Goal: Task Accomplishment & Management: Use online tool/utility

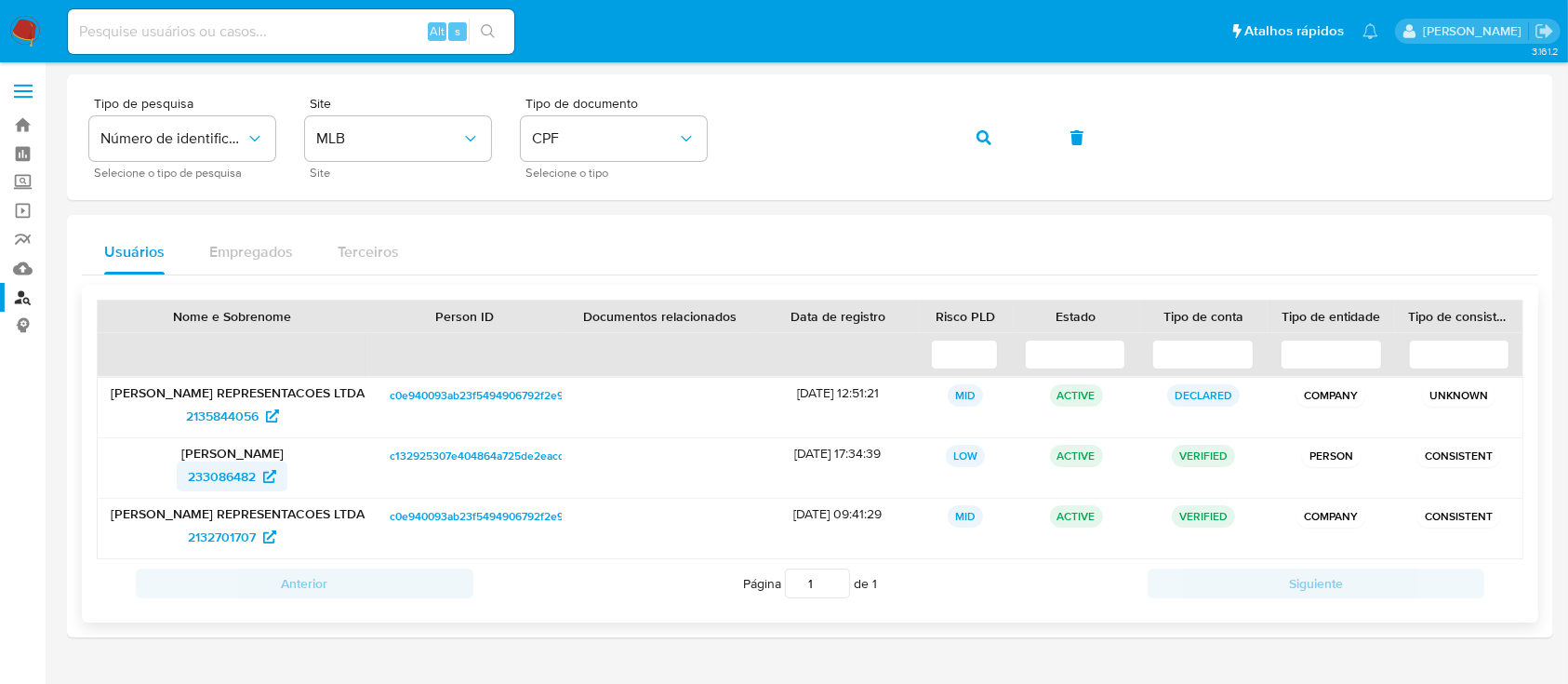
click at [215, 477] on span "233086482" at bounding box center [222, 476] width 68 height 30
click at [227, 408] on span "2135844056" at bounding box center [223, 415] width 73 height 30
click at [215, 533] on span "2132701707" at bounding box center [222, 537] width 68 height 30
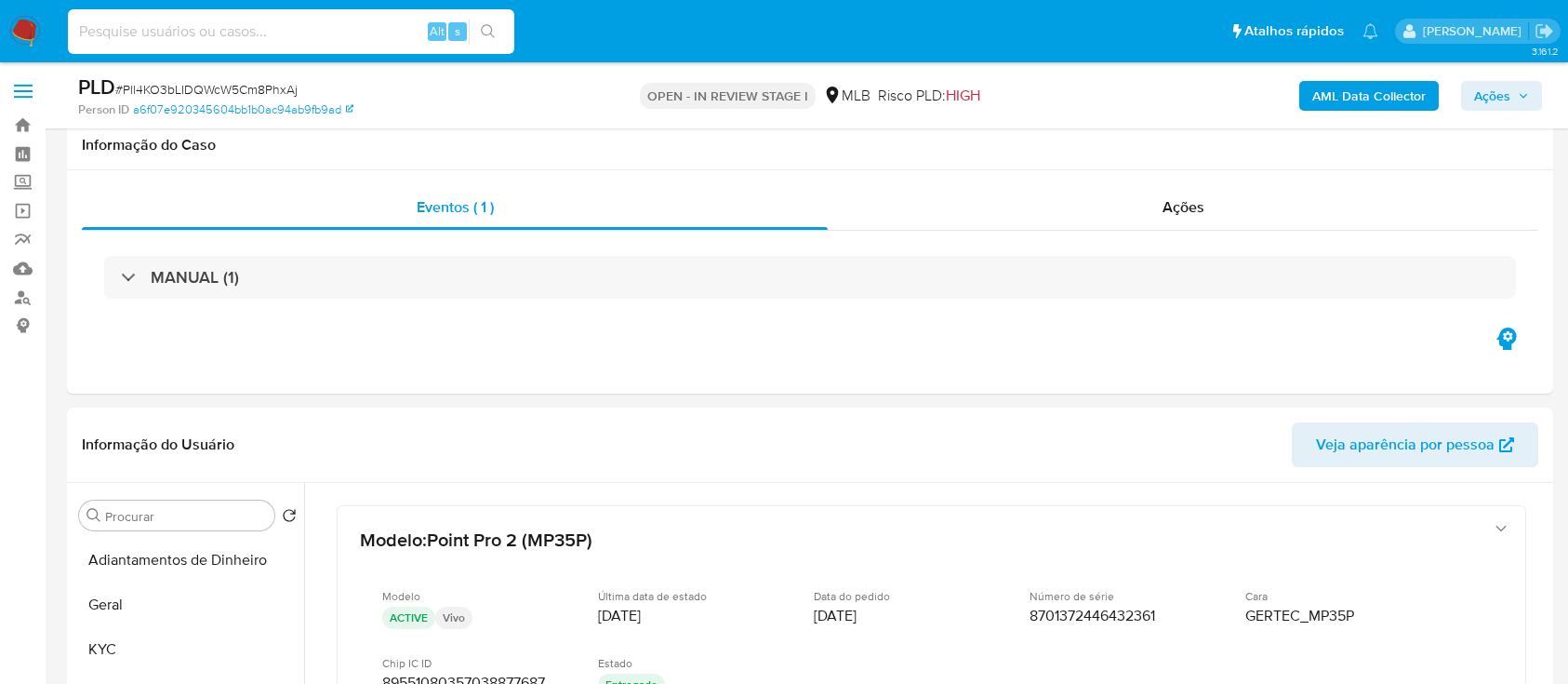
select select "10"
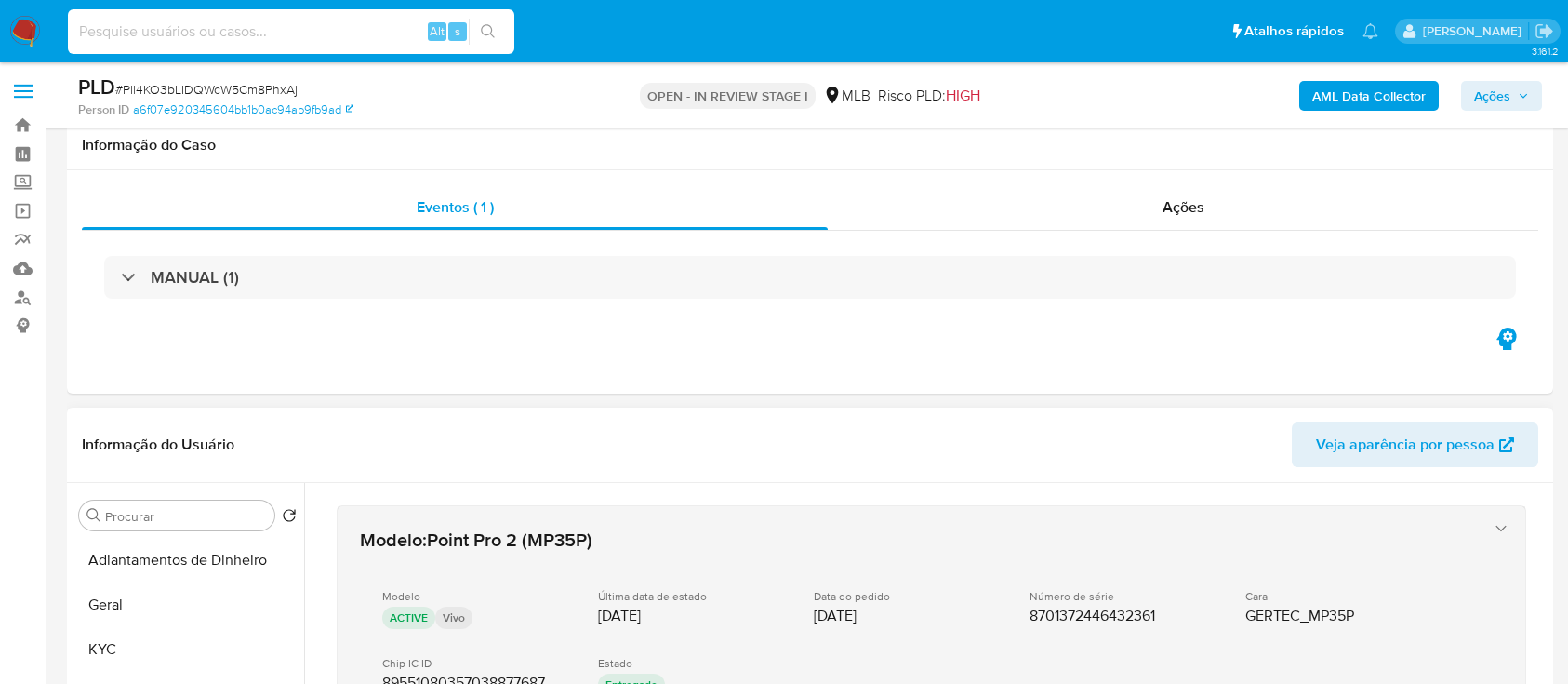
scroll to position [372, 0]
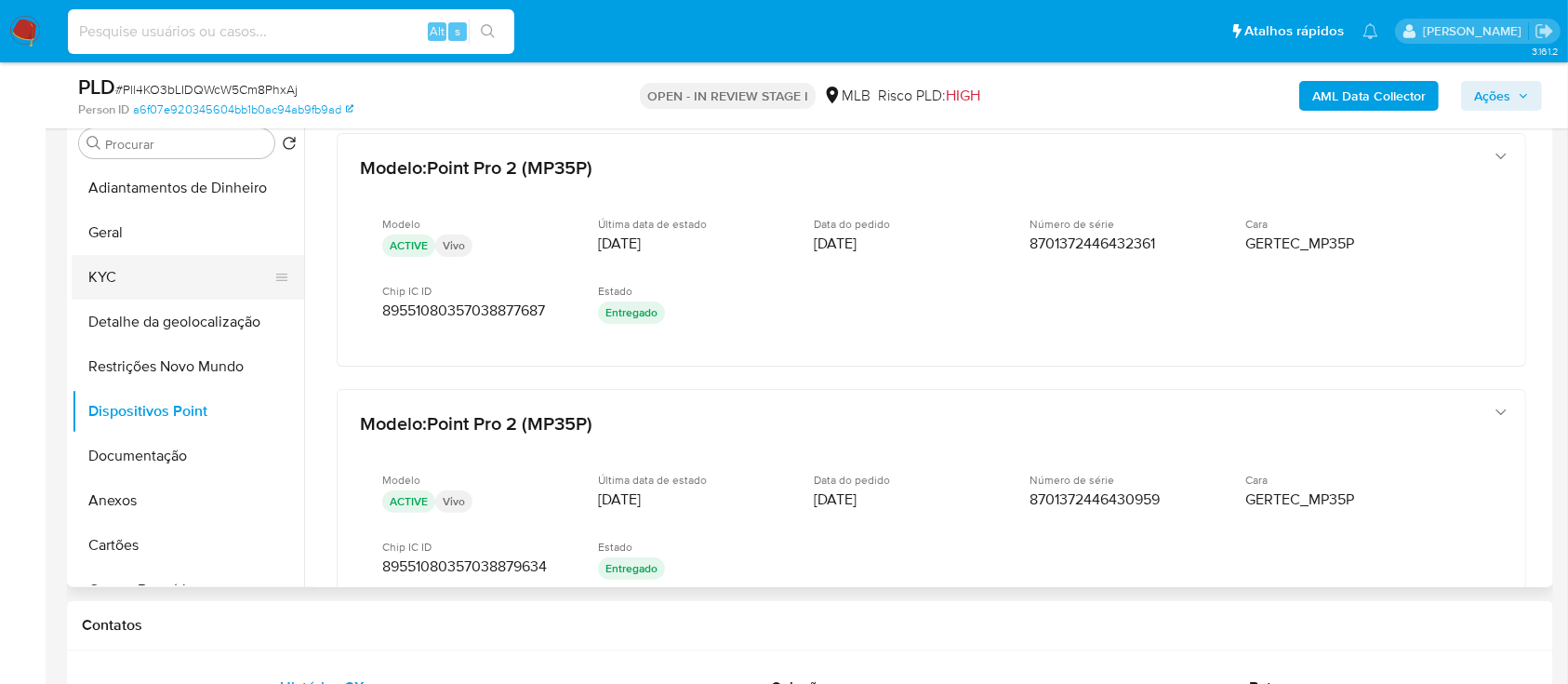
drag, startPoint x: 126, startPoint y: 234, endPoint x: 133, endPoint y: 257, distance: 24.0
click at [125, 235] on button "Geral" at bounding box center [188, 233] width 233 height 45
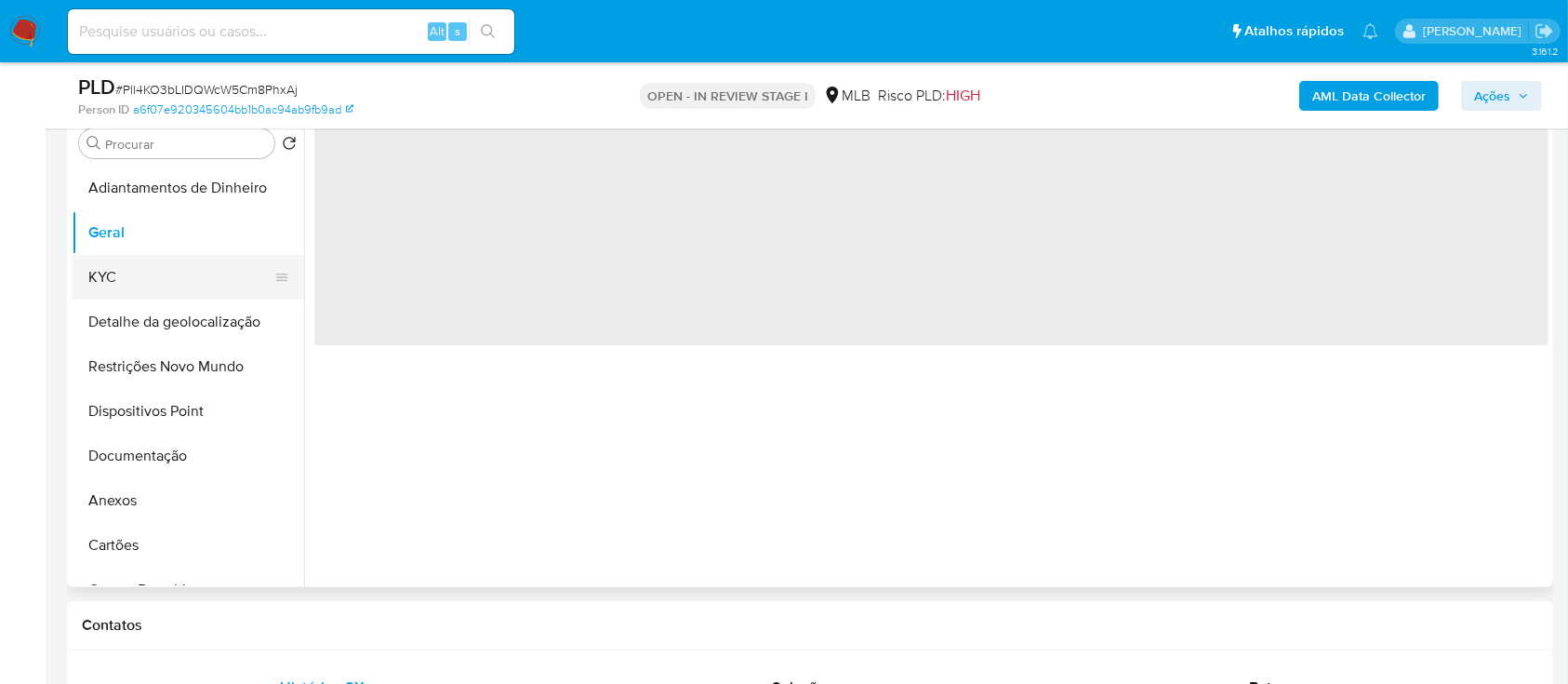
click at [134, 273] on button "KYC" at bounding box center [181, 277] width 218 height 45
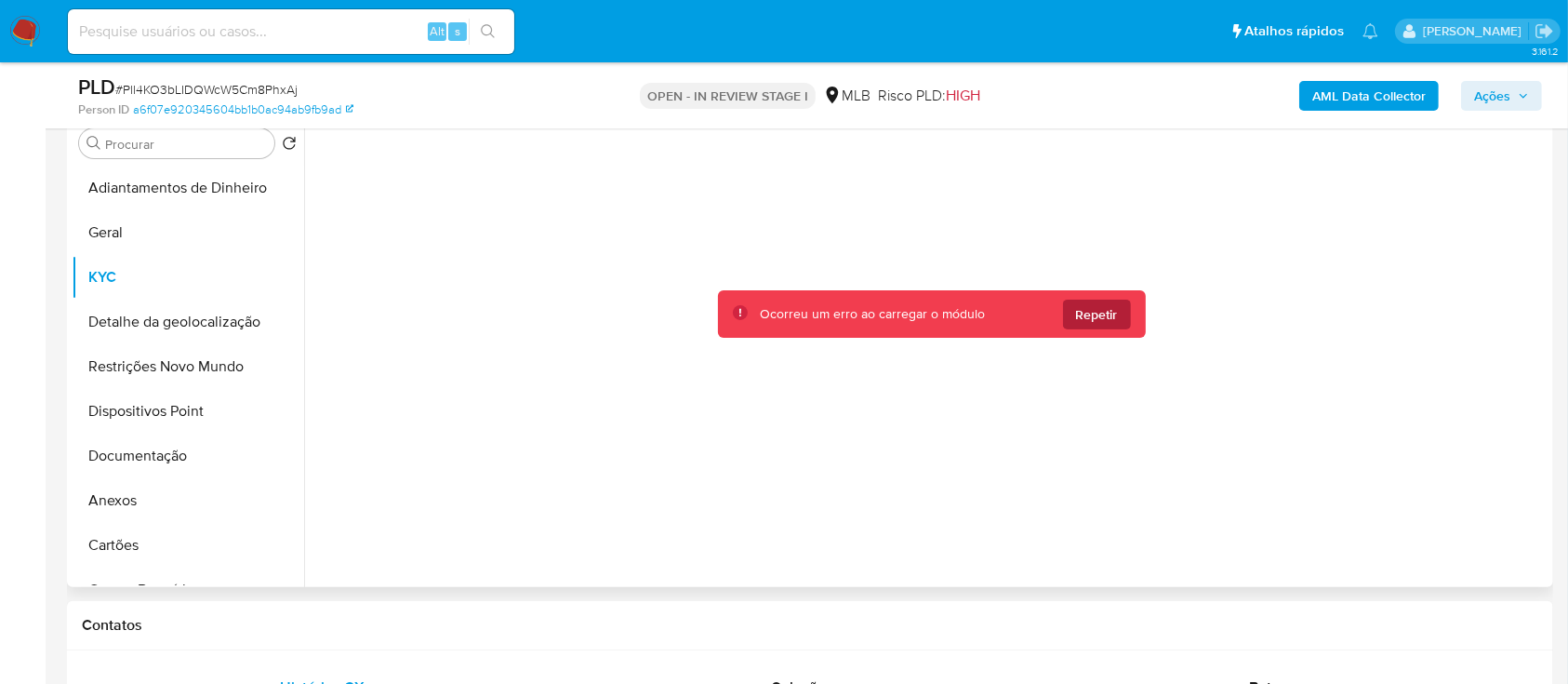
click at [1095, 316] on span "Repetir" at bounding box center [1096, 314] width 42 height 30
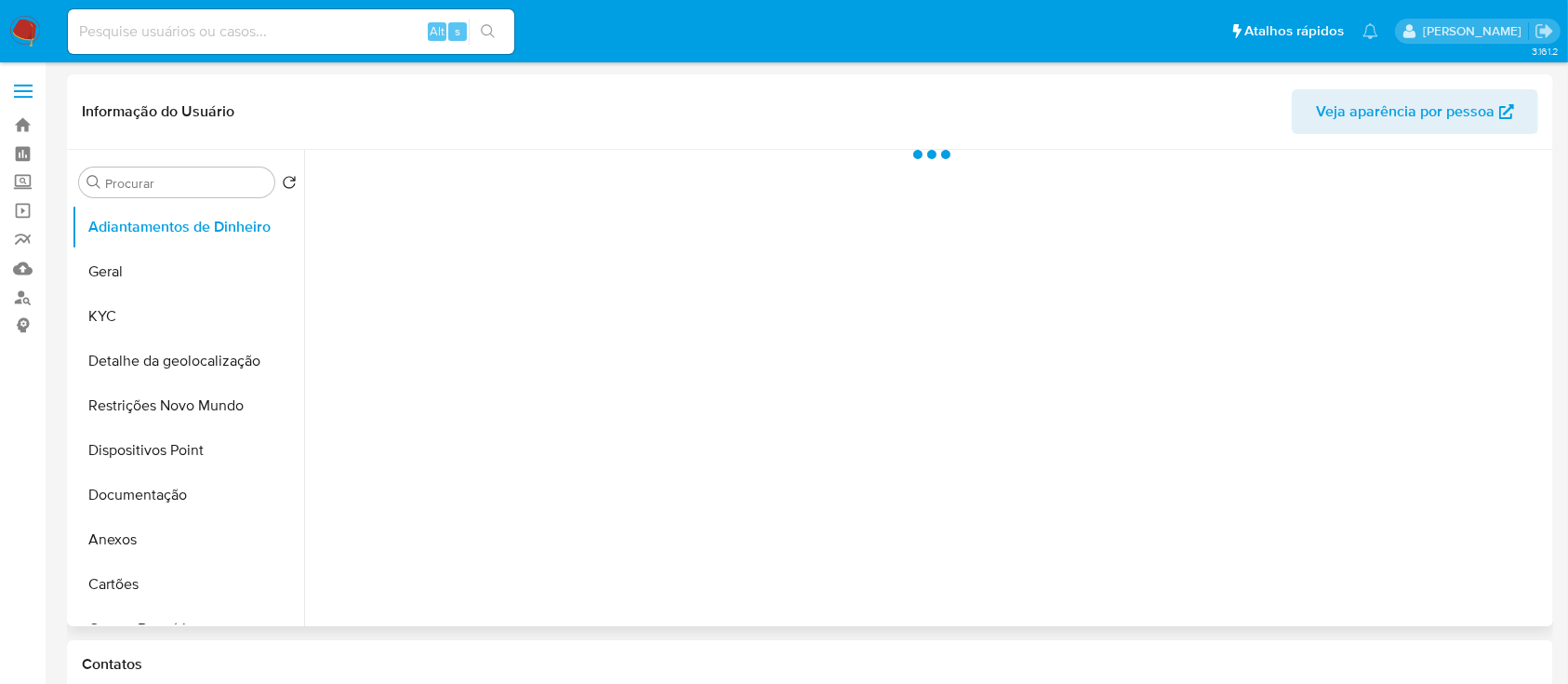
select select "10"
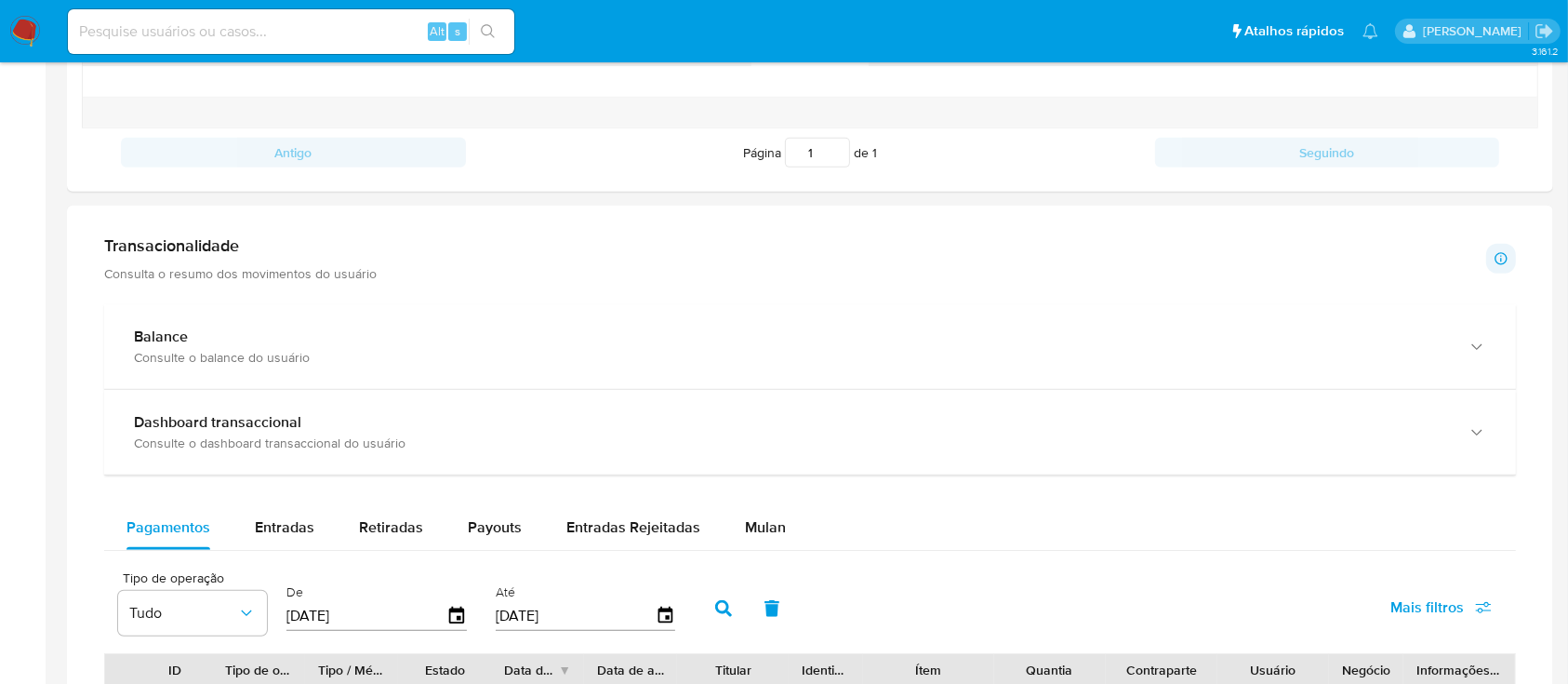
scroll to position [816, 0]
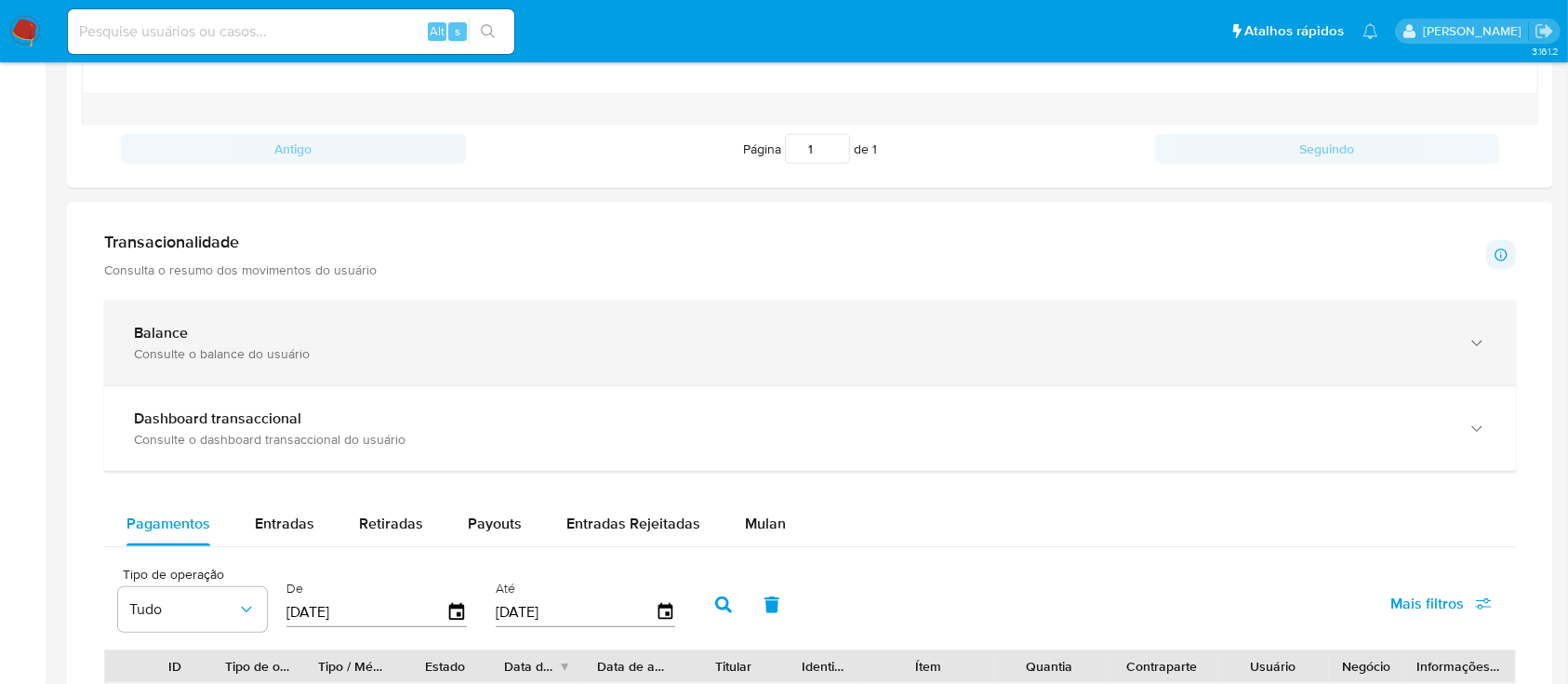
click at [502, 346] on div "Consulte o balance do usuário" at bounding box center [791, 354] width 1315 height 17
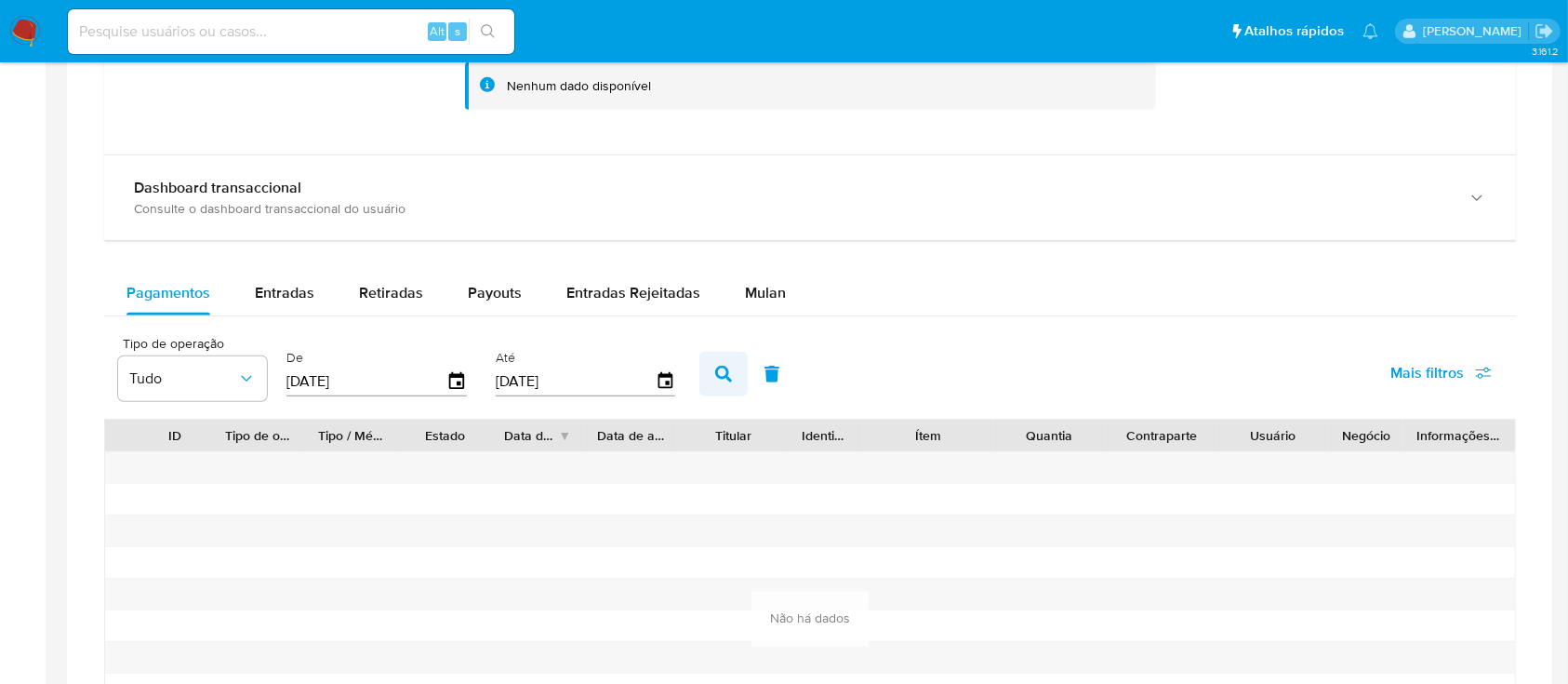
scroll to position [1187, 0]
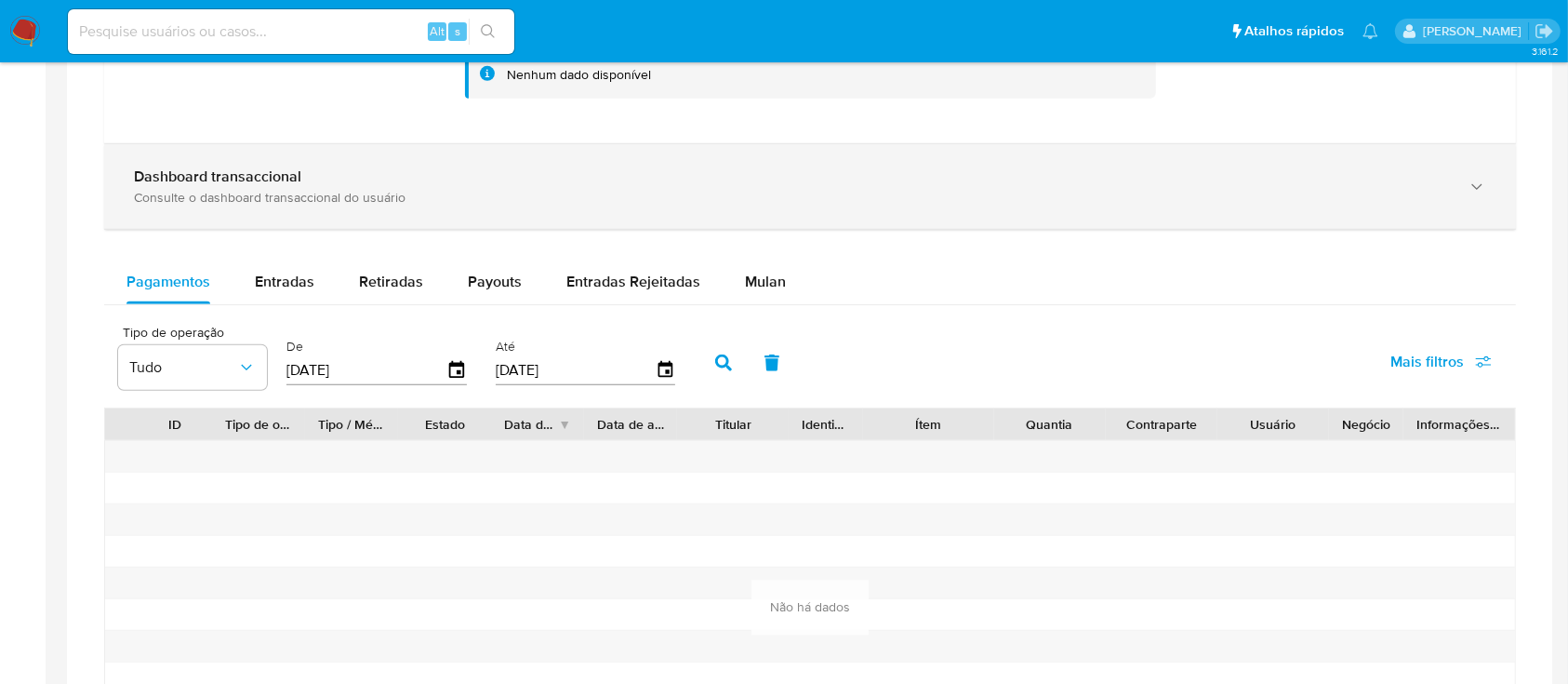
click at [350, 184] on div "Dashboard transaccional" at bounding box center [791, 177] width 1315 height 19
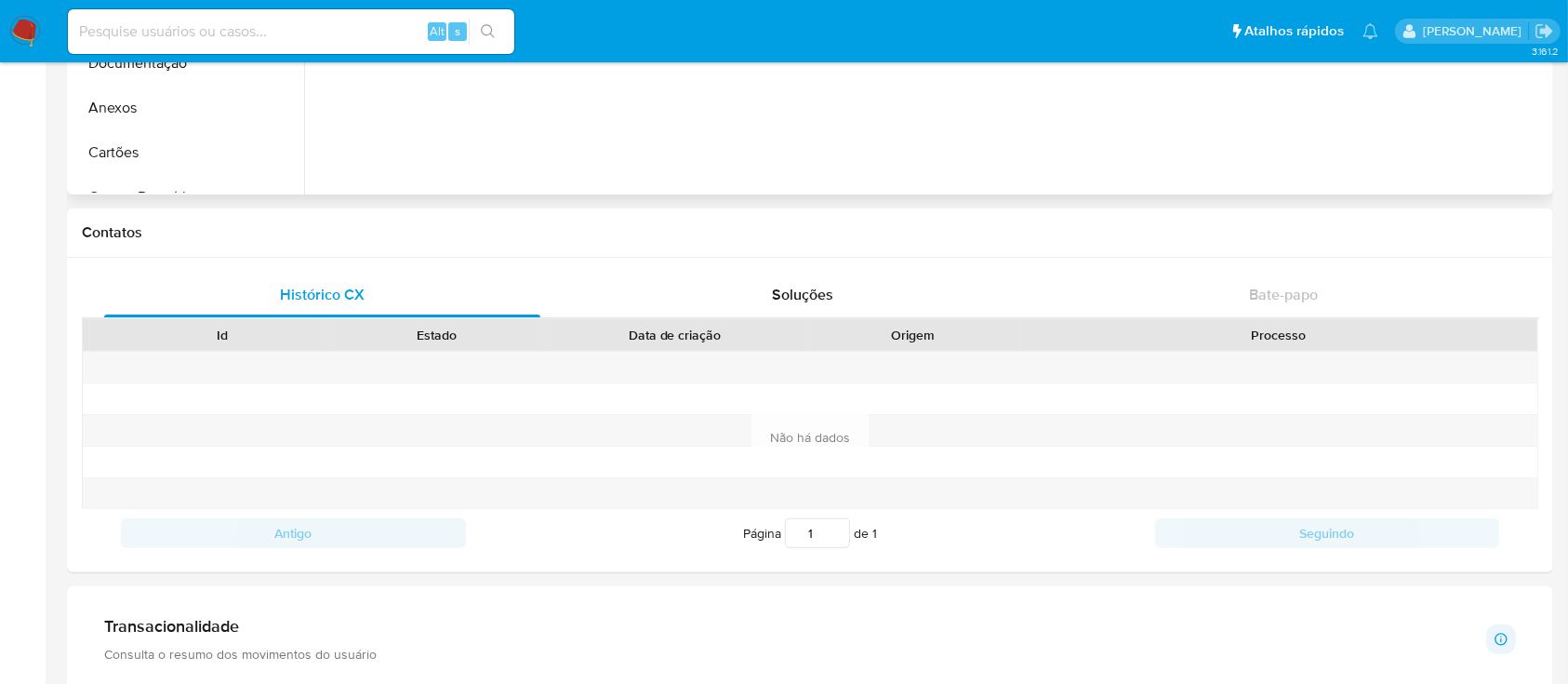
scroll to position [0, 0]
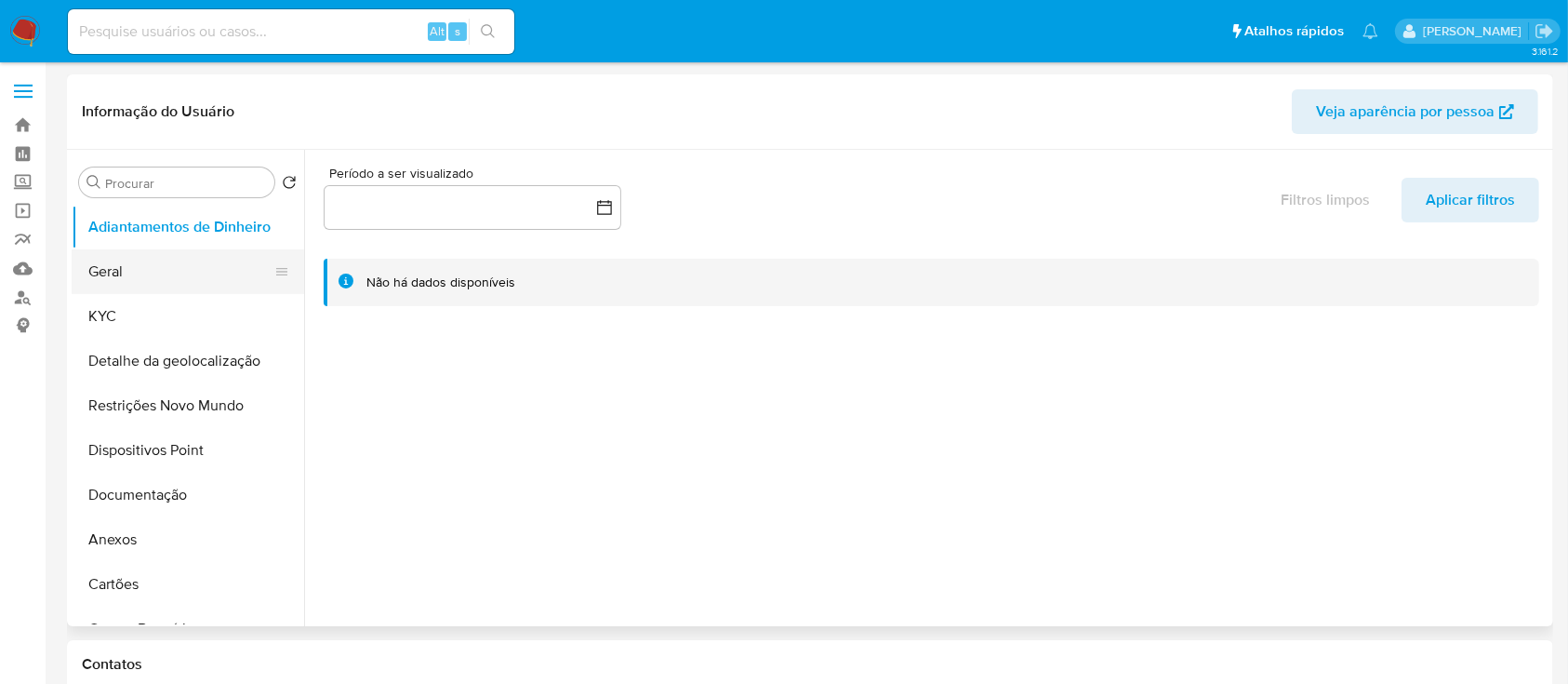
click at [148, 266] on button "Geral" at bounding box center [181, 271] width 218 height 45
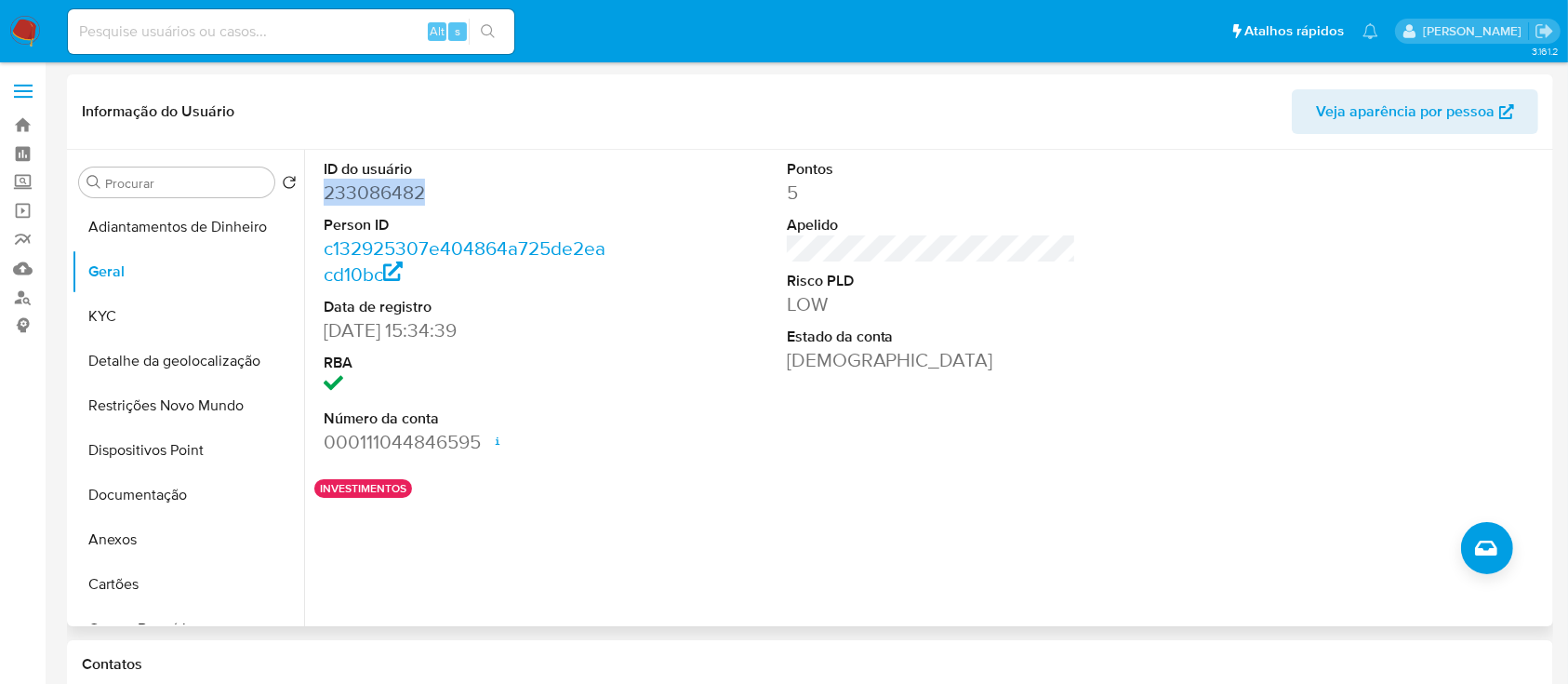
drag, startPoint x: 447, startPoint y: 208, endPoint x: 427, endPoint y: 222, distance: 24.4
click at [322, 198] on div "ID do usuário 233086482 Person ID c132925307e404864a725de2eacd10bc Data de regi…" at bounding box center [469, 307] width 309 height 314
click at [150, 491] on button "Documentação" at bounding box center [181, 495] width 218 height 45
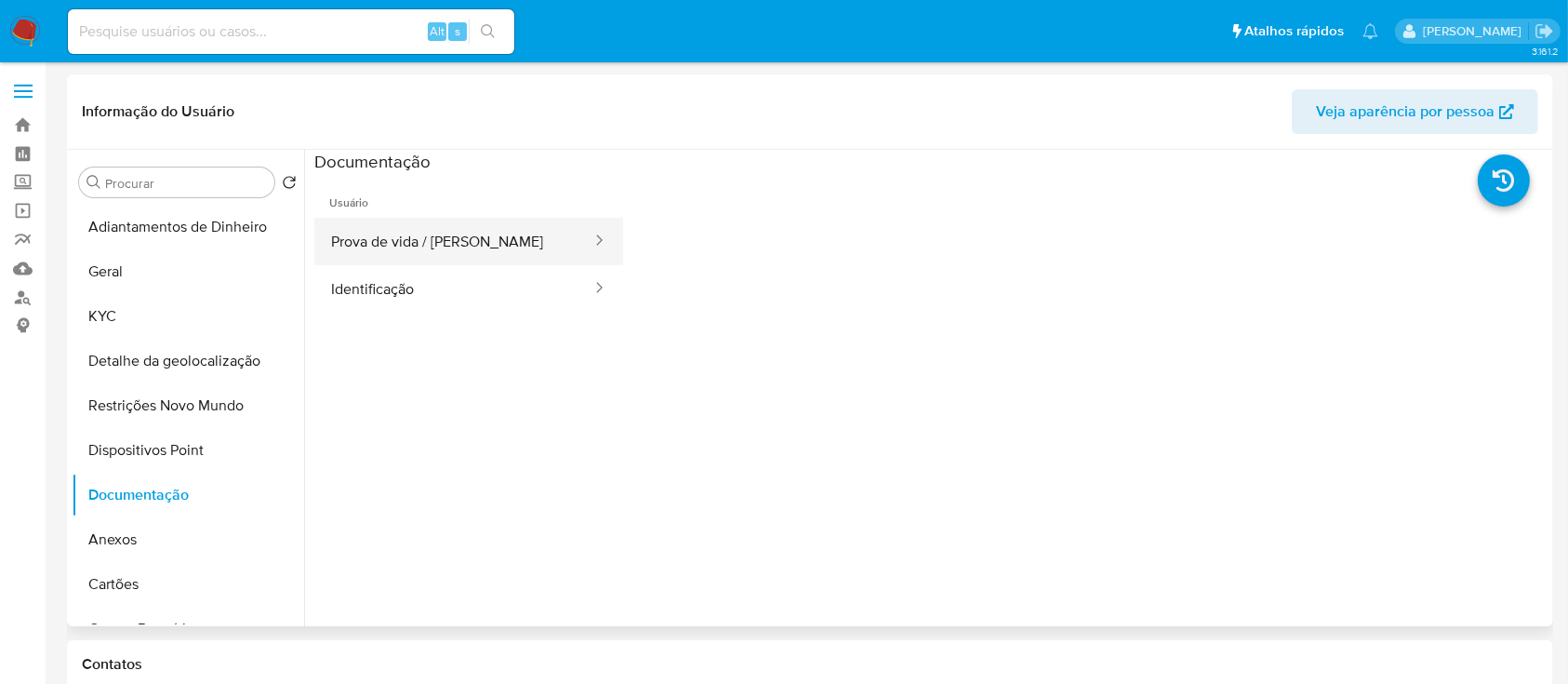
click at [414, 236] on button "Prova de vida / Selfie" at bounding box center [454, 241] width 279 height 48
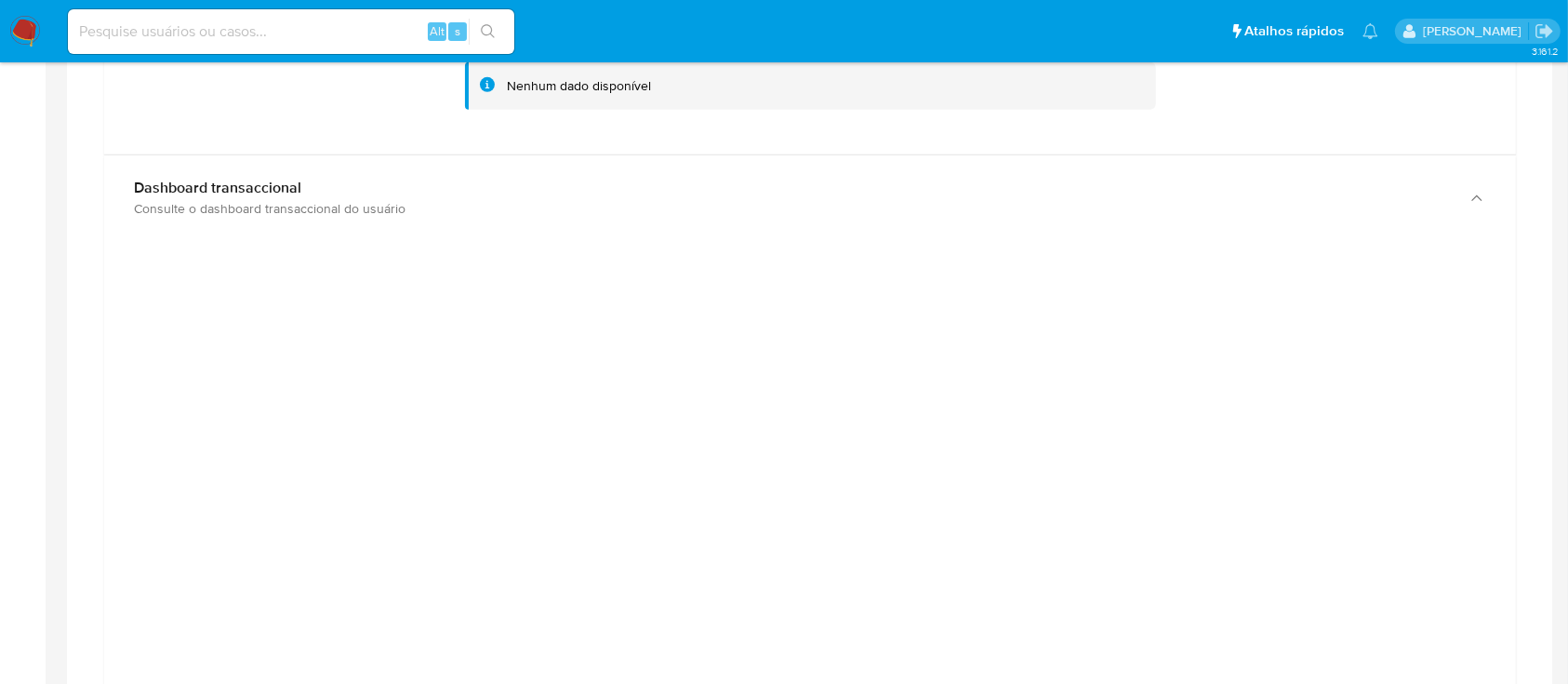
scroll to position [1240, 0]
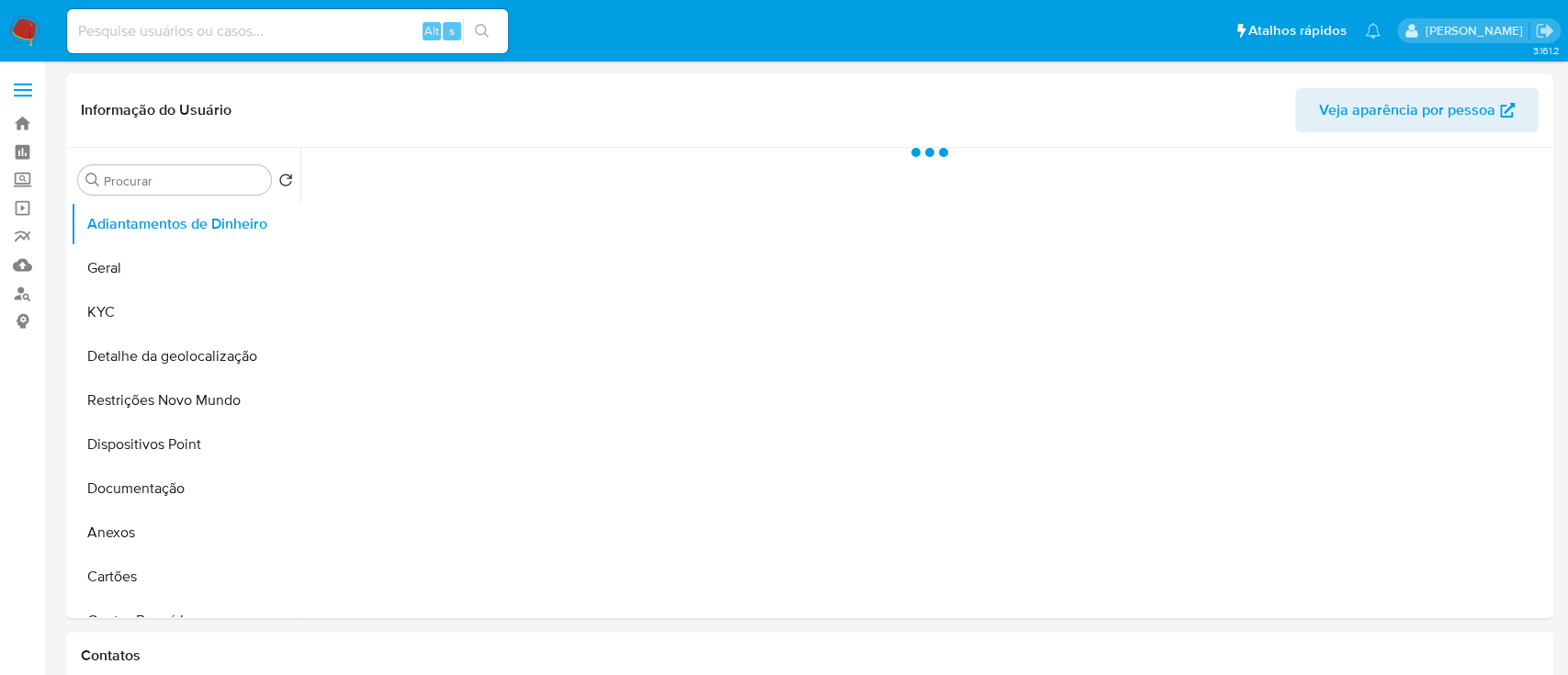
select select "10"
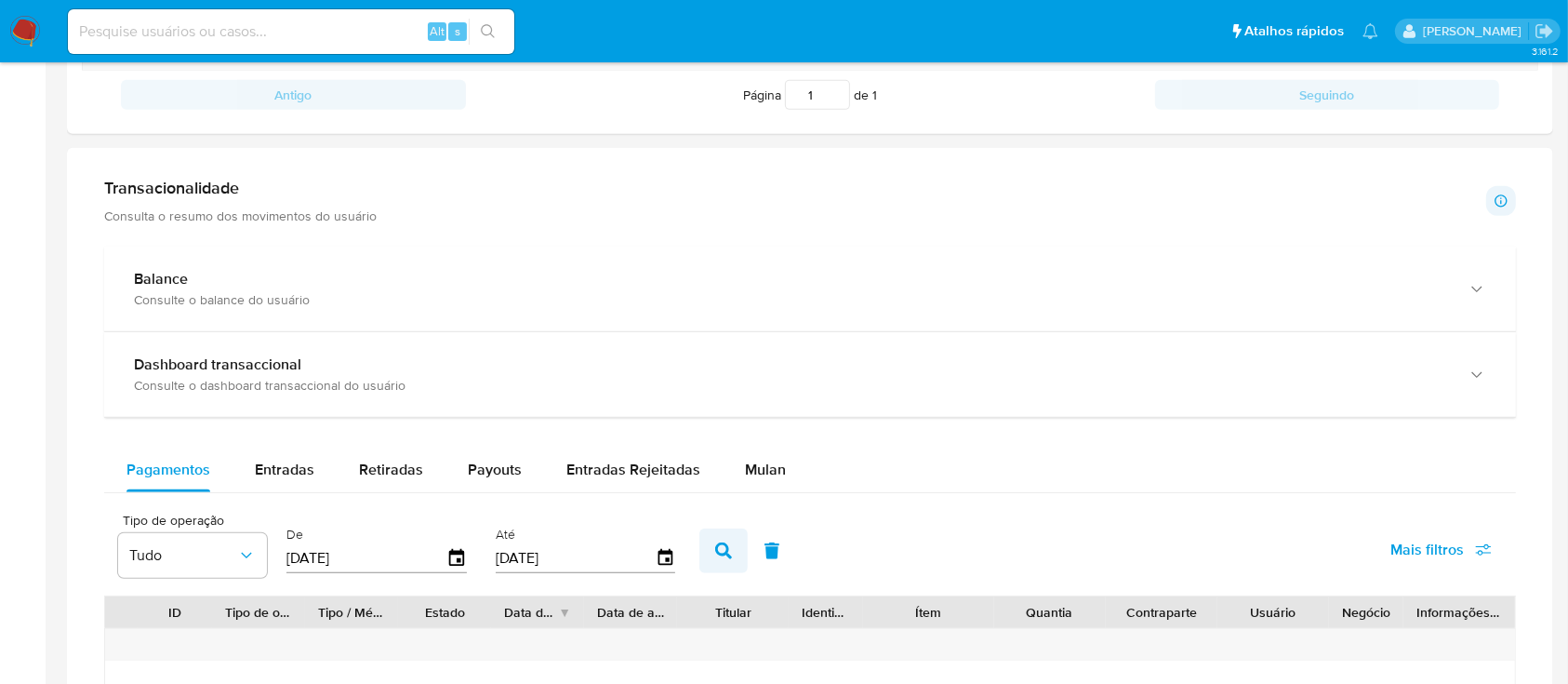
scroll to position [867, 0]
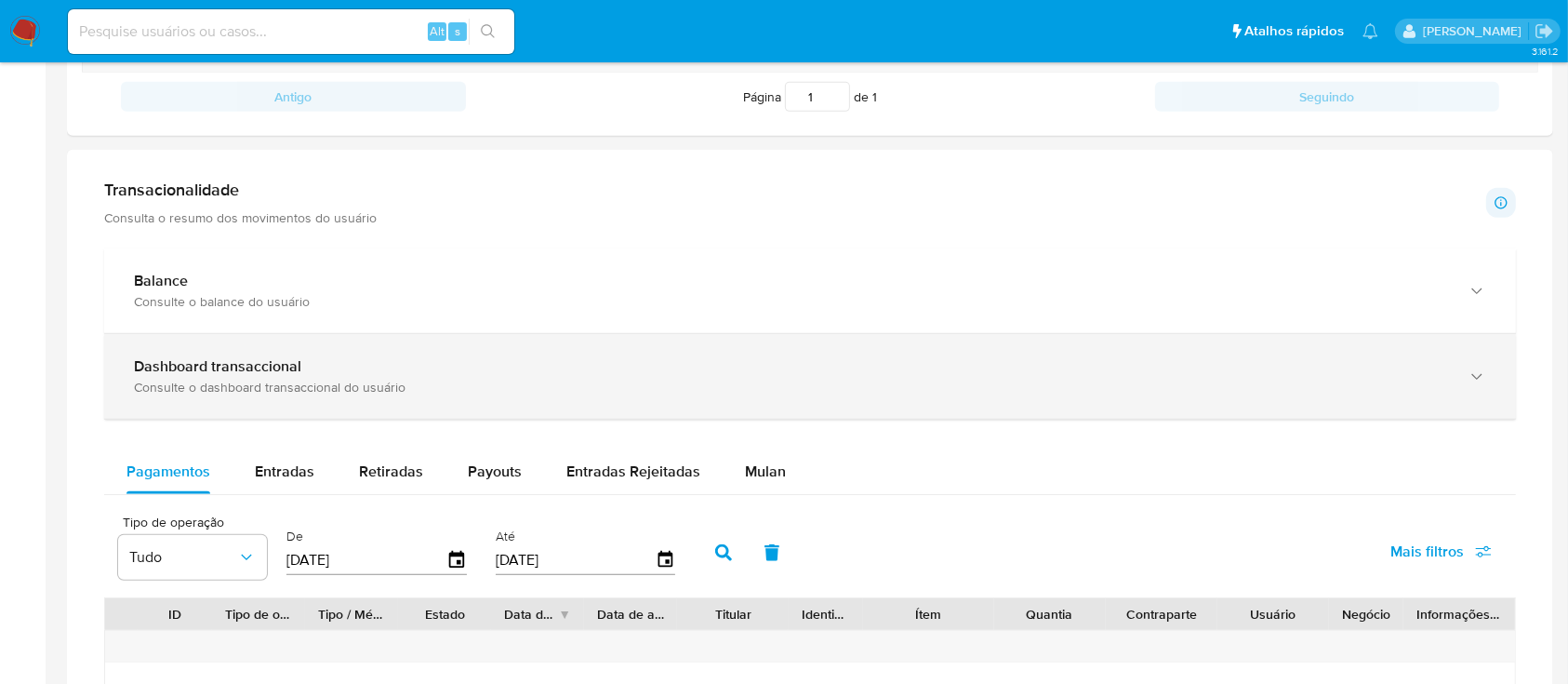
click at [699, 358] on div "Dashboard transaccional" at bounding box center [791, 367] width 1315 height 19
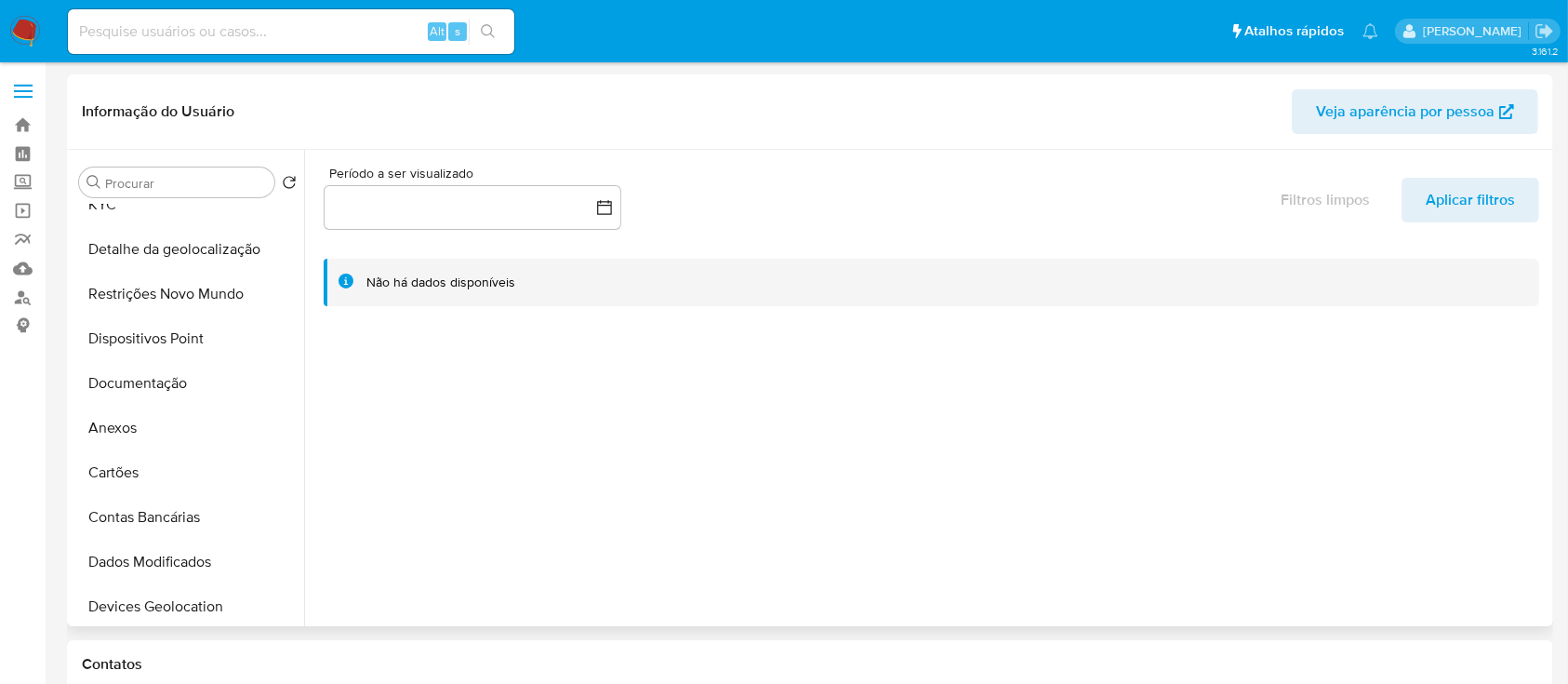
scroll to position [0, 0]
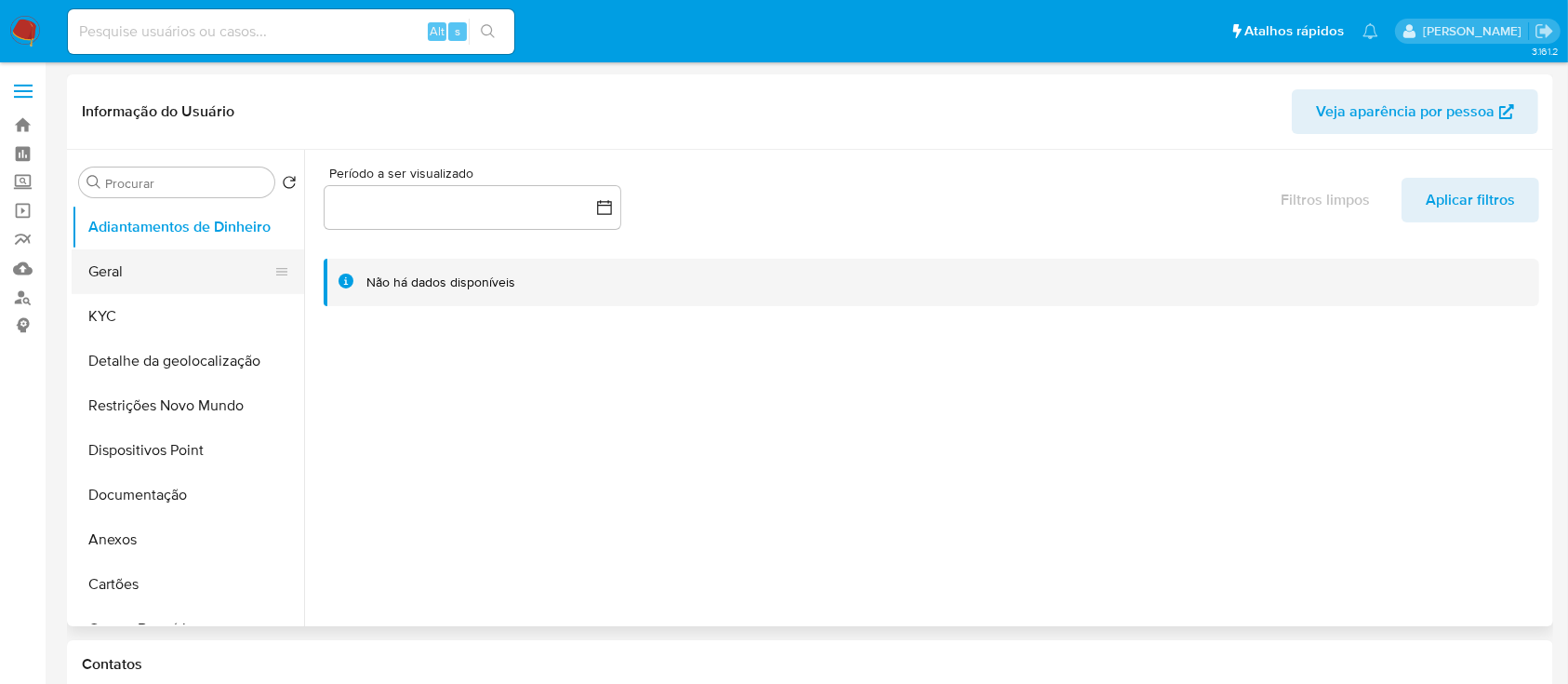
click at [152, 268] on button "Geral" at bounding box center [181, 271] width 218 height 45
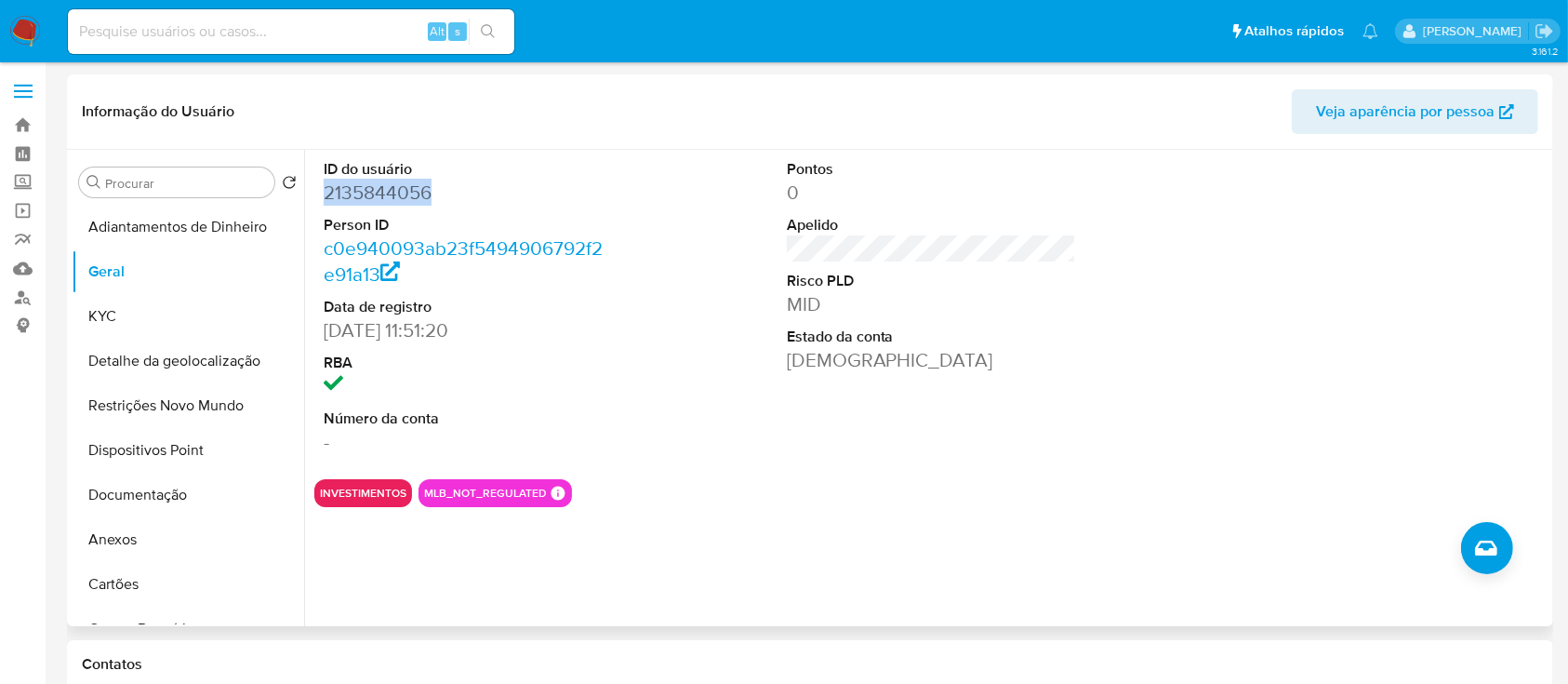
drag, startPoint x: 447, startPoint y: 197, endPoint x: 325, endPoint y: 193, distance: 122.1
click at [325, 193] on dd "2135844056" at bounding box center [469, 193] width 290 height 26
copy dd "2135844056"
click at [135, 493] on button "Documentação" at bounding box center [181, 495] width 218 height 45
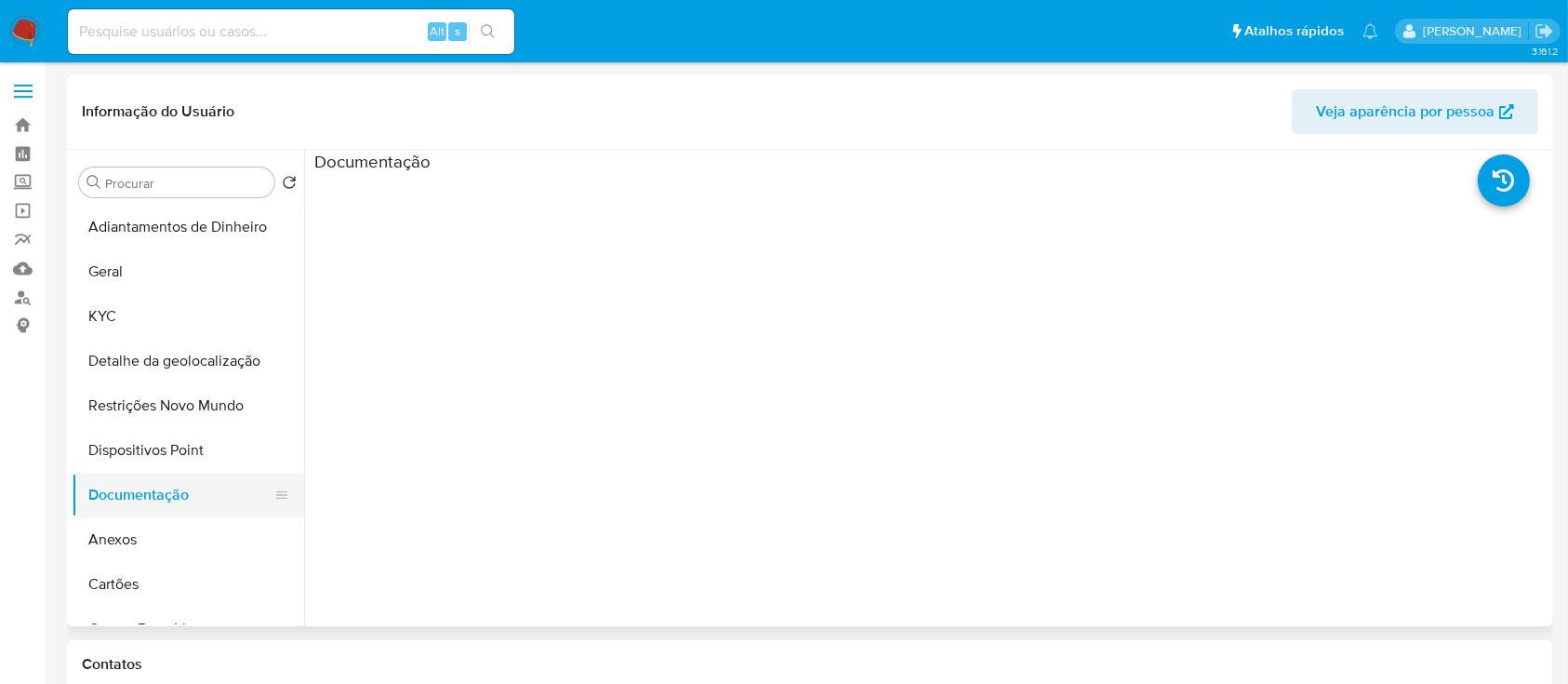
click at [122, 494] on button "Documentação" at bounding box center [181, 495] width 218 height 45
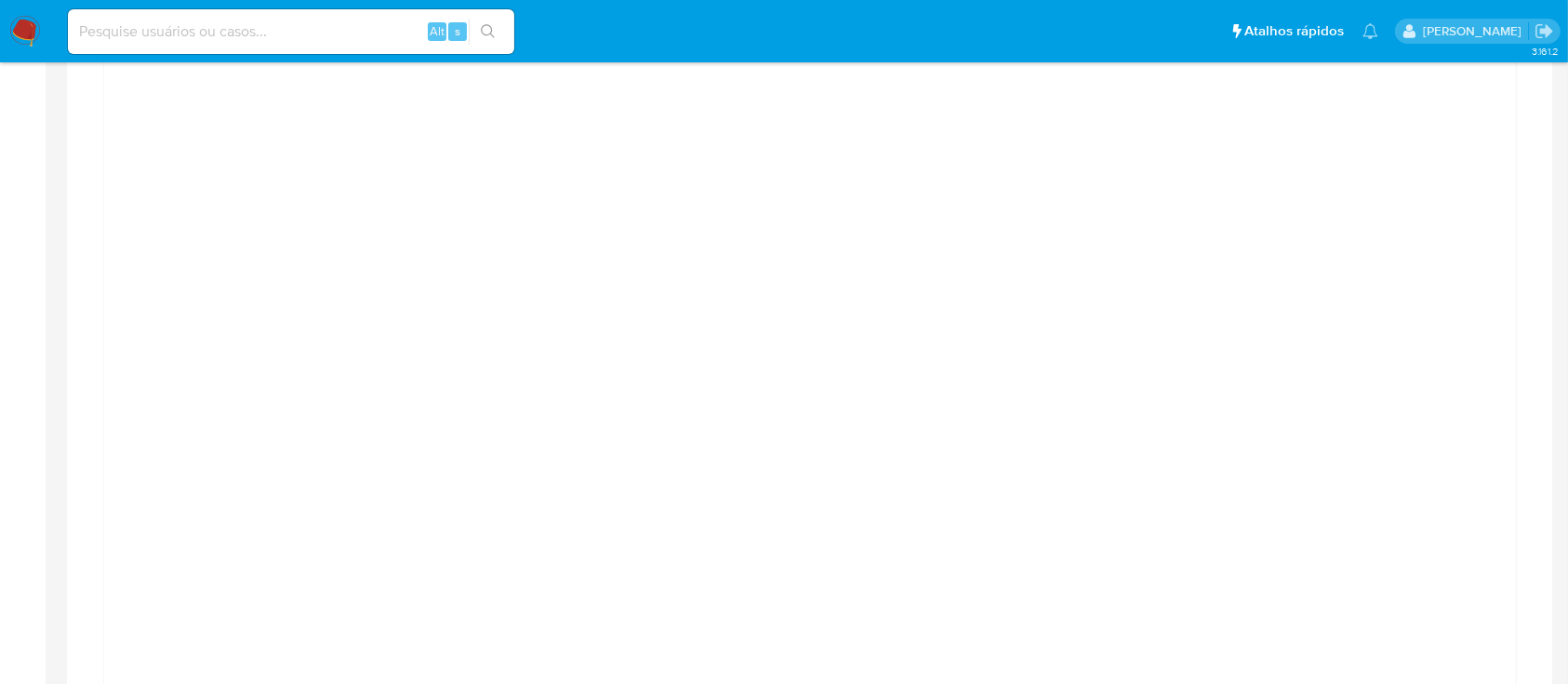
scroll to position [1240, 0]
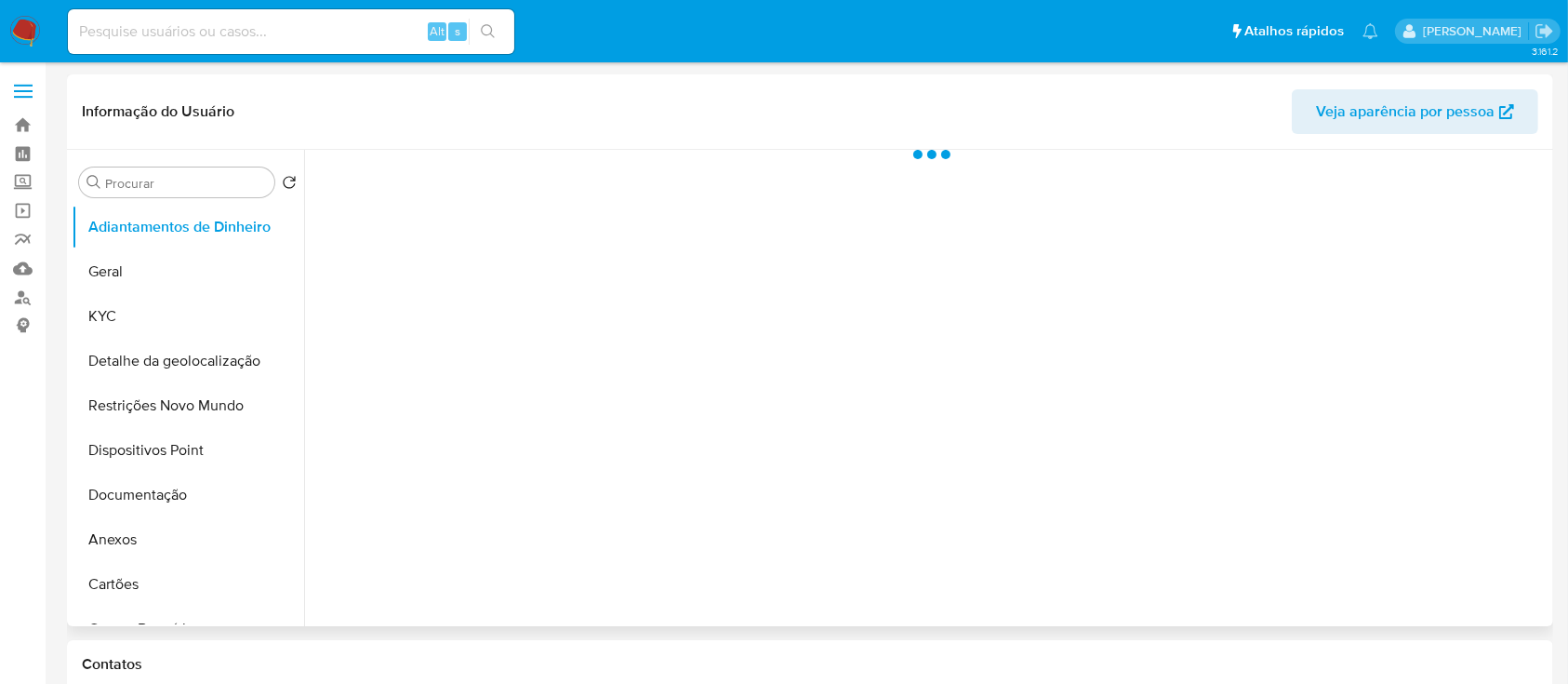
select select "10"
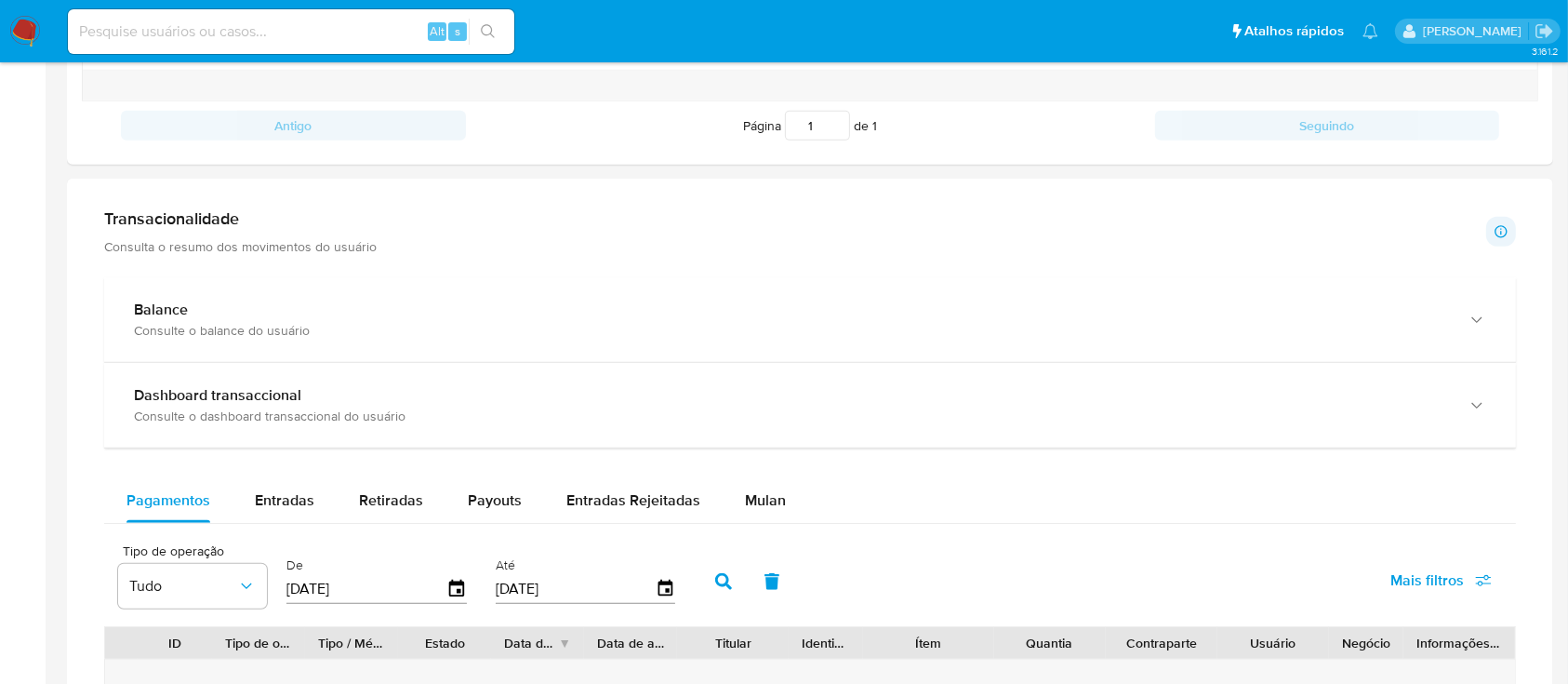
scroll to position [875, 0]
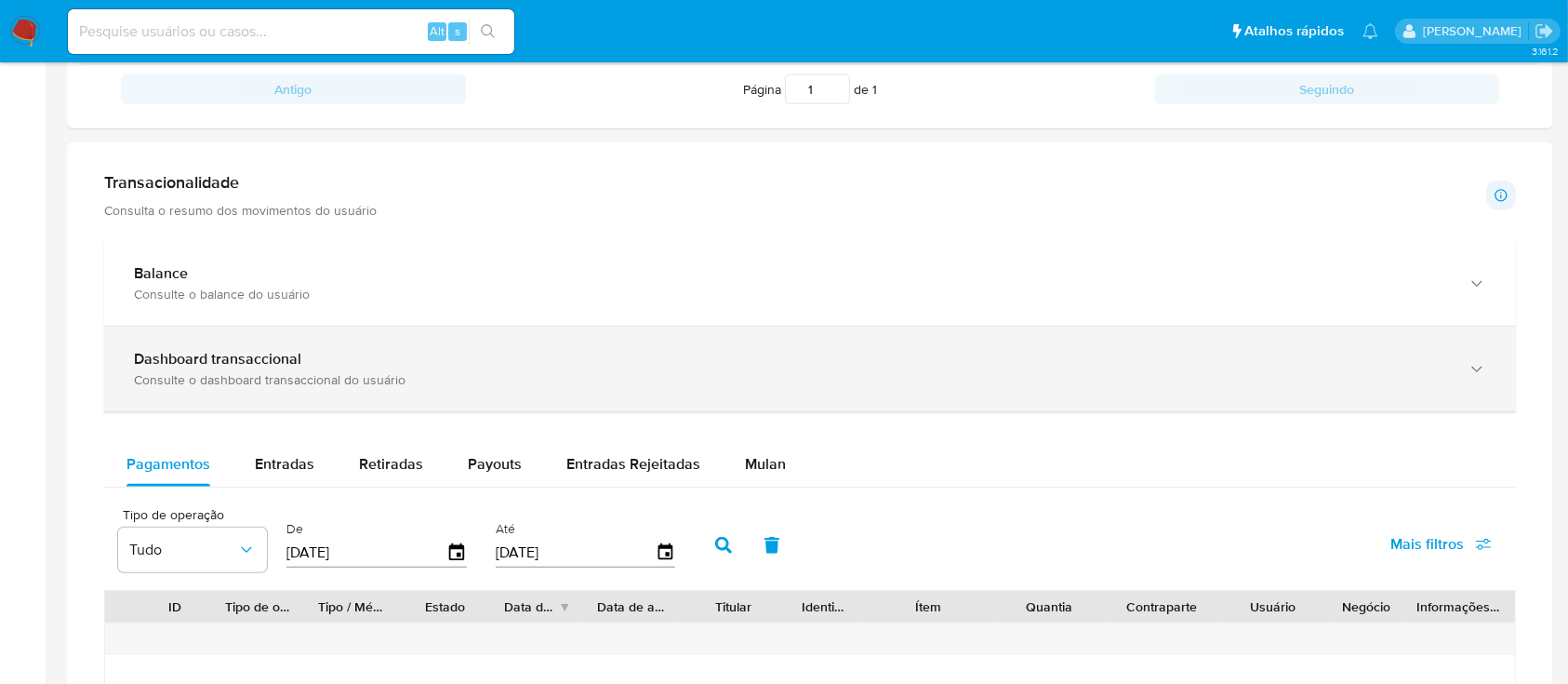
click at [754, 384] on div "Consulte o dashboard transaccional do usuário" at bounding box center [791, 380] width 1315 height 17
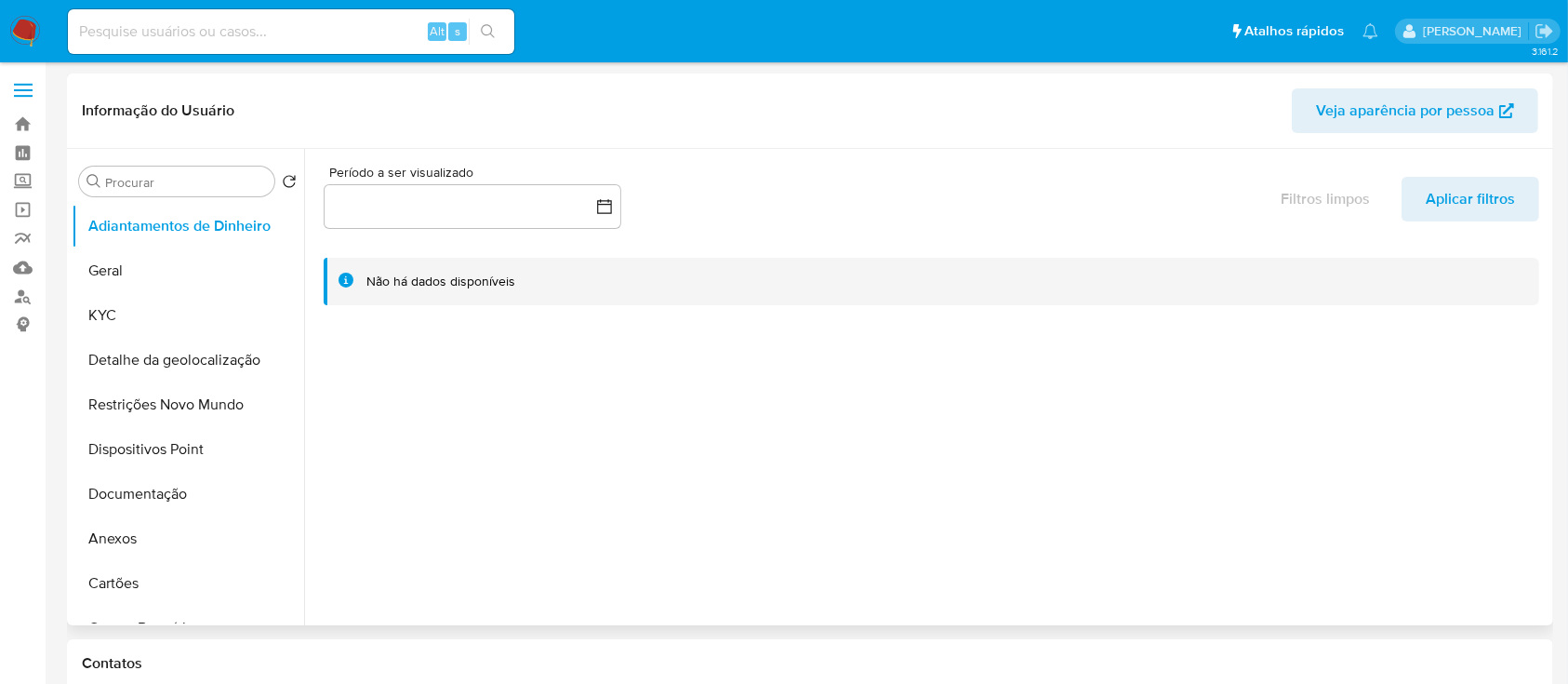
scroll to position [0, 0]
drag, startPoint x: 207, startPoint y: 280, endPoint x: 304, endPoint y: 280, distance: 97.0
click at [205, 279] on button "Geral" at bounding box center [188, 271] width 233 height 45
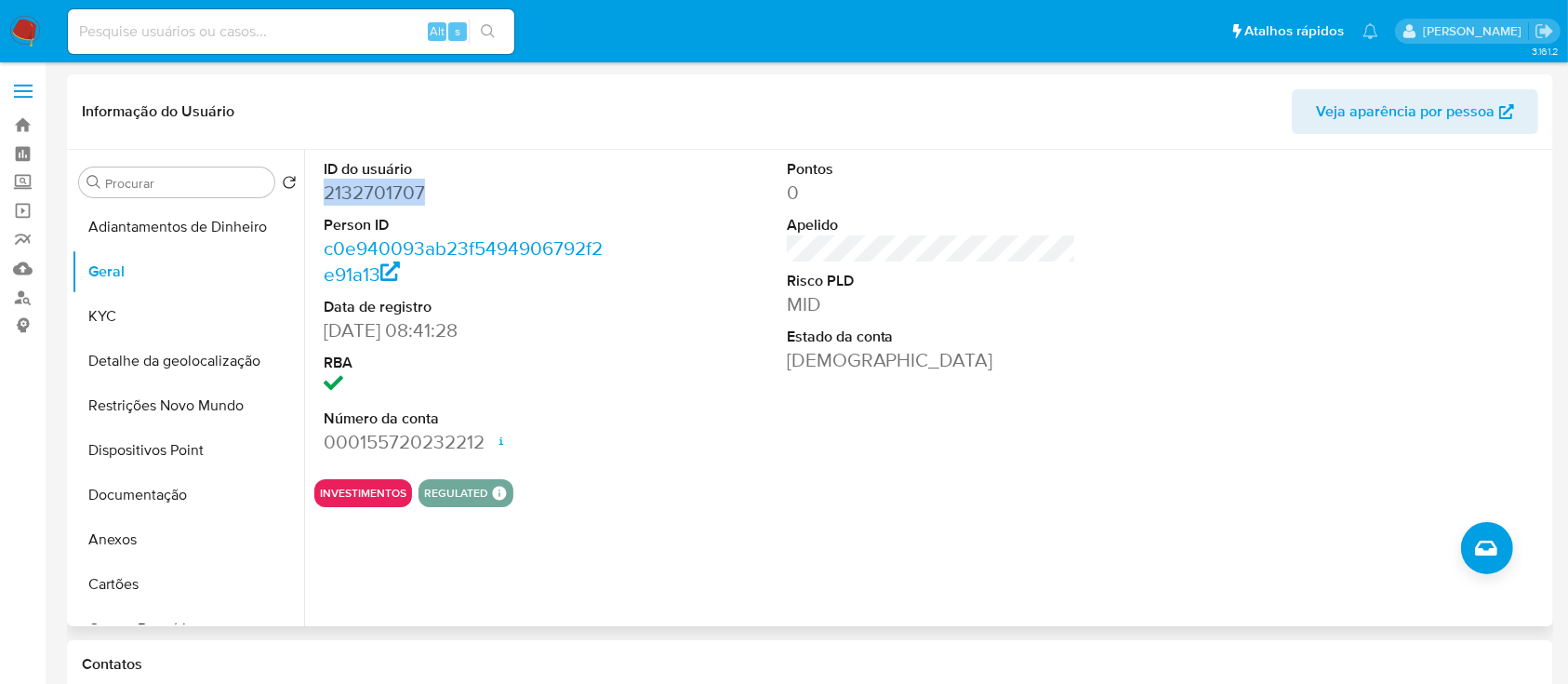
drag, startPoint x: 457, startPoint y: 189, endPoint x: 310, endPoint y: 205, distance: 147.9
click at [310, 205] on div "ID do usuário 2132701707 Person ID c0e940093ab23f5494906792f2e91a13 Data de reg…" at bounding box center [926, 387] width 1244 height 476
copy dd "2132701707"
click at [156, 494] on button "Documentação" at bounding box center [181, 495] width 218 height 45
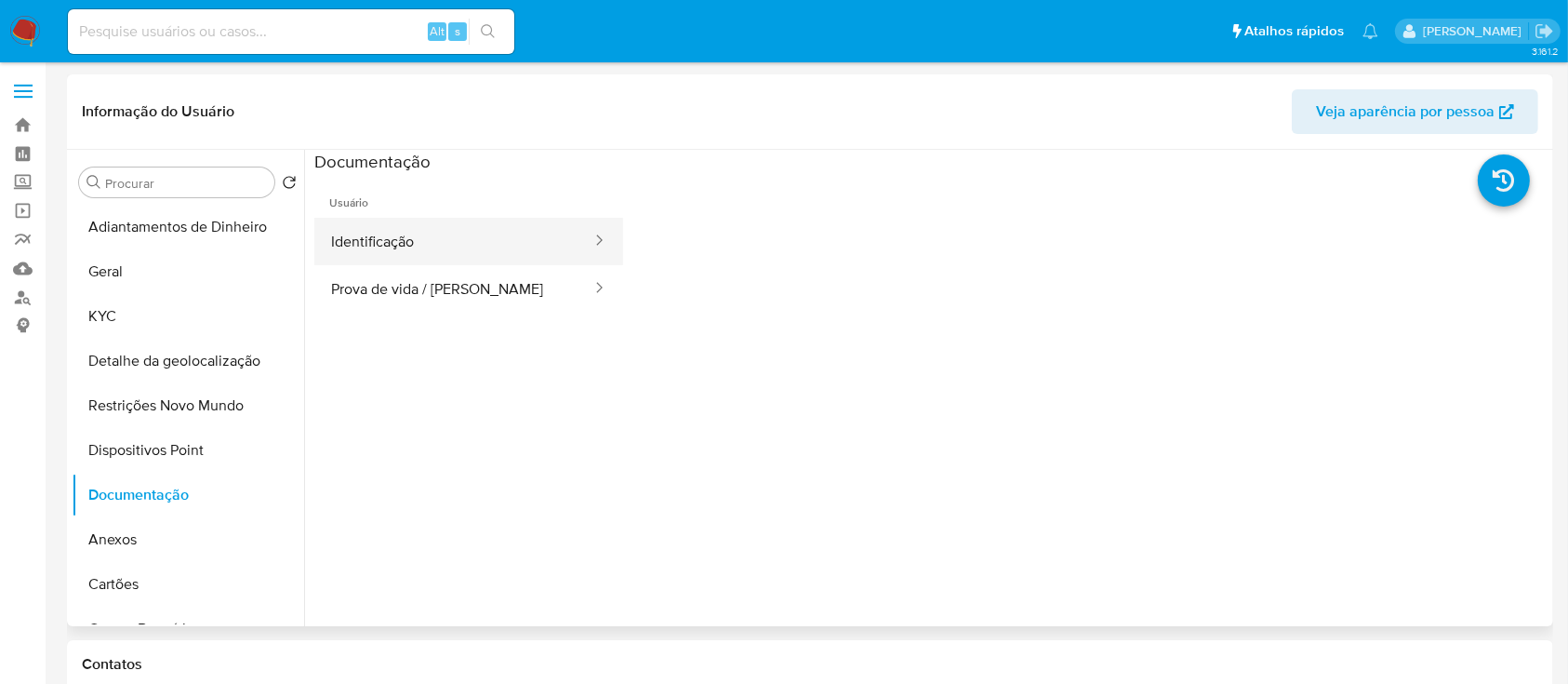
click at [436, 237] on button "Identificação" at bounding box center [454, 241] width 279 height 48
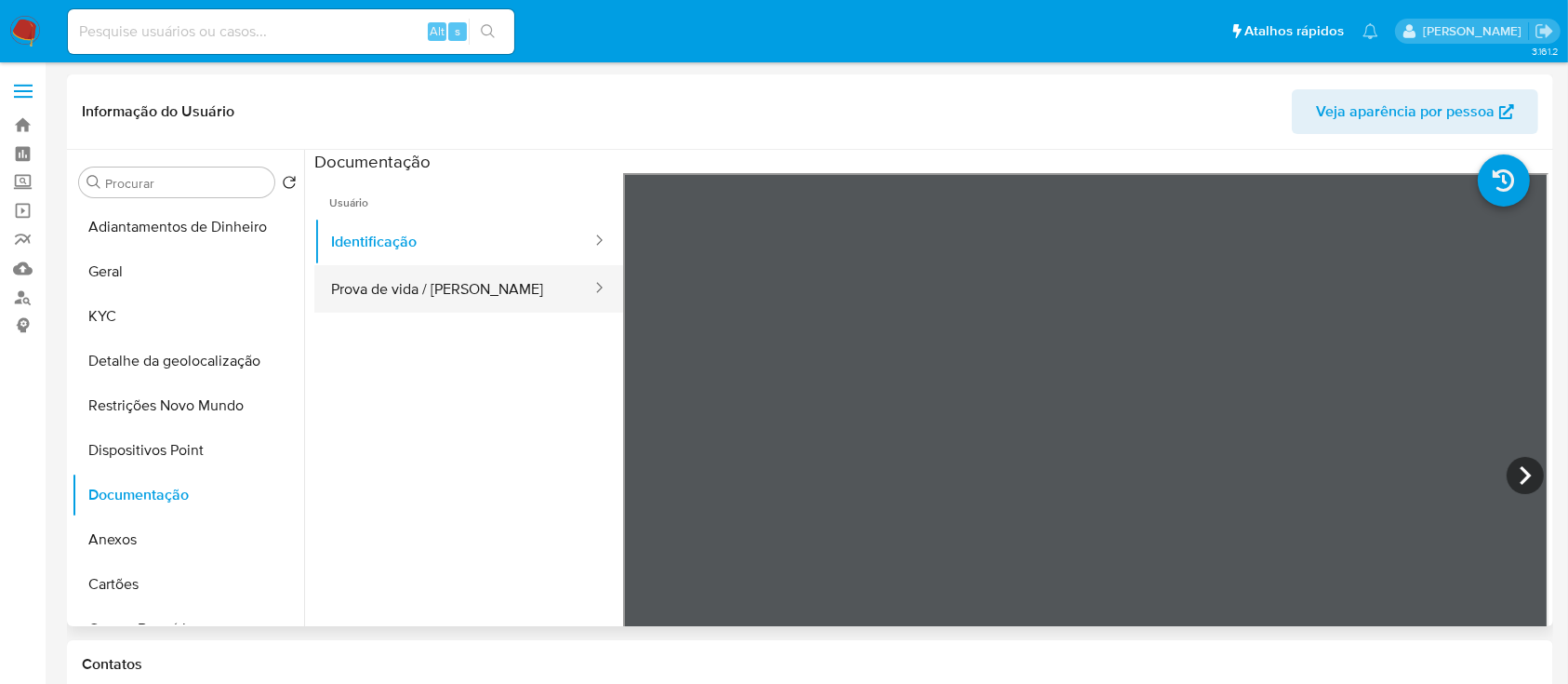
click at [424, 293] on button "Prova de vida / Selfie" at bounding box center [454, 288] width 279 height 48
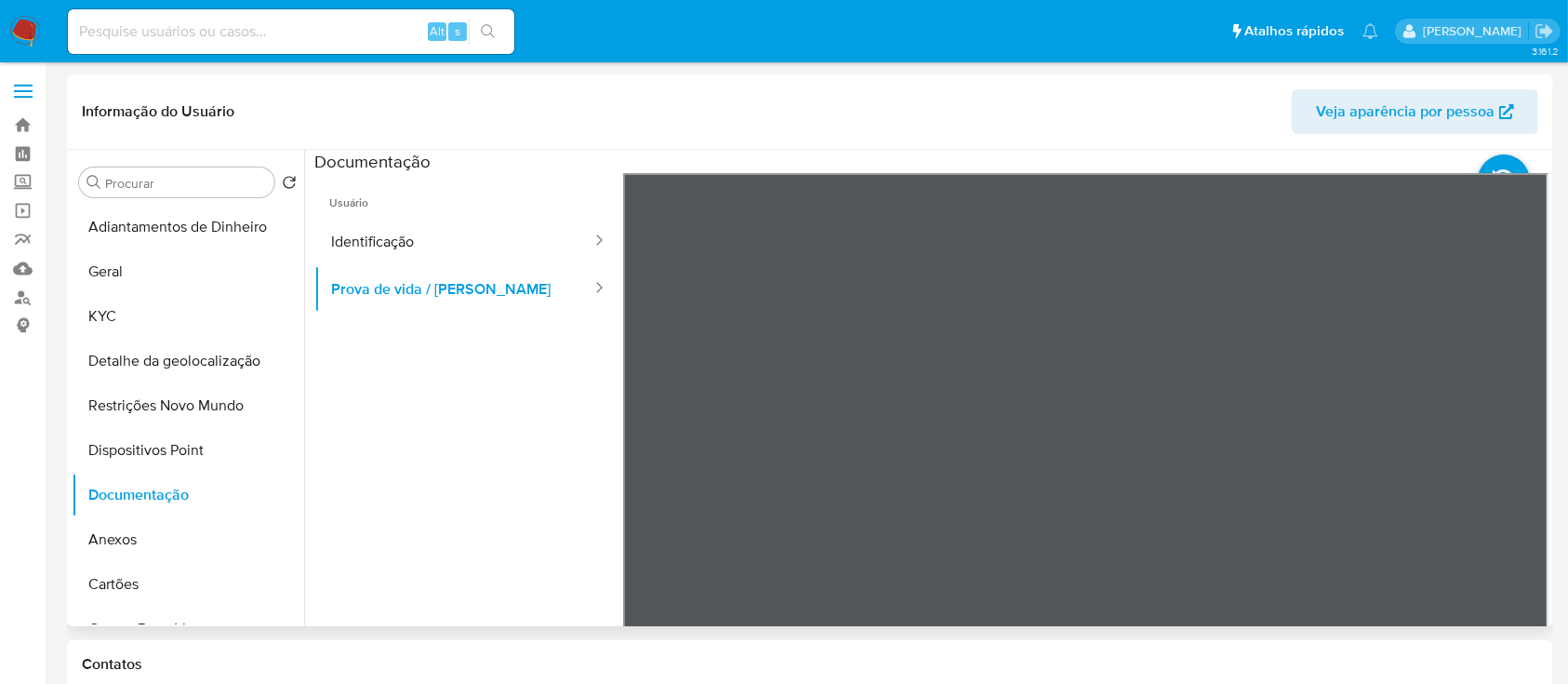
scroll to position [59, 0]
click at [145, 307] on button "KYC" at bounding box center [181, 316] width 218 height 45
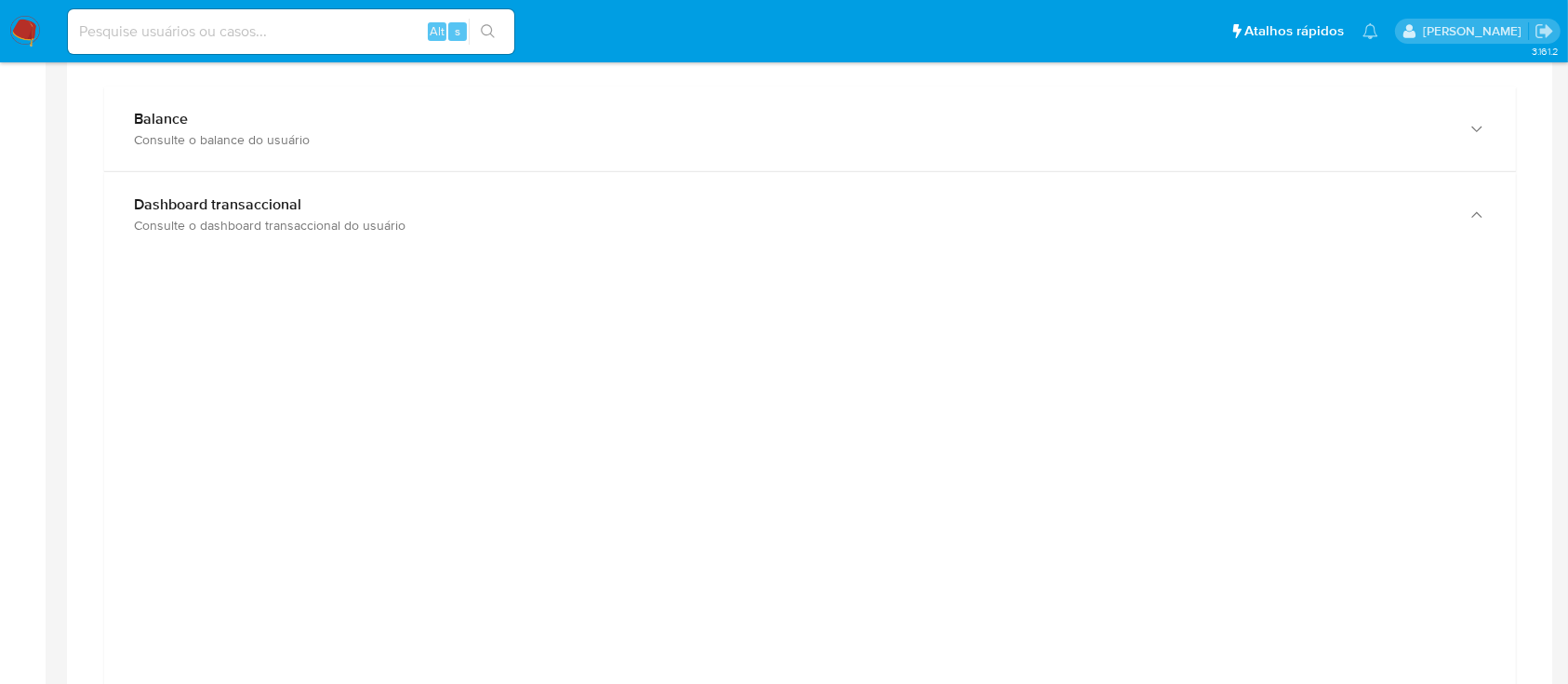
scroll to position [1240, 0]
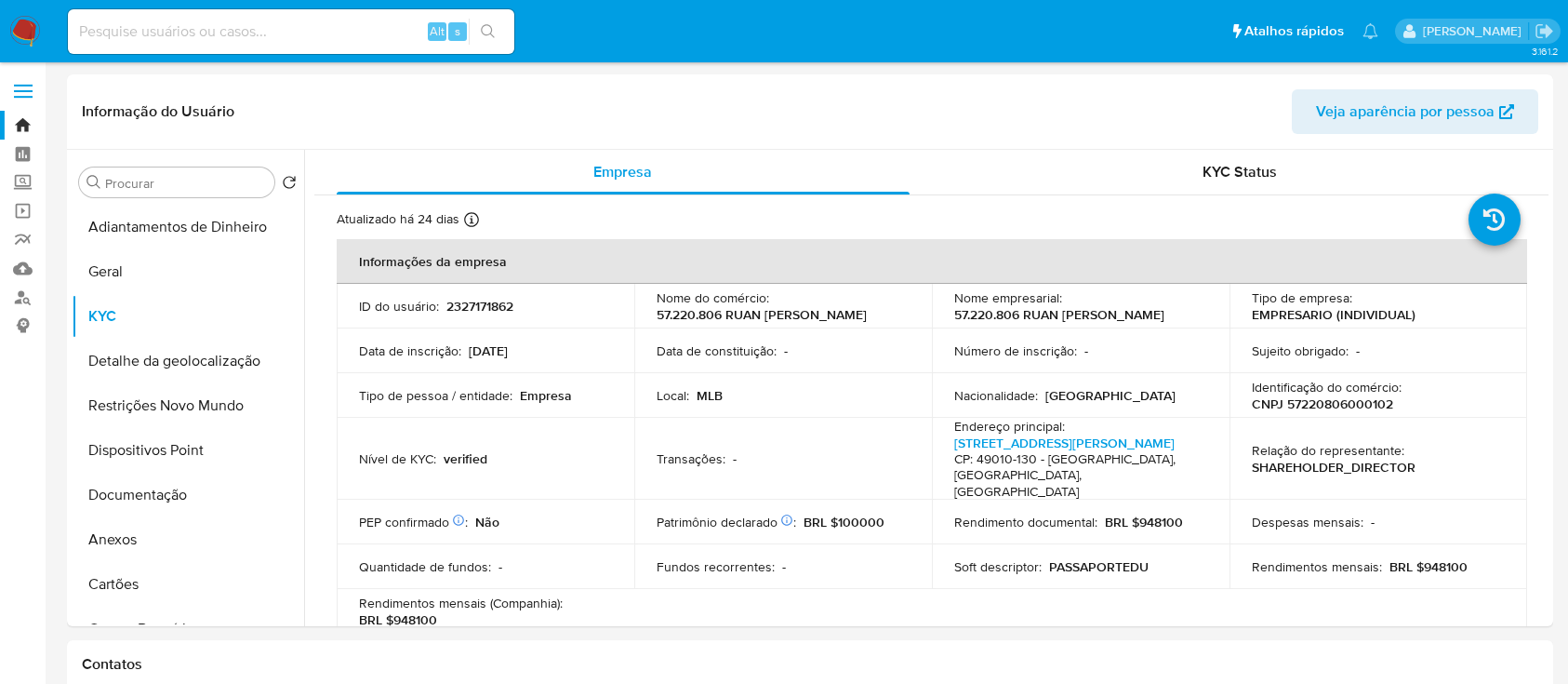
select select "10"
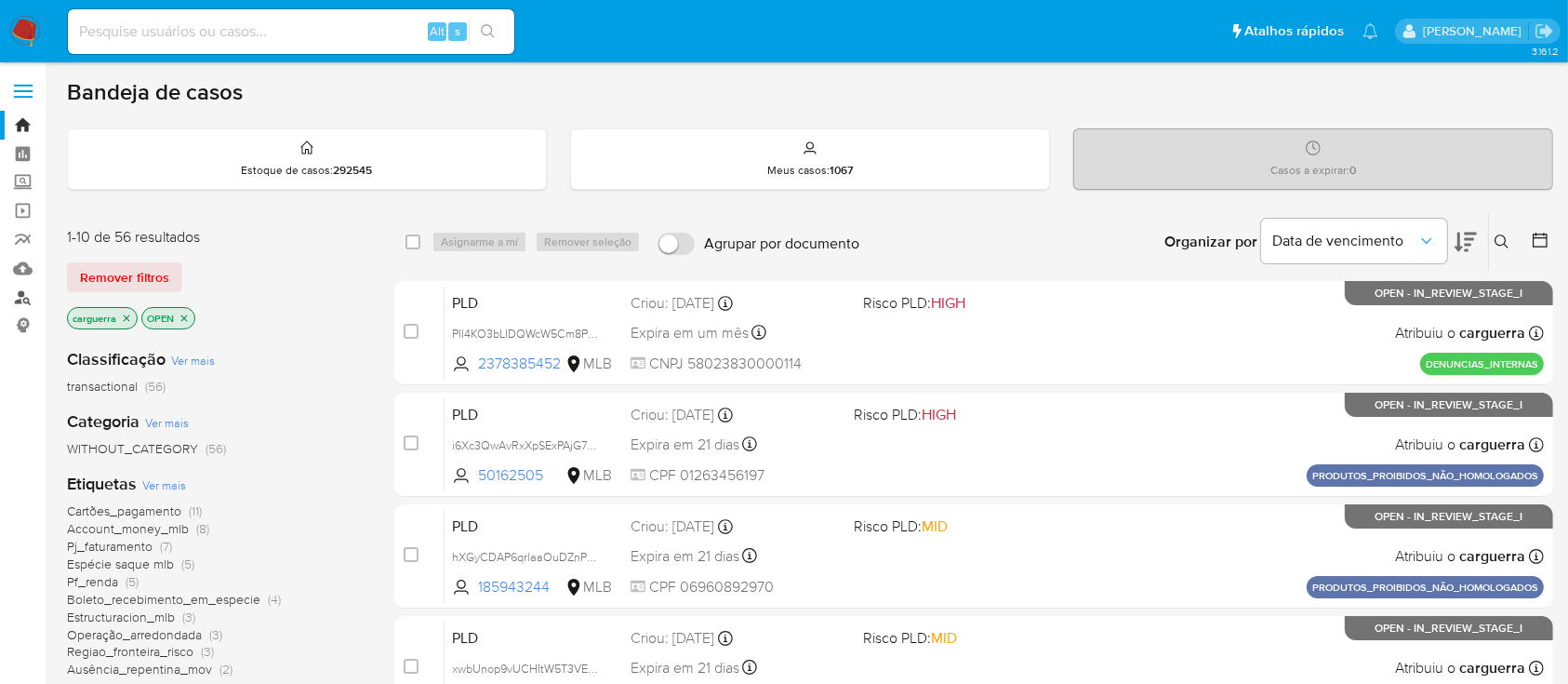
click at [26, 298] on link "Localizador de pessoas" at bounding box center [110, 297] width 222 height 29
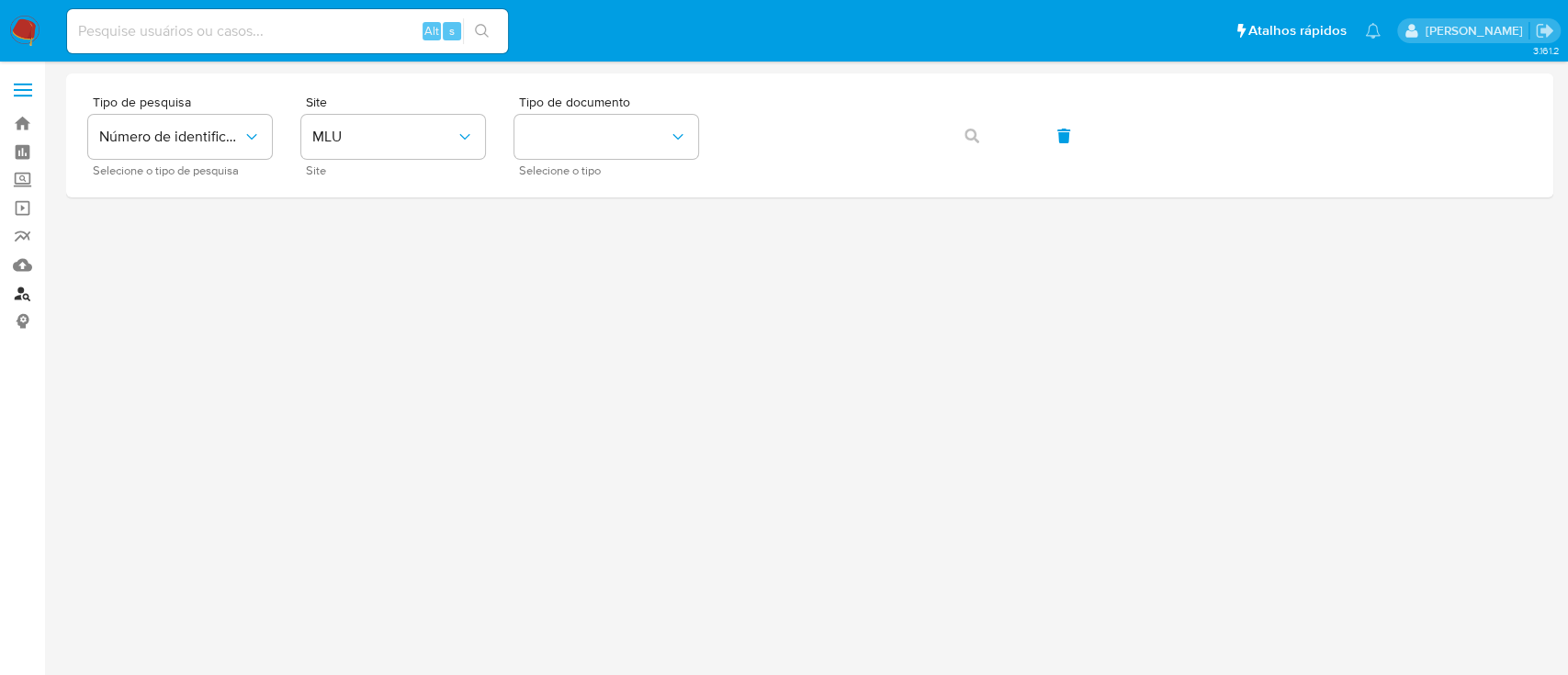
click at [25, 298] on link "Localizador de pessoas" at bounding box center [109, 293] width 219 height 29
click at [426, 141] on span "MLU" at bounding box center [383, 137] width 143 height 18
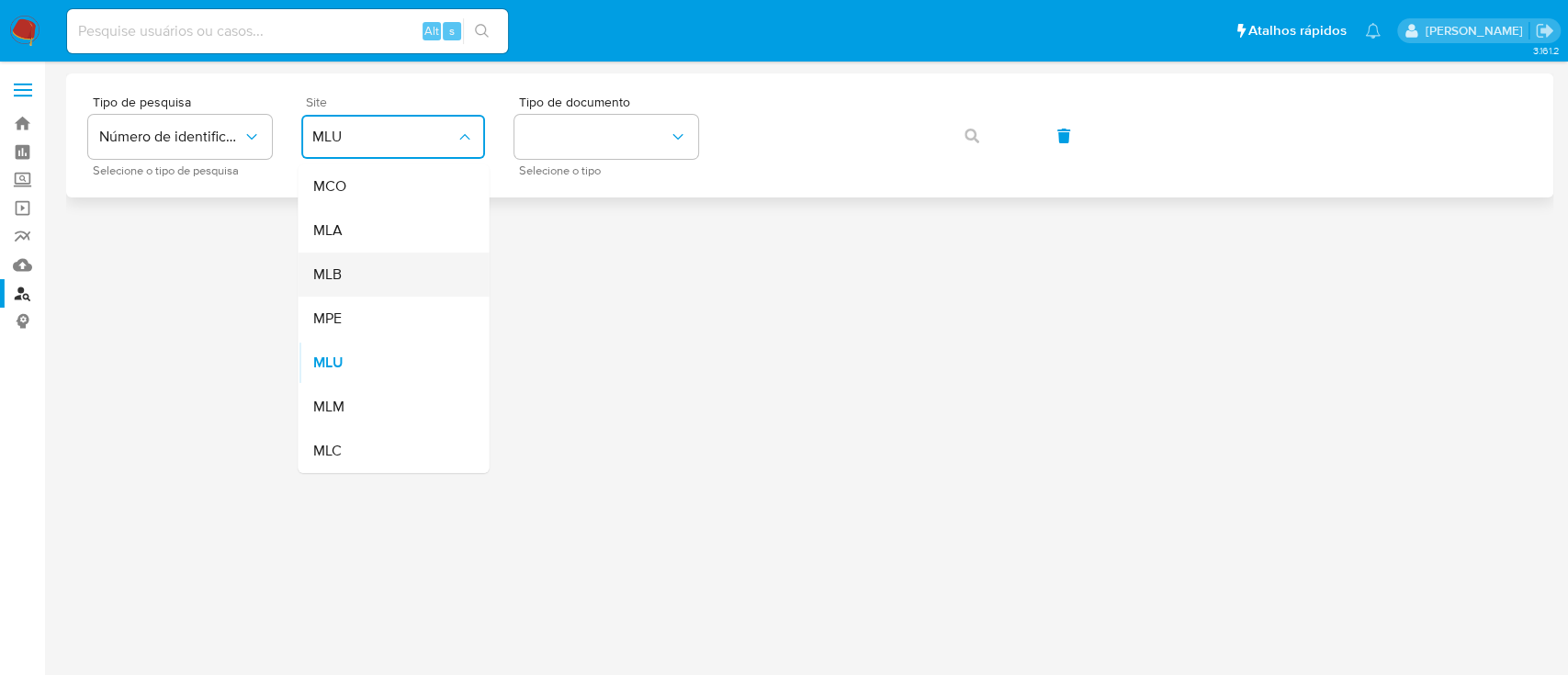
click at [359, 272] on div "MLB" at bounding box center [387, 274] width 151 height 44
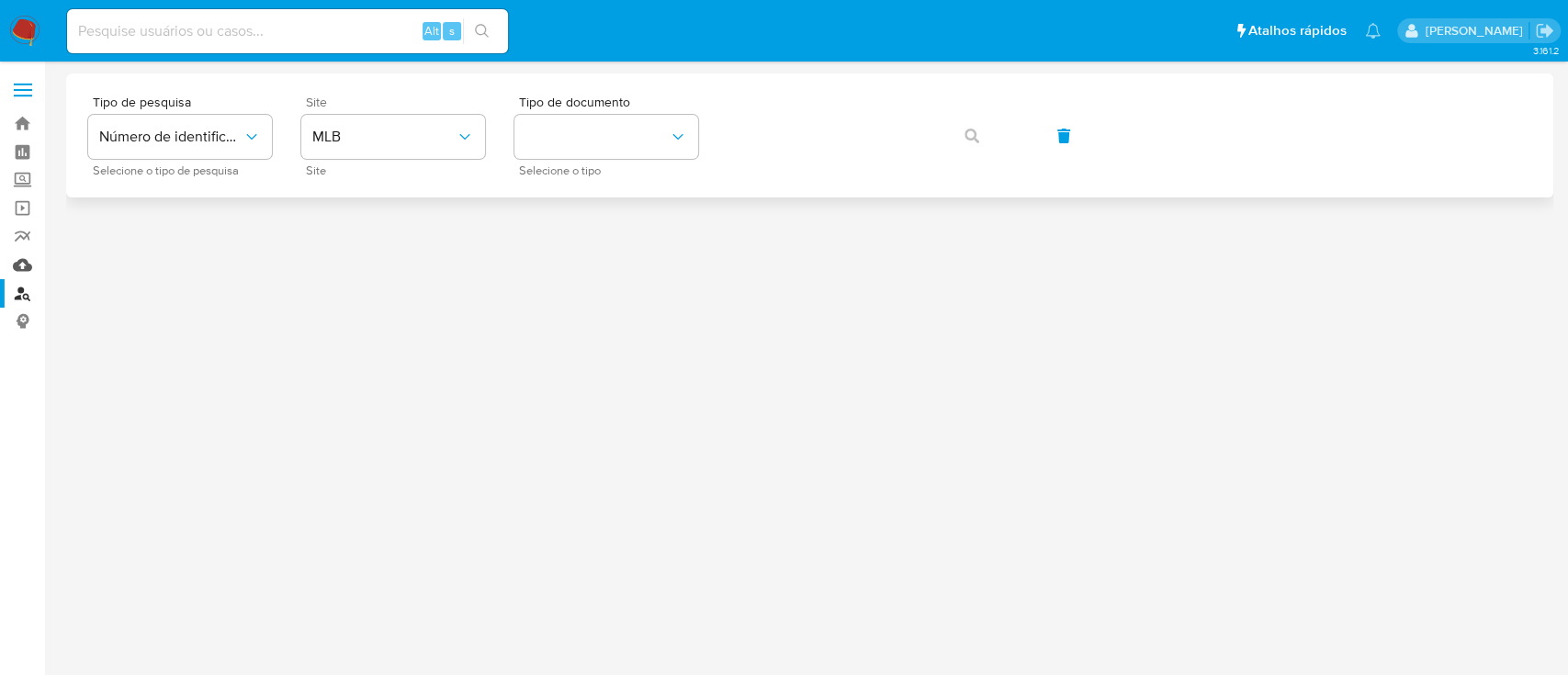
click at [18, 267] on link "Mulan" at bounding box center [109, 264] width 219 height 29
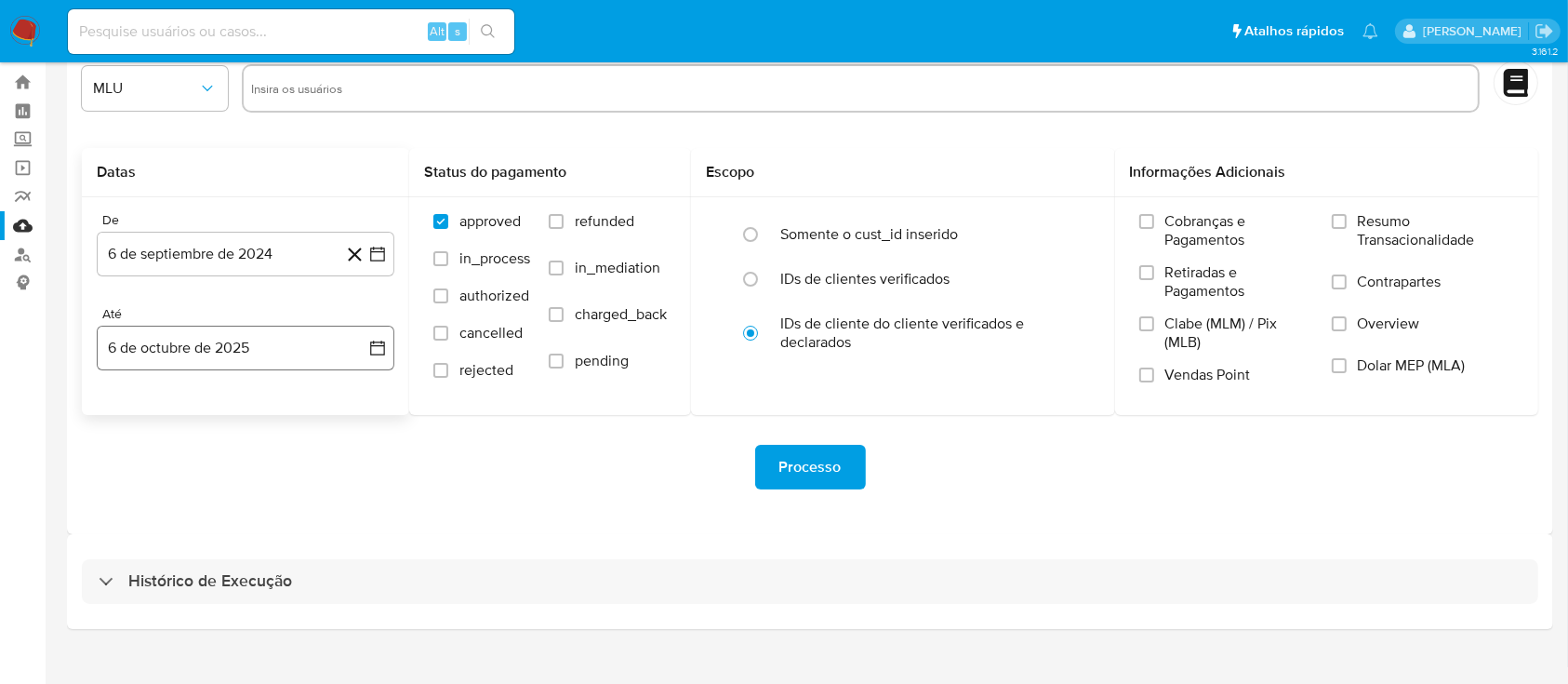
scroll to position [67, 0]
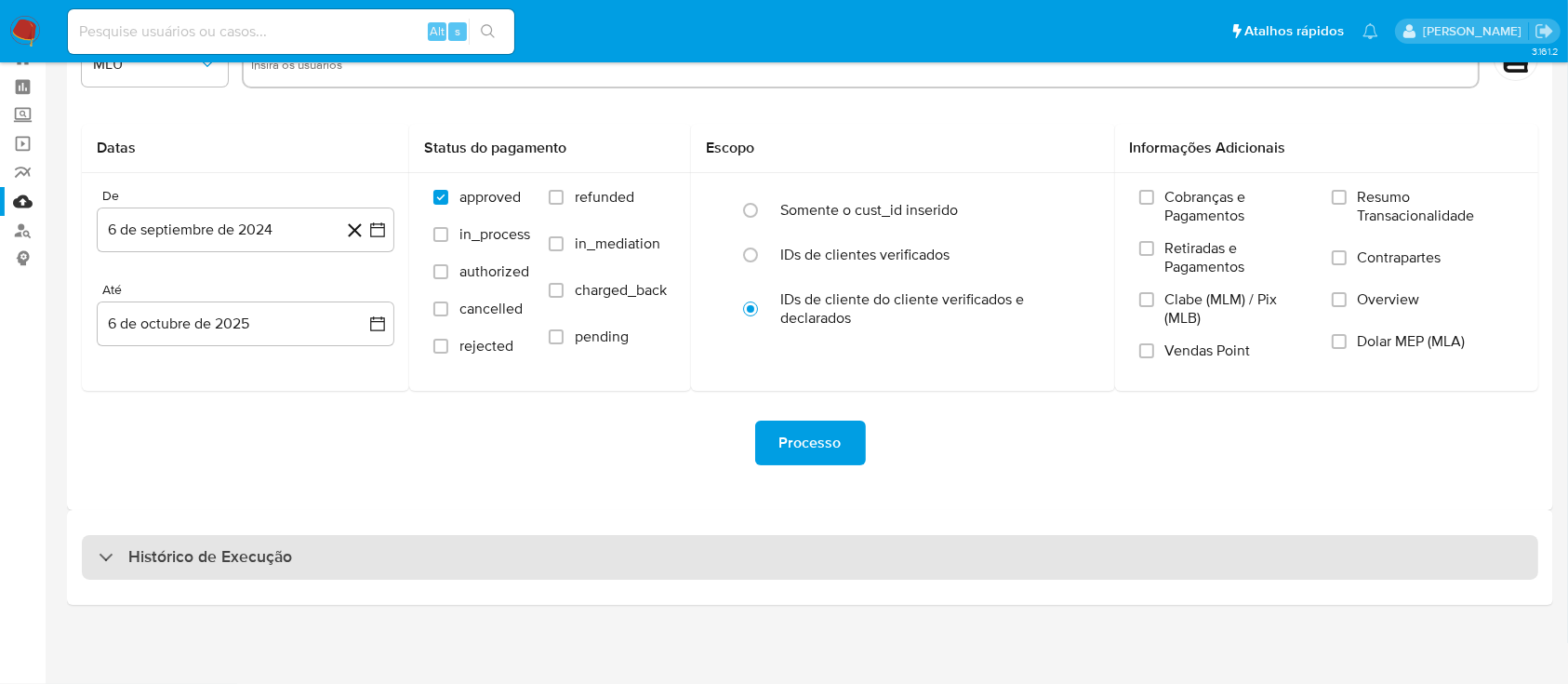
click at [173, 553] on h3 "Histórico de Execução" at bounding box center [210, 558] width 164 height 22
select select "10"
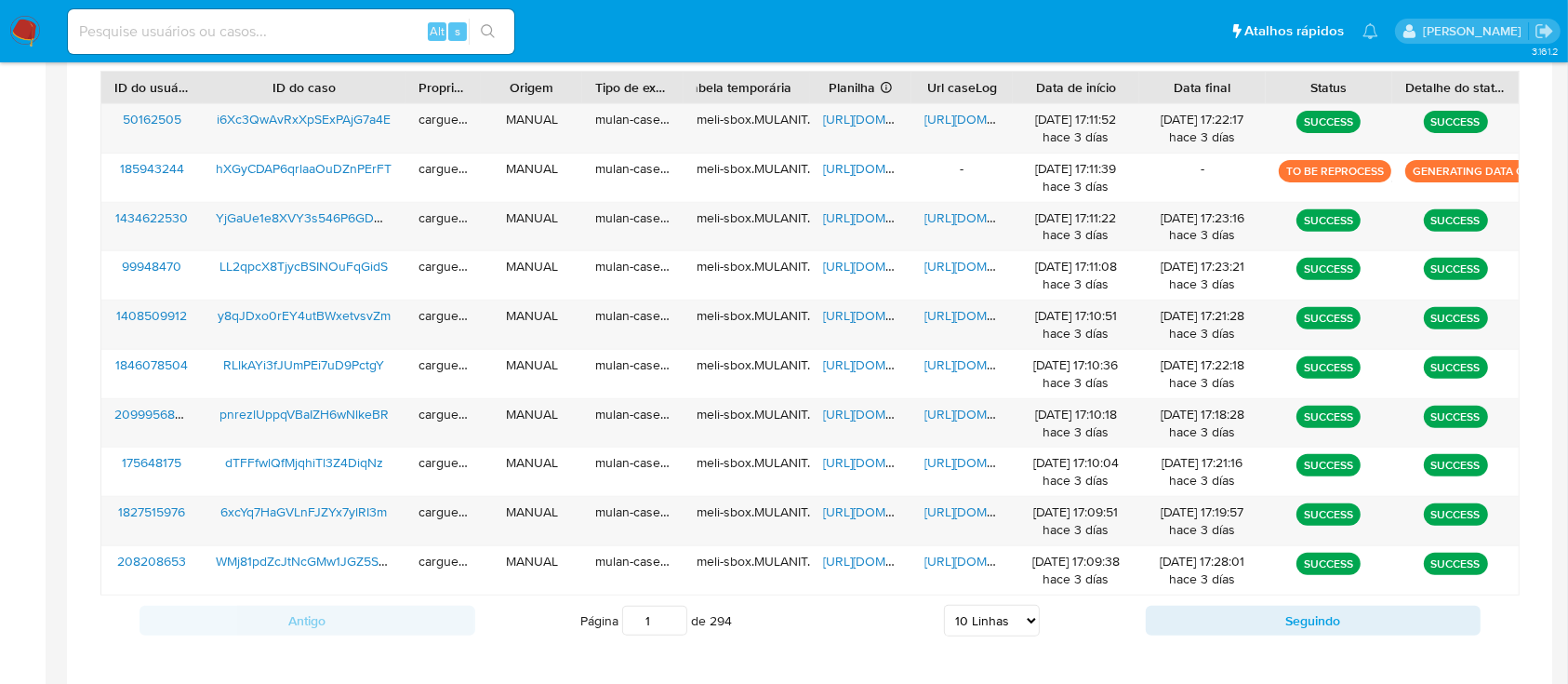
scroll to position [687, 0]
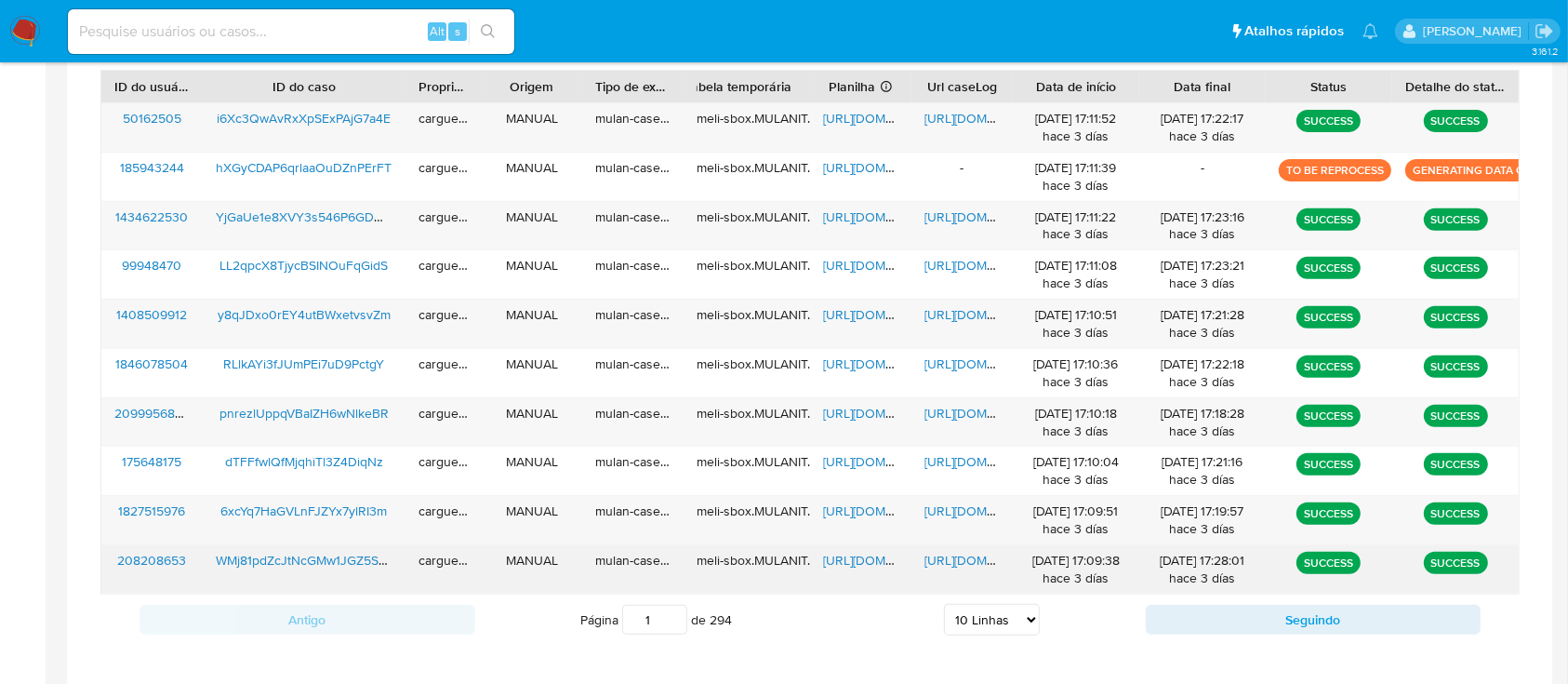
click at [862, 560] on span "[URL][DOMAIN_NAME]" at bounding box center [887, 560] width 128 height 19
click at [957, 554] on span "https://docs.google.com/document/d/1ROwIvRXMQwyUs-zGbjgFeruUGSmzJE62OJ2zbQ9Qzp8…" at bounding box center [988, 560] width 128 height 19
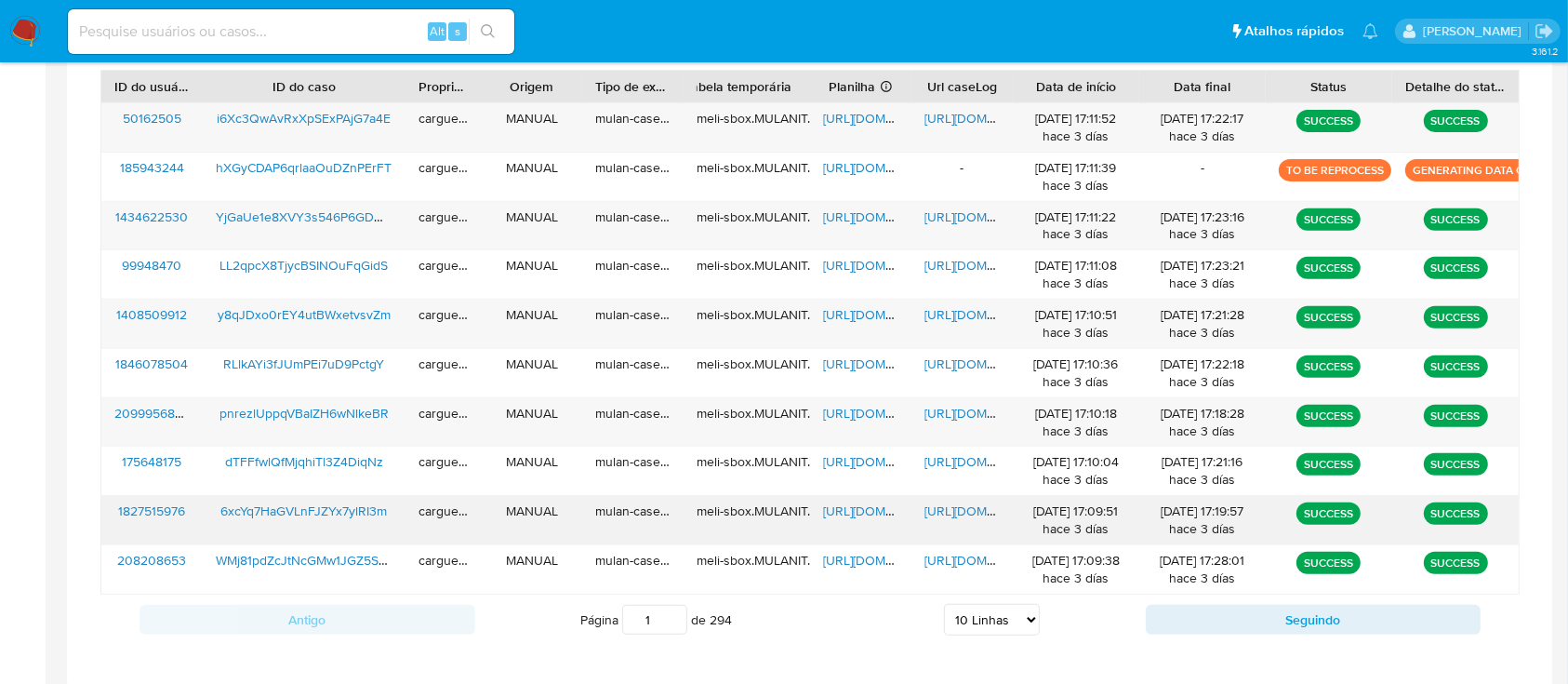
click at [871, 508] on span "https://docs.google.com/spreadsheets/d/1c7z3dU-K2sATZC00GTiwytQ6YyVoKxCeOtpOR5z…" at bounding box center [887, 511] width 128 height 19
click at [960, 510] on span "https://docs.google.com/document/d/1Ad4TMoDrUSDd36FBQ7jZMS2wEY3-f8BvXNUeY3tbRfk…" at bounding box center [988, 511] width 128 height 19
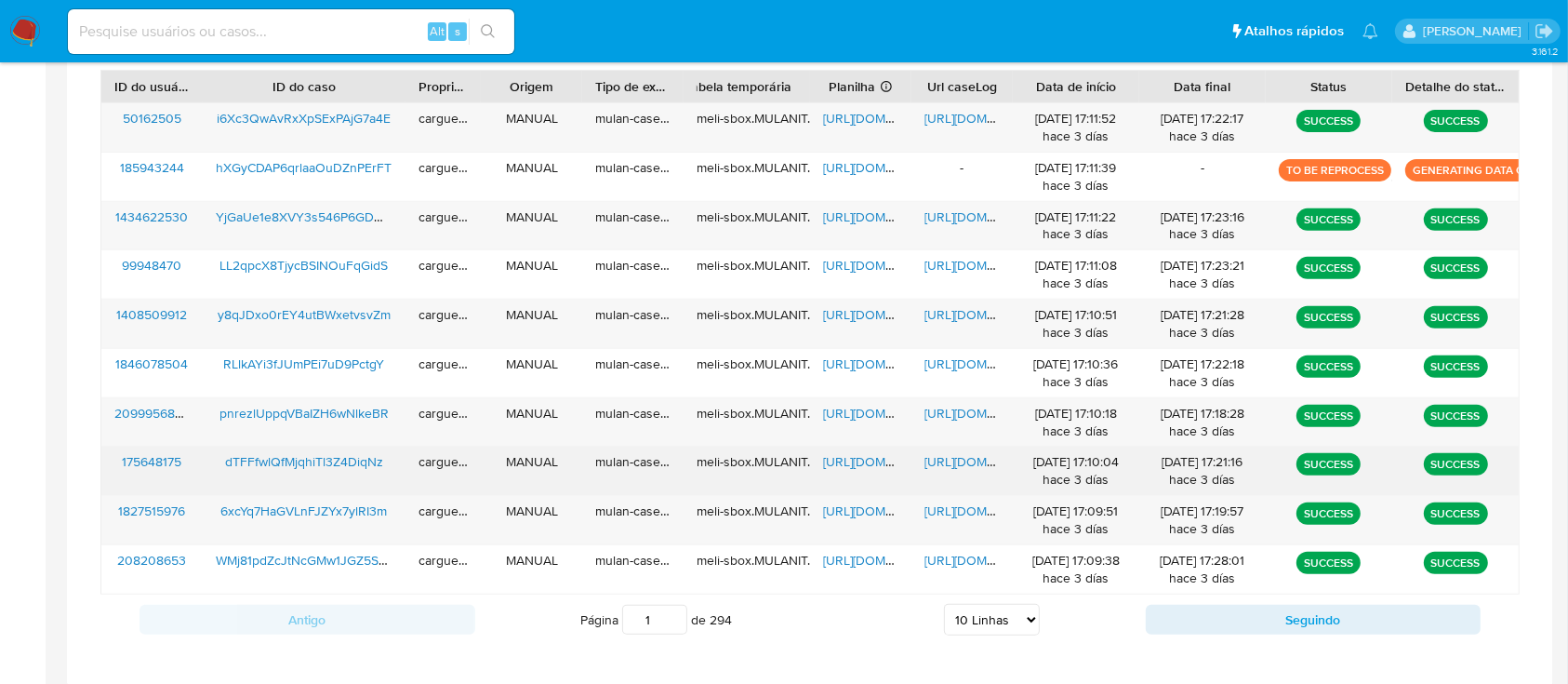
click at [873, 463] on span "https://docs.google.com/spreadsheets/d/1g_Hy1fzqQjaBCXT-xJVaOrR7phBUkumfD1CPNQ7…" at bounding box center [887, 461] width 128 height 19
click at [949, 464] on span "https://docs.google.com/document/d/1XYfnnwiCsRjkT-aw0IMvQVfiGJpmpbNFkJfbGw-yhXQ…" at bounding box center [988, 461] width 128 height 19
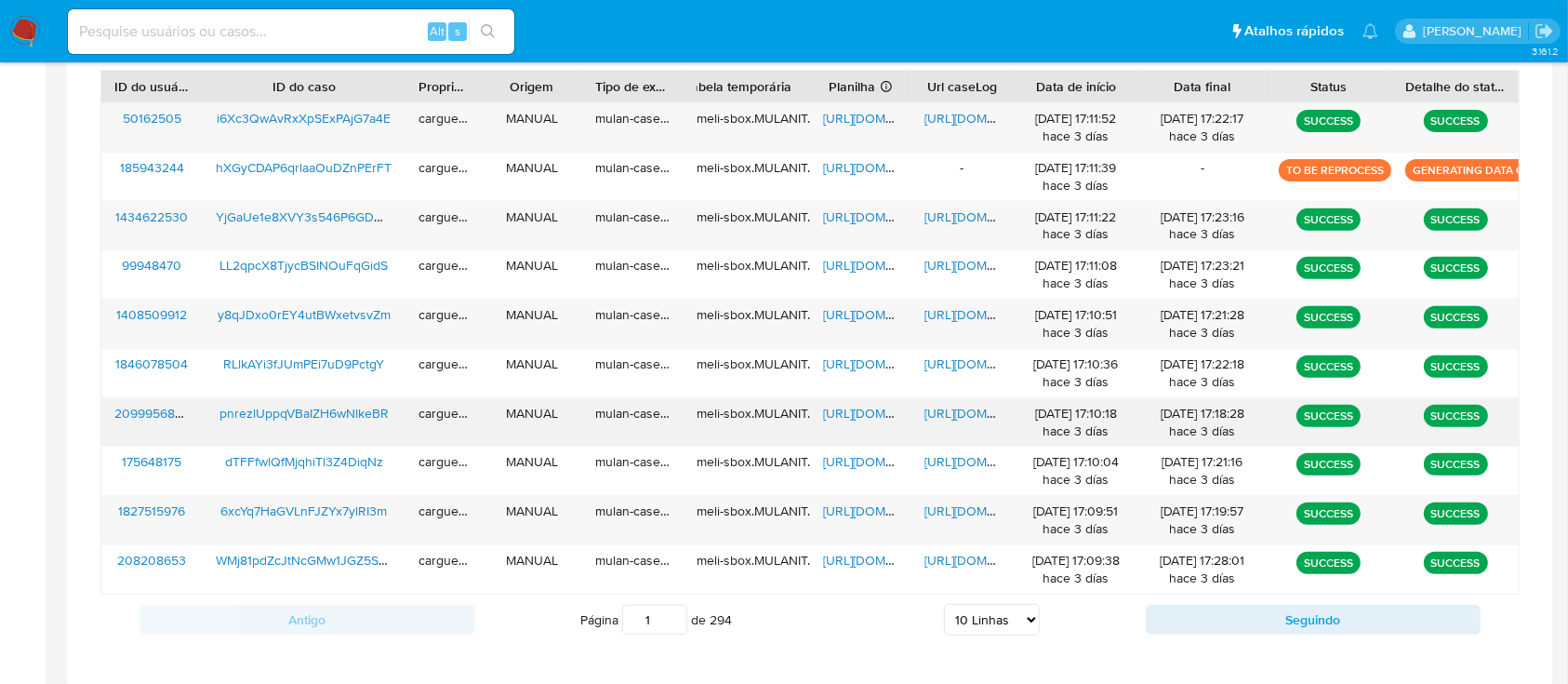
click at [853, 411] on span "https://docs.google.com/spreadsheets/d/1NQ_raVqx88ydCWYOuAvIxDpIxg2t1lYYekIsYTT…" at bounding box center [887, 413] width 128 height 19
click at [966, 410] on span "https://docs.google.com/document/d/1cM1kUuGBzMtxow8bbMHRi3jfYcvVYupME_sSGb-R-S0…" at bounding box center [988, 413] width 128 height 19
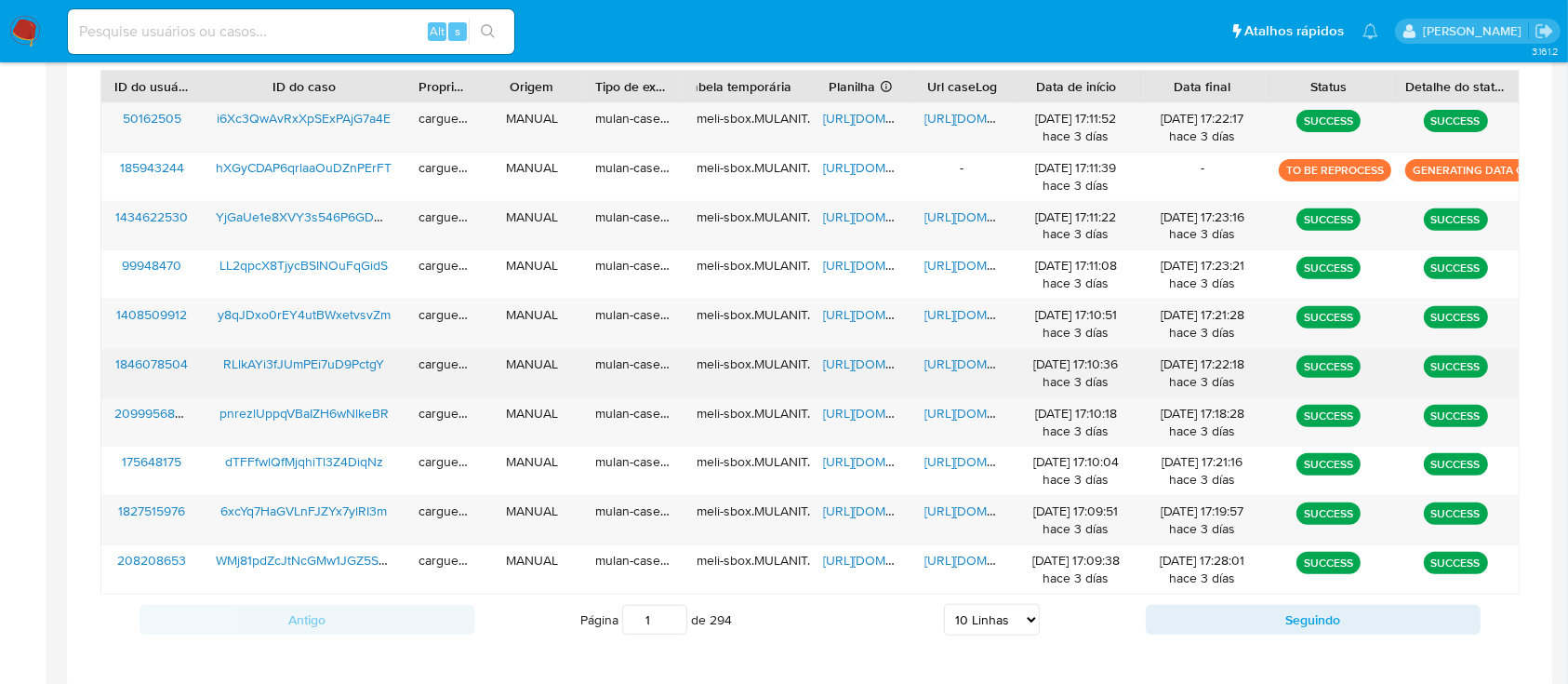
click at [871, 365] on span "https://docs.google.com/spreadsheets/d/1ekYOF8xnAmcrFDoOdJY0DOtjmhk9y8JizMxUKrk…" at bounding box center [887, 364] width 128 height 19
click at [952, 368] on span "https://docs.google.com/document/d/1WeB0rn2xXEYdQvdjsjRnlfwEFGD7wguOvDO7rEUlXOM…" at bounding box center [988, 364] width 128 height 19
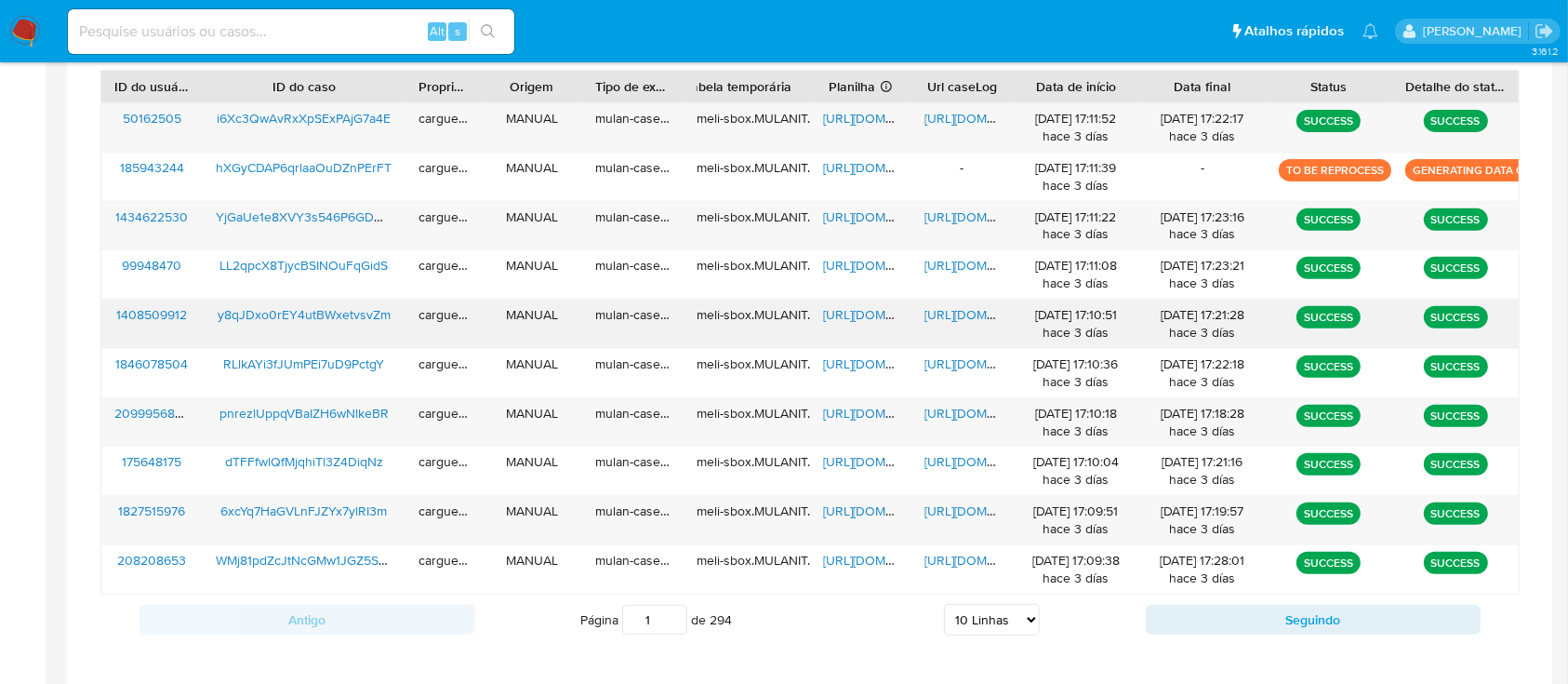
click at [855, 308] on span "https://docs.google.com/spreadsheets/d/1kPLCYB7GfmU1youTs0H9BFdkTQDfINnghCJk-su…" at bounding box center [887, 314] width 128 height 19
click at [951, 313] on span "https://docs.google.com/document/d/14imr1MIUkDAukE9iaXAk118DHJJsDc2TB0ZayTYXWg4…" at bounding box center [988, 314] width 128 height 19
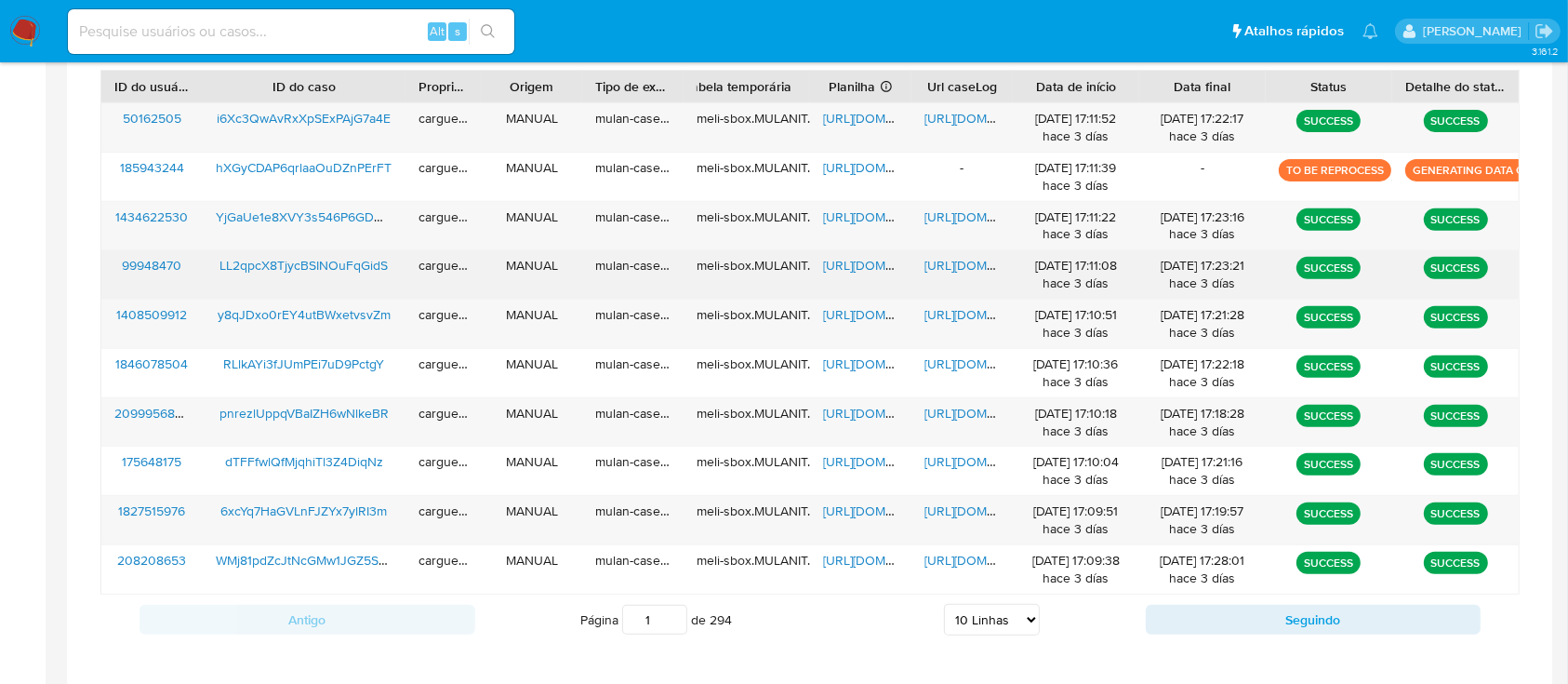
click at [868, 257] on span "https://docs.google.com/spreadsheets/d/1Rty1INKXSB_1DlXUbIXnHpJS-zaFYXSVBIMERSE…" at bounding box center [887, 265] width 128 height 19
click at [961, 263] on span "https://docs.google.com/document/d/1A9kjHwCJsSBTgsgdZl3TSbOCJrf9WD346b3wY-ywzBI…" at bounding box center [988, 265] width 128 height 19
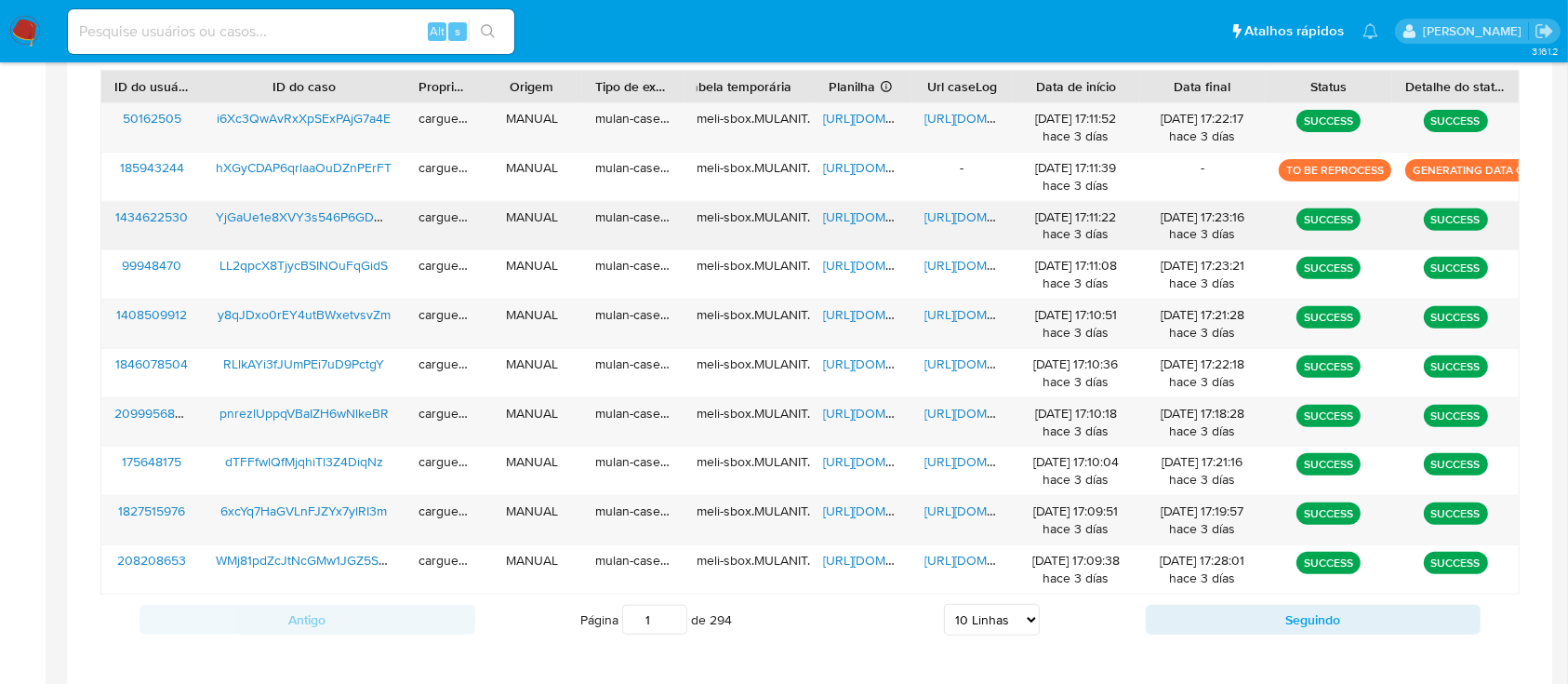
click at [873, 211] on span "https://docs.google.com/spreadsheets/d/1flLFyax_y_rLhlfgnBka3DkJcIOXK-DBHV4Y2U-…" at bounding box center [887, 217] width 128 height 19
click at [952, 214] on span "https://docs.google.com/document/d/1nJN_Fw_PTVdaJK0EPNFrElWKABWlIkJfXbq2wSCXb-E…" at bounding box center [988, 217] width 128 height 19
click at [840, 114] on span "https://docs.google.com/spreadsheets/d/1JEEmTawVCJ8ADPBtnLG5vJSOqPS4TJ7HrenbfCO…" at bounding box center [887, 118] width 128 height 19
click at [937, 110] on span "https://docs.google.com/document/d/1GETLnSHPPAg-P_OTDSJmZighNVUbgq58tShe5iFxytQ…" at bounding box center [988, 118] width 128 height 19
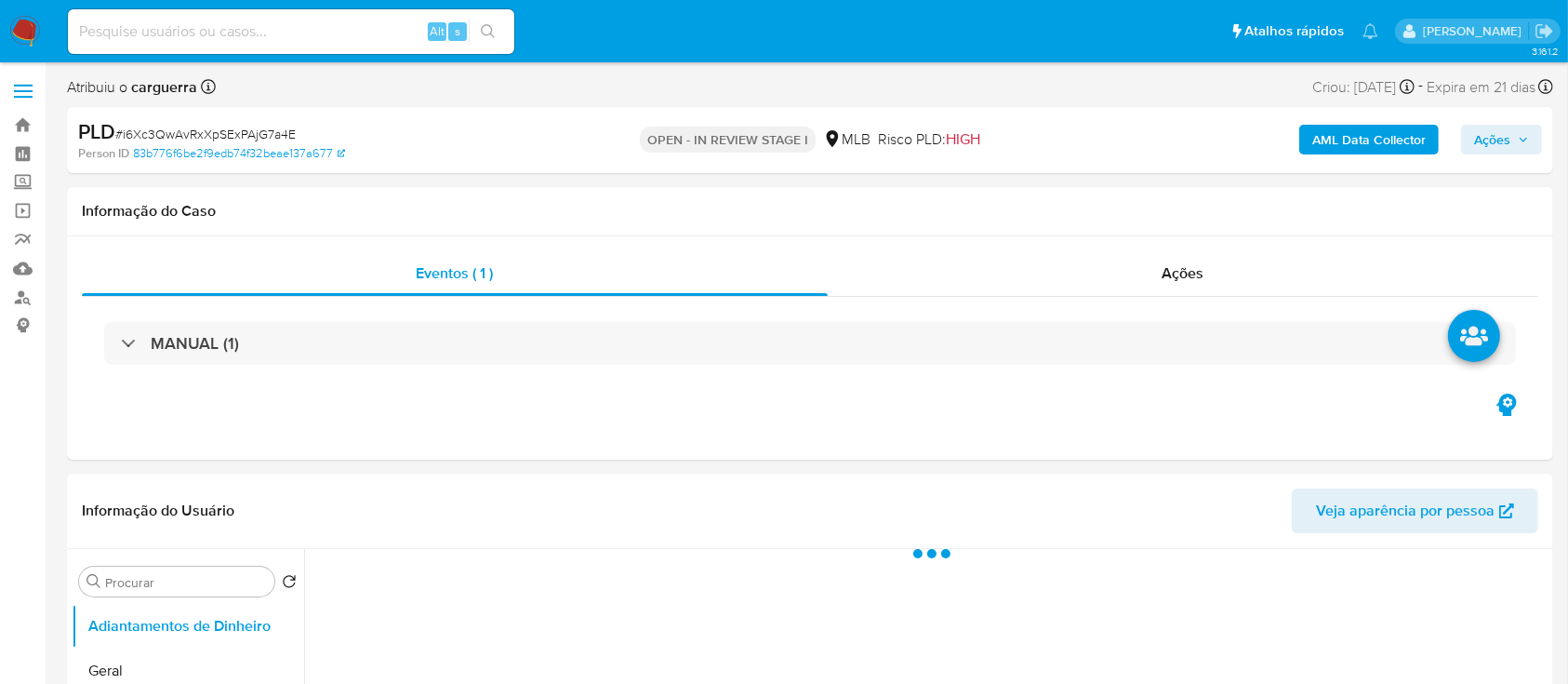
select select "10"
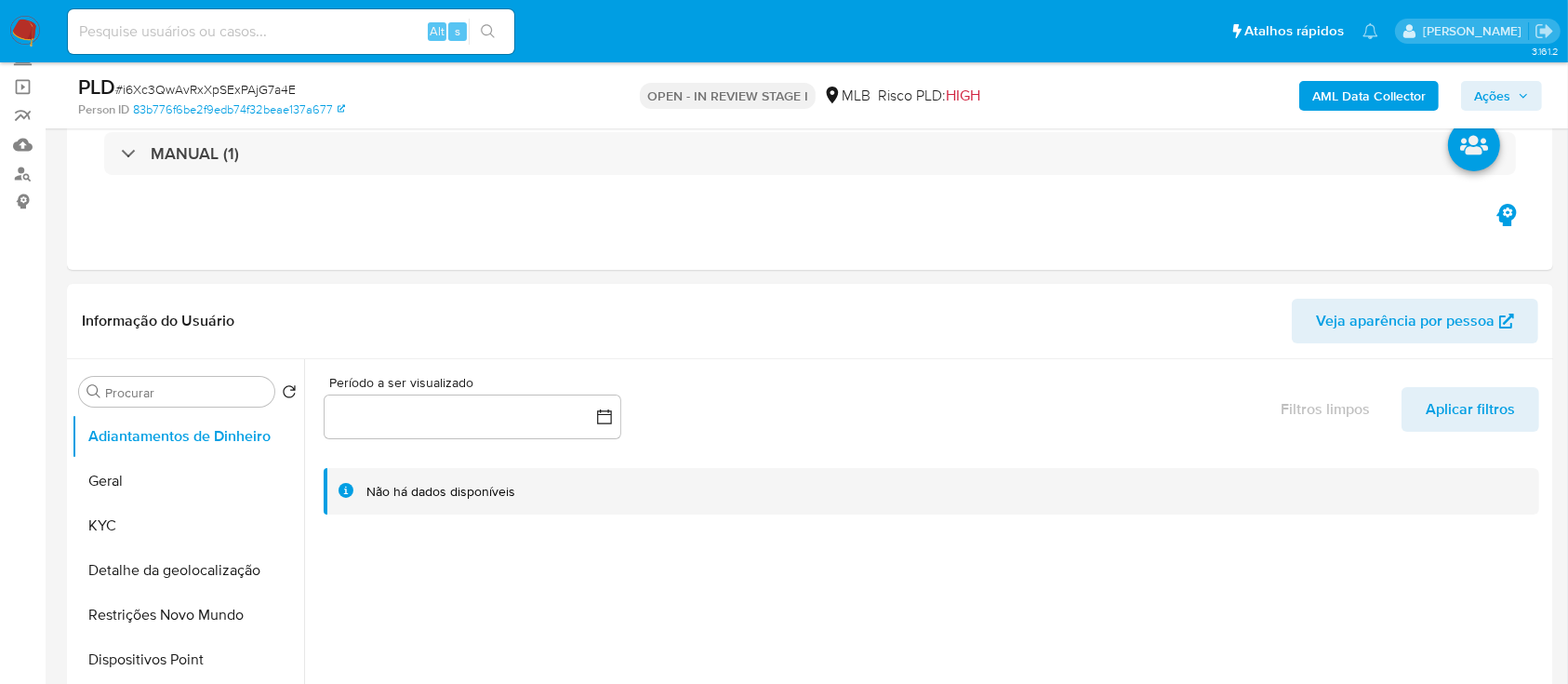
scroll to position [247, 0]
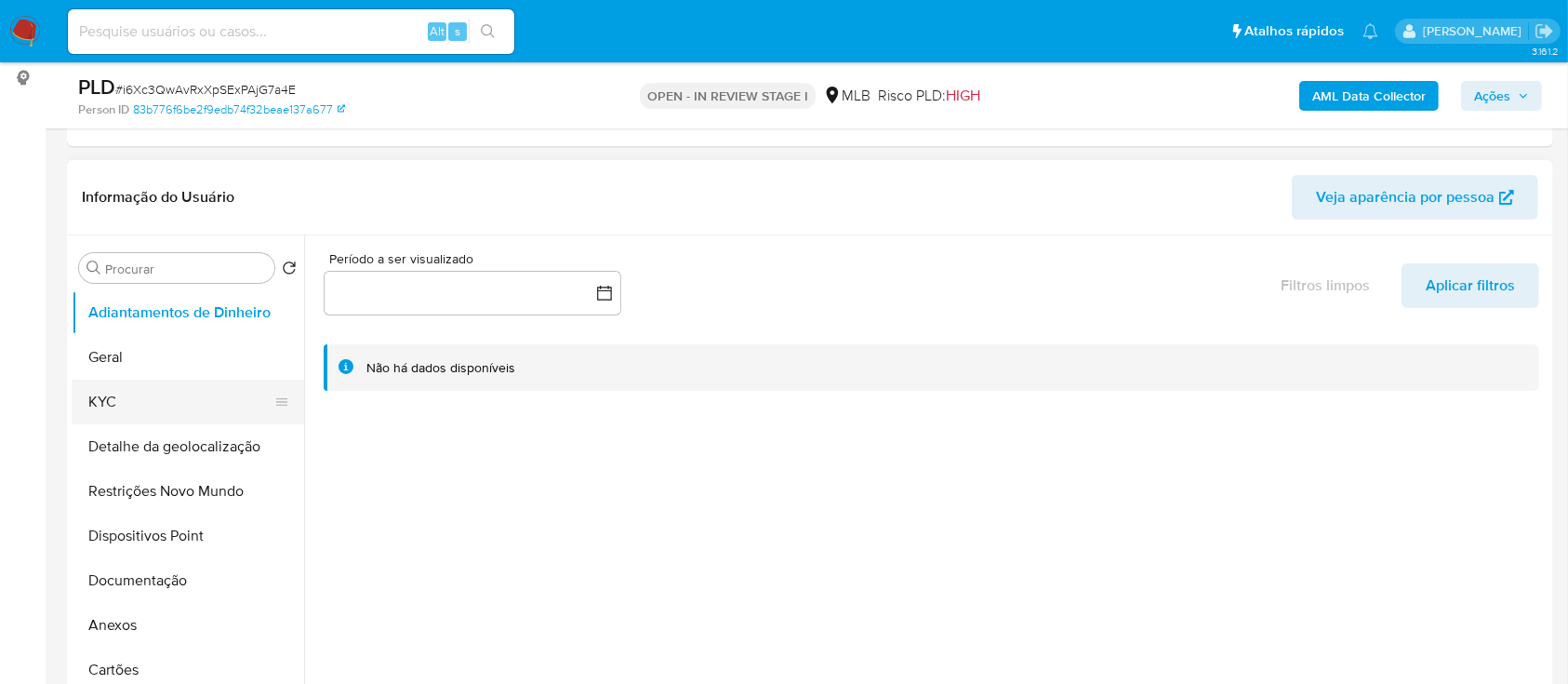
click at [110, 394] on button "KYC" at bounding box center [181, 402] width 218 height 45
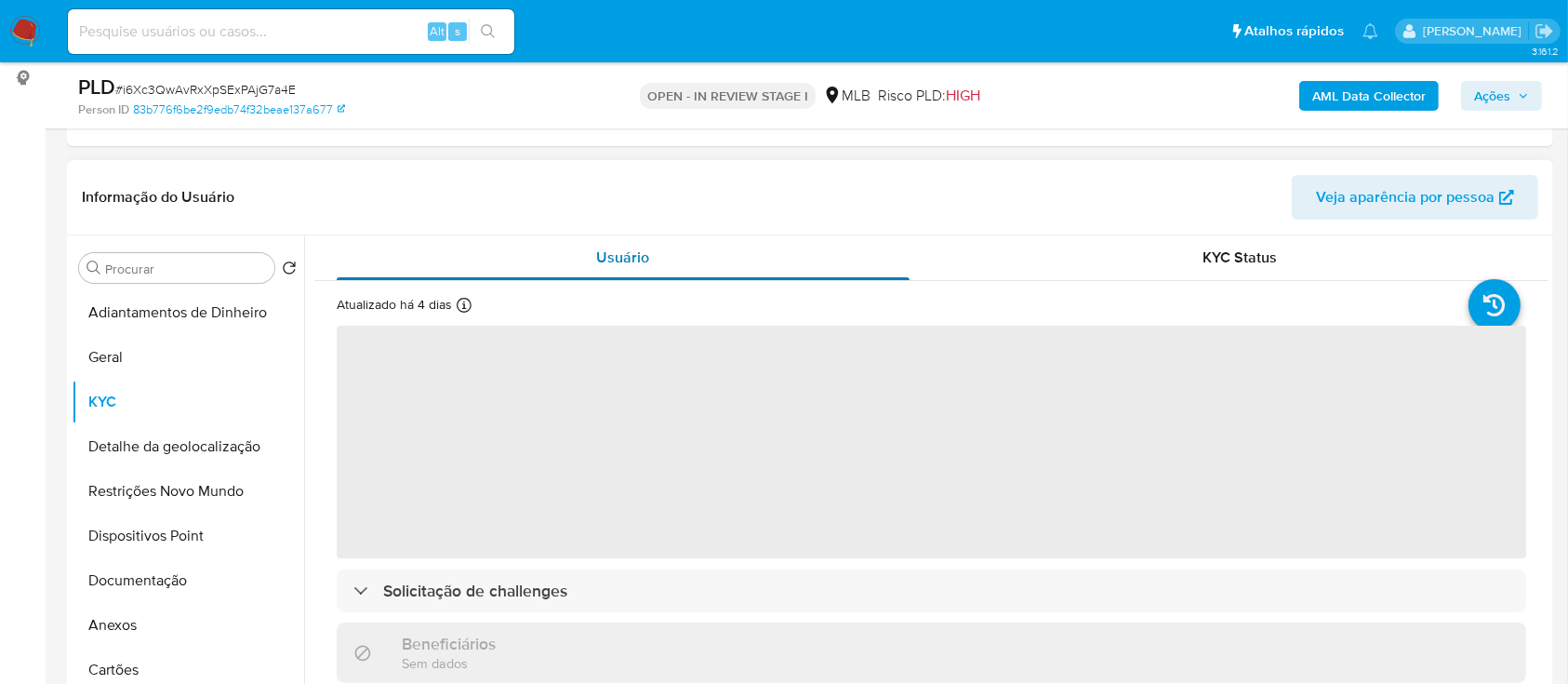
scroll to position [124, 0]
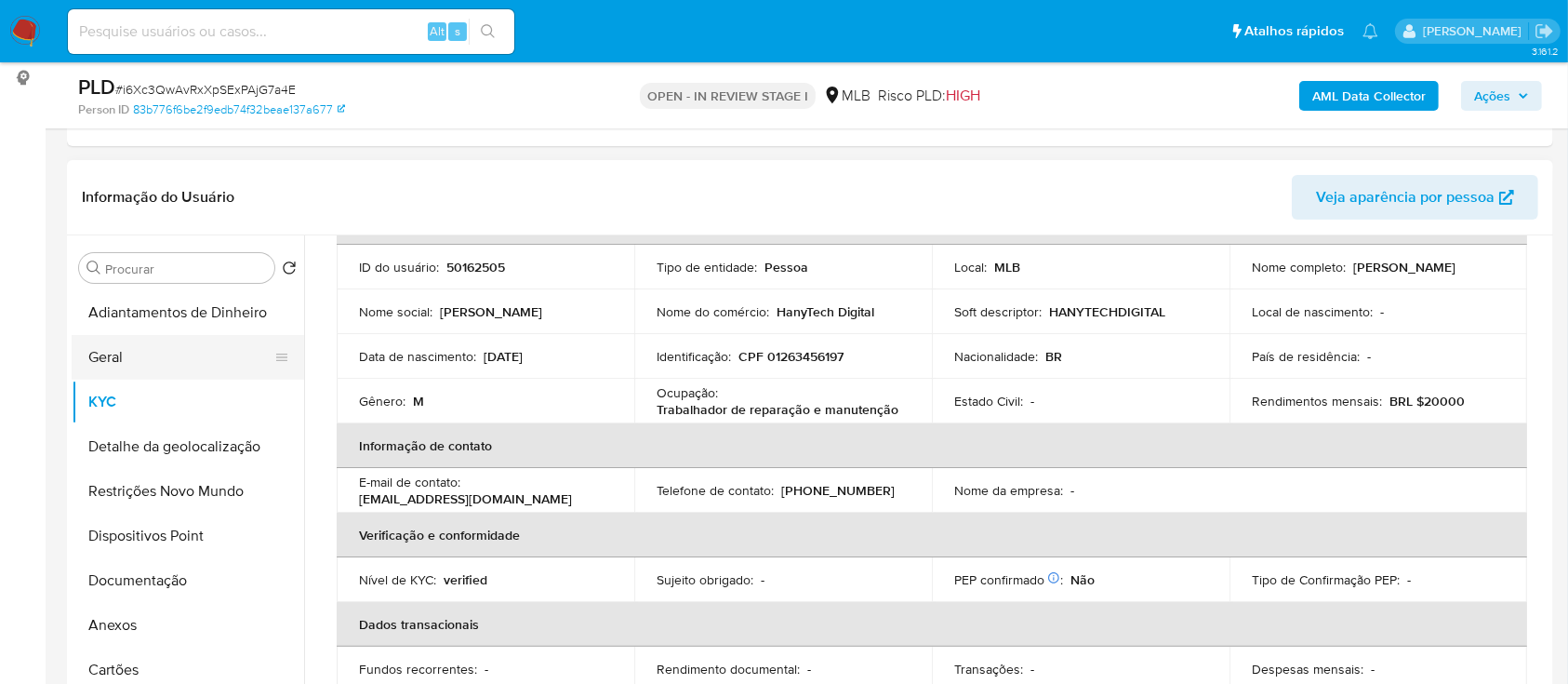
drag, startPoint x: 149, startPoint y: 362, endPoint x: 171, endPoint y: 359, distance: 22.2
click at [149, 362] on button "Geral" at bounding box center [181, 357] width 218 height 45
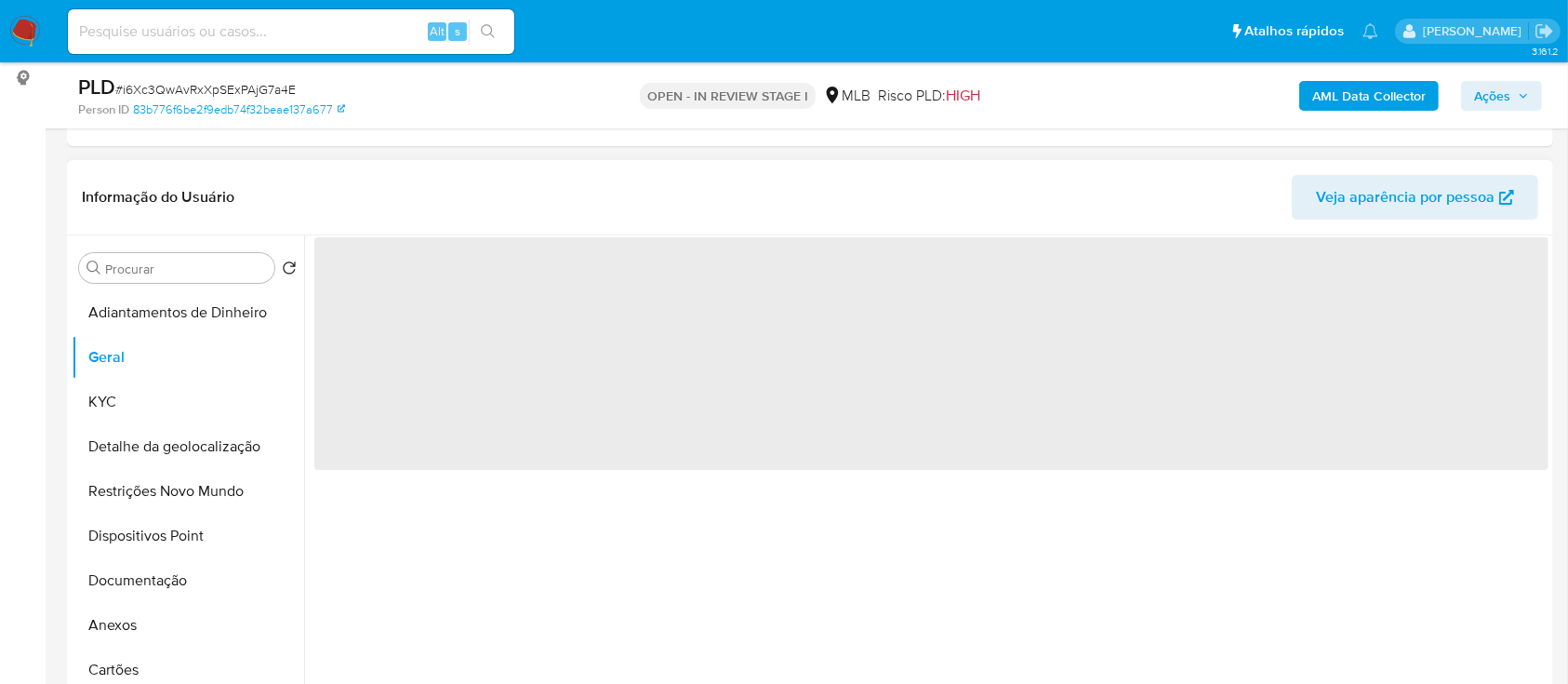
scroll to position [0, 0]
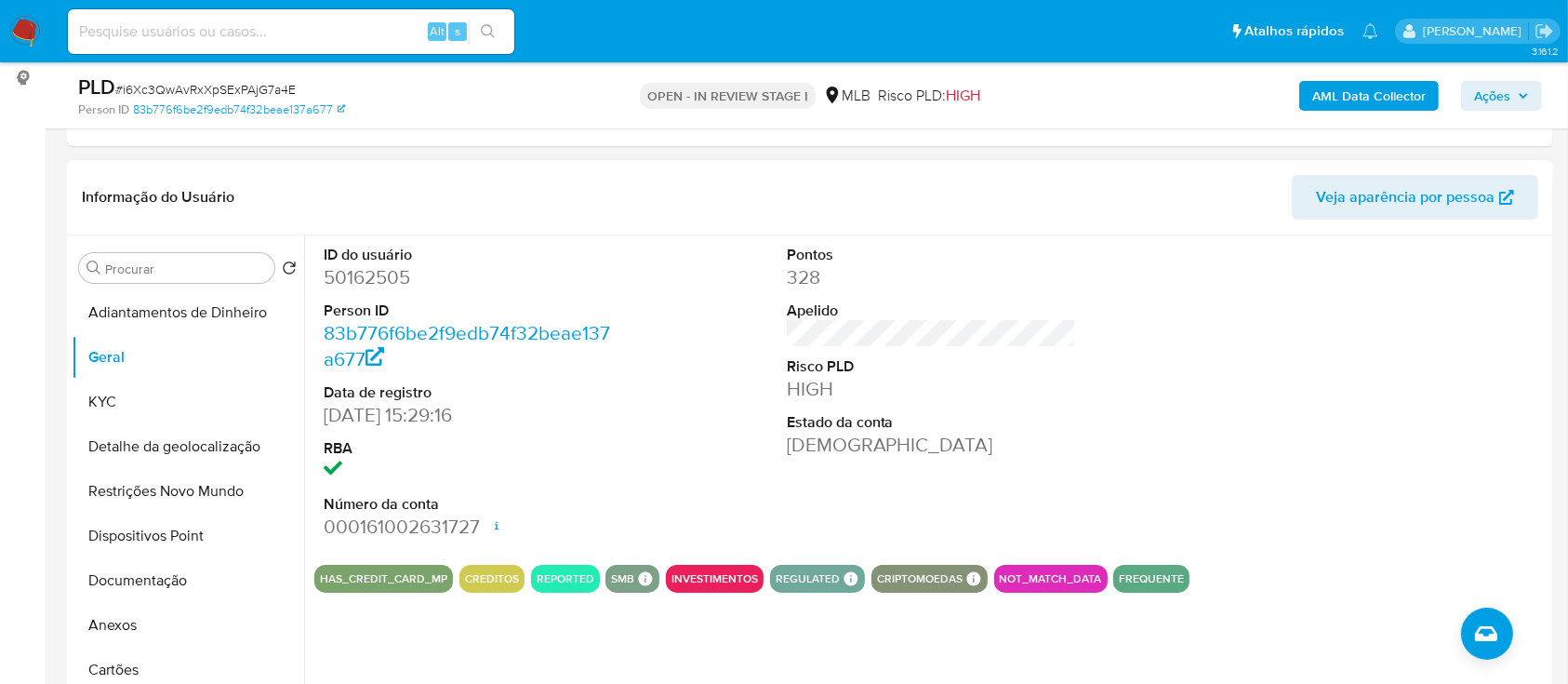
drag, startPoint x: 1354, startPoint y: 338, endPoint x: 1190, endPoint y: 254, distance: 184.3
click at [1288, 302] on div at bounding box center [1394, 393] width 309 height 314
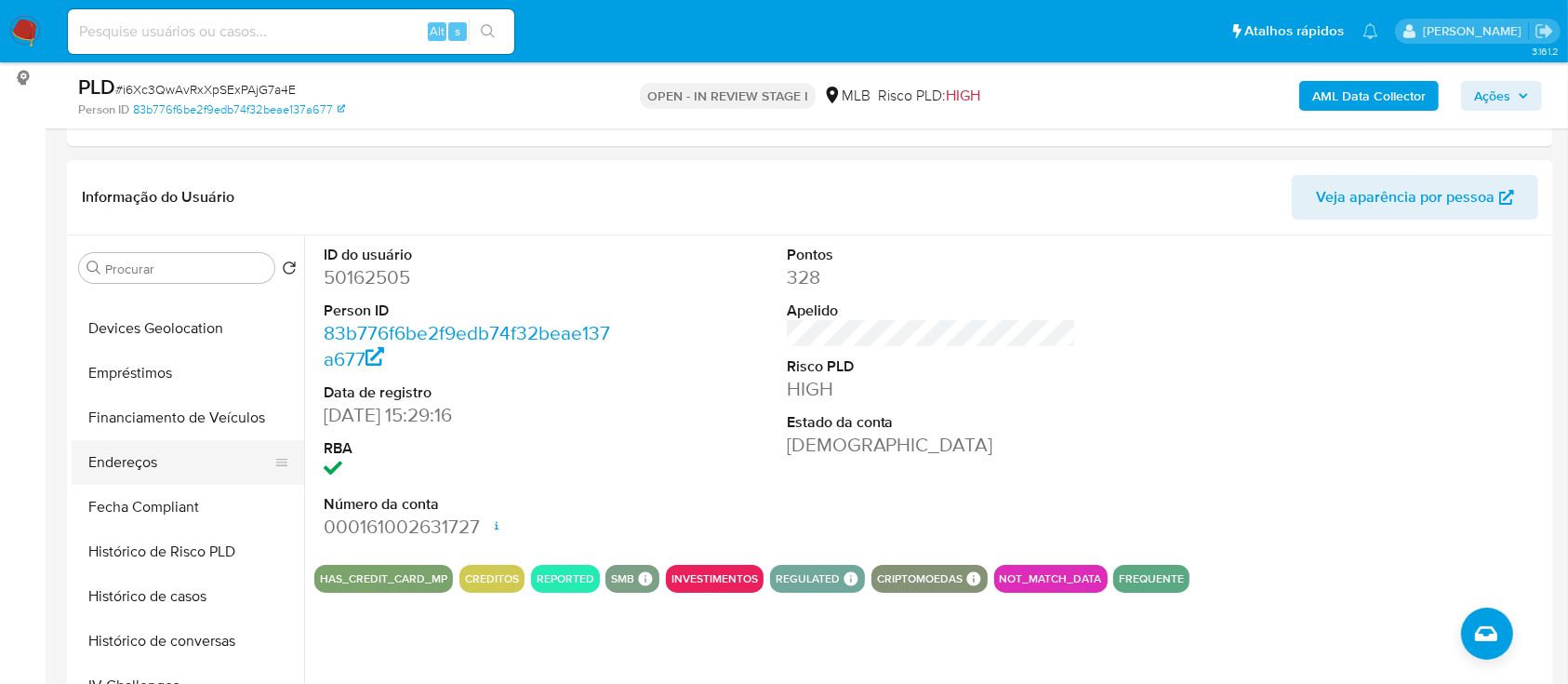
scroll to position [619, 0]
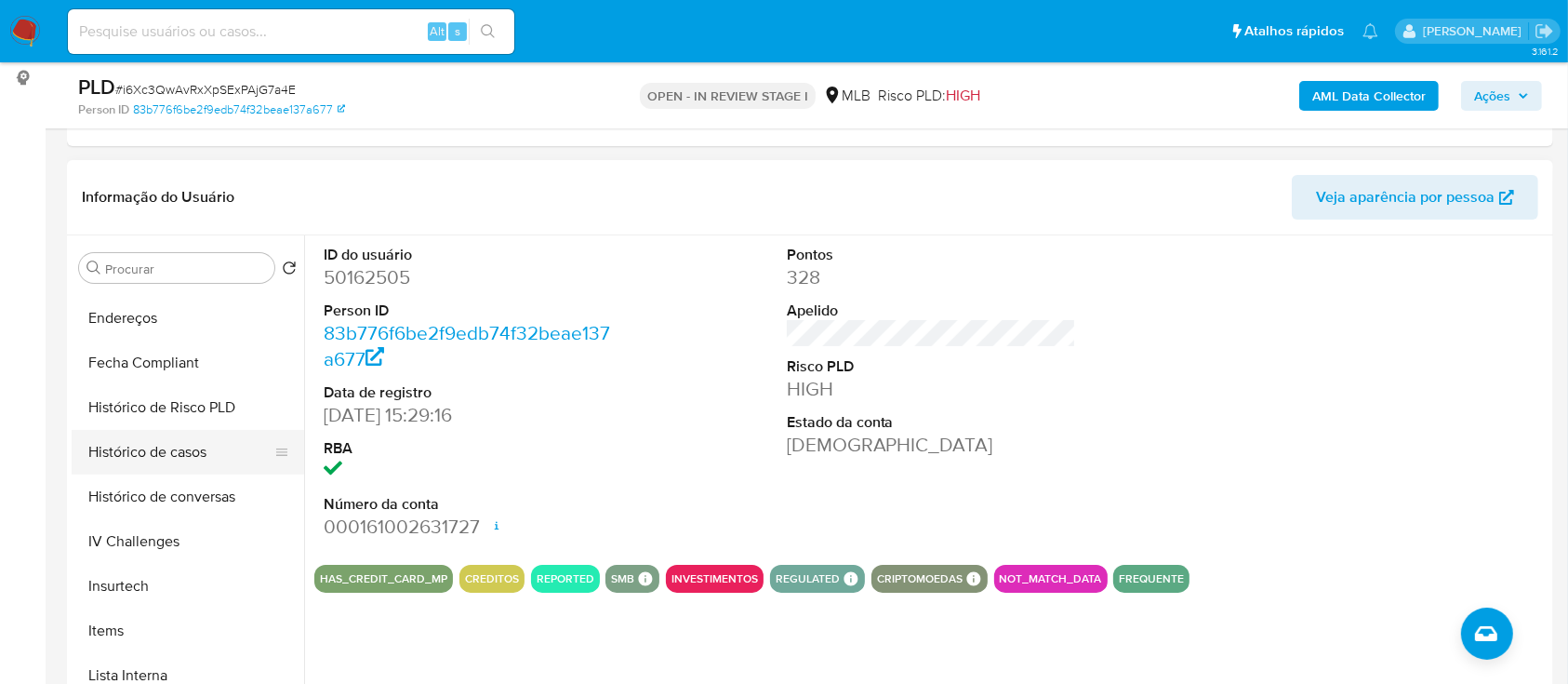
click at [162, 458] on button "Histórico de casos" at bounding box center [181, 452] width 218 height 45
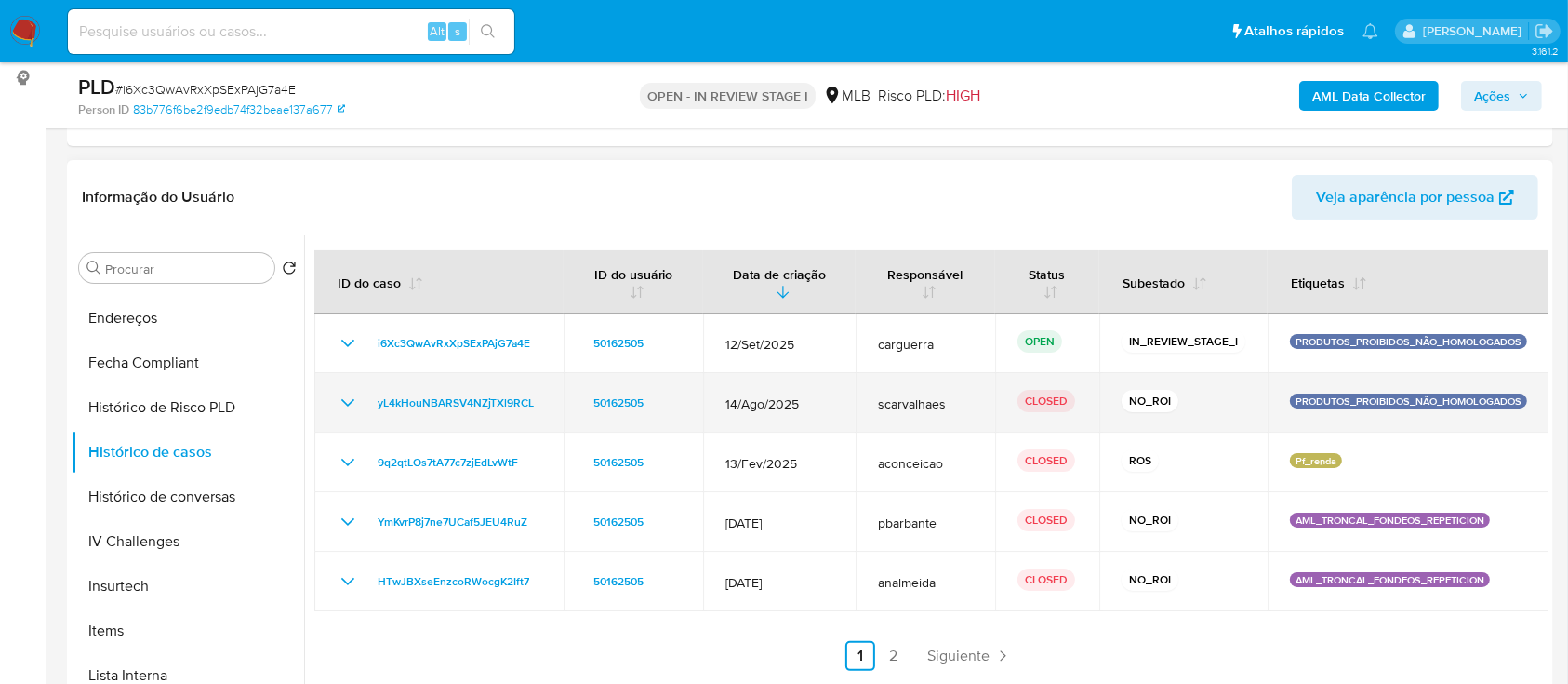
click at [338, 398] on icon "Mostrar/Ocultar" at bounding box center [348, 403] width 22 height 22
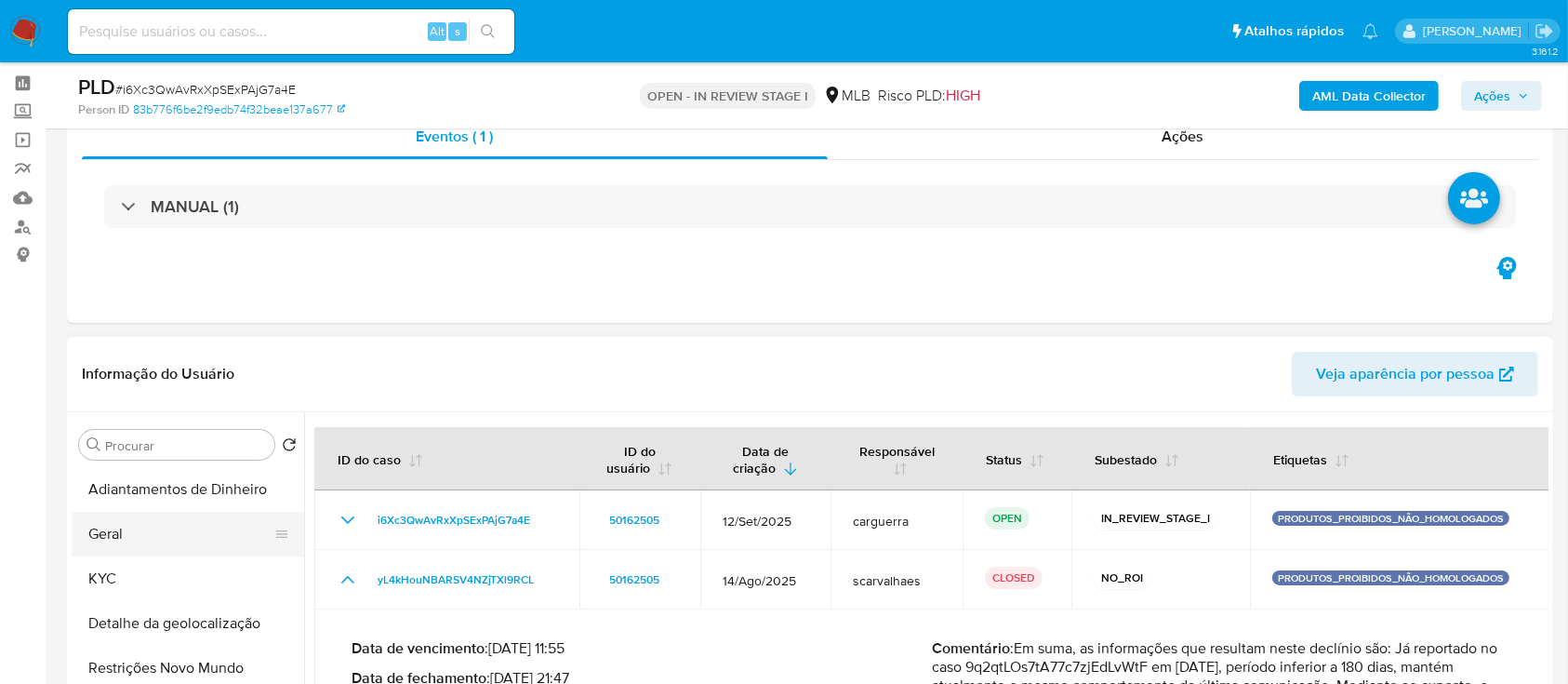
scroll to position [124, 0]
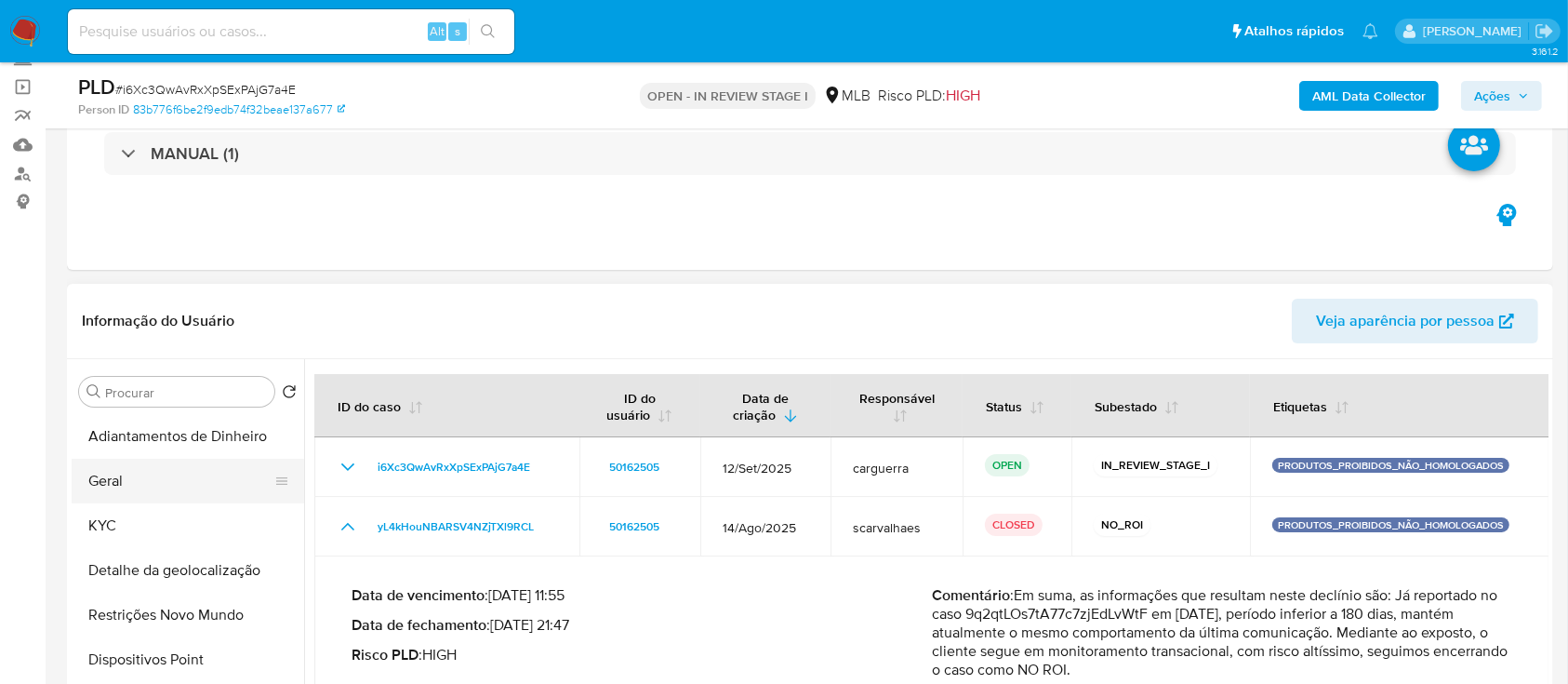
click at [169, 490] on button "Geral" at bounding box center [181, 481] width 218 height 45
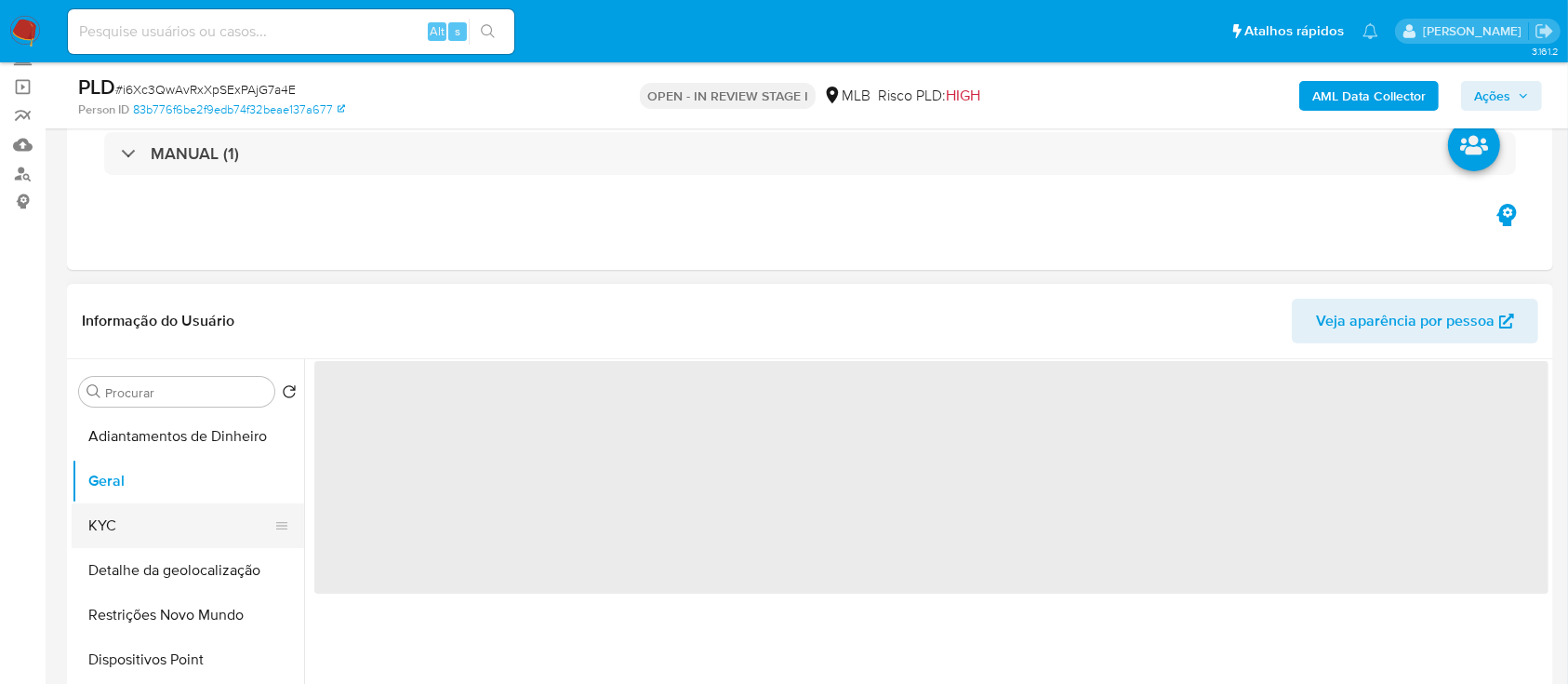
click at [138, 532] on button "KYC" at bounding box center [181, 526] width 218 height 45
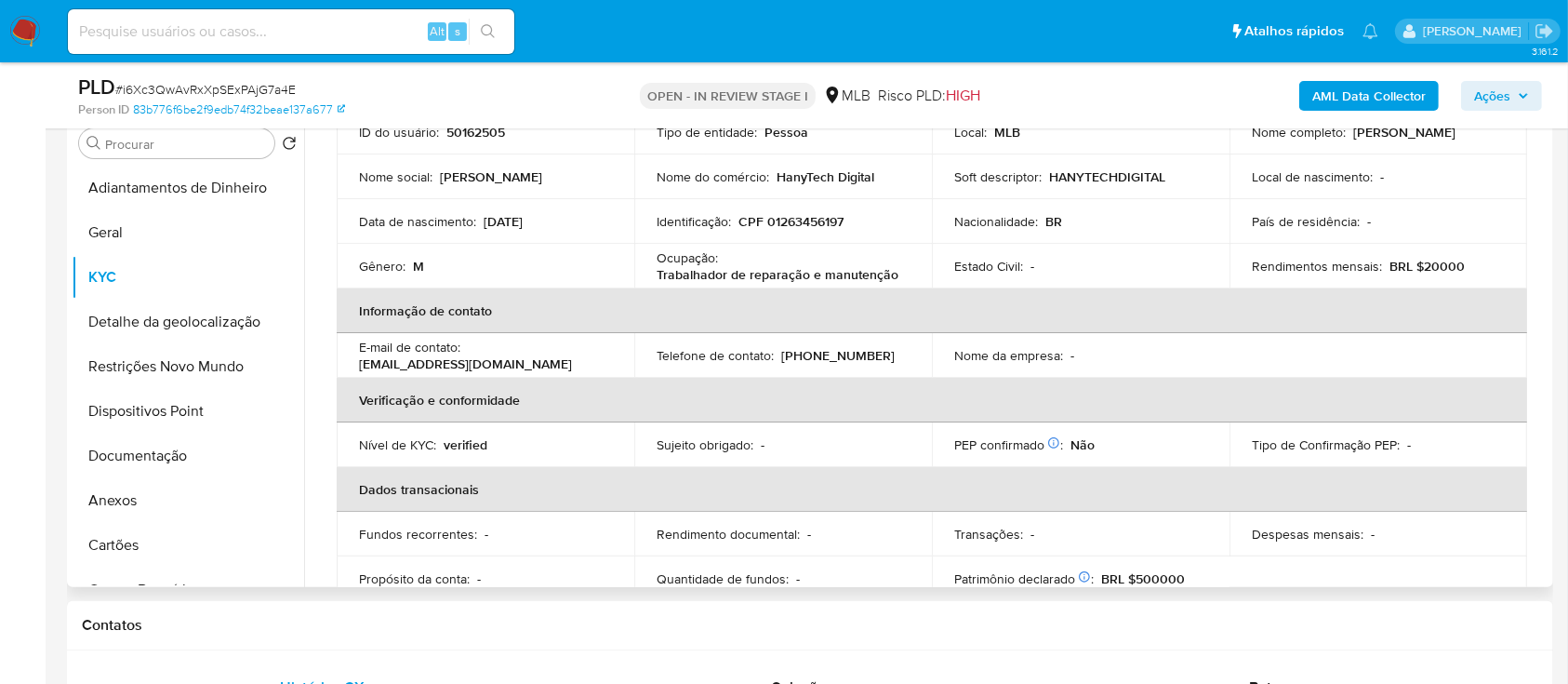
scroll to position [104, 0]
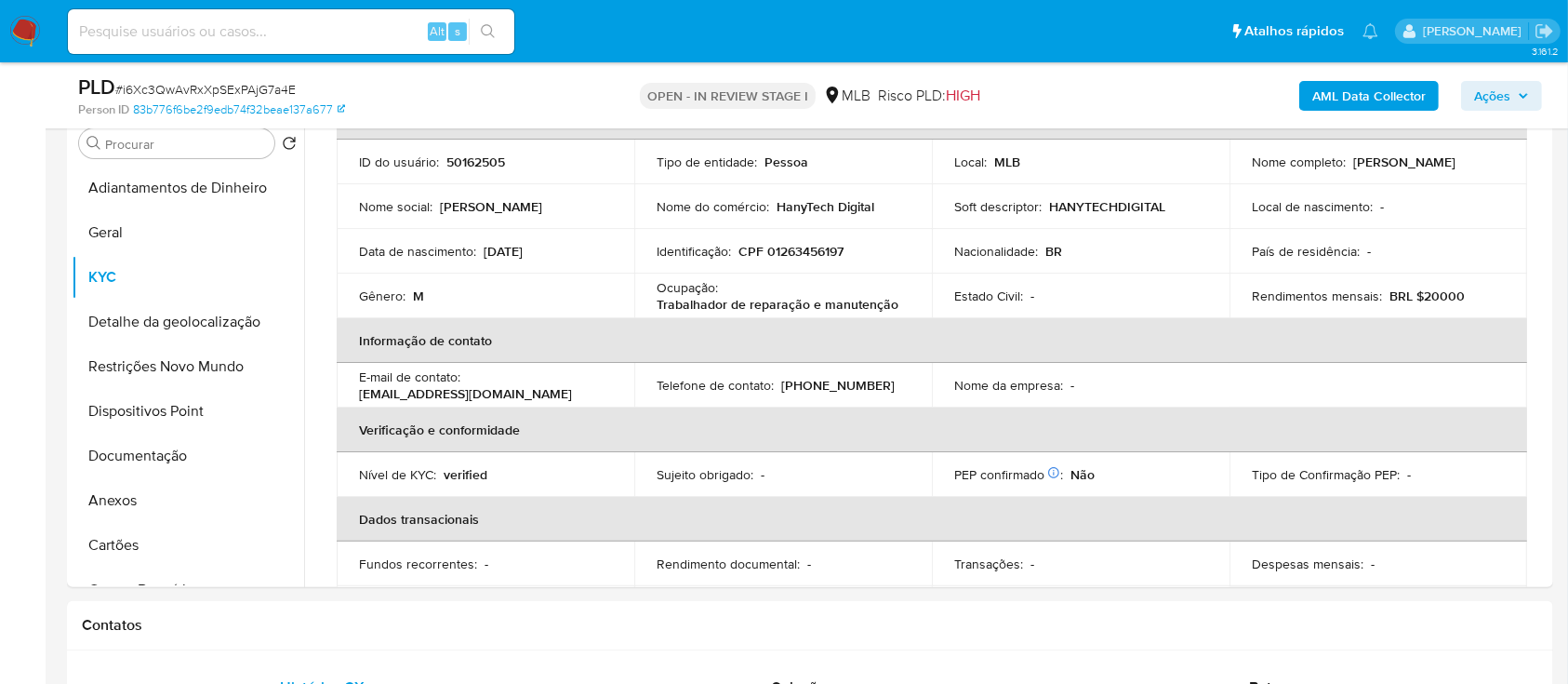
click at [1111, 105] on div "AML Data Collector Ações" at bounding box center [1300, 95] width 483 height 44
click at [134, 241] on button "Geral" at bounding box center [181, 233] width 218 height 45
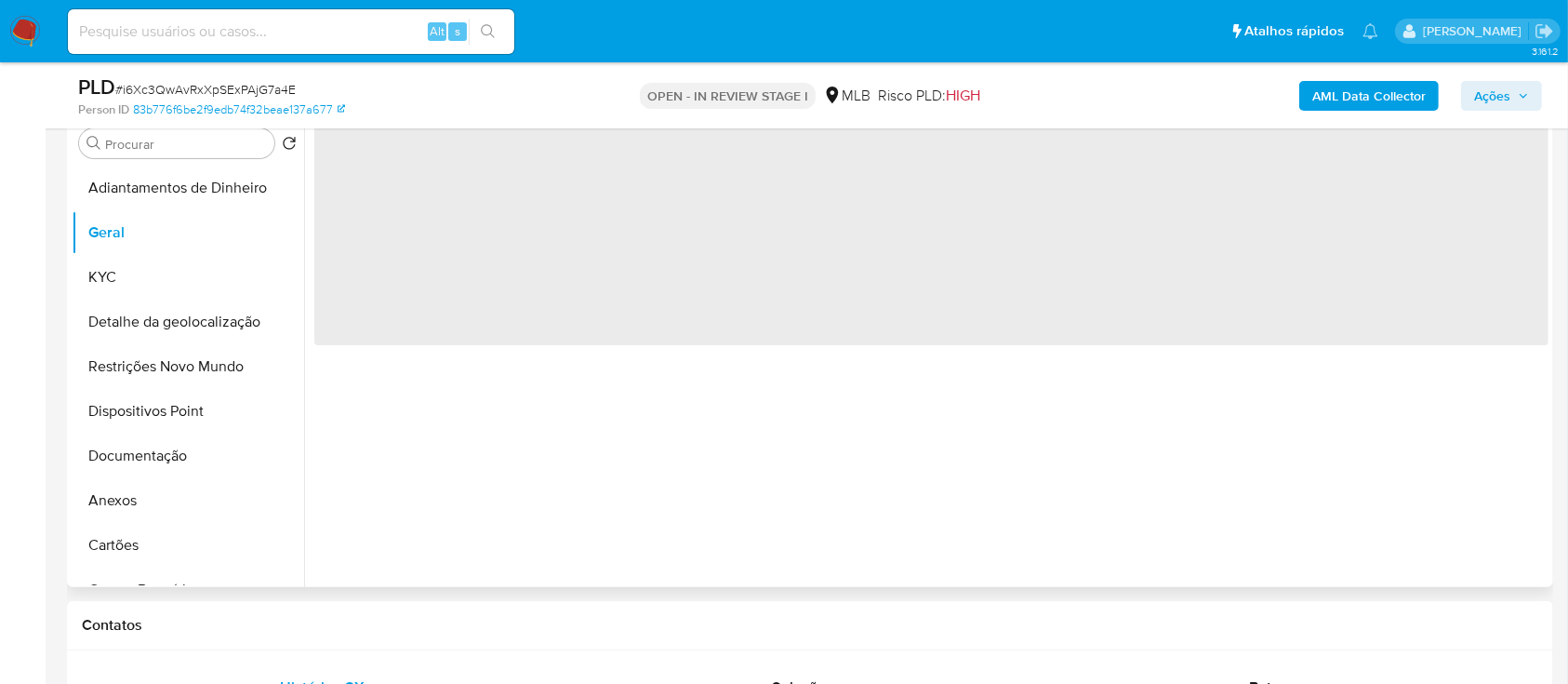
scroll to position [247, 0]
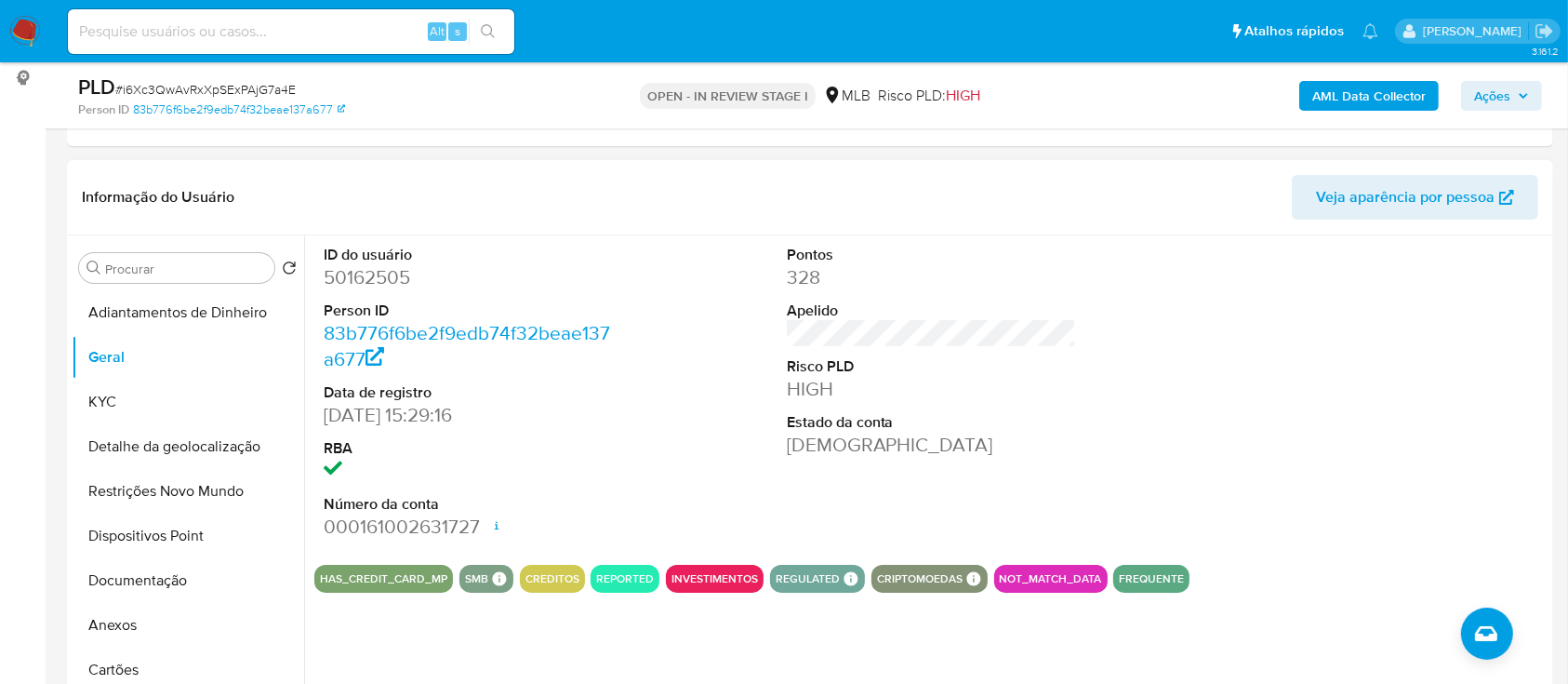
click at [351, 168] on div "Informação do Usuário Veja aparência por pessoa" at bounding box center [810, 197] width 1487 height 76
click at [1278, 420] on div at bounding box center [1394, 393] width 309 height 314
click at [151, 396] on button "KYC" at bounding box center [181, 402] width 218 height 45
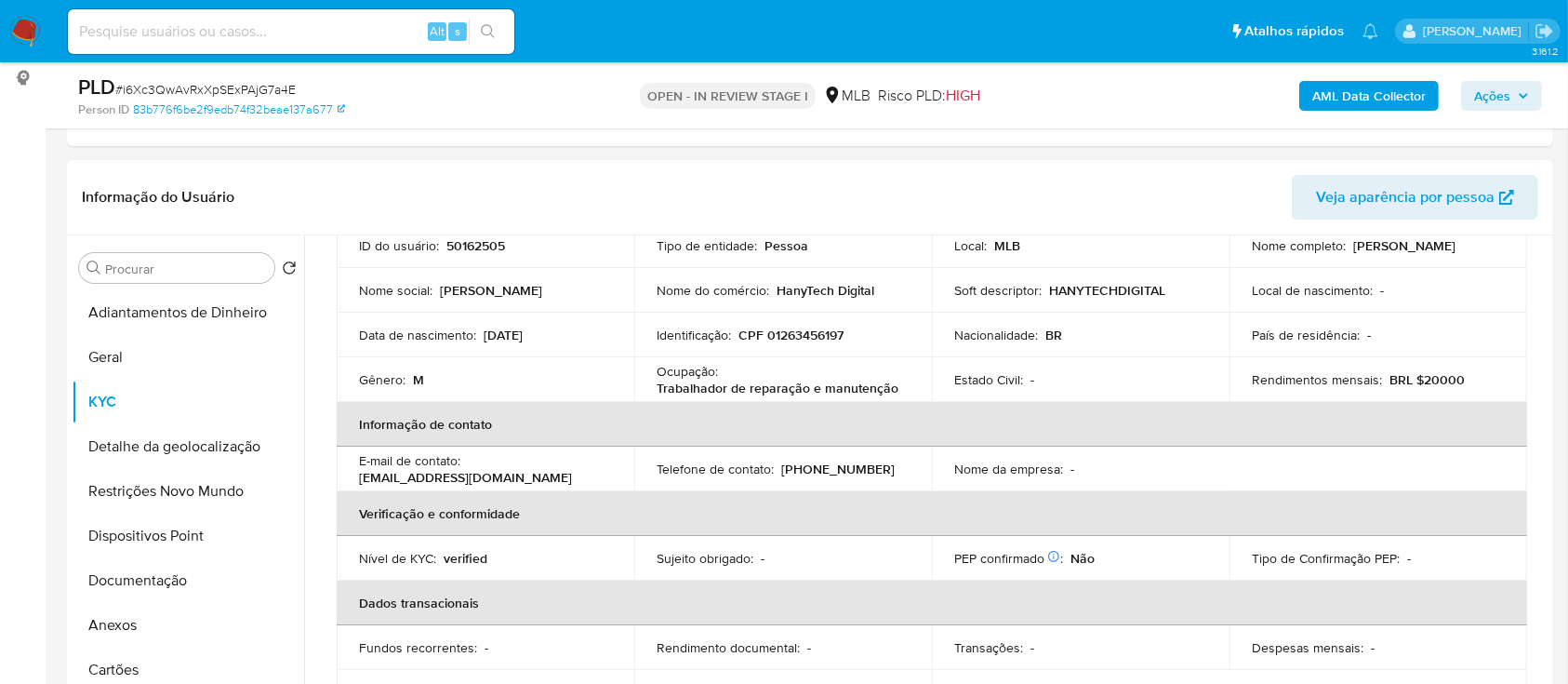
scroll to position [122, 0]
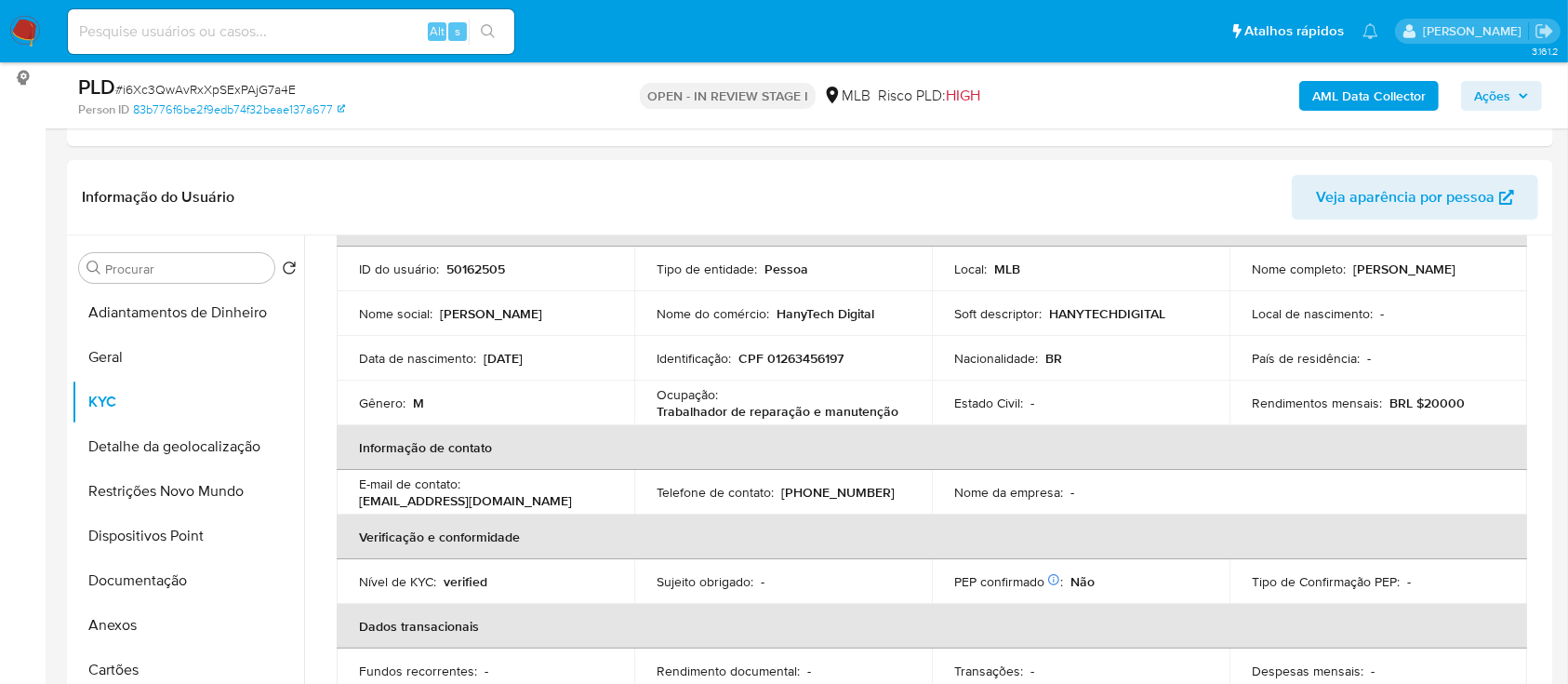
drag, startPoint x: 30, startPoint y: 321, endPoint x: 54, endPoint y: 310, distance: 26.4
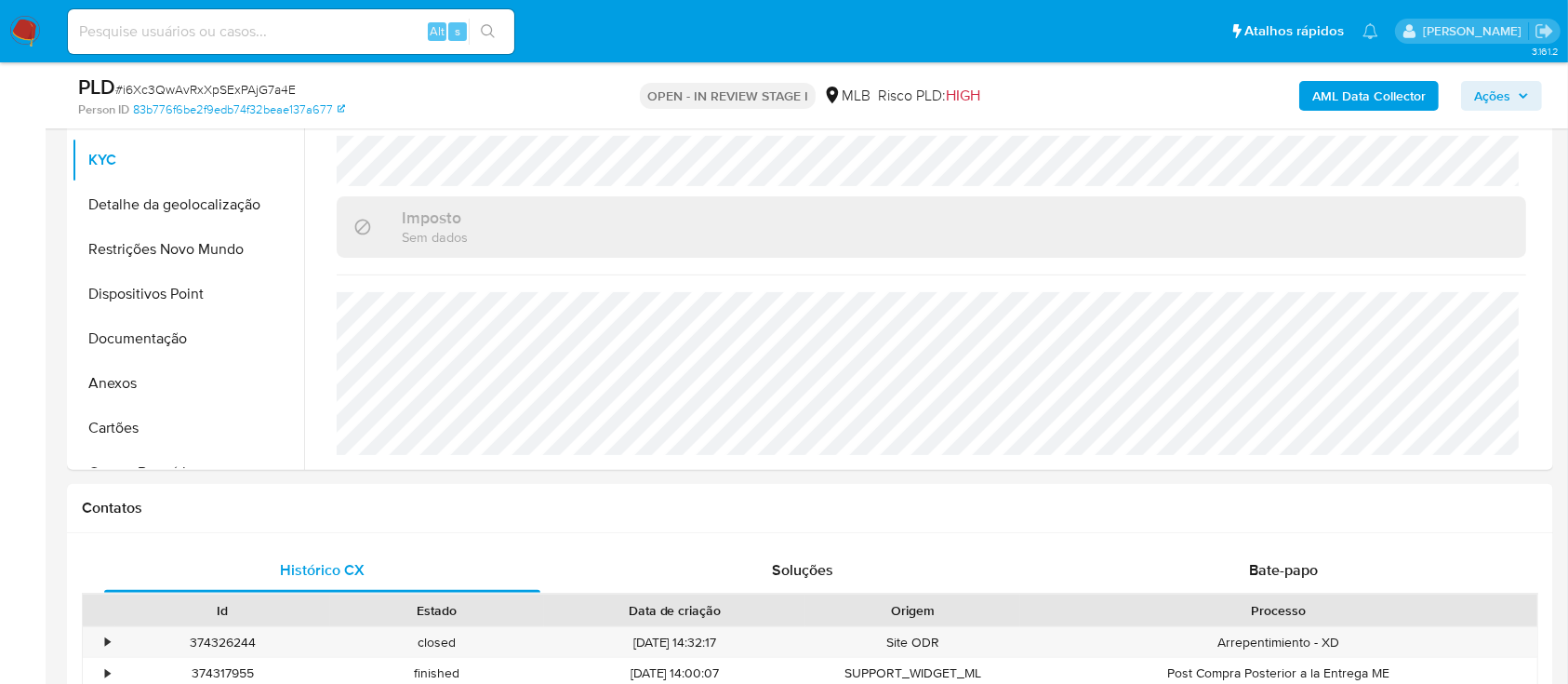
scroll to position [496, 0]
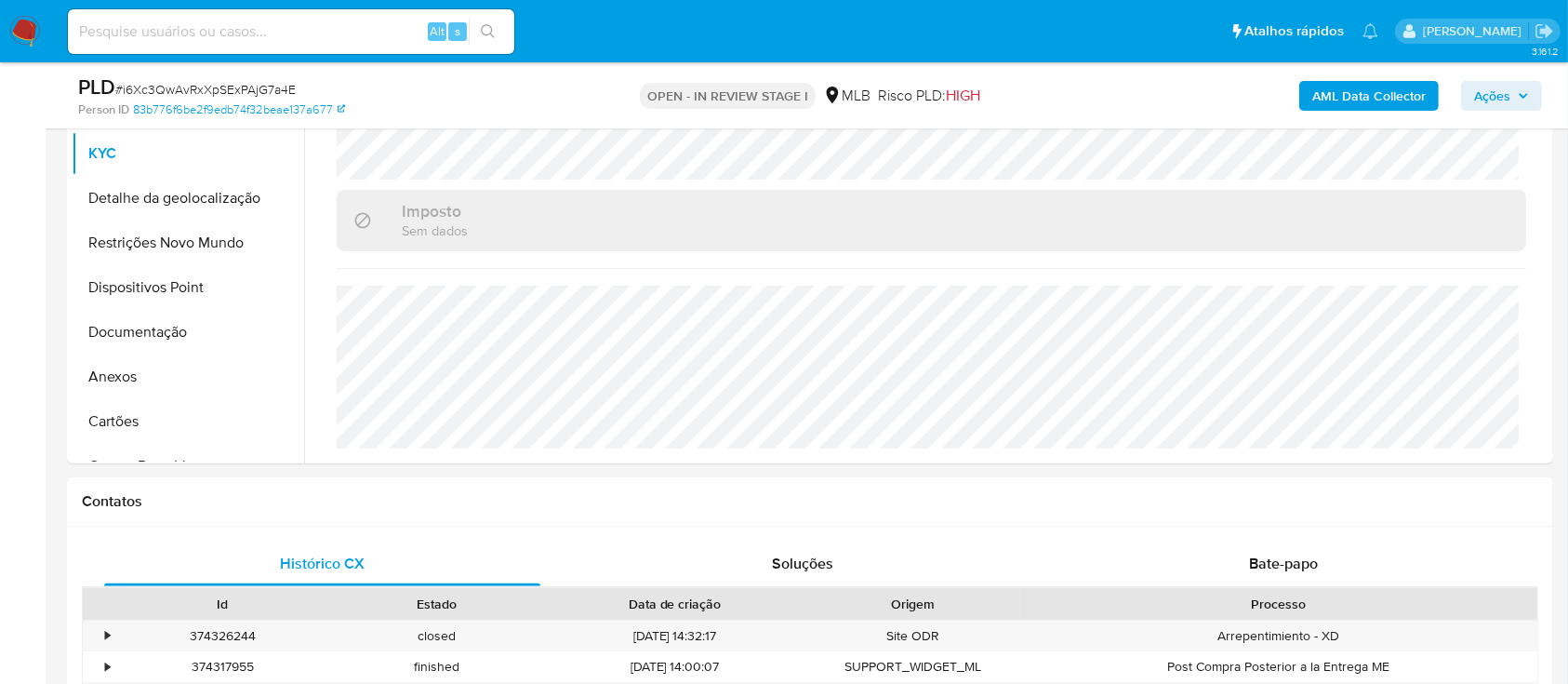
click at [198, 202] on button "Detalhe da geolocalização" at bounding box center [181, 198] width 218 height 45
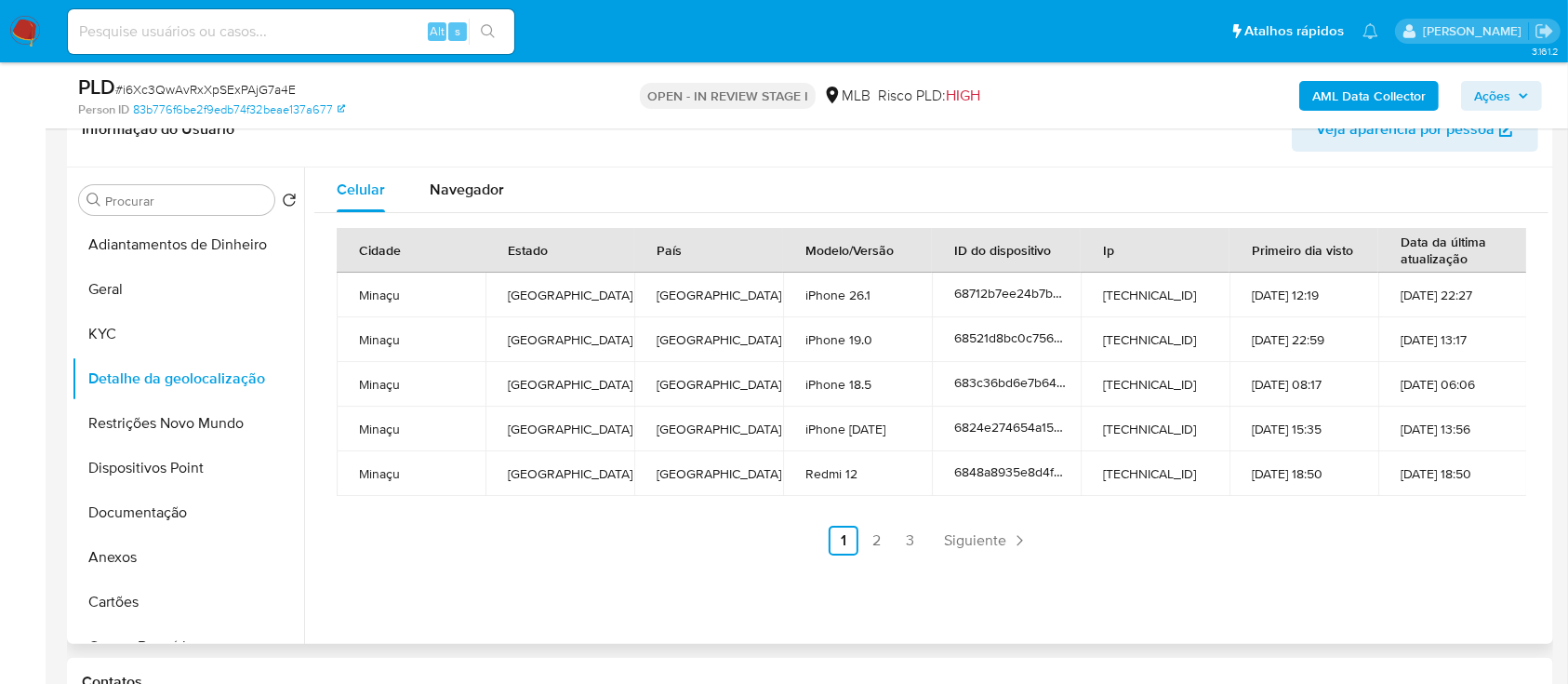
scroll to position [372, 0]
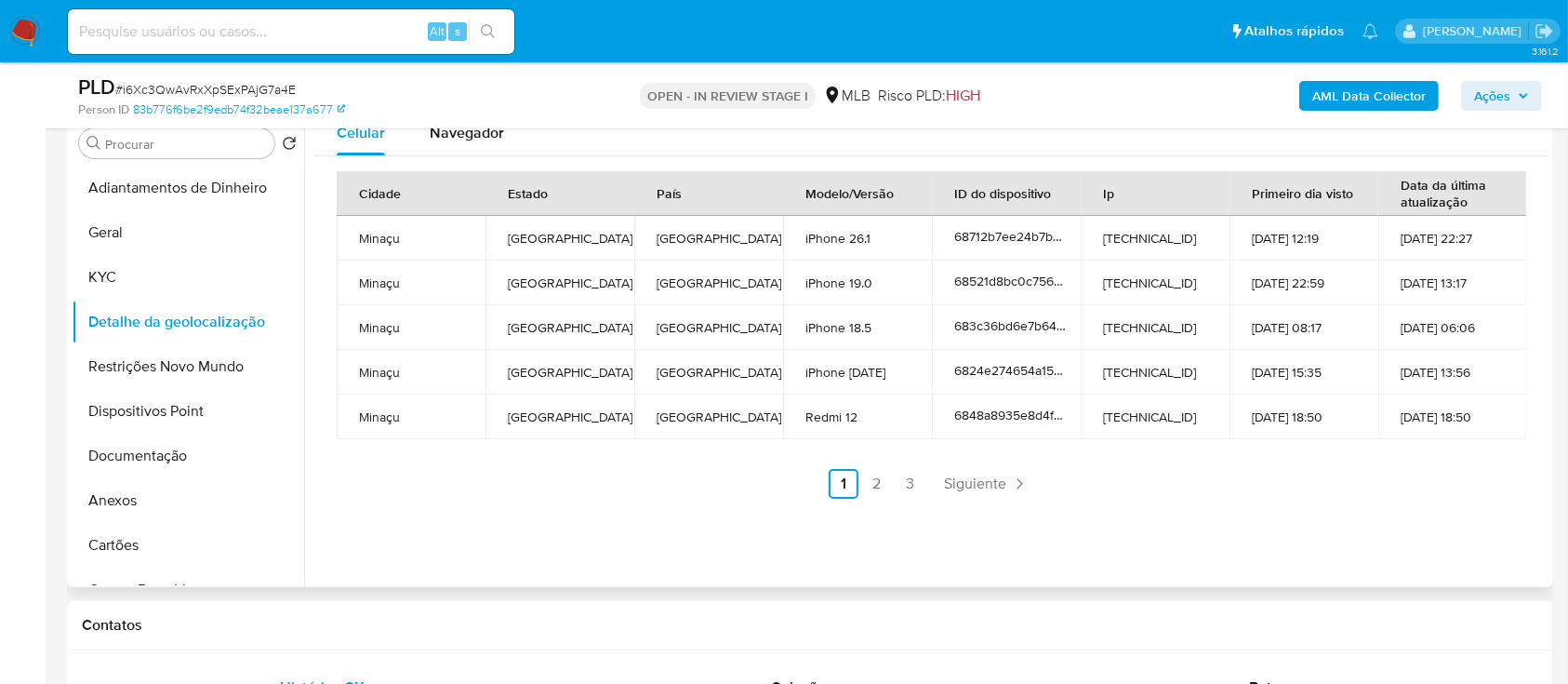
click at [344, 487] on ul "Anterior 1 2 3 Siguiente" at bounding box center [931, 484] width 1189 height 30
click at [876, 484] on link "2" at bounding box center [878, 484] width 30 height 30
click at [961, 490] on link "3" at bounding box center [961, 484] width 30 height 30
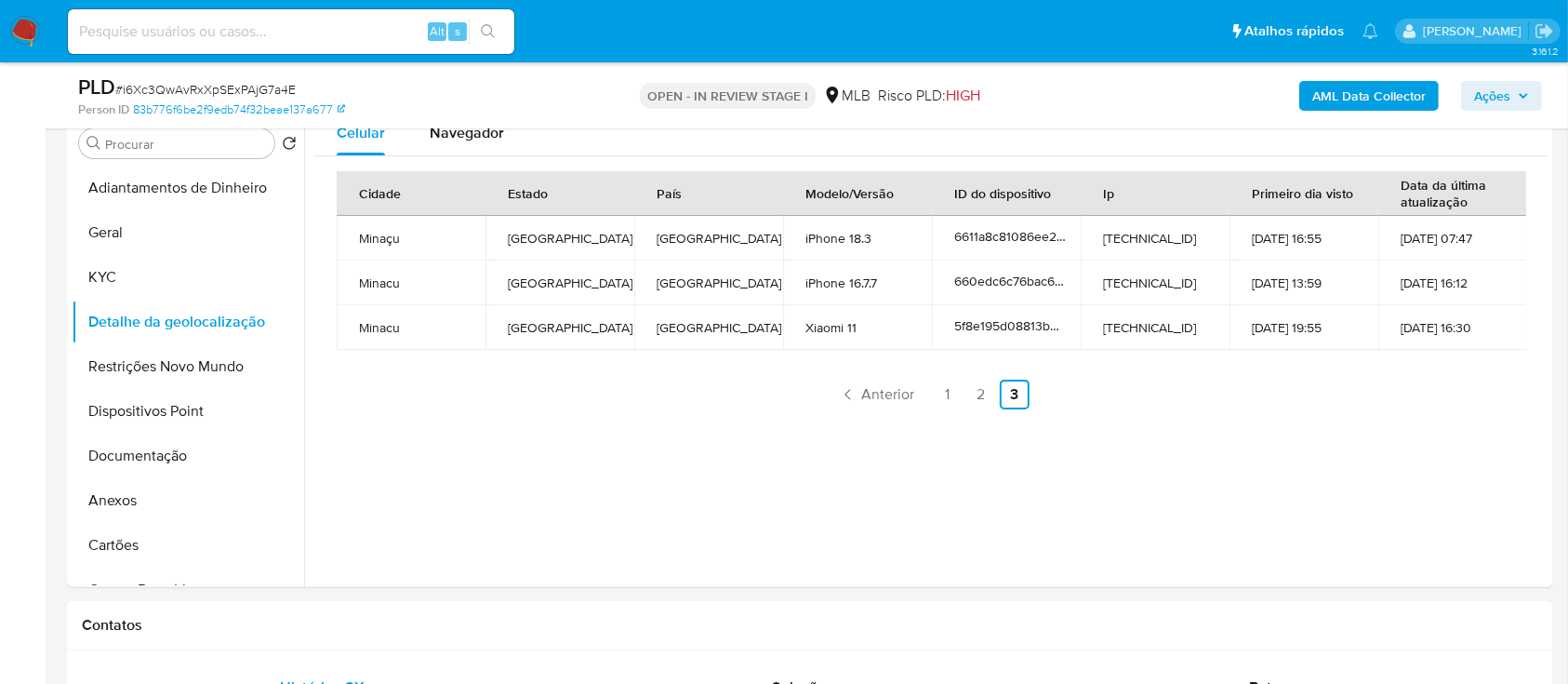
click at [183, 368] on button "Restrições Novo Mundo" at bounding box center [181, 367] width 218 height 45
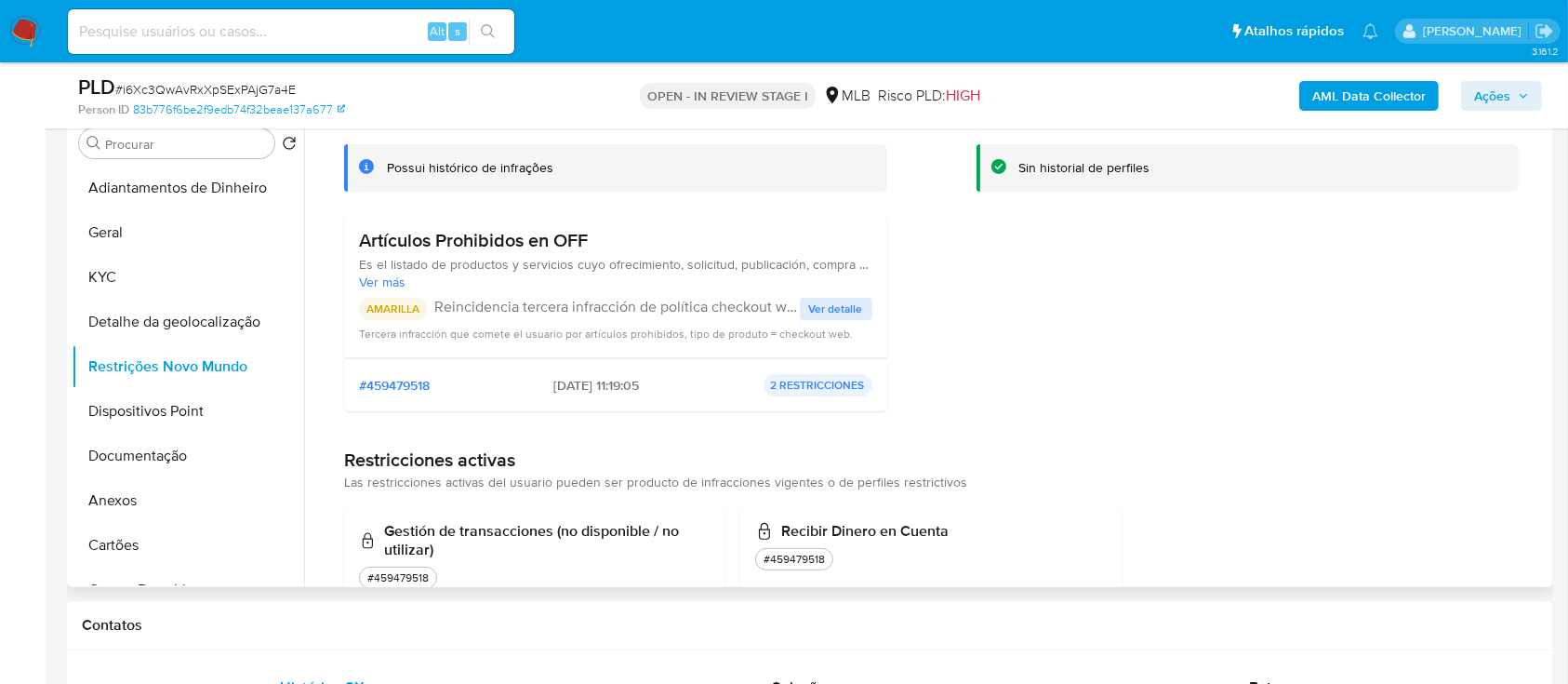
scroll to position [124, 0]
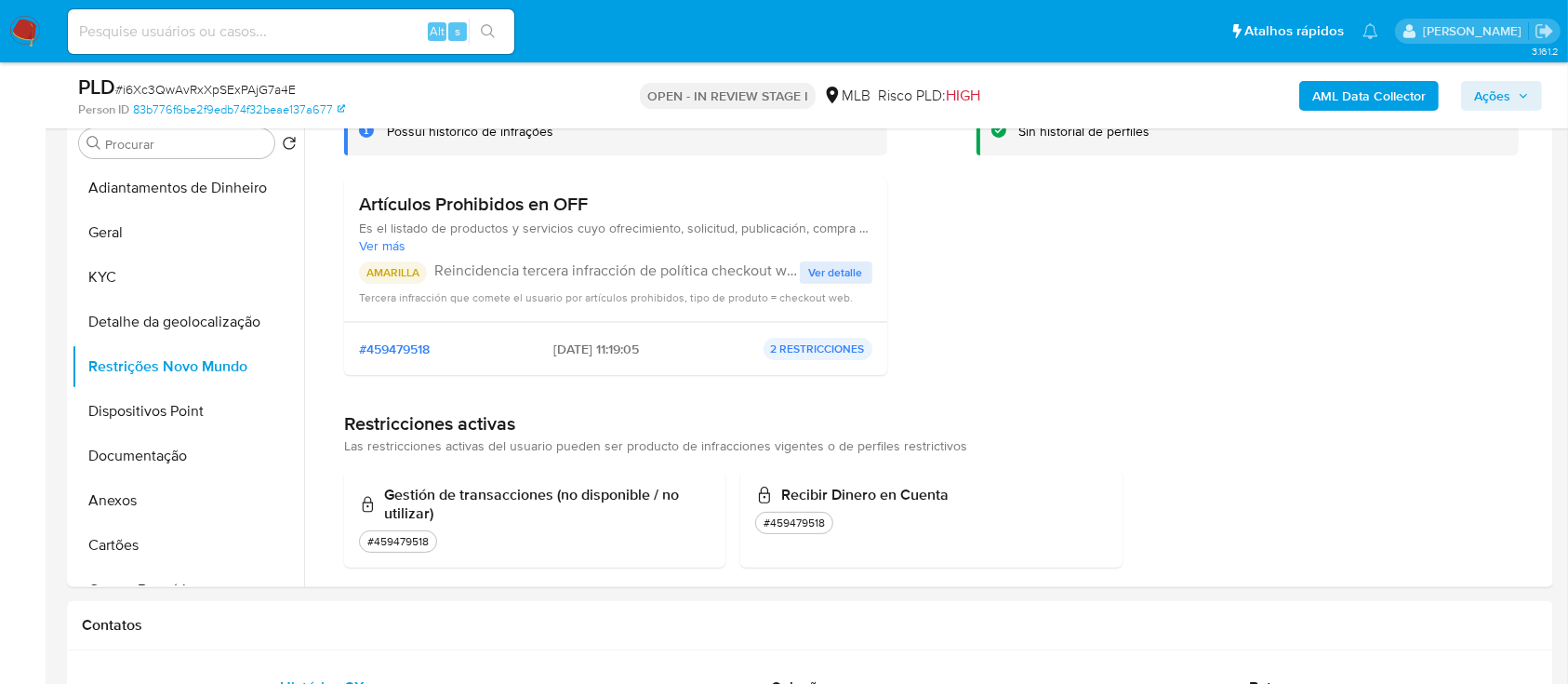
click at [836, 265] on span "Ver detalle" at bounding box center [836, 272] width 54 height 19
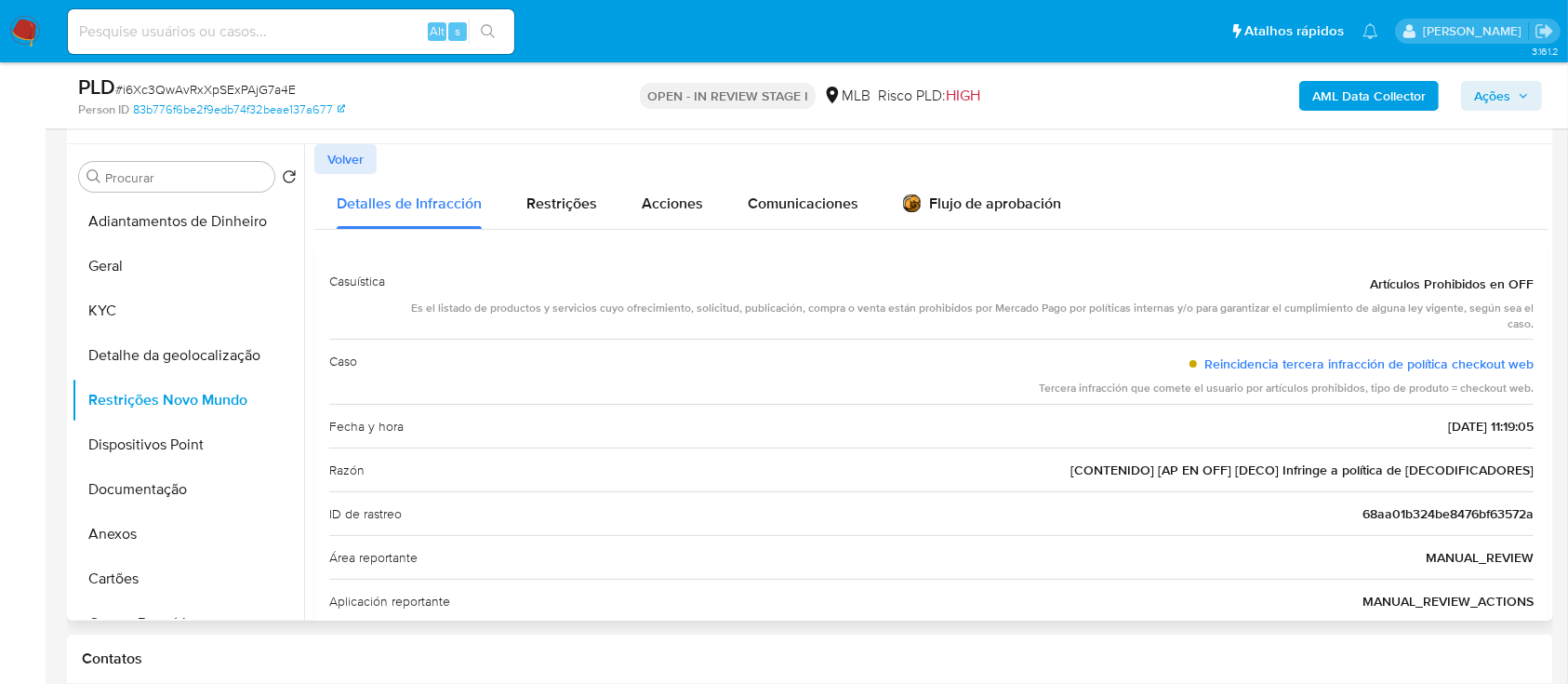
scroll to position [372, 0]
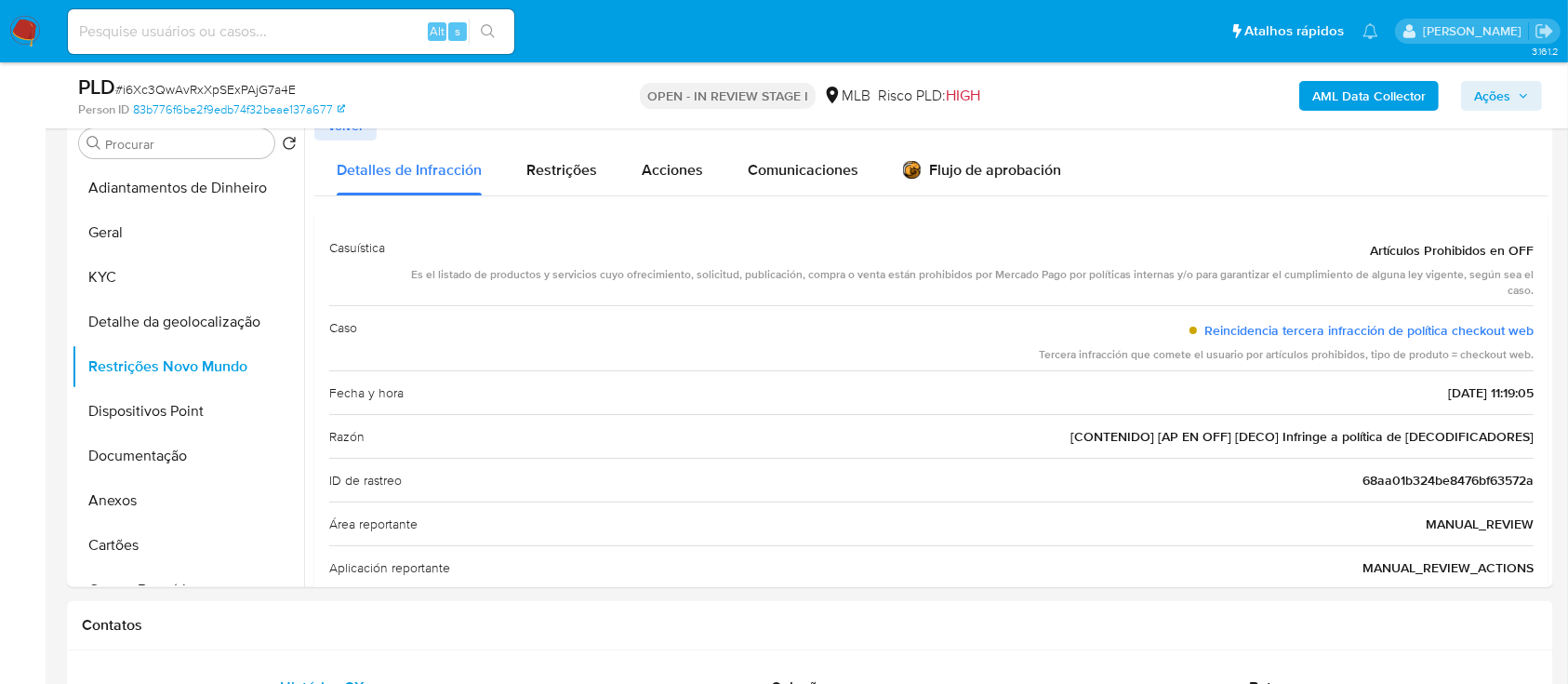
drag, startPoint x: 1354, startPoint y: 245, endPoint x: 1546, endPoint y: 441, distance: 274.4
click at [1546, 441] on div at bounding box center [926, 348] width 1244 height 476
click at [154, 399] on button "Dispositivos Point" at bounding box center [181, 412] width 218 height 45
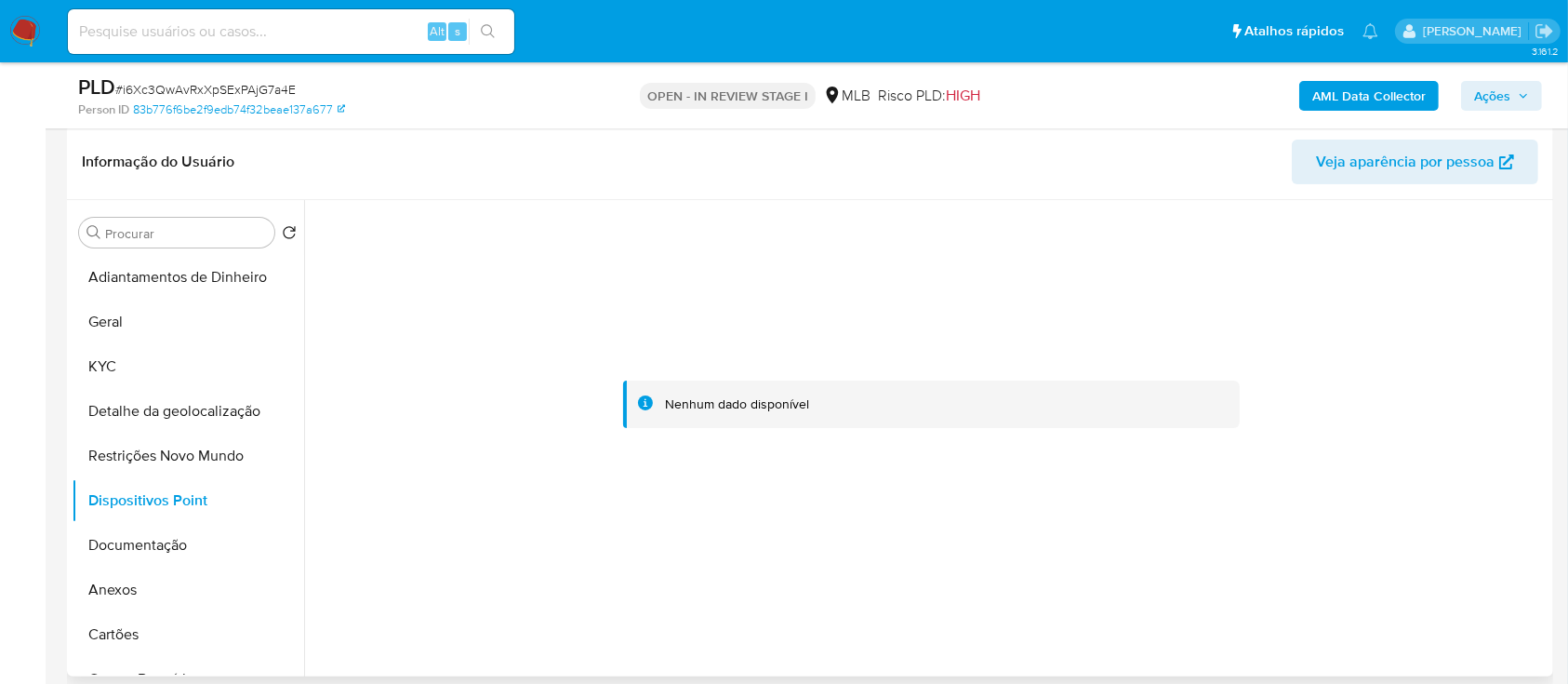
scroll to position [247, 0]
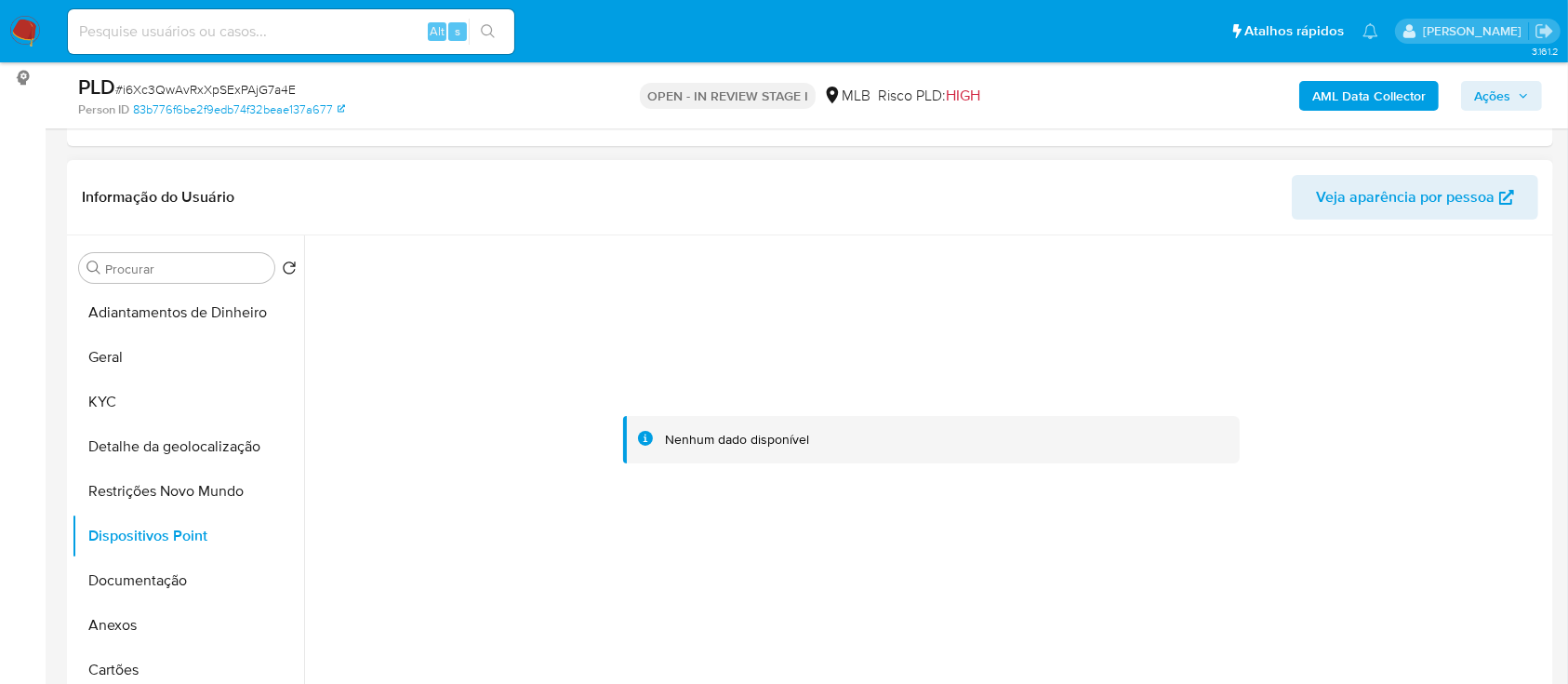
click at [572, 593] on div at bounding box center [931, 440] width 1234 height 409
click at [149, 584] on button "Documentação" at bounding box center [181, 580] width 218 height 45
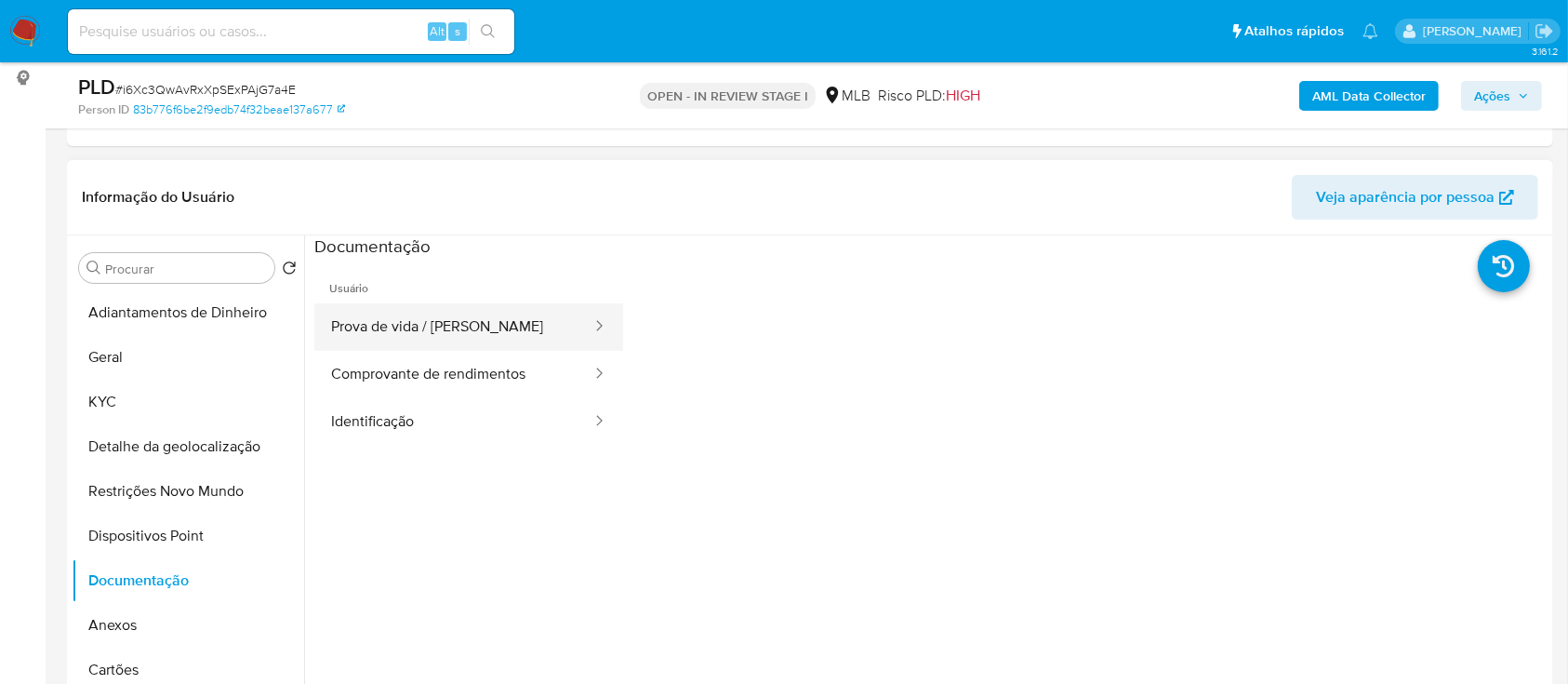
click at [424, 324] on button "Prova de vida / [PERSON_NAME]" at bounding box center [454, 327] width 279 height 48
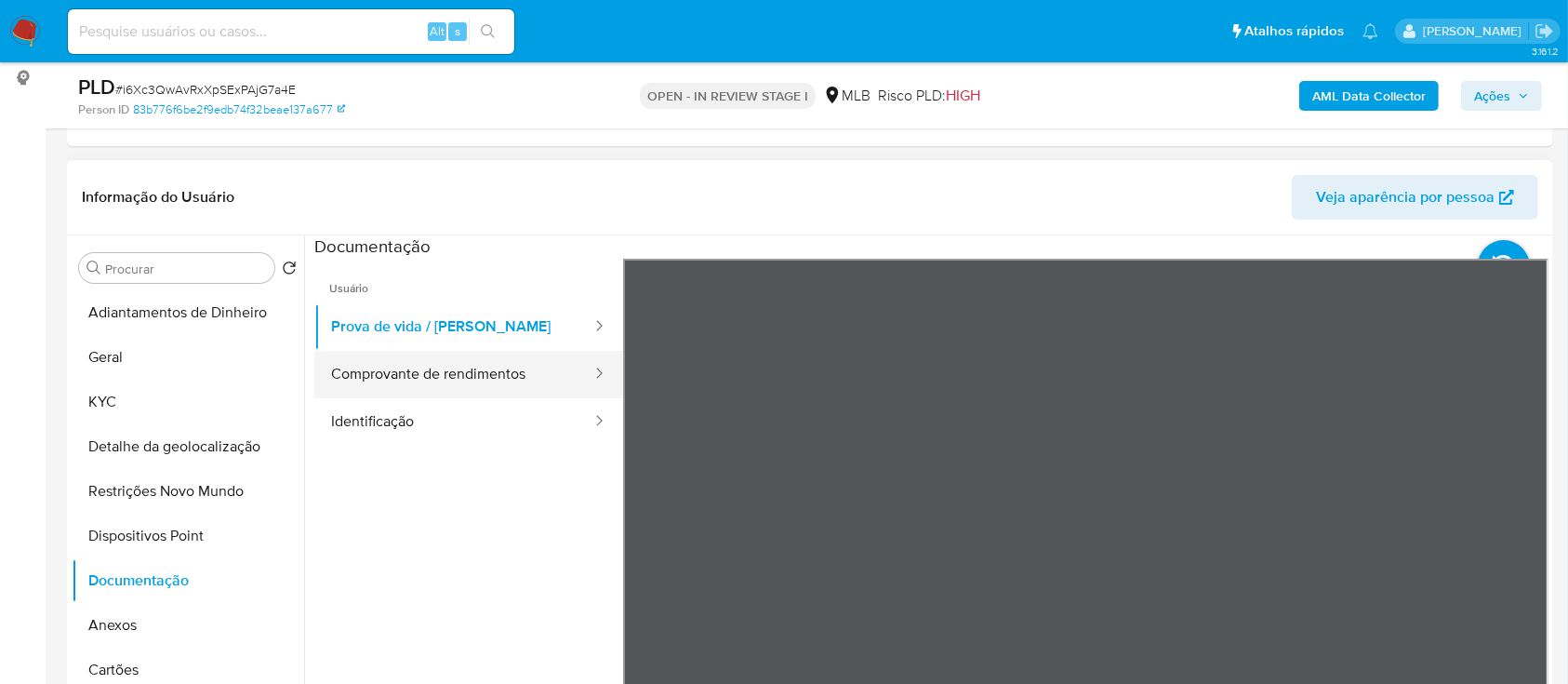
click at [461, 388] on button "Comprovante de rendimentos" at bounding box center [454, 374] width 279 height 48
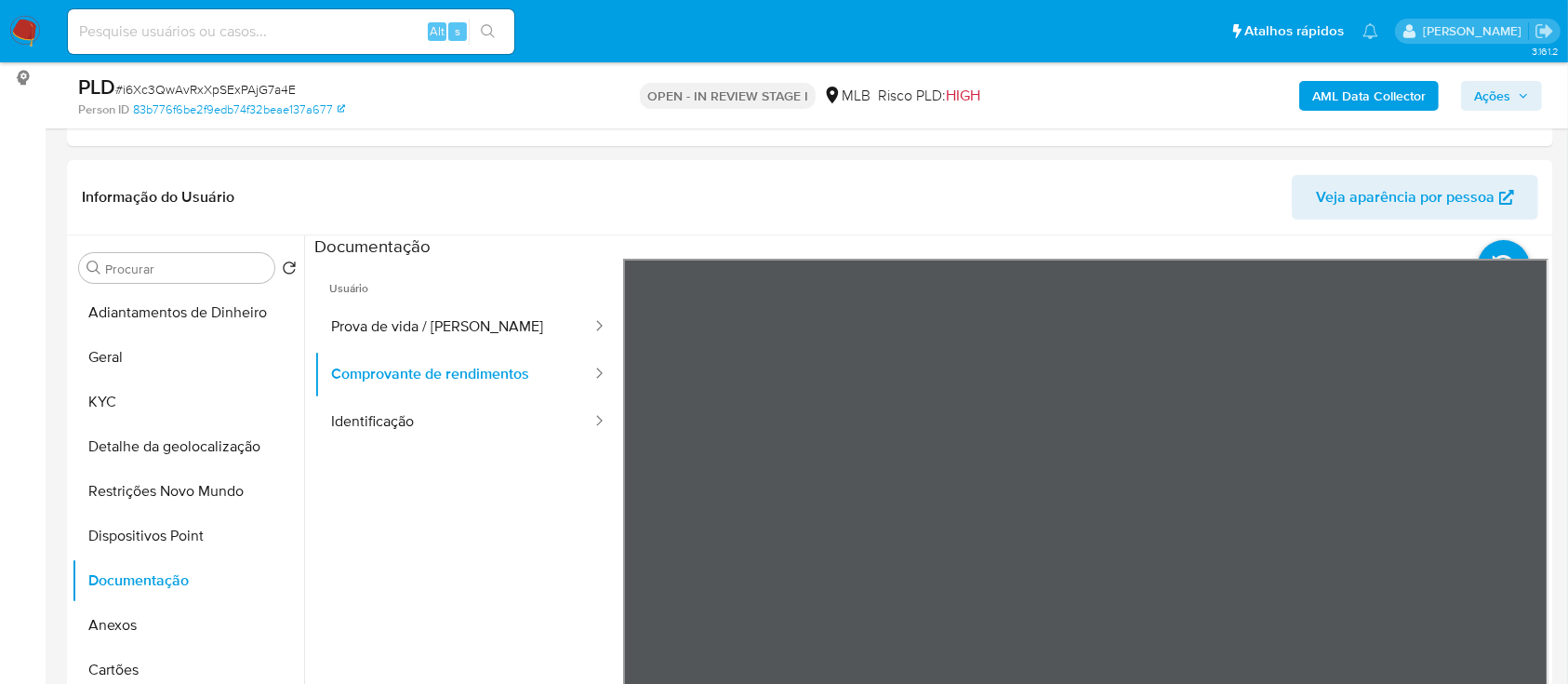
click at [1120, 221] on div "Informação do Usuário Veja aparência por pessoa Procurar Retornar ao pedido pad…" at bounding box center [810, 436] width 1487 height 552
click at [1310, 222] on div "Informação do Usuário Veja aparência por pessoa Procurar Retornar ao pedido pad…" at bounding box center [810, 436] width 1487 height 552
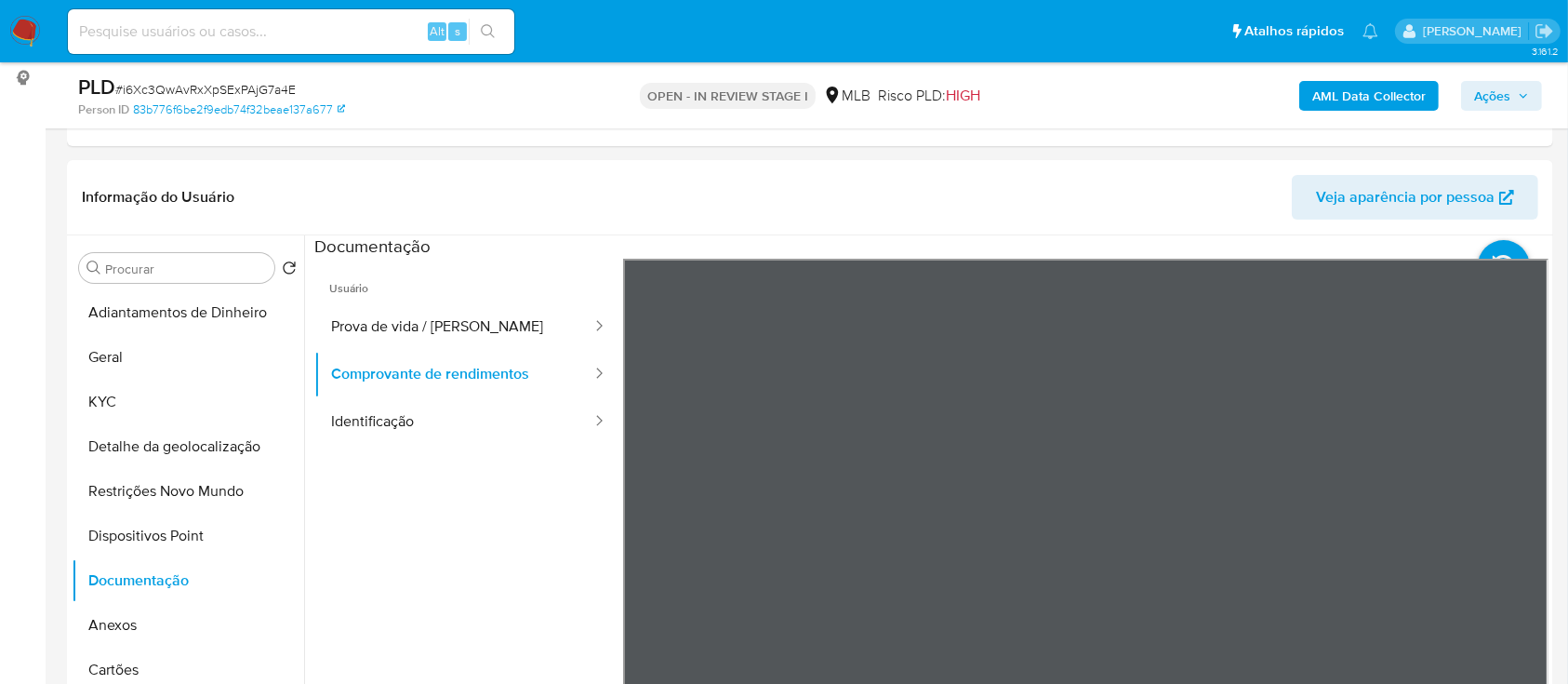
click at [1383, 97] on b "AML Data Collector" at bounding box center [1369, 95] width 113 height 30
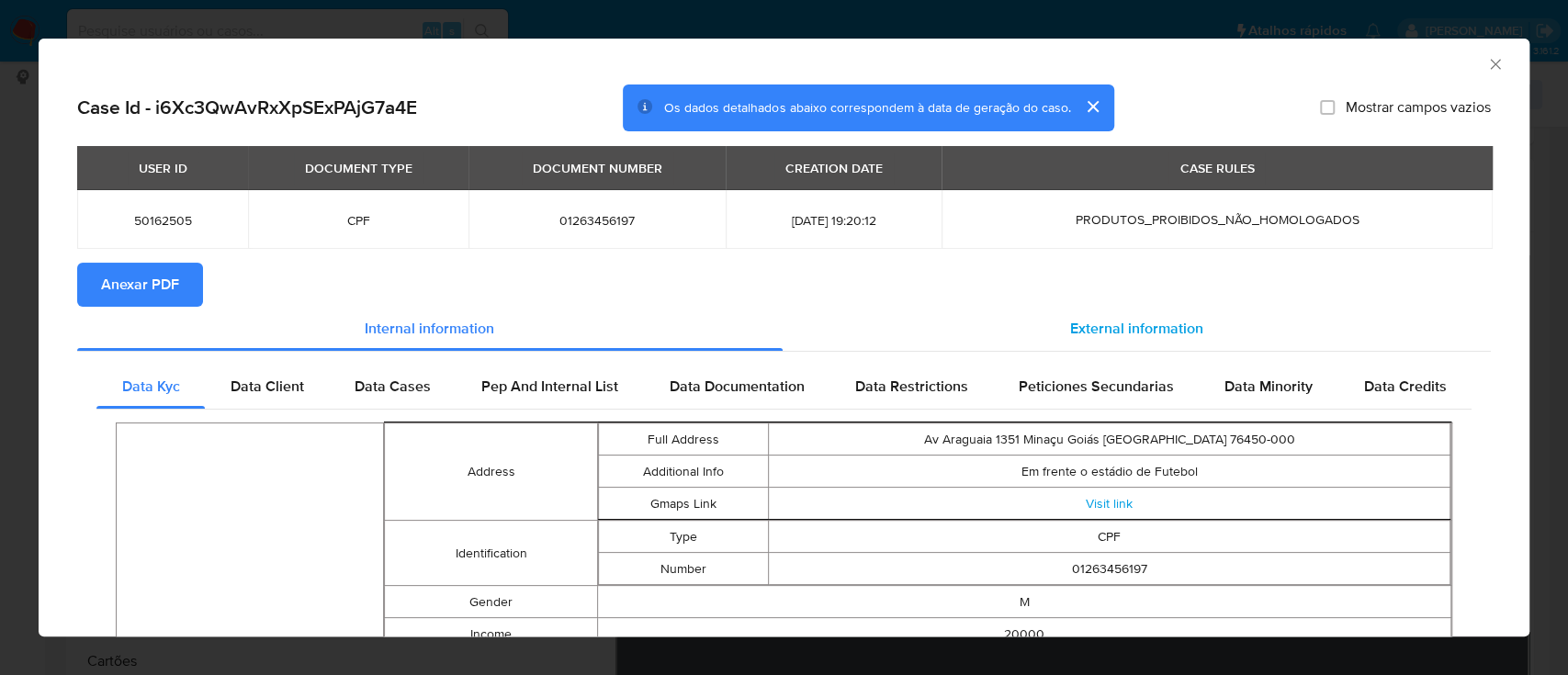
click at [1094, 319] on span "External information" at bounding box center [1136, 328] width 133 height 21
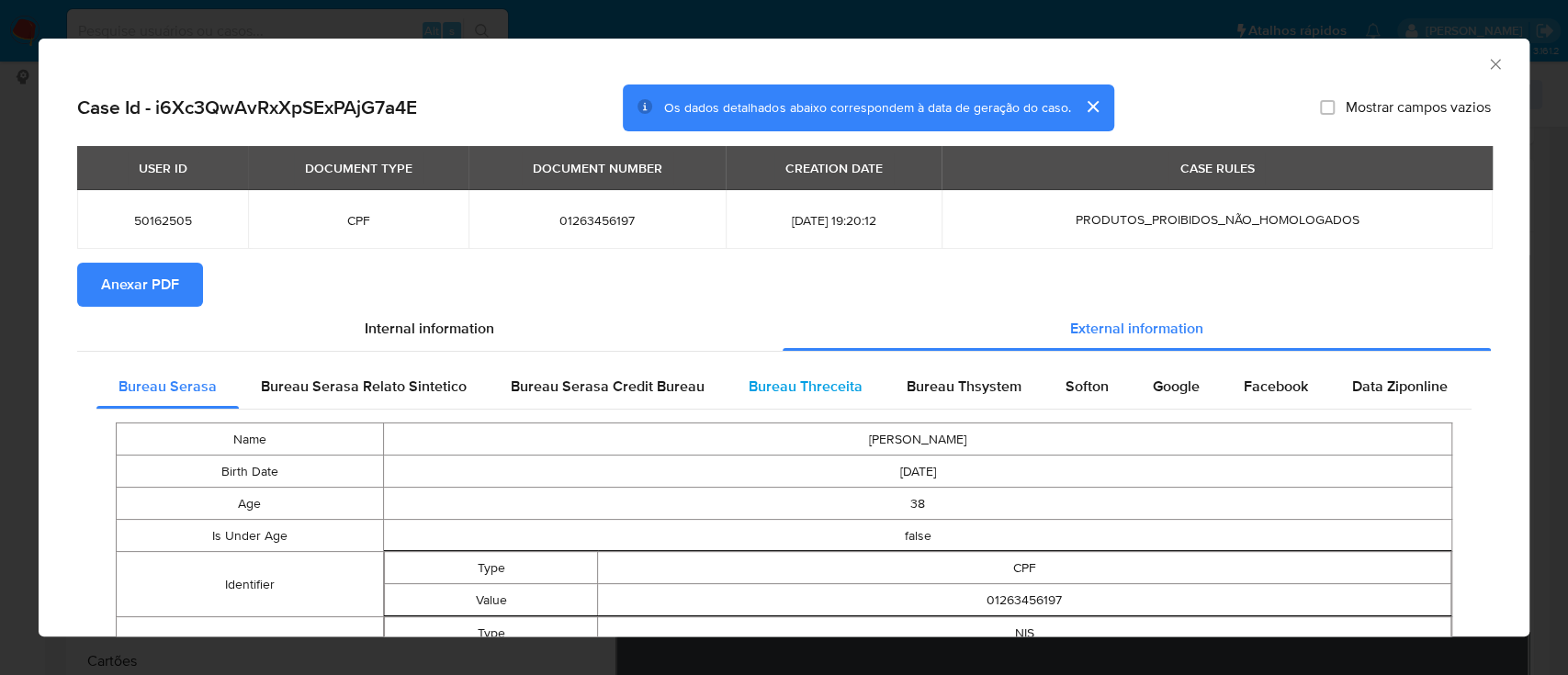
click at [805, 377] on span "Bureau Threceita" at bounding box center [805, 386] width 114 height 21
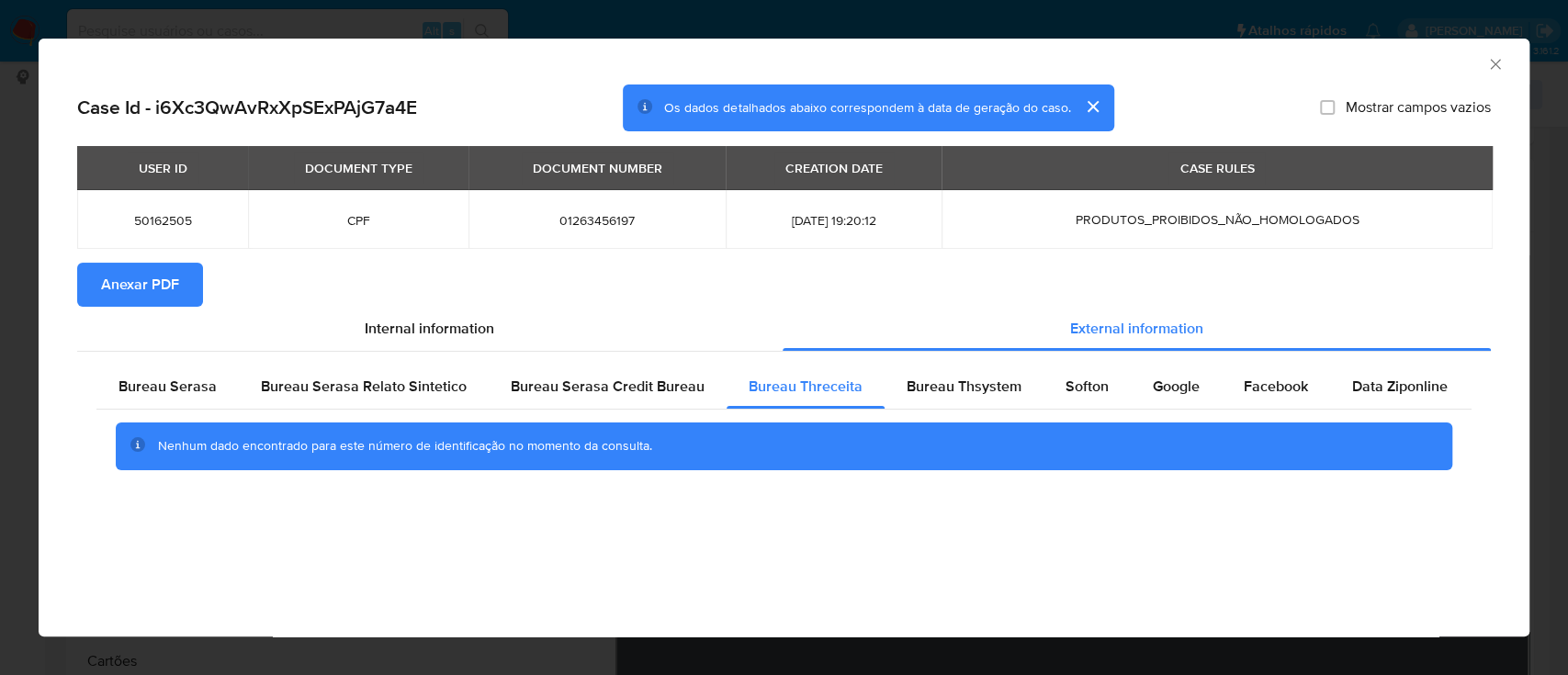
click at [1396, 47] on div "AML Data Collector" at bounding box center [784, 62] width 1490 height 46
click at [983, 379] on span "Bureau Thsystem" at bounding box center [964, 386] width 115 height 21
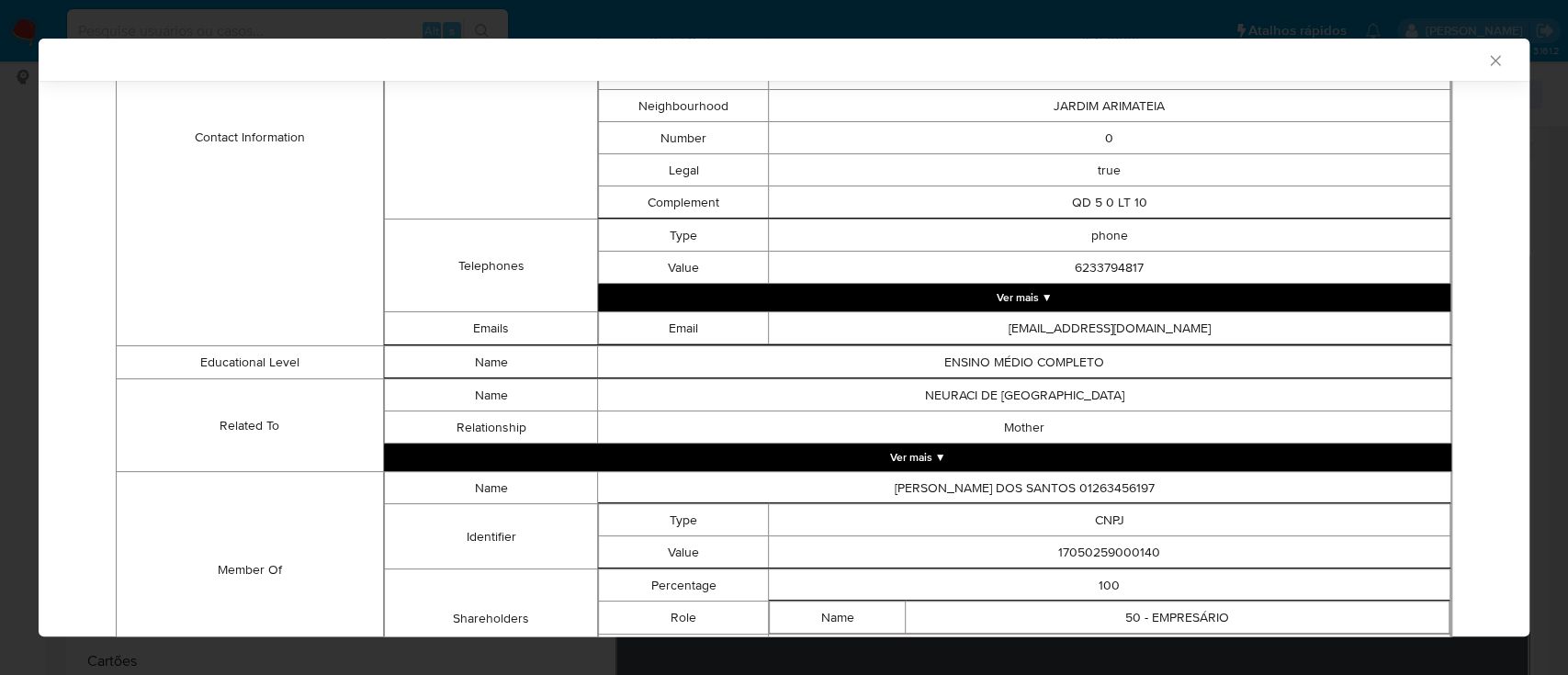
scroll to position [966, 0]
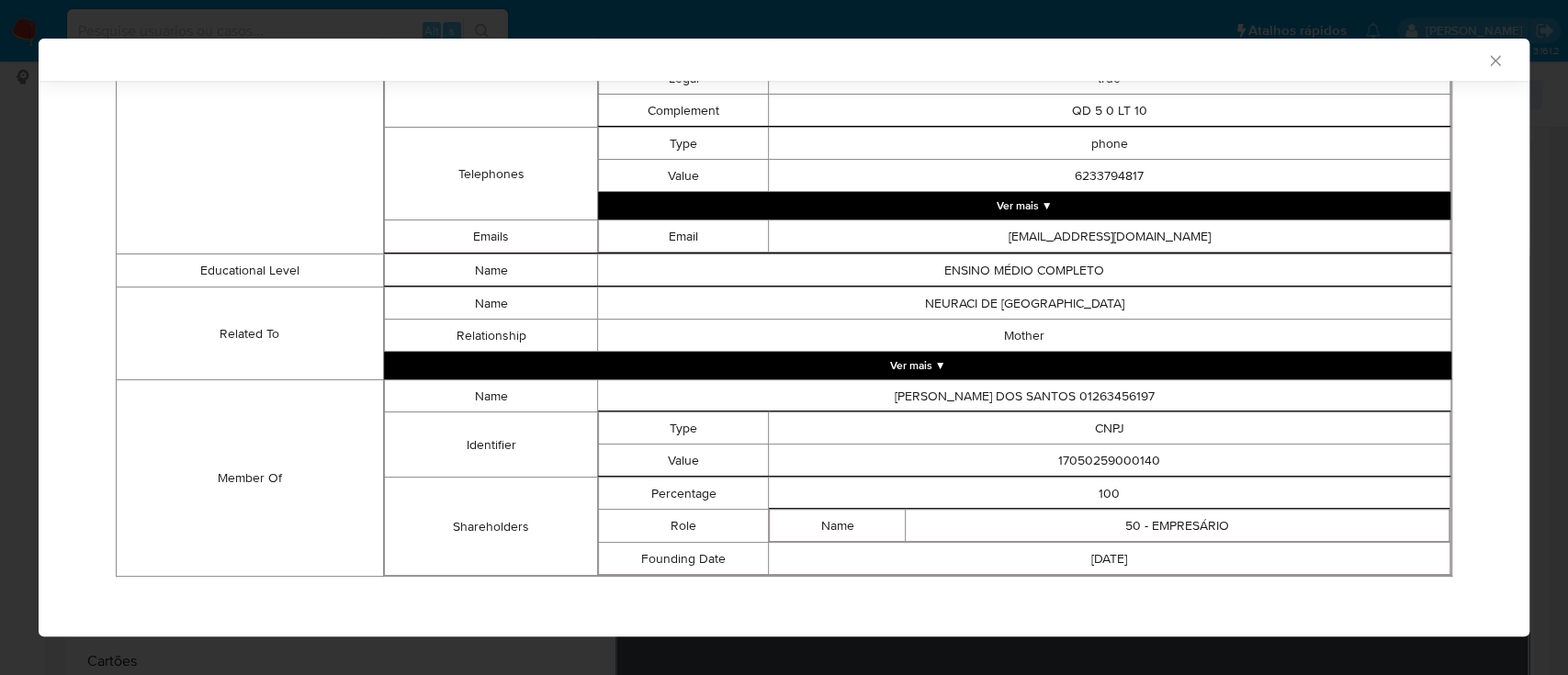
drag, startPoint x: 180, startPoint y: 340, endPoint x: 433, endPoint y: 66, distance: 372.9
click at [180, 341] on td "Related To" at bounding box center [249, 333] width 267 height 92
drag, startPoint x: 1092, startPoint y: 460, endPoint x: 954, endPoint y: 468, distance: 138.2
click at [954, 467] on td "17050259000140" at bounding box center [1110, 460] width 682 height 32
copy td "17050259000140"
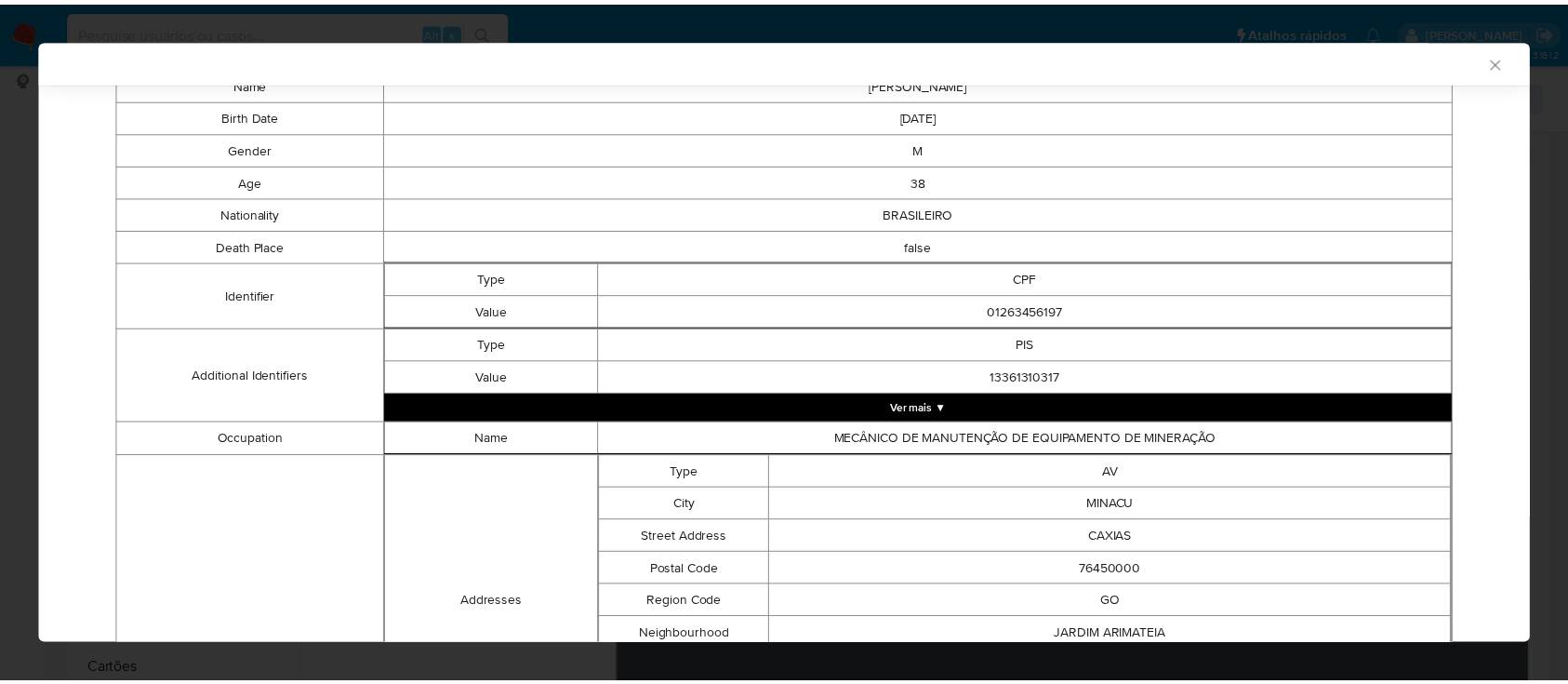
scroll to position [0, 0]
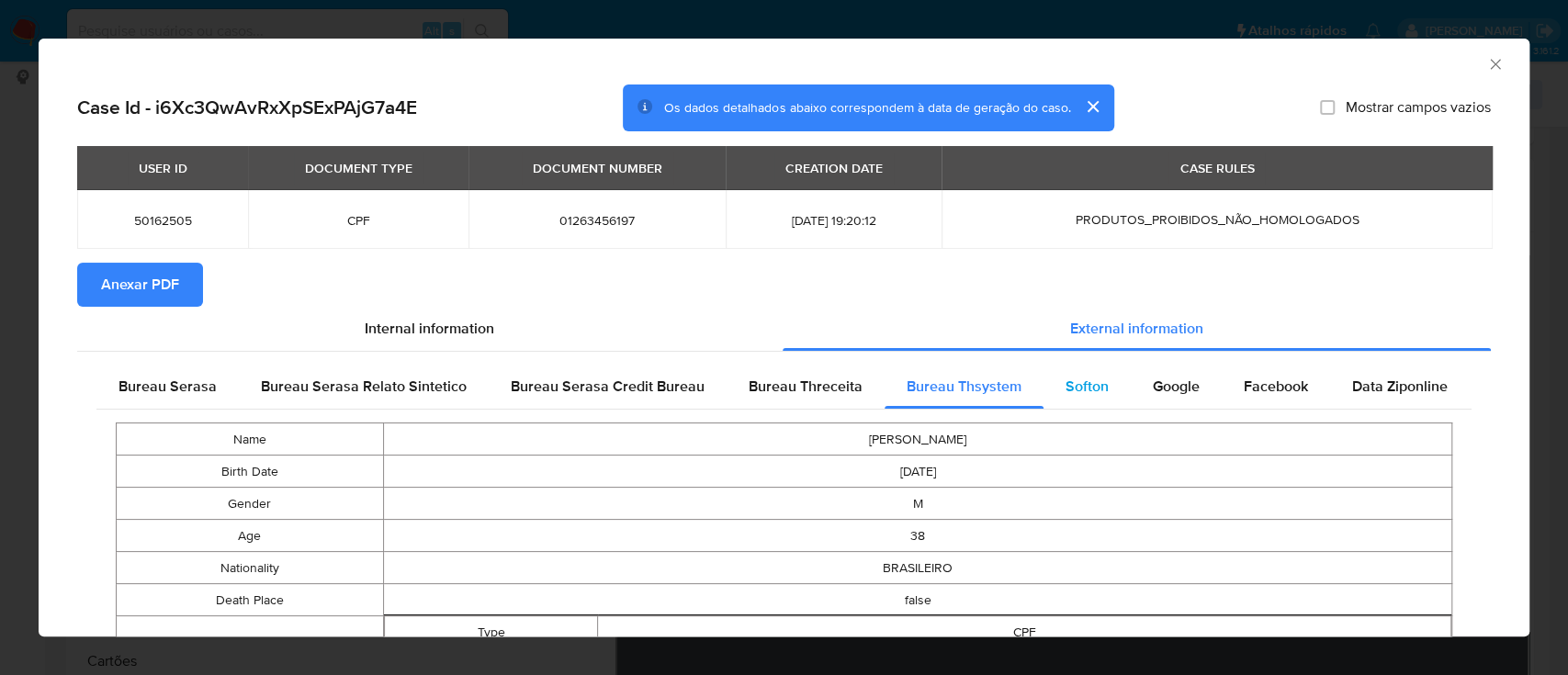
click at [1094, 397] on div "Softon" at bounding box center [1087, 387] width 87 height 44
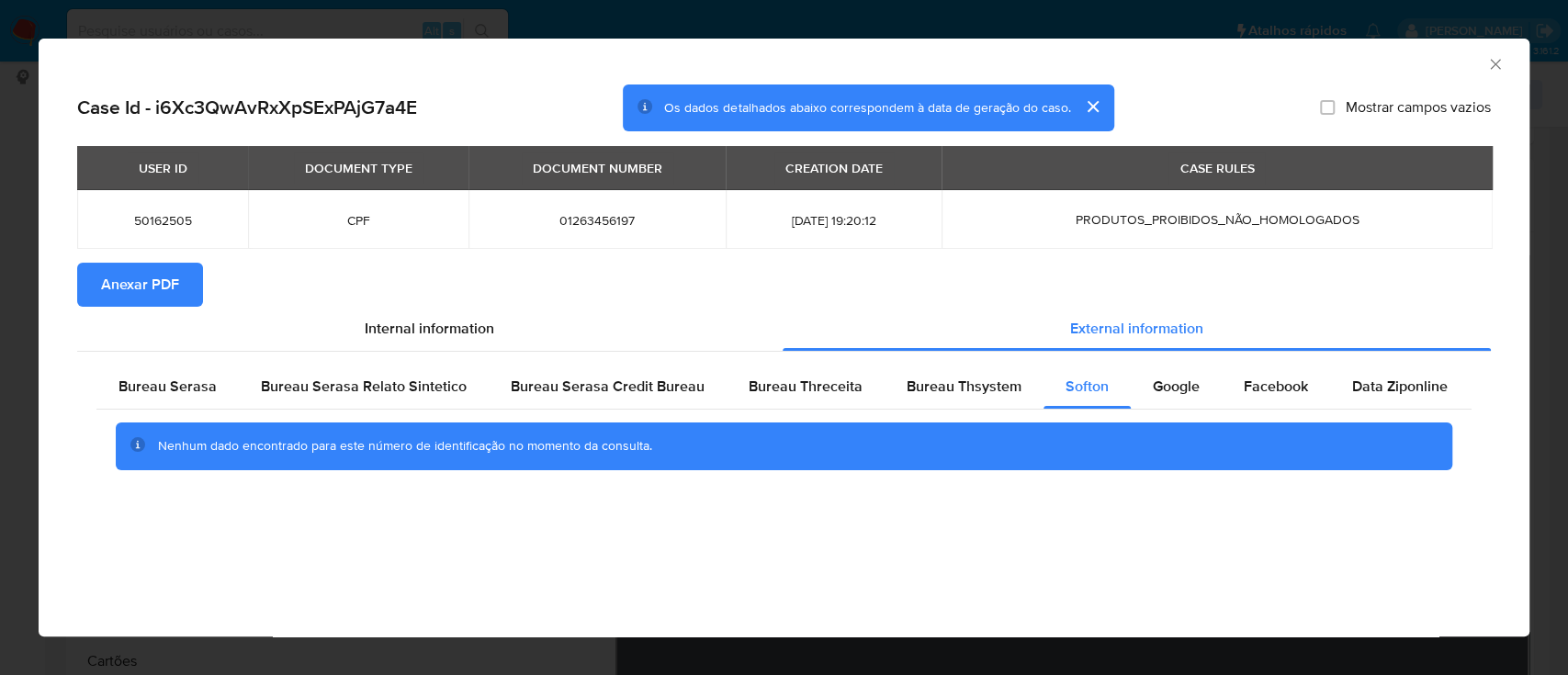
drag, startPoint x: 250, startPoint y: 538, endPoint x: 660, endPoint y: 128, distance: 579.8
click at [249, 533] on div "AML Data Collector Case Id - i6Xc3QwAvRxXpSExPAjG7a4E Os dados detalhados abaix…" at bounding box center [784, 337] width 1490 height 597
click at [1190, 382] on div "Google" at bounding box center [1176, 387] width 91 height 44
click at [625, 585] on div "AML Data Collector Case Id - i6Xc3QwAvRxXpSExPAjG7a4E Os dados detalhados abaix…" at bounding box center [784, 337] width 1490 height 597
click at [1489, 62] on icon "Fechar a janela" at bounding box center [1495, 65] width 18 height 18
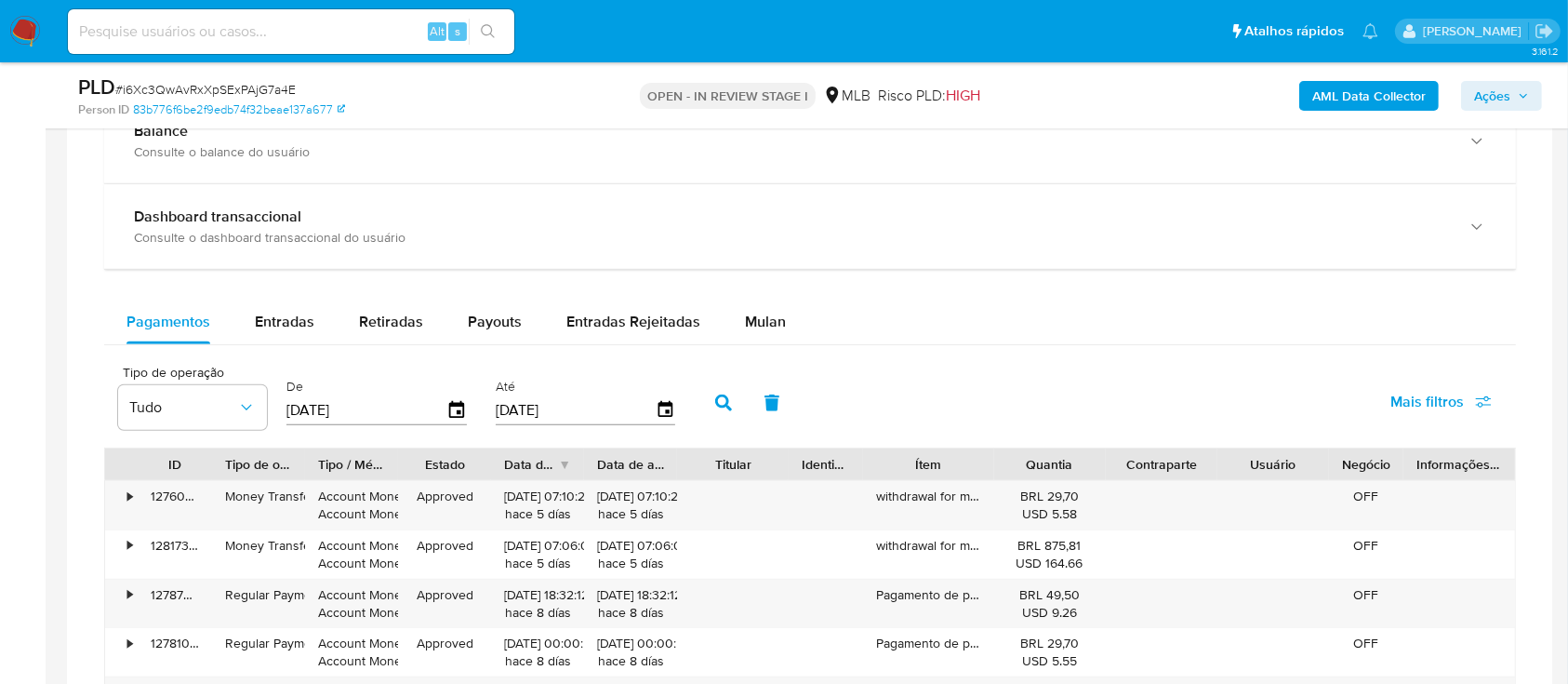
scroll to position [1240, 0]
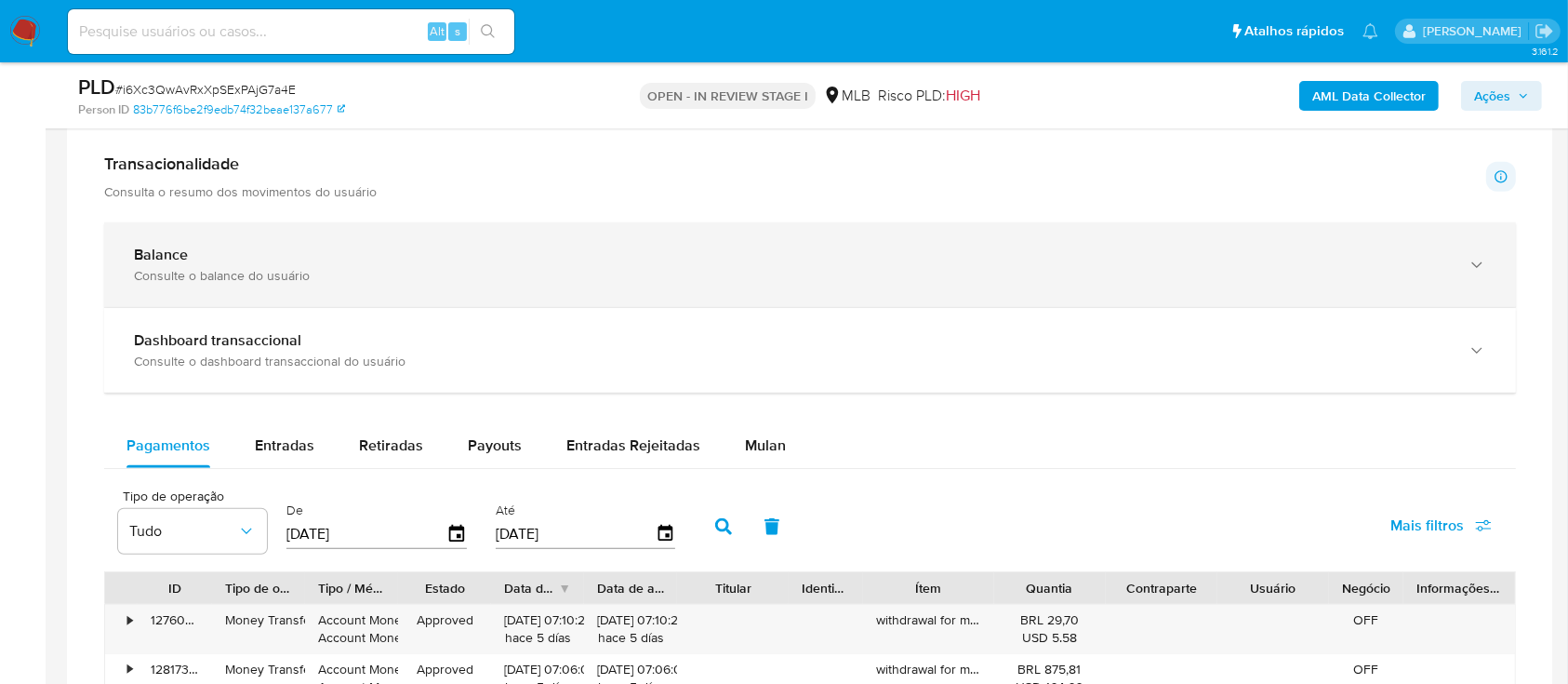
click at [593, 288] on div "Balance Consulte o balance do usuário" at bounding box center [809, 265] width 1412 height 84
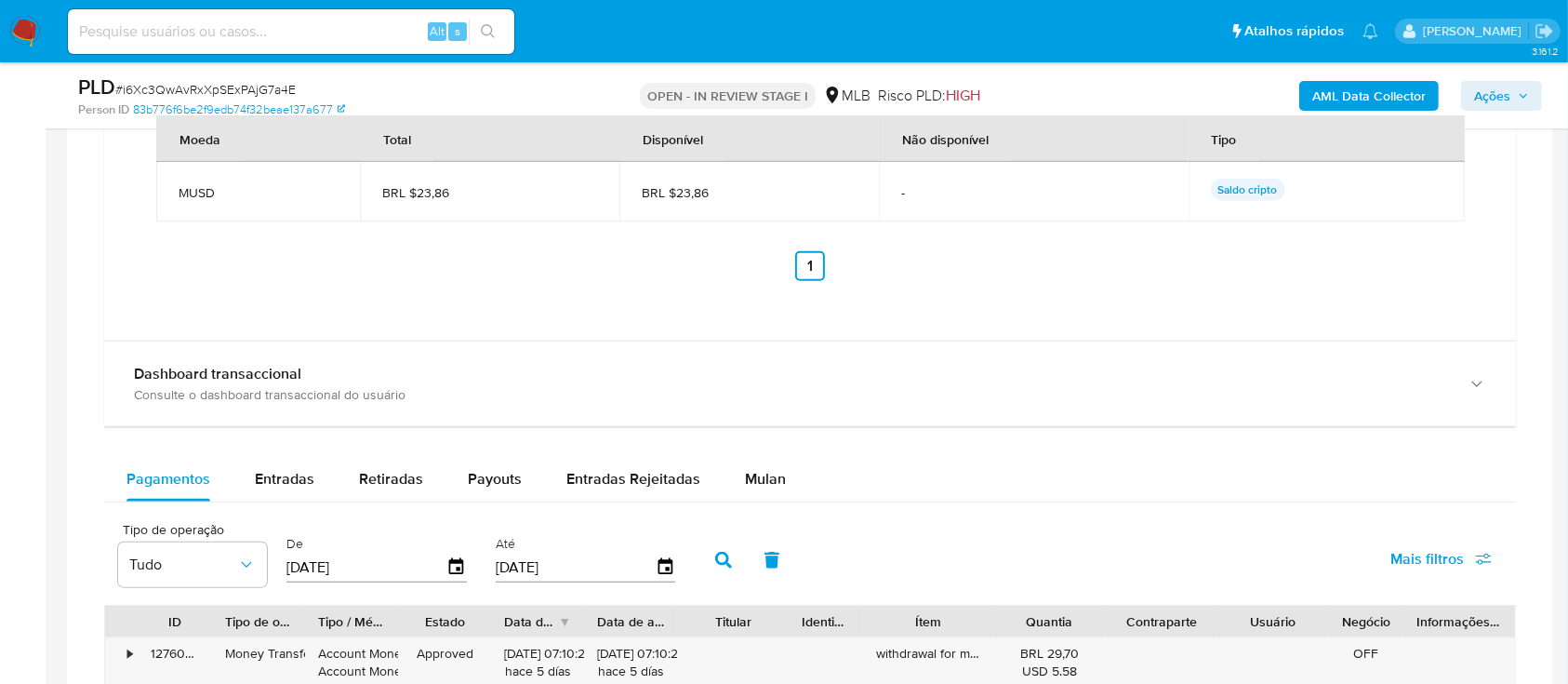
scroll to position [1860, 0]
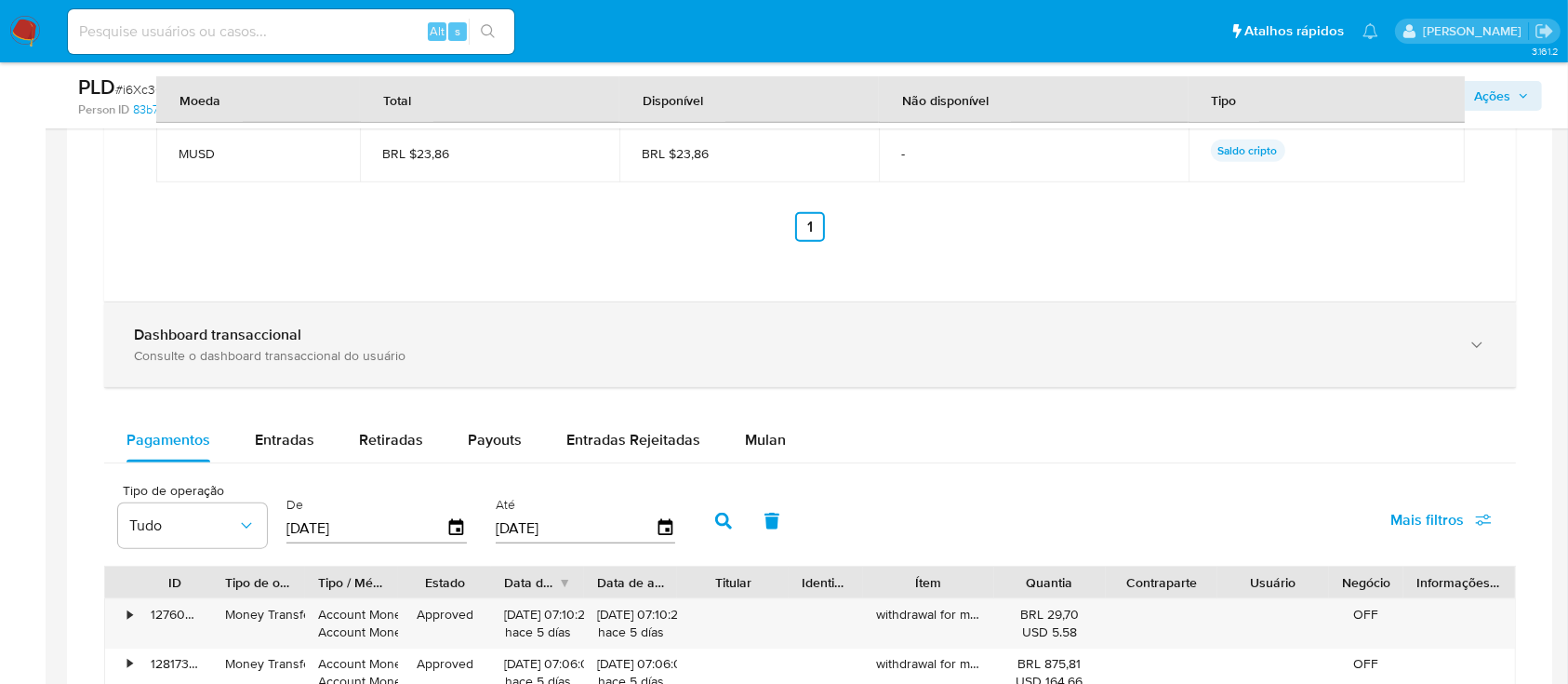
click at [731, 337] on div "Dashboard transaccional" at bounding box center [791, 335] width 1315 height 19
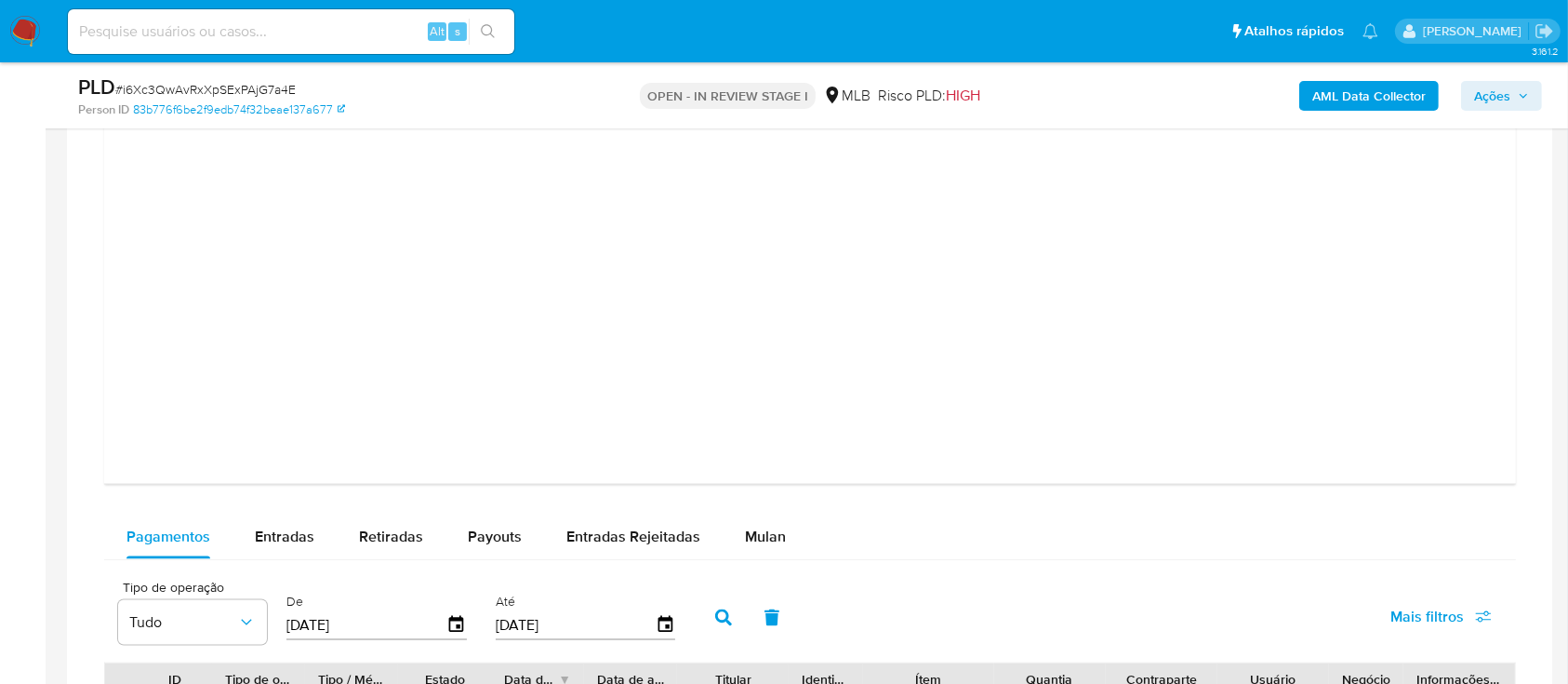
scroll to position [2729, 0]
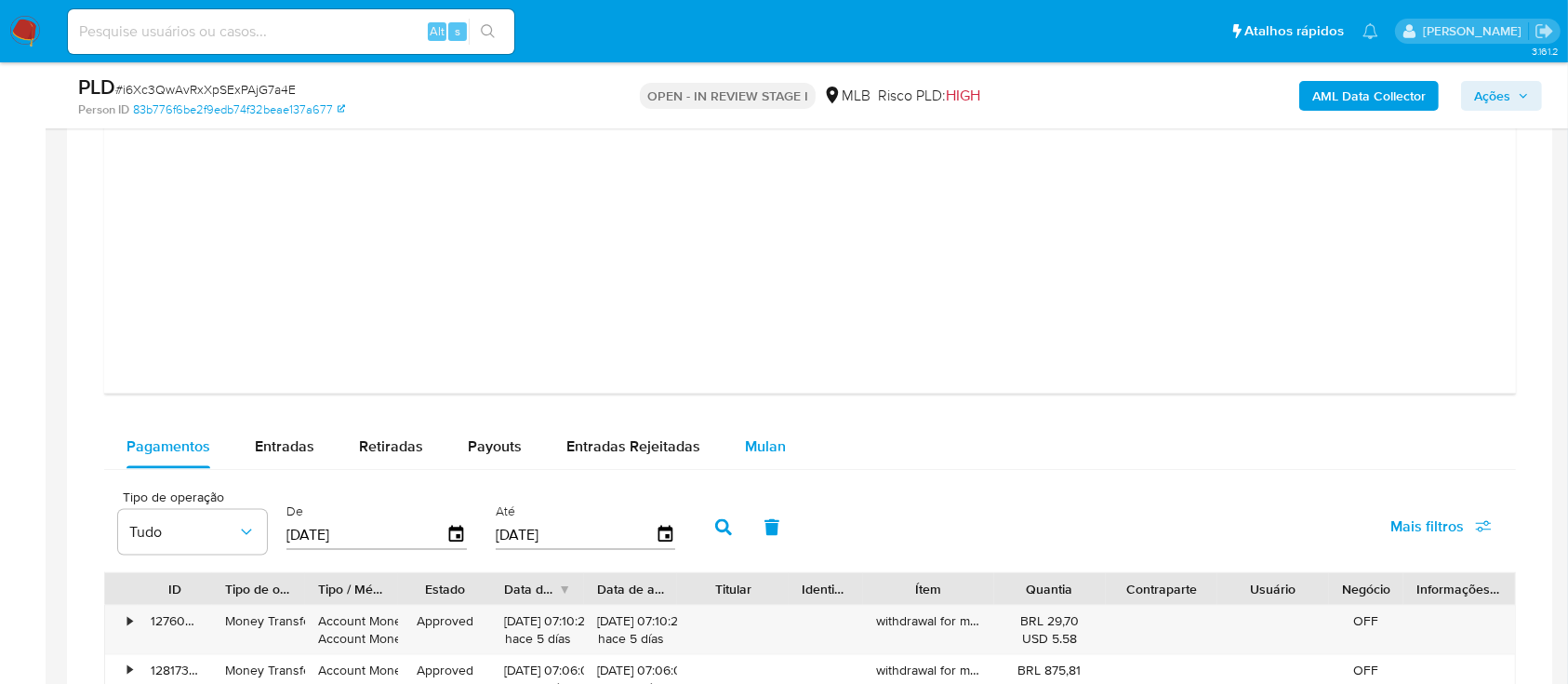
click at [763, 446] on span "Mulan" at bounding box center [765, 445] width 41 height 22
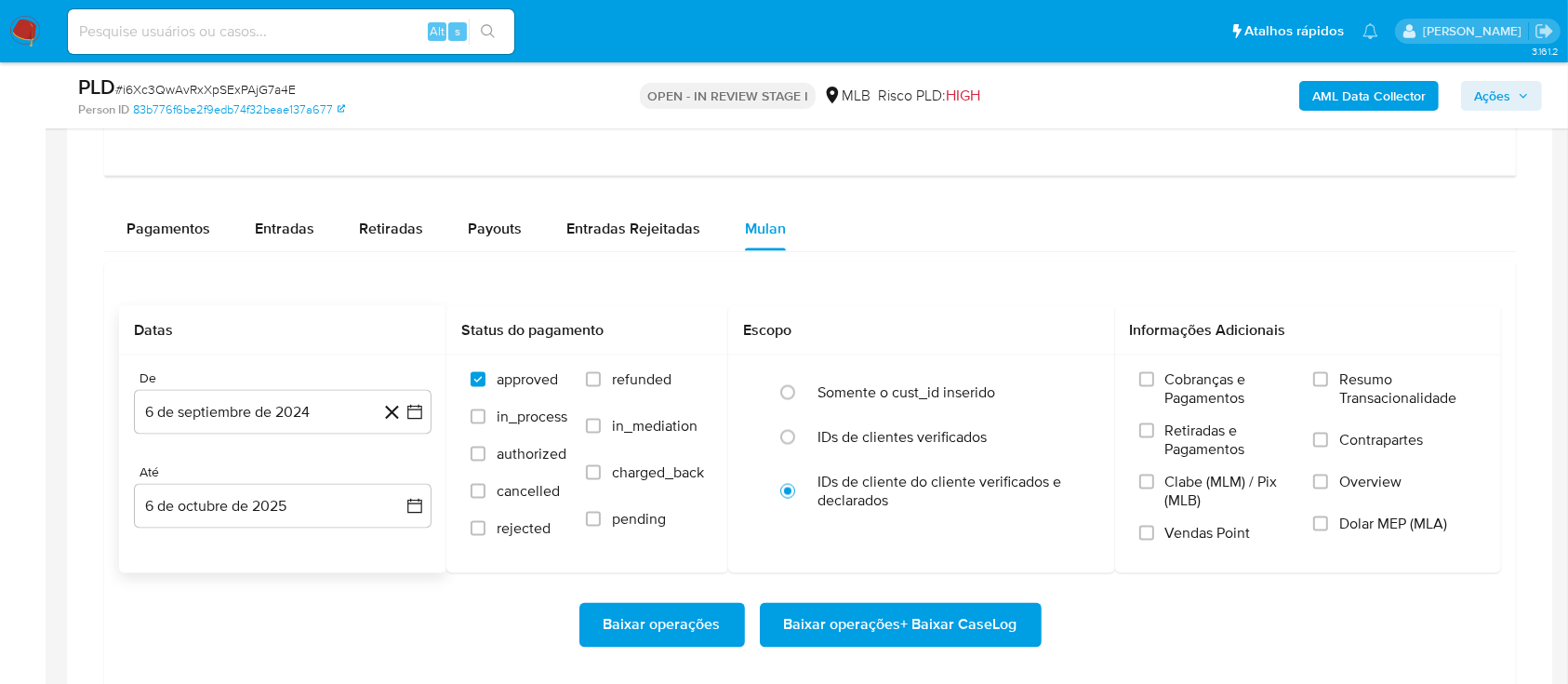
scroll to position [2976, 0]
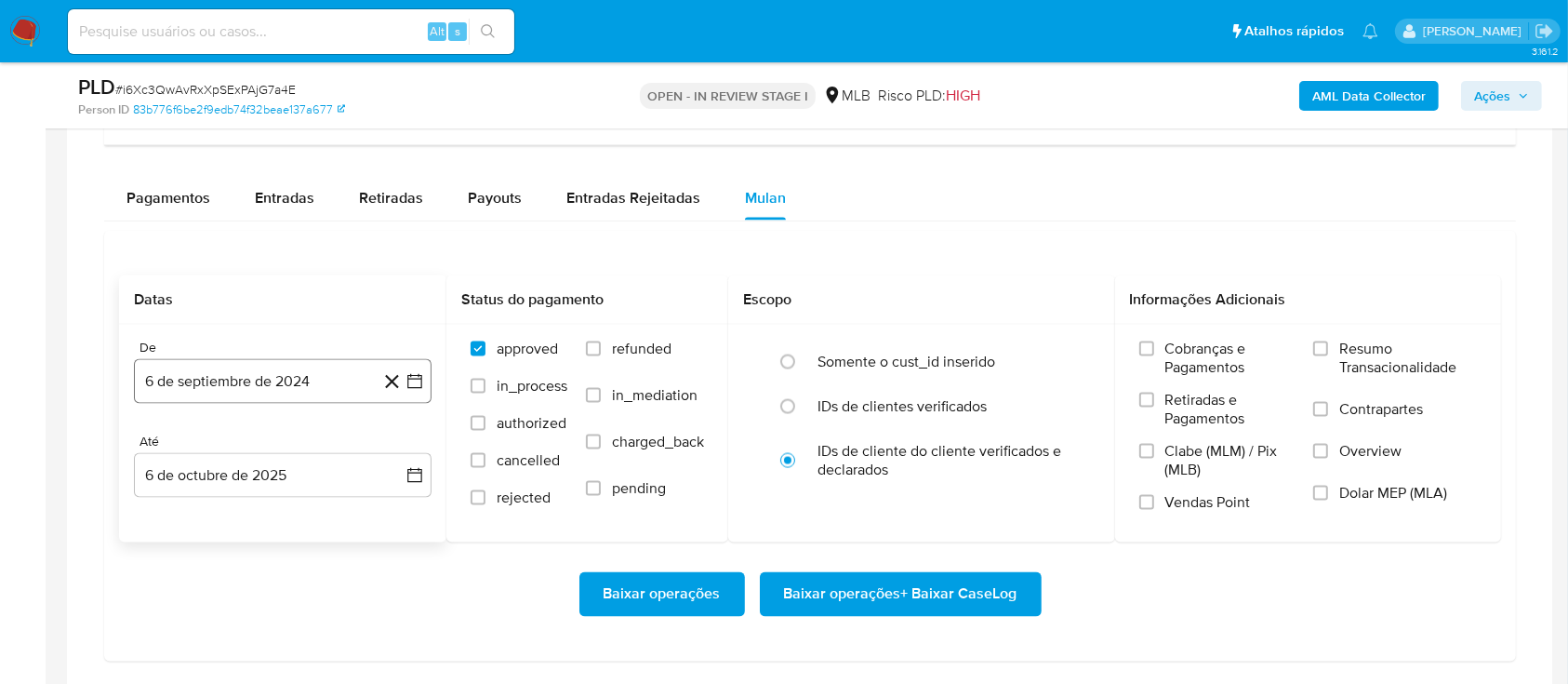
click at [416, 387] on icon "button" at bounding box center [414, 382] width 15 height 15
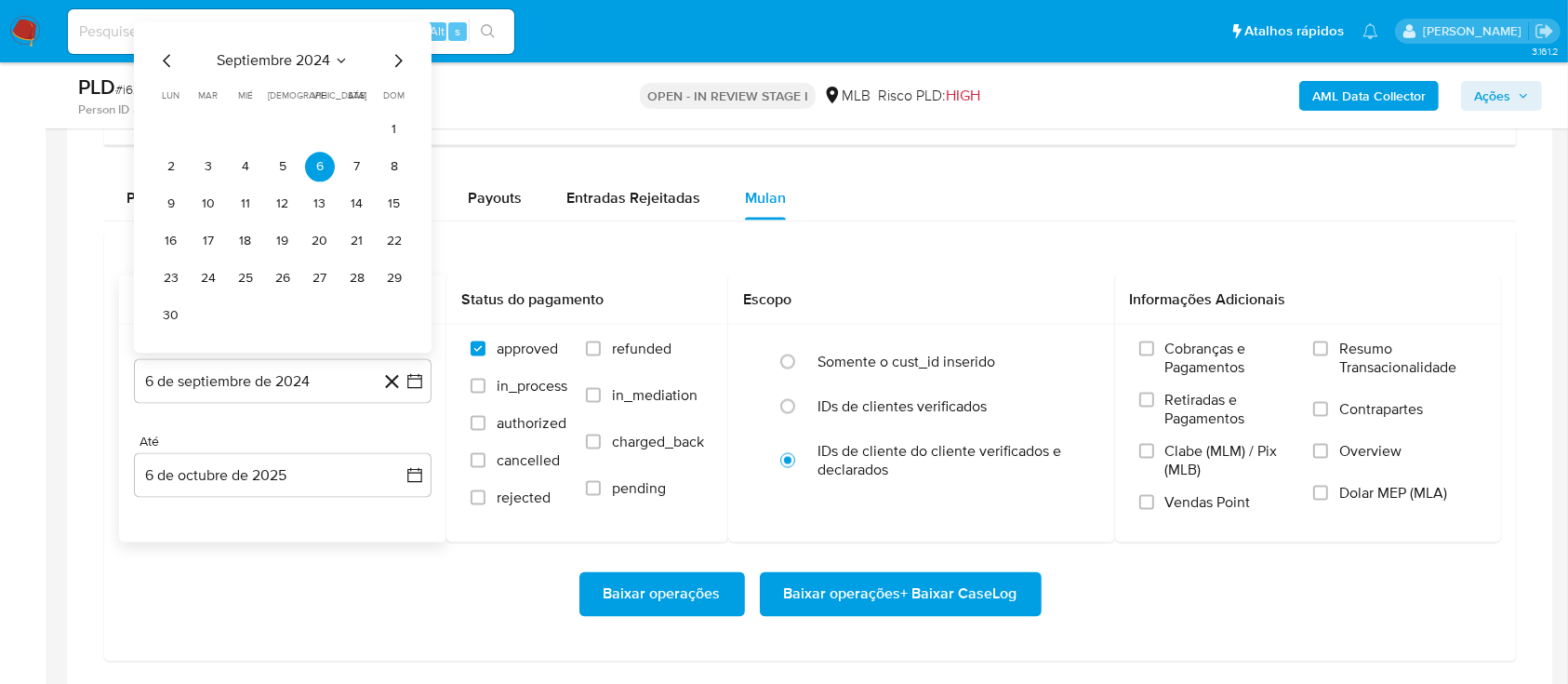
click at [346, 59] on icon "Seleccionar mes y año" at bounding box center [341, 62] width 15 height 15
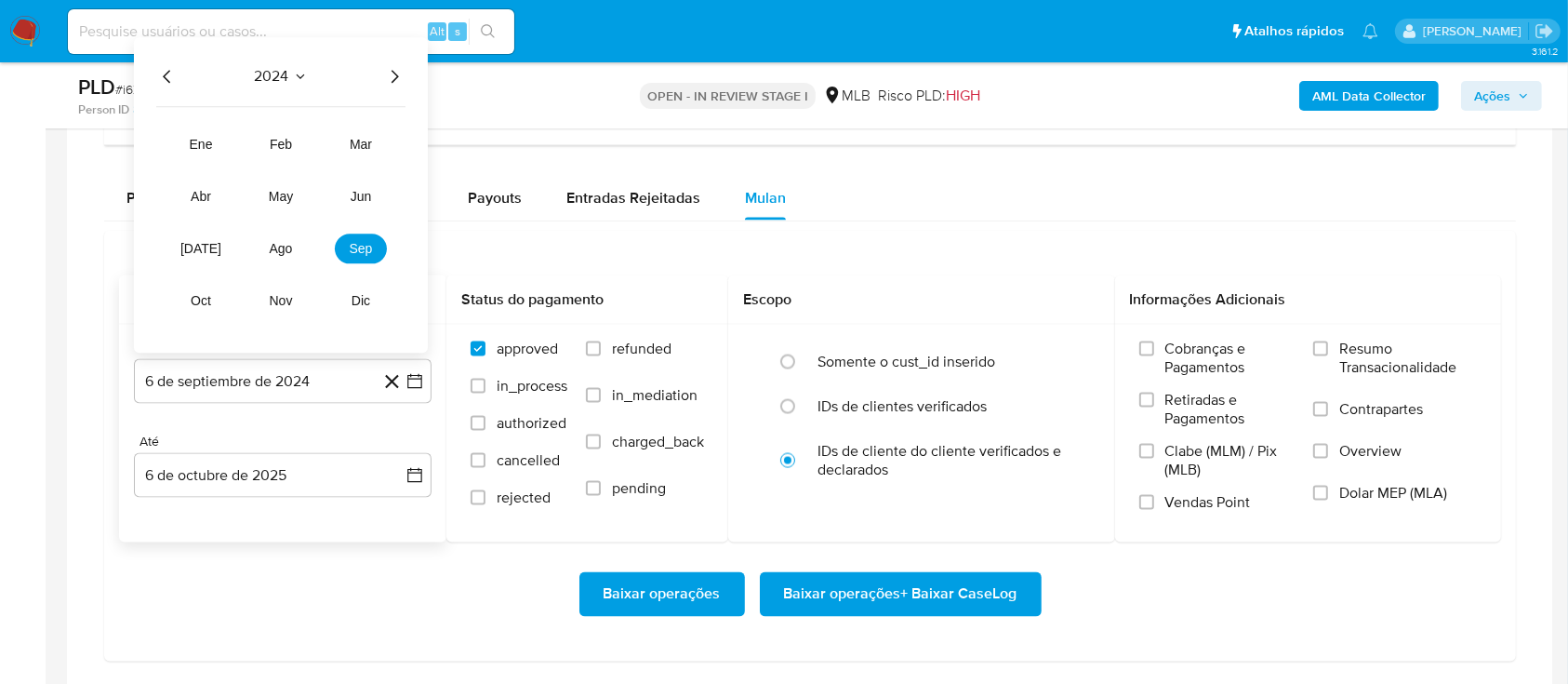
click at [394, 78] on icon "Año siguiente" at bounding box center [395, 78] width 22 height 22
click at [278, 193] on span "may" at bounding box center [281, 197] width 24 height 15
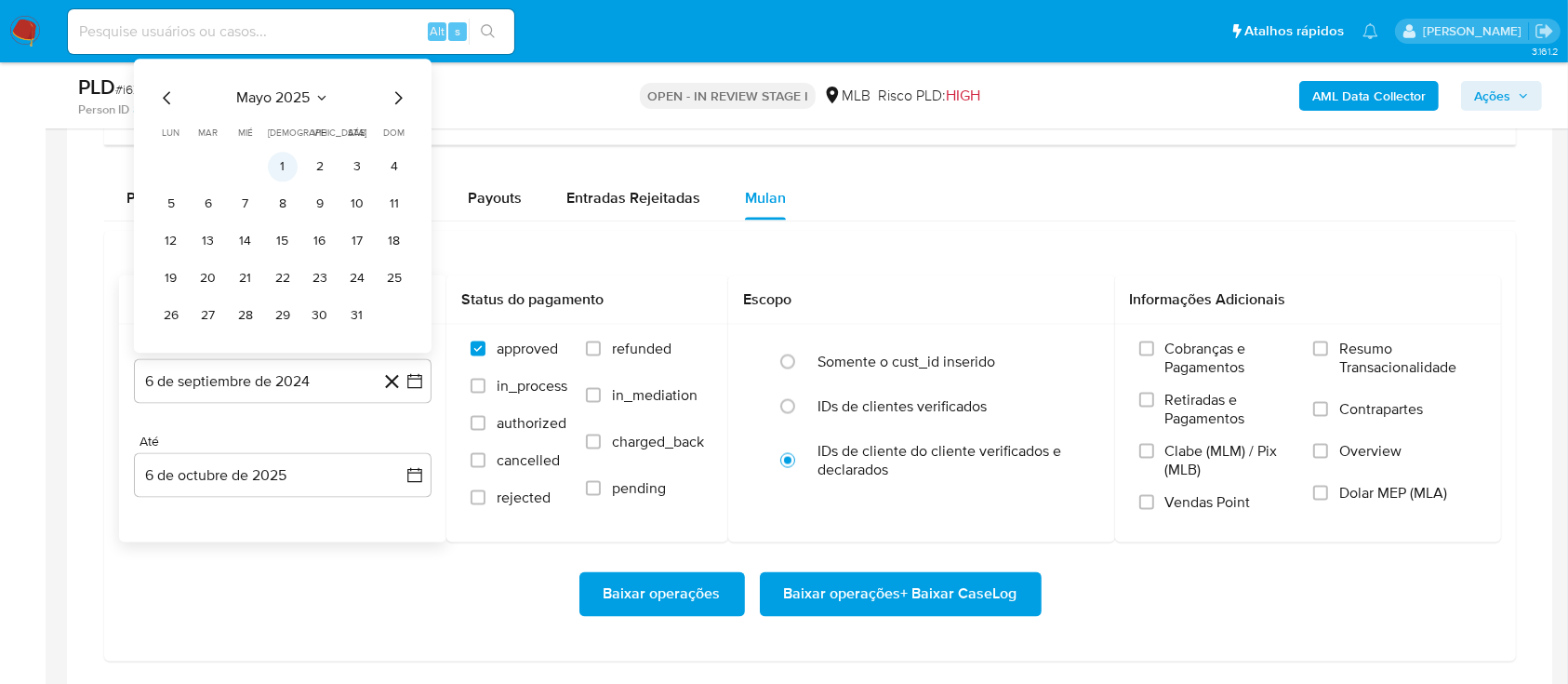
click at [285, 160] on button "1" at bounding box center [283, 167] width 30 height 30
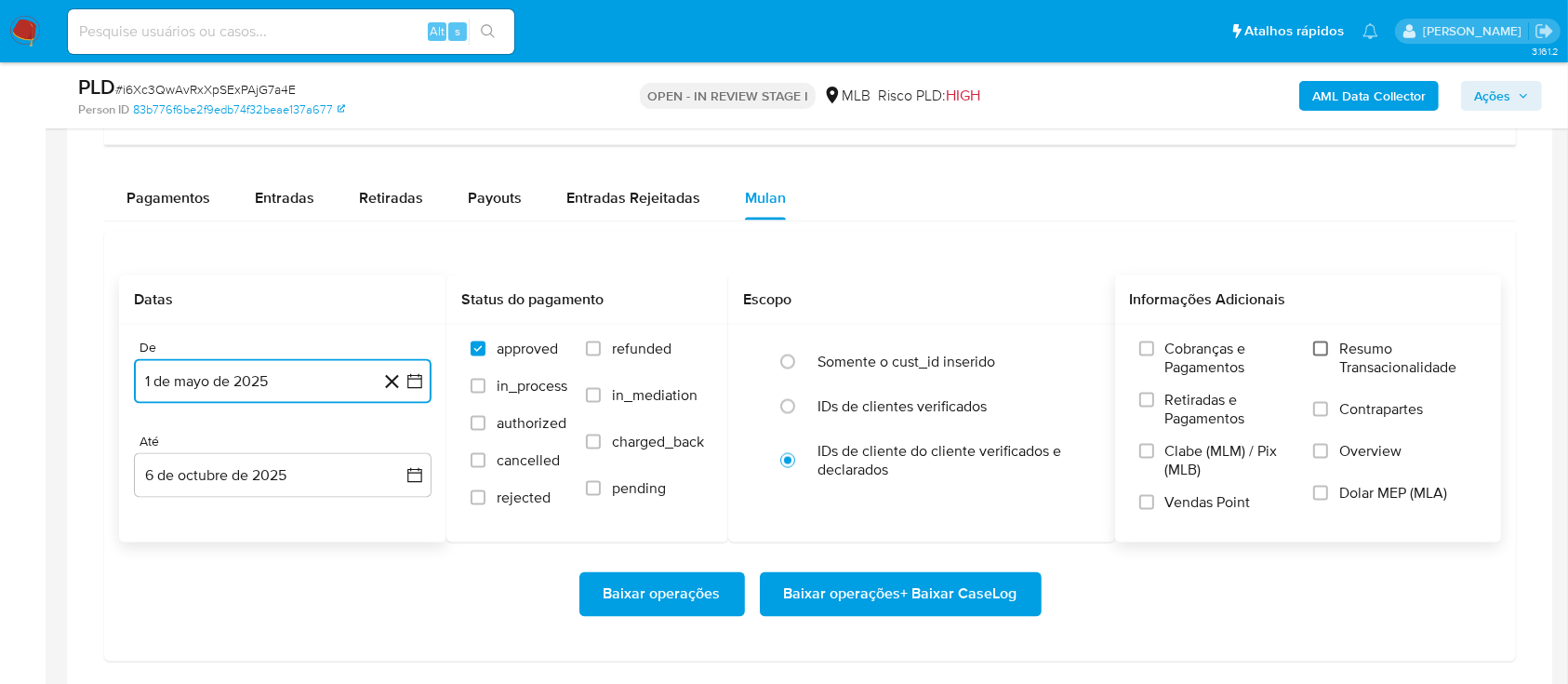
click at [1317, 344] on input "Resumo Transacionalidade" at bounding box center [1321, 349] width 15 height 15
click at [864, 577] on span "Baixar operações + Baixar CaseLog" at bounding box center [901, 594] width 234 height 41
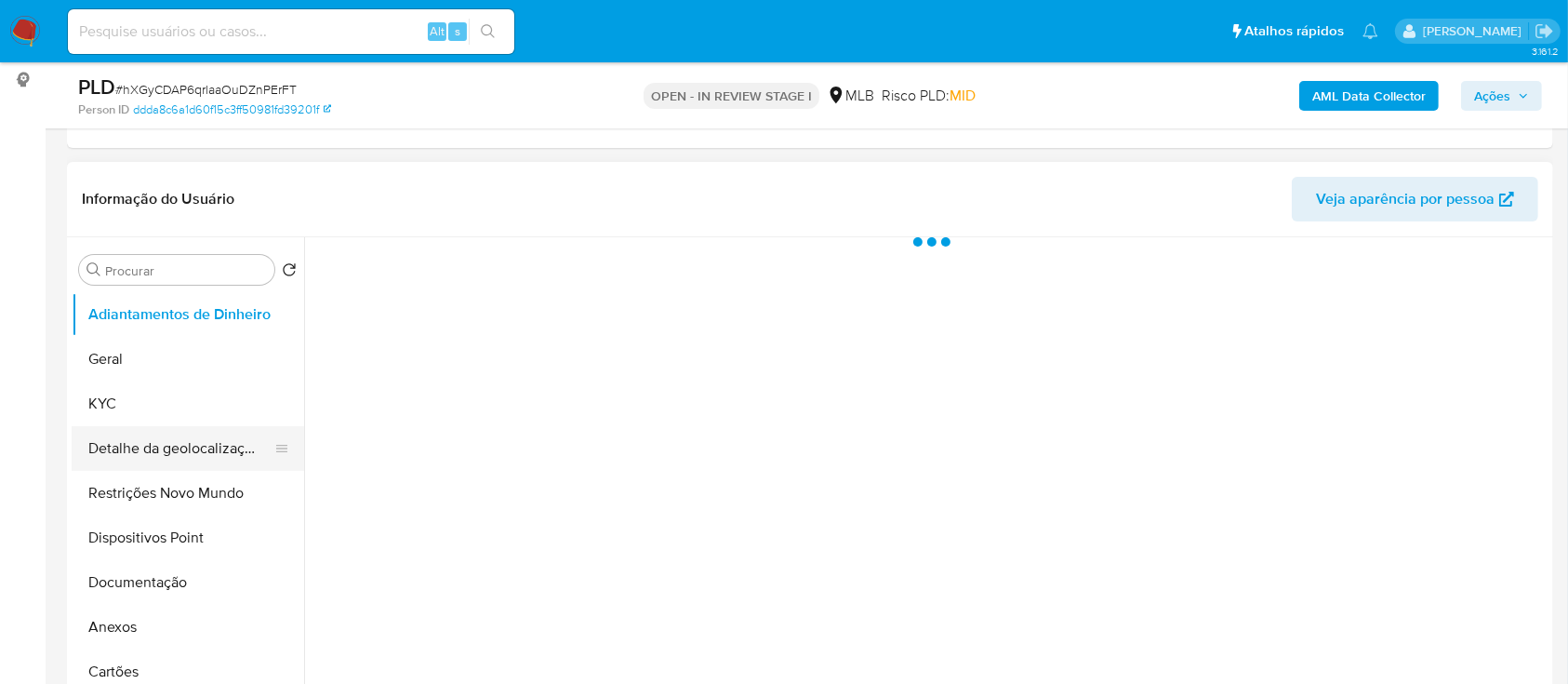
scroll to position [247, 0]
select select "10"
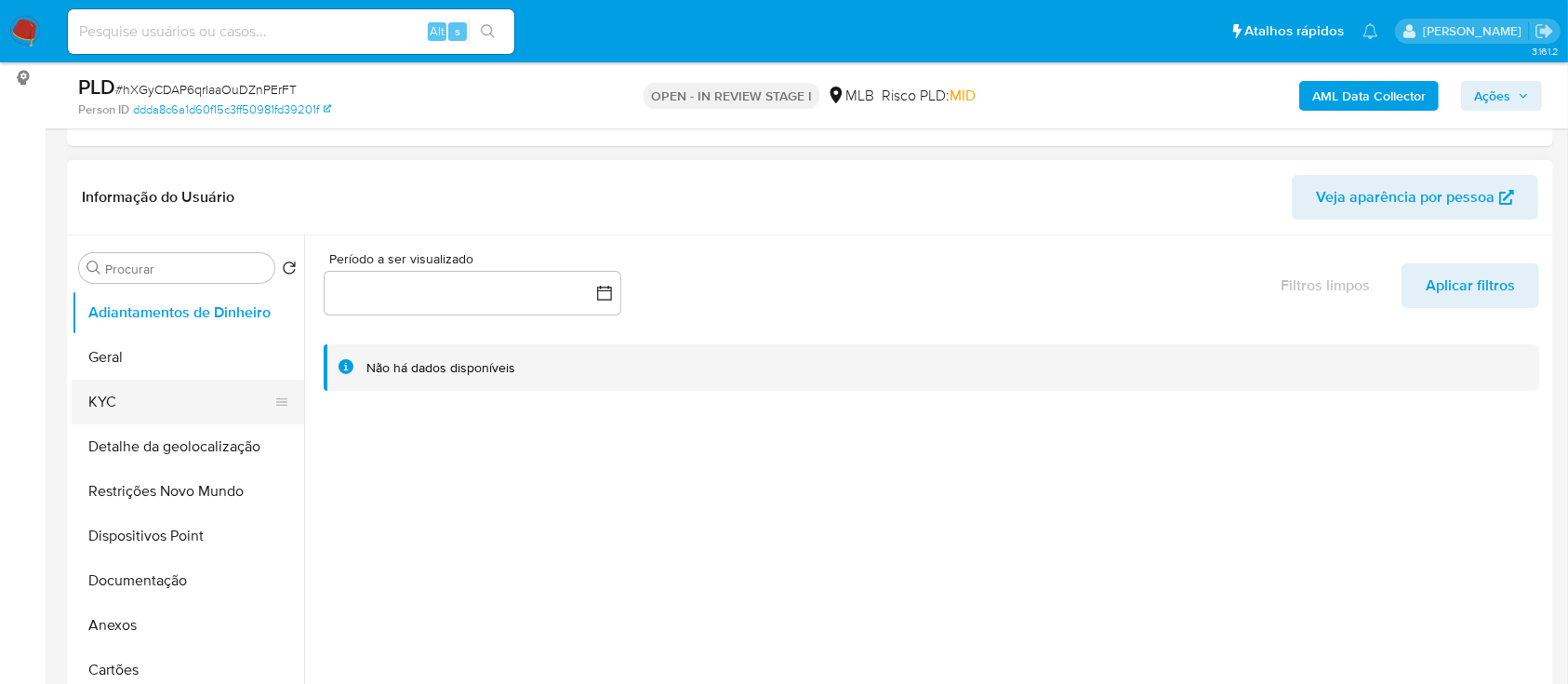
click at [140, 393] on button "KYC" at bounding box center [181, 402] width 218 height 45
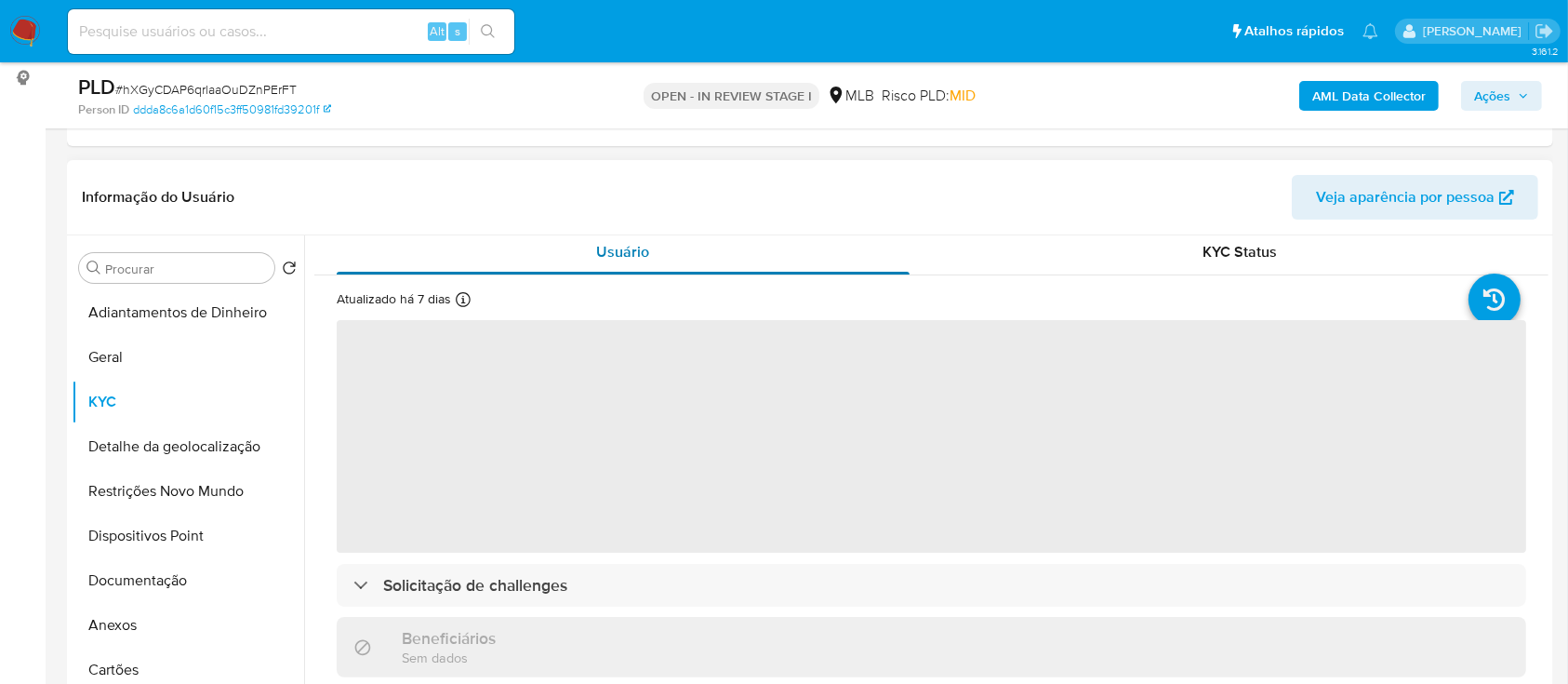
scroll to position [0, 0]
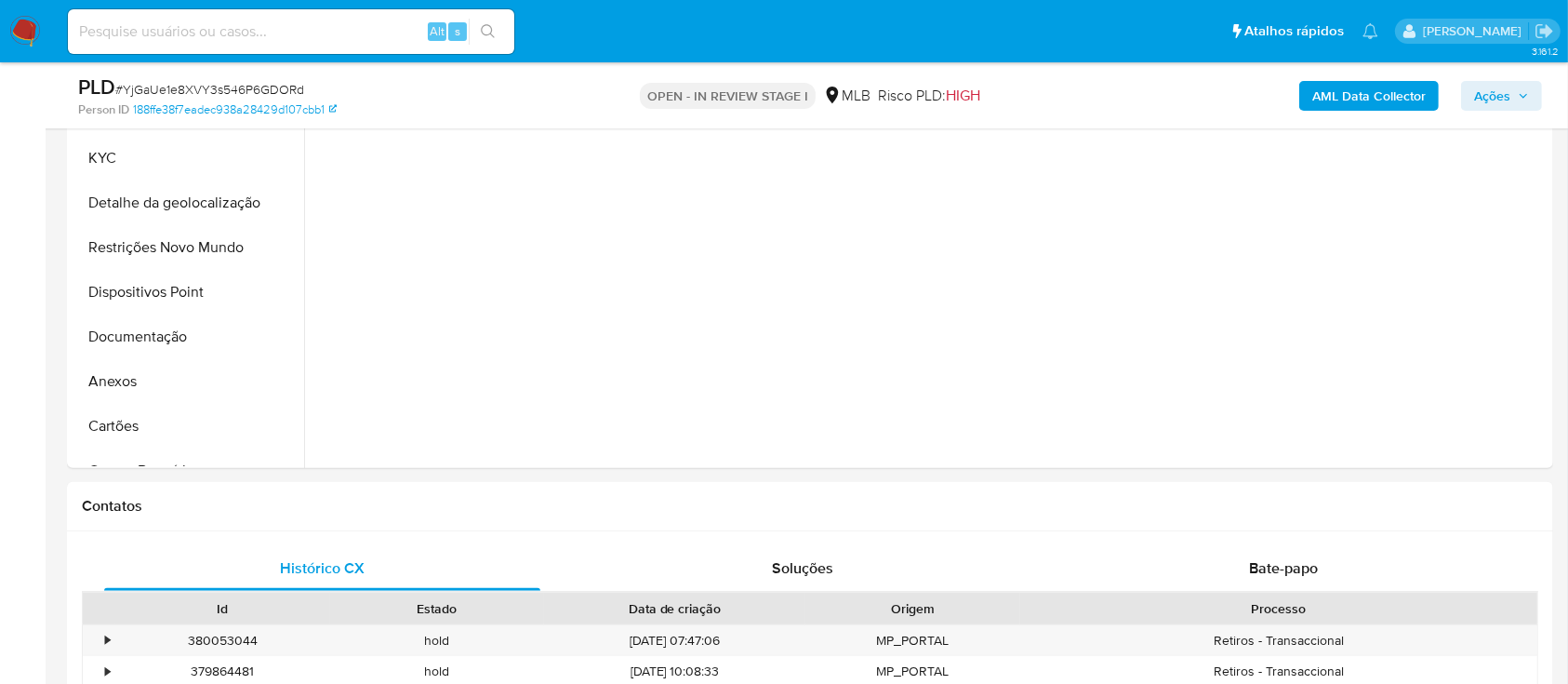
select select "10"
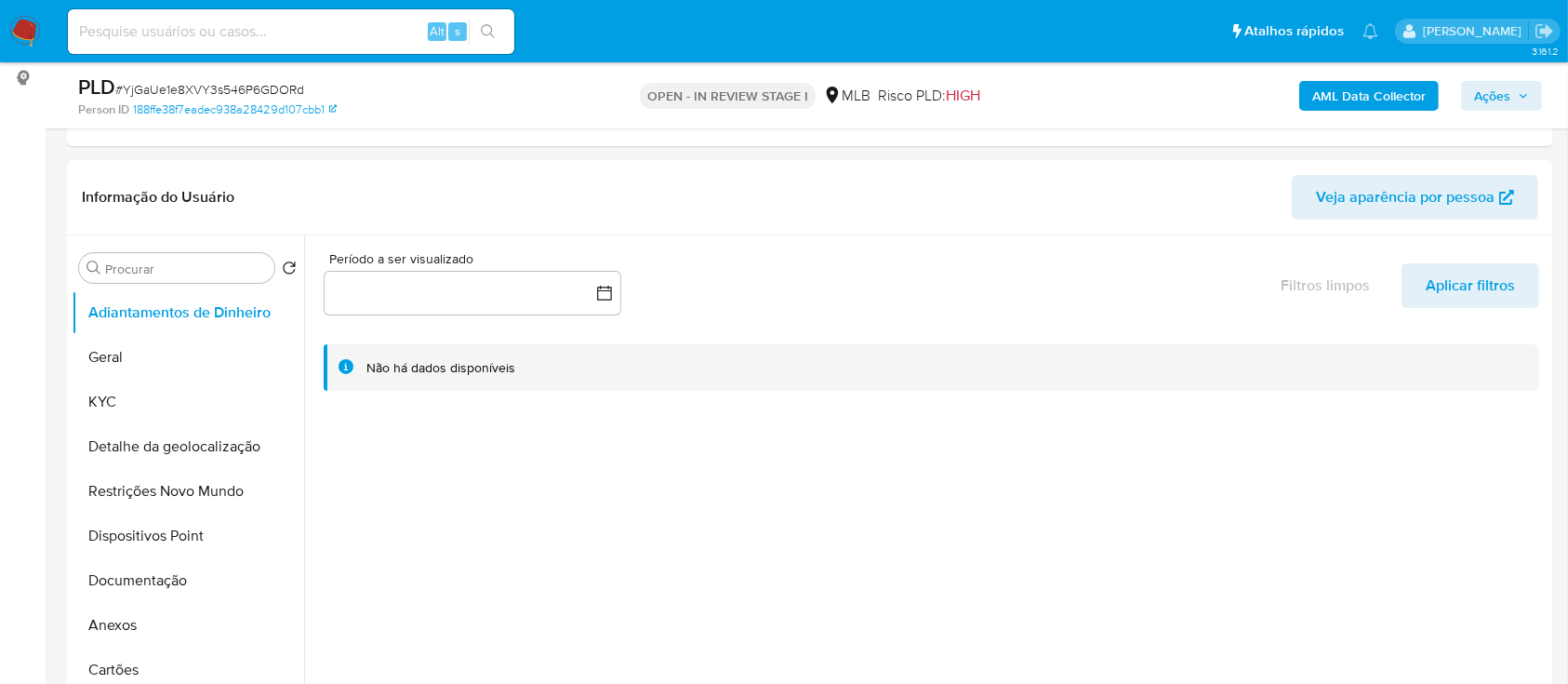
scroll to position [372, 0]
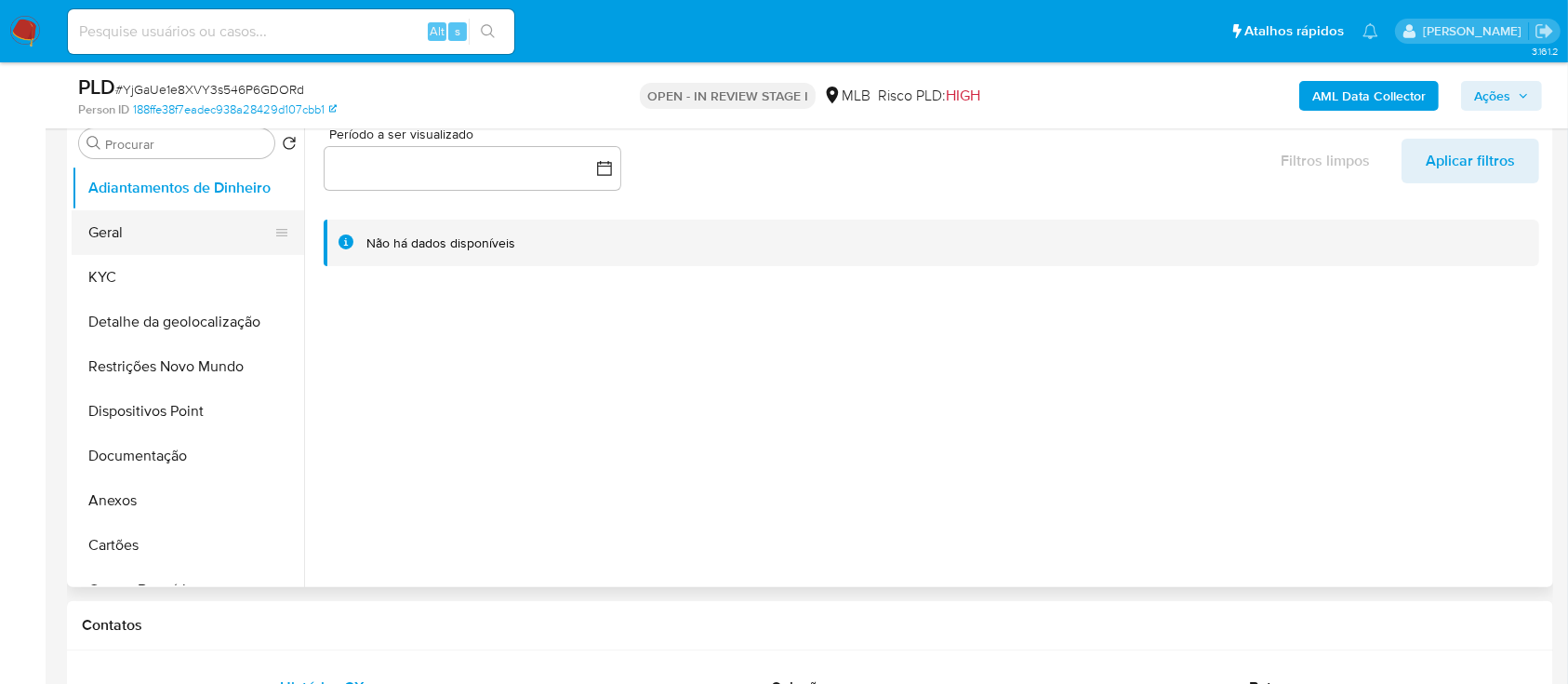
click at [159, 245] on button "Geral" at bounding box center [181, 233] width 218 height 45
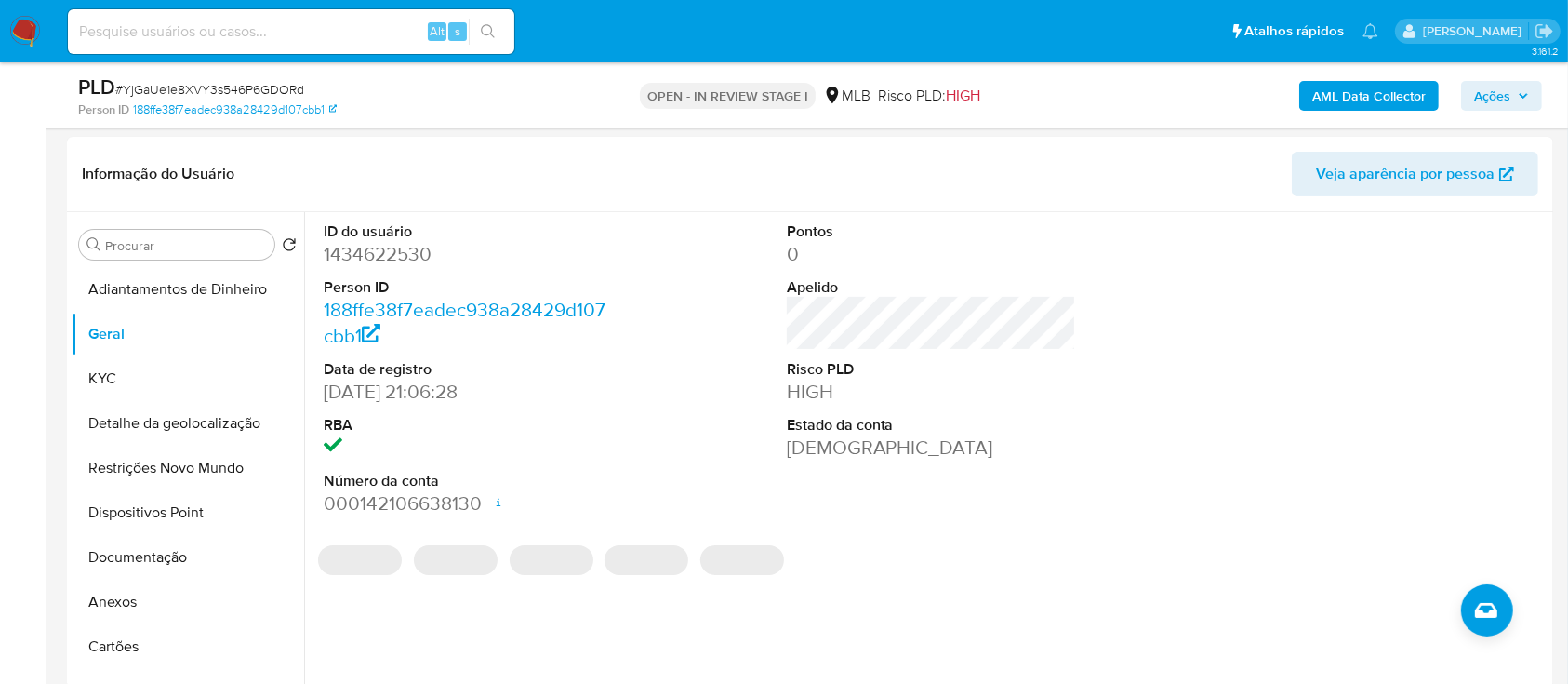
scroll to position [247, 0]
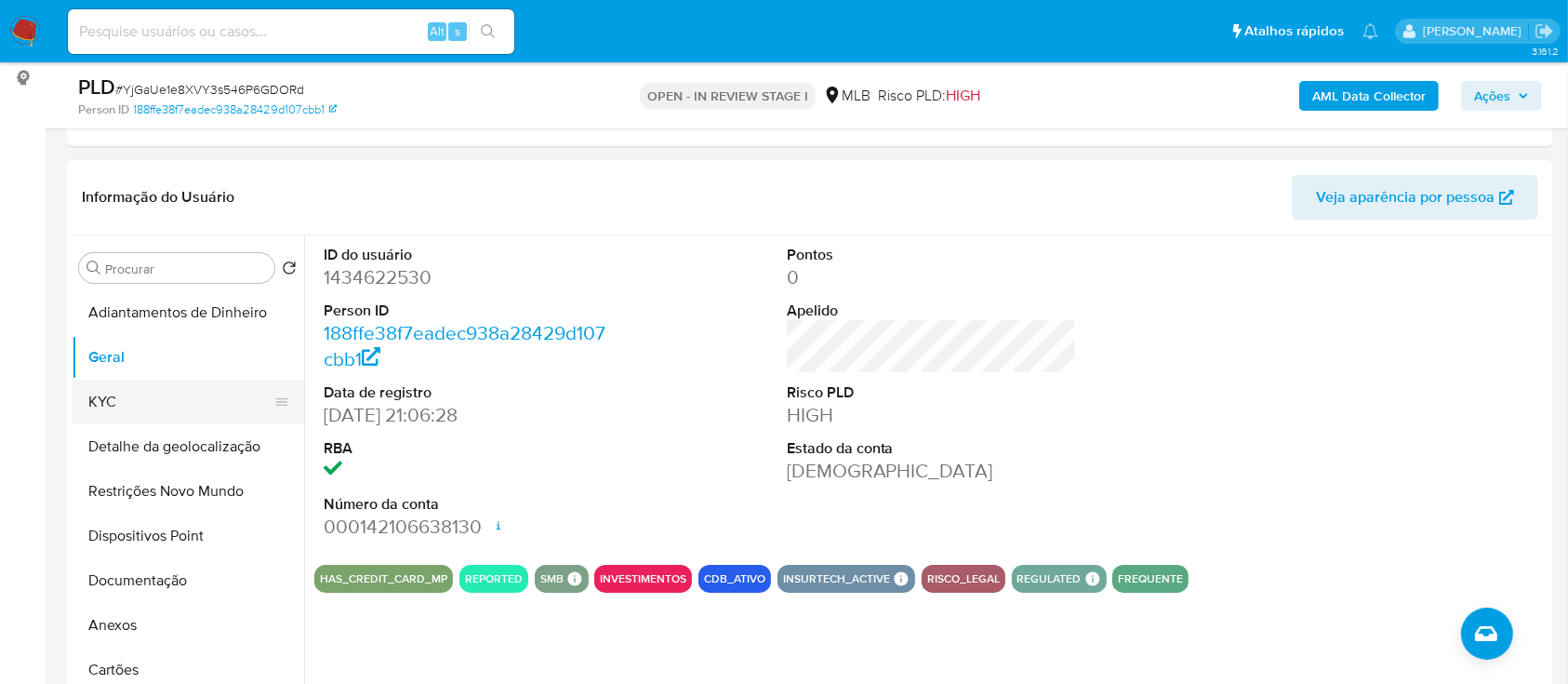
click at [146, 388] on button "KYC" at bounding box center [181, 402] width 218 height 45
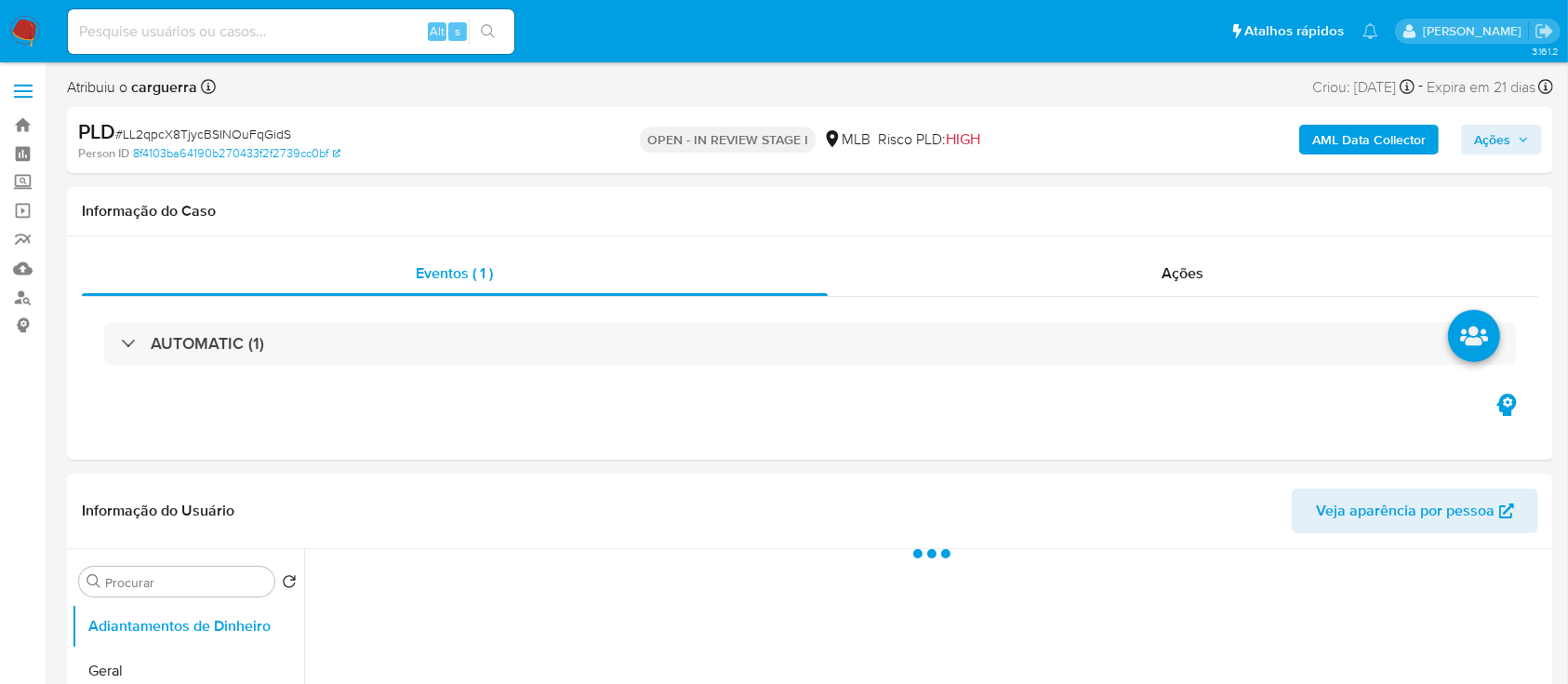
select select "10"
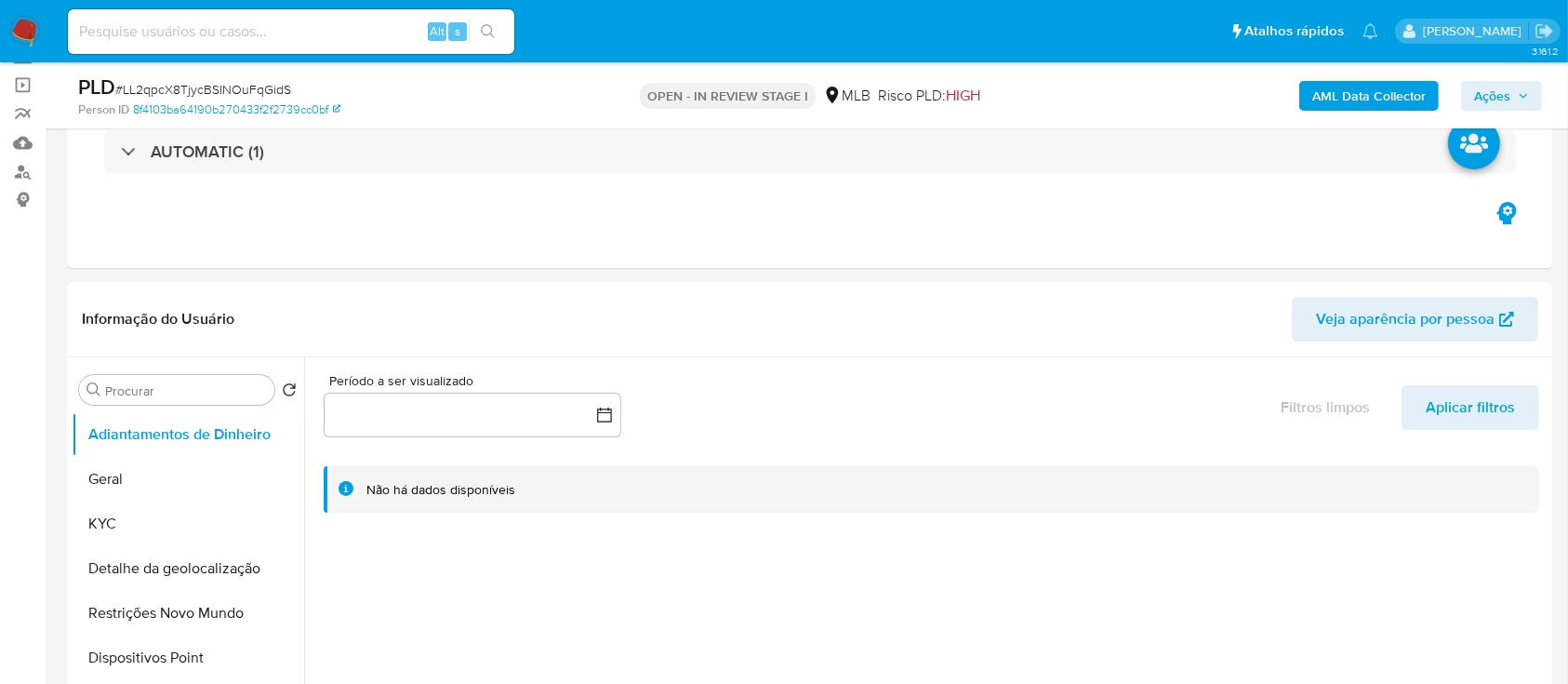
scroll to position [247, 0]
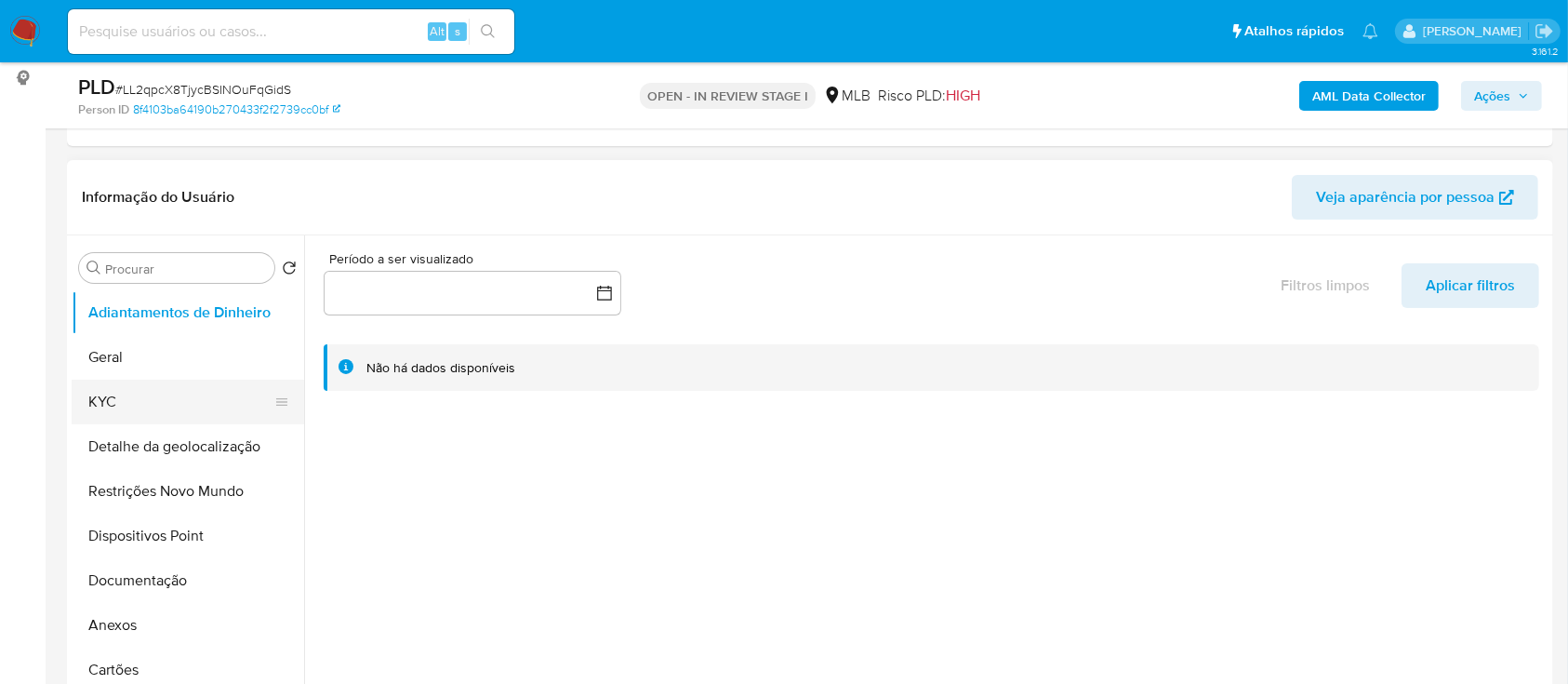
click at [167, 398] on button "KYC" at bounding box center [181, 402] width 218 height 45
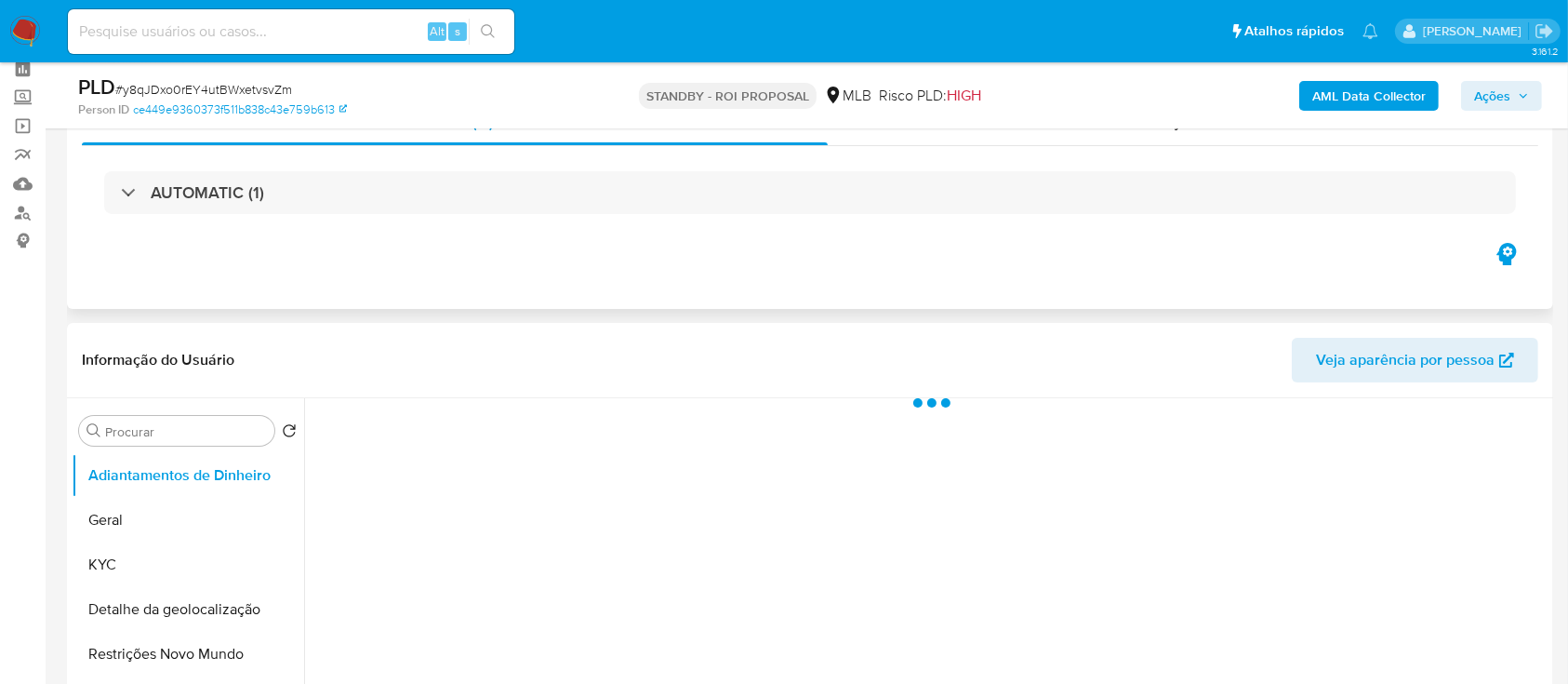
scroll to position [247, 0]
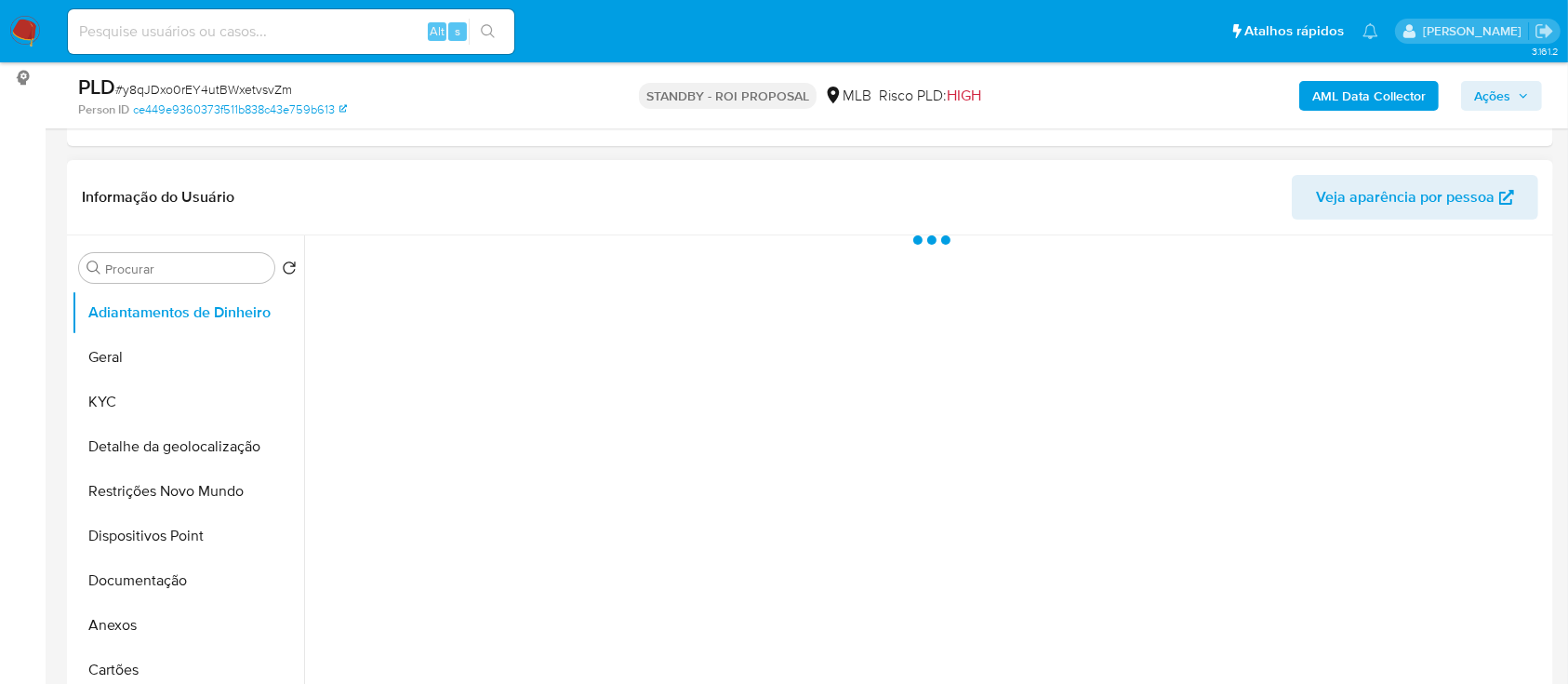
select select "10"
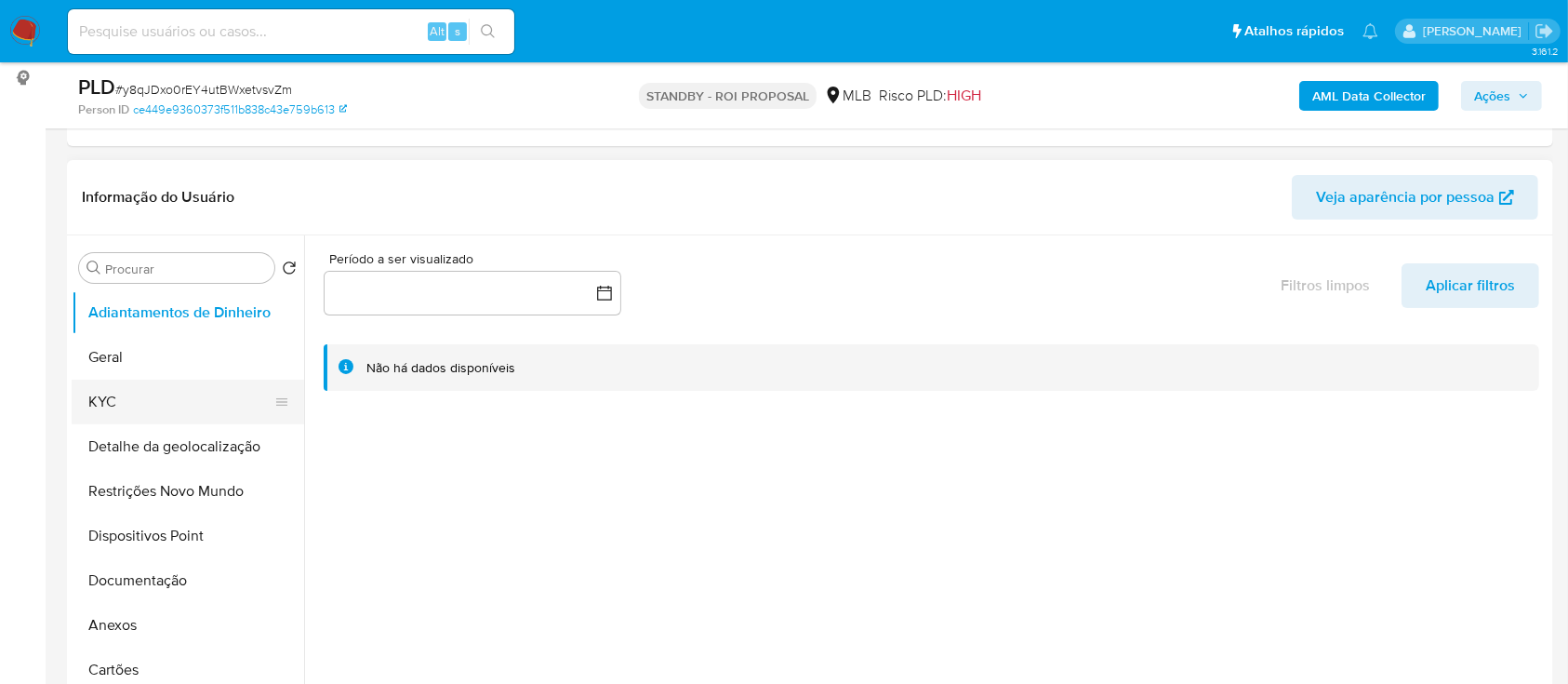
click at [191, 395] on button "KYC" at bounding box center [181, 402] width 218 height 45
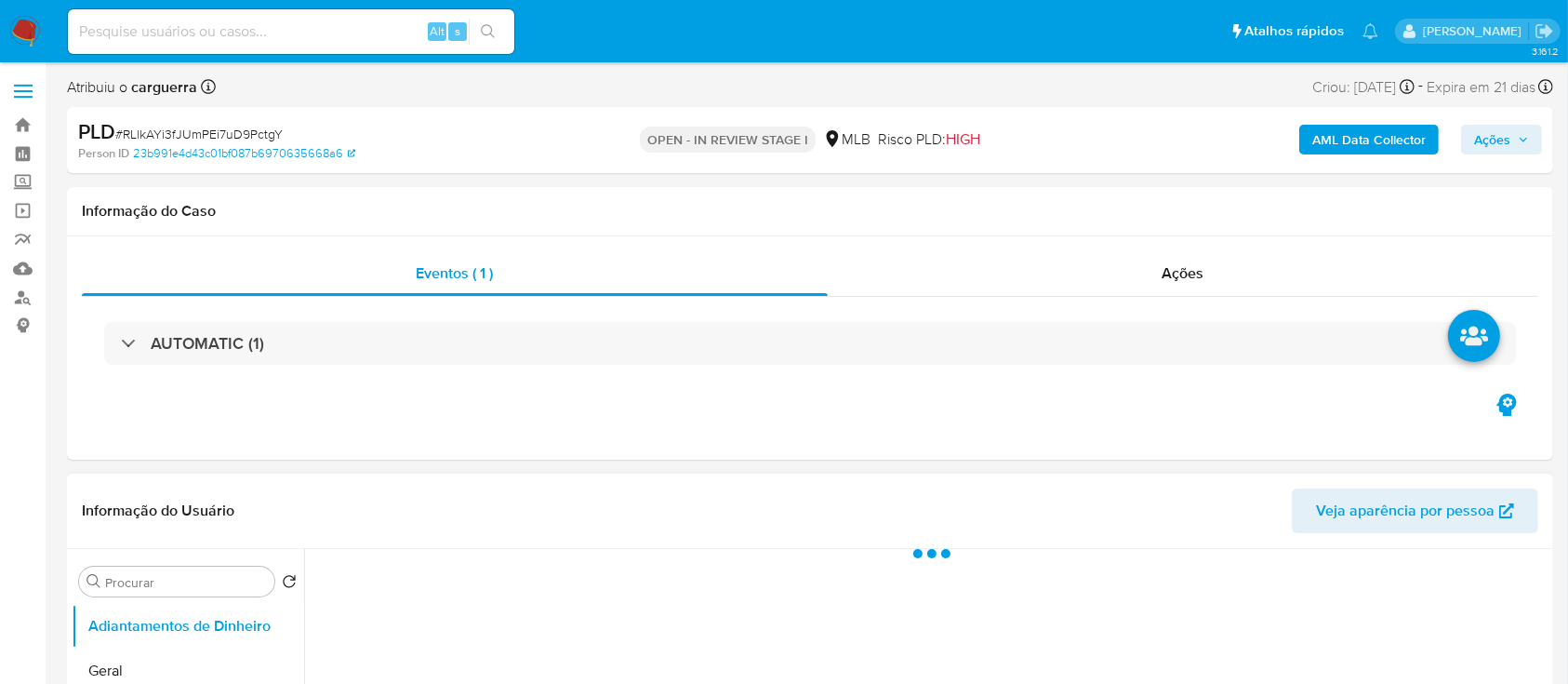
select select "10"
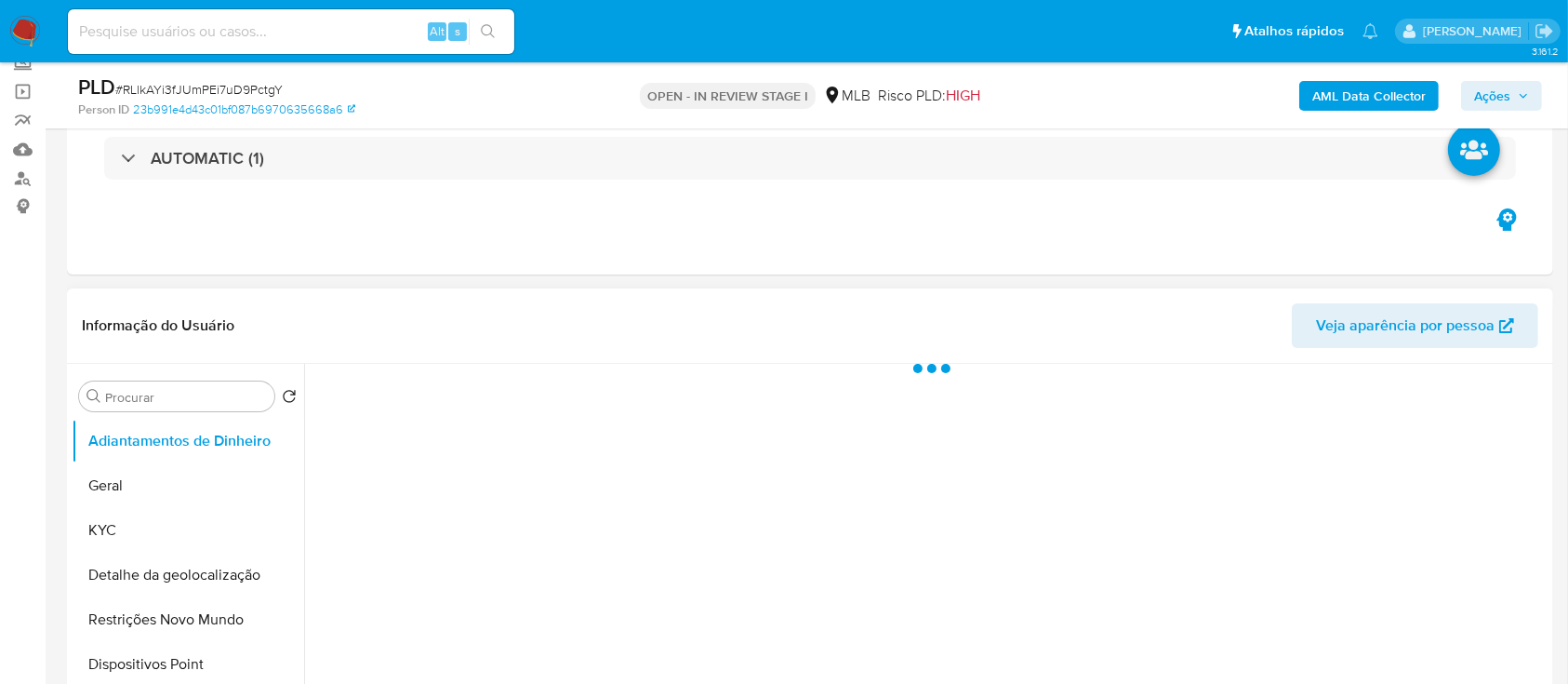
scroll to position [124, 0]
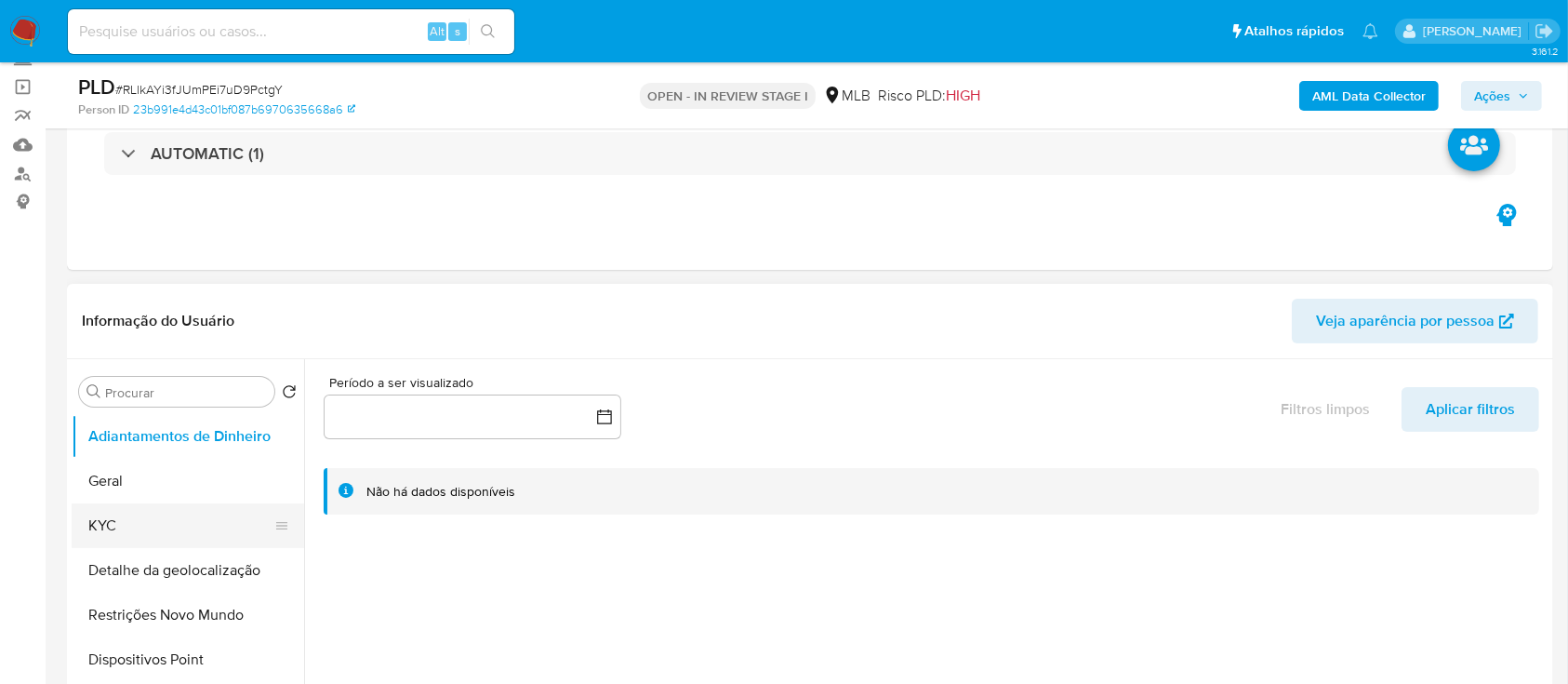
click at [142, 527] on button "KYC" at bounding box center [181, 526] width 218 height 45
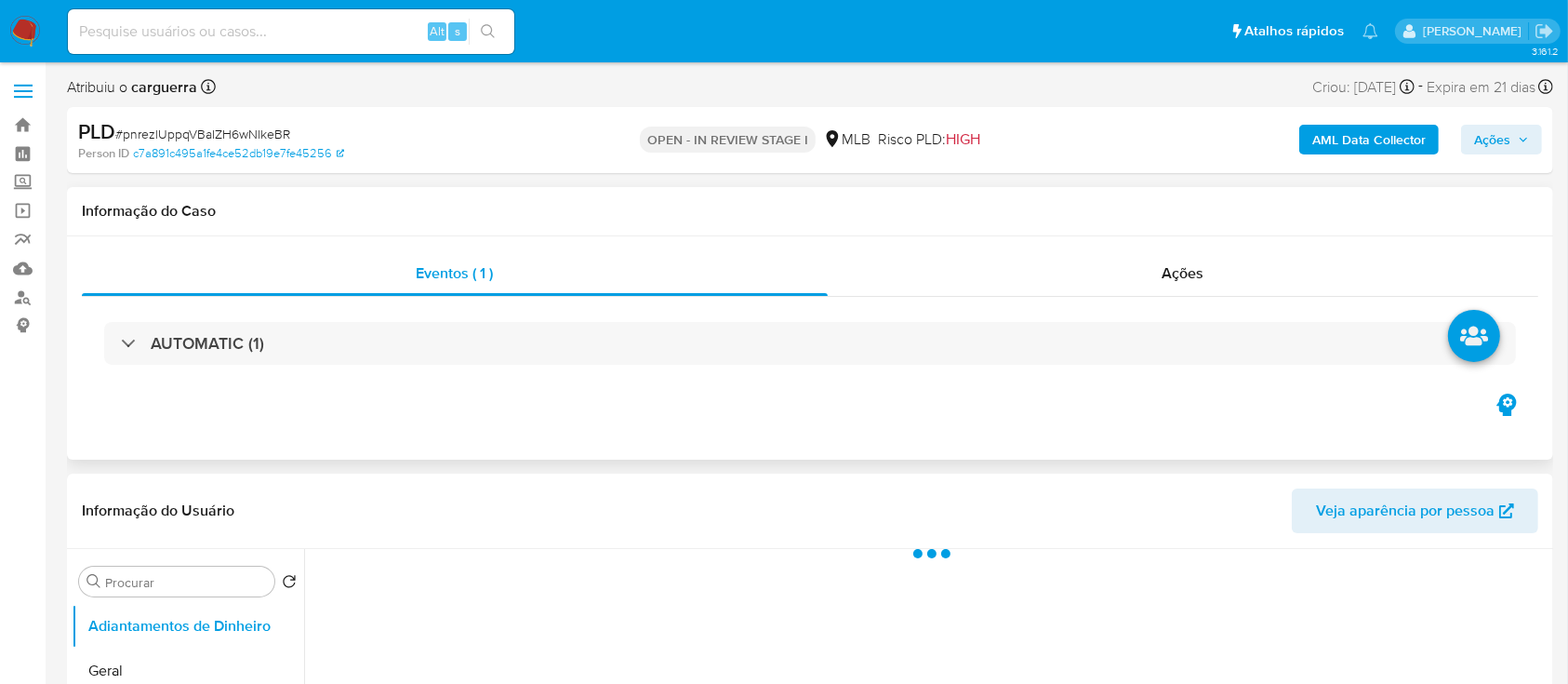
select select "10"
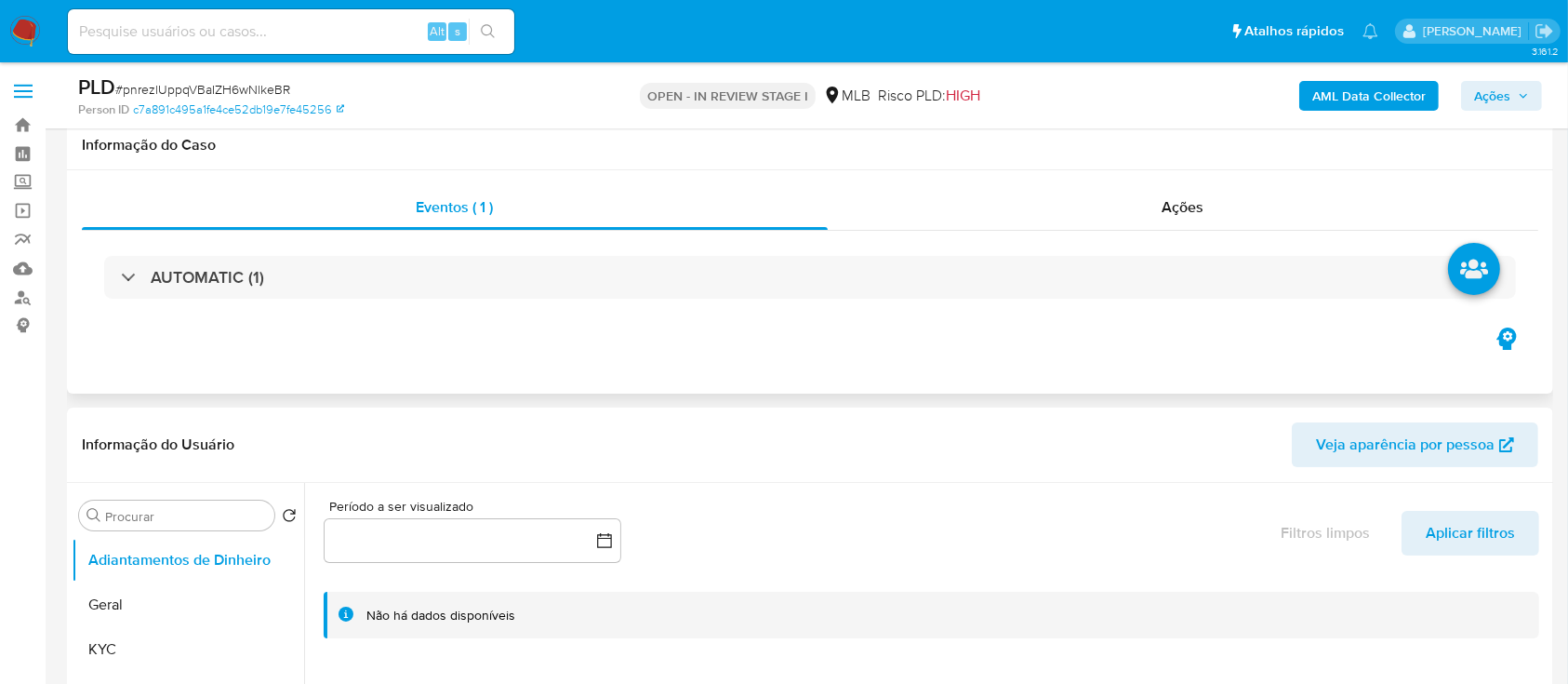
scroll to position [124, 0]
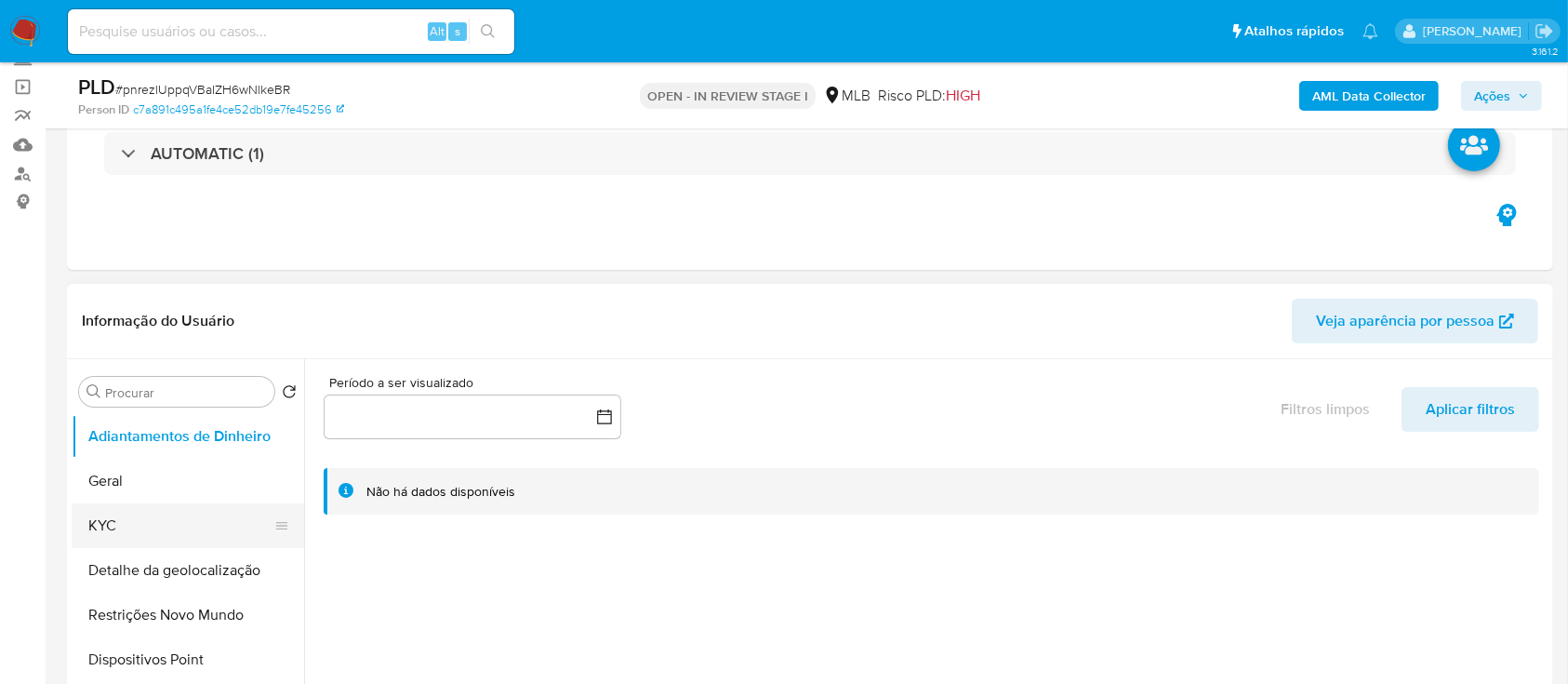
click at [132, 528] on button "KYC" at bounding box center [181, 526] width 218 height 45
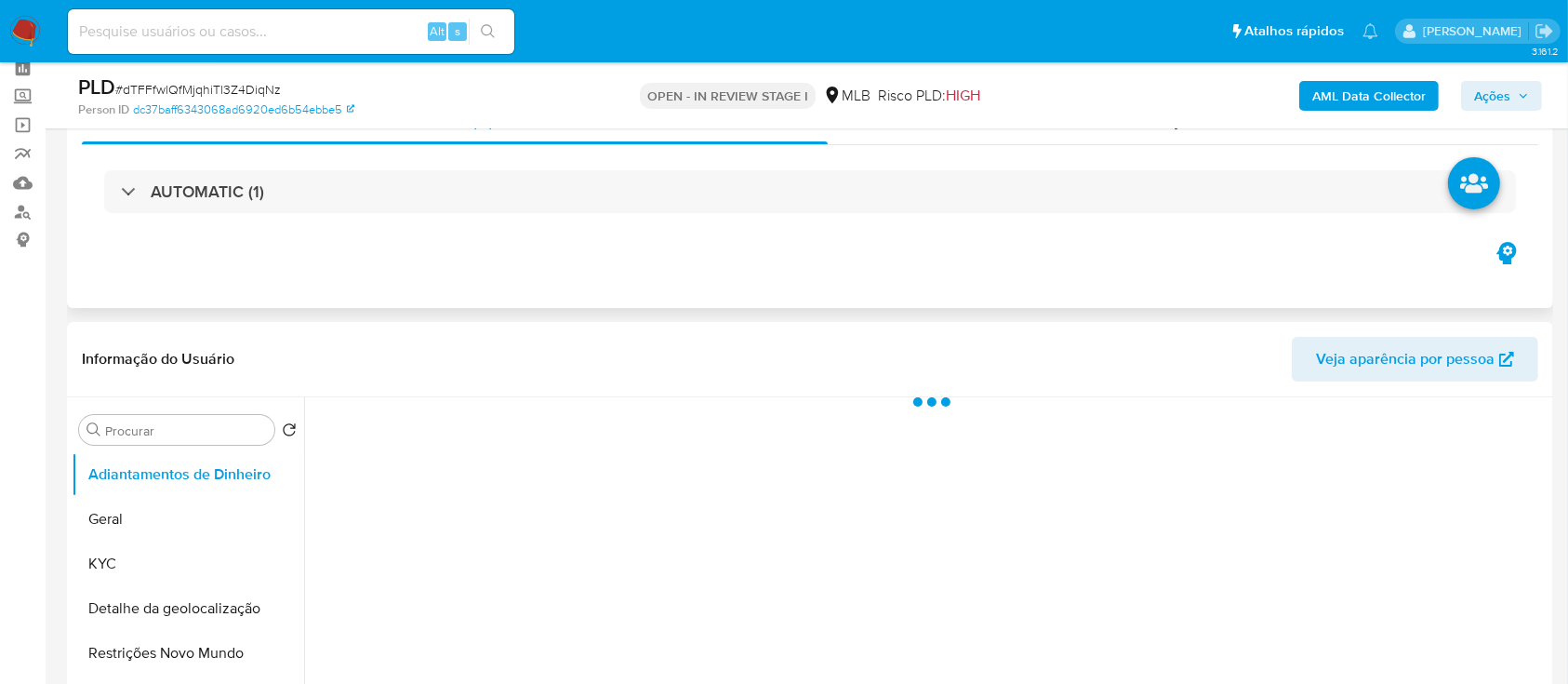
scroll to position [247, 0]
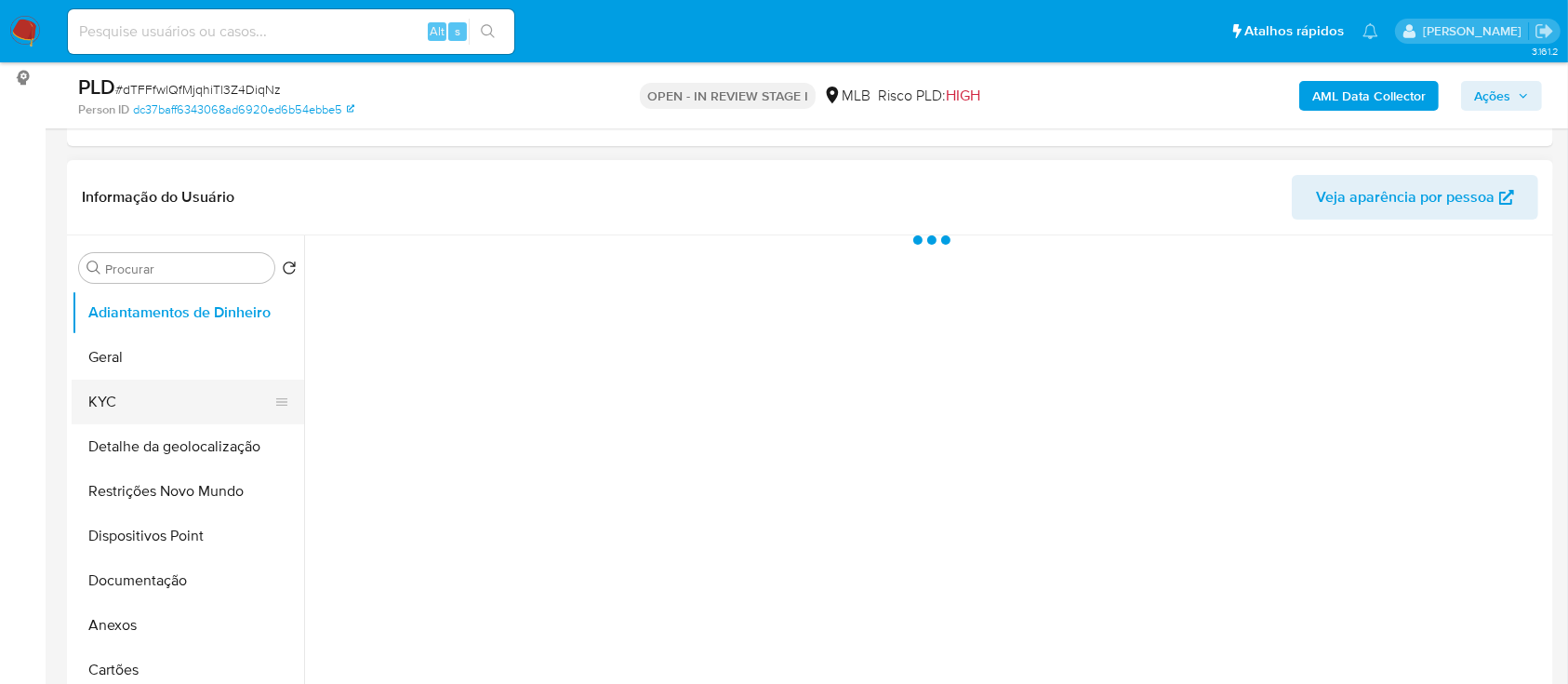
select select "10"
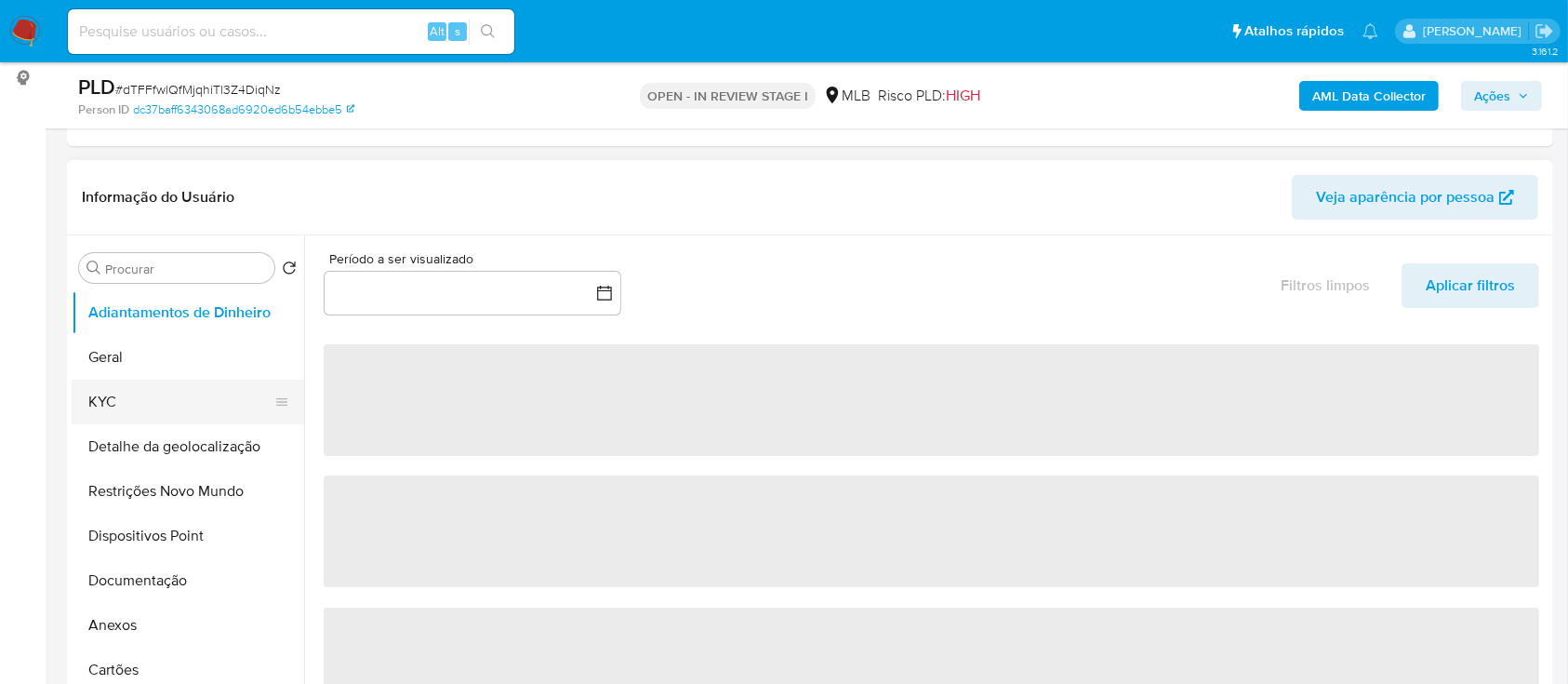
click at [126, 403] on button "KYC" at bounding box center [181, 402] width 218 height 45
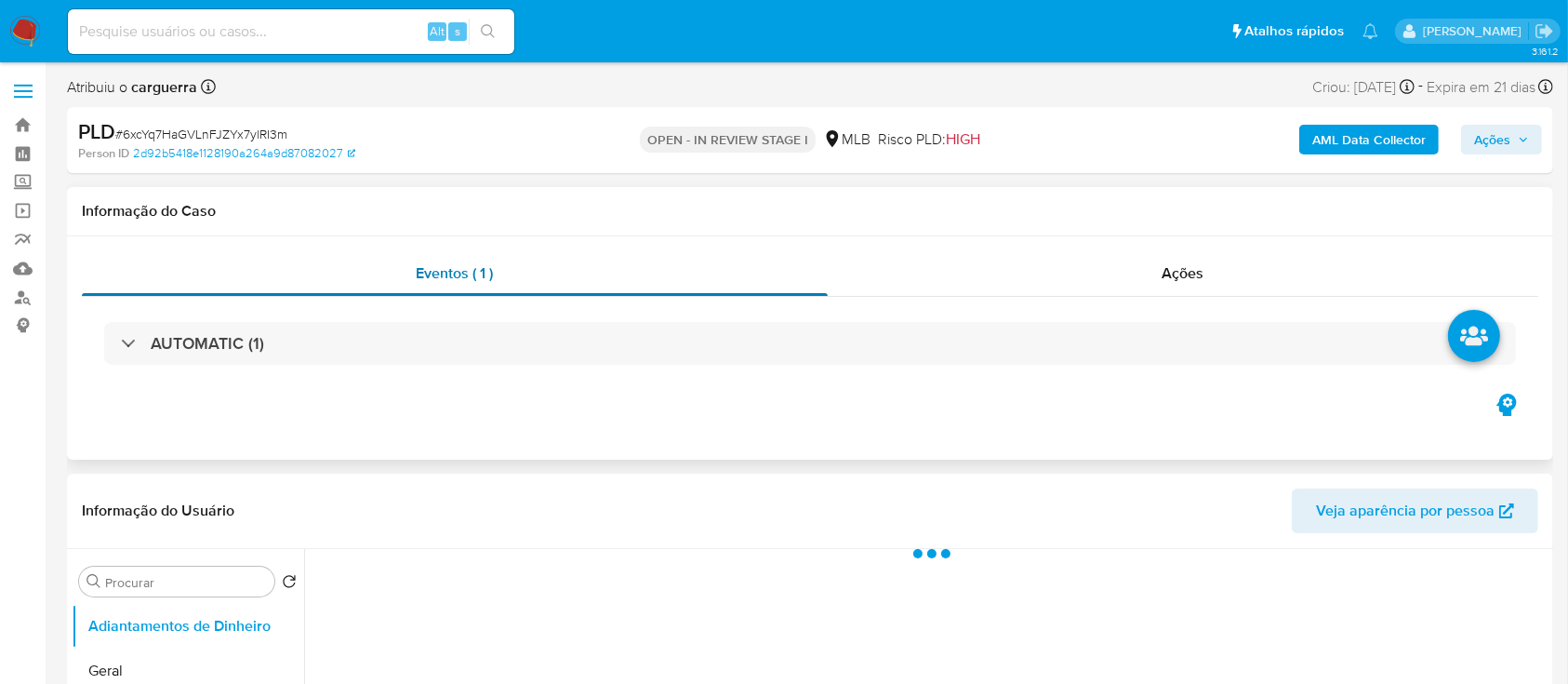
select select "10"
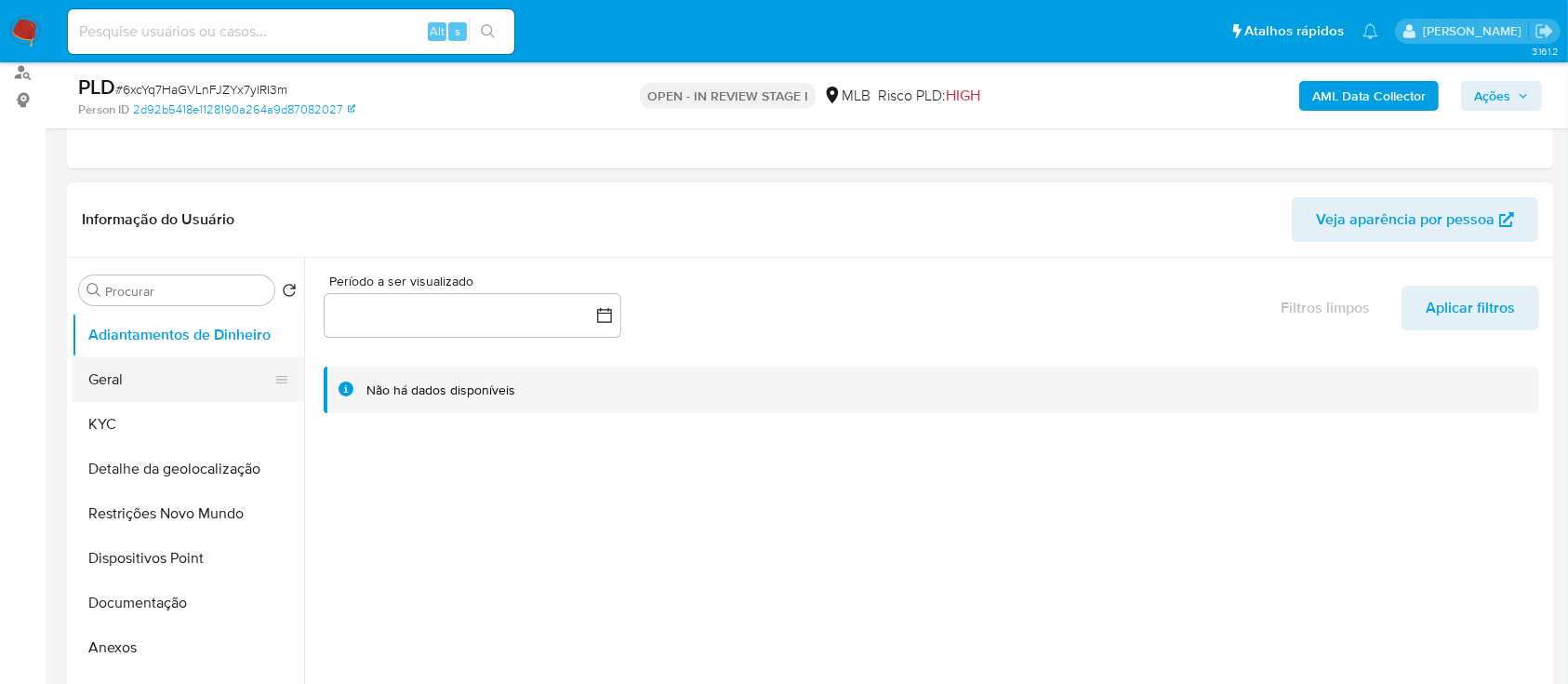
scroll to position [247, 0]
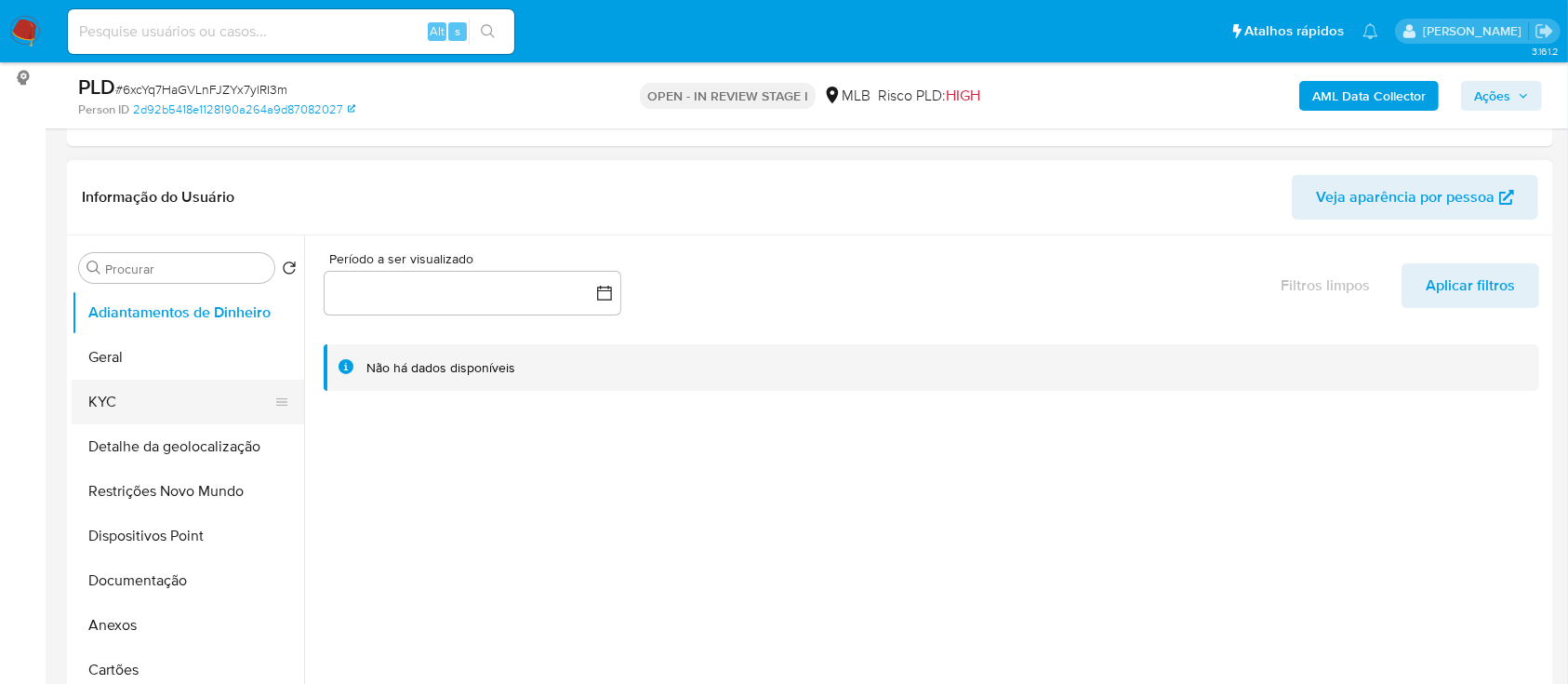
click at [134, 391] on button "KYC" at bounding box center [181, 402] width 218 height 45
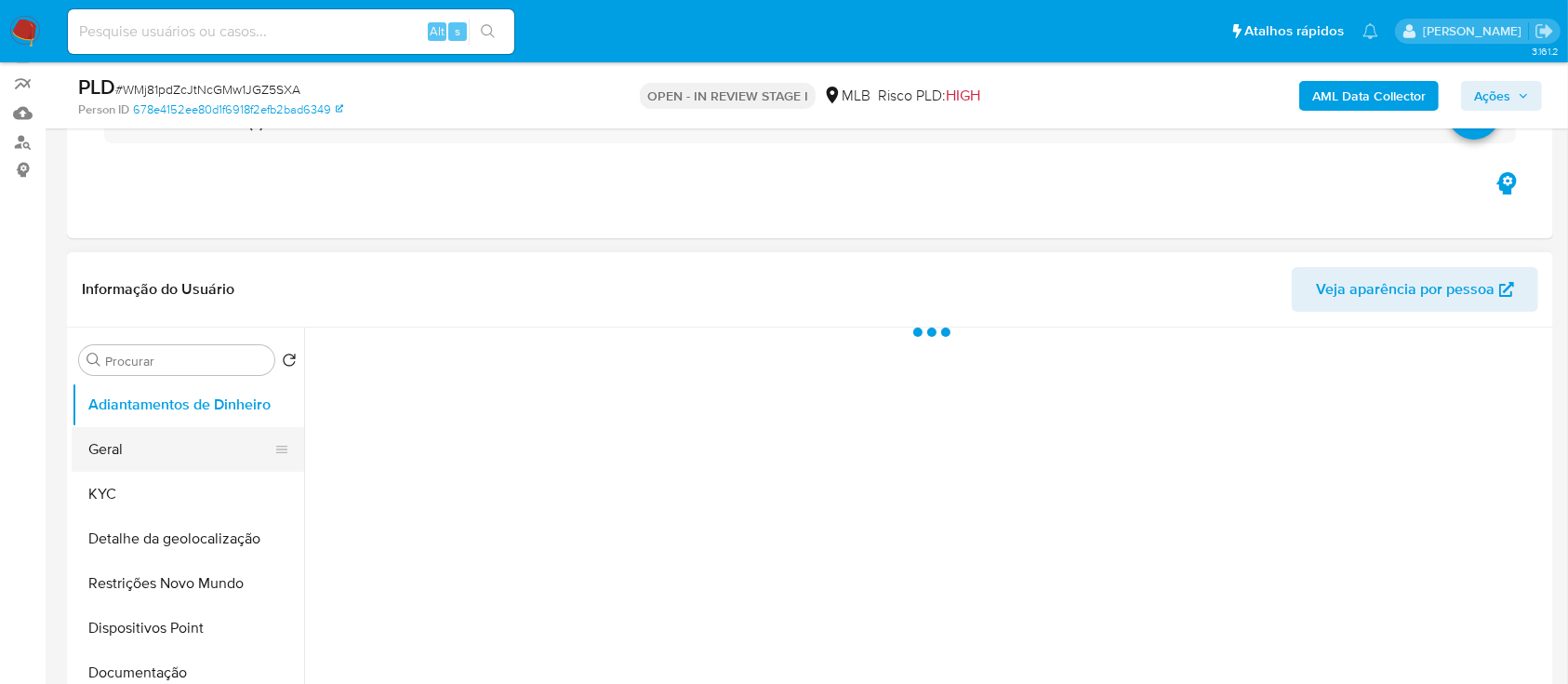
scroll to position [247, 0]
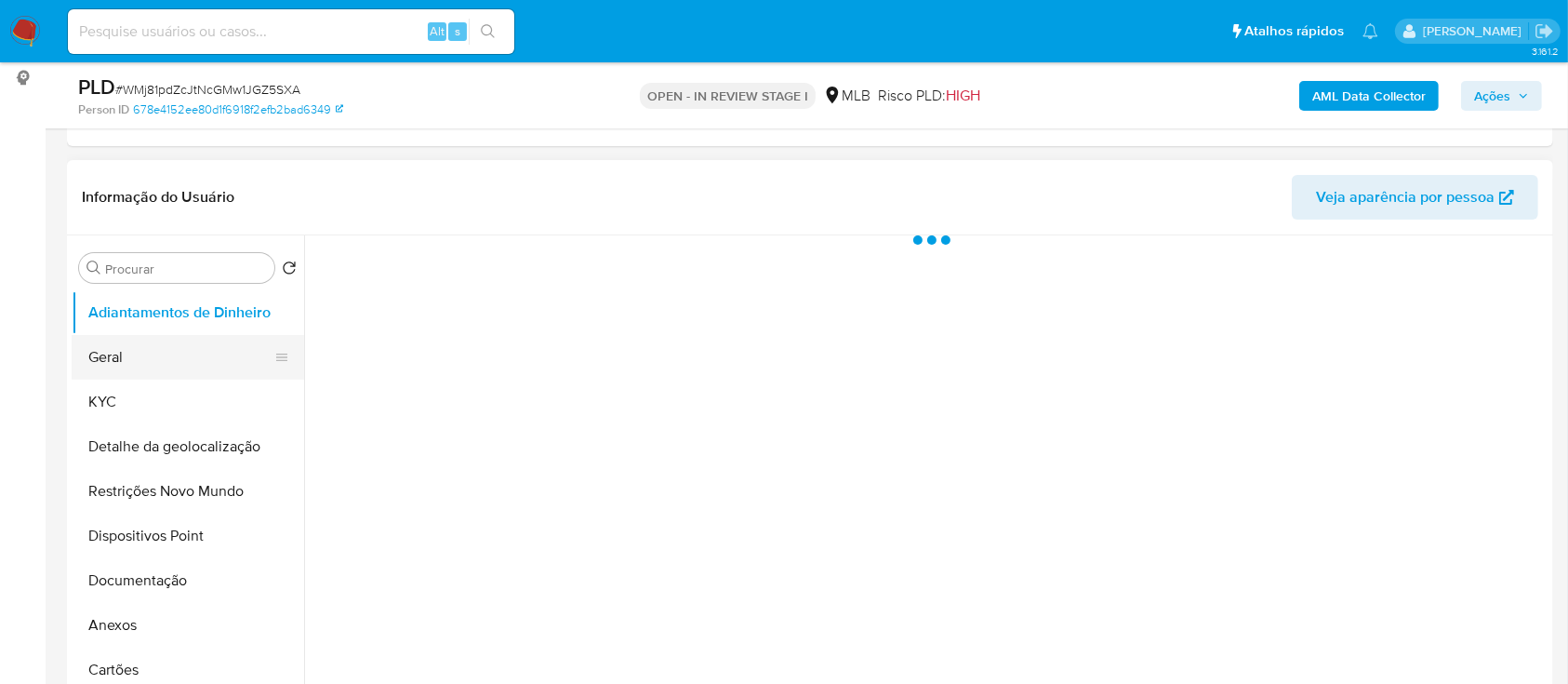
select select "10"
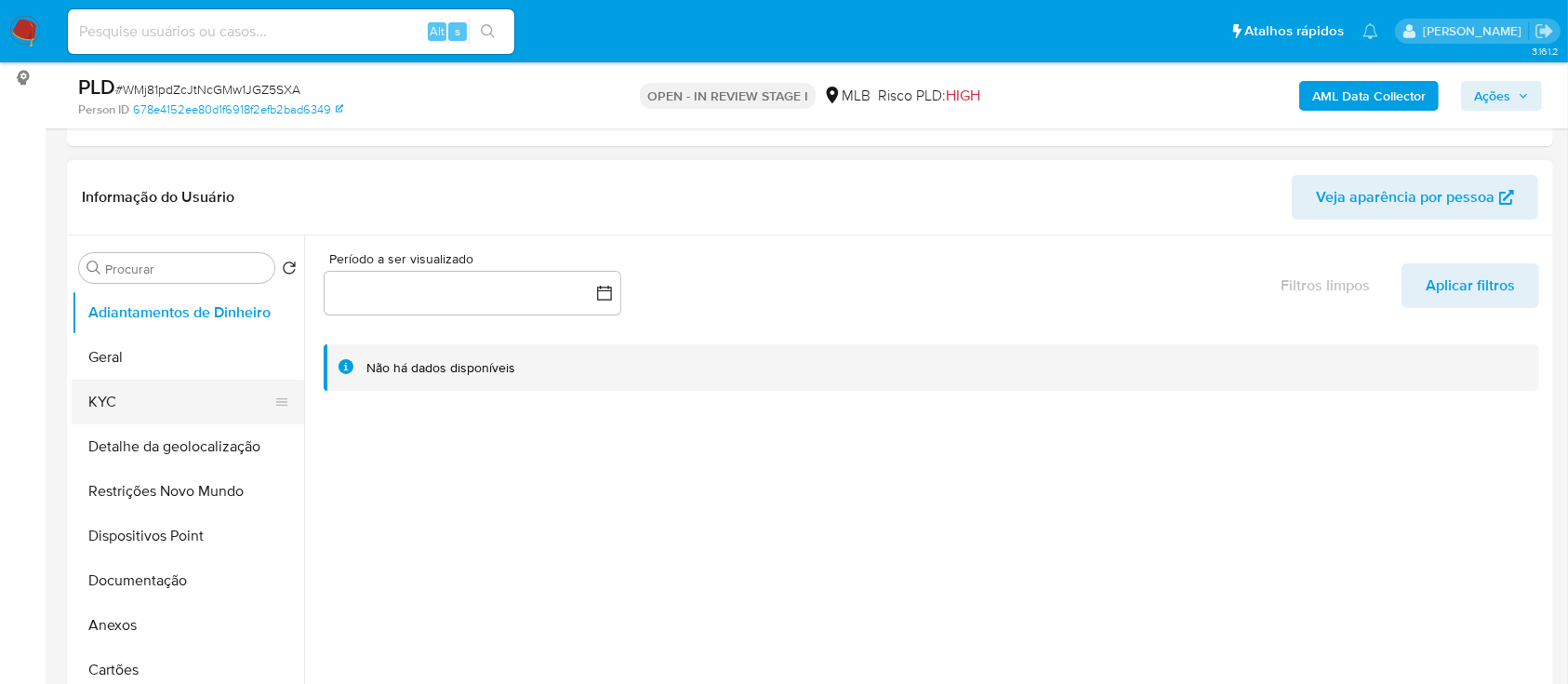
click at [167, 408] on button "KYC" at bounding box center [181, 402] width 218 height 45
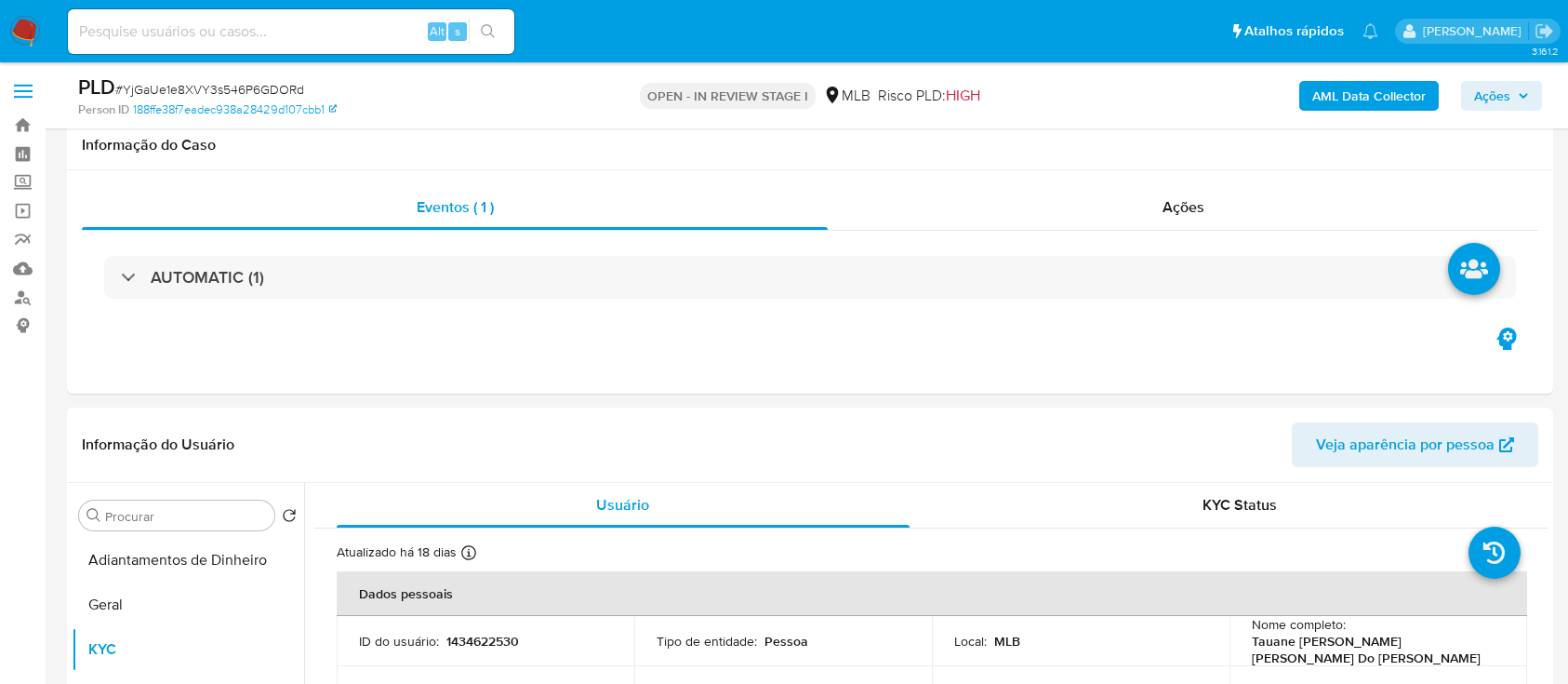
select select "10"
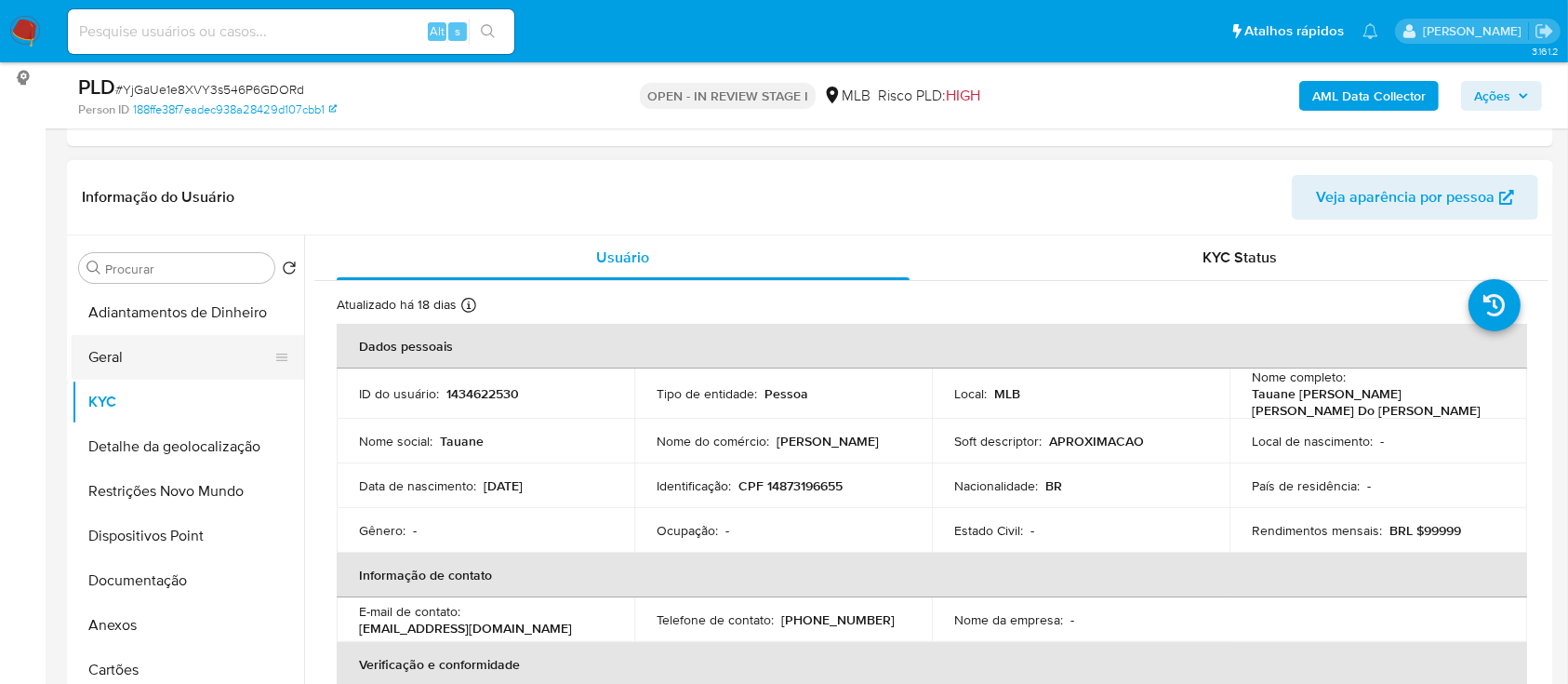
click at [146, 338] on button "Geral" at bounding box center [181, 357] width 218 height 45
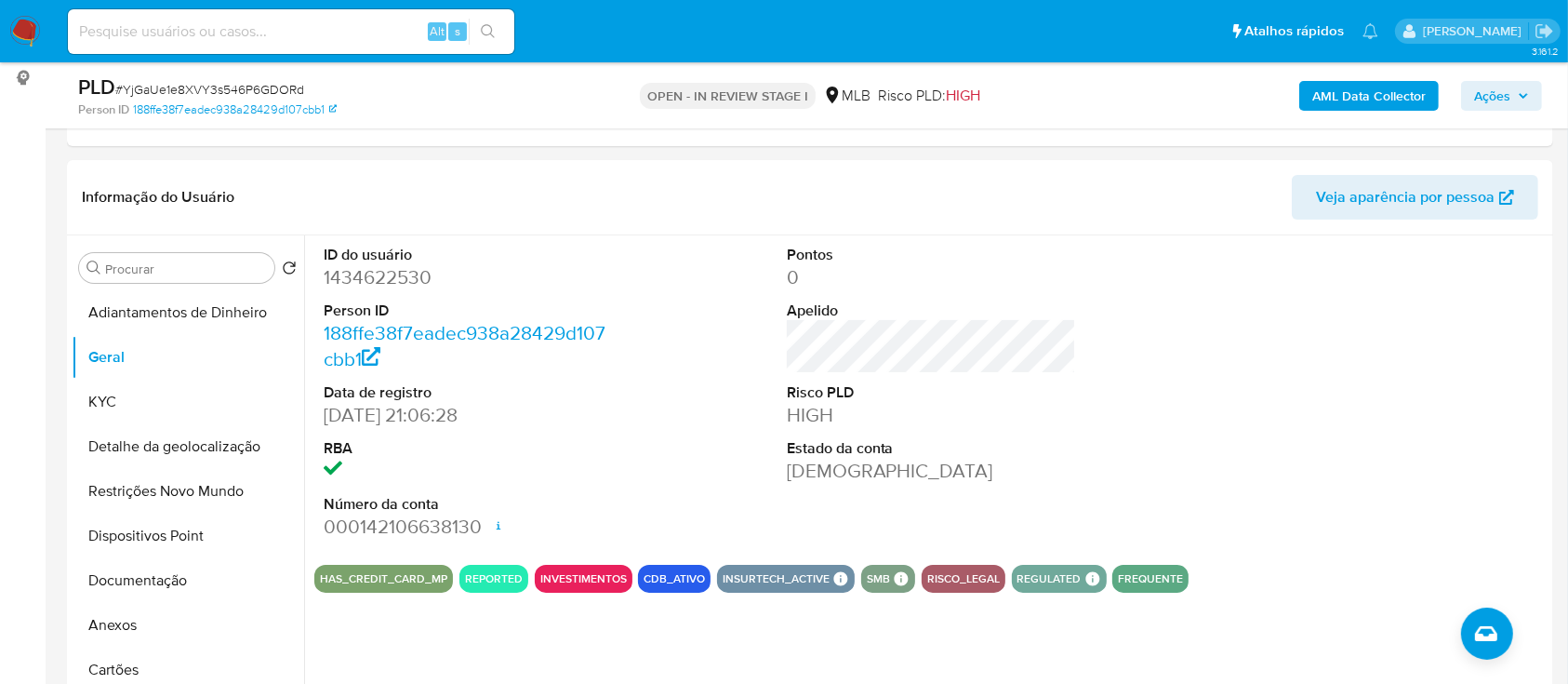
click at [109, 395] on button "KYC" at bounding box center [181, 402] width 218 height 45
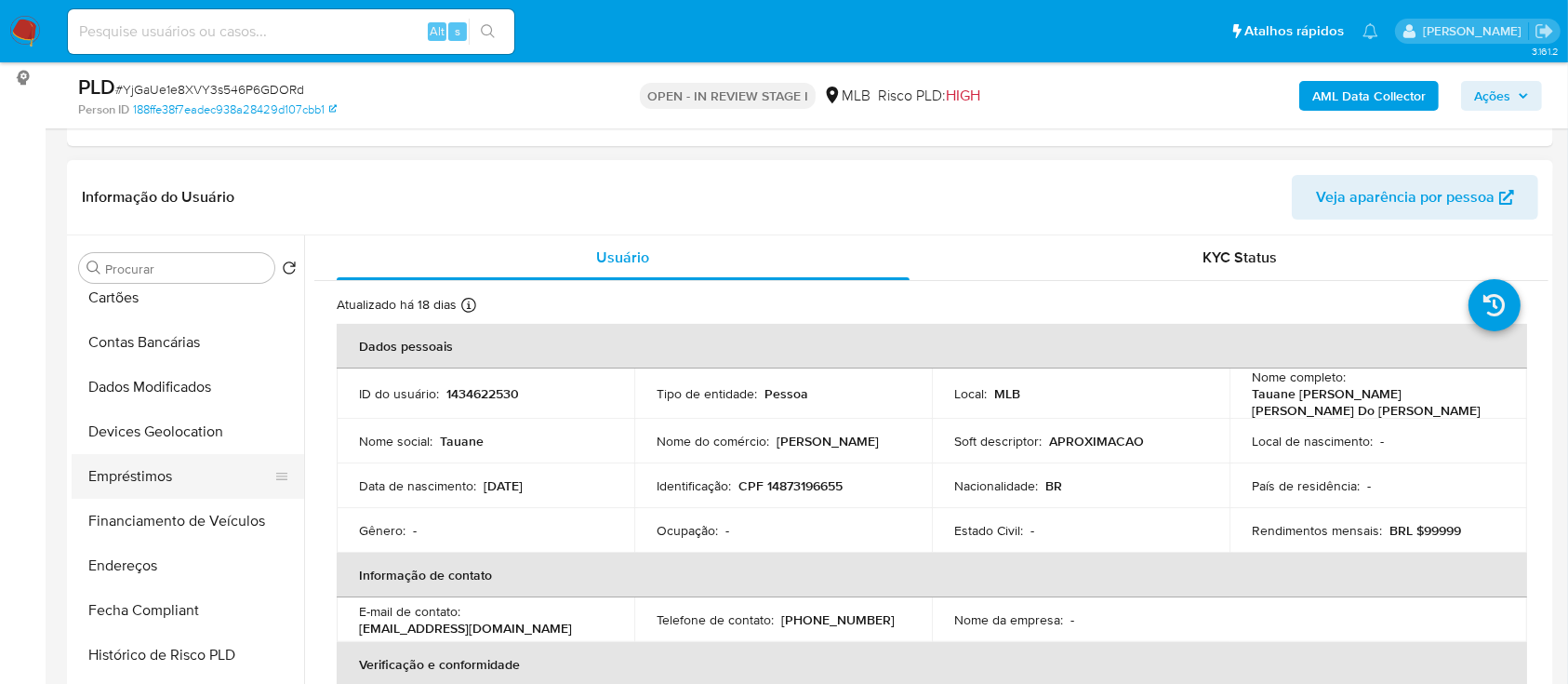
scroll to position [619, 0]
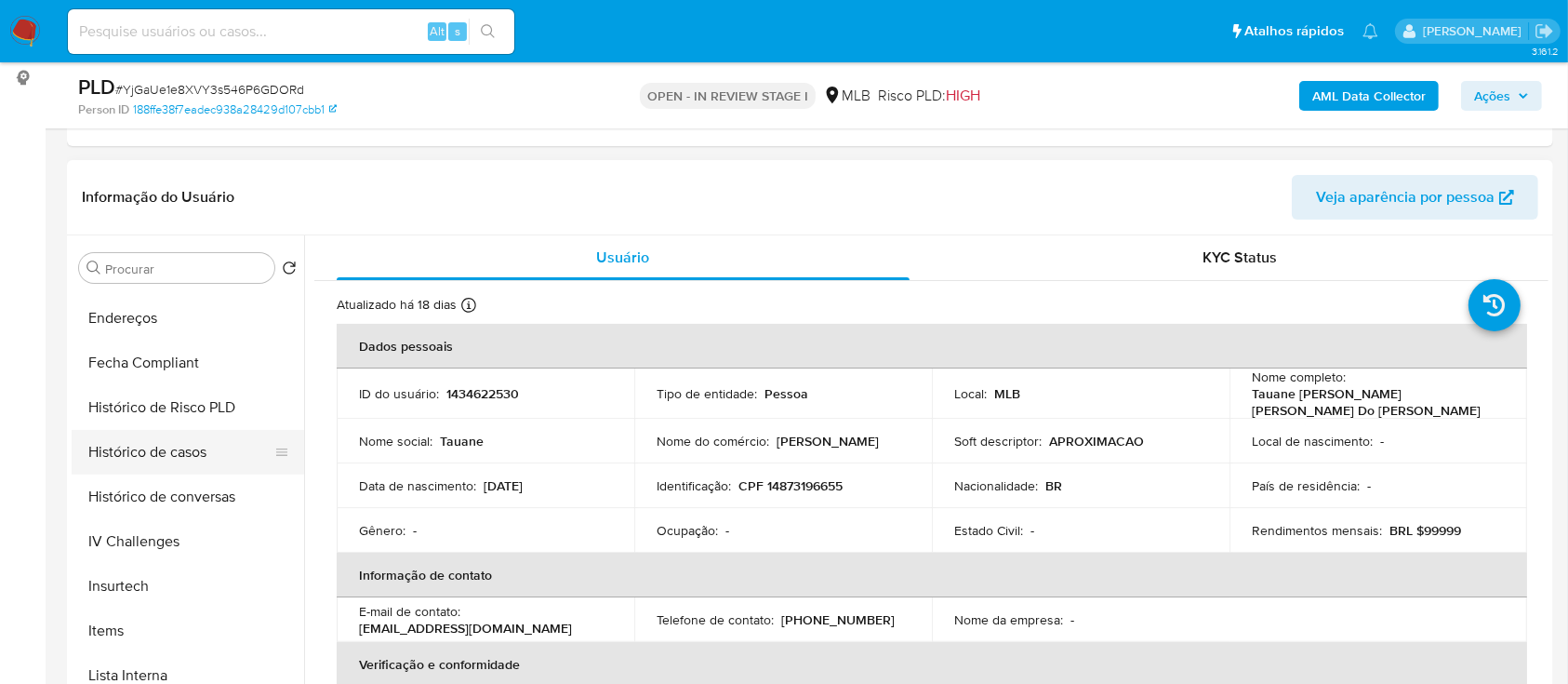
click at [156, 457] on button "Histórico de casos" at bounding box center [181, 452] width 218 height 45
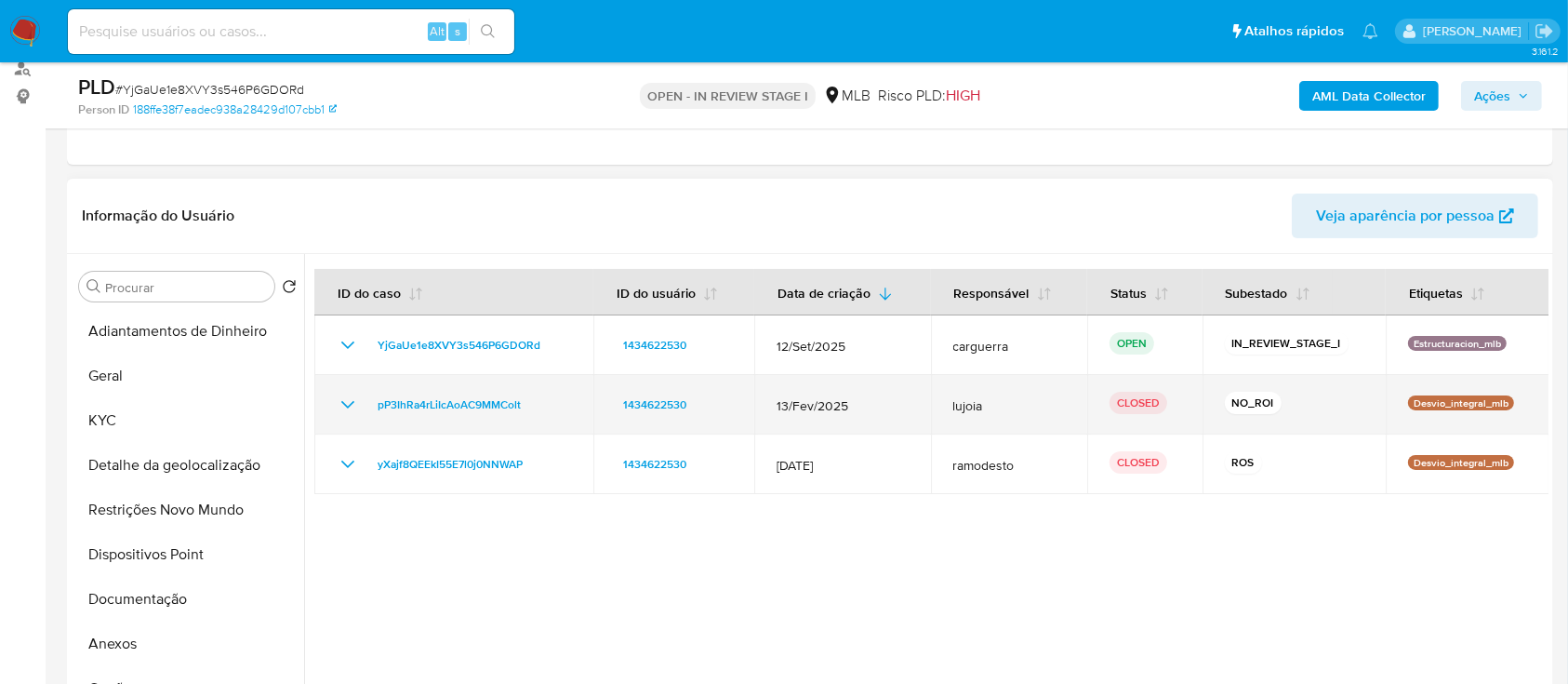
scroll to position [247, 0]
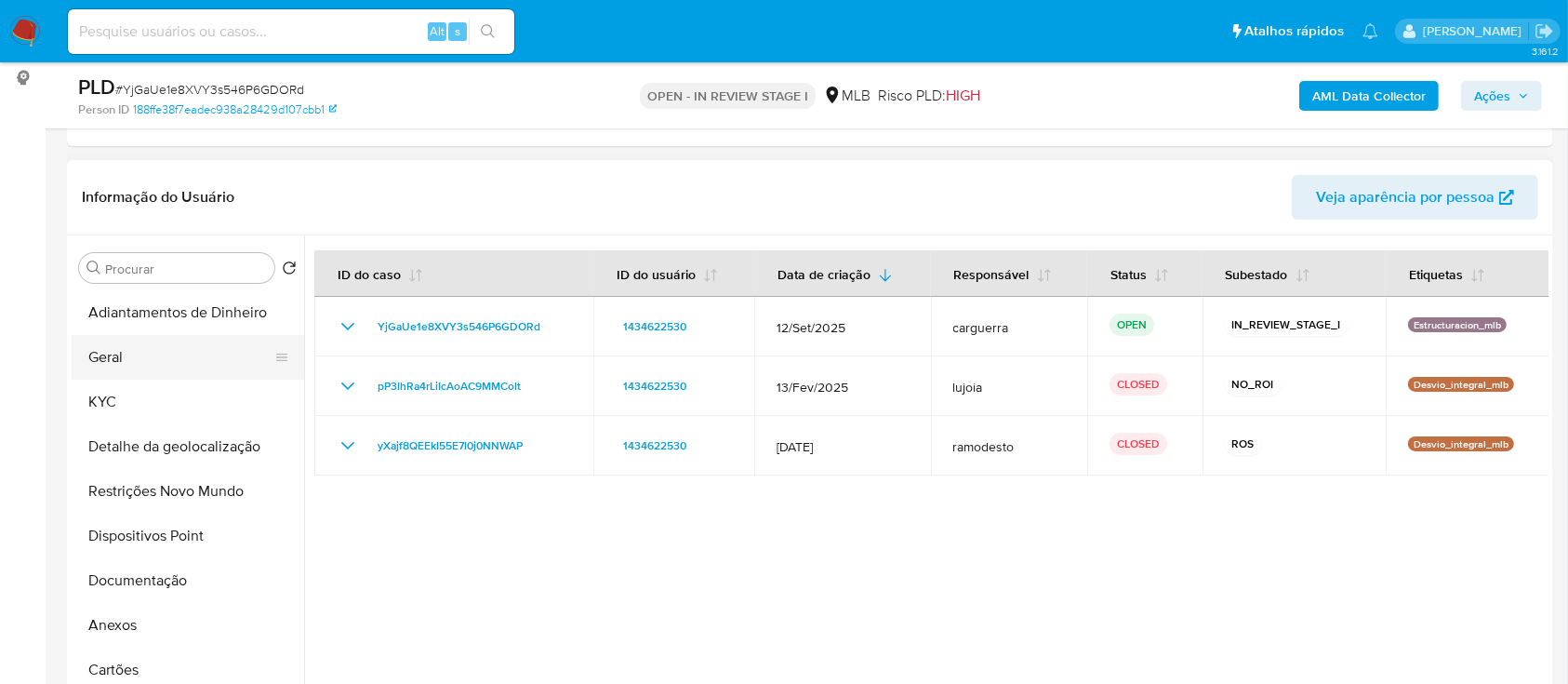
click at [121, 369] on button "Geral" at bounding box center [181, 357] width 218 height 45
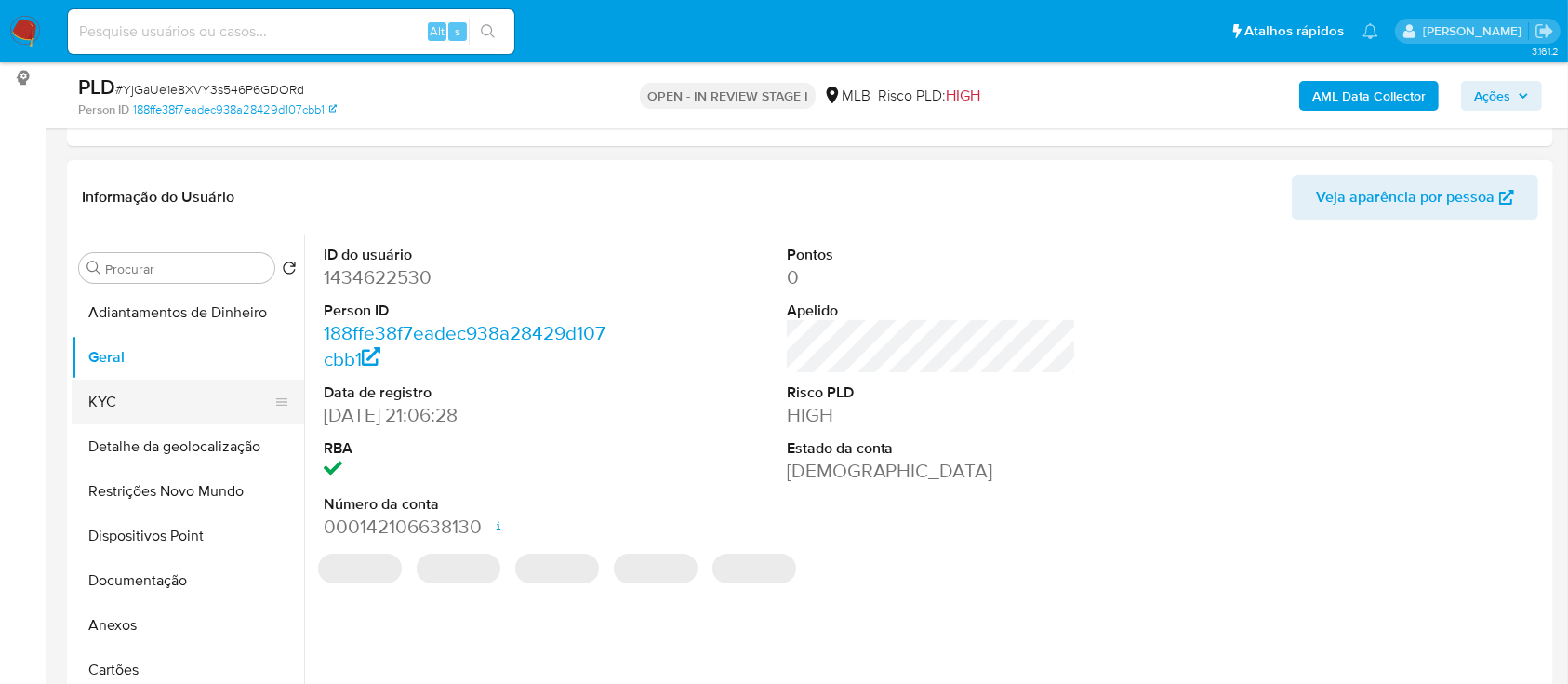
click at [133, 405] on button "KYC" at bounding box center [181, 402] width 218 height 45
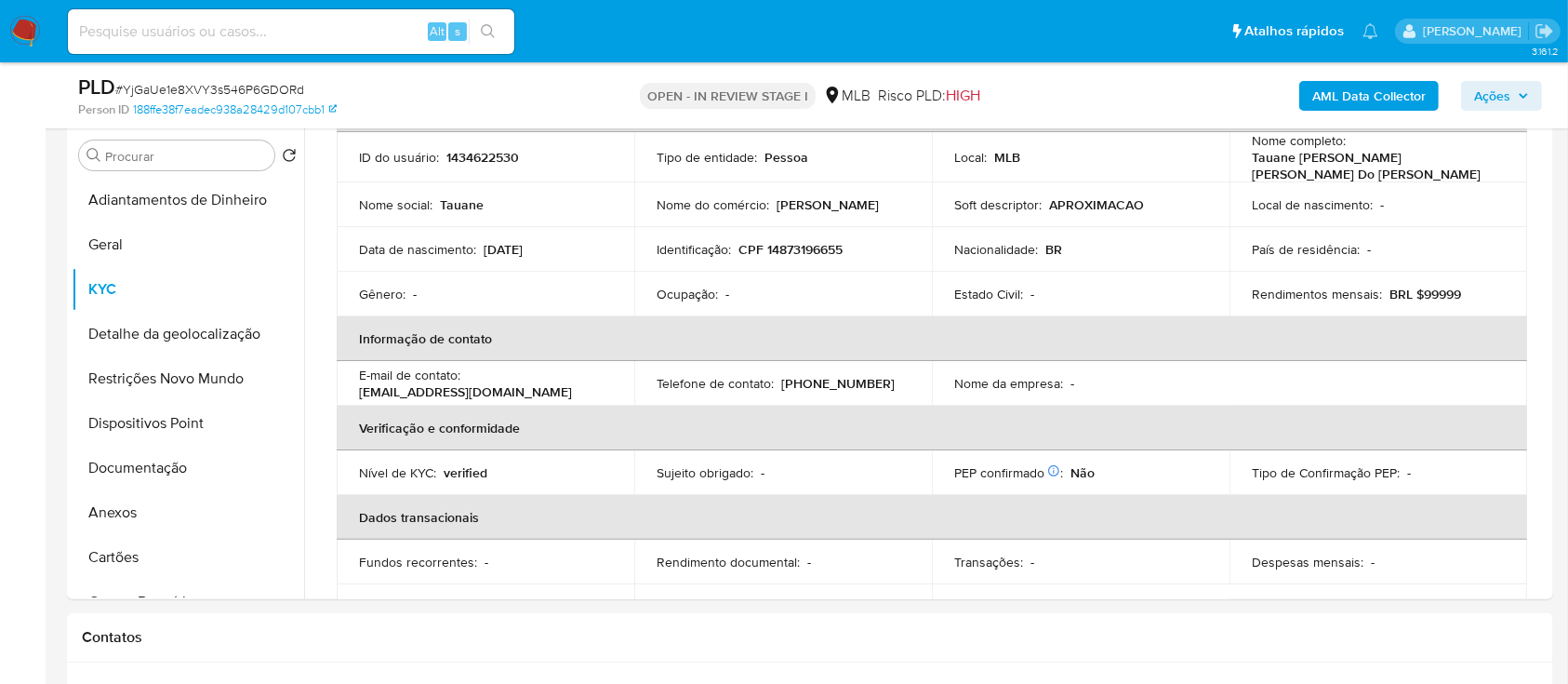
scroll to position [369, 0]
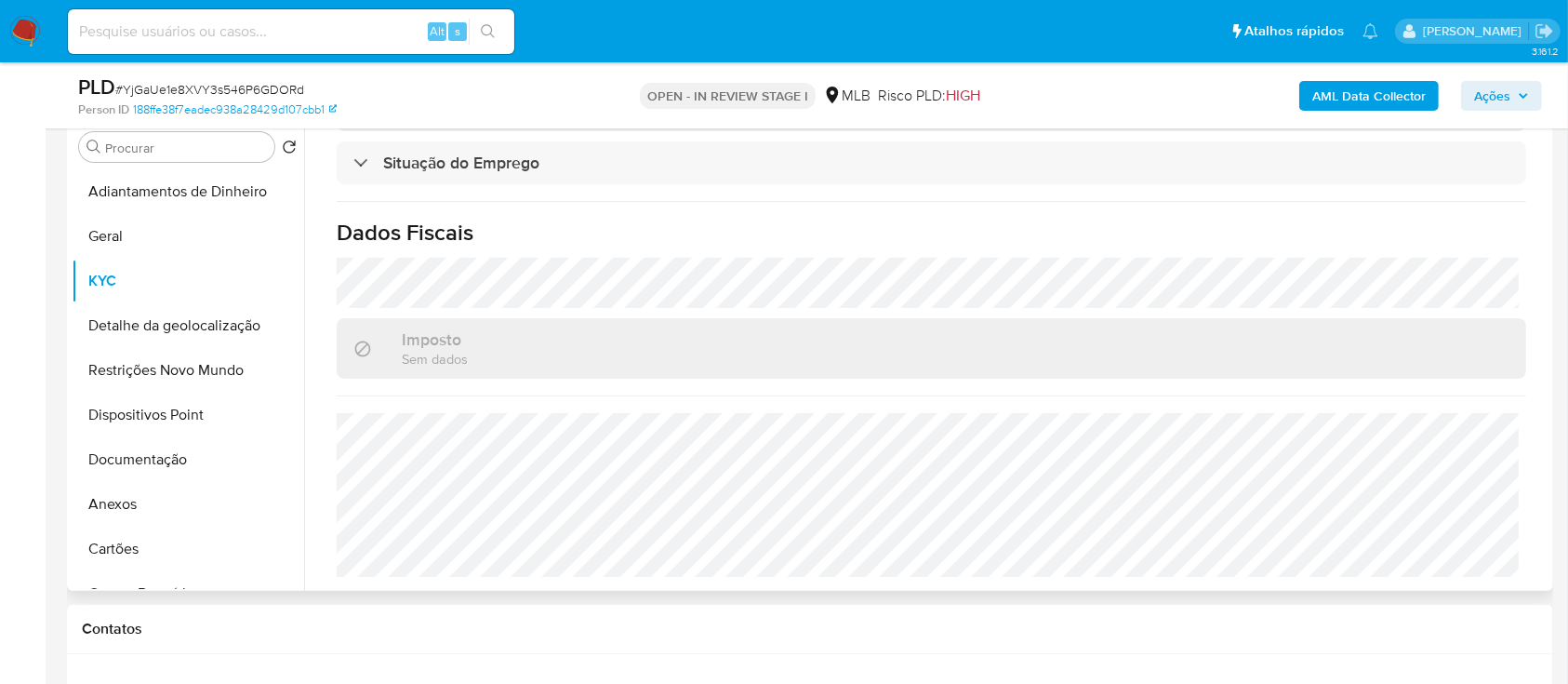
scroll to position [815, 0]
click at [149, 303] on button "Detalhe da geolocalização" at bounding box center [181, 326] width 218 height 45
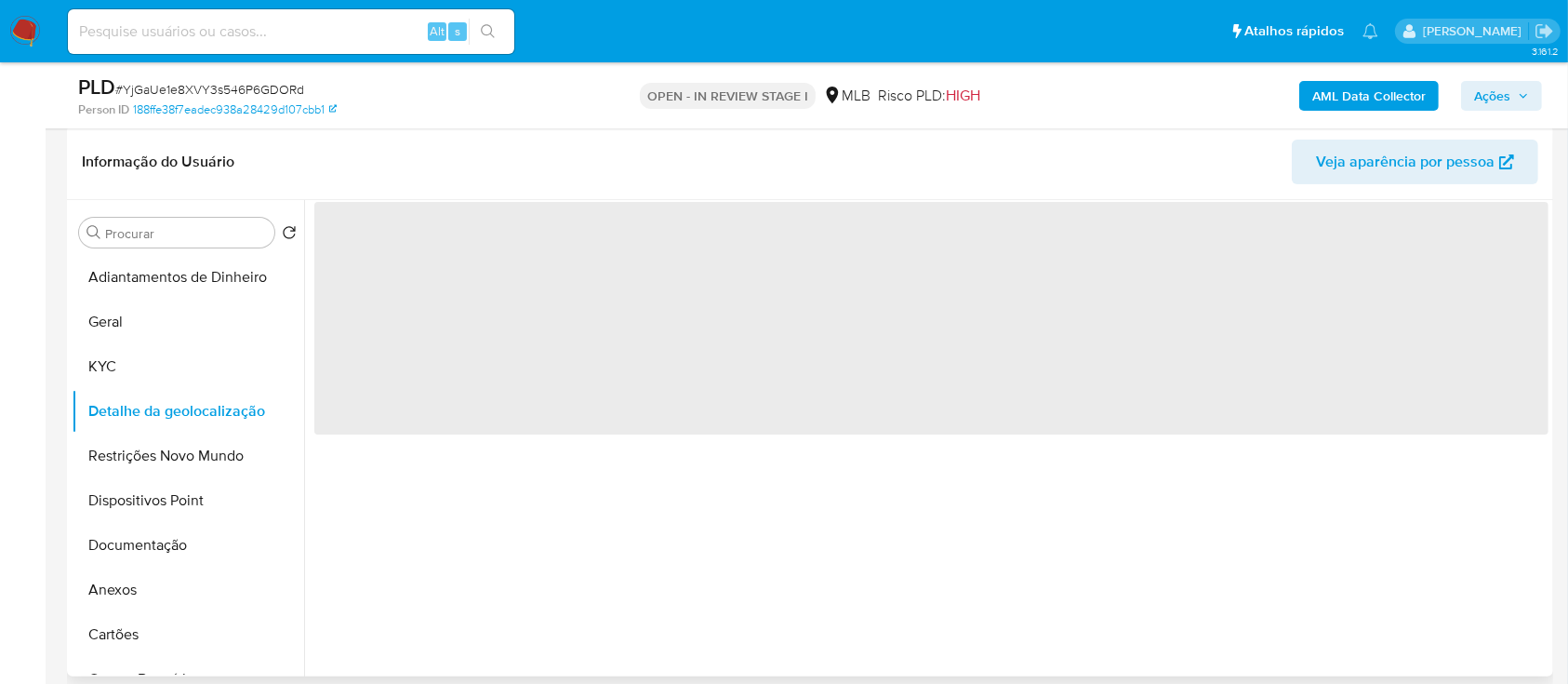
scroll to position [244, 0]
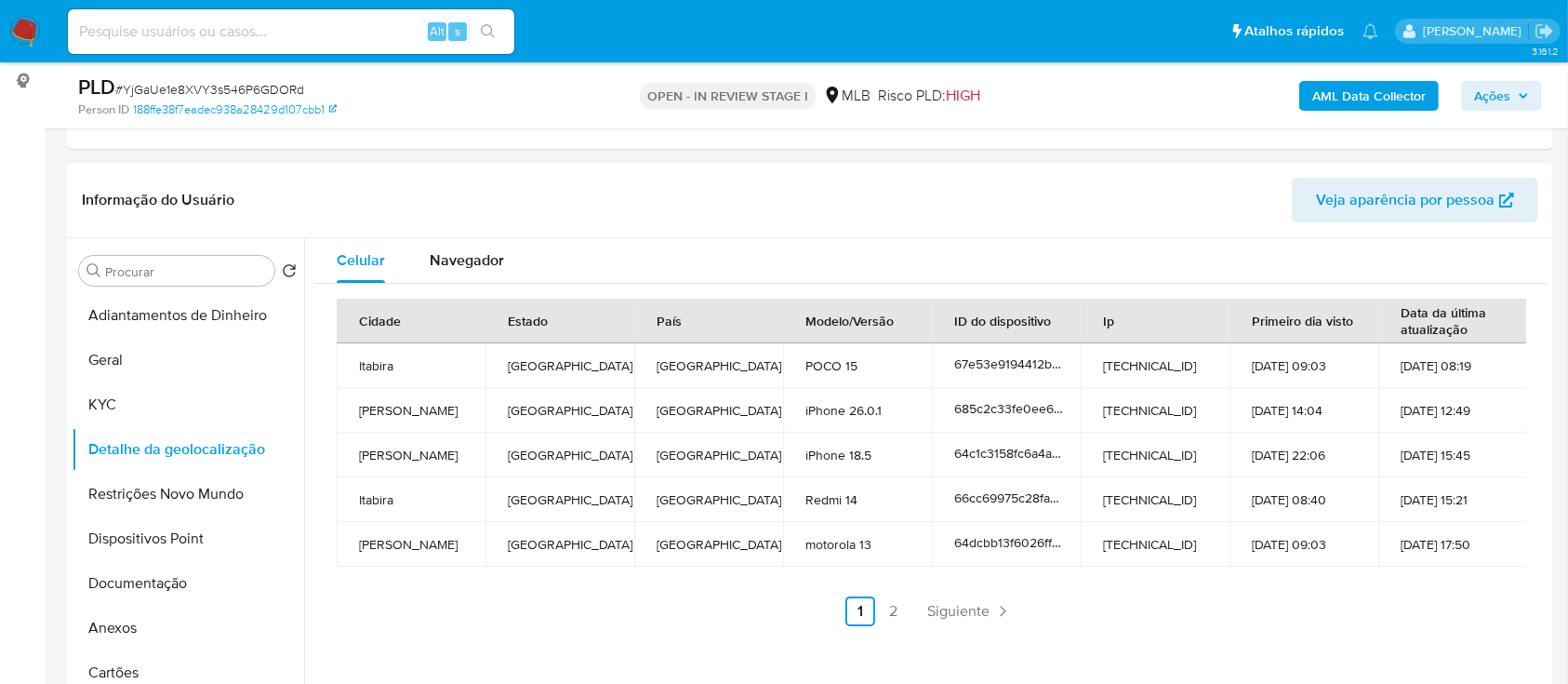
drag, startPoint x: 7, startPoint y: 299, endPoint x: 546, endPoint y: 67, distance: 586.8
click at [894, 610] on link "2" at bounding box center [893, 611] width 30 height 30
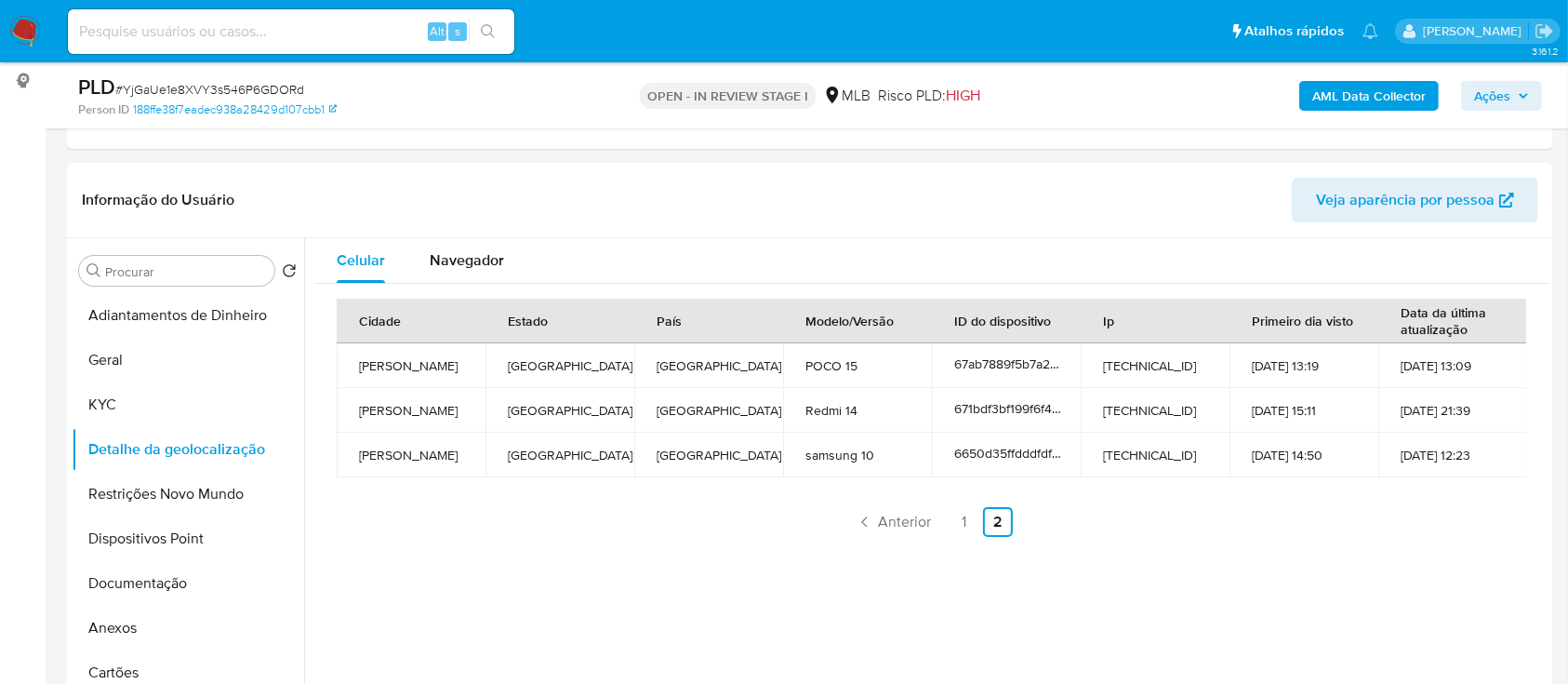
drag, startPoint x: 163, startPoint y: 497, endPoint x: 368, endPoint y: 450, distance: 210.3
click at [164, 498] on button "Restrições Novo Mundo" at bounding box center [188, 494] width 233 height 45
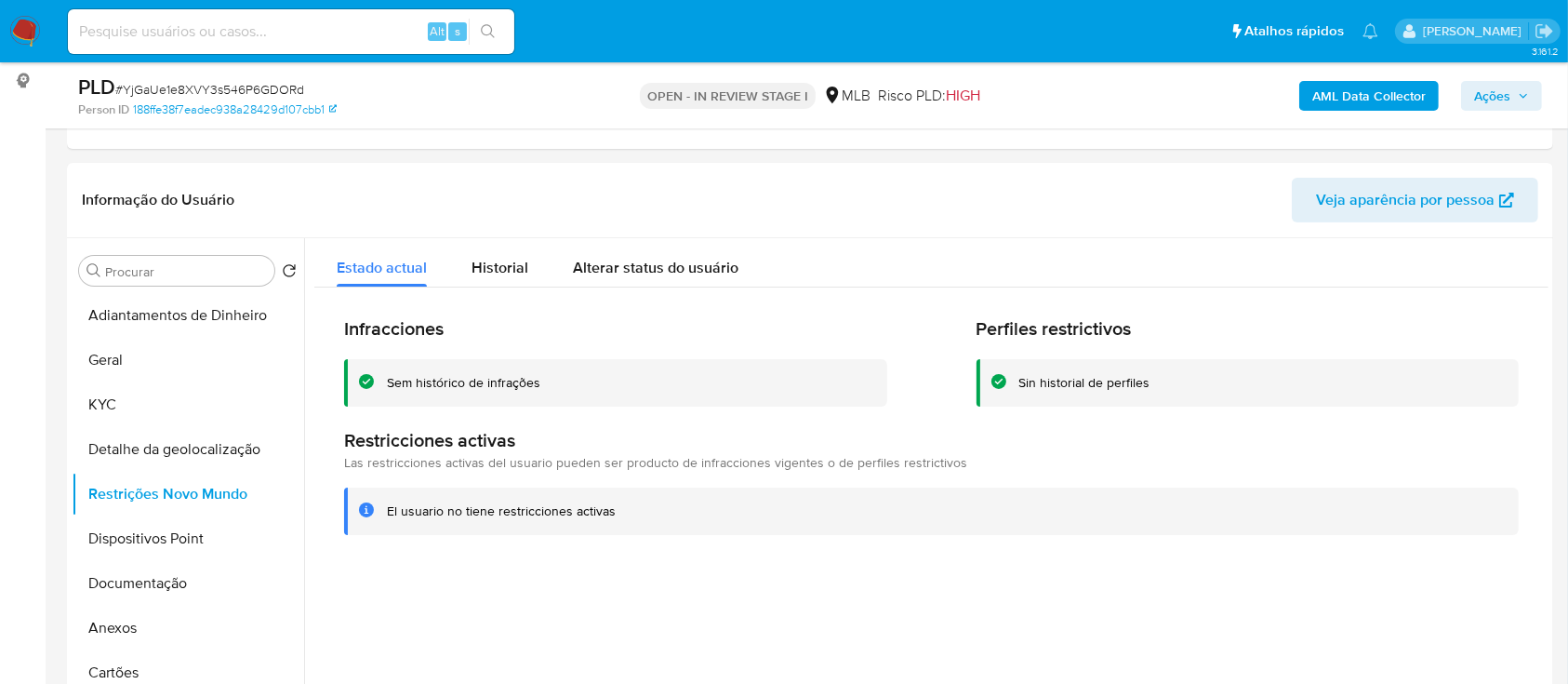
click at [148, 547] on button "Dispositivos Point" at bounding box center [181, 539] width 218 height 45
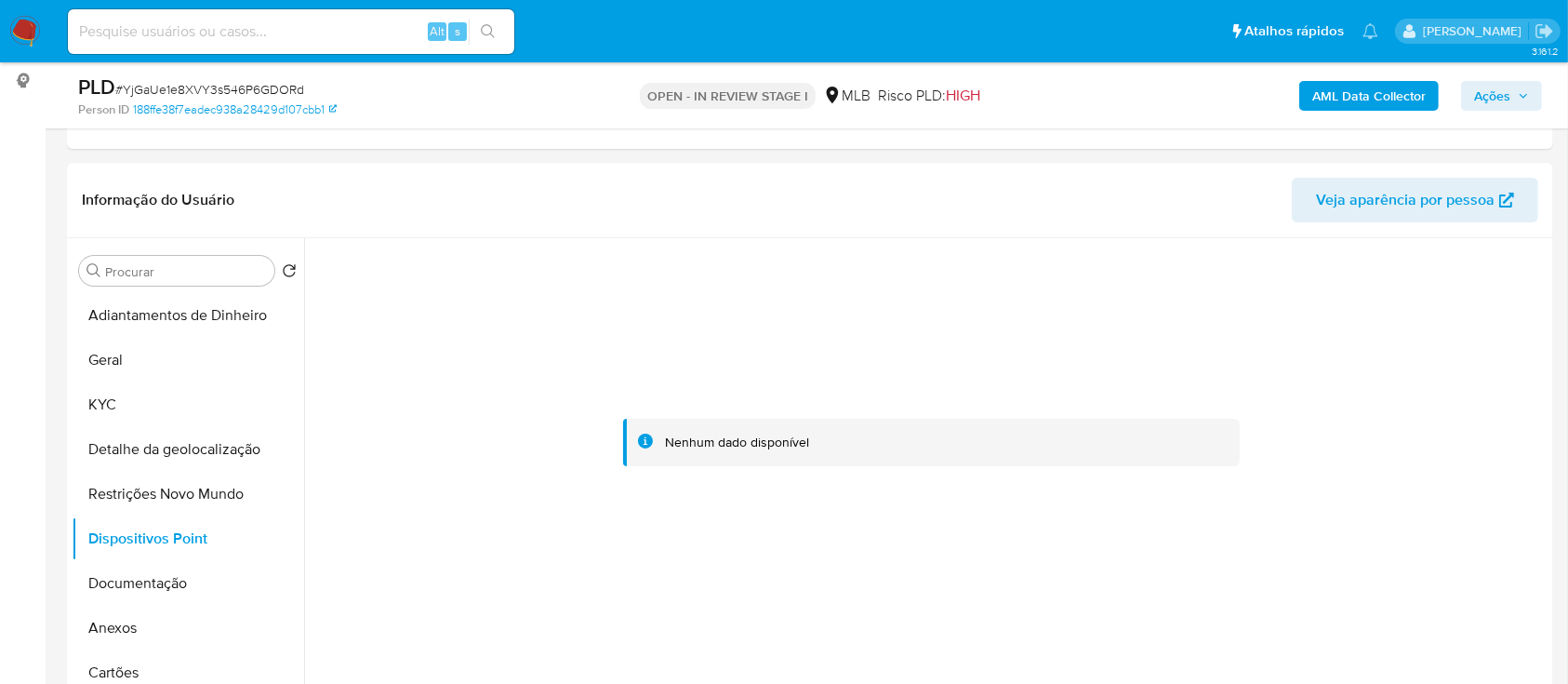
scroll to position [369, 0]
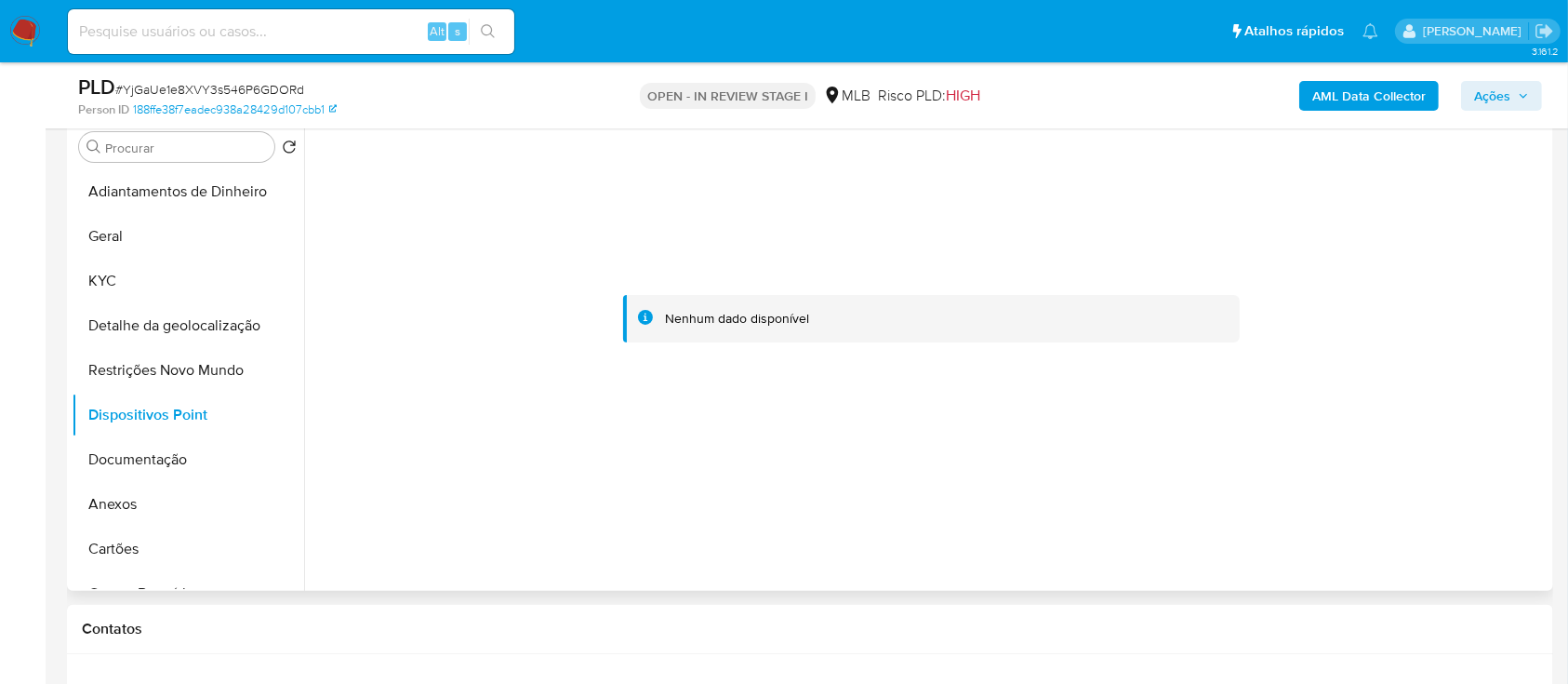
click at [357, 560] on div at bounding box center [926, 352] width 1244 height 476
click at [130, 453] on button "Documentação" at bounding box center [181, 459] width 218 height 45
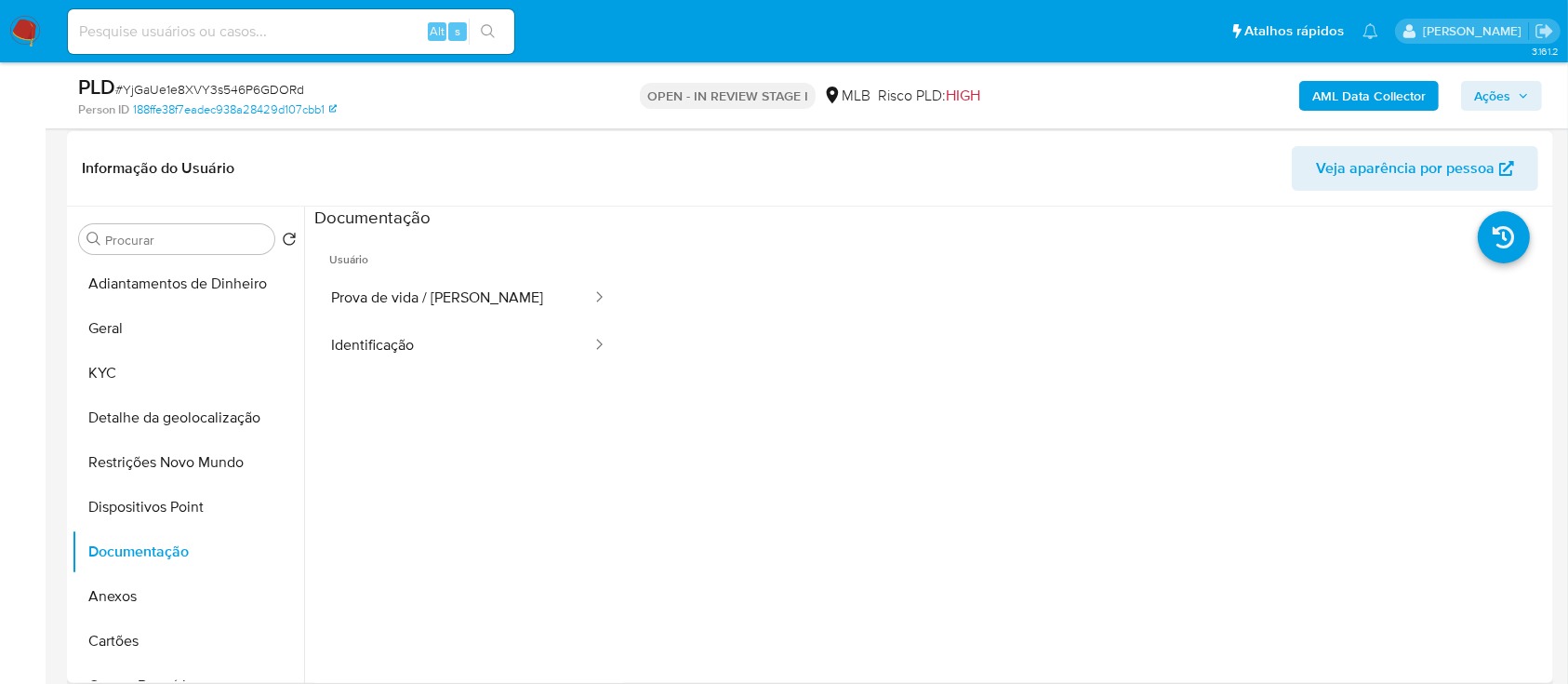
scroll to position [244, 0]
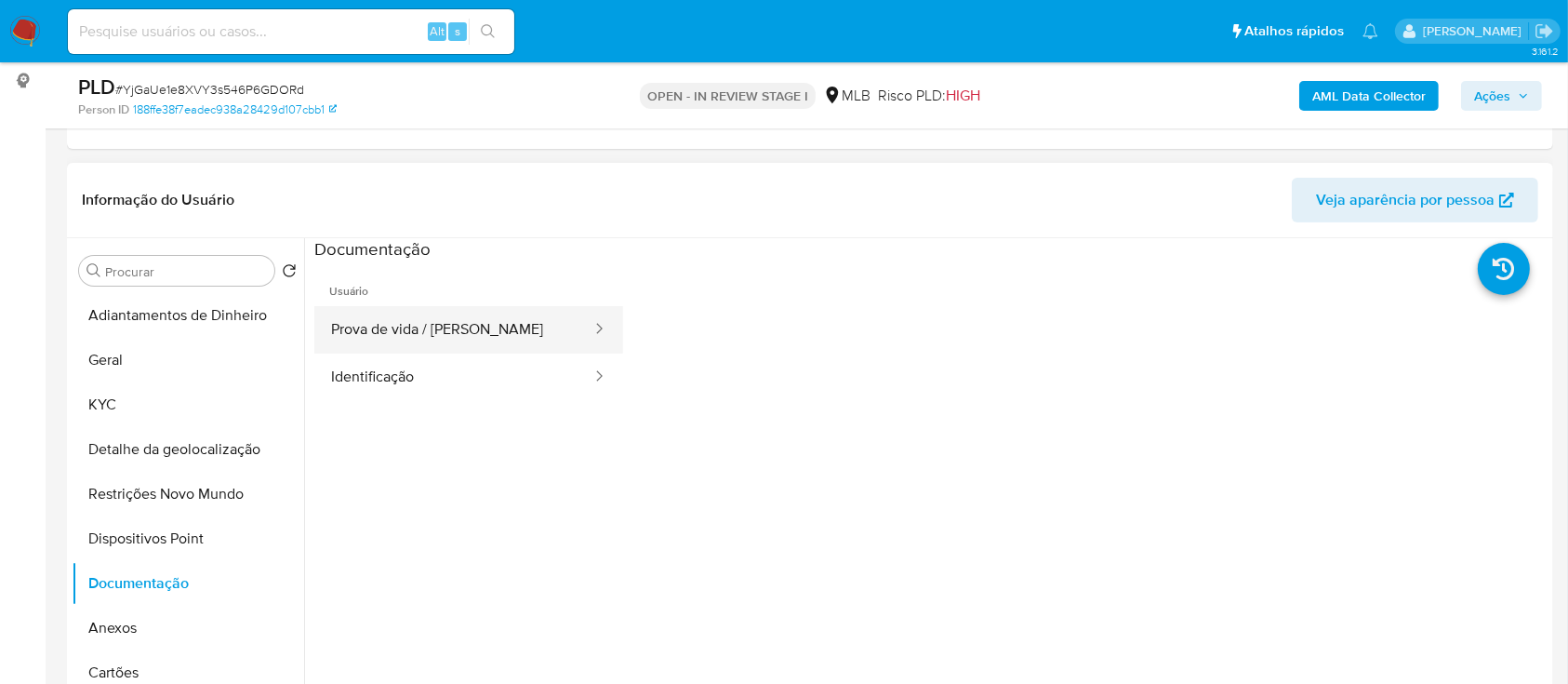
click at [398, 317] on button "Prova de vida / [PERSON_NAME]" at bounding box center [454, 329] width 279 height 48
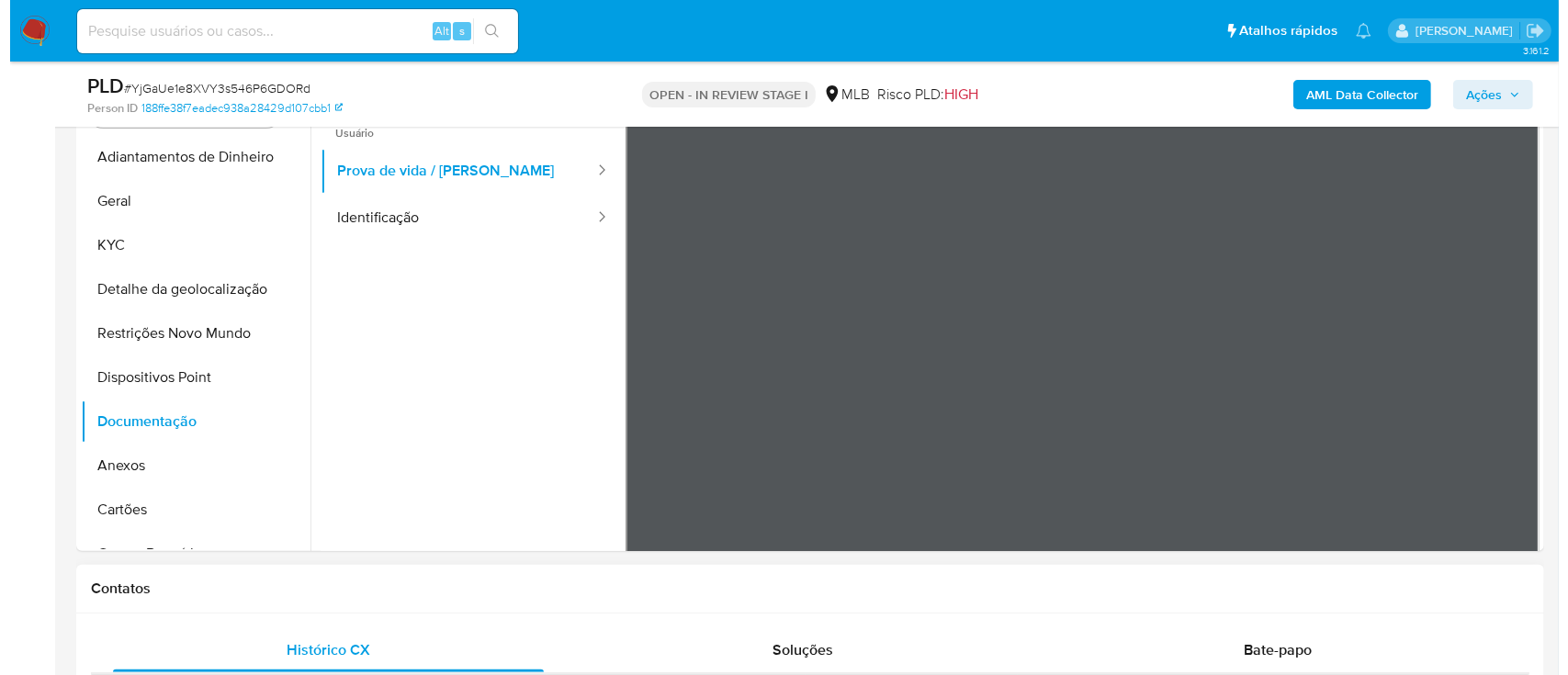
scroll to position [364, 0]
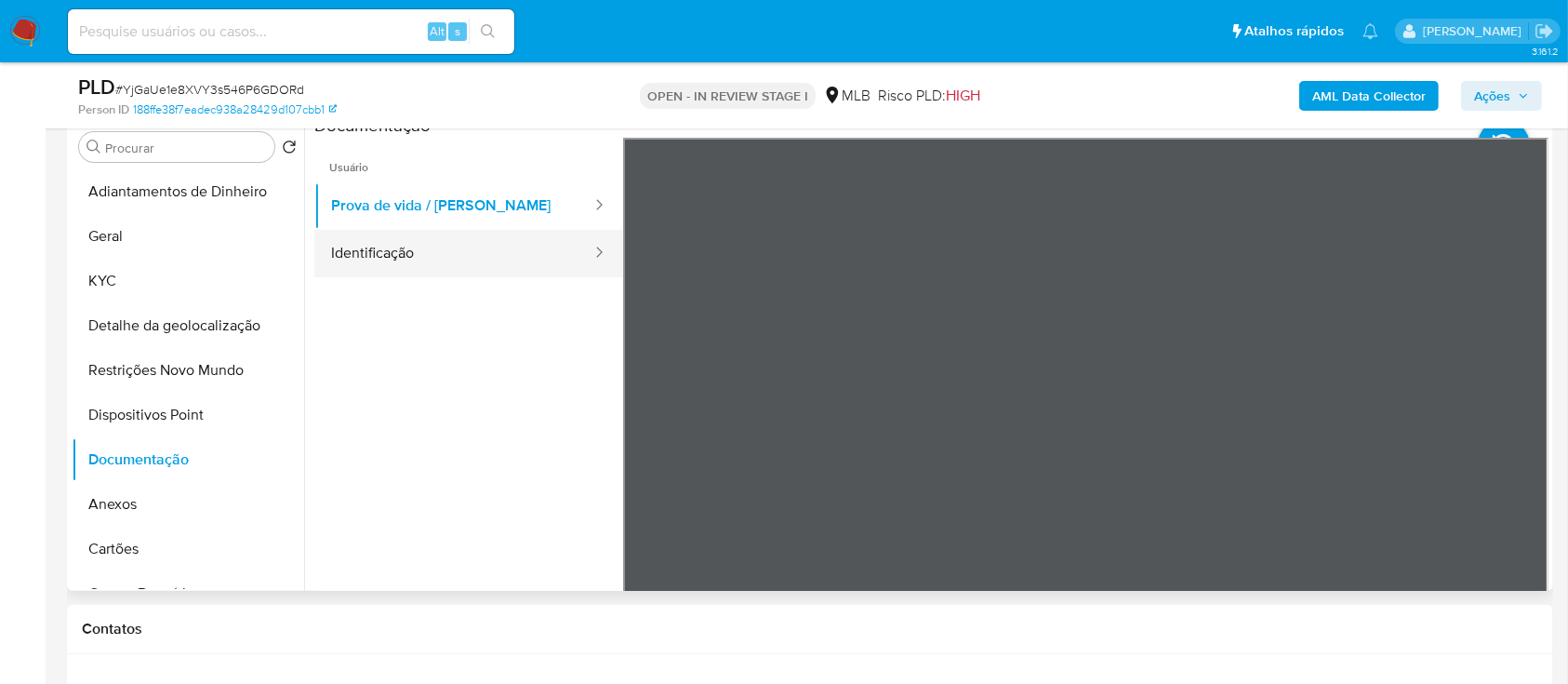
click at [409, 261] on button "Identificação" at bounding box center [454, 254] width 279 height 48
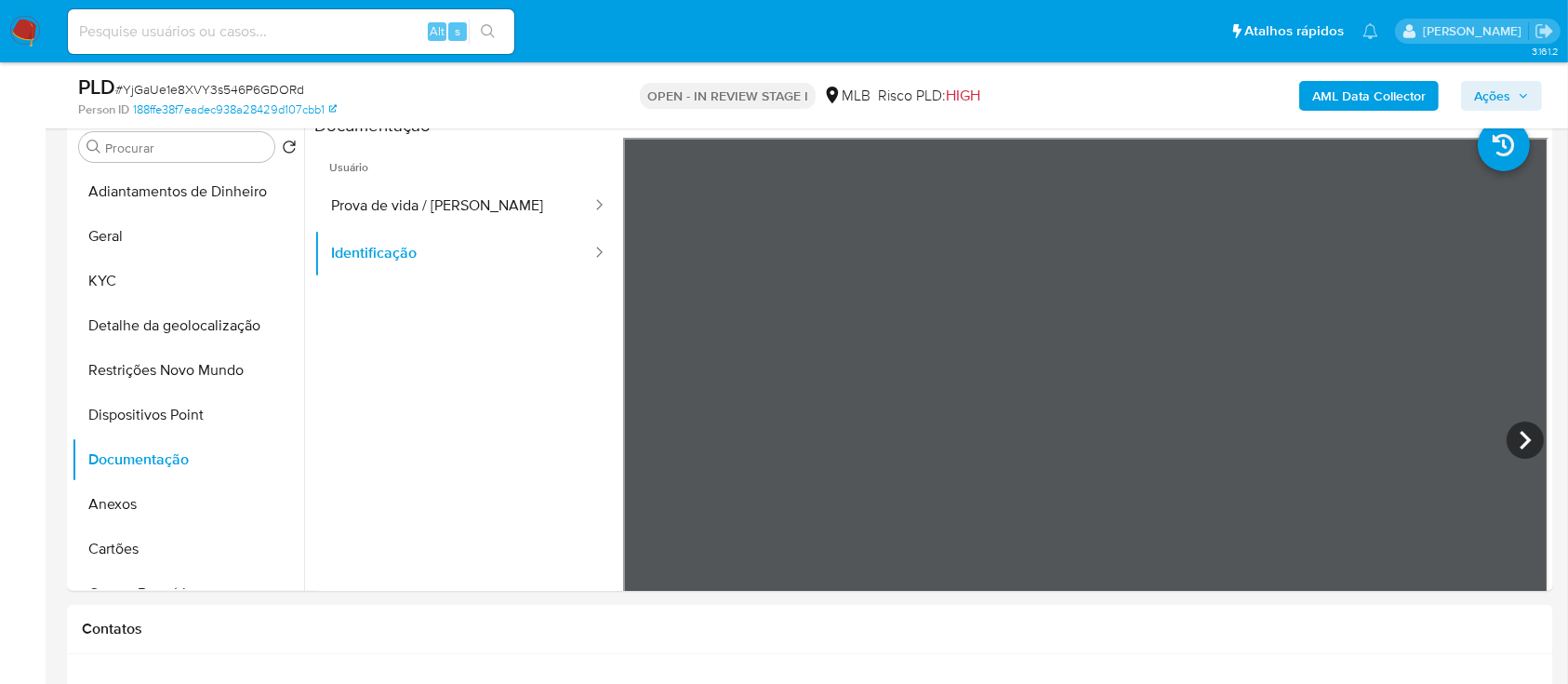
click at [1342, 93] on b "AML Data Collector" at bounding box center [1369, 95] width 113 height 30
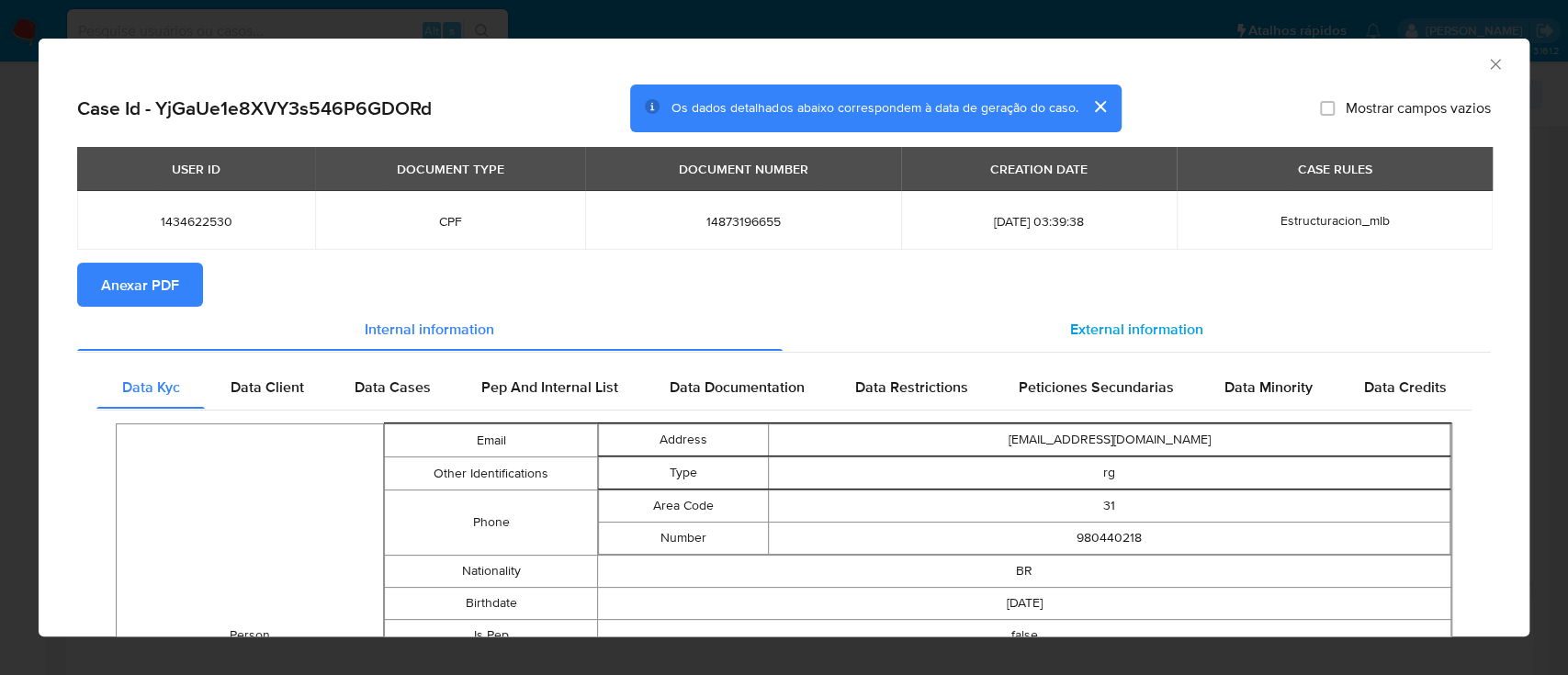
click at [1100, 331] on span "External information" at bounding box center [1136, 328] width 133 height 21
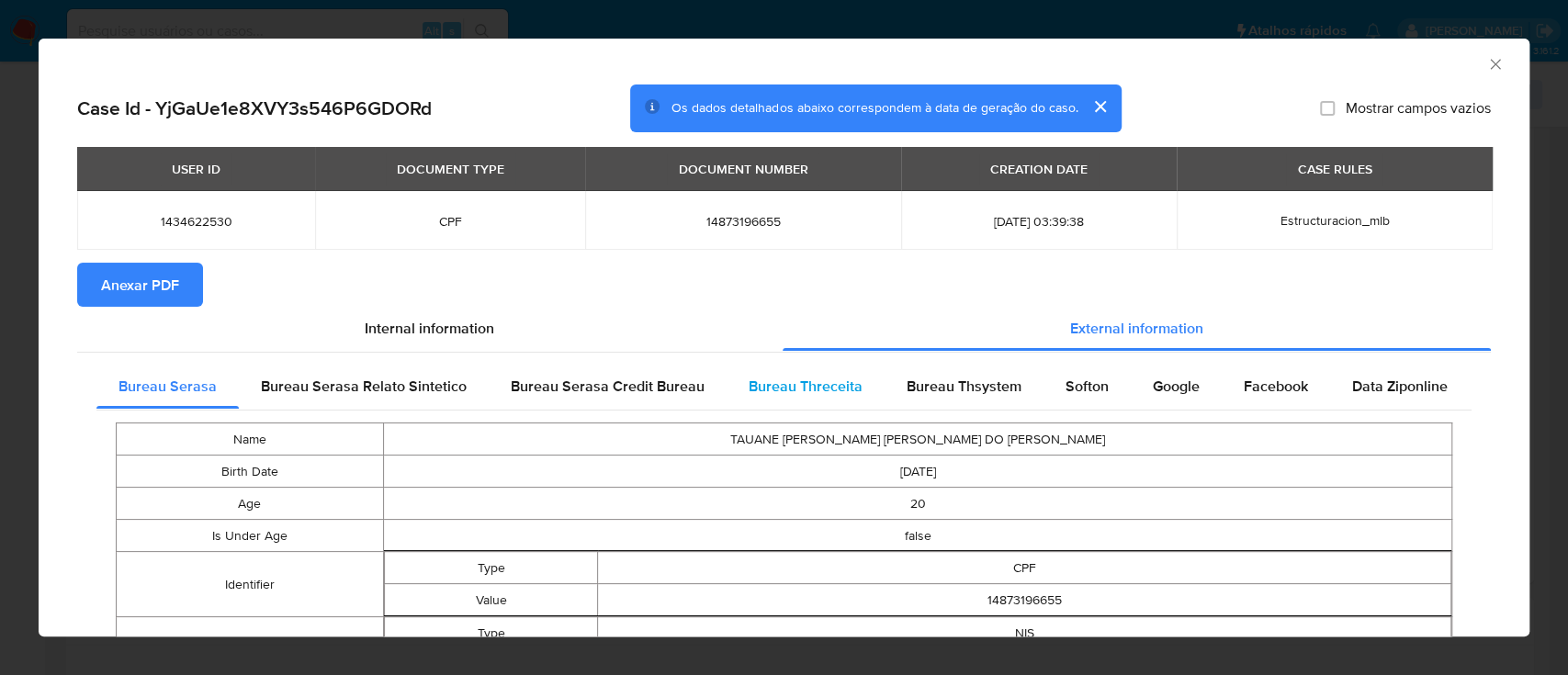
click at [781, 380] on span "Bureau Threceita" at bounding box center [805, 386] width 114 height 21
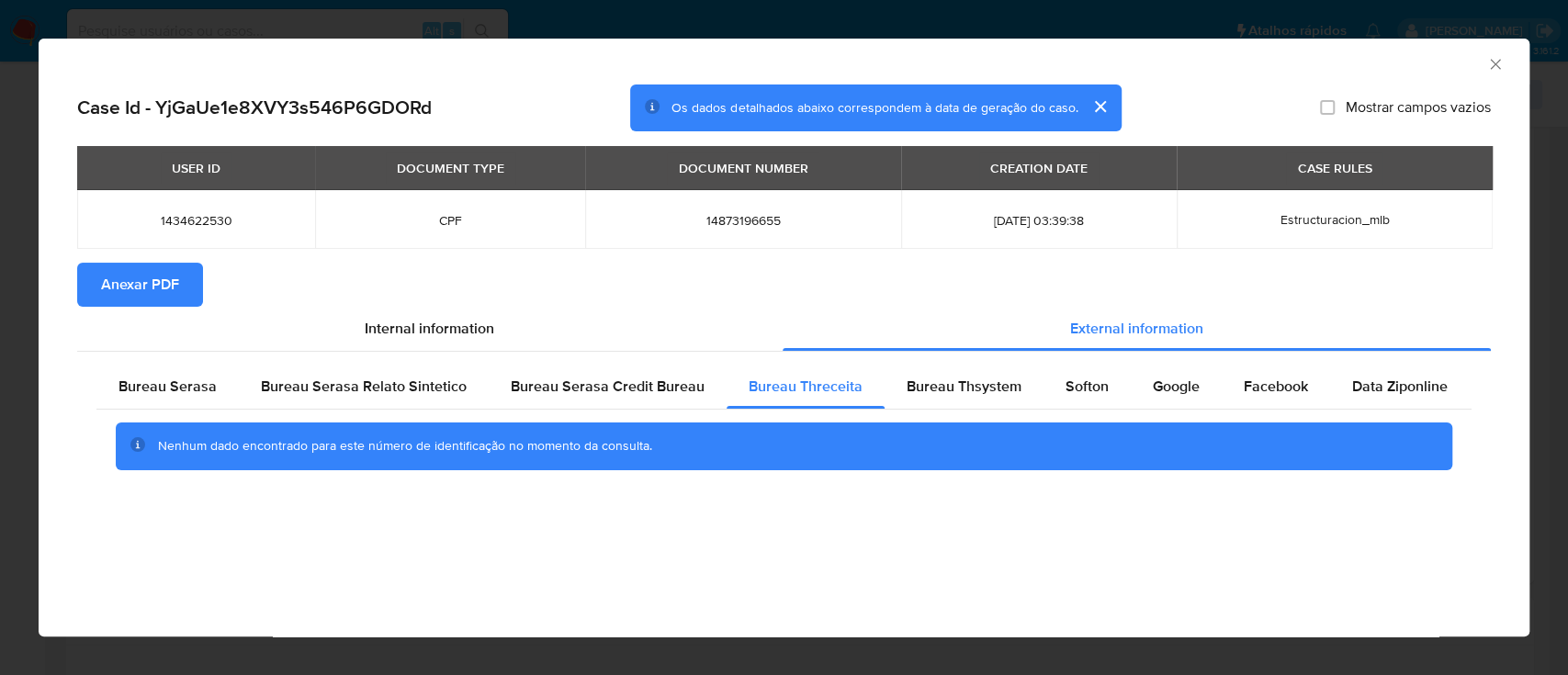
click at [1353, 65] on div "AML Data Collector" at bounding box center [769, 62] width 1435 height 20
click at [963, 399] on div "Bureau Thsystem" at bounding box center [964, 387] width 159 height 44
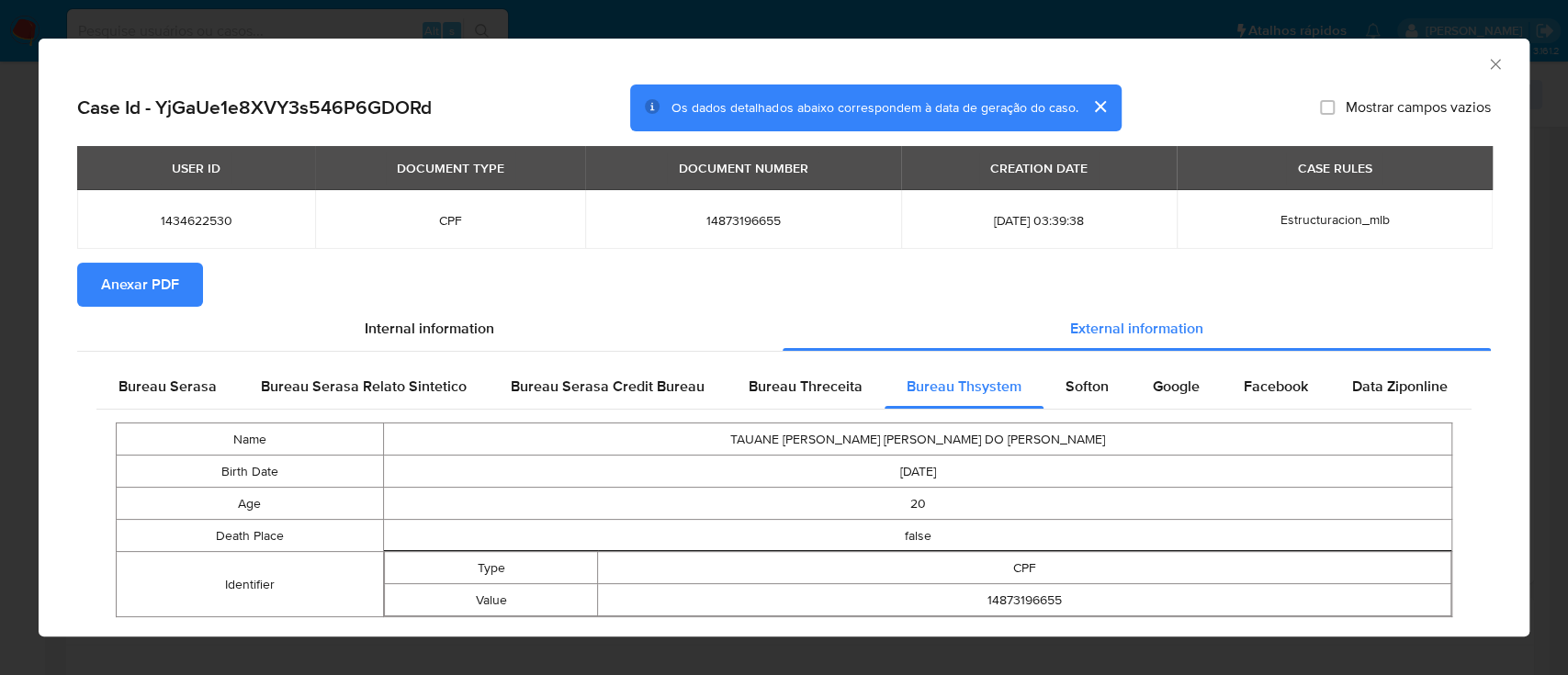
scroll to position [44, 0]
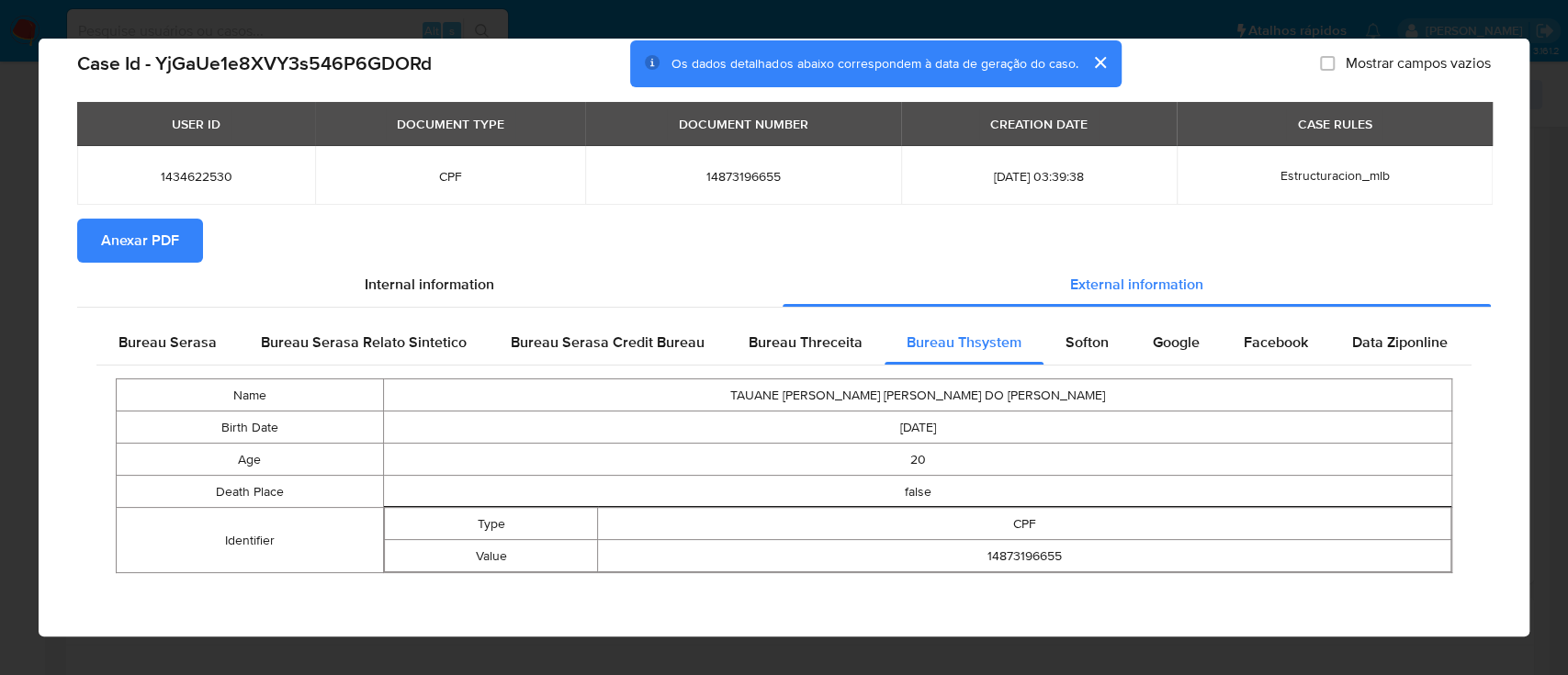
click at [425, 584] on div "Name TAUANE FAUSTINA DE SOUZA NUNES DO NASCIMENTO Birth Date 2004-09-17 Age 20 …" at bounding box center [784, 476] width 1375 height 221
click at [1097, 348] on span "Softon" at bounding box center [1087, 342] width 43 height 21
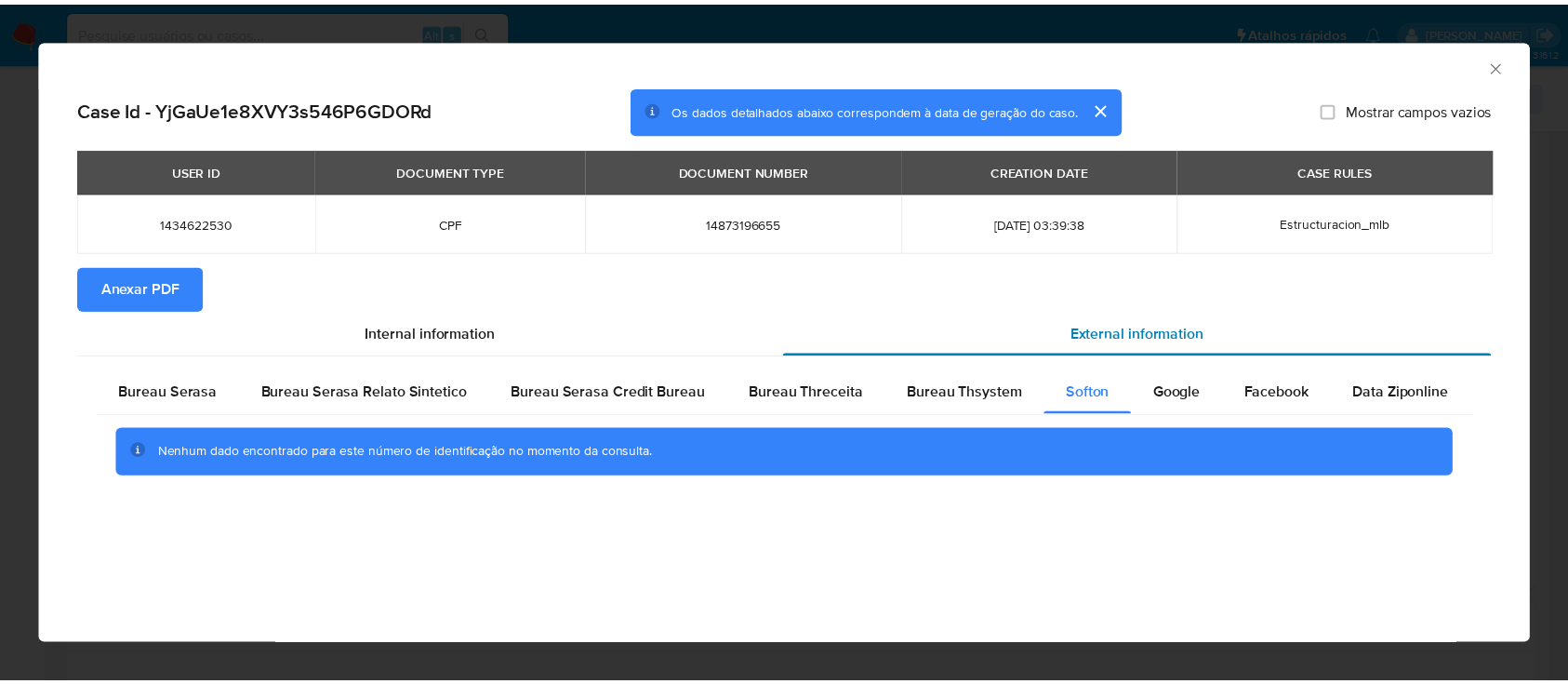
scroll to position [0, 0]
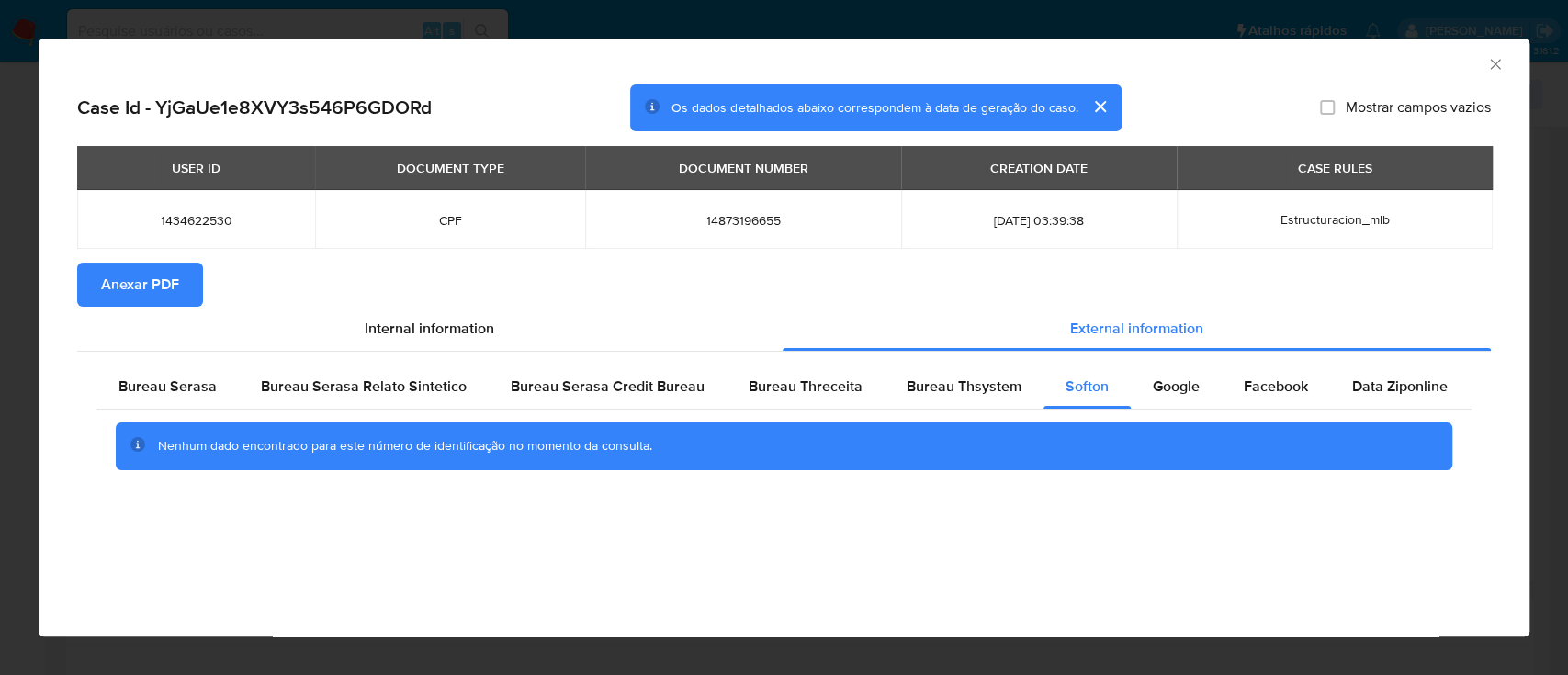
drag, startPoint x: 121, startPoint y: 560, endPoint x: 222, endPoint y: 484, distance: 126.4
click at [150, 537] on div "AML Data Collector Case Id - YjGaUe1e8XVY3s546P6GDORd Os dados detalhados abaix…" at bounding box center [784, 337] width 1490 height 597
click at [1184, 378] on span "Google" at bounding box center [1176, 386] width 47 height 21
click at [158, 530] on div "Case Id - YjGaUe1e8XVY3s546P6GDORd Os dados detalhados abaixo correspondem à da…" at bounding box center [784, 309] width 1490 height 451
click at [1496, 59] on icon "Fechar a janela" at bounding box center [1495, 65] width 18 height 18
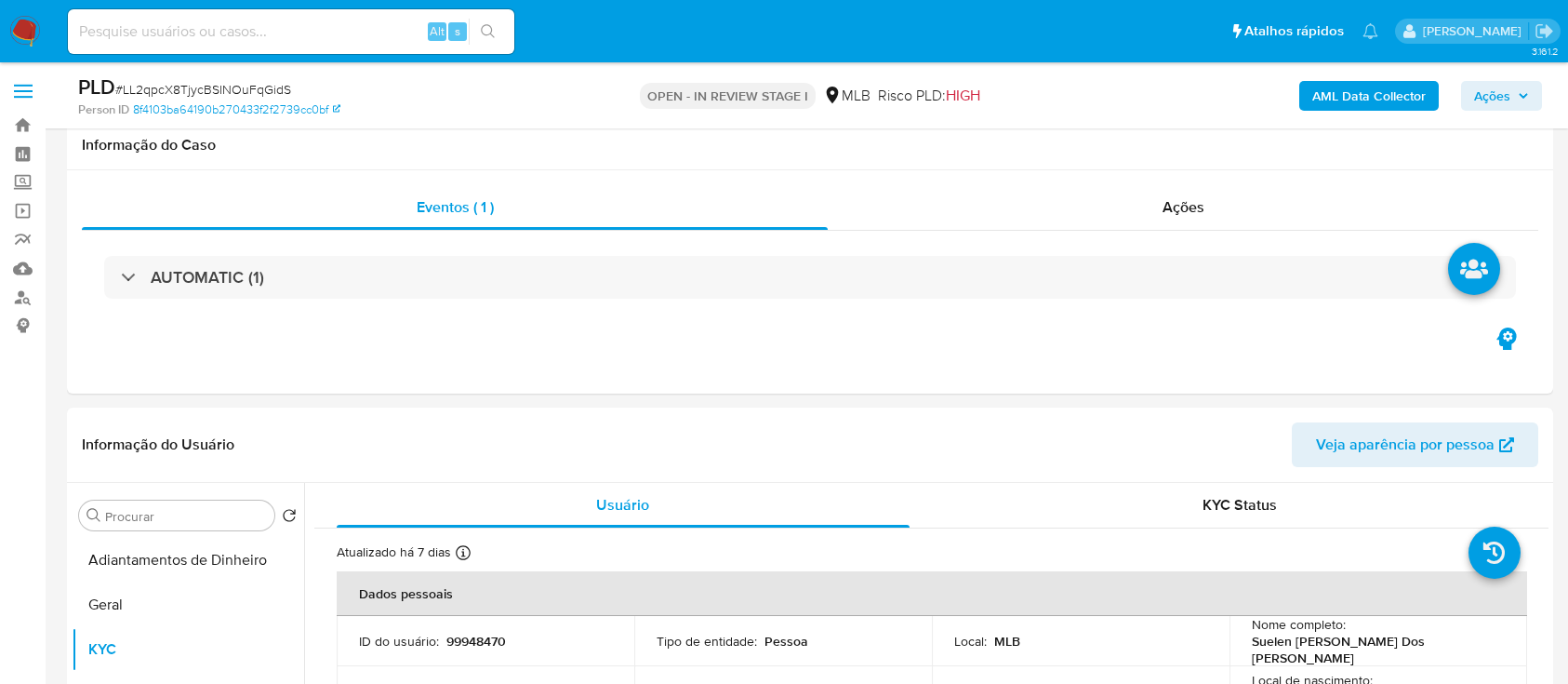
select select "10"
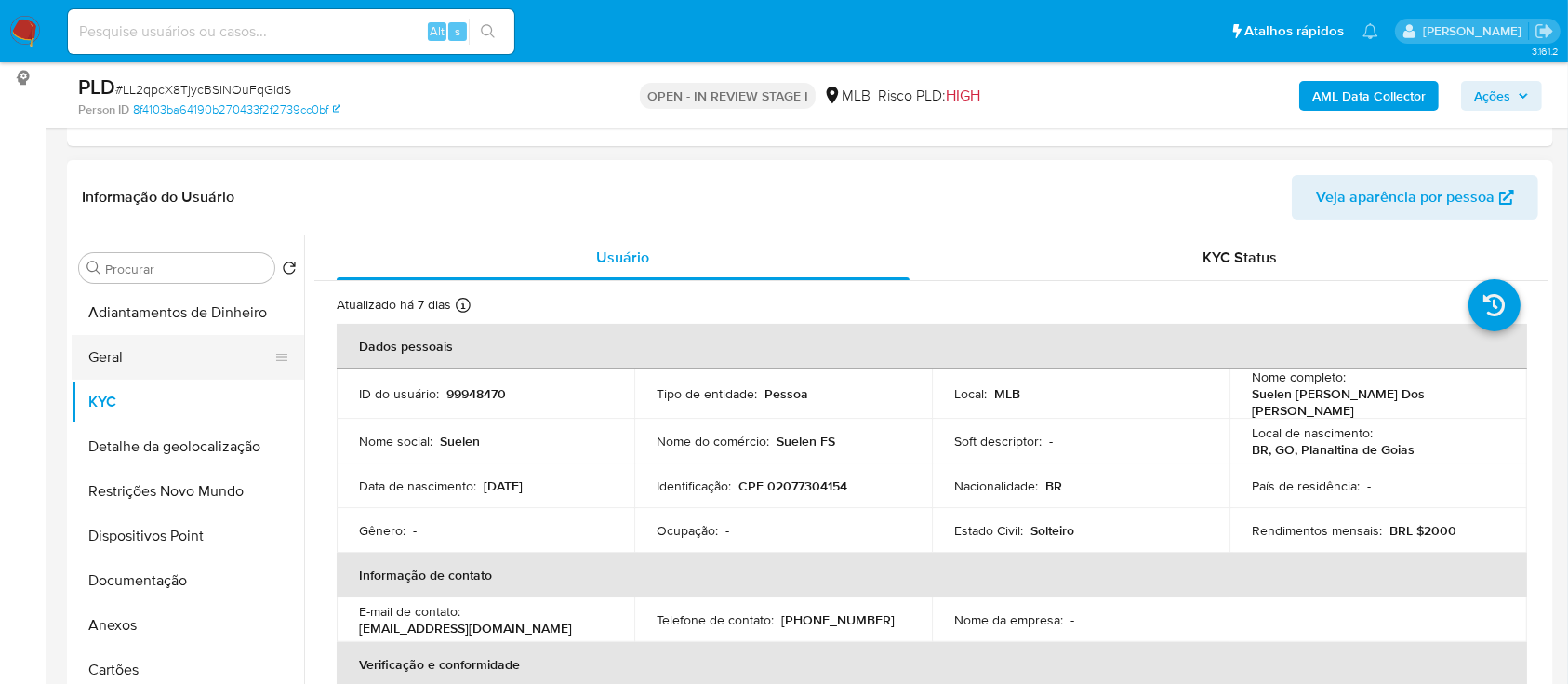
click at [168, 335] on button "Geral" at bounding box center [181, 357] width 218 height 45
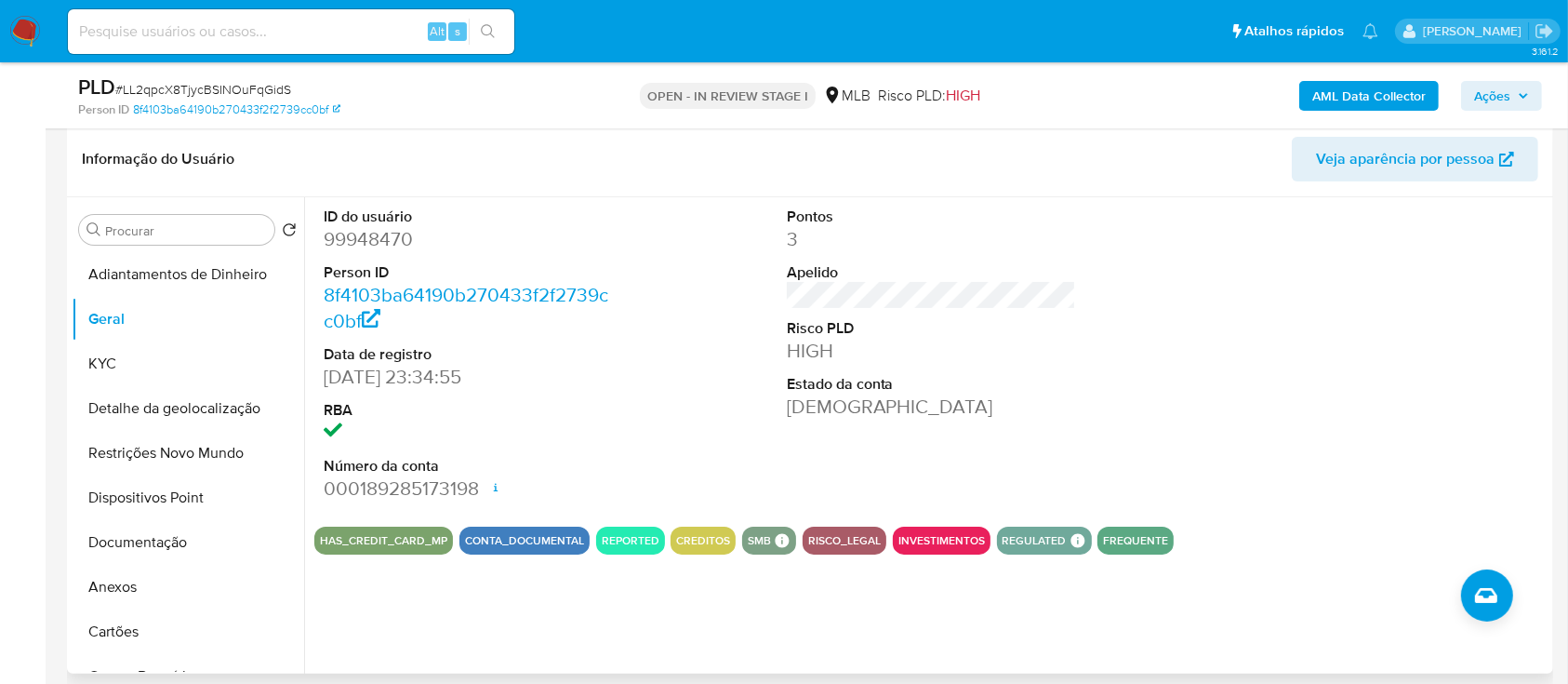
scroll to position [247, 0]
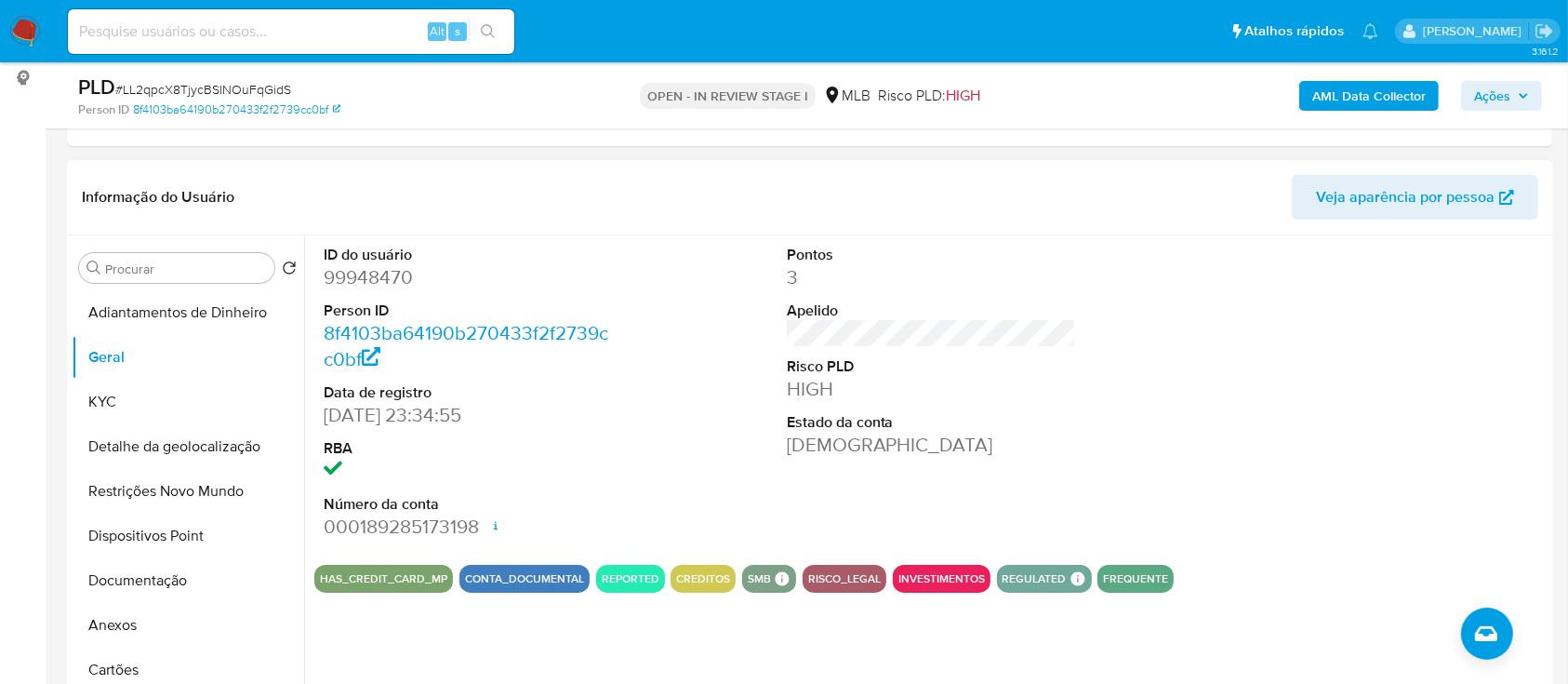
drag, startPoint x: 11, startPoint y: 299, endPoint x: 344, endPoint y: 196, distance: 348.6
click at [164, 412] on button "KYC" at bounding box center [181, 402] width 218 height 45
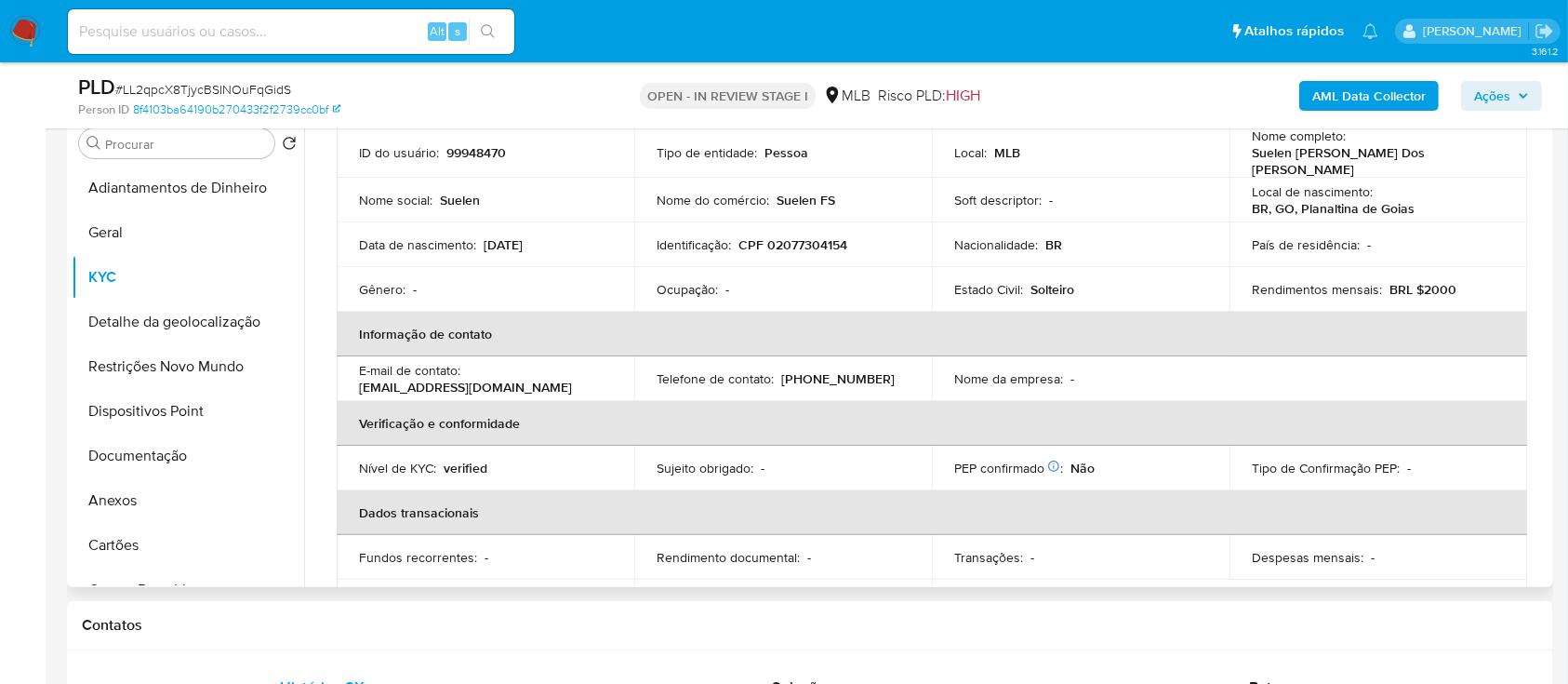
scroll to position [104, 0]
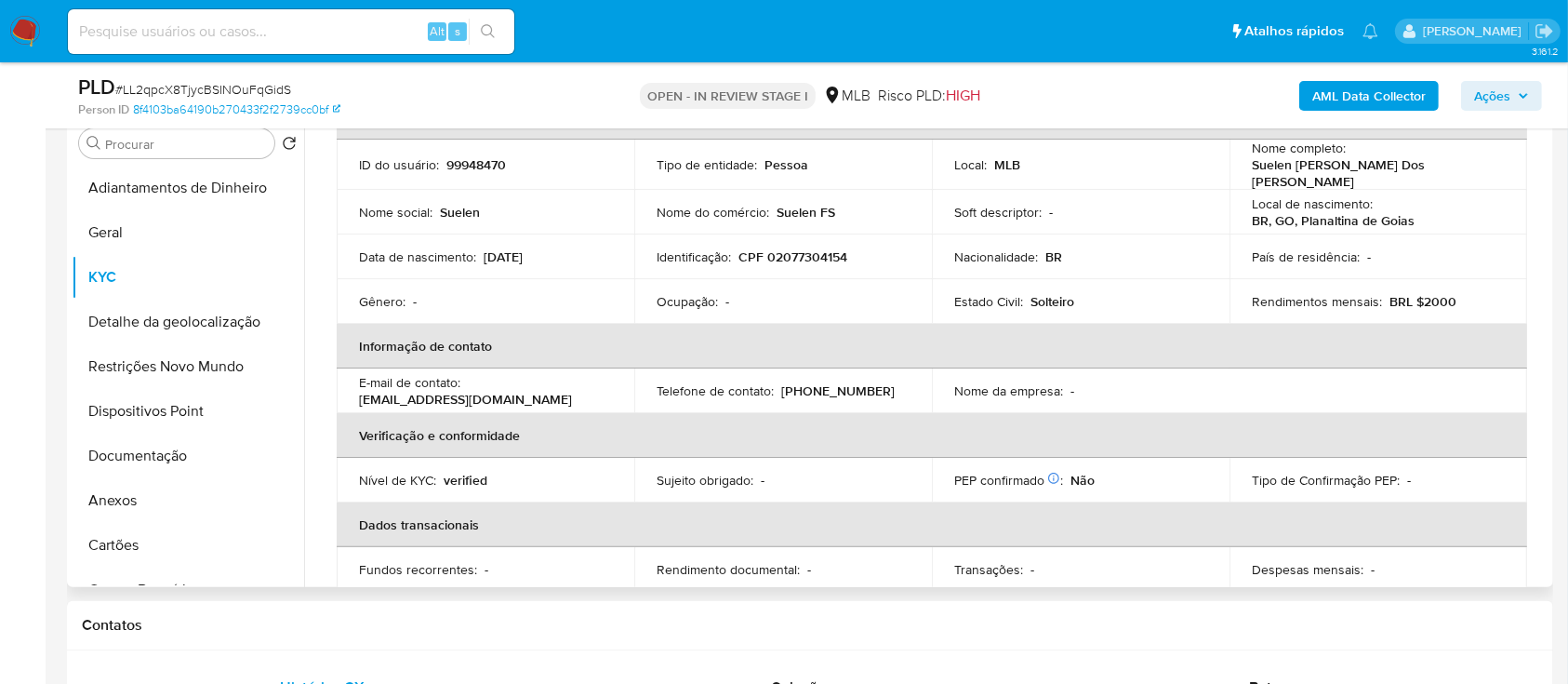
drag, startPoint x: 0, startPoint y: 227, endPoint x: 341, endPoint y: 139, distance: 352.2
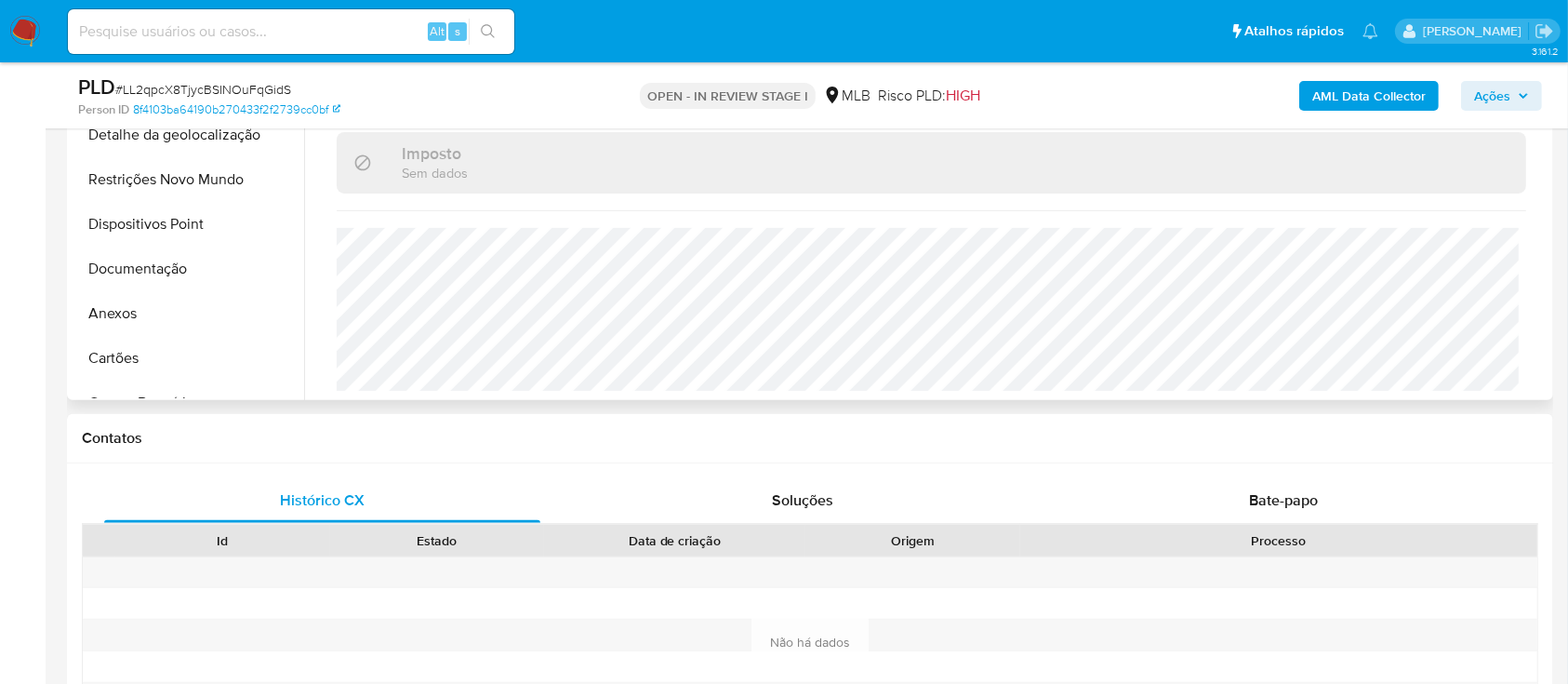
scroll to position [619, 0]
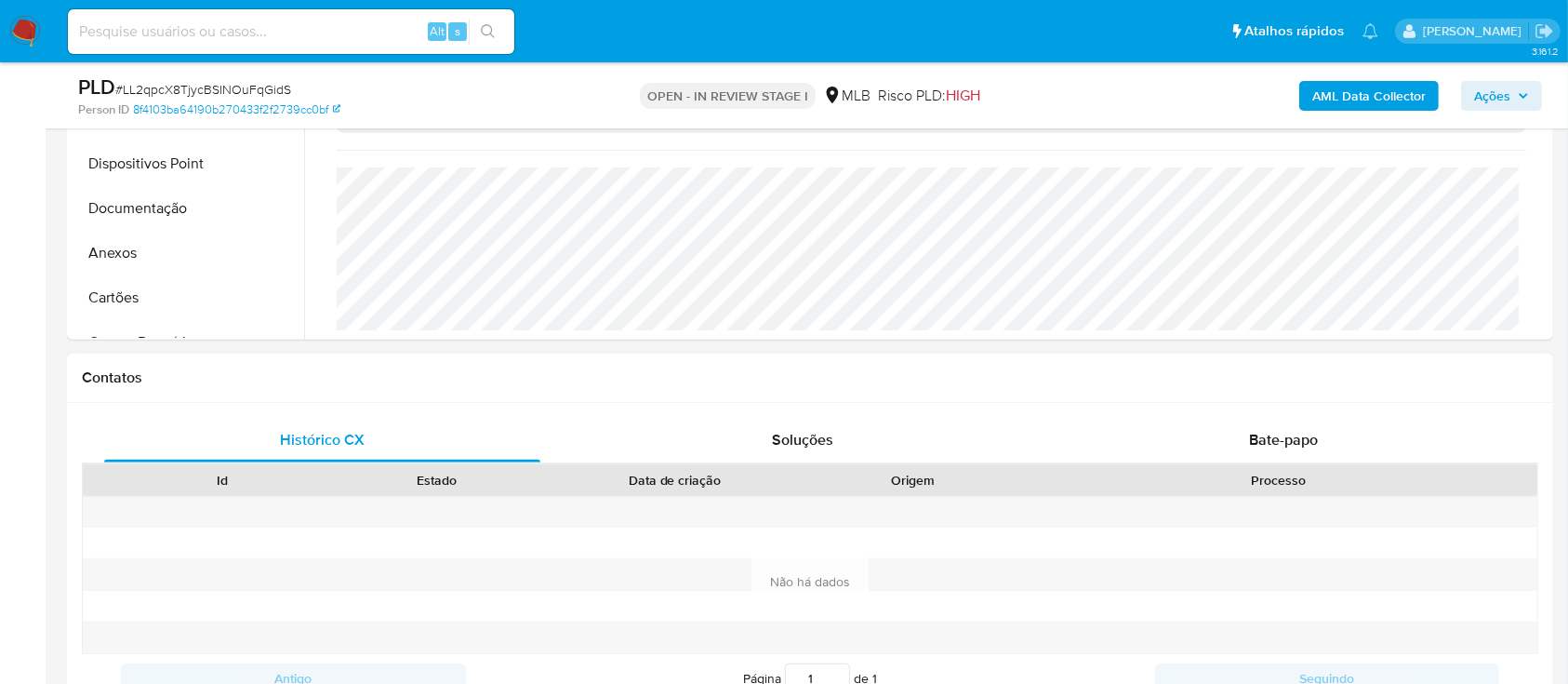
click at [1272, 386] on div "Contatos" at bounding box center [810, 378] width 1487 height 50
click at [181, 391] on div "Contatos" at bounding box center [810, 378] width 1487 height 50
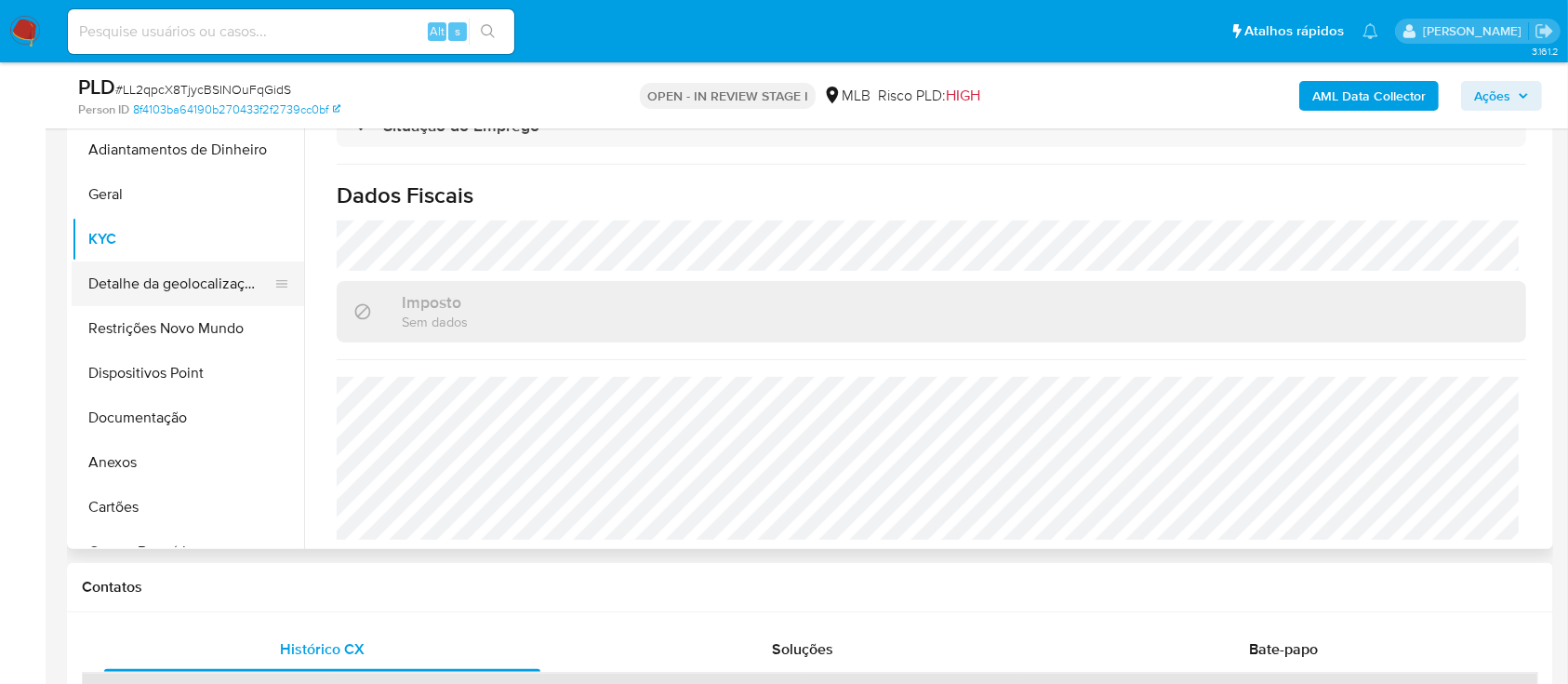
scroll to position [372, 0]
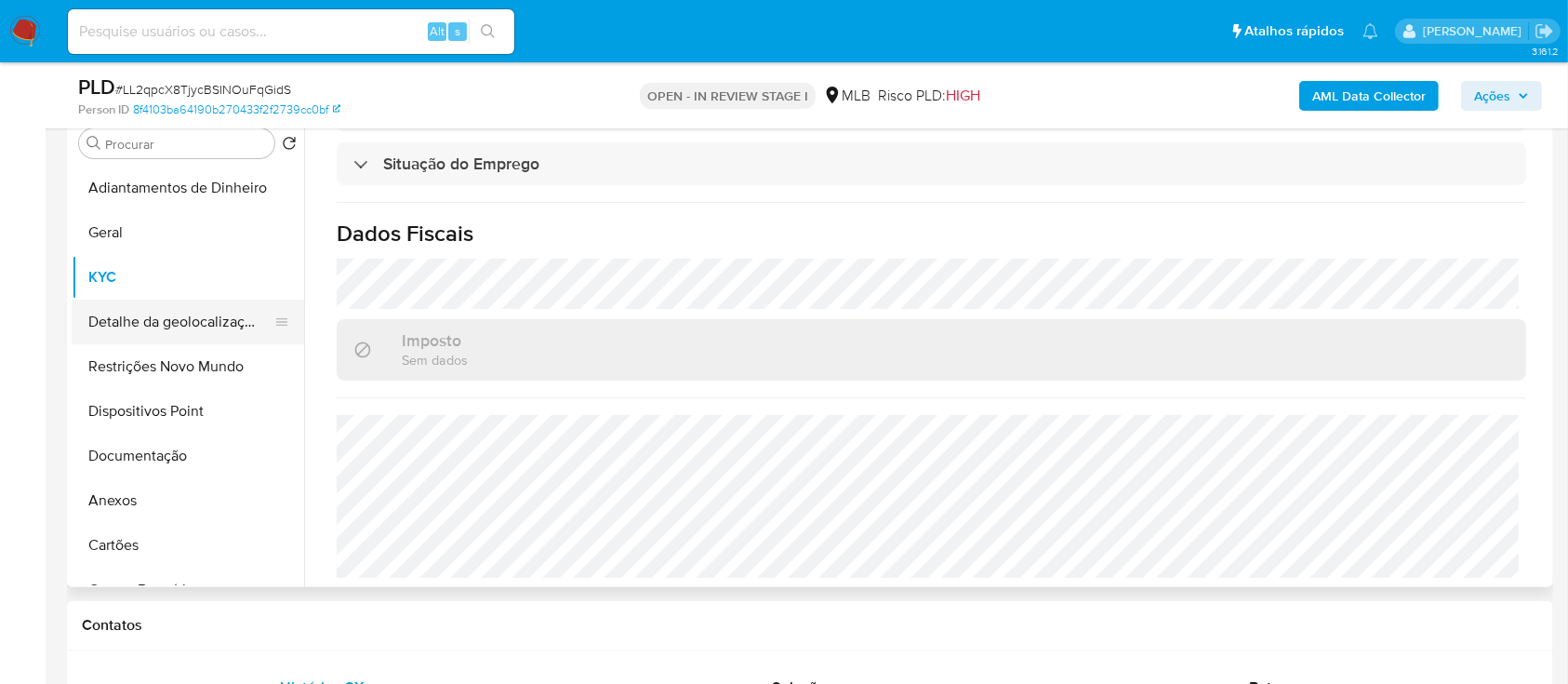
click at [201, 310] on button "Detalhe da geolocalização" at bounding box center [181, 322] width 218 height 45
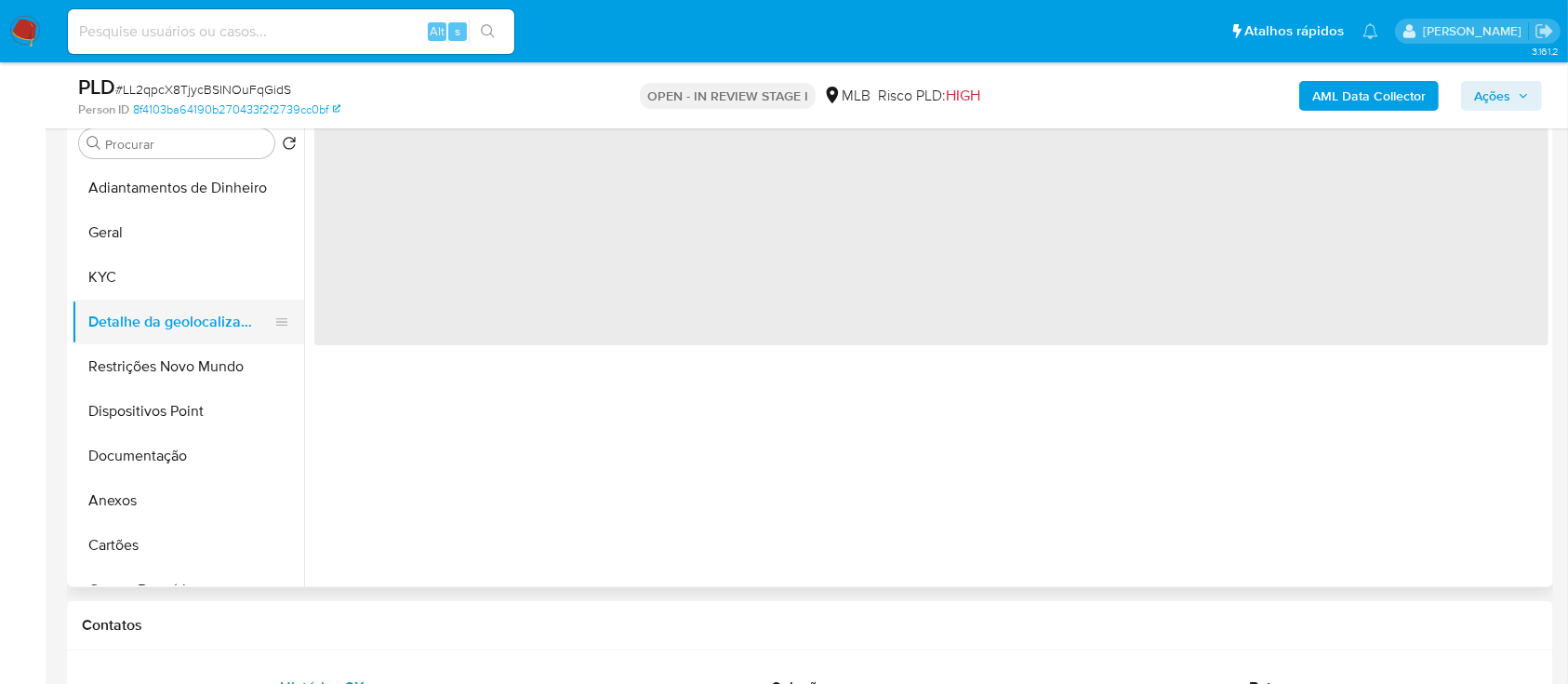
scroll to position [0, 0]
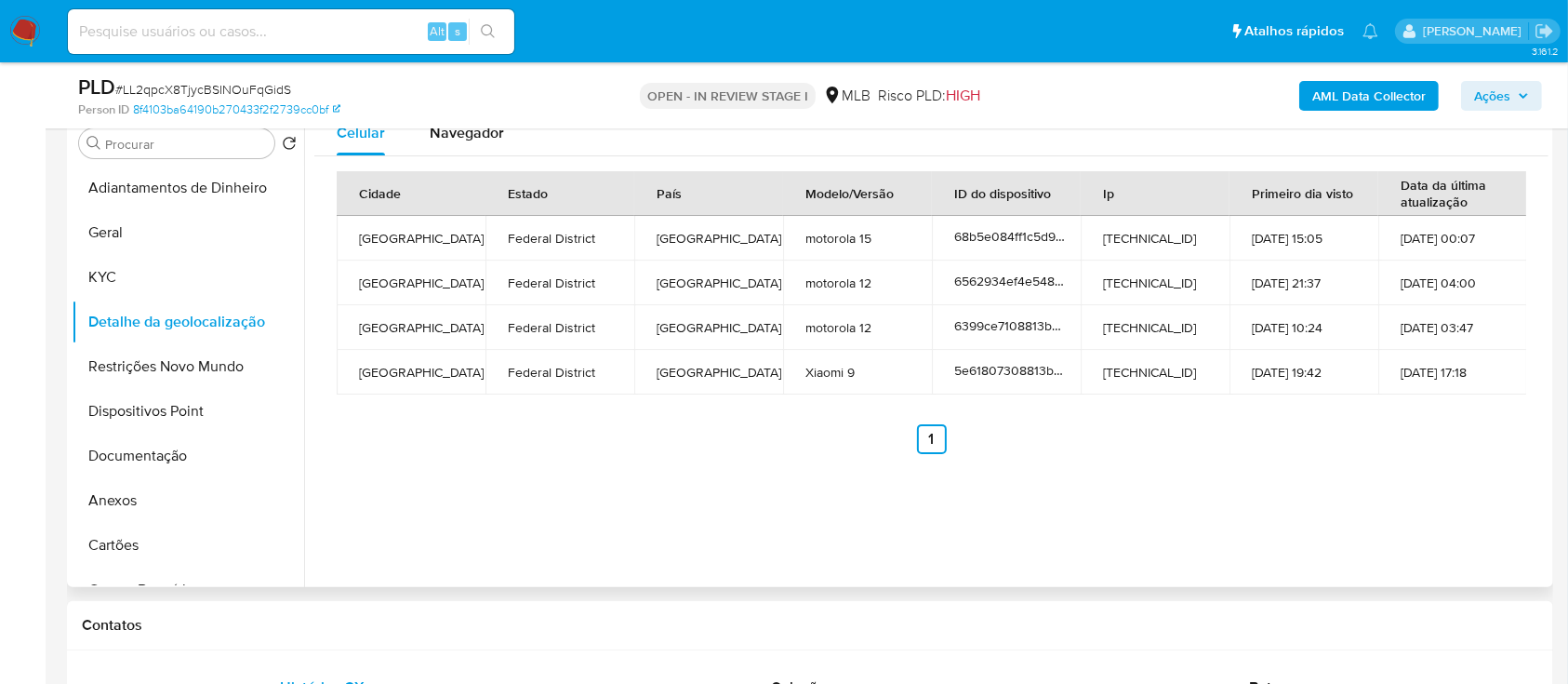
drag, startPoint x: 1314, startPoint y: 434, endPoint x: 1212, endPoint y: 384, distance: 113.6
click at [1270, 405] on div "Cidade Estado País Modelo/Versão ID do dispositivo Ip Primeiro dia visto Data d…" at bounding box center [931, 313] width 1189 height 283
drag, startPoint x: 162, startPoint y: 354, endPoint x: 266, endPoint y: 354, distance: 104.0
click at [162, 355] on button "Restrições Novo Mundo" at bounding box center [181, 367] width 218 height 45
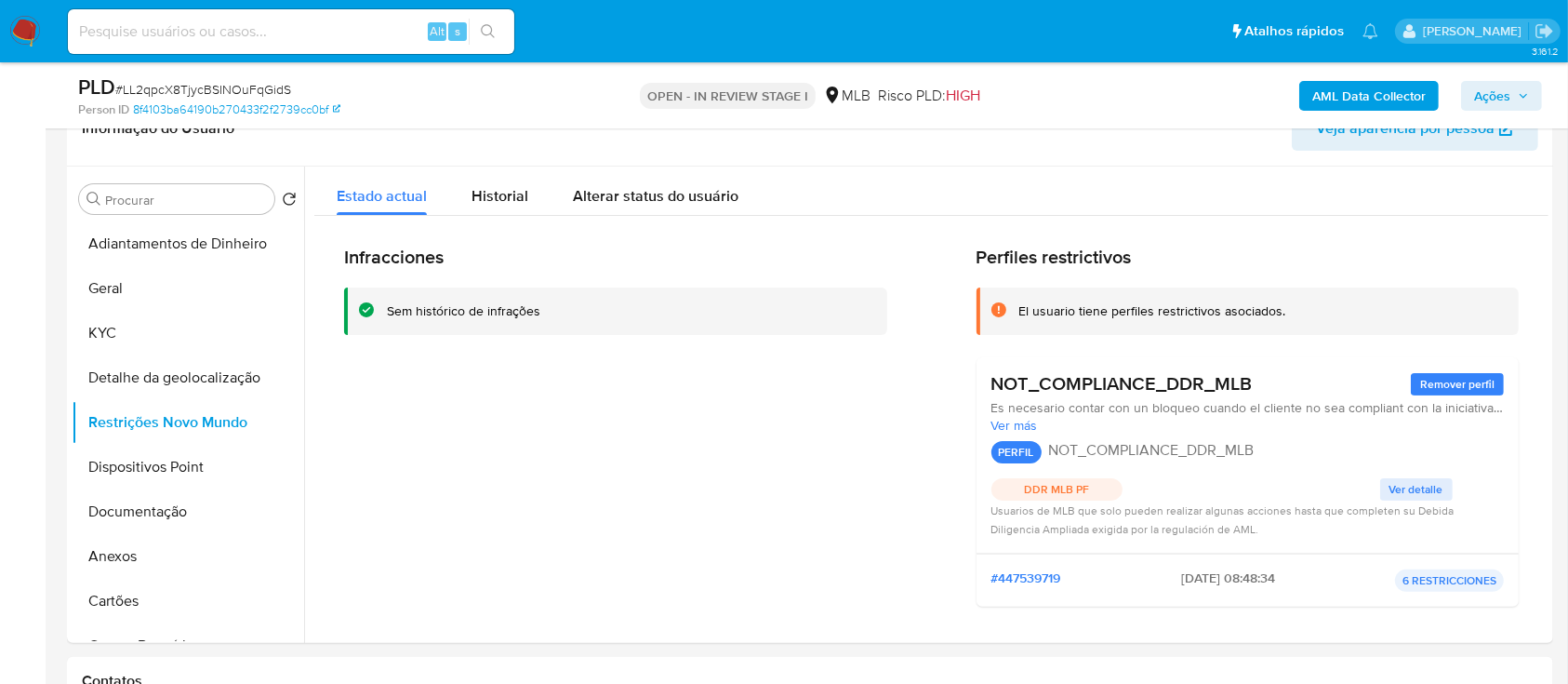
scroll to position [372, 0]
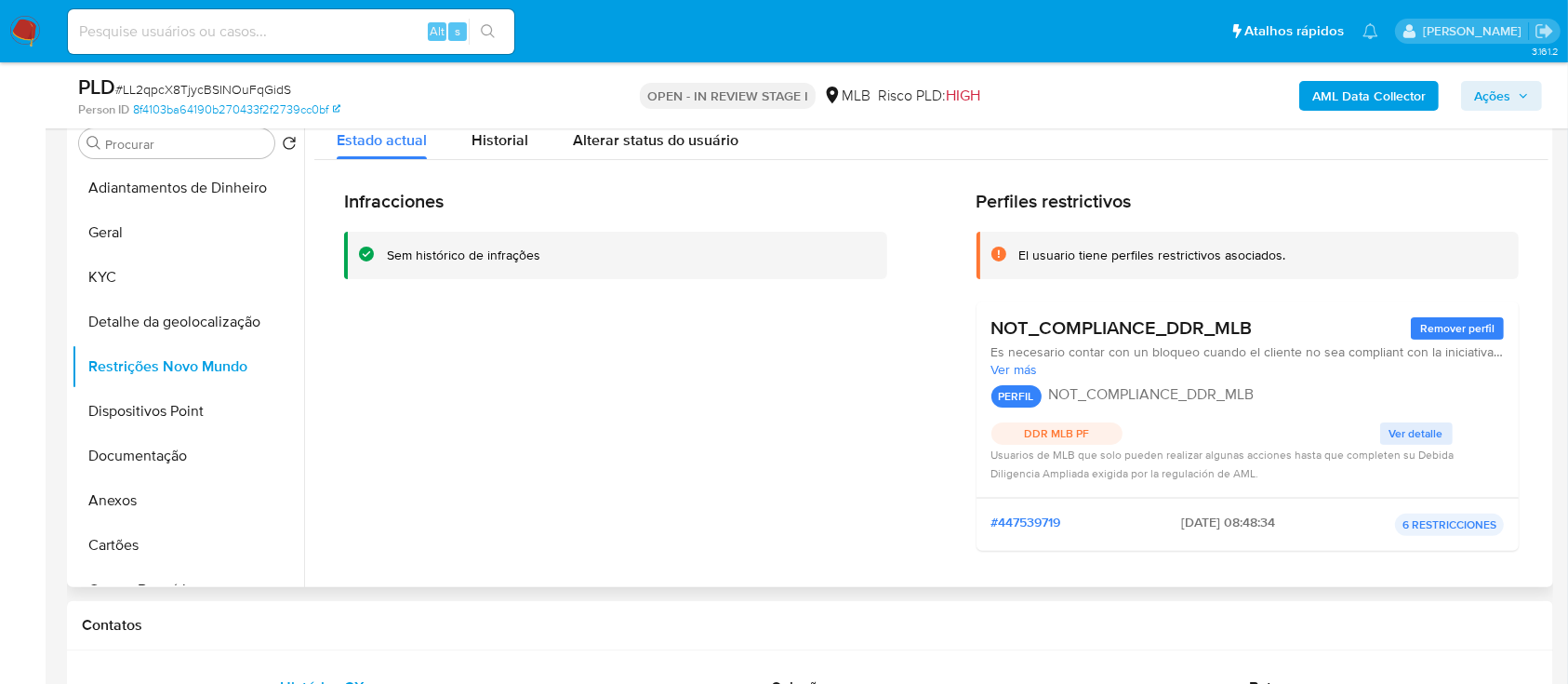
drag, startPoint x: 537, startPoint y: 581, endPoint x: 552, endPoint y: 561, distance: 25.0
click at [541, 576] on div "Infracciones Sem histórico de infrações Perfiles restrictivos El usuario tiene …" at bounding box center [931, 503] width 1234 height 687
click at [1405, 435] on span "Ver detalle" at bounding box center [1416, 433] width 54 height 19
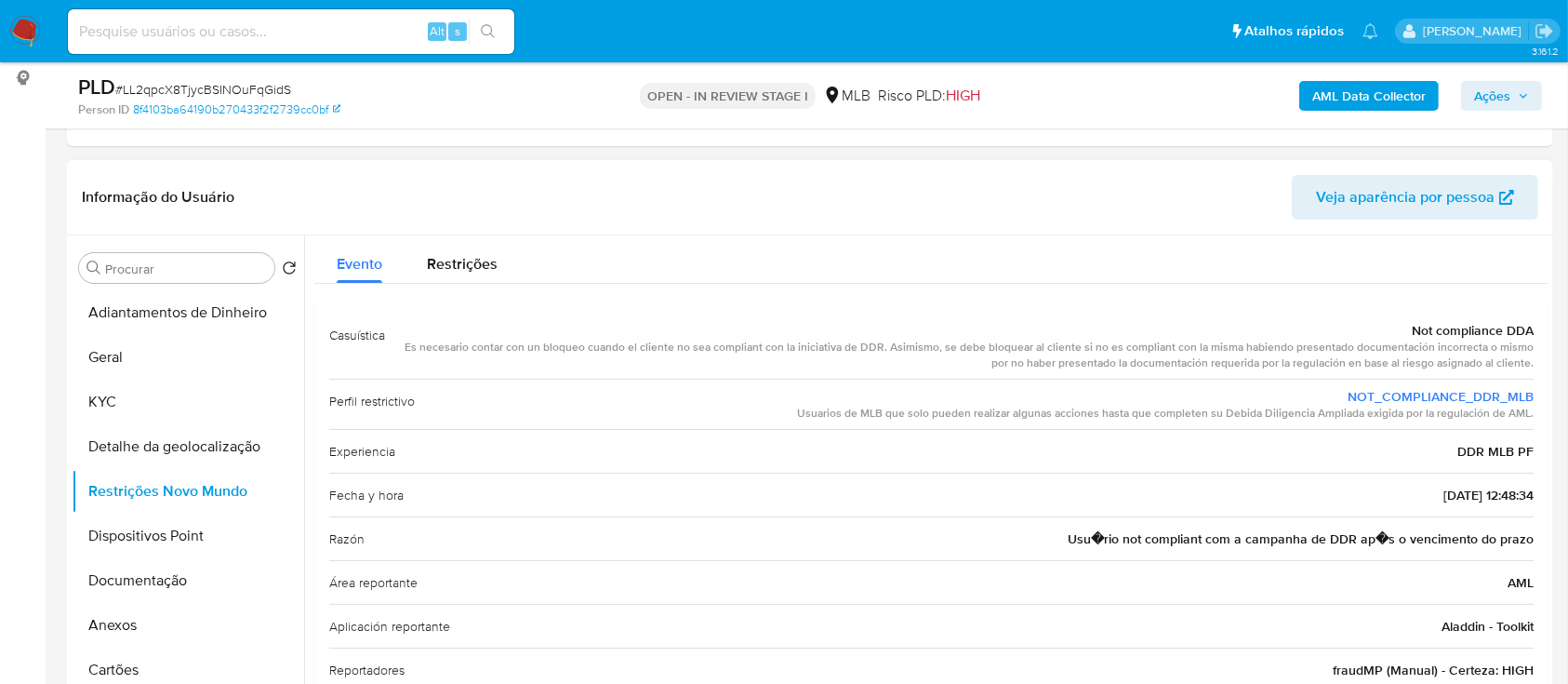
scroll to position [49, 0]
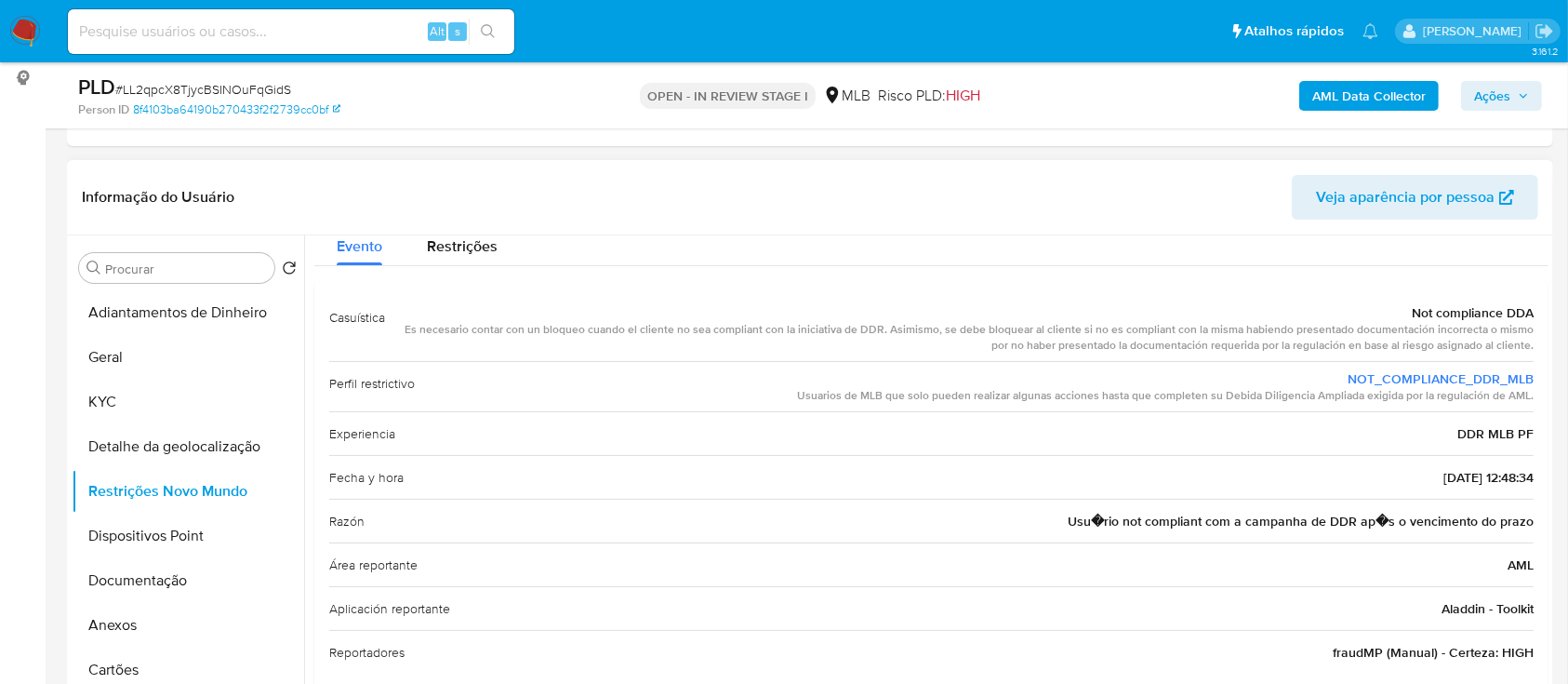
drag, startPoint x: 1396, startPoint y: 301, endPoint x: 1546, endPoint y: 429, distance: 197.2
click at [1546, 429] on div at bounding box center [926, 473] width 1244 height 476
click at [114, 532] on button "Dispositivos Point" at bounding box center [181, 536] width 218 height 45
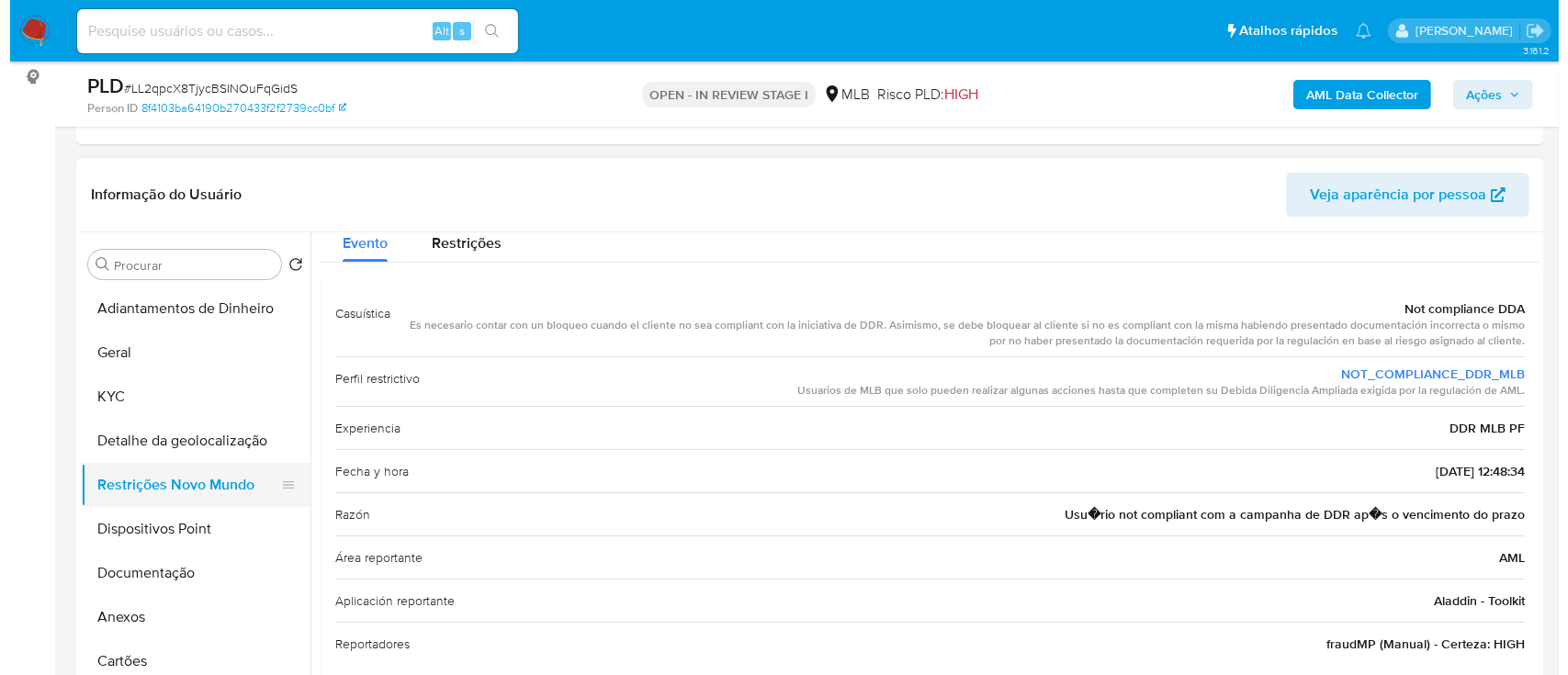
scroll to position [0, 0]
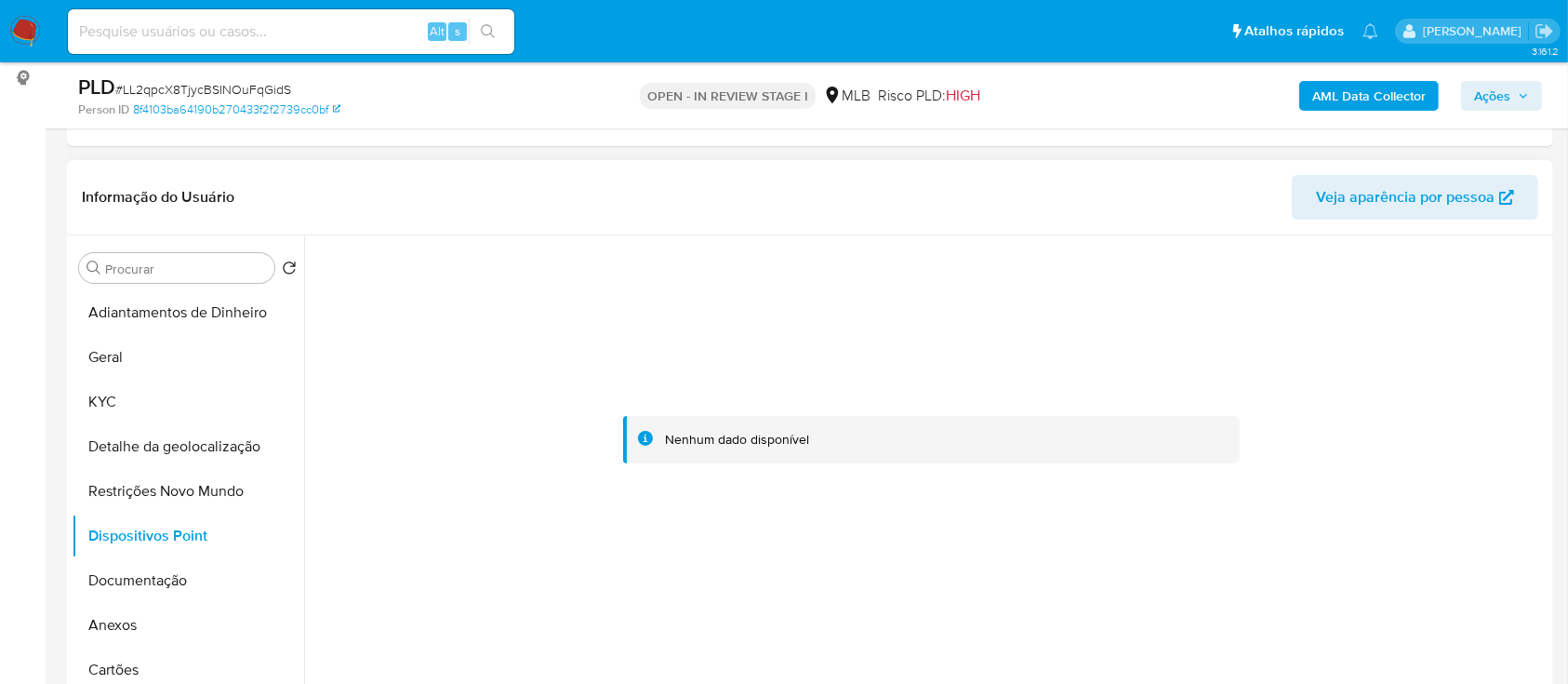
drag, startPoint x: 1406, startPoint y: 320, endPoint x: 1333, endPoint y: 277, distance: 84.7
click at [1404, 317] on div at bounding box center [931, 440] width 1234 height 409
click at [116, 580] on button "Documentação" at bounding box center [181, 580] width 218 height 45
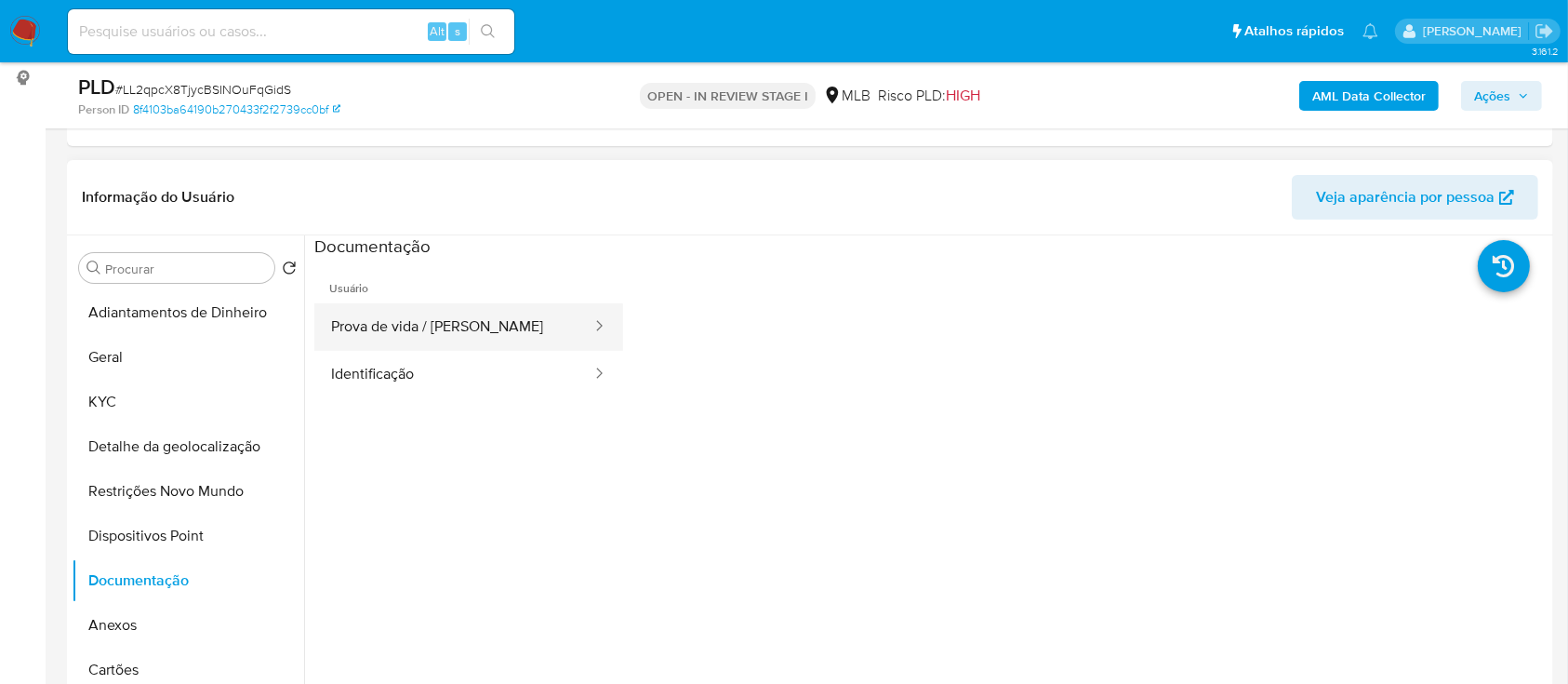
click at [478, 324] on button "Prova de vida / [PERSON_NAME]" at bounding box center [454, 327] width 279 height 48
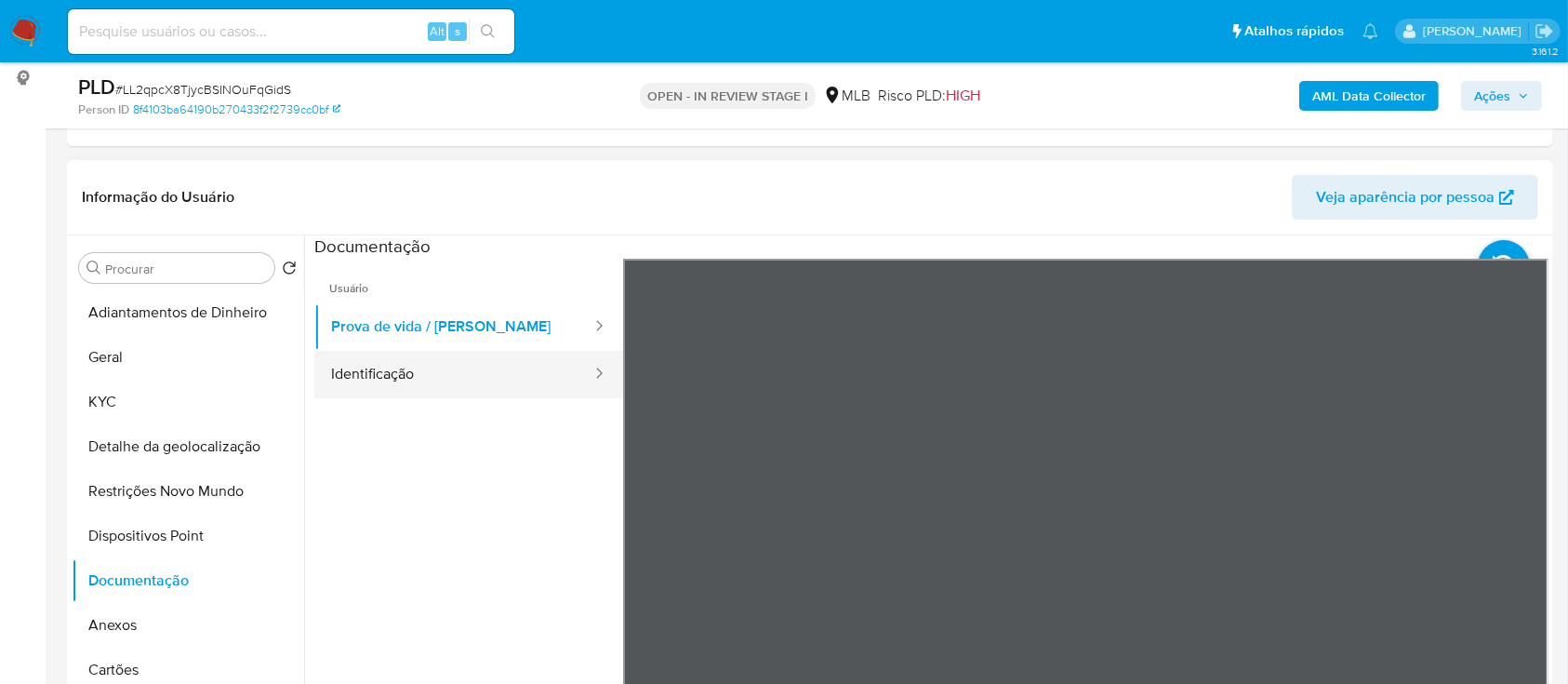
click at [499, 367] on button "Identificação" at bounding box center [454, 374] width 279 height 48
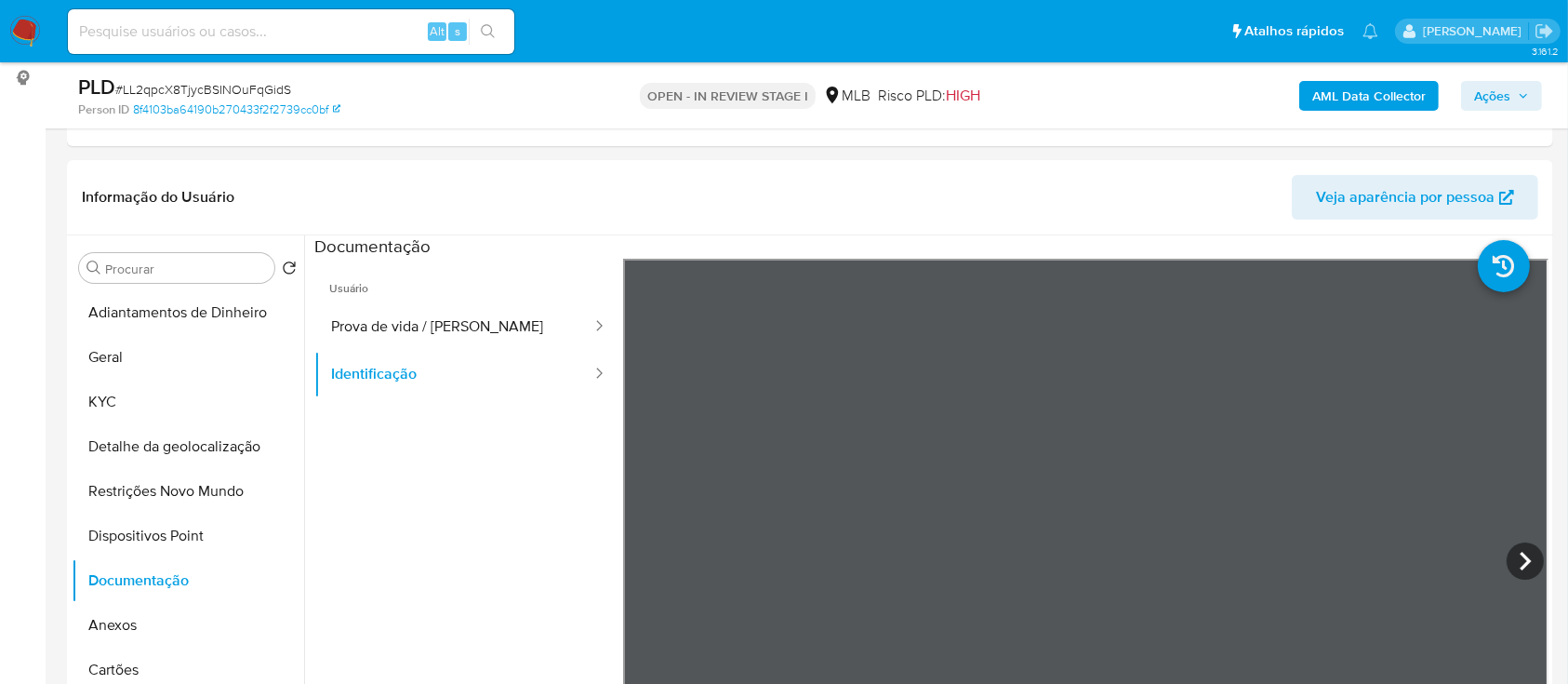
click at [1354, 88] on b "AML Data Collector" at bounding box center [1369, 95] width 113 height 30
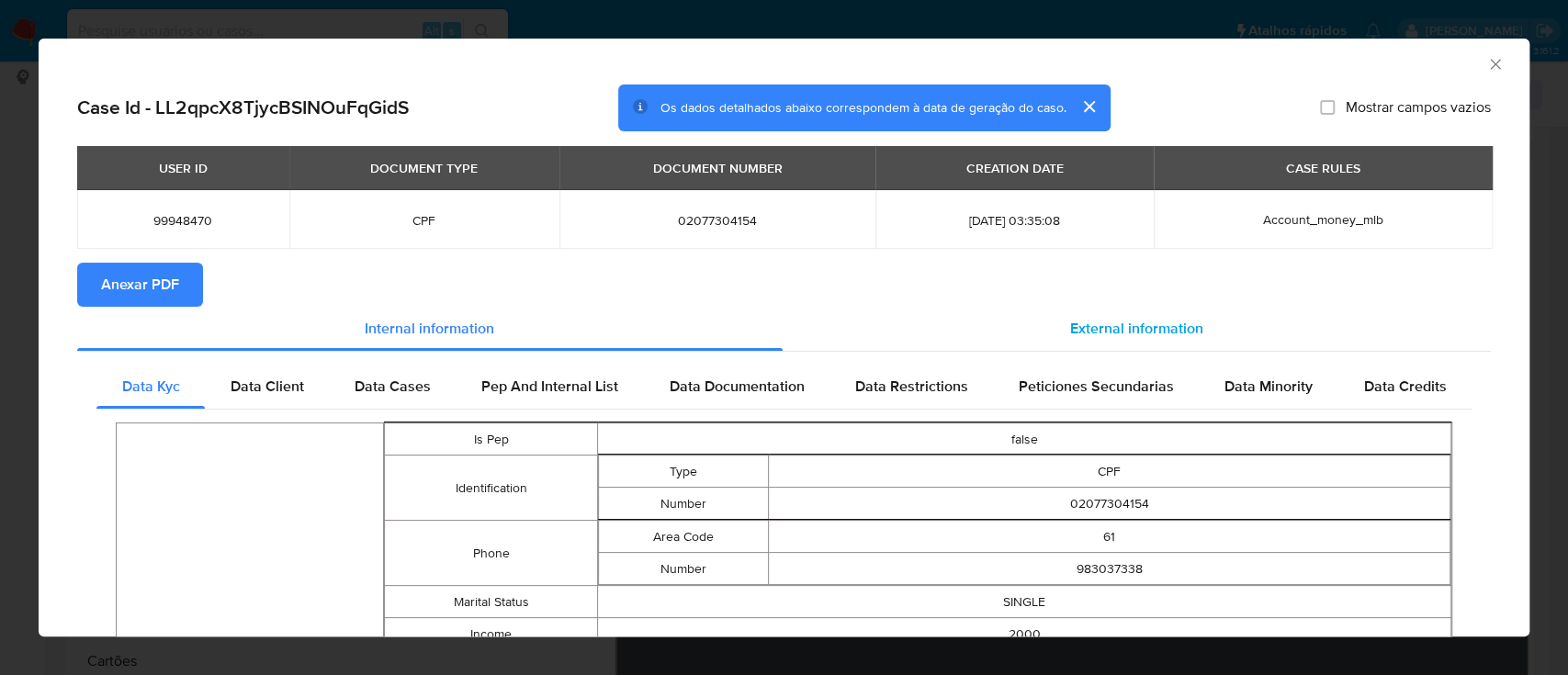
drag, startPoint x: 1139, startPoint y: 313, endPoint x: 1127, endPoint y: 314, distance: 12.0
click at [1137, 312] on div "External information" at bounding box center [1136, 329] width 709 height 44
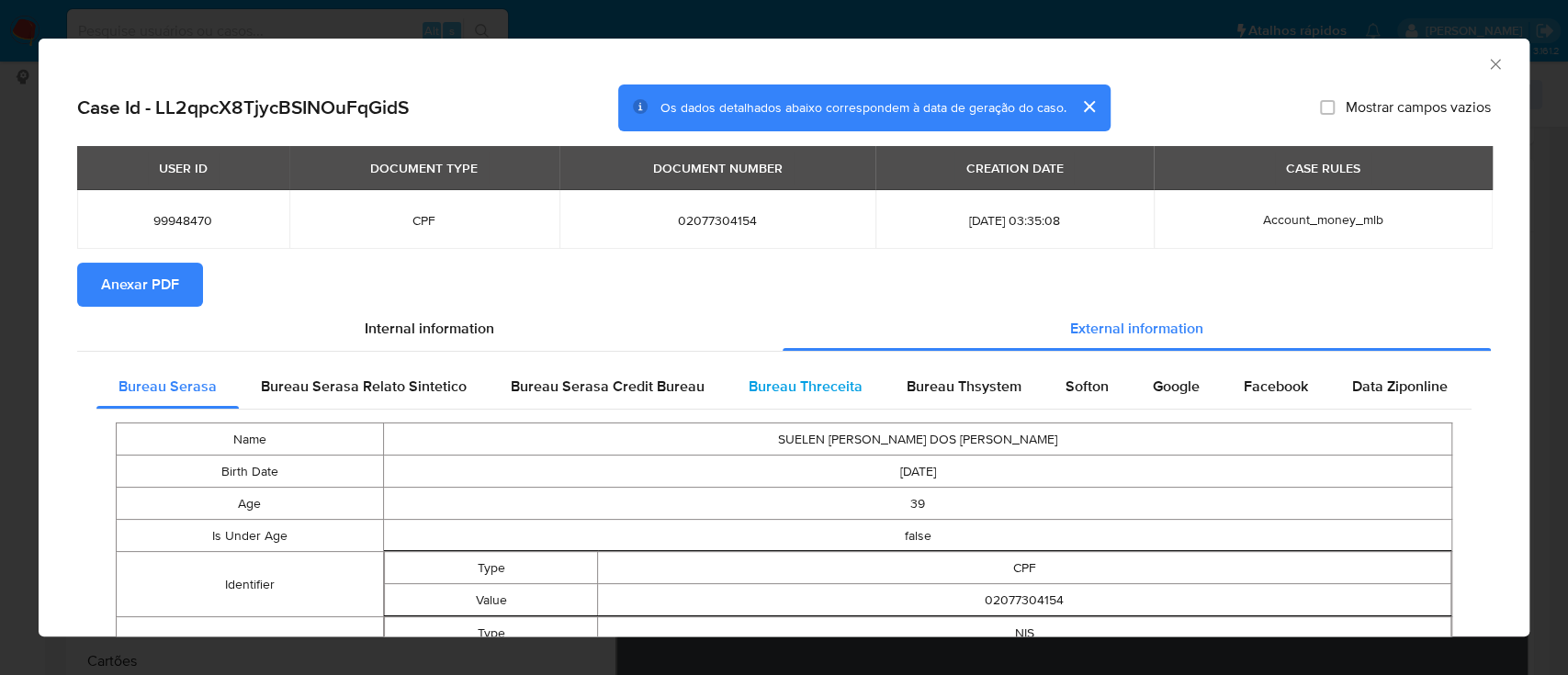
click at [748, 388] on span "Bureau Threceita" at bounding box center [805, 386] width 114 height 21
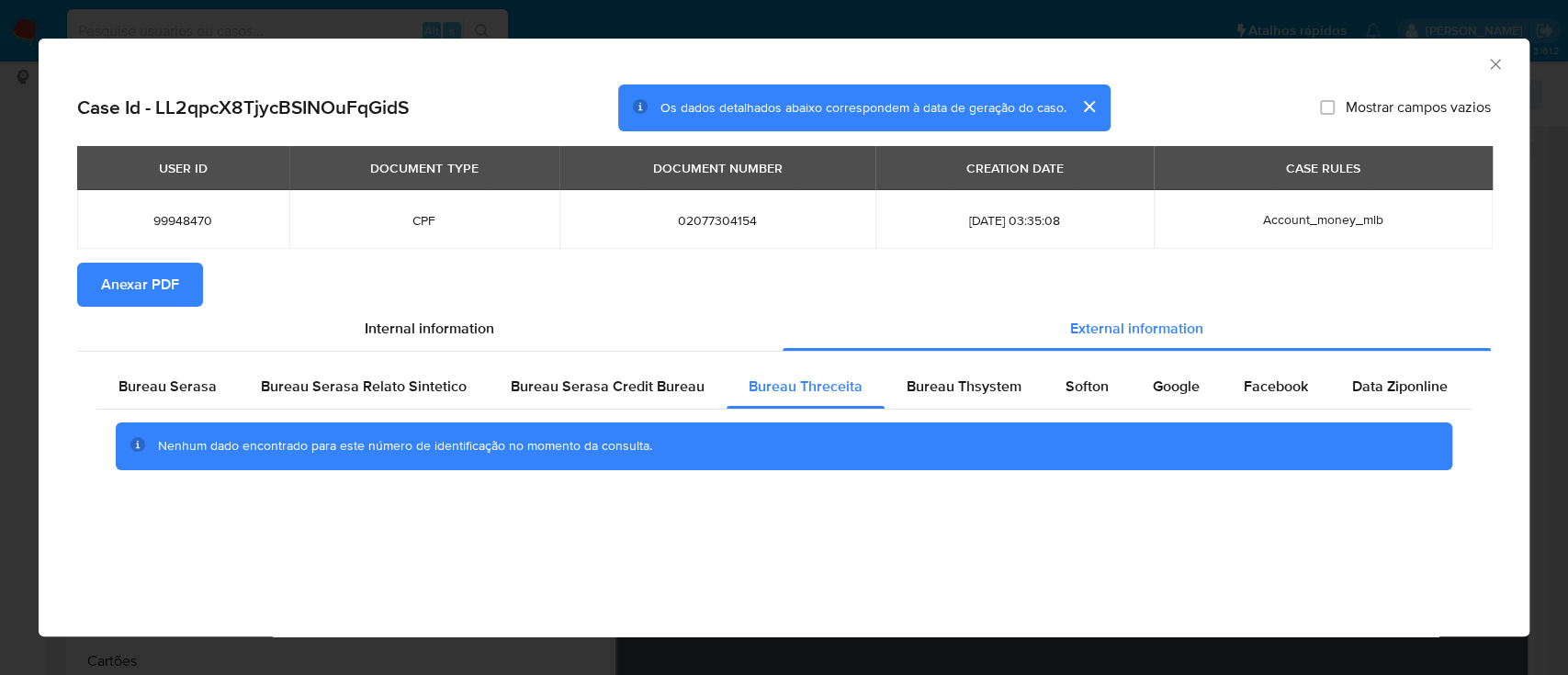
click at [1286, 67] on div "AML Data Collector" at bounding box center [769, 62] width 1435 height 20
click at [956, 378] on span "Bureau Thsystem" at bounding box center [964, 386] width 115 height 21
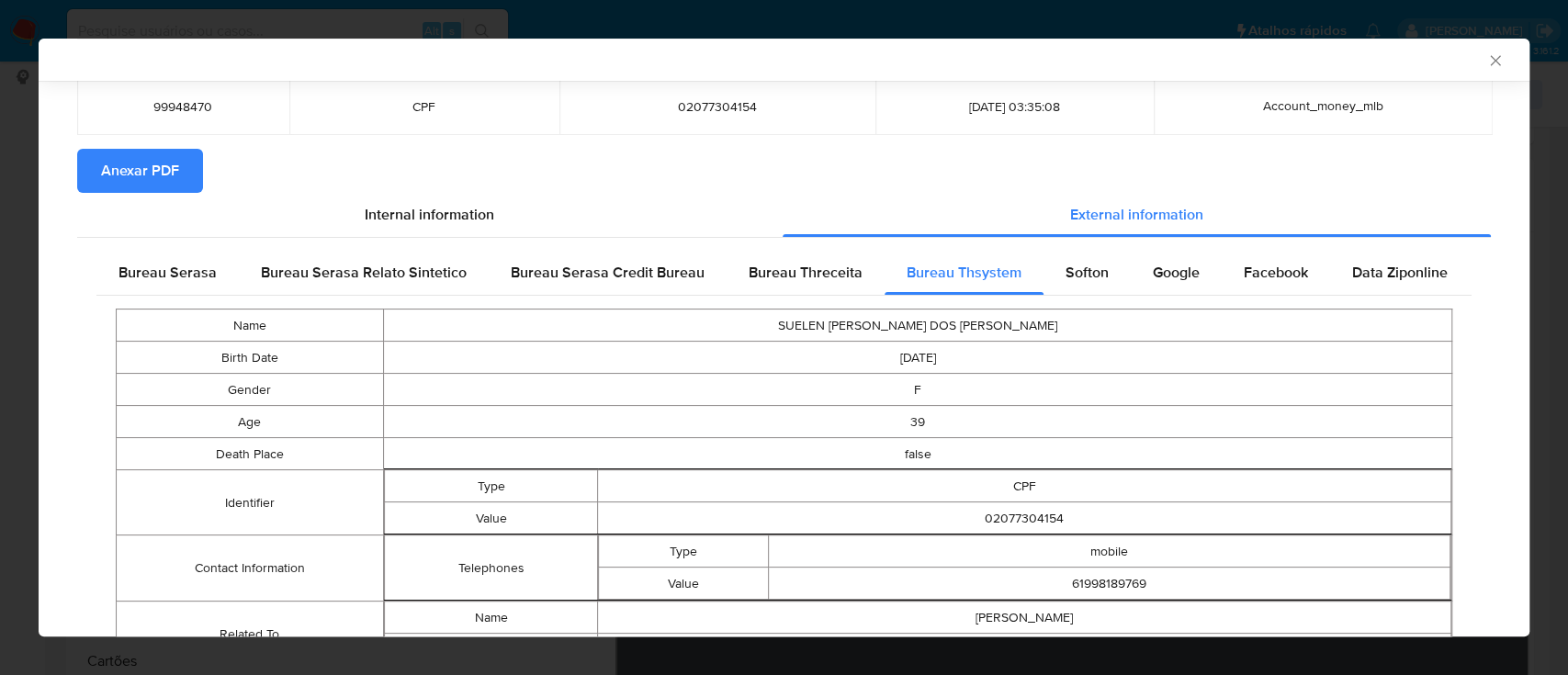
scroll to position [203, 0]
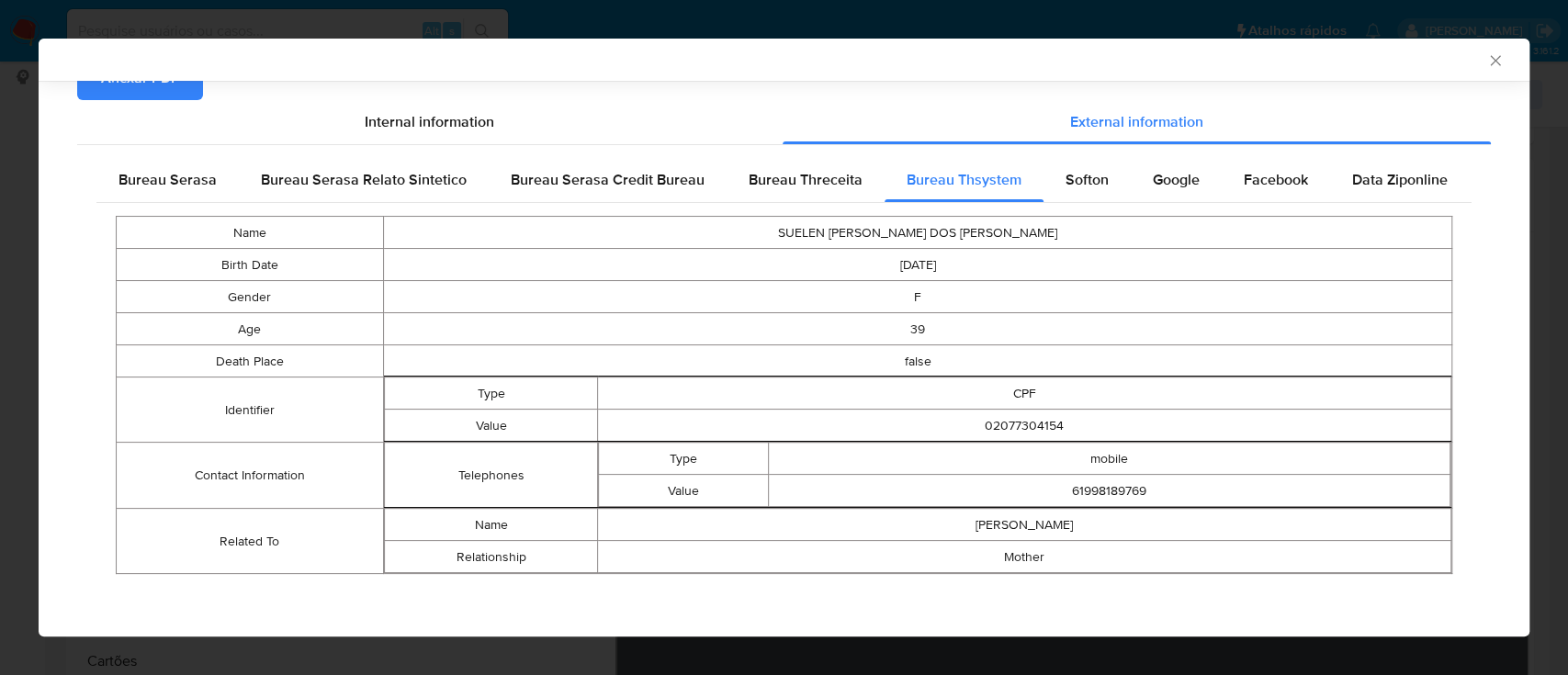
drag, startPoint x: 1299, startPoint y: 66, endPoint x: 1291, endPoint y: 70, distance: 8.9
click at [1294, 69] on div "AML Data Collector" at bounding box center [784, 60] width 1490 height 42
click at [1075, 172] on span "Softon" at bounding box center [1087, 179] width 43 height 21
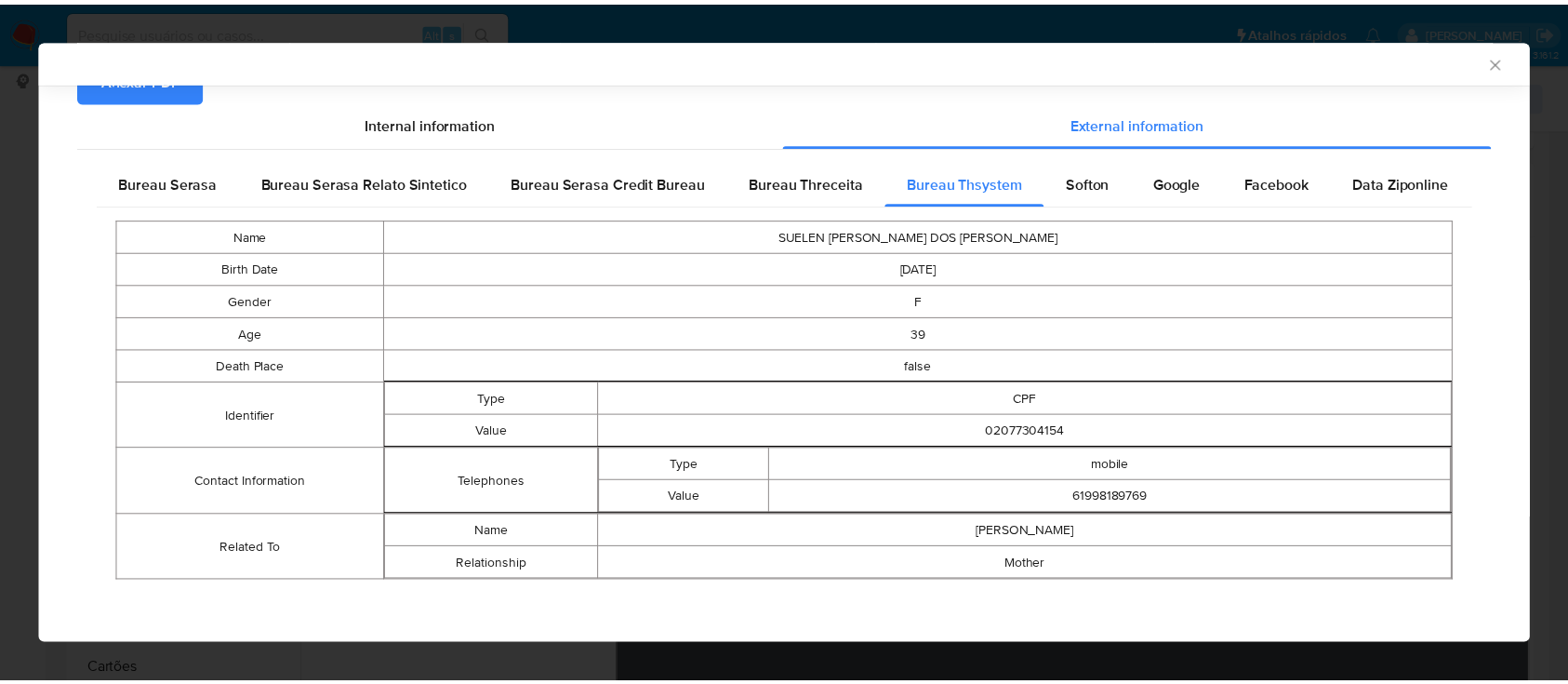
scroll to position [0, 0]
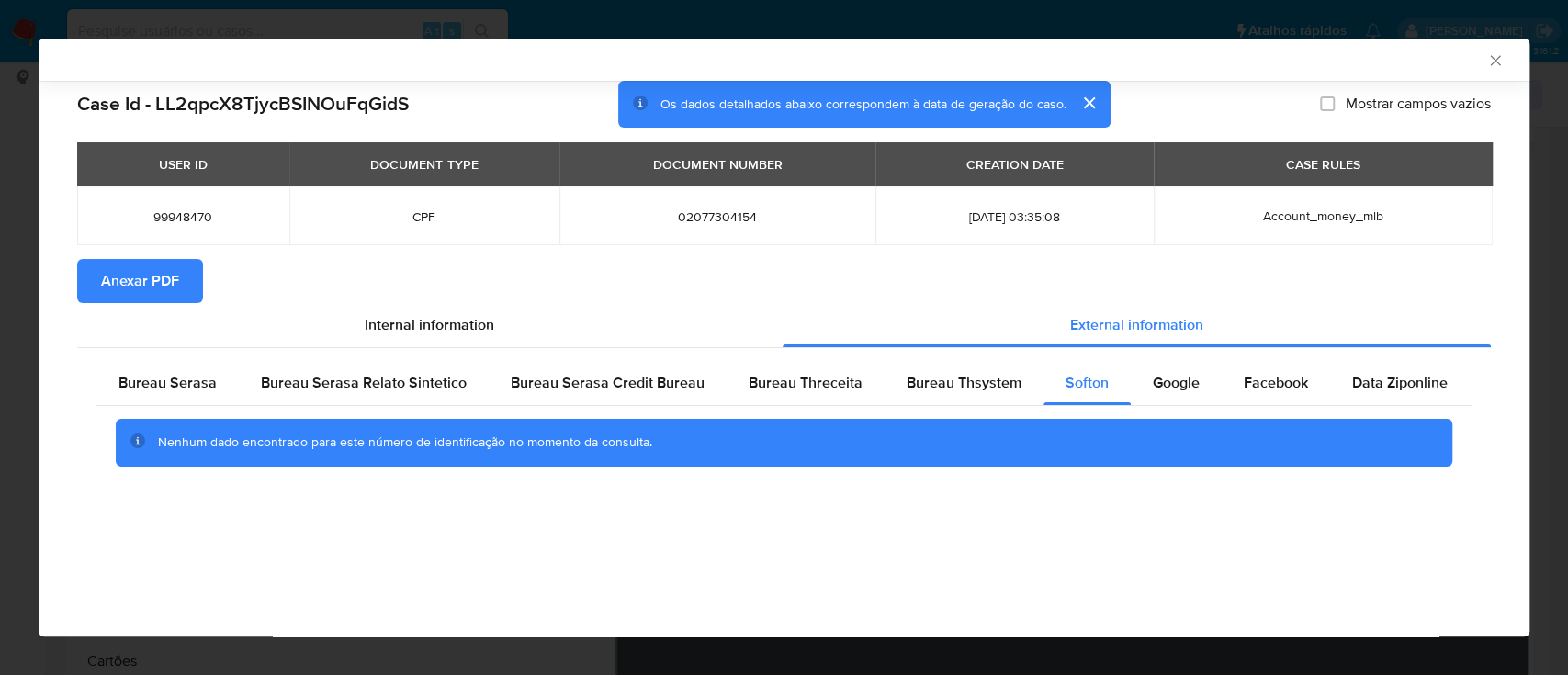
click at [1259, 55] on div "AML Data Collector" at bounding box center [769, 60] width 1435 height 17
click at [1159, 379] on span "Google" at bounding box center [1176, 382] width 47 height 21
drag, startPoint x: 1311, startPoint y: 56, endPoint x: 1236, endPoint y: 48, distance: 75.4
click at [1300, 55] on div "AML Data Collector" at bounding box center [769, 60] width 1435 height 17
click at [1496, 54] on icon "Fechar a janela" at bounding box center [1495, 61] width 18 height 18
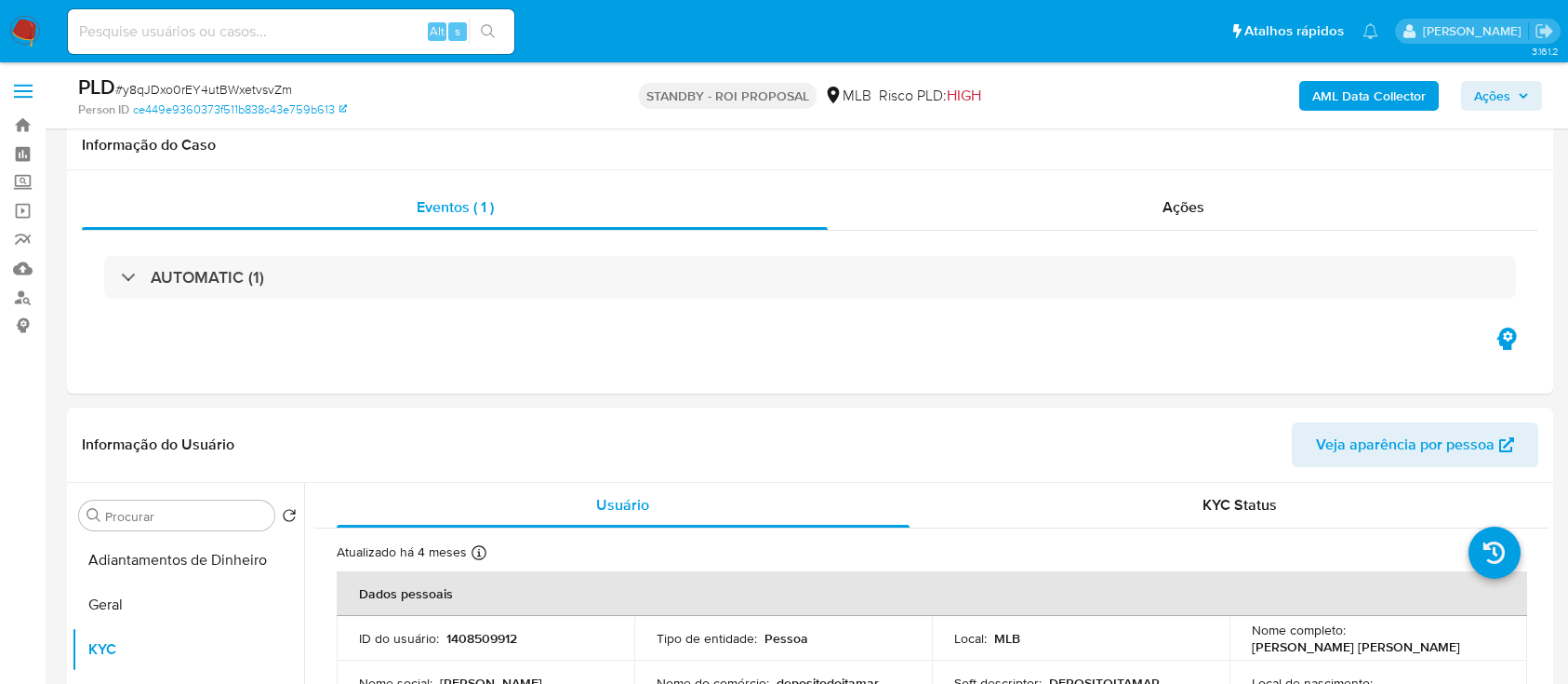
select select "10"
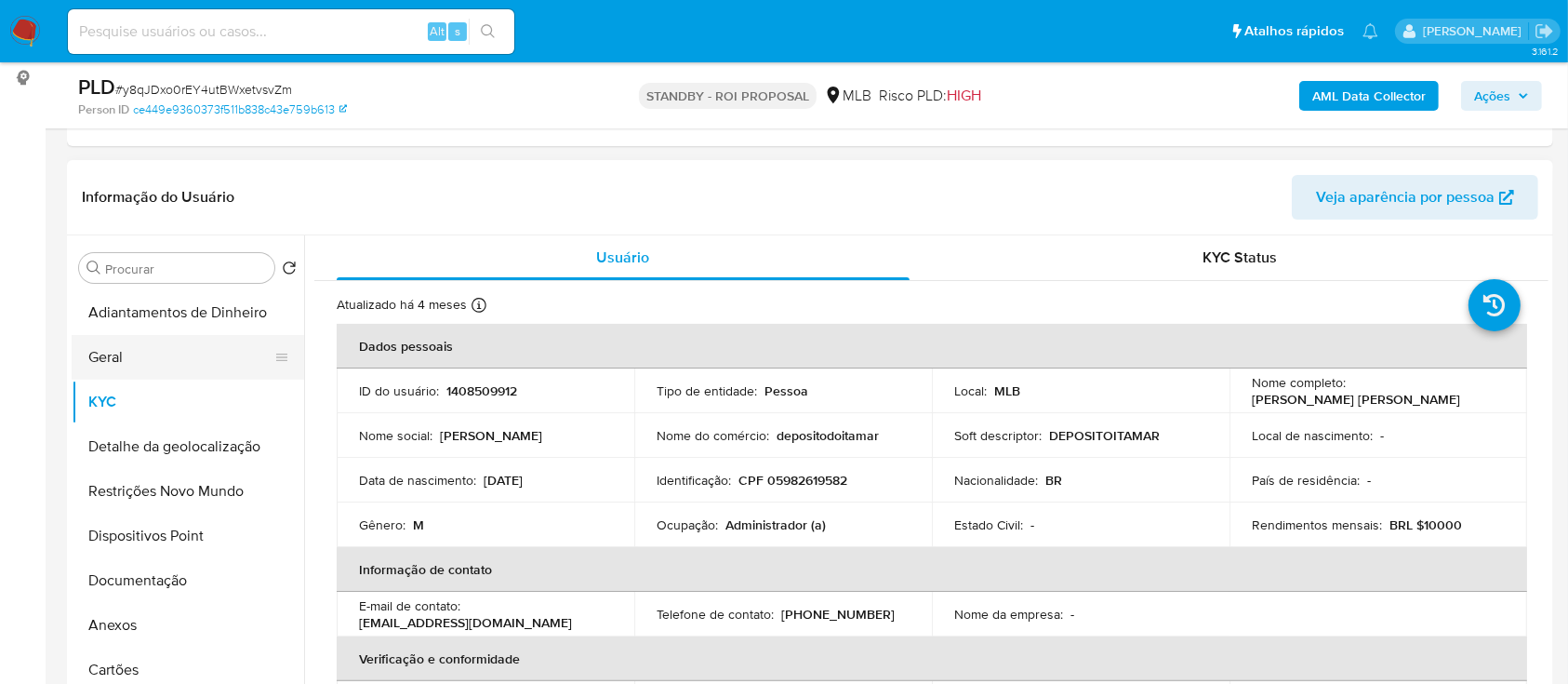
click at [239, 374] on button "Geral" at bounding box center [181, 357] width 218 height 45
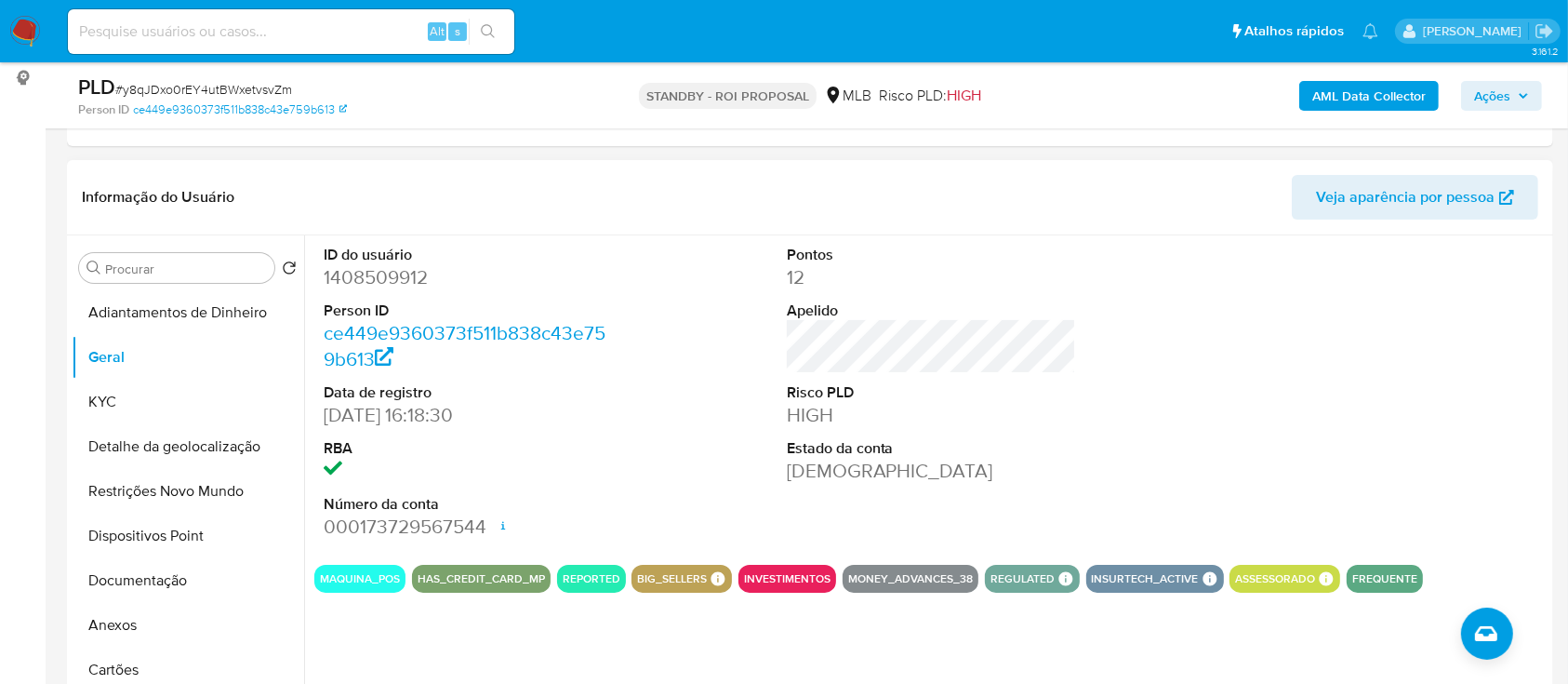
drag, startPoint x: 1370, startPoint y: 344, endPoint x: 1347, endPoint y: 333, distance: 25.5
click at [1370, 342] on div at bounding box center [1394, 393] width 309 height 314
click at [119, 405] on button "KYC" at bounding box center [181, 402] width 218 height 45
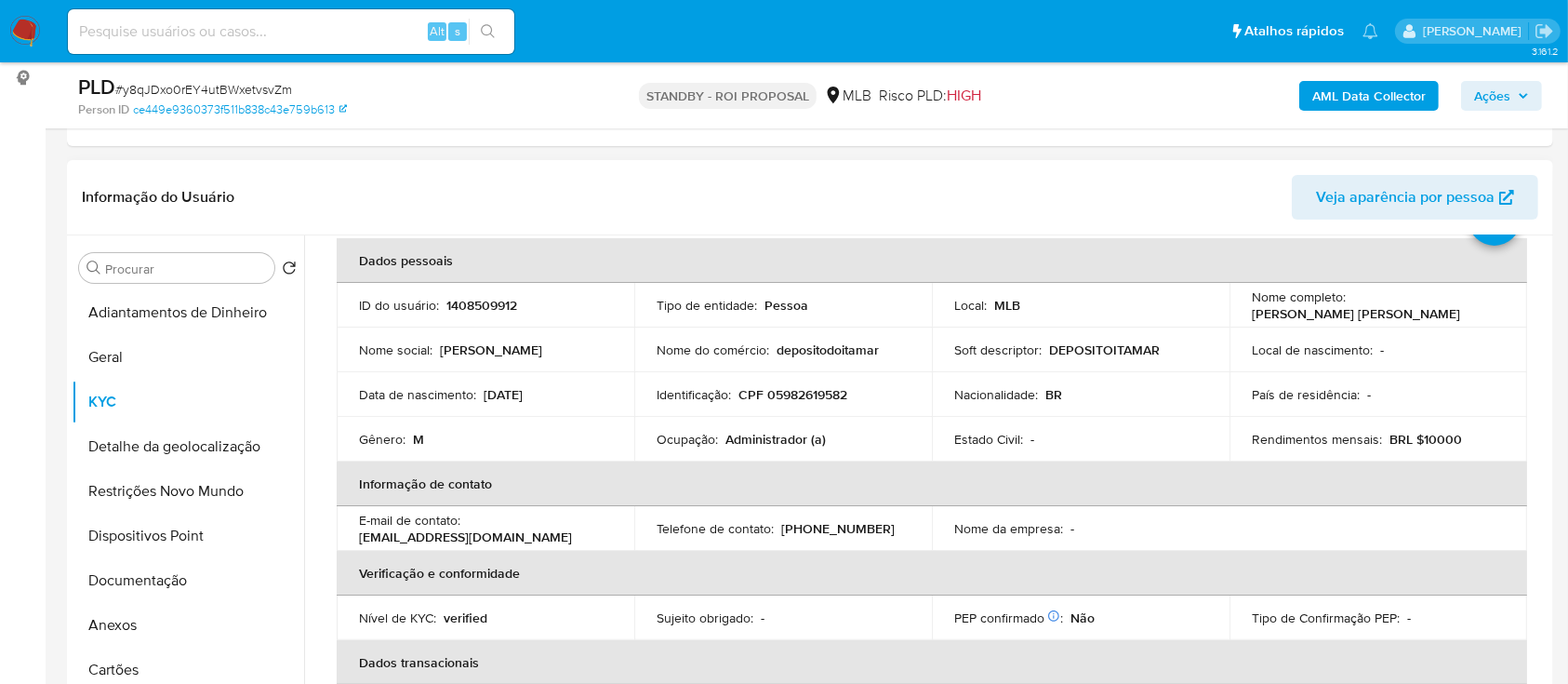
scroll to position [124, 0]
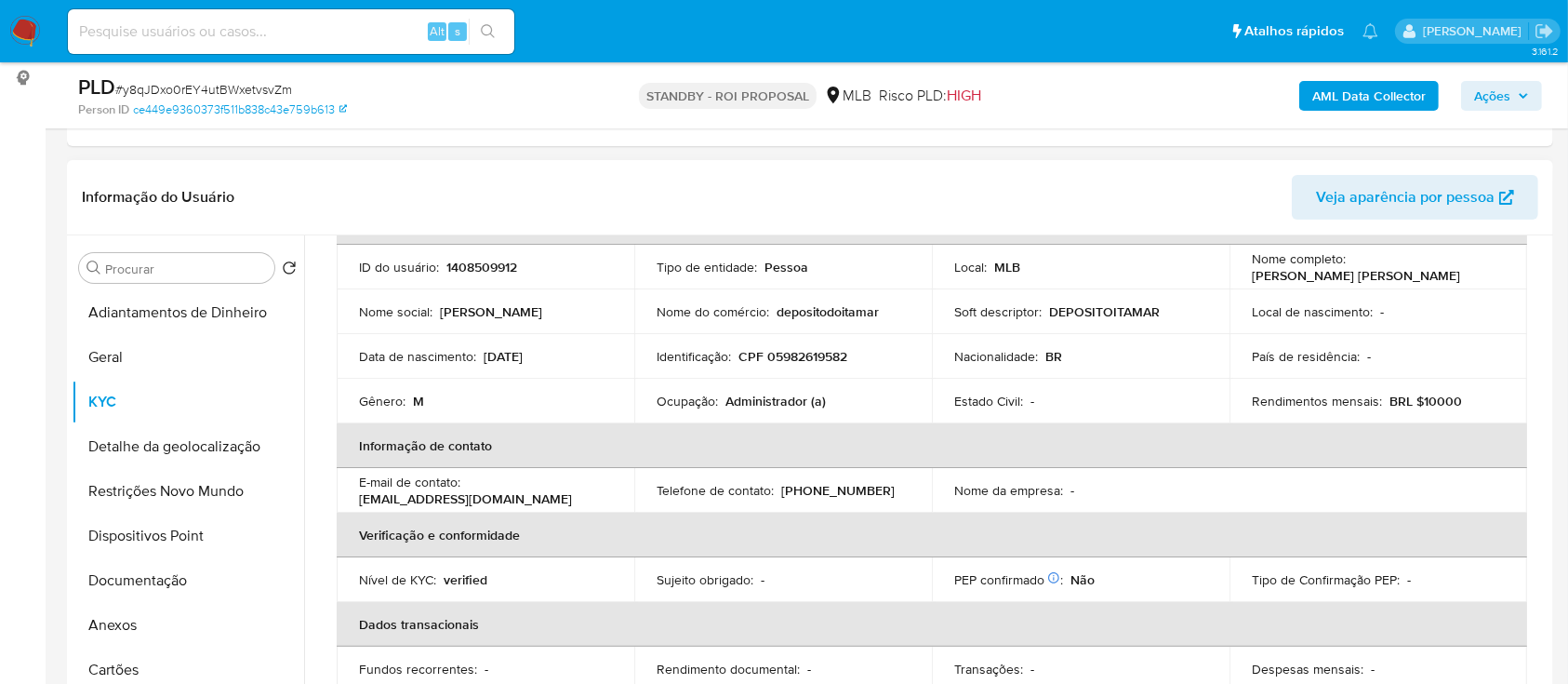
click at [1149, 200] on header "Informação do Usuário Veja aparência por pessoa" at bounding box center [809, 197] width 1457 height 45
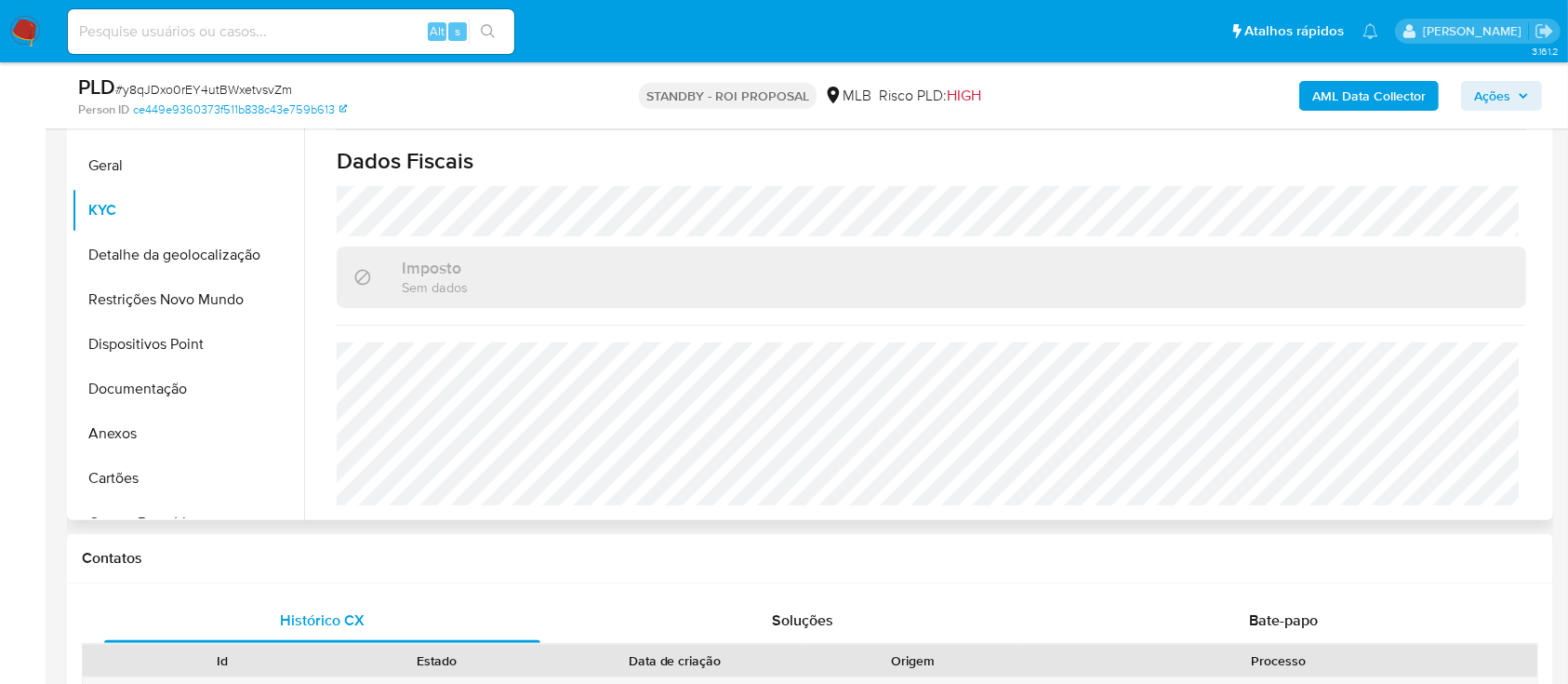
scroll to position [496, 0]
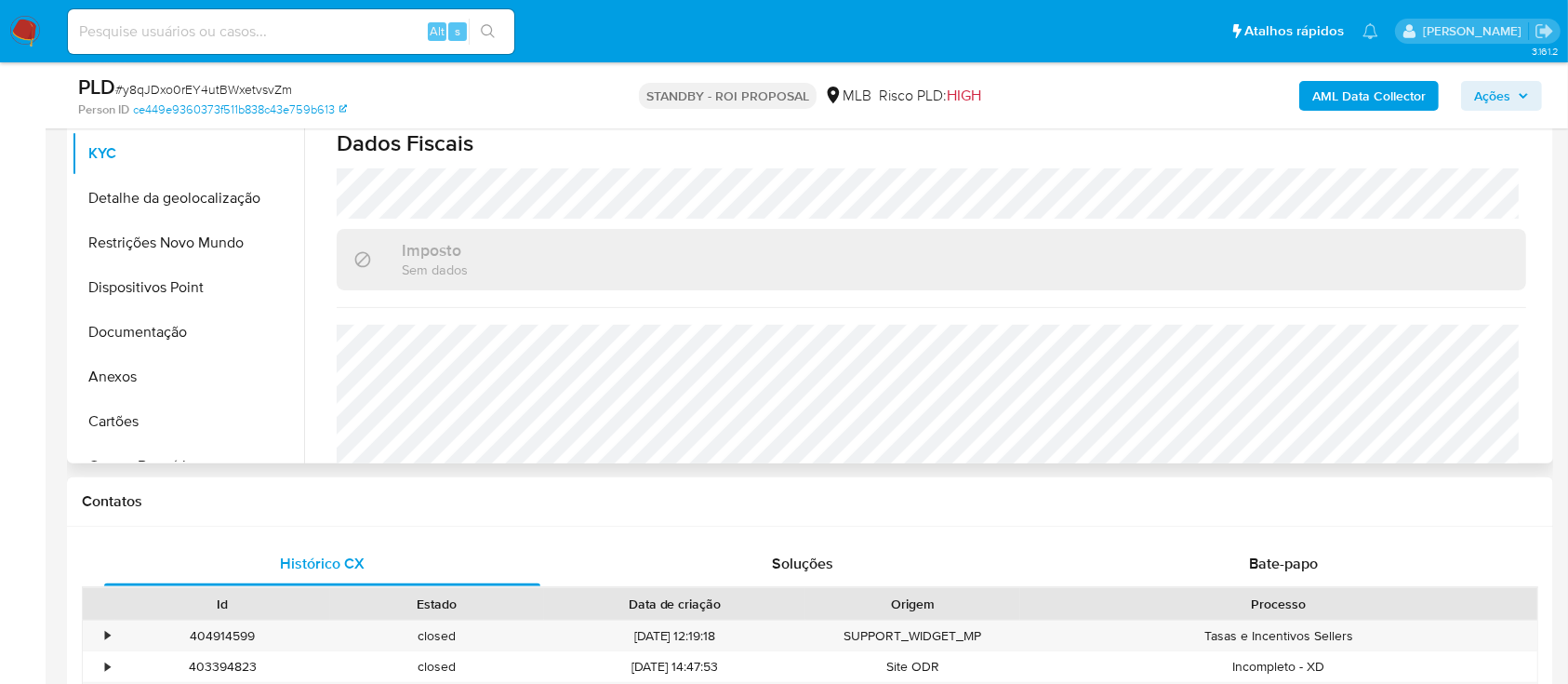
scroll to position [791, 0]
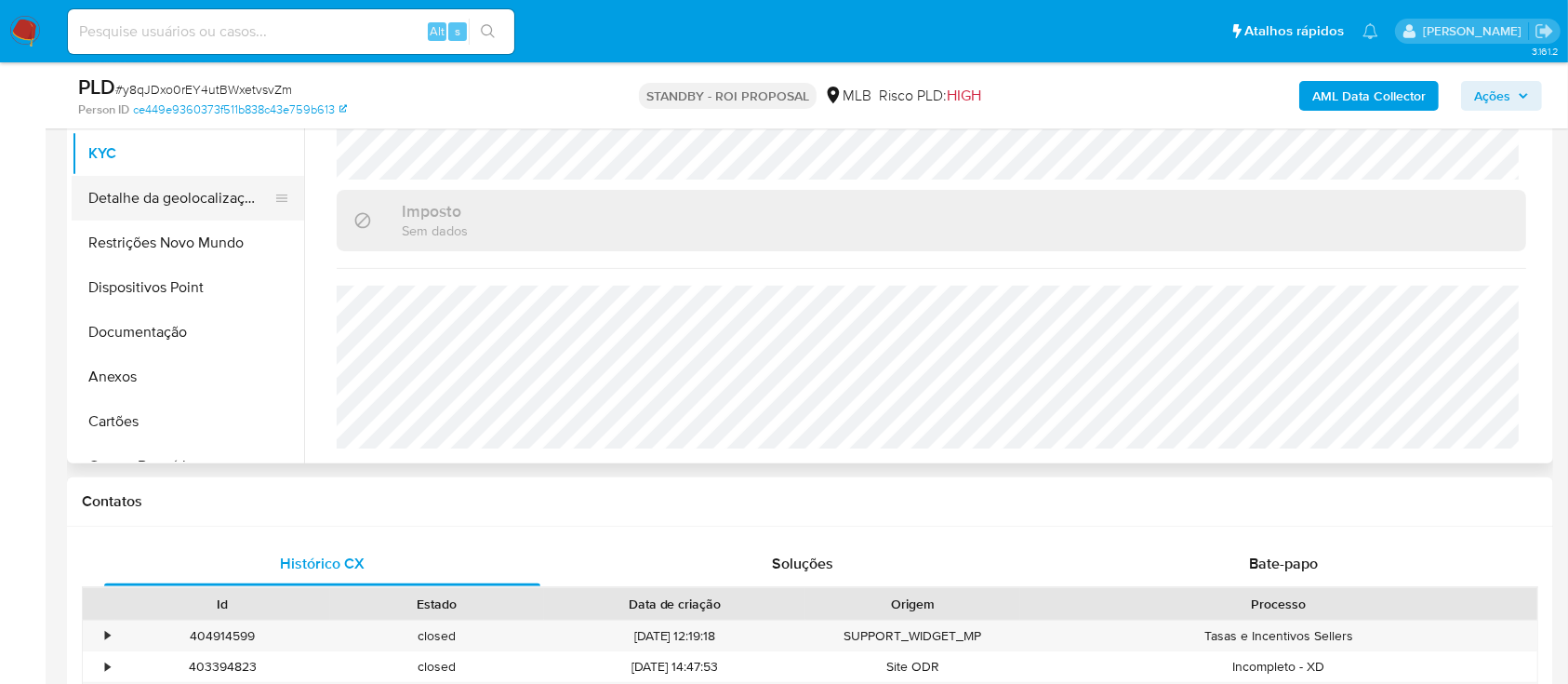
click at [195, 196] on button "Detalhe da geolocalização" at bounding box center [181, 198] width 218 height 45
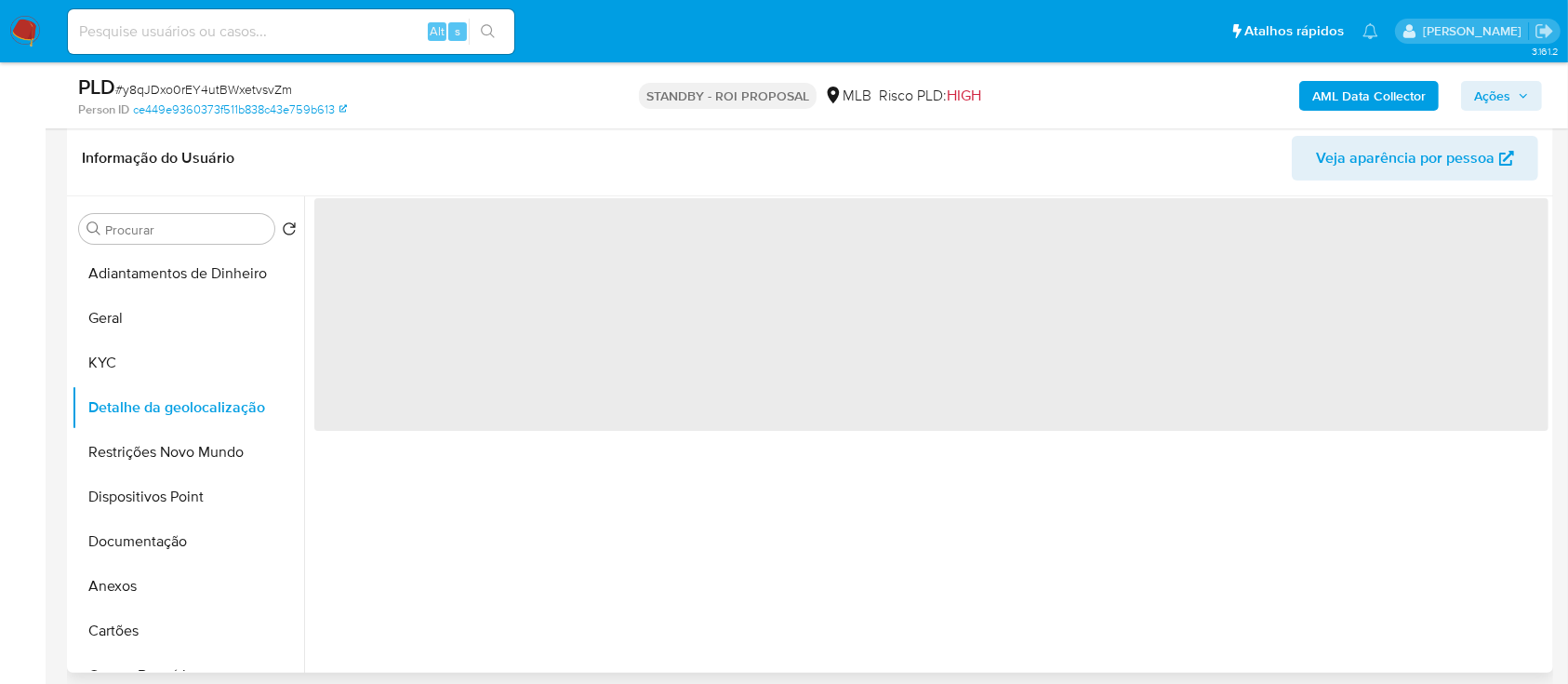
scroll to position [247, 0]
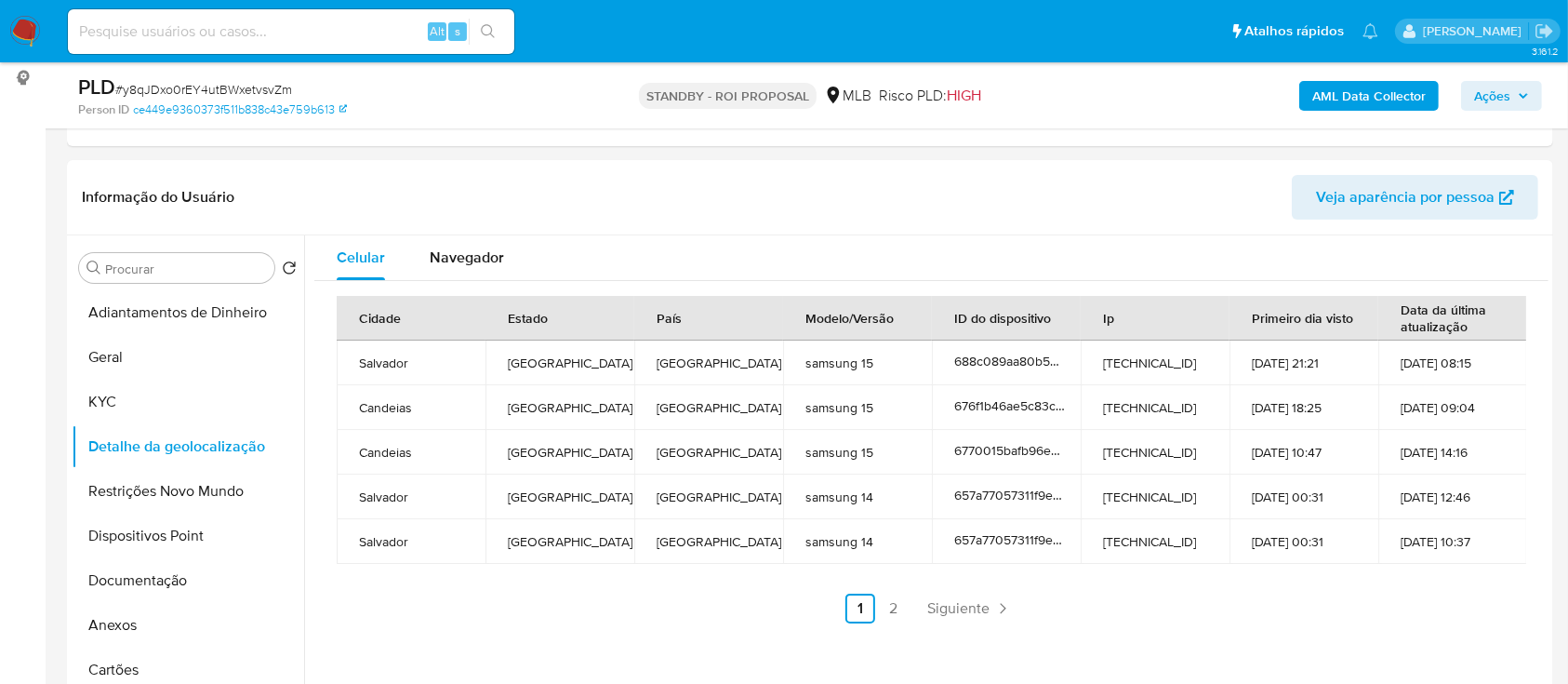
click at [893, 596] on link "2" at bounding box center [893, 608] width 30 height 30
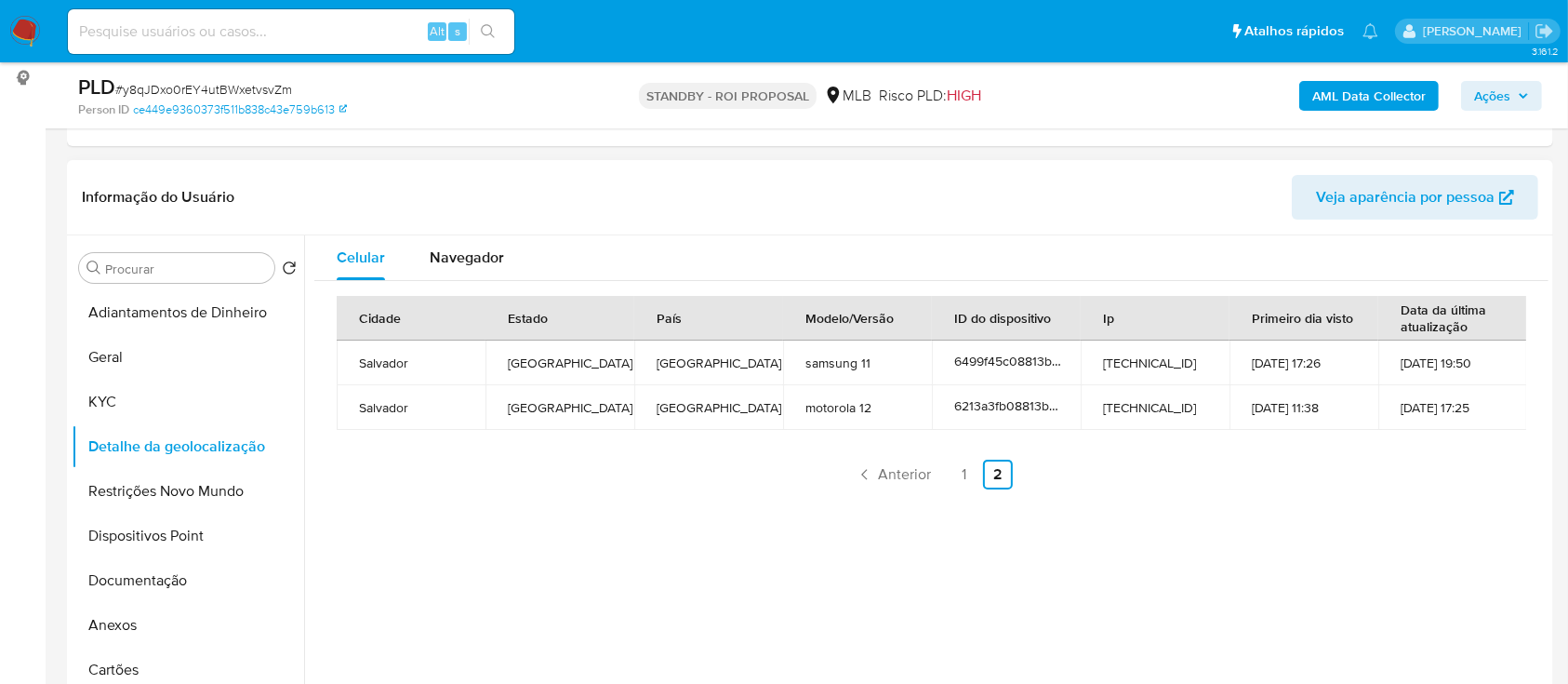
drag, startPoint x: 1369, startPoint y: 524, endPoint x: 1348, endPoint y: 479, distance: 49.7
click at [1369, 524] on div "Celular Navegador Cidade Estado País Modelo/Versão ID do dispositivo Ip Primeir…" at bounding box center [926, 473] width 1244 height 476
click at [112, 486] on button "Restrições Novo Mundo" at bounding box center [181, 491] width 218 height 45
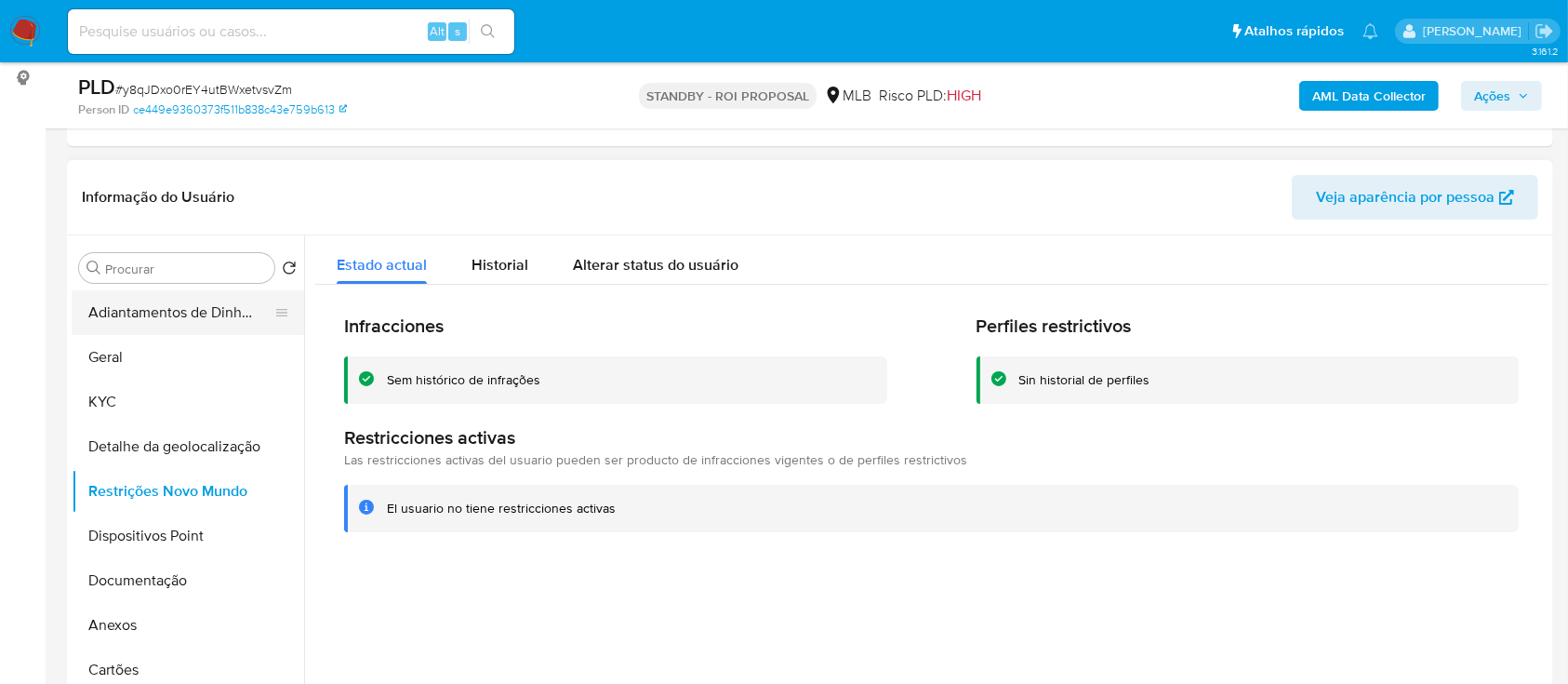
drag, startPoint x: 5, startPoint y: 415, endPoint x: 274, endPoint y: 324, distance: 284.0
click at [129, 541] on button "Dispositivos Point" at bounding box center [181, 536] width 218 height 45
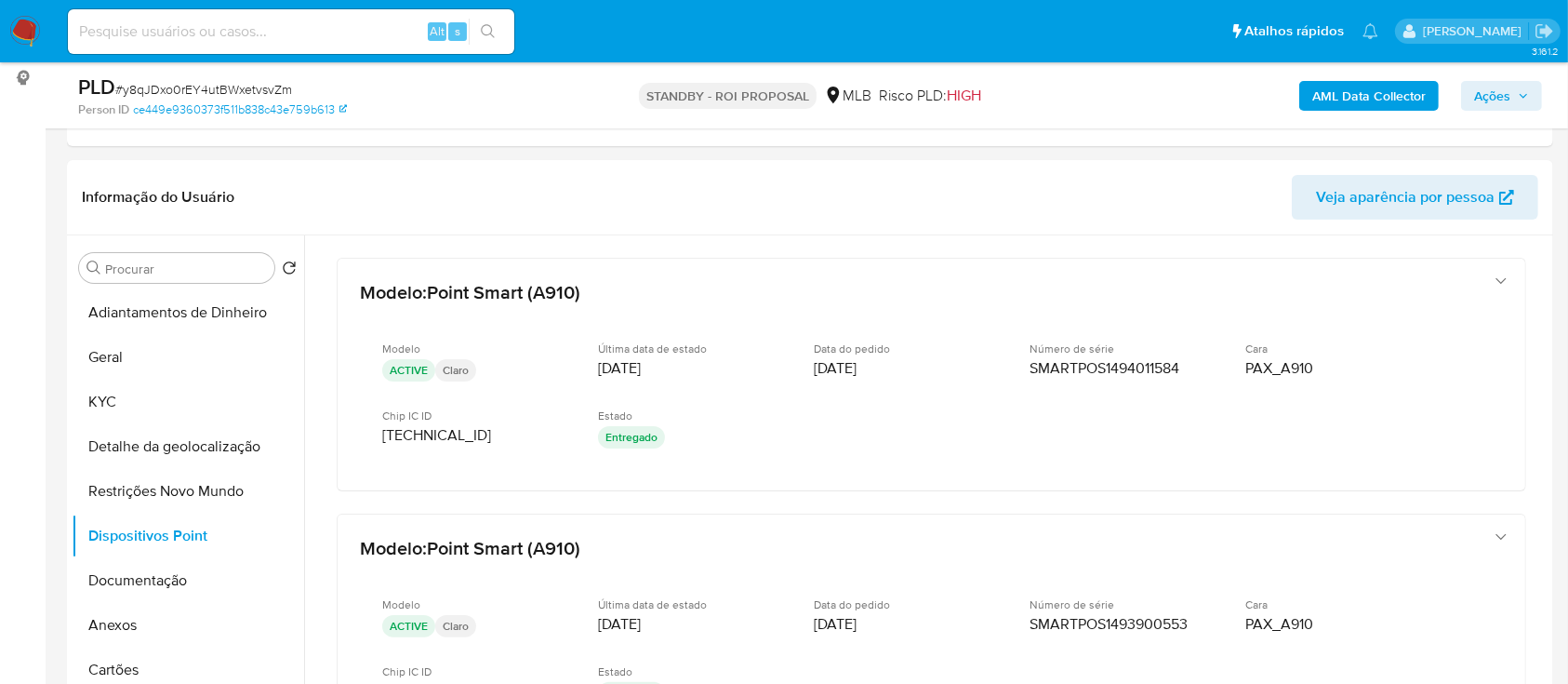
scroll to position [124, 0]
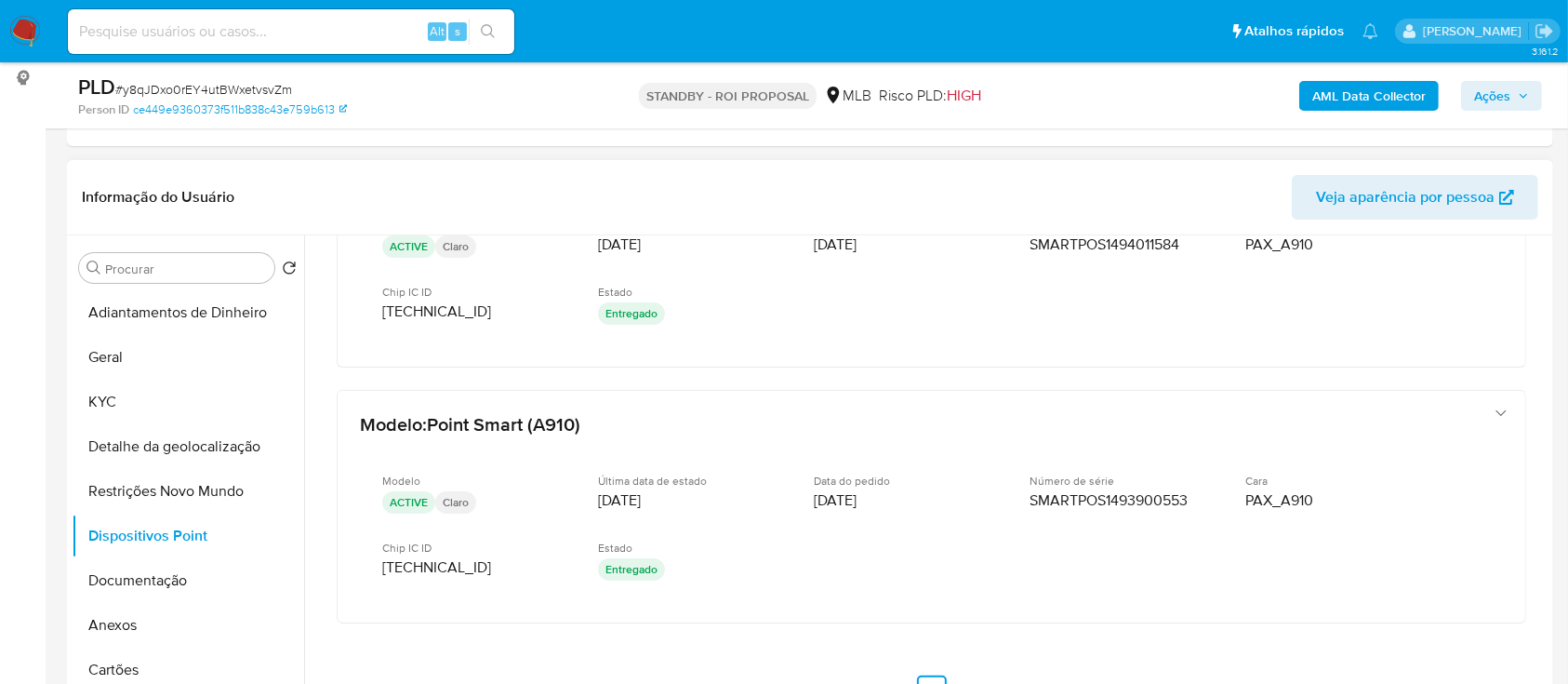
click at [1541, 517] on div at bounding box center [926, 473] width 1244 height 476
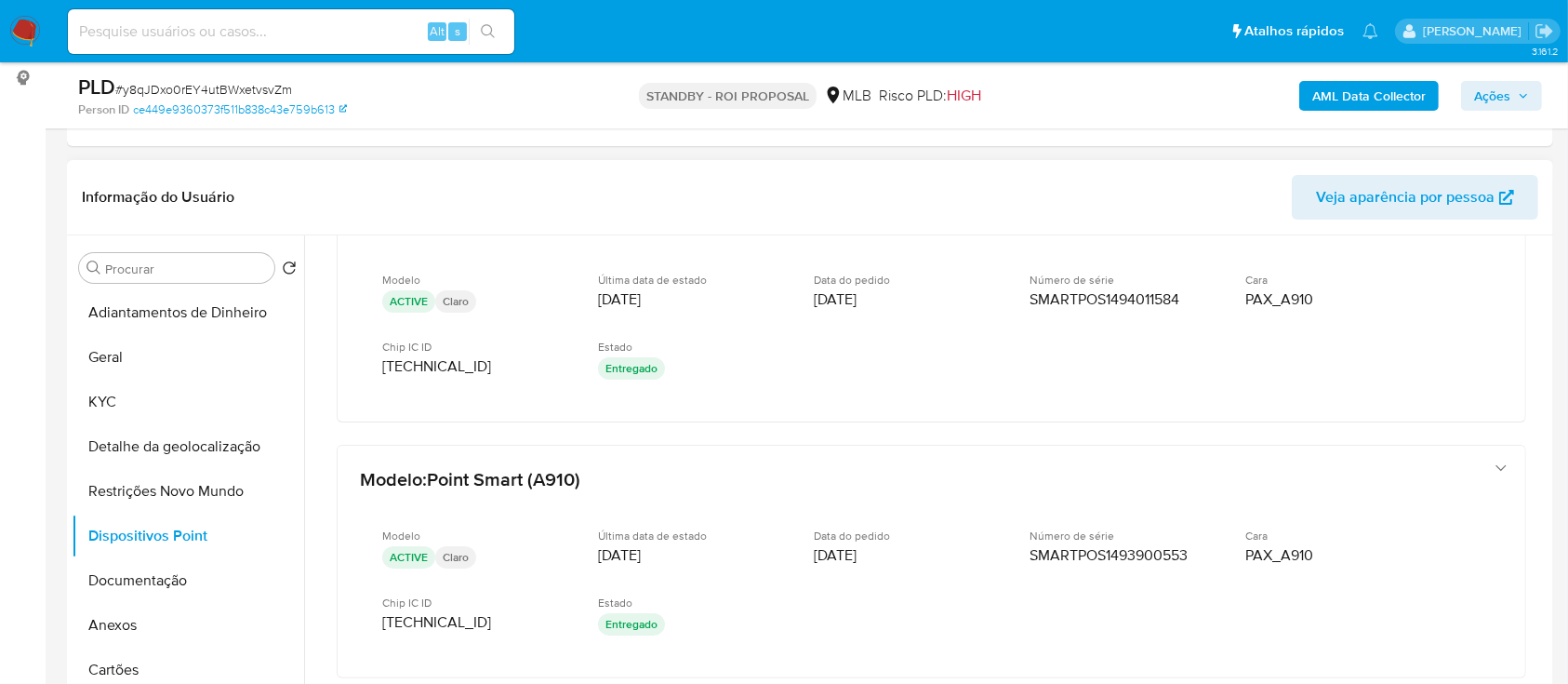
scroll to position [72, 0]
click at [126, 574] on button "Documentação" at bounding box center [181, 580] width 218 height 45
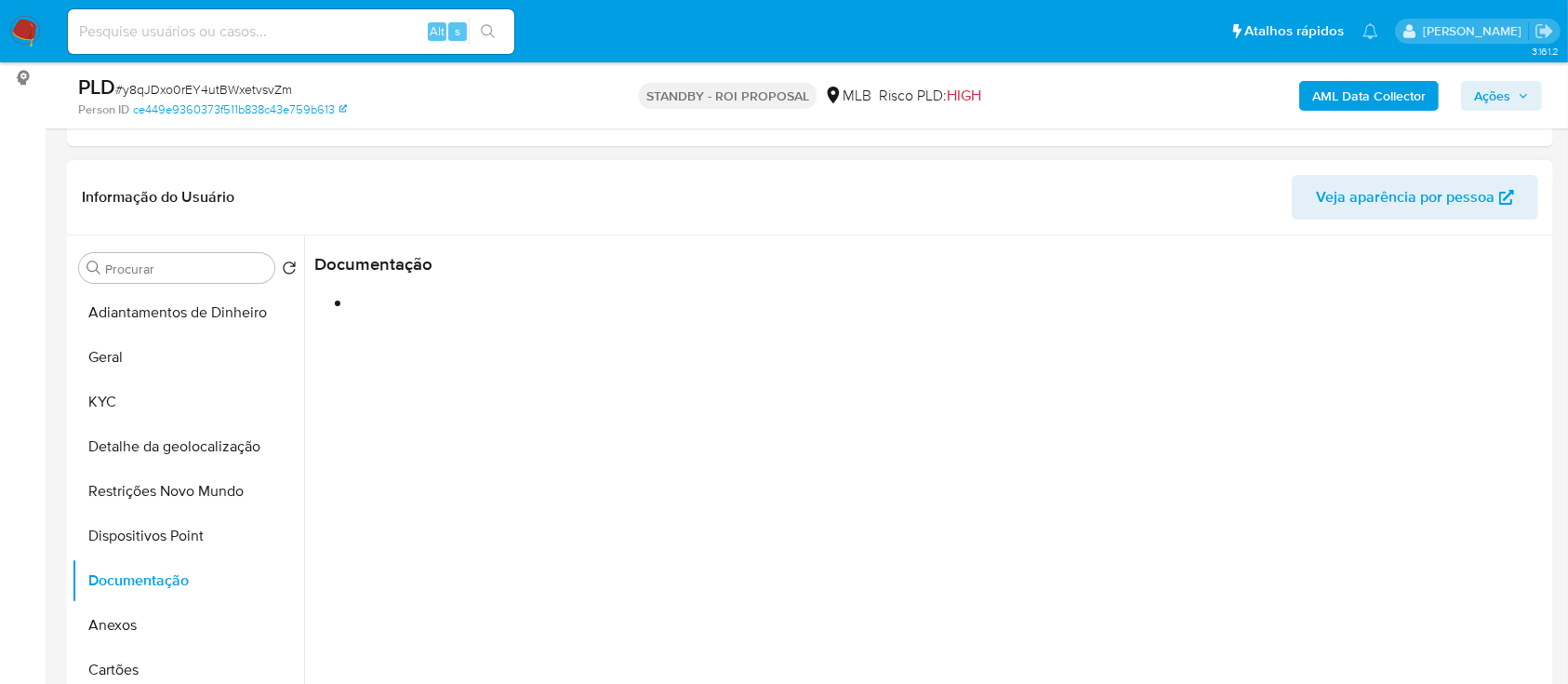
scroll to position [0, 0]
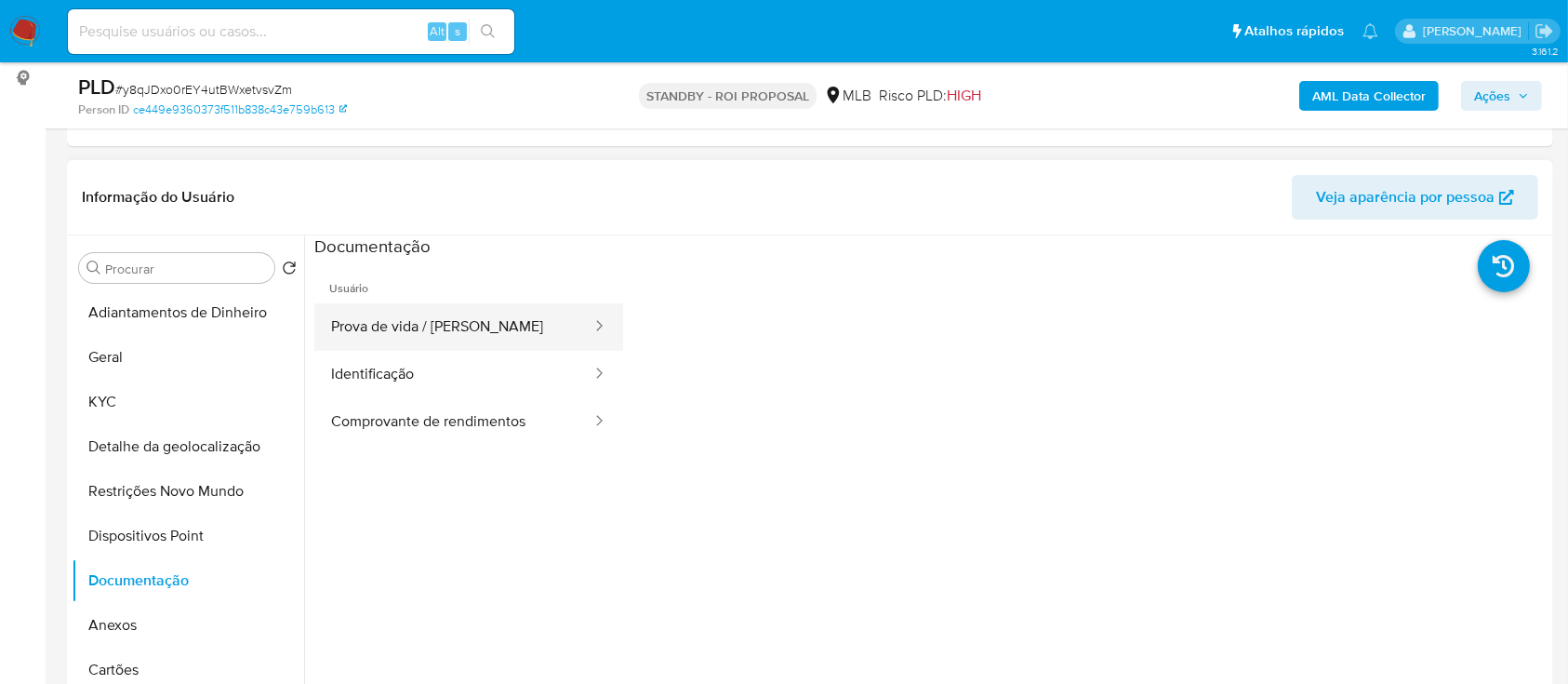
click at [387, 326] on button "Prova de vida / [PERSON_NAME]" at bounding box center [454, 327] width 279 height 48
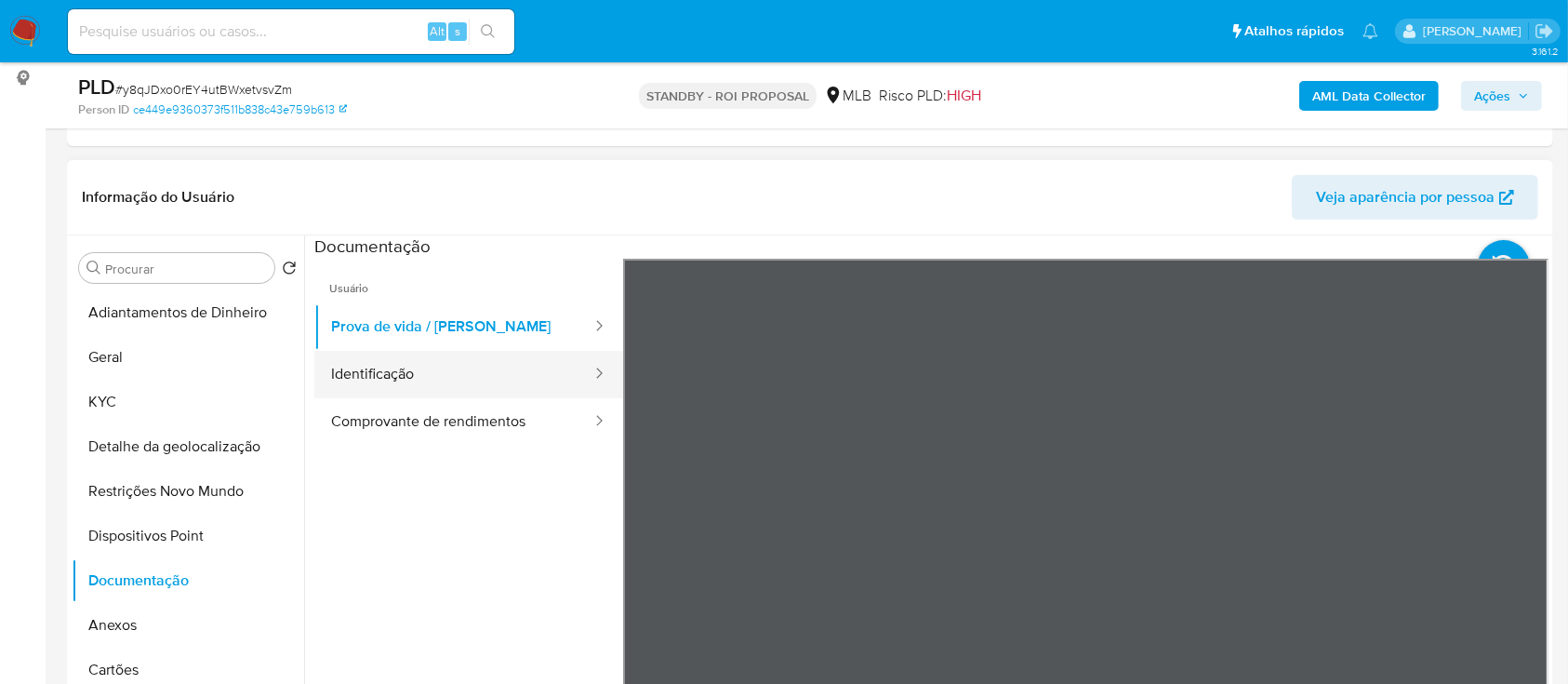
click at [356, 359] on button "Identificação" at bounding box center [454, 374] width 279 height 48
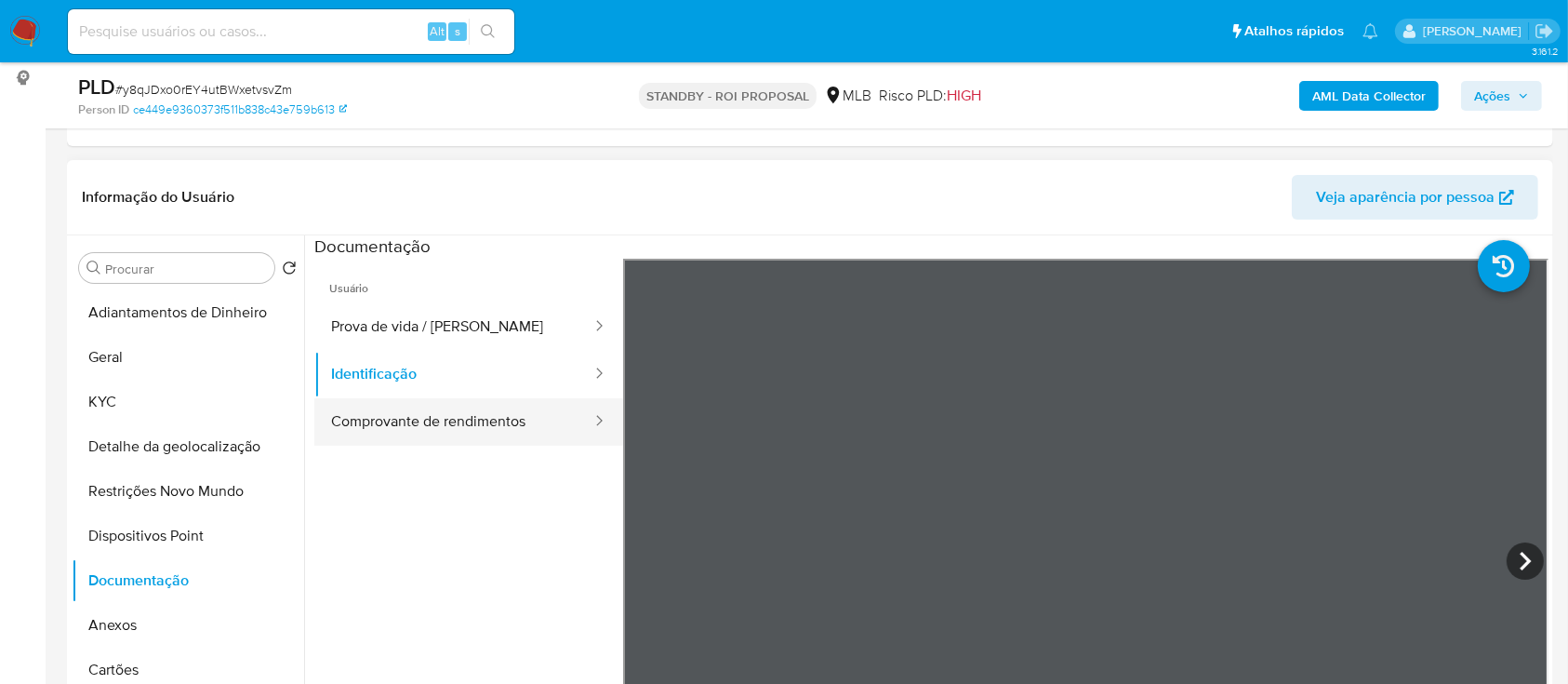
click at [403, 414] on button "Comprovante de rendimentos" at bounding box center [454, 421] width 279 height 48
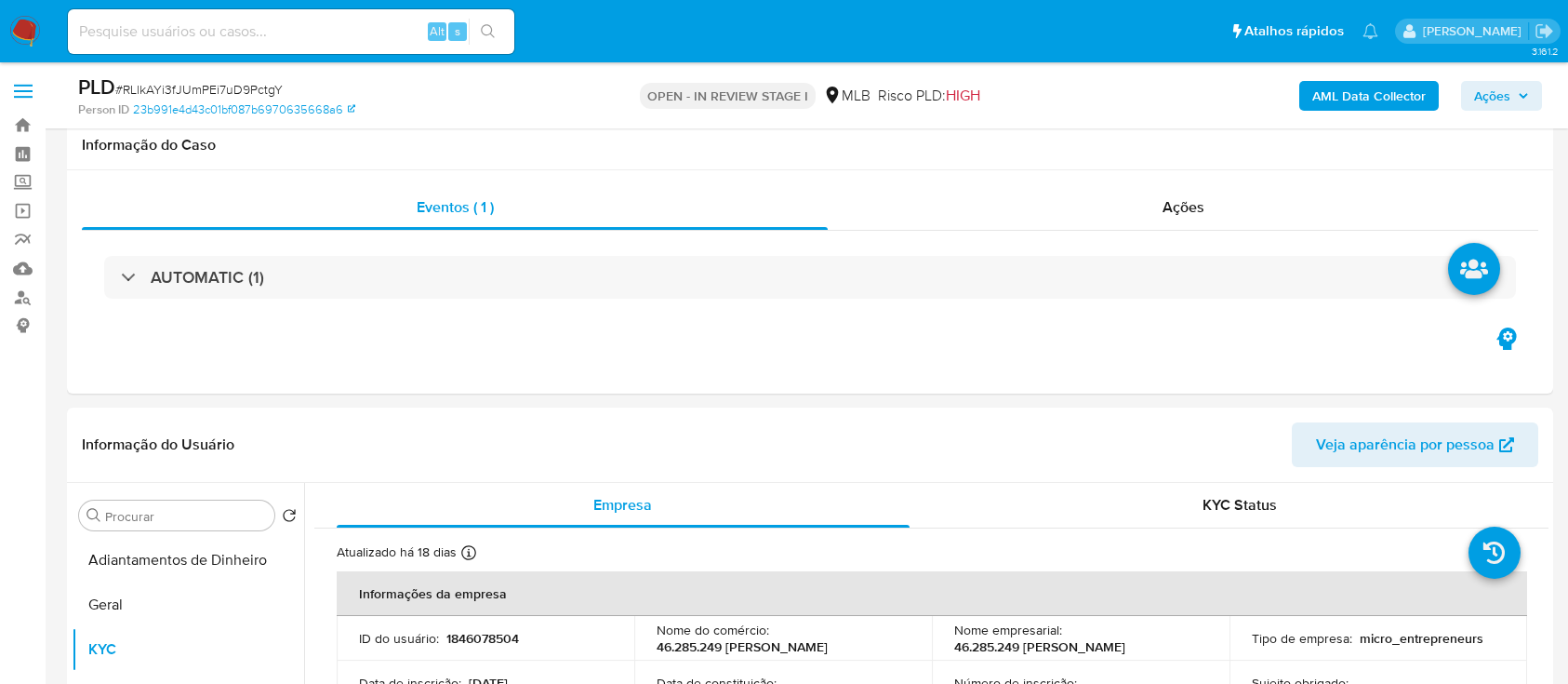
select select "10"
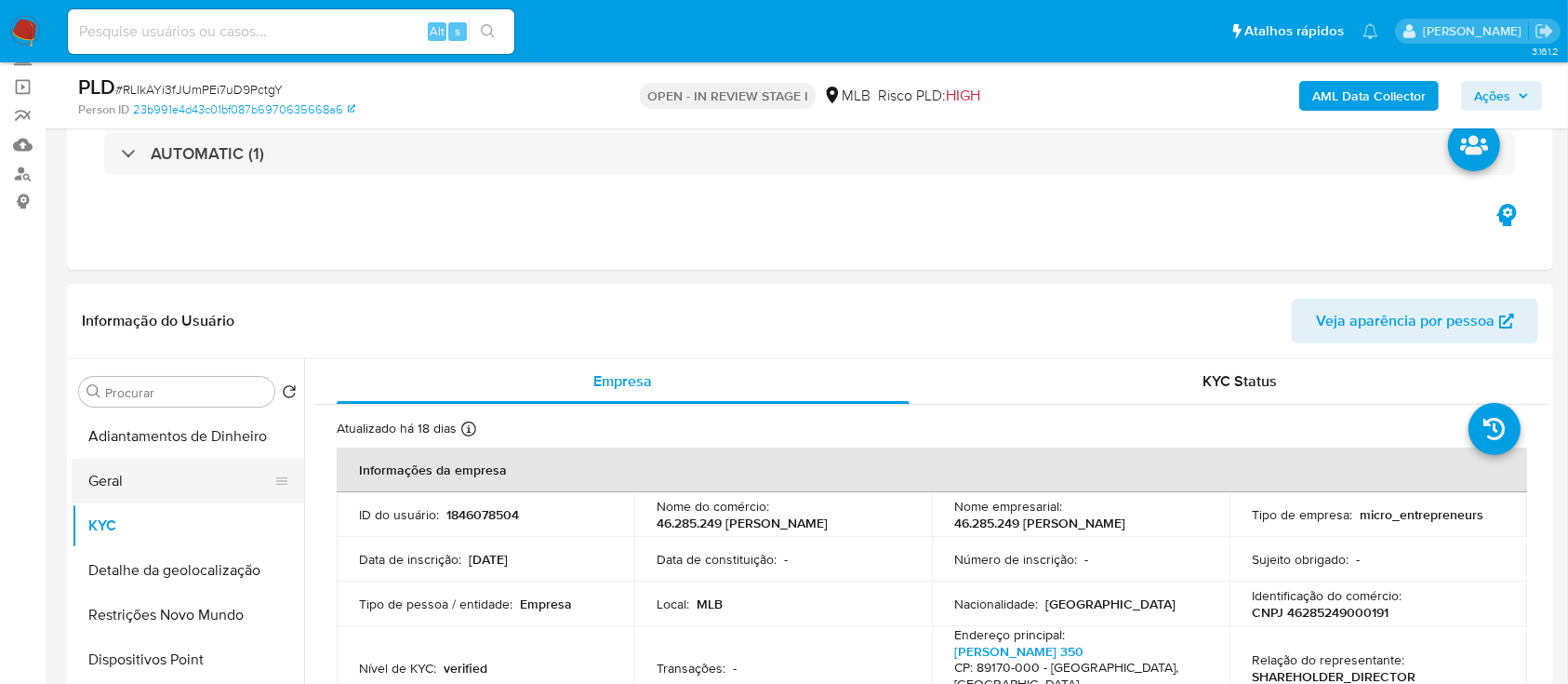
click at [126, 474] on button "Geral" at bounding box center [181, 481] width 218 height 45
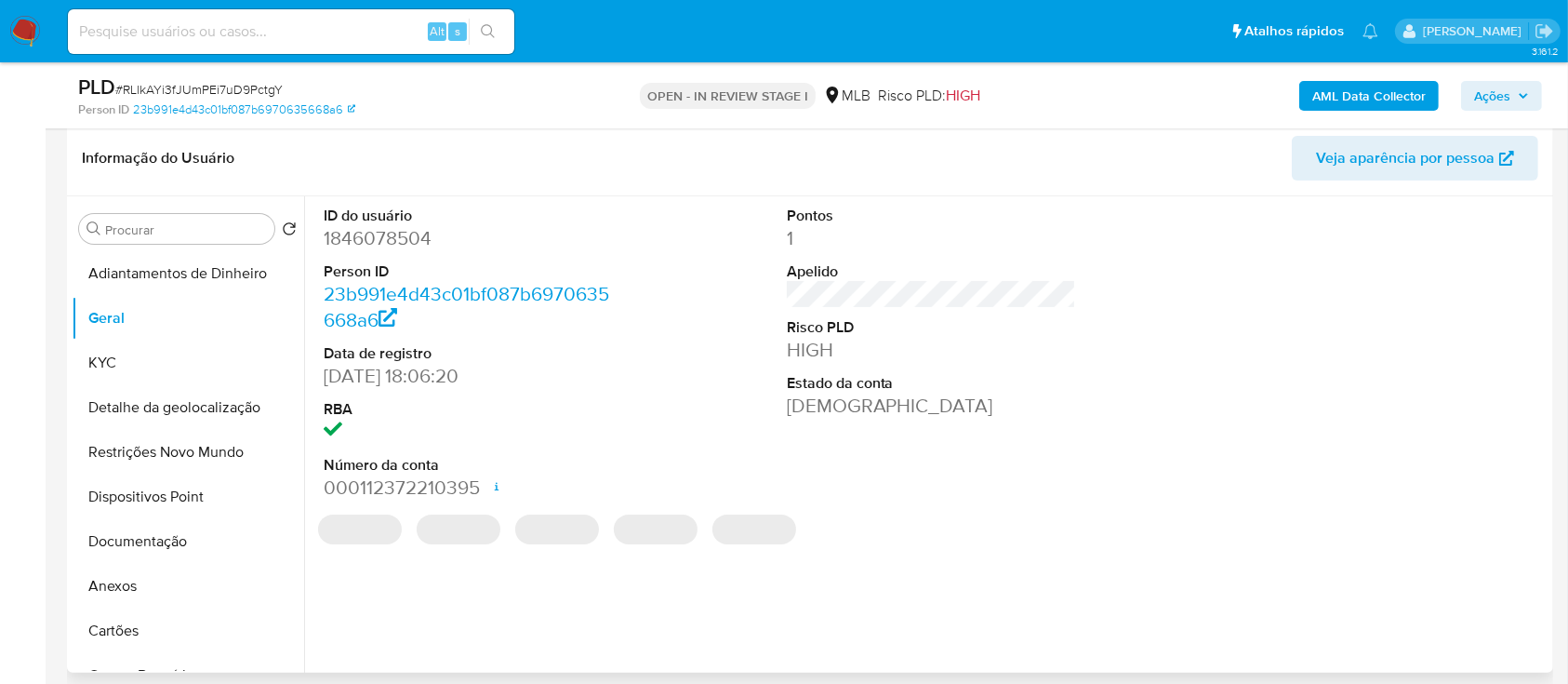
scroll to position [247, 0]
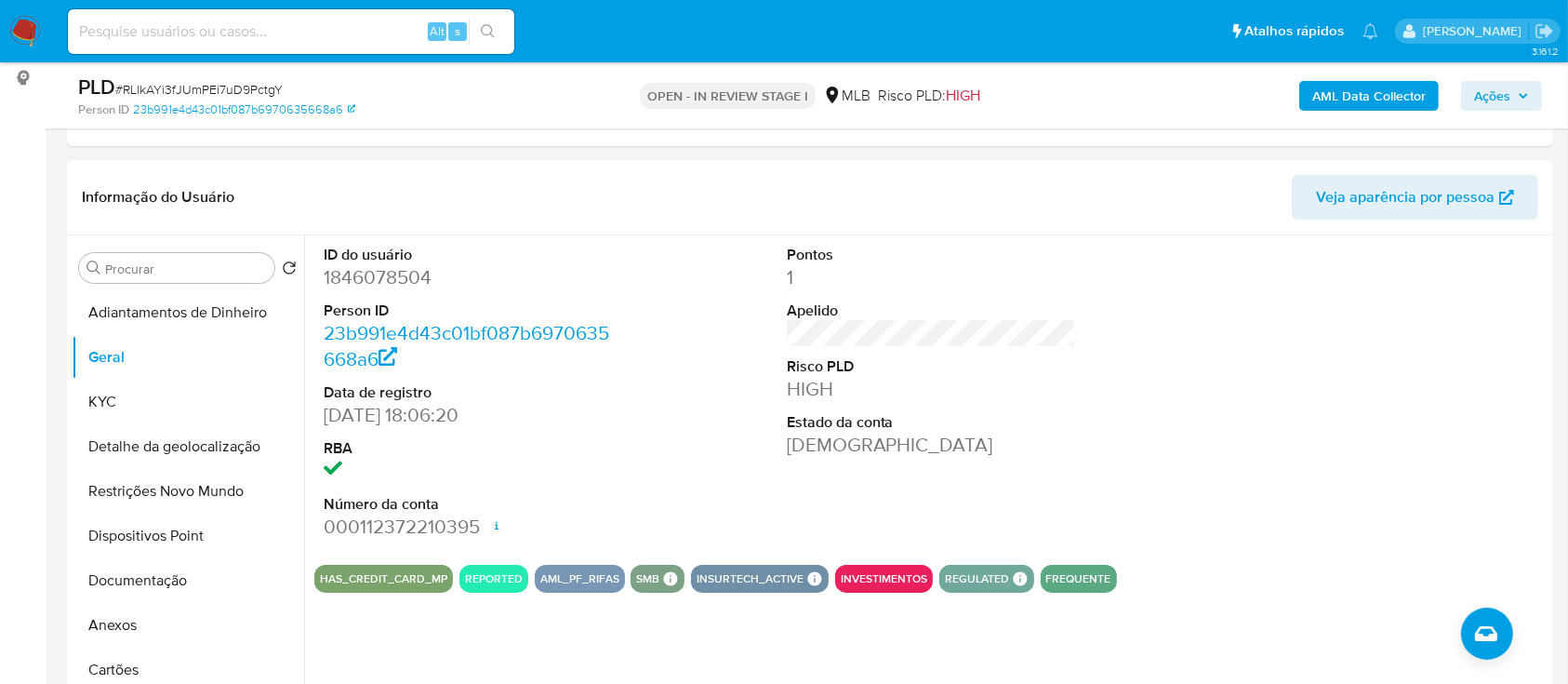
drag, startPoint x: 1286, startPoint y: 382, endPoint x: 1181, endPoint y: 270, distance: 153.5
click at [1265, 357] on div at bounding box center [1394, 393] width 309 height 314
click at [142, 392] on button "KYC" at bounding box center [181, 402] width 218 height 45
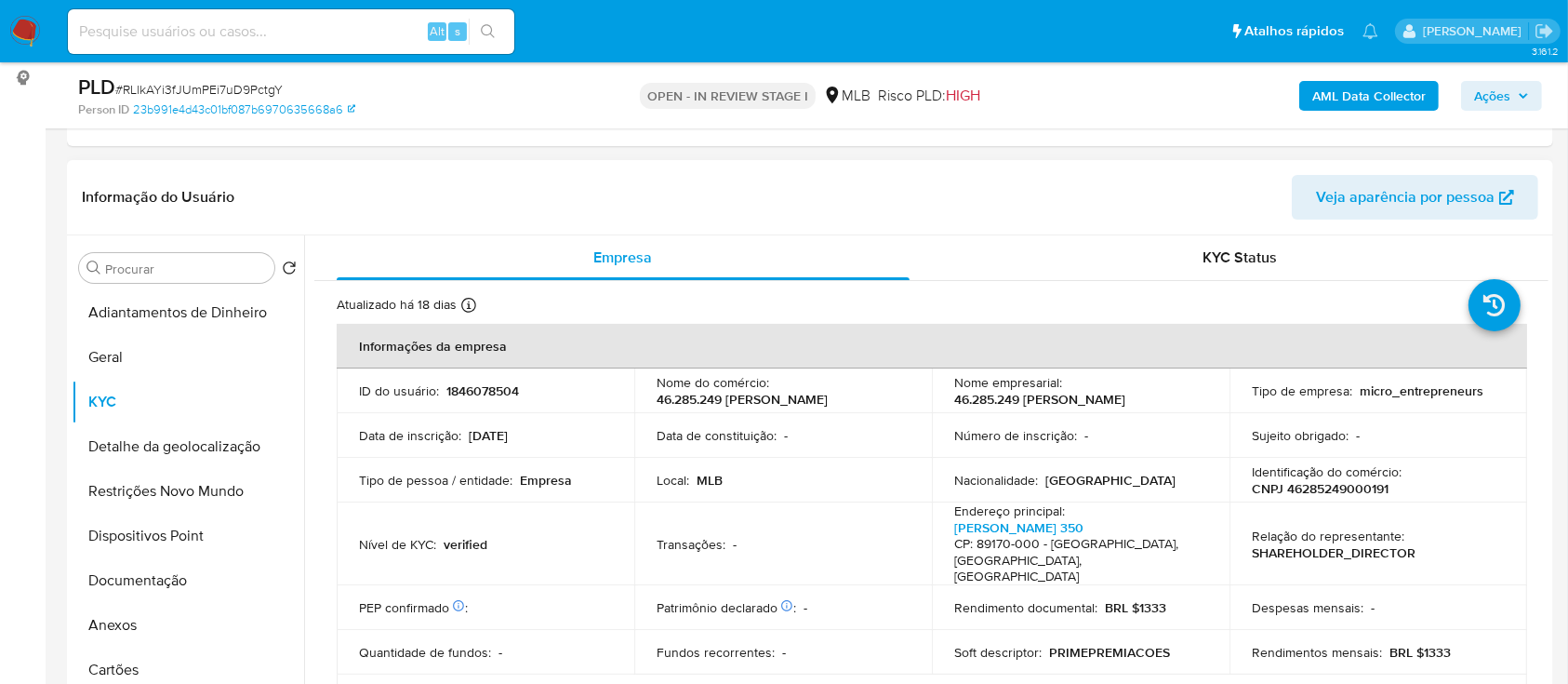
scroll to position [124, 0]
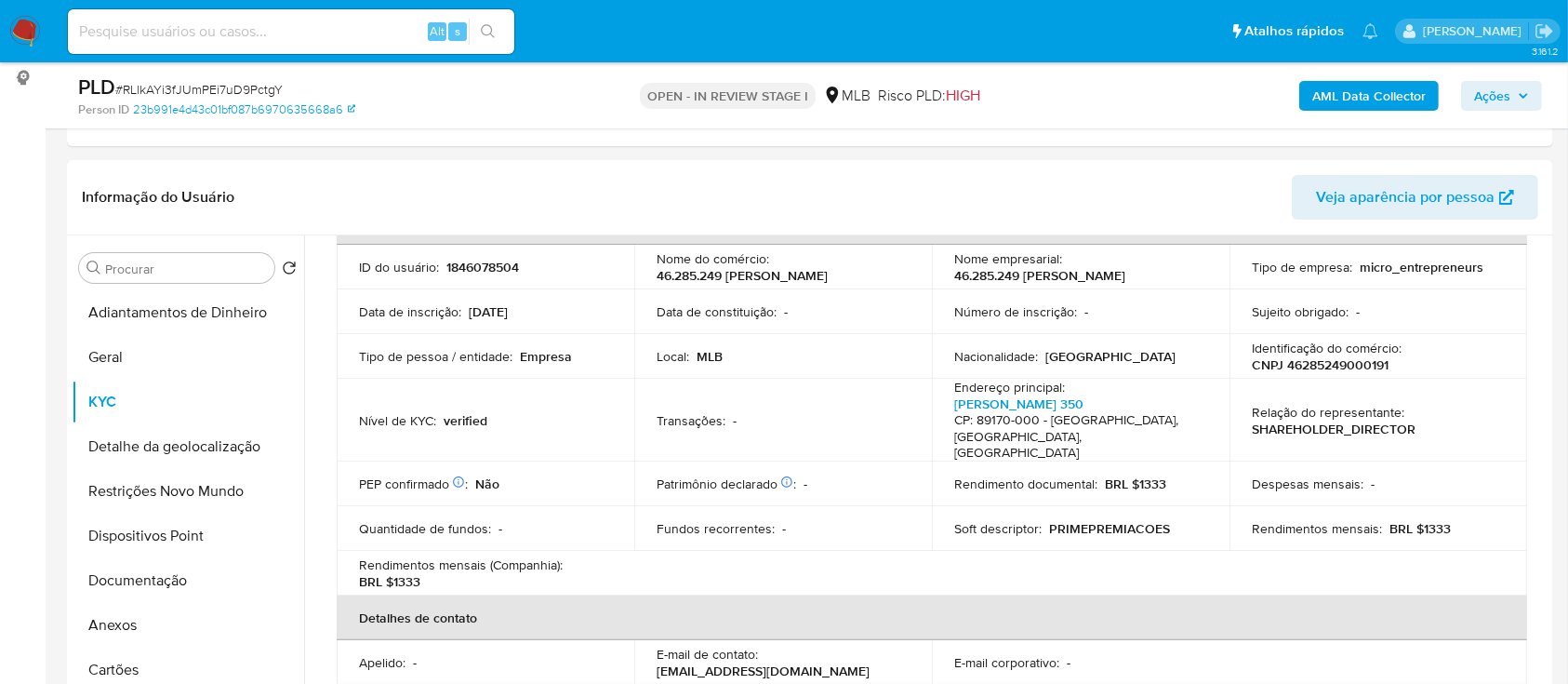
click at [103, 346] on button "Geral" at bounding box center [181, 357] width 218 height 45
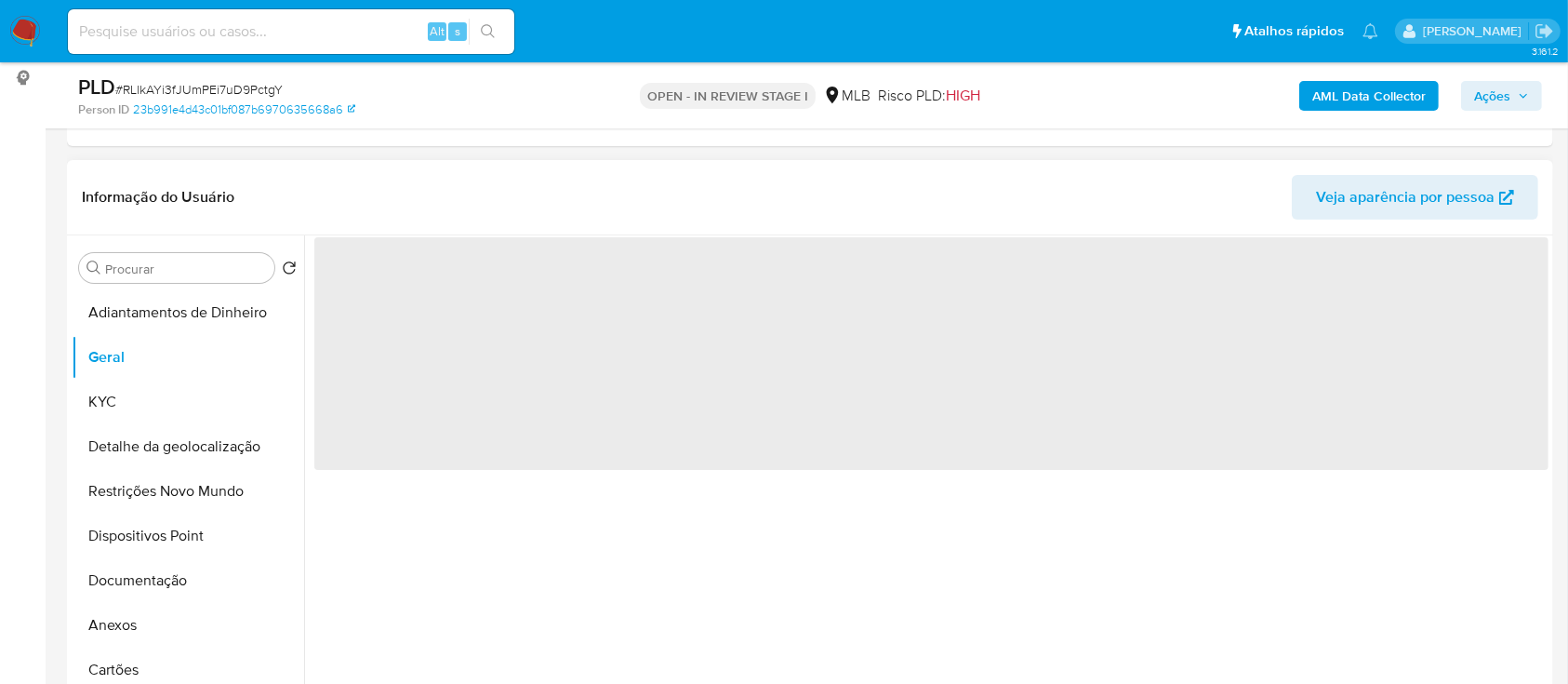
scroll to position [0, 0]
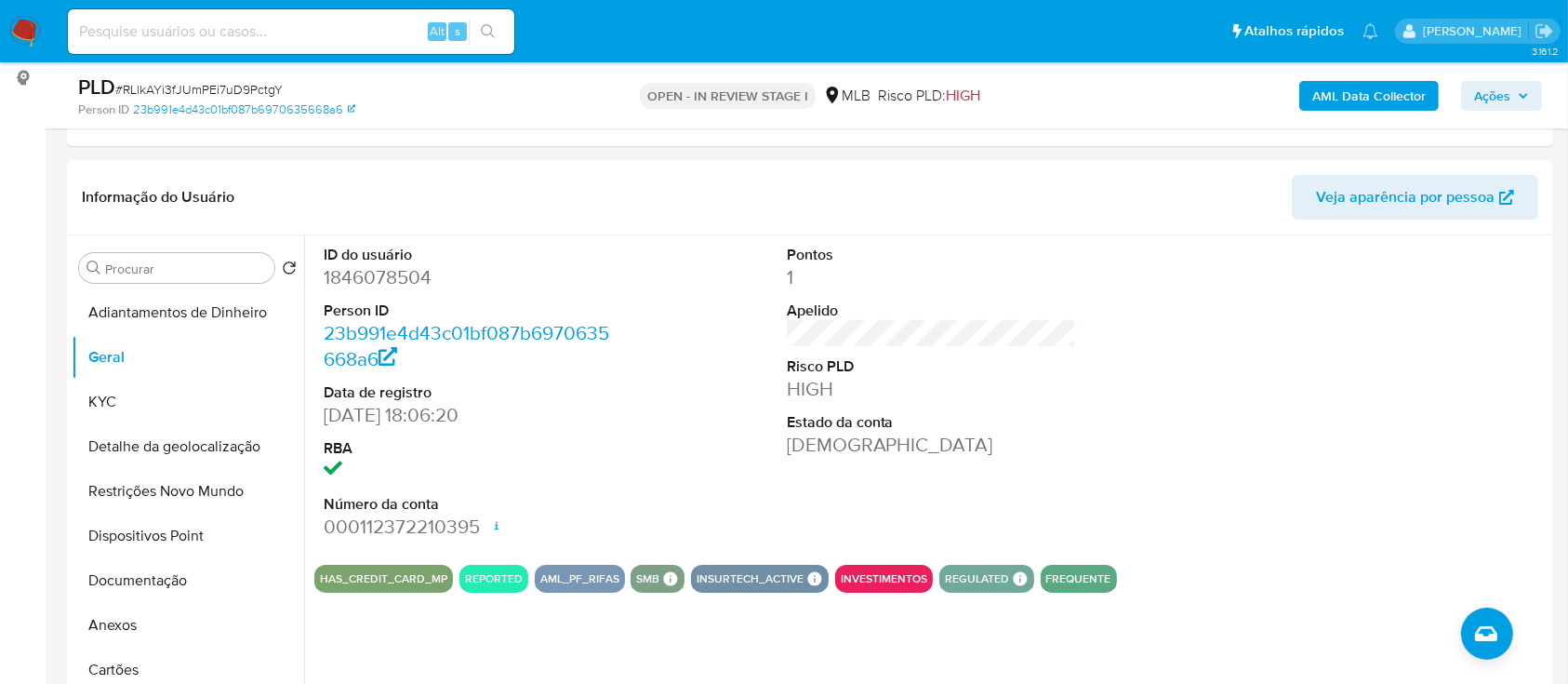
click at [121, 403] on button "KYC" at bounding box center [181, 402] width 218 height 45
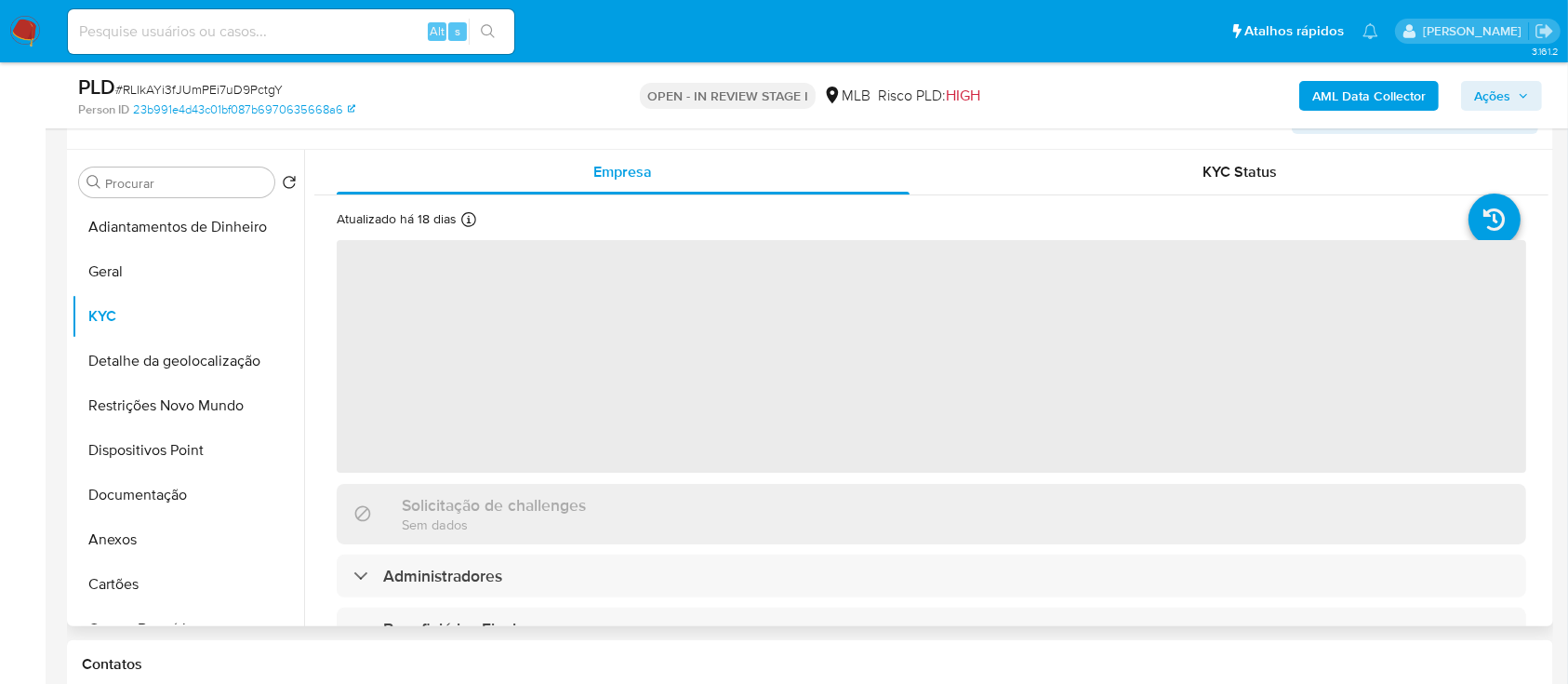
scroll to position [372, 0]
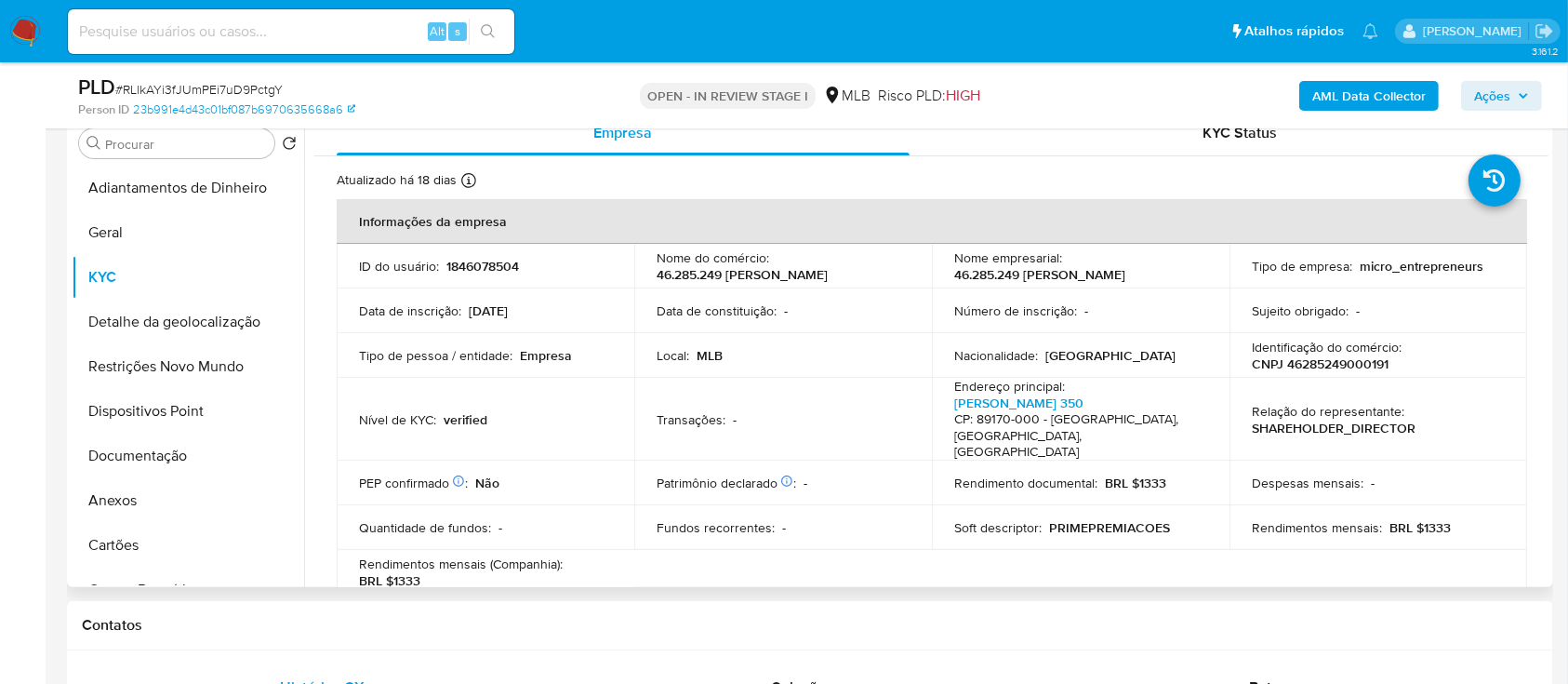
drag, startPoint x: 1547, startPoint y: 182, endPoint x: 1547, endPoint y: 213, distance: 31.0
click at [1547, 213] on div "Empresa KYC Status Atualizado há 18 dias Criado: 05/06/2024 19:06:24 Atualizado…" at bounding box center [926, 348] width 1244 height 476
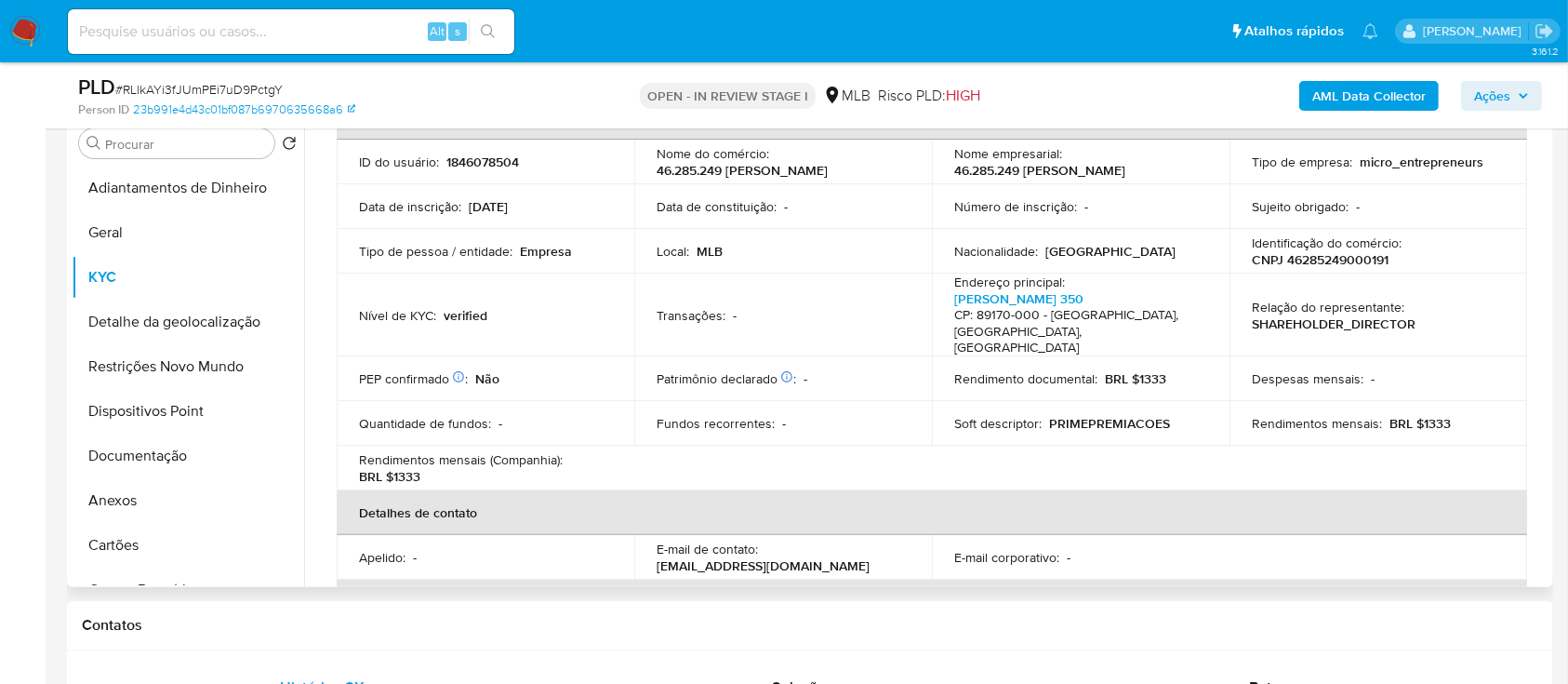
scroll to position [115, 0]
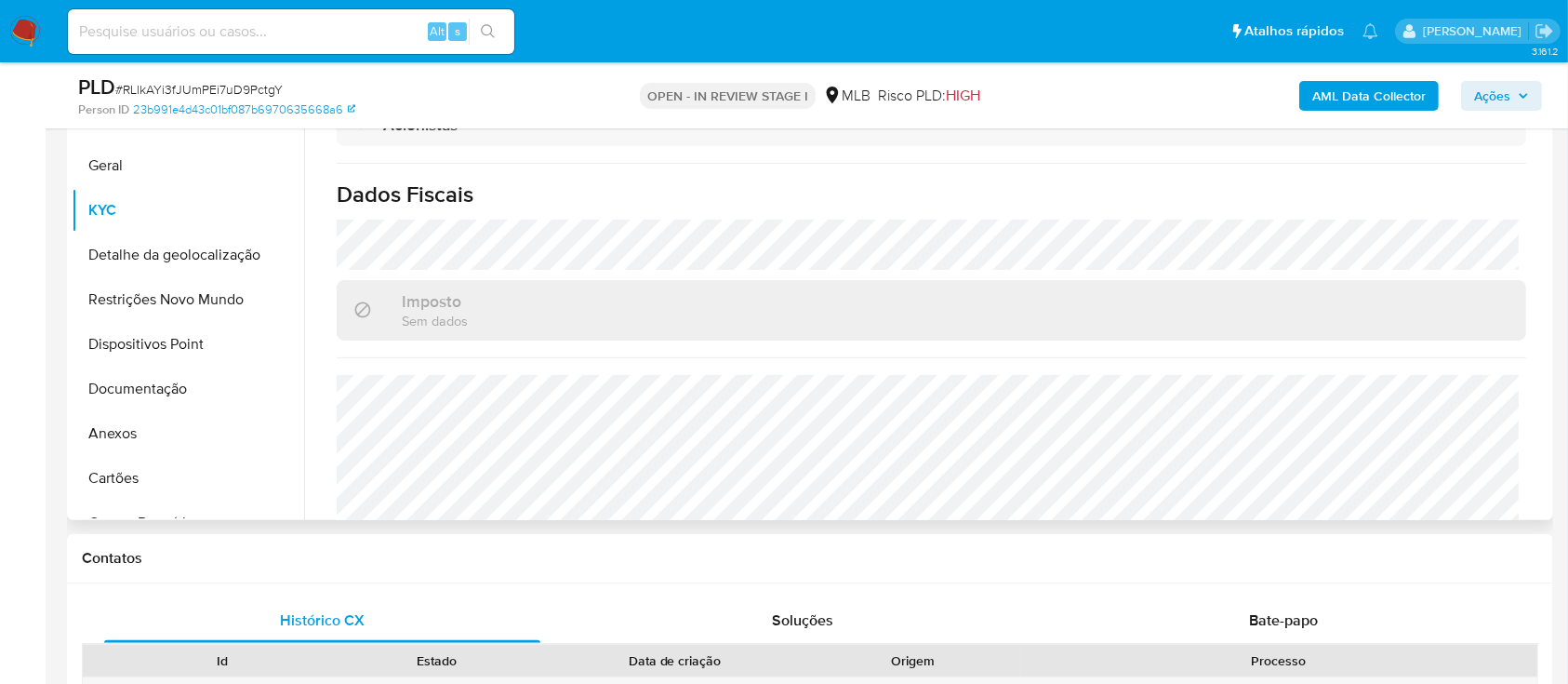
scroll to position [496, 0]
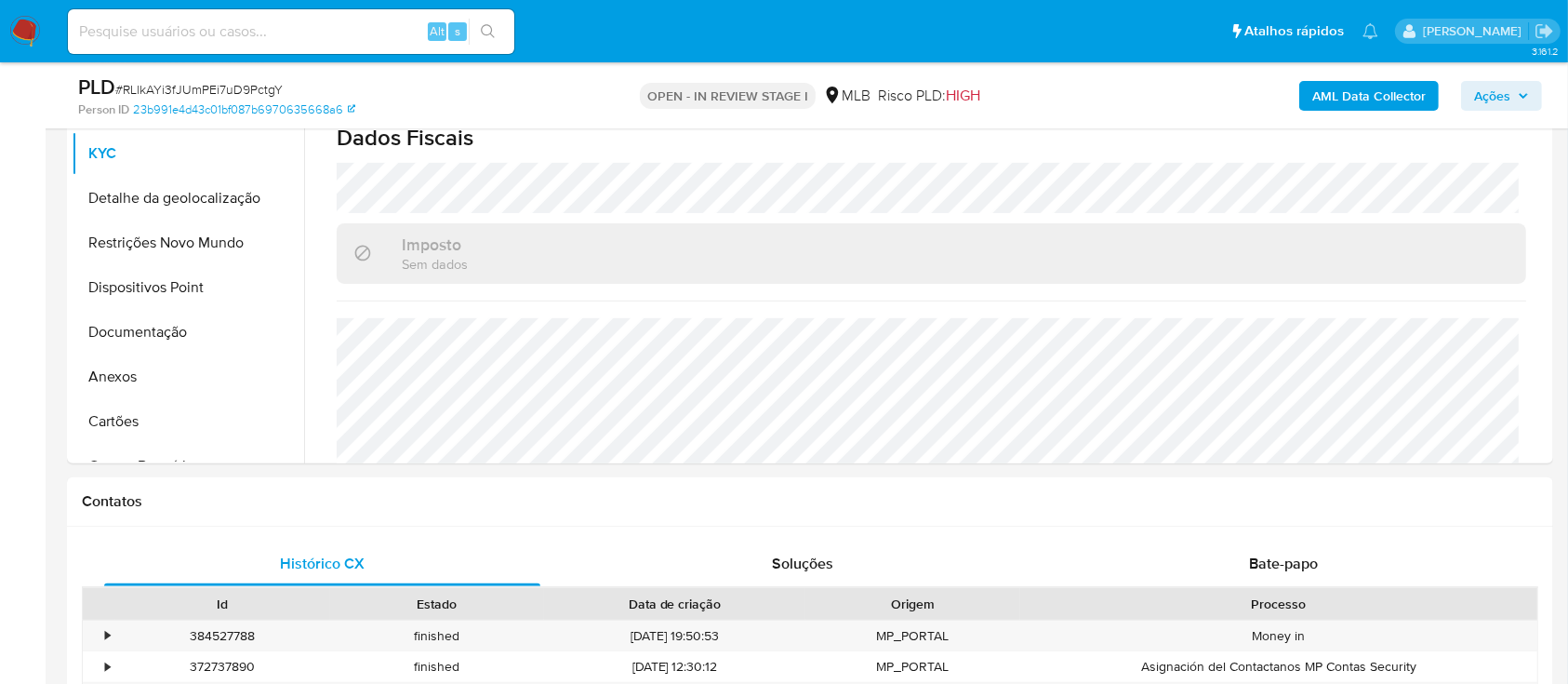
click at [1071, 95] on div "AML Data Collector Ações" at bounding box center [1300, 95] width 483 height 44
click at [185, 197] on button "Detalhe da geolocalização" at bounding box center [181, 198] width 218 height 45
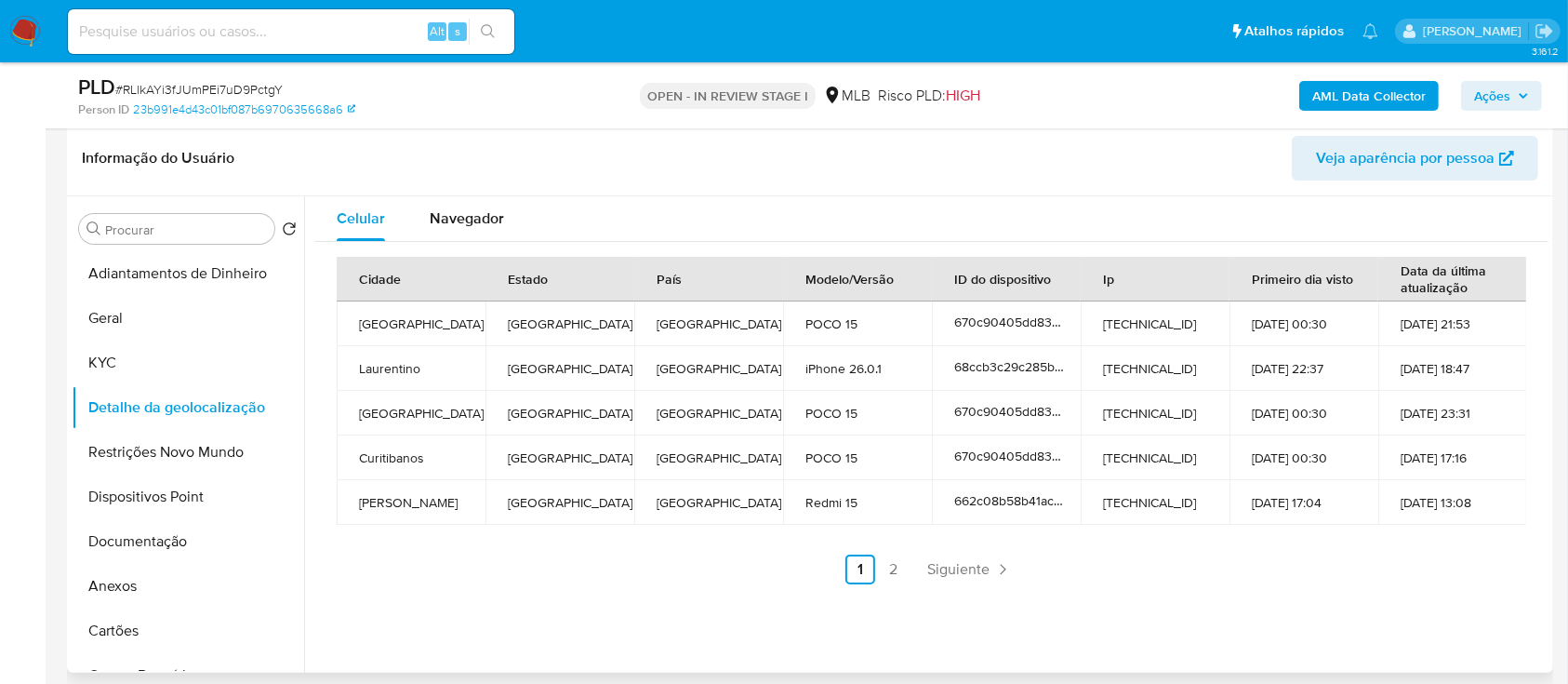
scroll to position [247, 0]
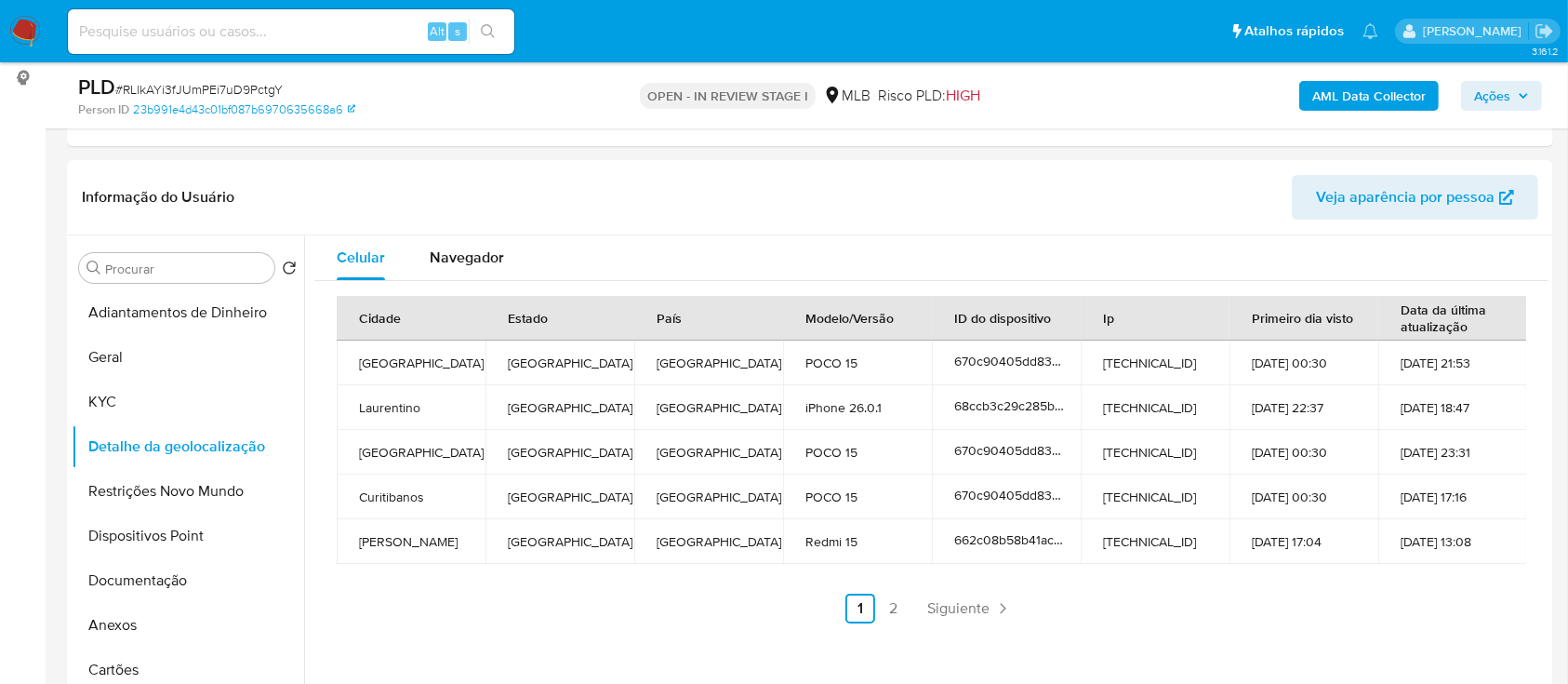
click at [891, 604] on link "2" at bounding box center [893, 608] width 30 height 30
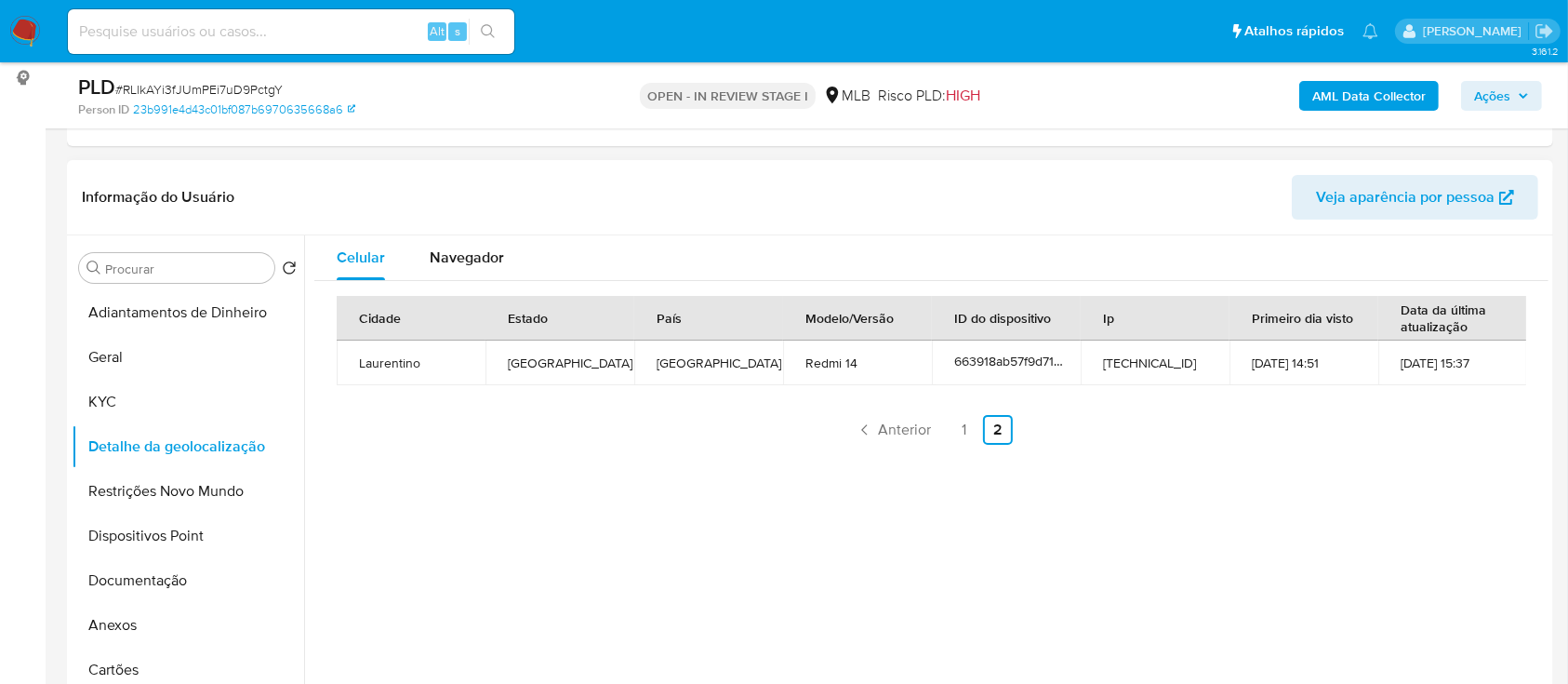
drag, startPoint x: 1406, startPoint y: 507, endPoint x: 1340, endPoint y: 459, distance: 81.6
click at [1358, 473] on div "Celular Navegador Cidade Estado País Modelo/Versão ID do dispositivo Ip Primeir…" at bounding box center [926, 473] width 1244 height 476
click at [176, 500] on button "Restrições Novo Mundo" at bounding box center [181, 491] width 218 height 45
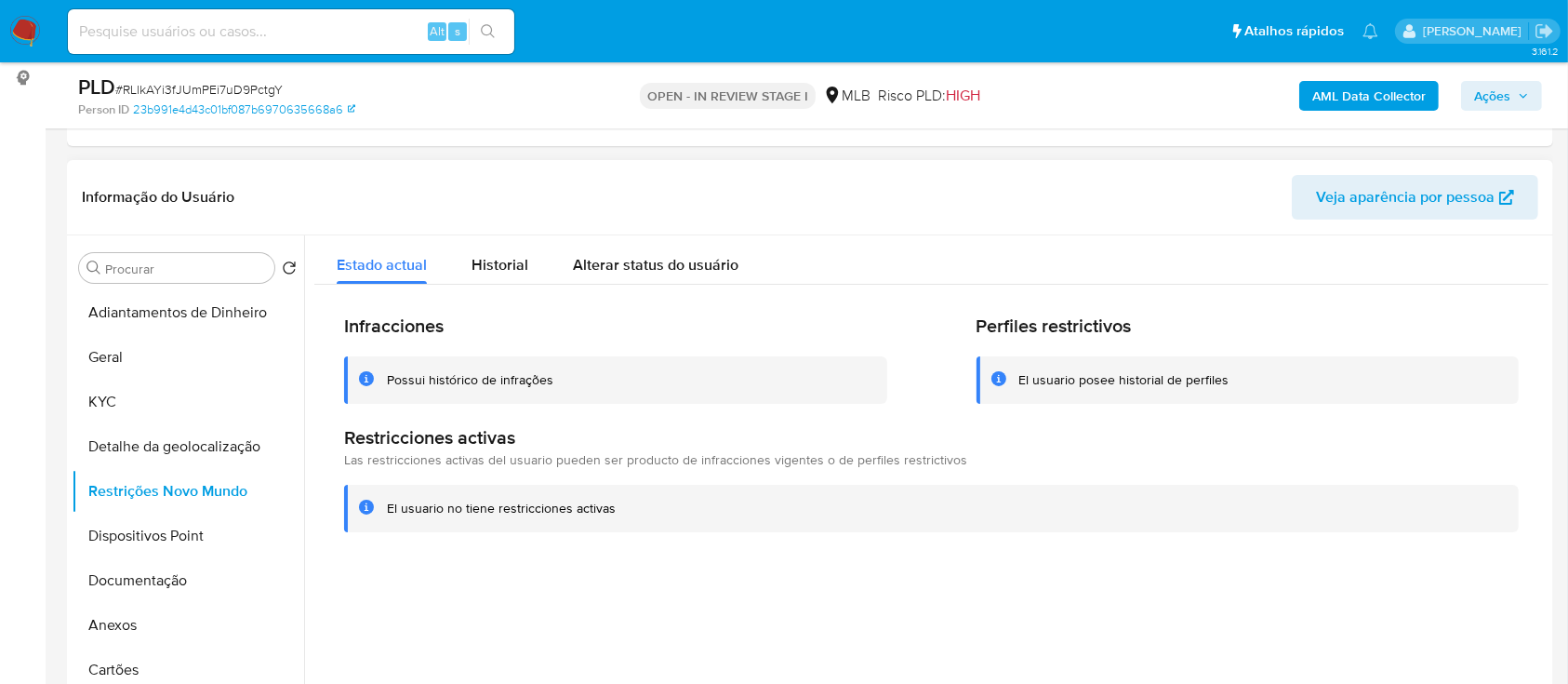
click at [1363, 572] on div at bounding box center [926, 473] width 1244 height 476
click at [120, 547] on button "Dispositivos Point" at bounding box center [181, 536] width 218 height 45
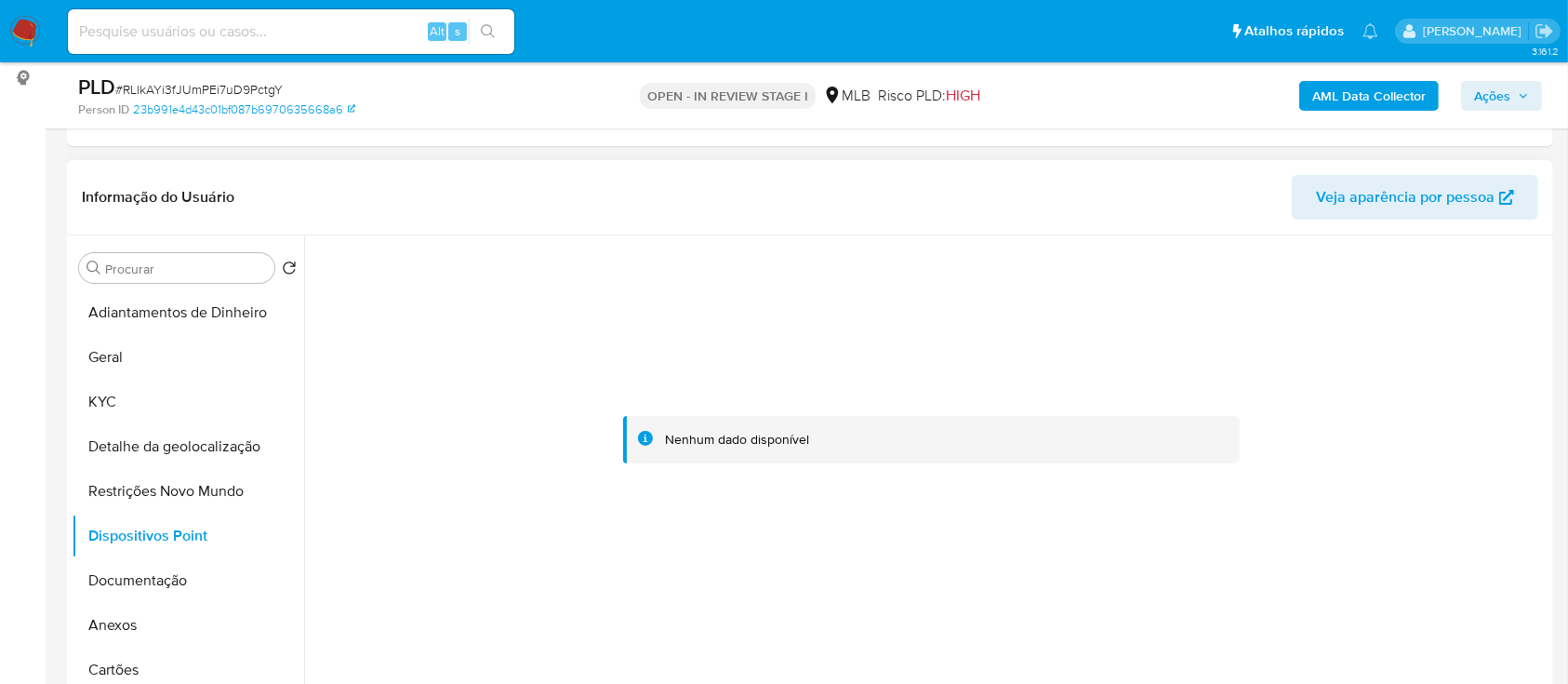
click at [1280, 510] on div at bounding box center [931, 440] width 1234 height 409
drag, startPoint x: 1384, startPoint y: 317, endPoint x: 980, endPoint y: 53, distance: 482.6
click at [1376, 314] on div at bounding box center [931, 440] width 1234 height 409
drag, startPoint x: 124, startPoint y: 577, endPoint x: 135, endPoint y: 575, distance: 11.2
click at [123, 578] on button "Documentação" at bounding box center [181, 580] width 218 height 45
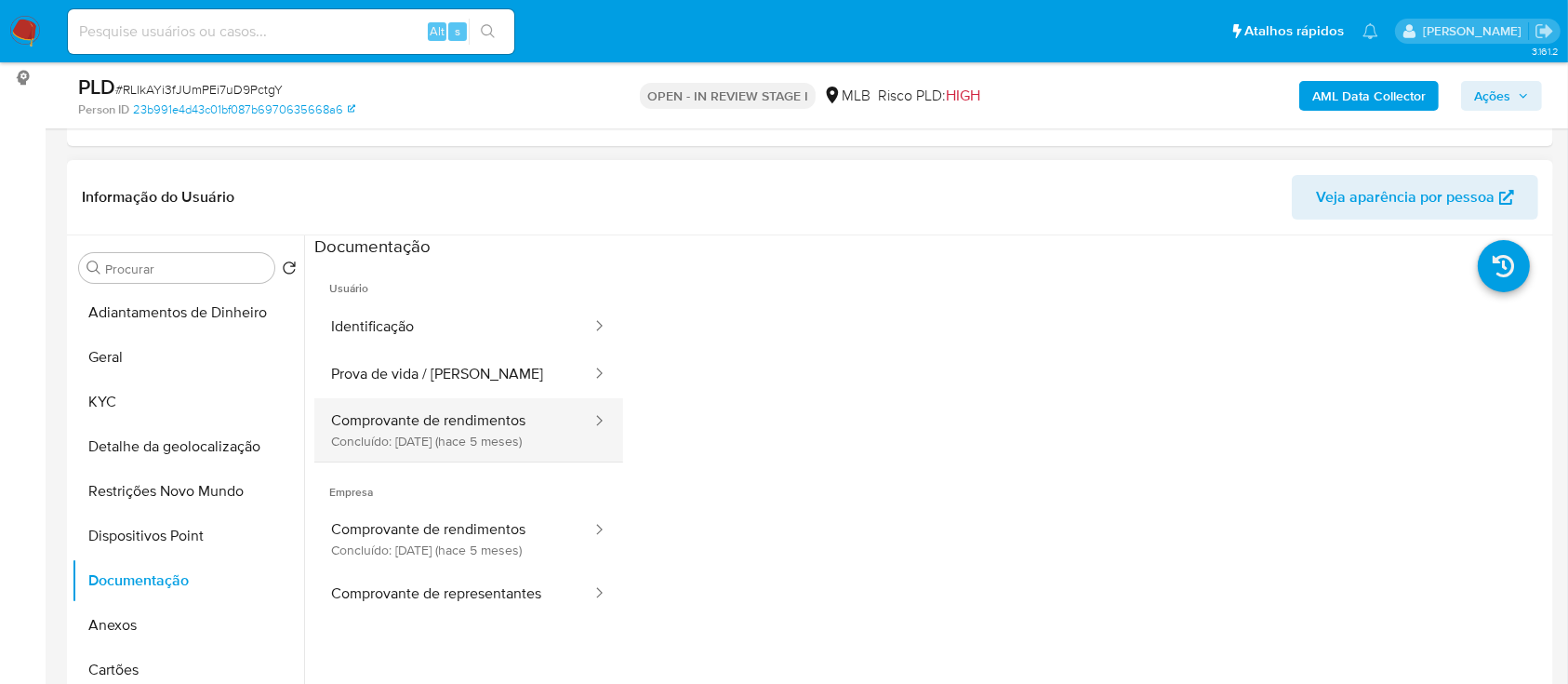
click at [429, 428] on button "Comprovante de rendimentos Concluído: 13/05/2025 (hace 5 meses)" at bounding box center [454, 429] width 279 height 64
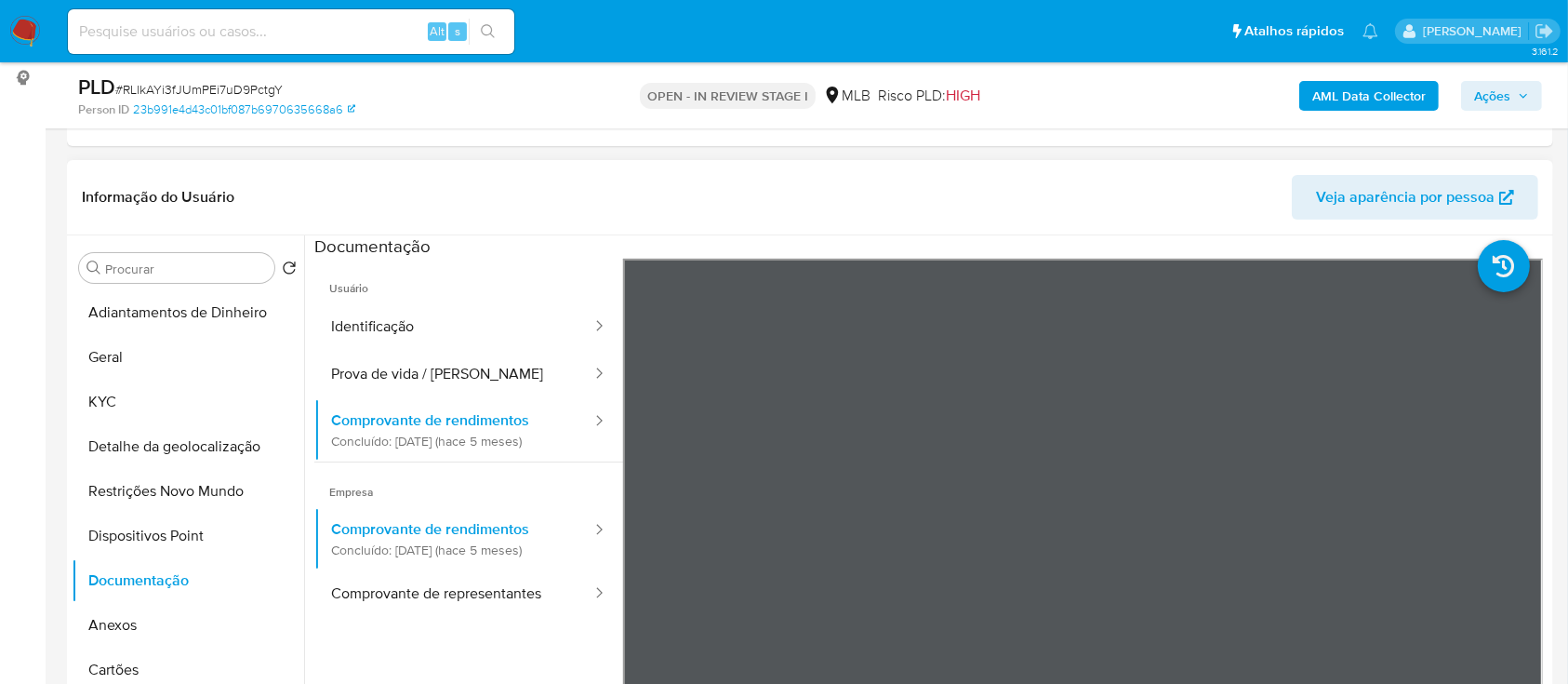
drag, startPoint x: 1549, startPoint y: 450, endPoint x: 1551, endPoint y: 473, distance: 23.1
click at [1551, 473] on div "Procurar Retornar ao pedido padrão Adiantamentos de Dinheiro Geral KYC Detalhe …" at bounding box center [810, 473] width 1487 height 476
click at [428, 381] on button "Prova de vida / [PERSON_NAME]" at bounding box center [454, 374] width 279 height 48
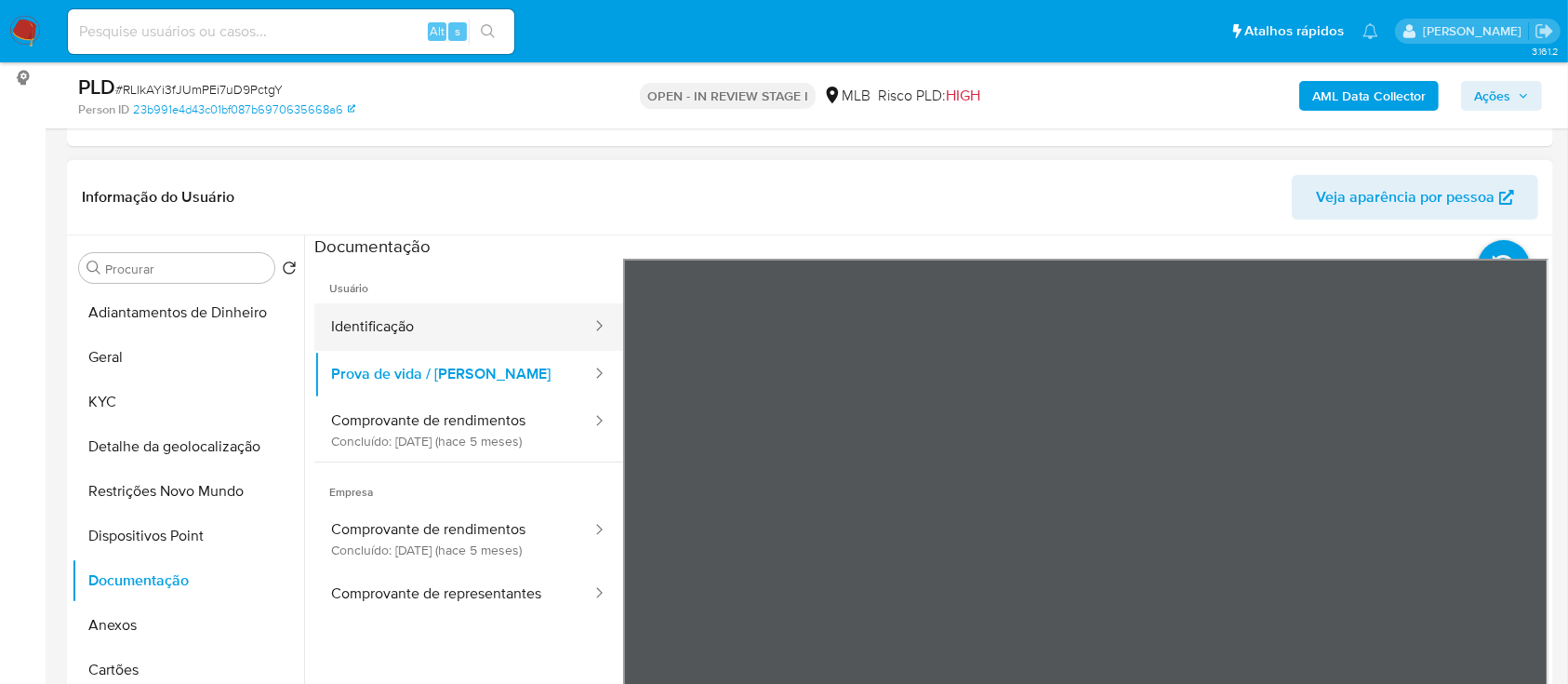
drag, startPoint x: 400, startPoint y: 323, endPoint x: 411, endPoint y: 321, distance: 11.2
click at [401, 323] on button "Identificação" at bounding box center [454, 327] width 279 height 48
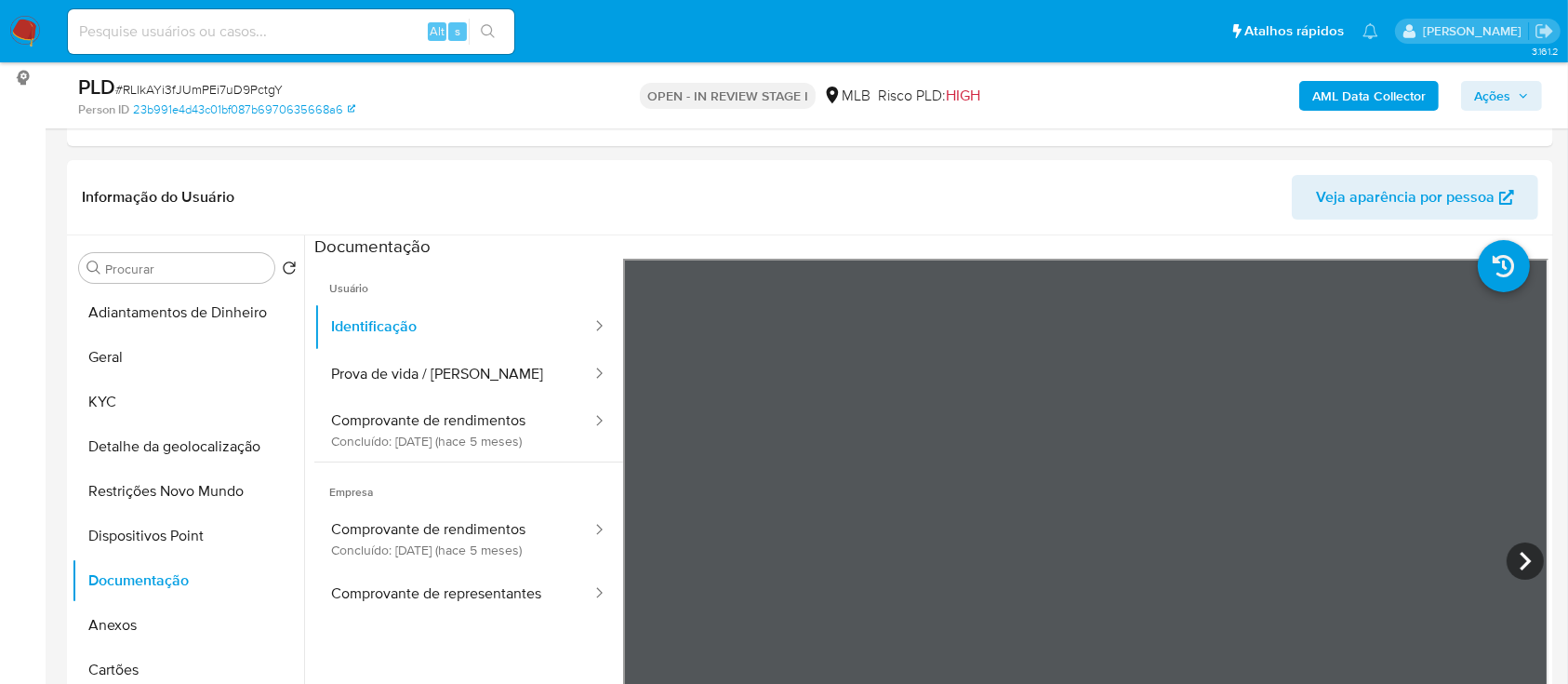
click at [1369, 91] on b "AML Data Collector" at bounding box center [1369, 95] width 113 height 30
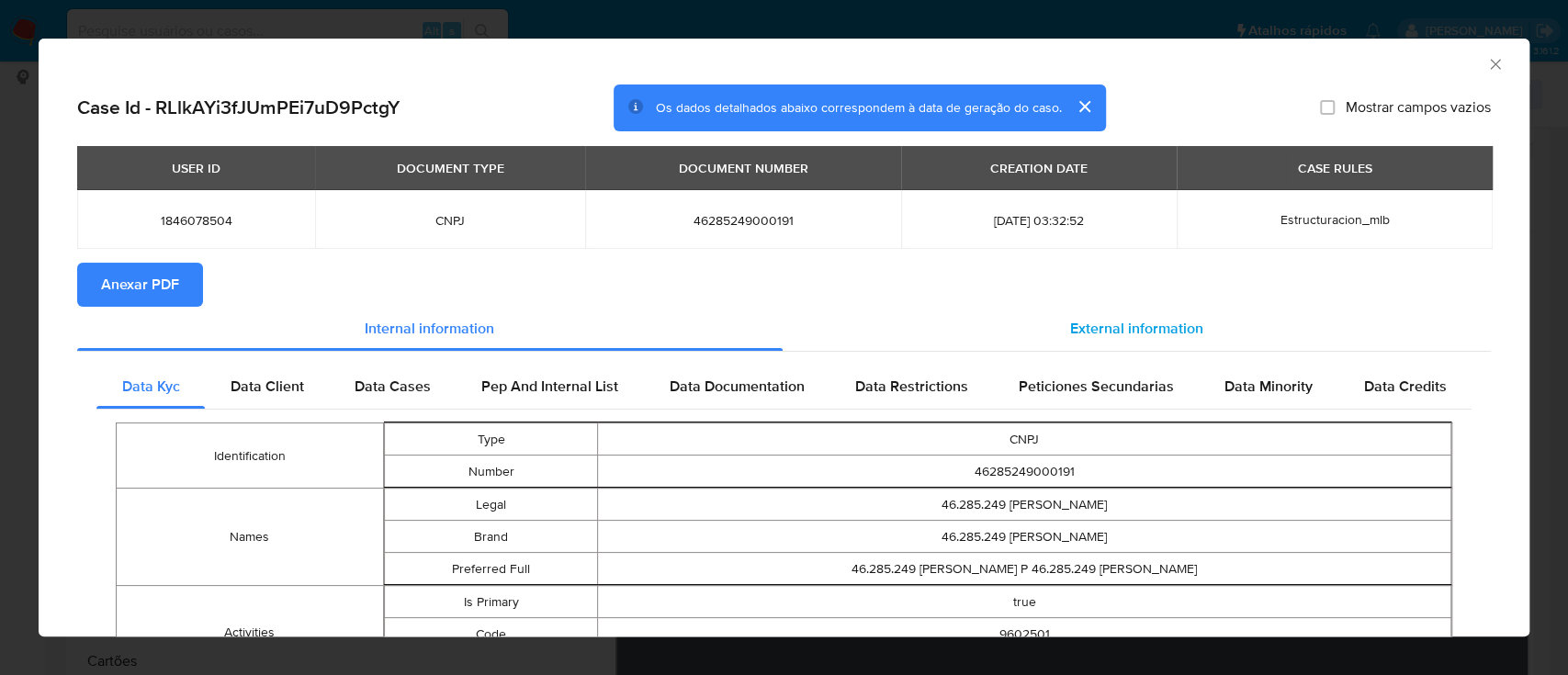
click at [1147, 328] on span "External information" at bounding box center [1136, 328] width 133 height 21
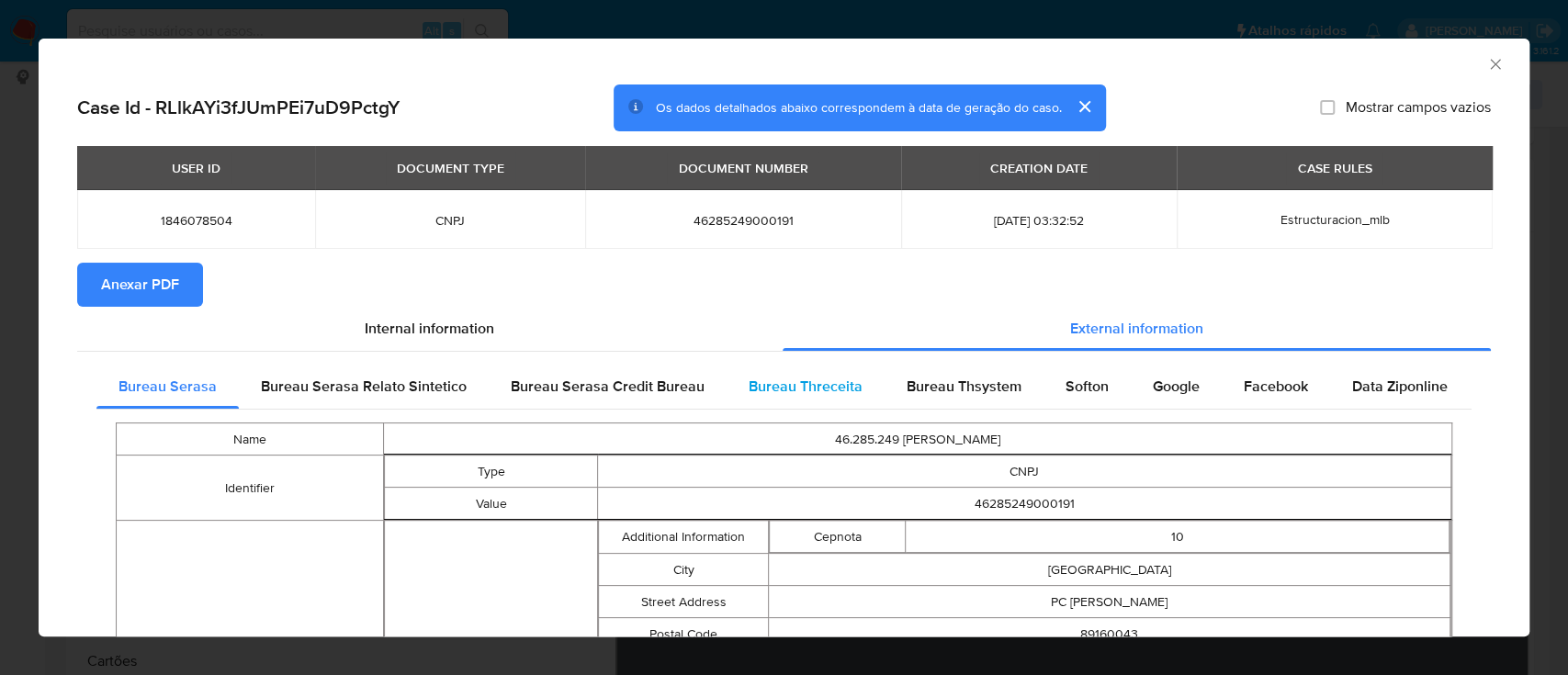
click at [794, 380] on span "Bureau Threceita" at bounding box center [805, 386] width 114 height 21
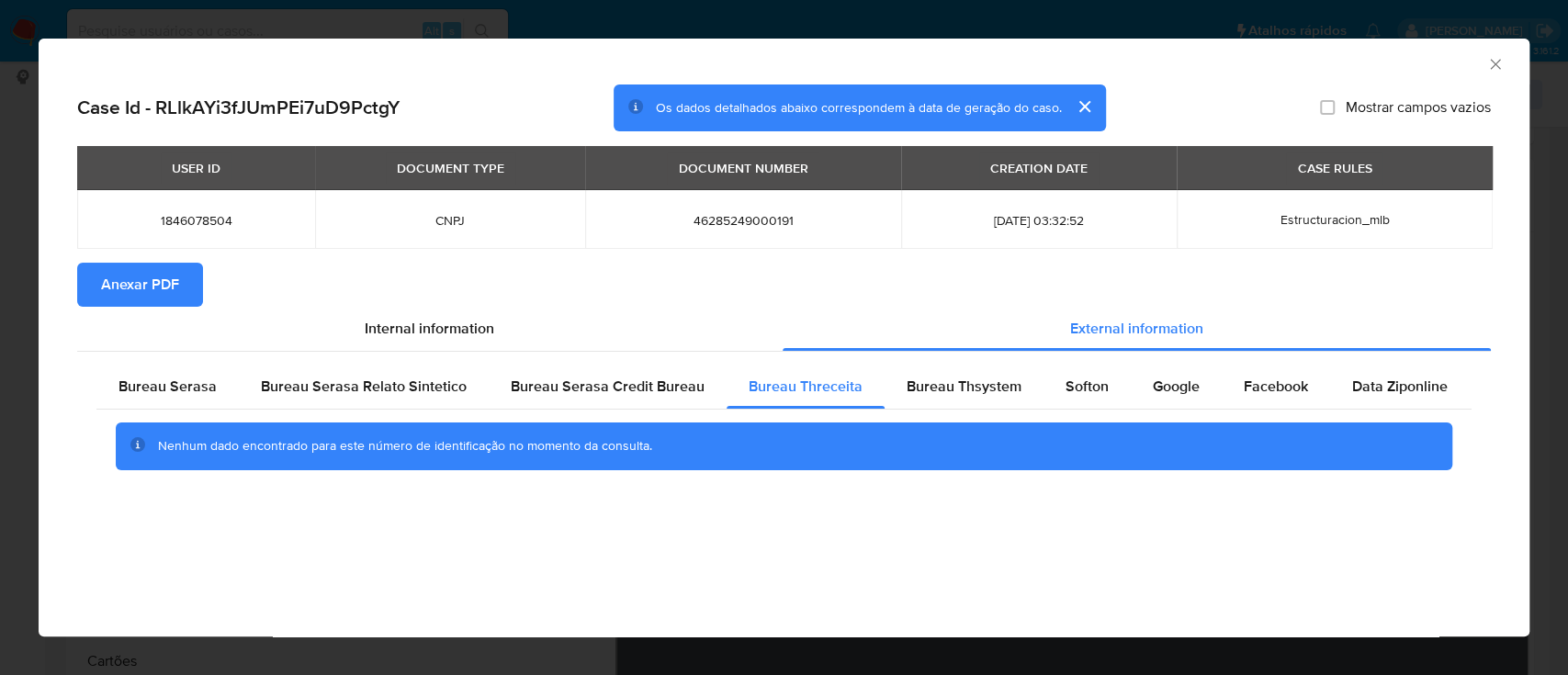
drag, startPoint x: 1387, startPoint y: 59, endPoint x: 1057, endPoint y: 6, distance: 334.2
click at [1385, 59] on div "AML Data Collector" at bounding box center [769, 62] width 1435 height 20
click at [918, 392] on span "Bureau Thsystem" at bounding box center [964, 386] width 115 height 21
click at [1318, 58] on div "AML Data Collector" at bounding box center [769, 62] width 1435 height 20
click at [1068, 400] on div "Softon" at bounding box center [1087, 387] width 87 height 44
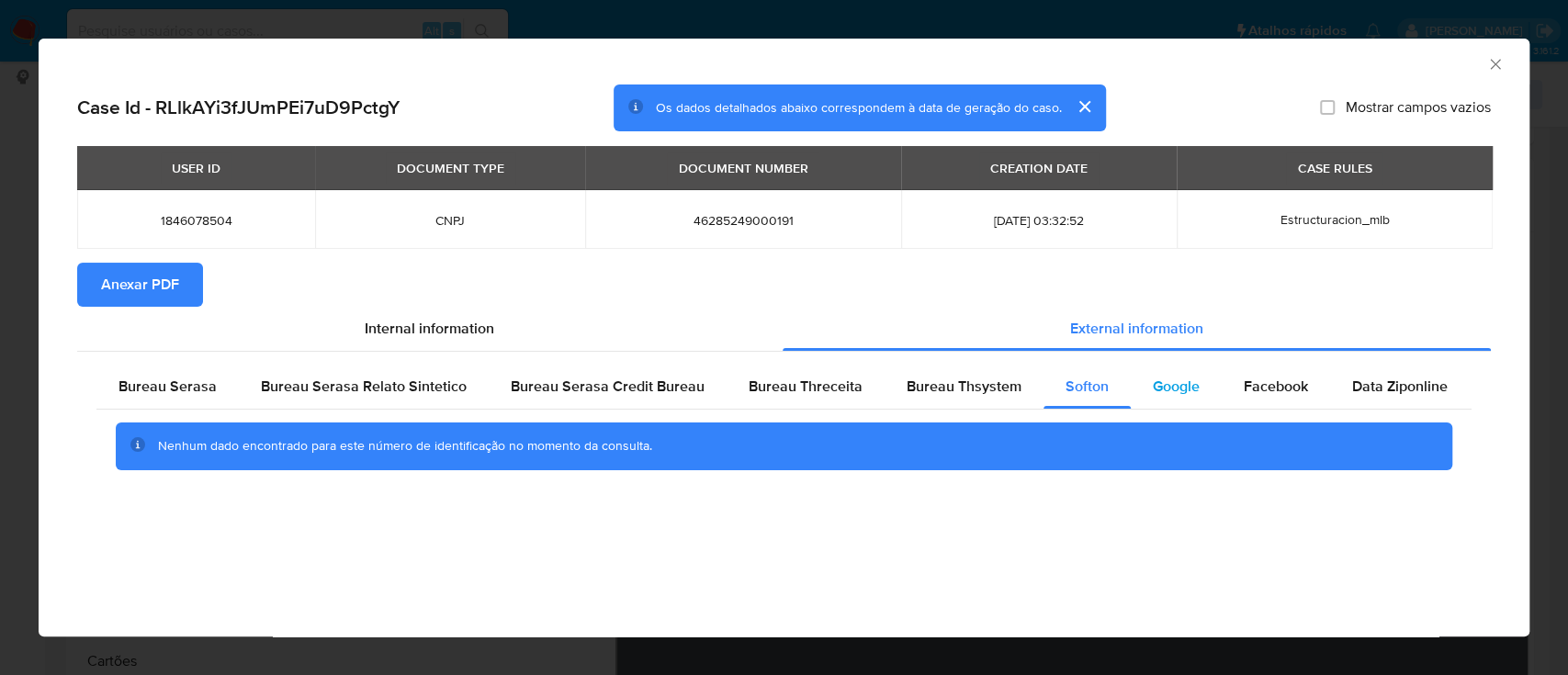
click at [1181, 389] on span "Google" at bounding box center [1176, 386] width 47 height 21
drag, startPoint x: 224, startPoint y: 551, endPoint x: 236, endPoint y: 545, distance: 13.4
click at [226, 551] on div "AML Data Collector Case Id - RLlkAYi3fJUmPEi7uD9PctgY Os dados detalhados abaix…" at bounding box center [784, 337] width 1490 height 597
click at [1492, 70] on icon "Fechar a janela" at bounding box center [1495, 65] width 18 height 18
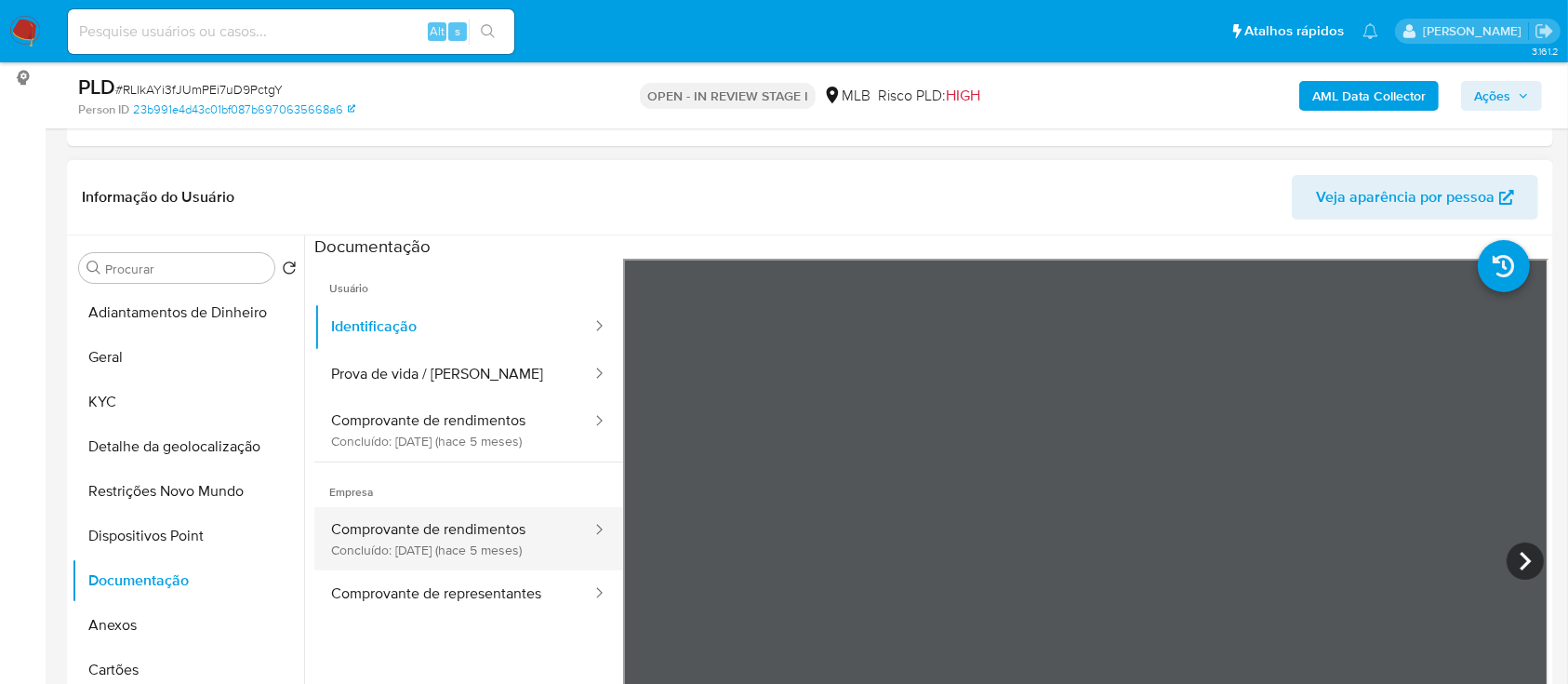
click at [499, 525] on button "Comprovante de rendimentos Concluído: 13/05/2025 (hace 5 meses)" at bounding box center [454, 539] width 279 height 64
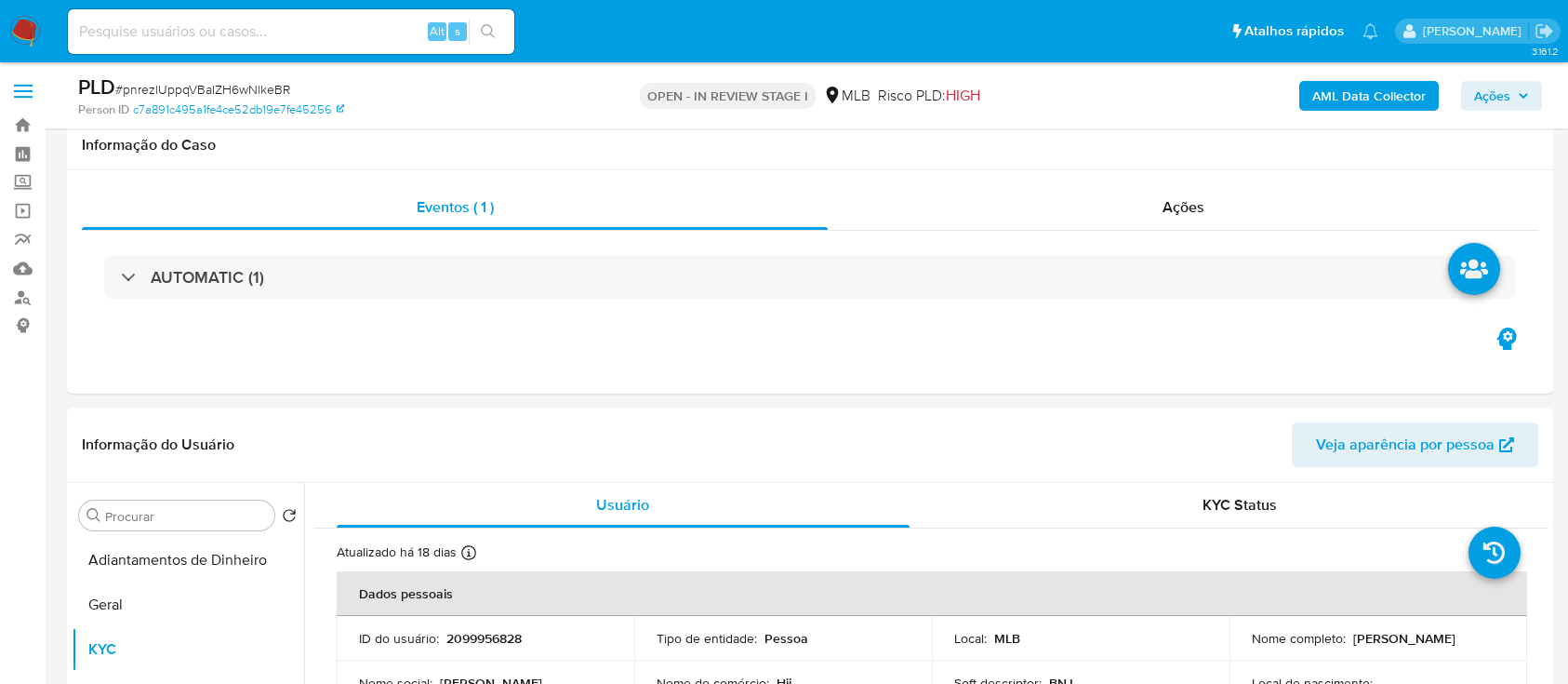
select select "10"
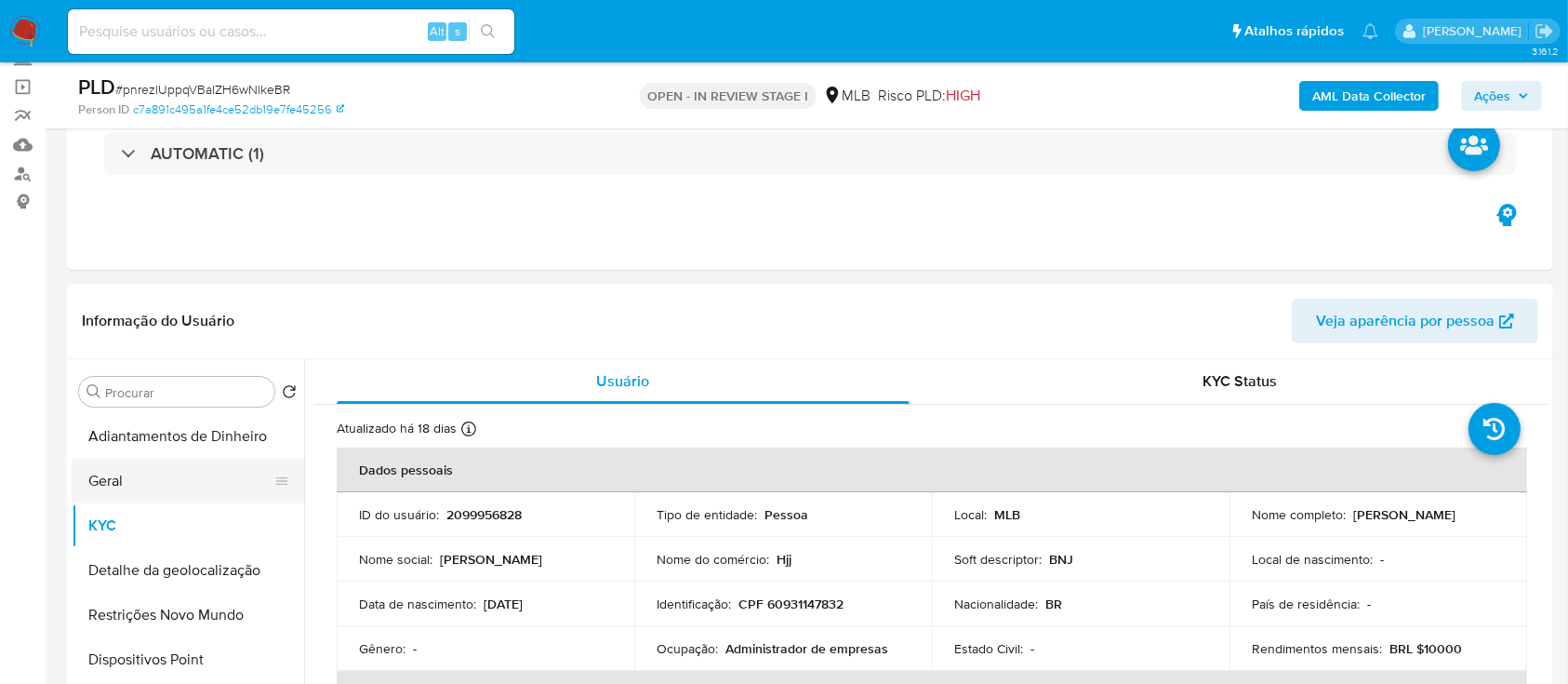
click at [112, 490] on button "Geral" at bounding box center [181, 481] width 218 height 45
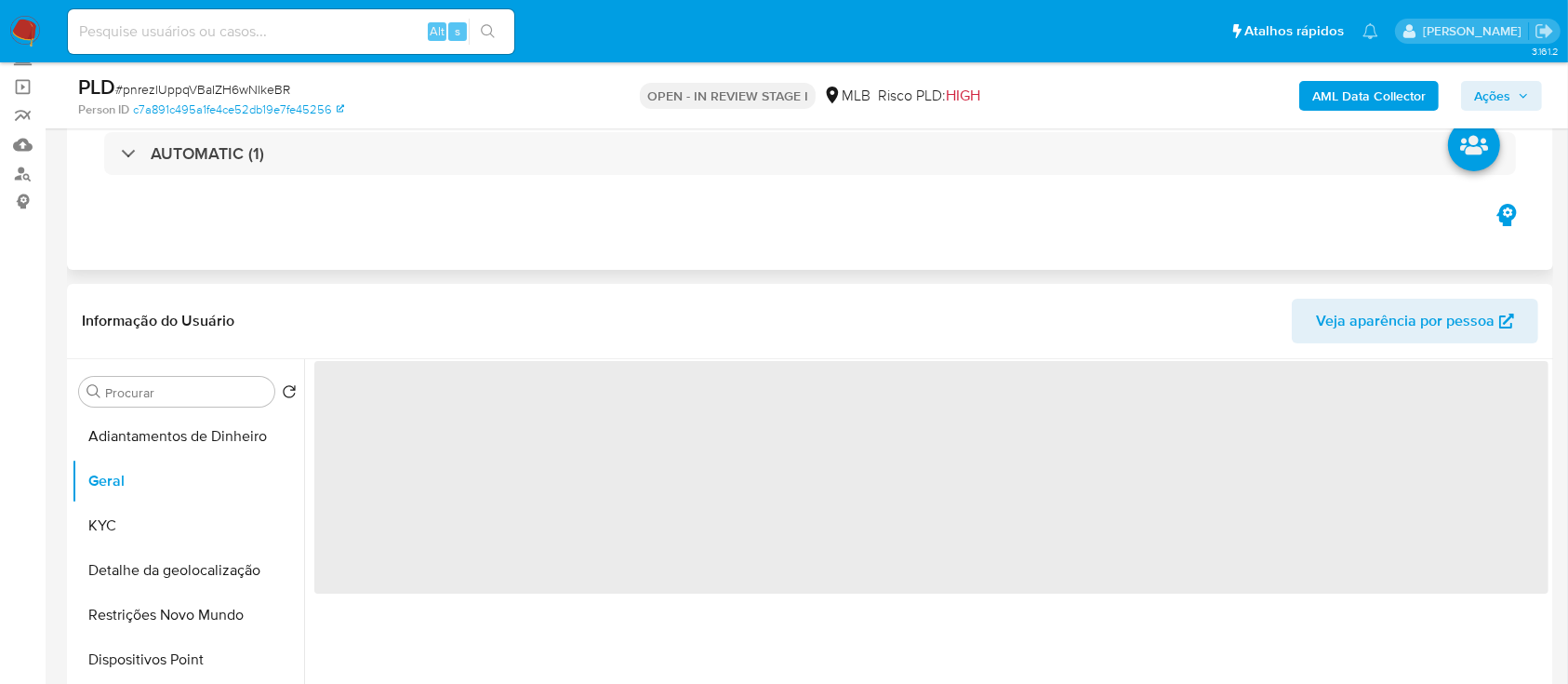
scroll to position [247, 0]
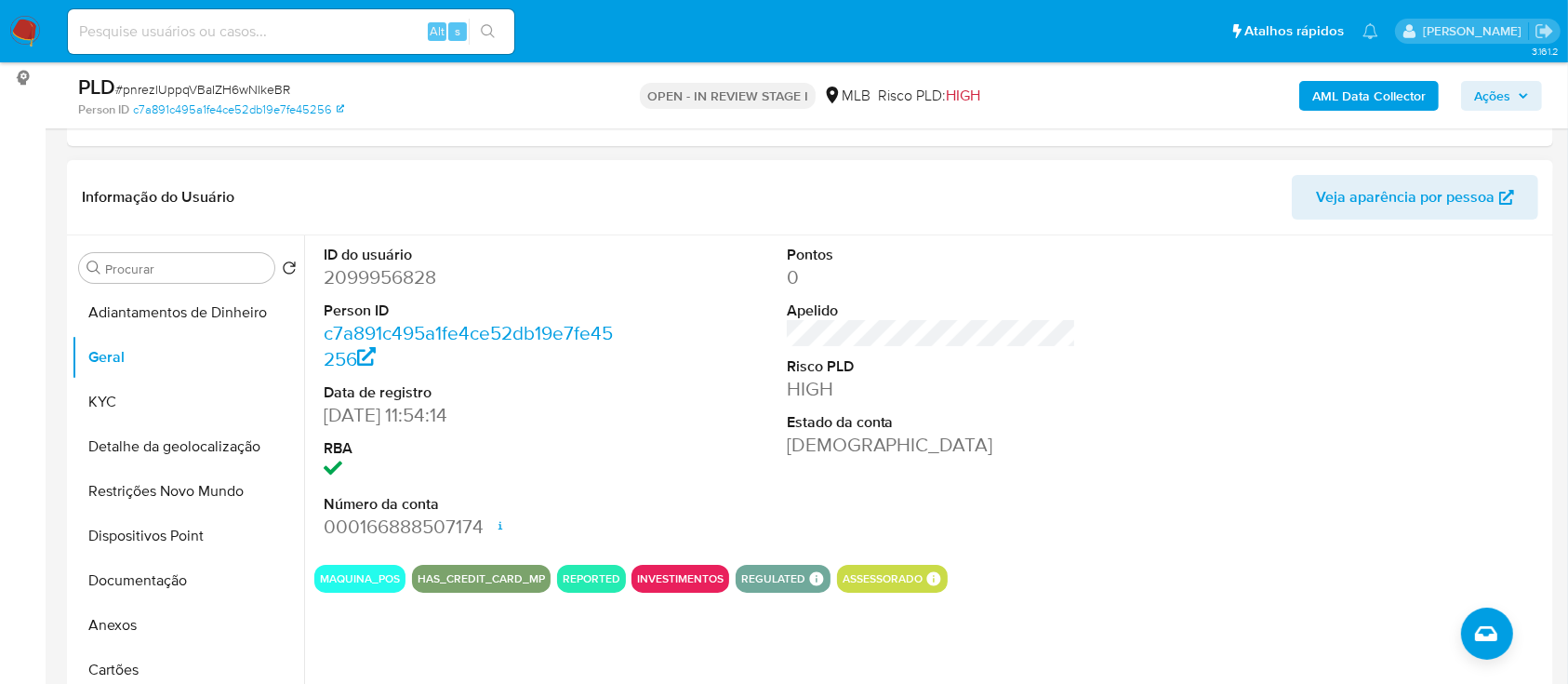
drag, startPoint x: 1449, startPoint y: 337, endPoint x: 1390, endPoint y: 296, distance: 71.8
click at [1416, 313] on div at bounding box center [1394, 393] width 309 height 314
click at [146, 386] on button "KYC" at bounding box center [181, 402] width 218 height 45
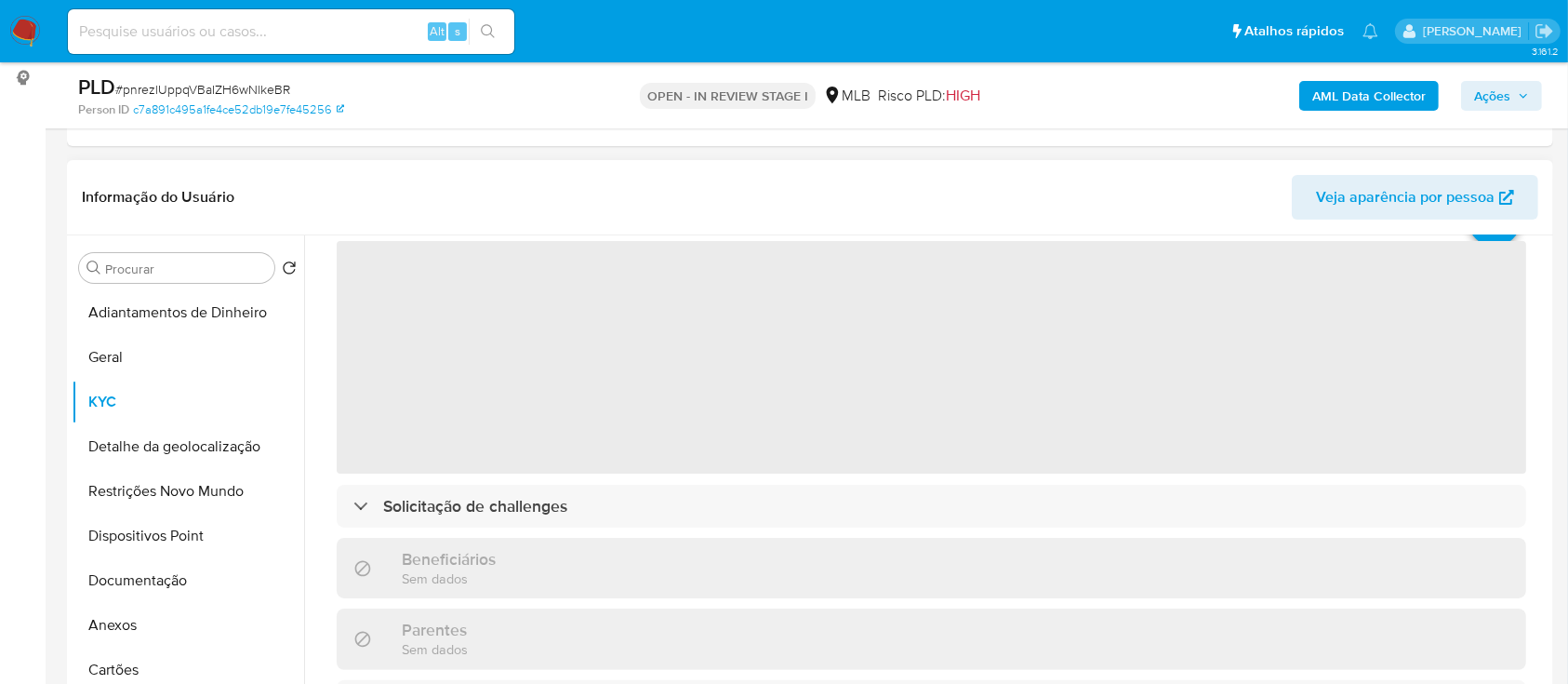
scroll to position [124, 0]
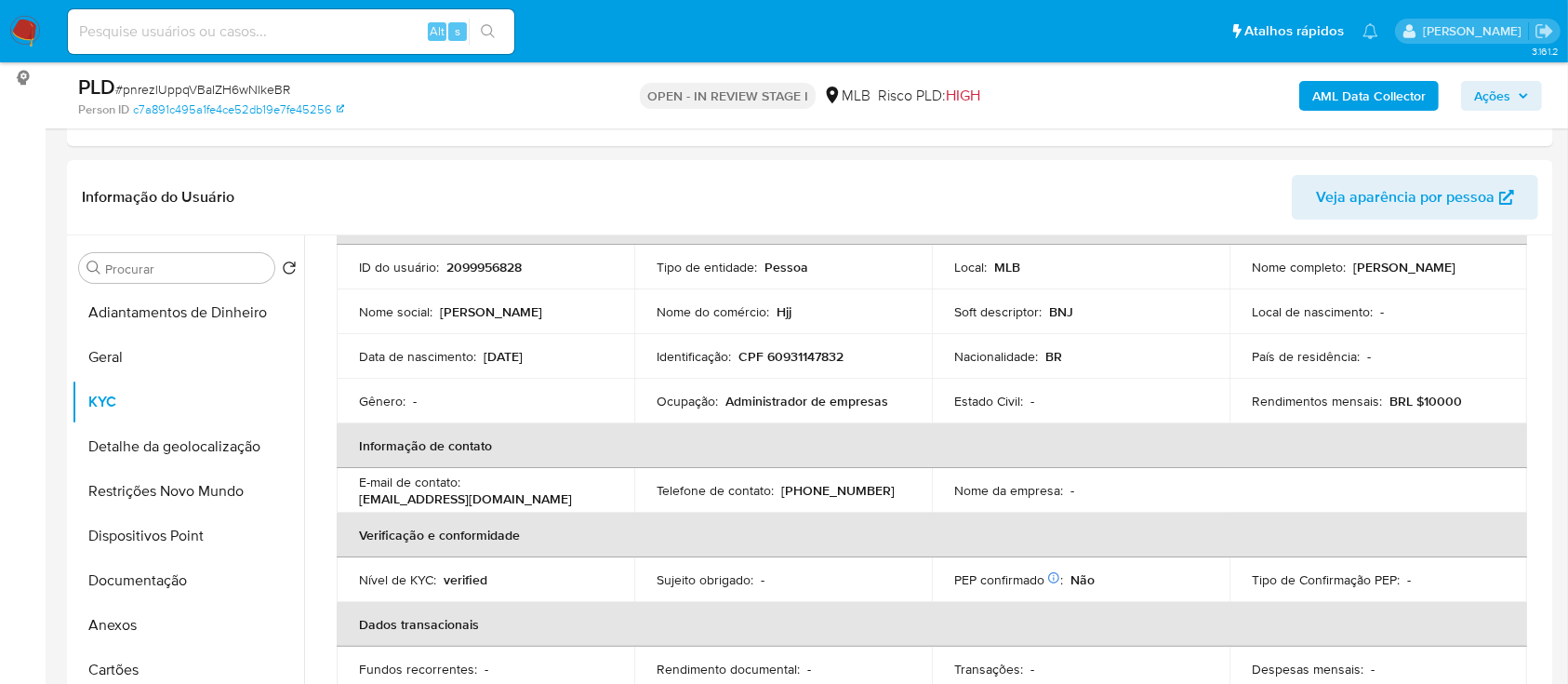
drag, startPoint x: 330, startPoint y: 164, endPoint x: 700, endPoint y: 43, distance: 389.3
click at [332, 166] on div "Informação do Usuário Veja aparência por pessoa" at bounding box center [810, 197] width 1487 height 76
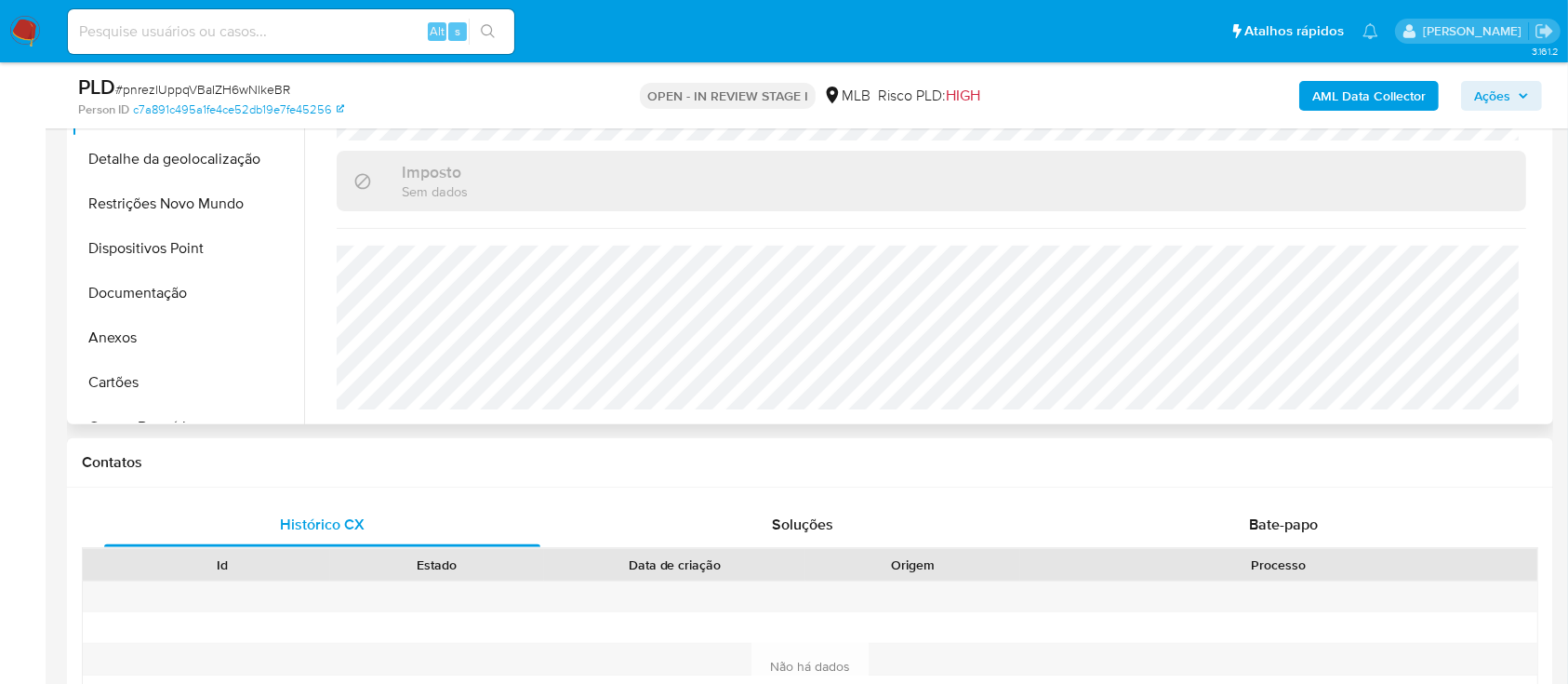
scroll to position [496, 0]
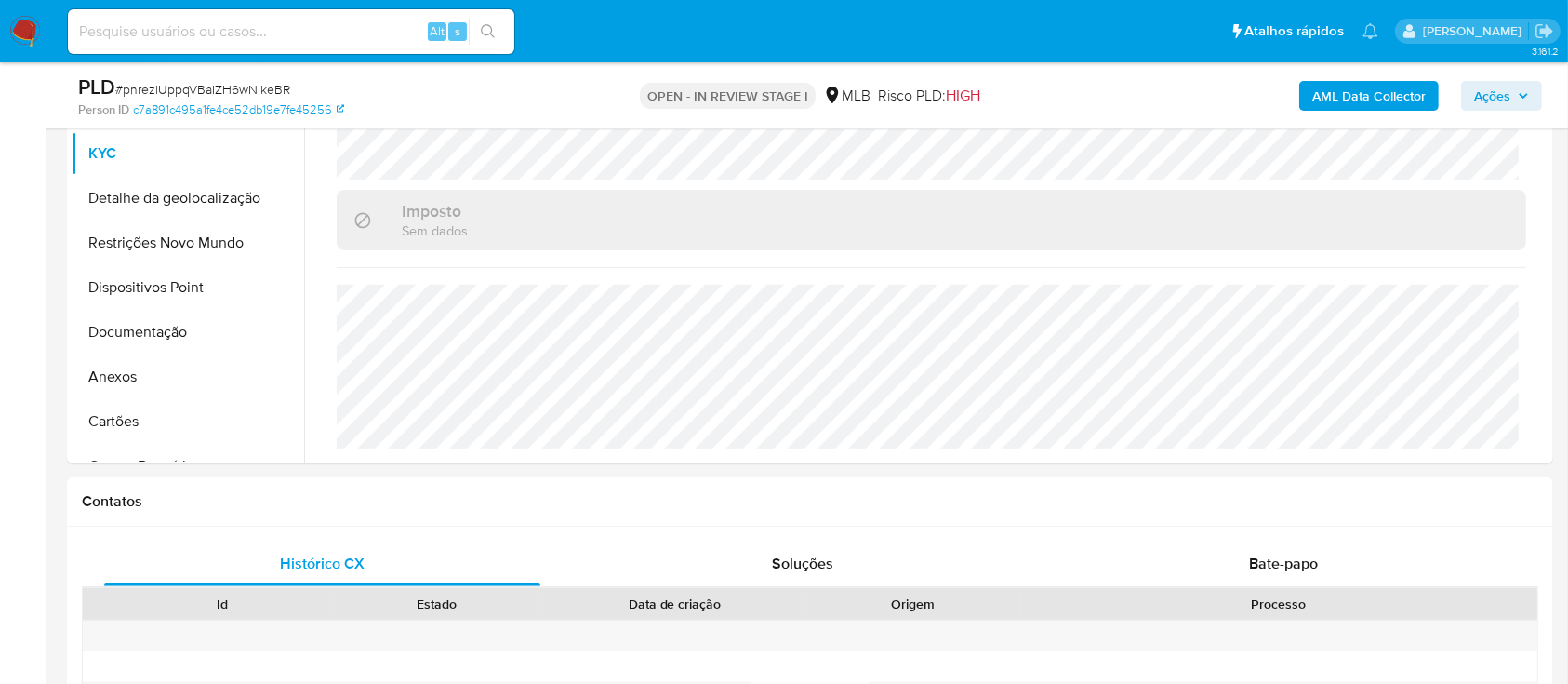
drag, startPoint x: 28, startPoint y: 306, endPoint x: 1022, endPoint y: 15, distance: 1035.7
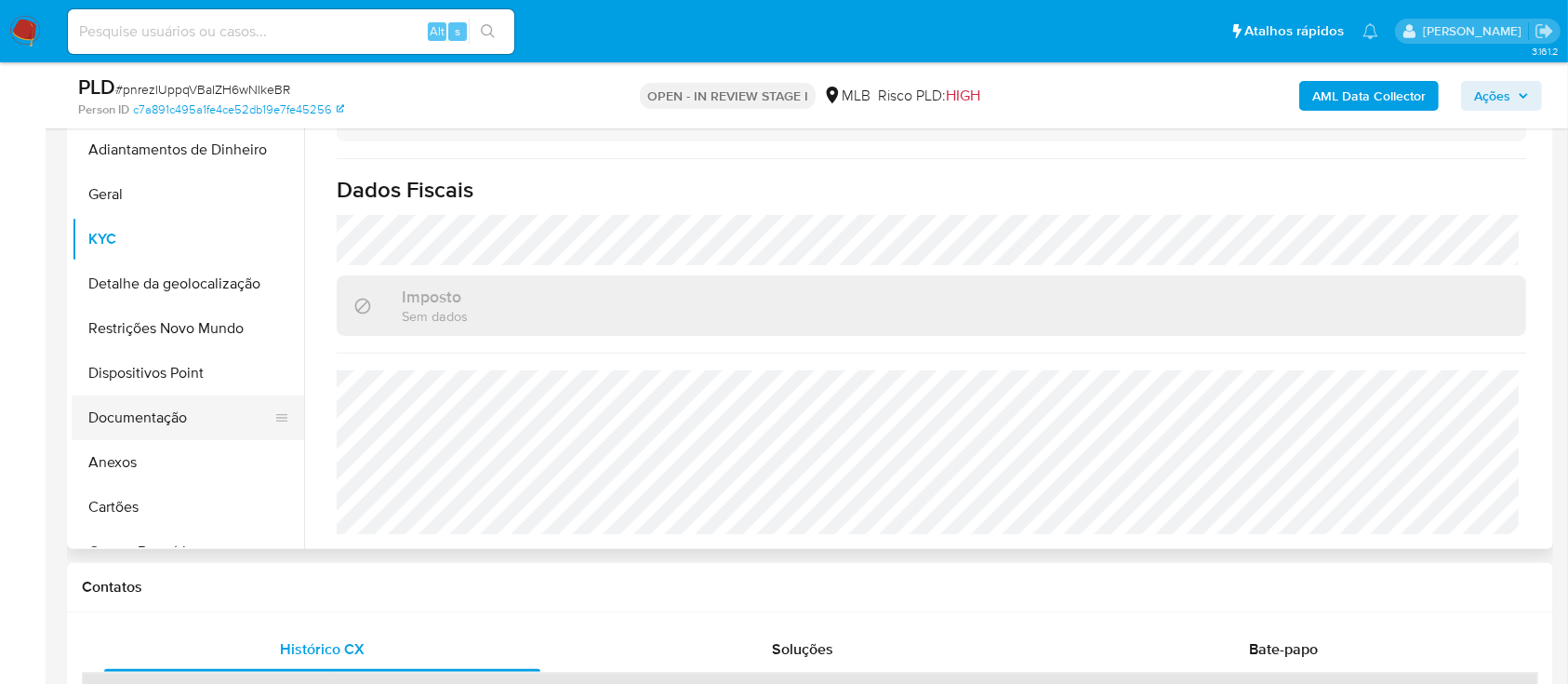
scroll to position [372, 0]
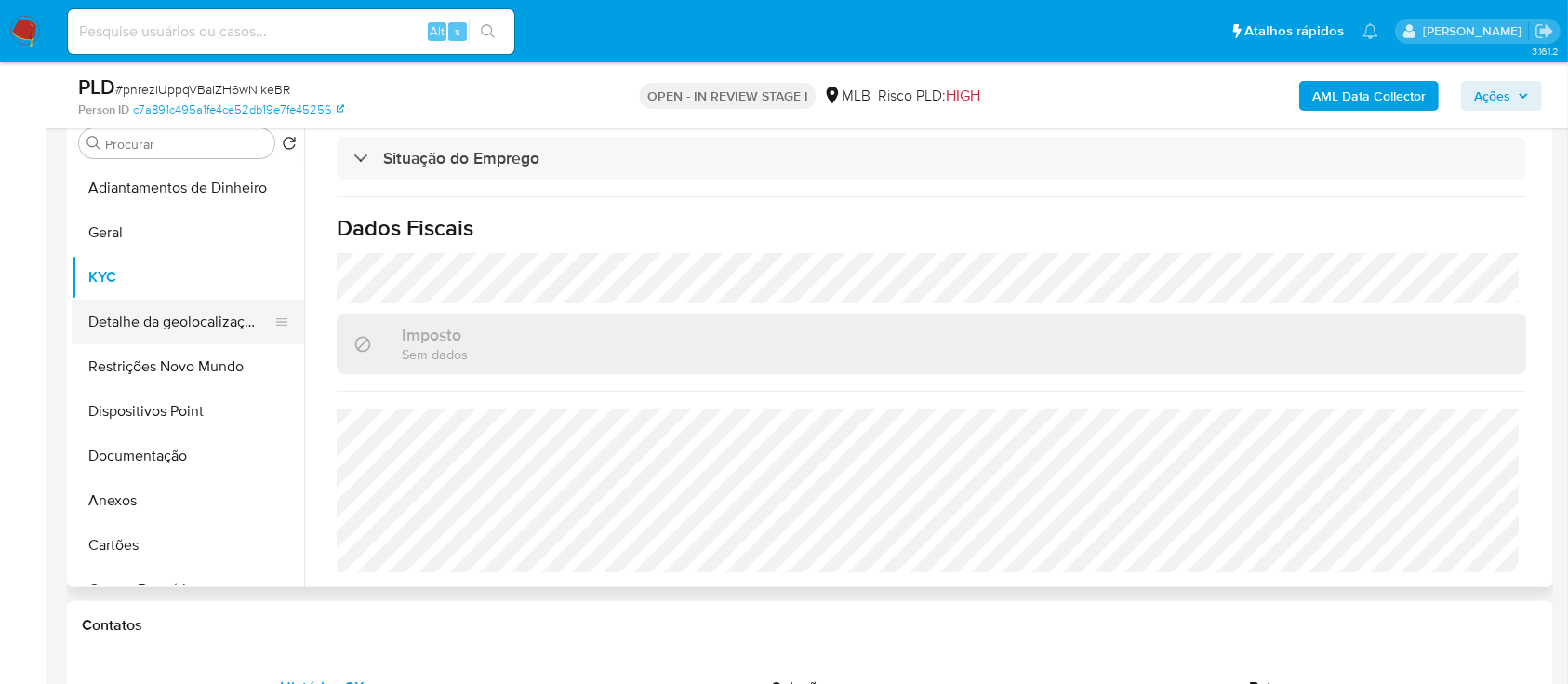
click at [189, 309] on button "Detalhe da geolocalização" at bounding box center [181, 322] width 218 height 45
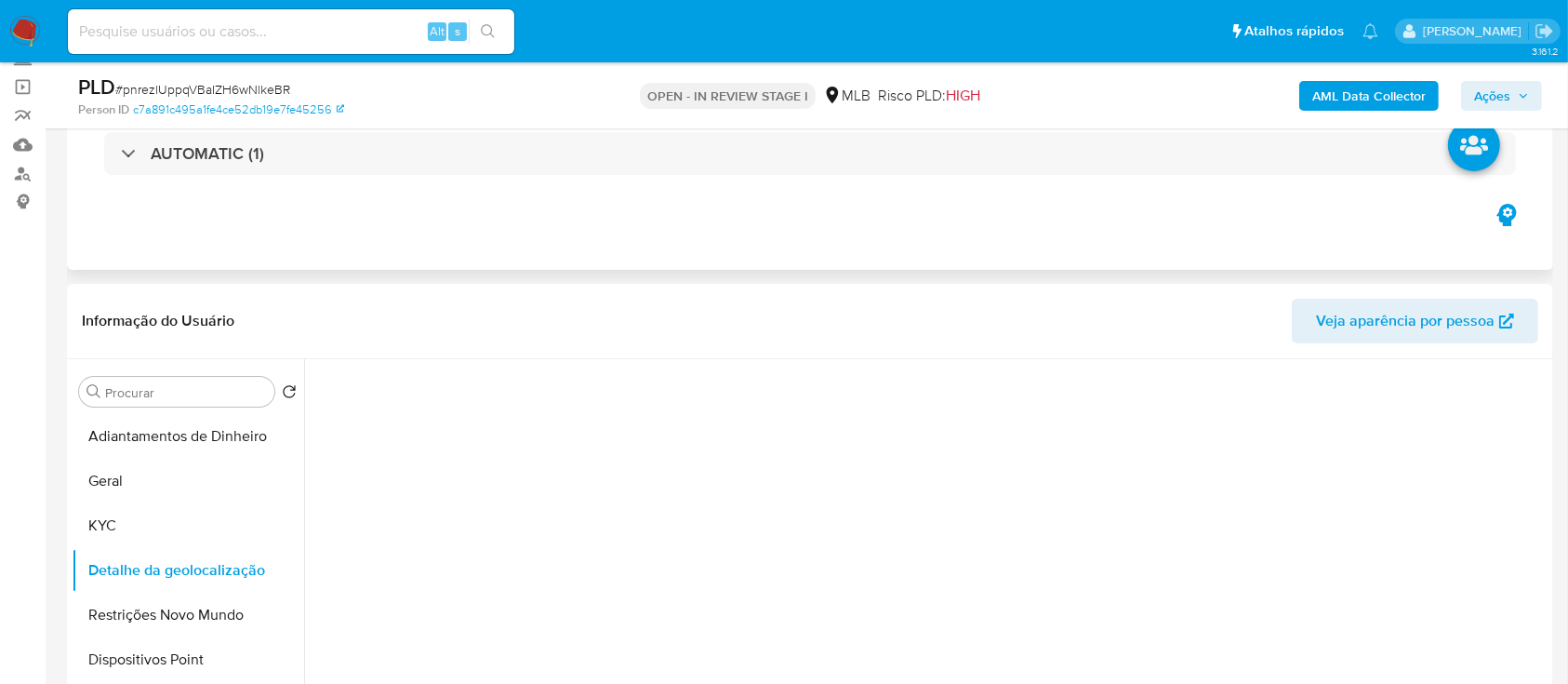
scroll to position [247, 0]
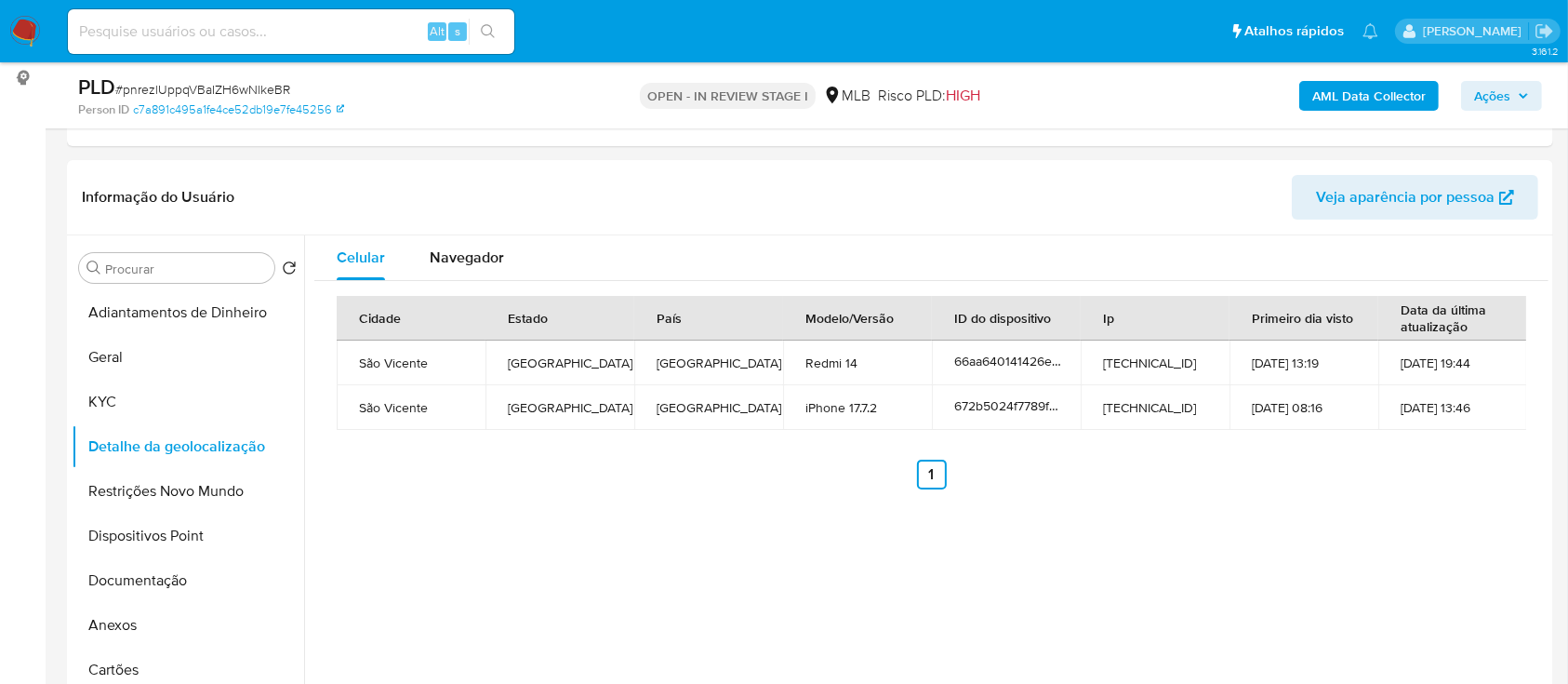
click at [167, 490] on button "Restrições Novo Mundo" at bounding box center [181, 491] width 218 height 45
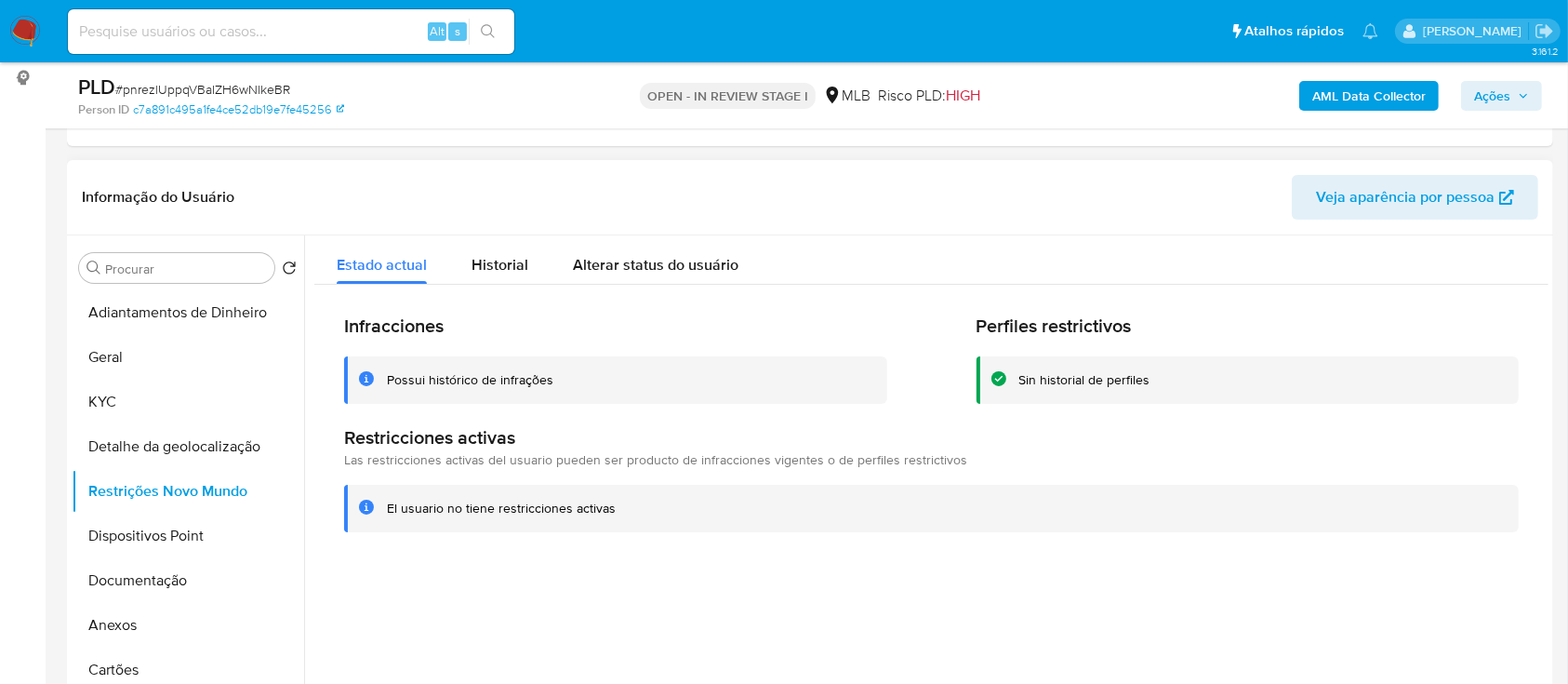
scroll to position [372, 0]
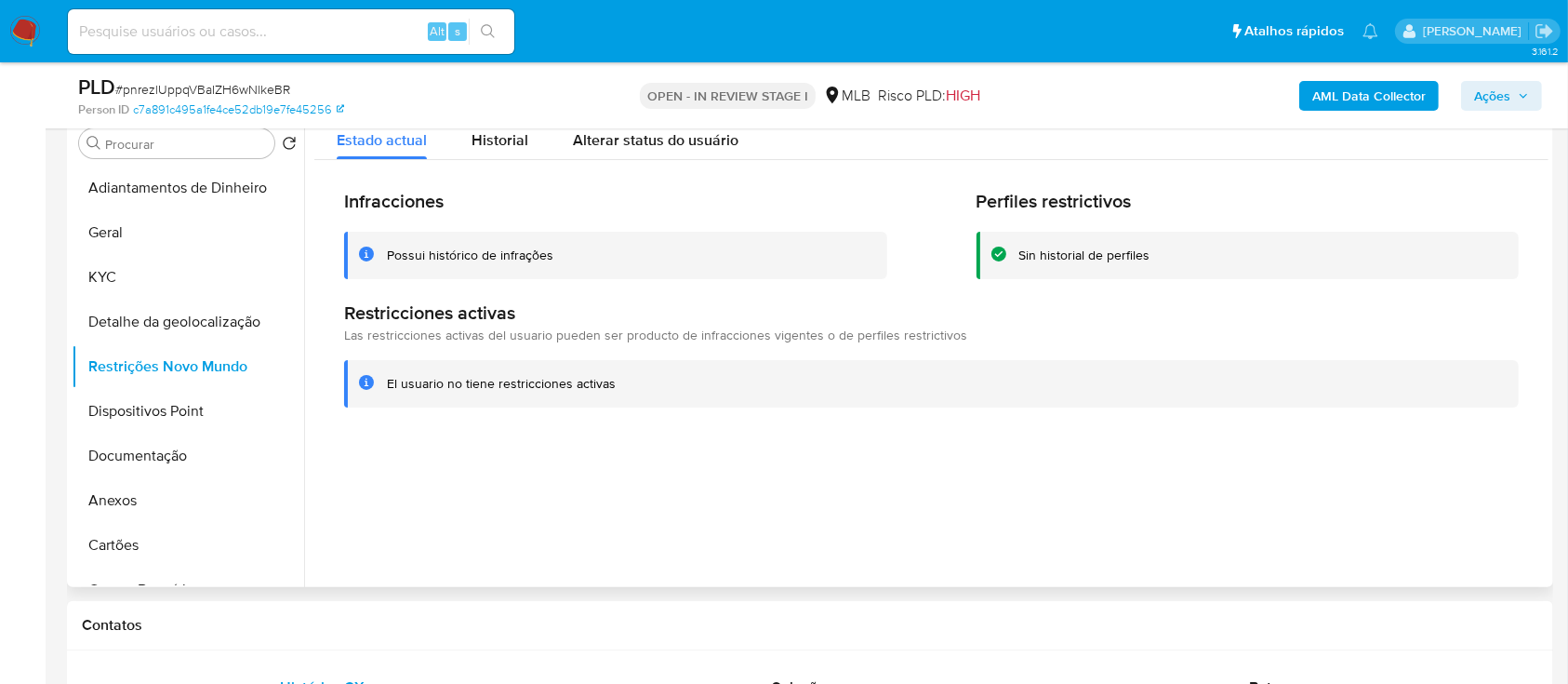
drag, startPoint x: 1507, startPoint y: 478, endPoint x: 1490, endPoint y: 466, distance: 20.8
click at [1498, 472] on div at bounding box center [926, 348] width 1244 height 476
click at [132, 405] on button "Dispositivos Point" at bounding box center [181, 412] width 218 height 45
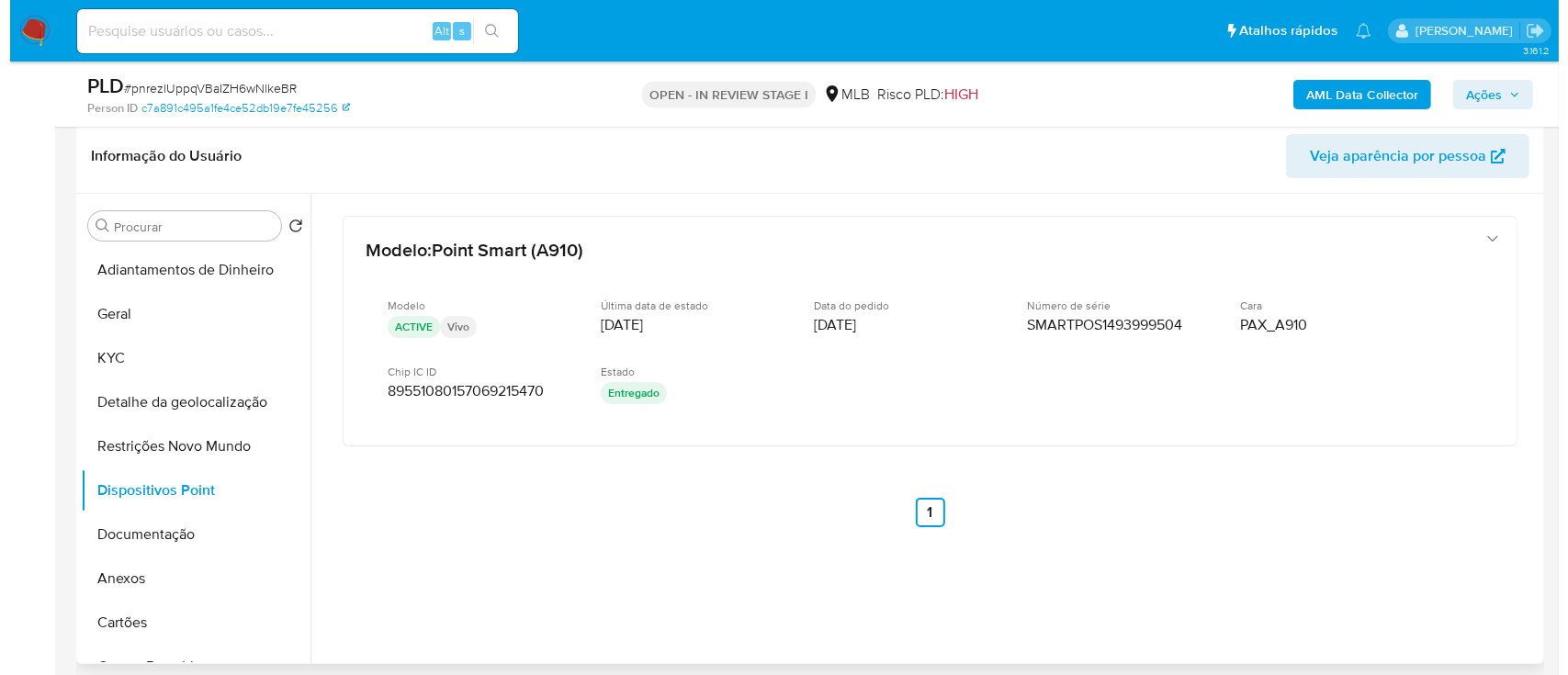
scroll to position [244, 0]
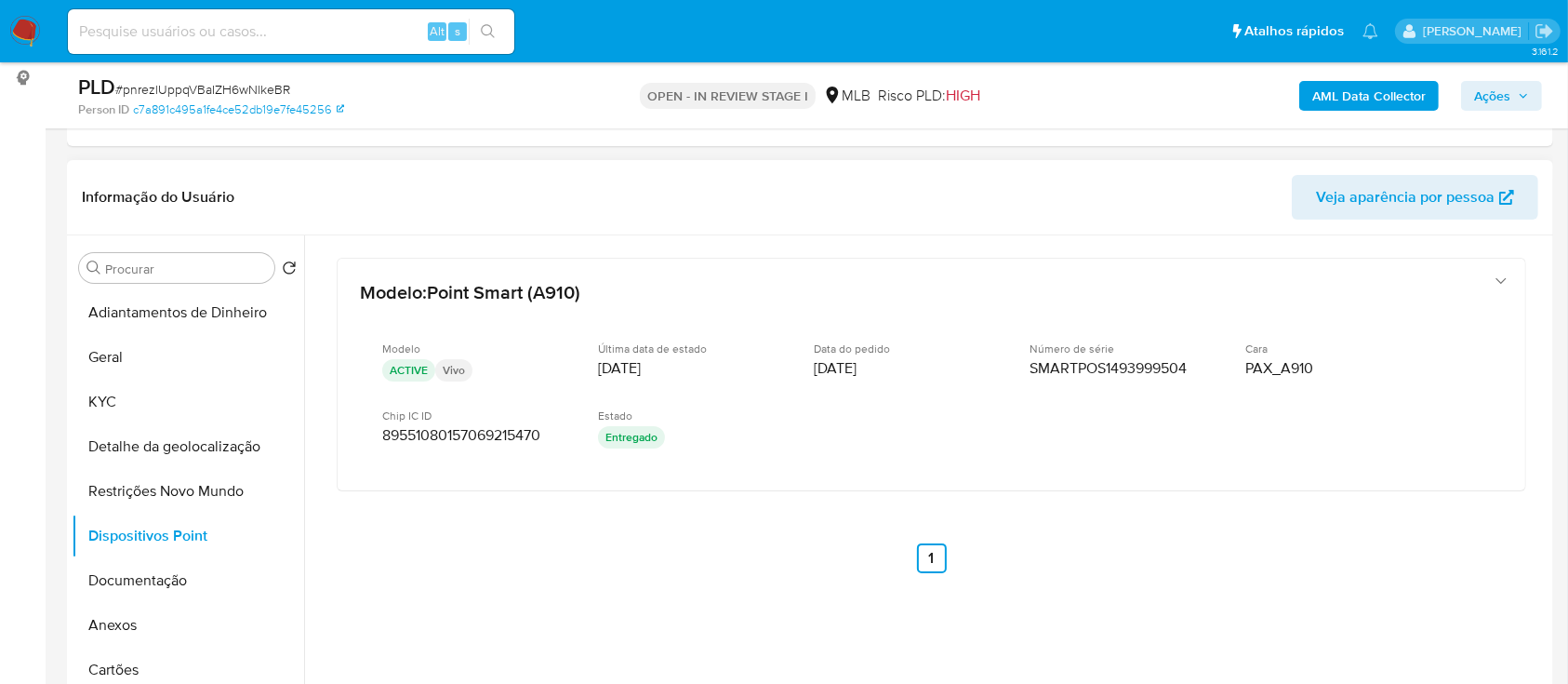
click at [488, 591] on div "Modelo : Point Smart (A910) Modelo ACTIVE Vivo Última data de estado 25/04/2024…" at bounding box center [931, 440] width 1234 height 409
click at [166, 583] on button "Documentação" at bounding box center [181, 580] width 218 height 45
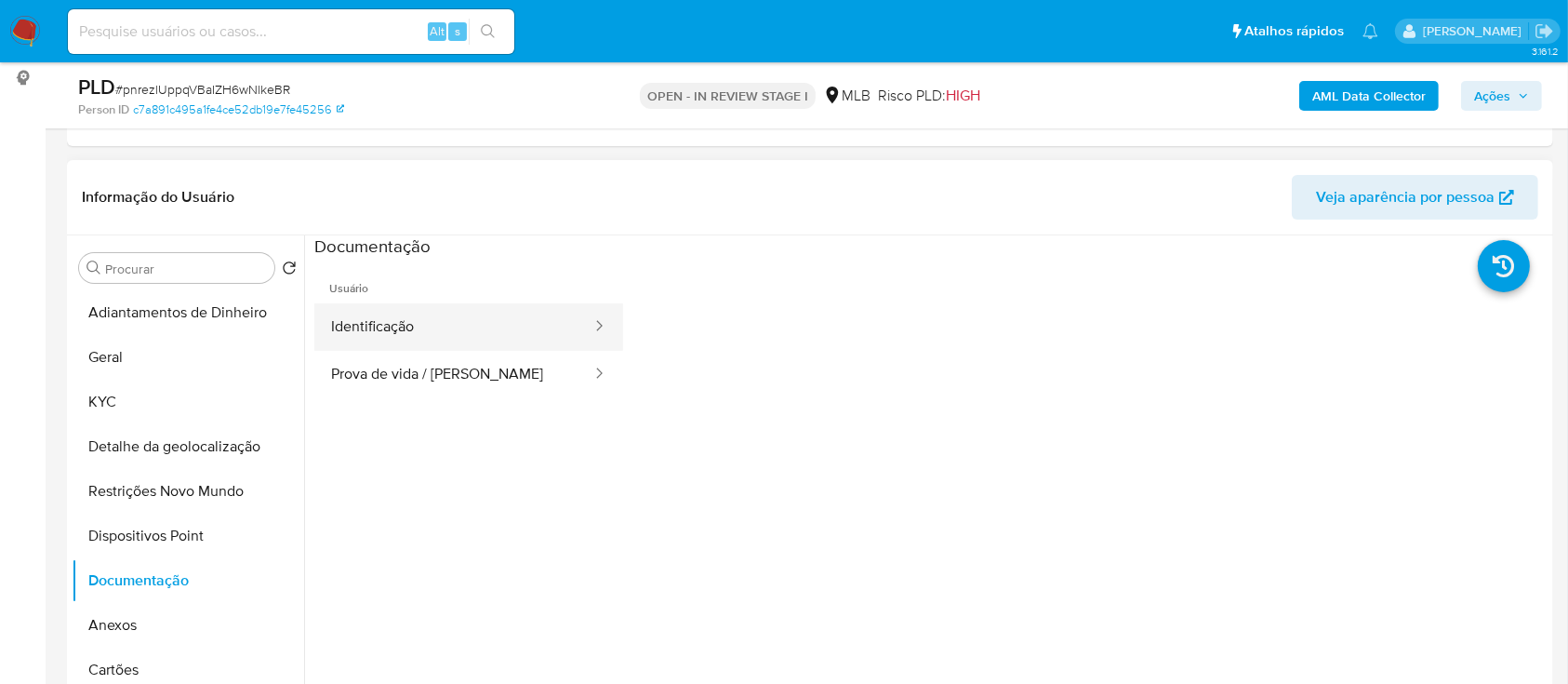
click at [433, 334] on button "Identificação" at bounding box center [454, 327] width 279 height 48
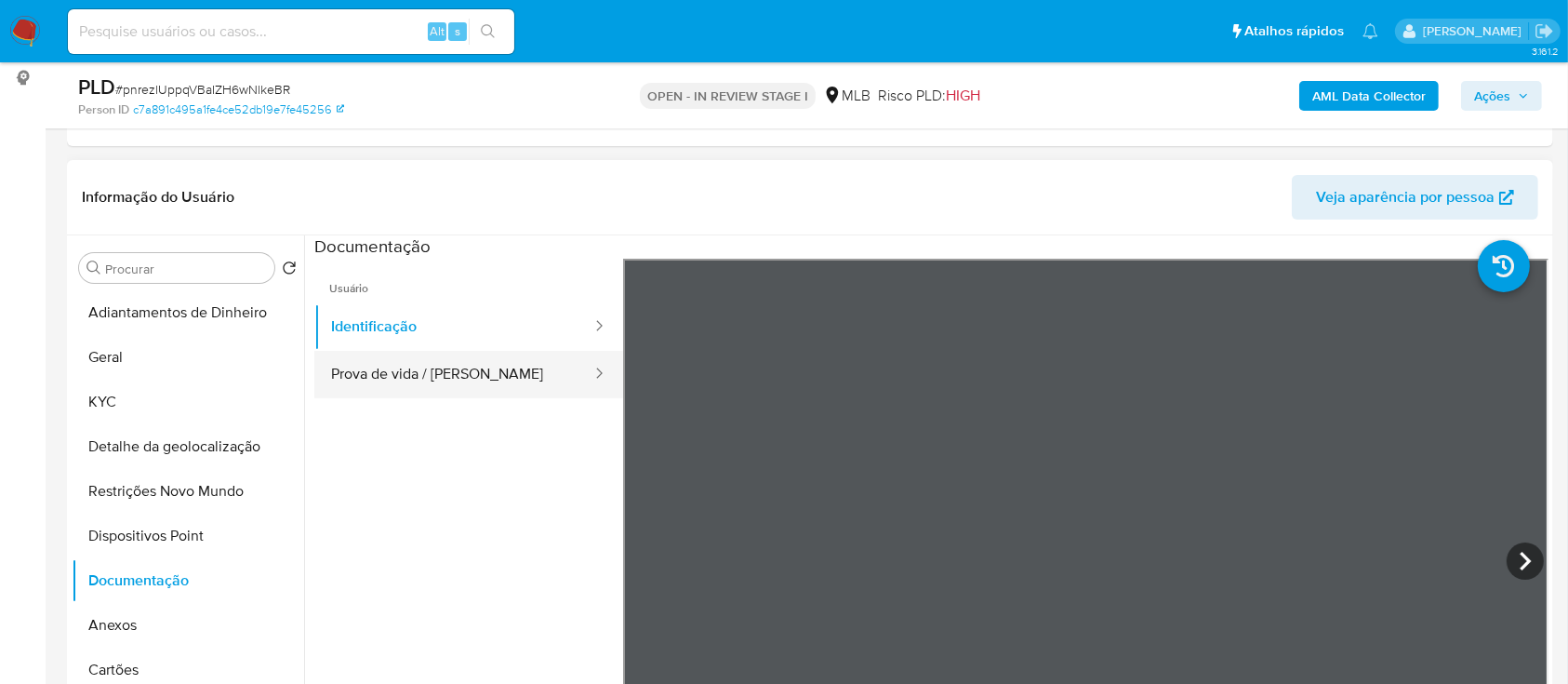
click at [386, 361] on button "Prova de vida / [PERSON_NAME]" at bounding box center [454, 374] width 279 height 48
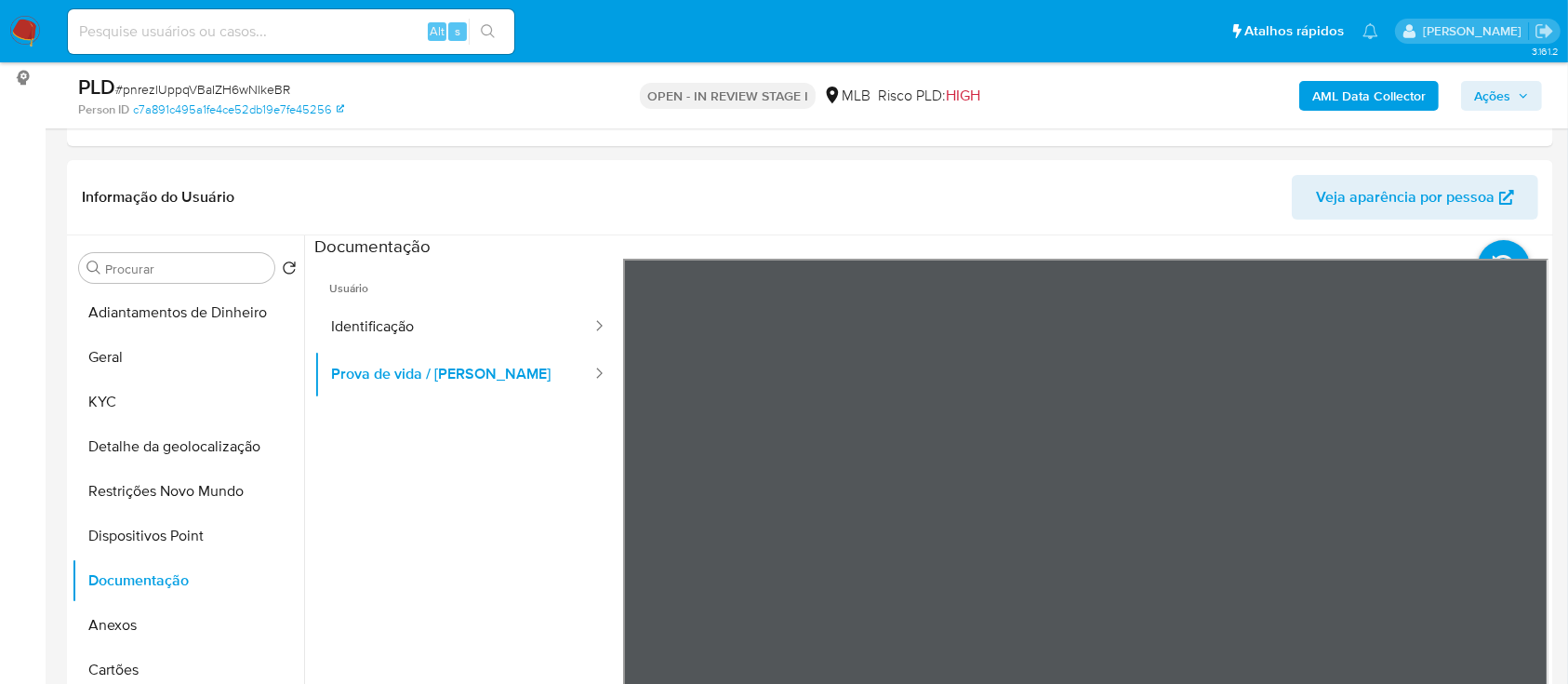
click at [1398, 95] on b "AML Data Collector" at bounding box center [1369, 95] width 113 height 30
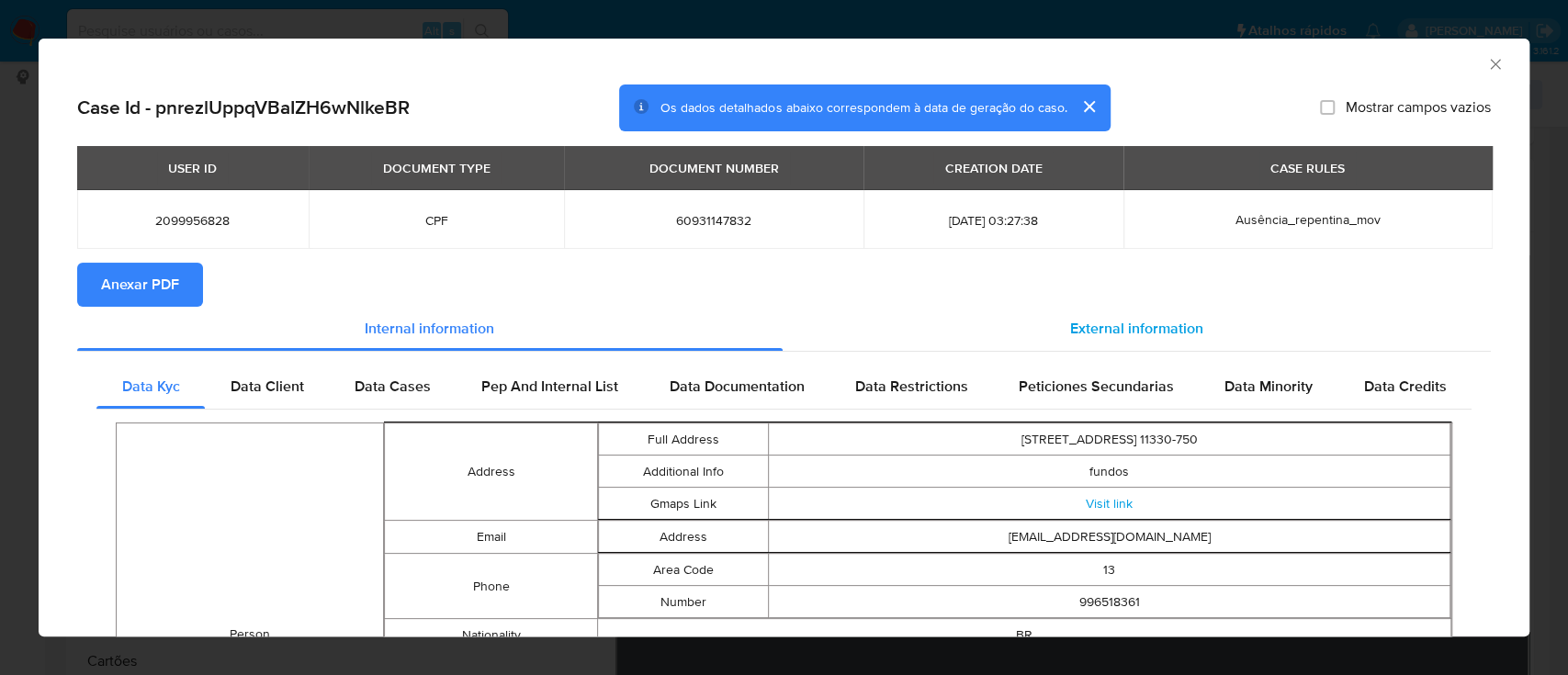
click at [1148, 315] on div "External information" at bounding box center [1136, 329] width 709 height 44
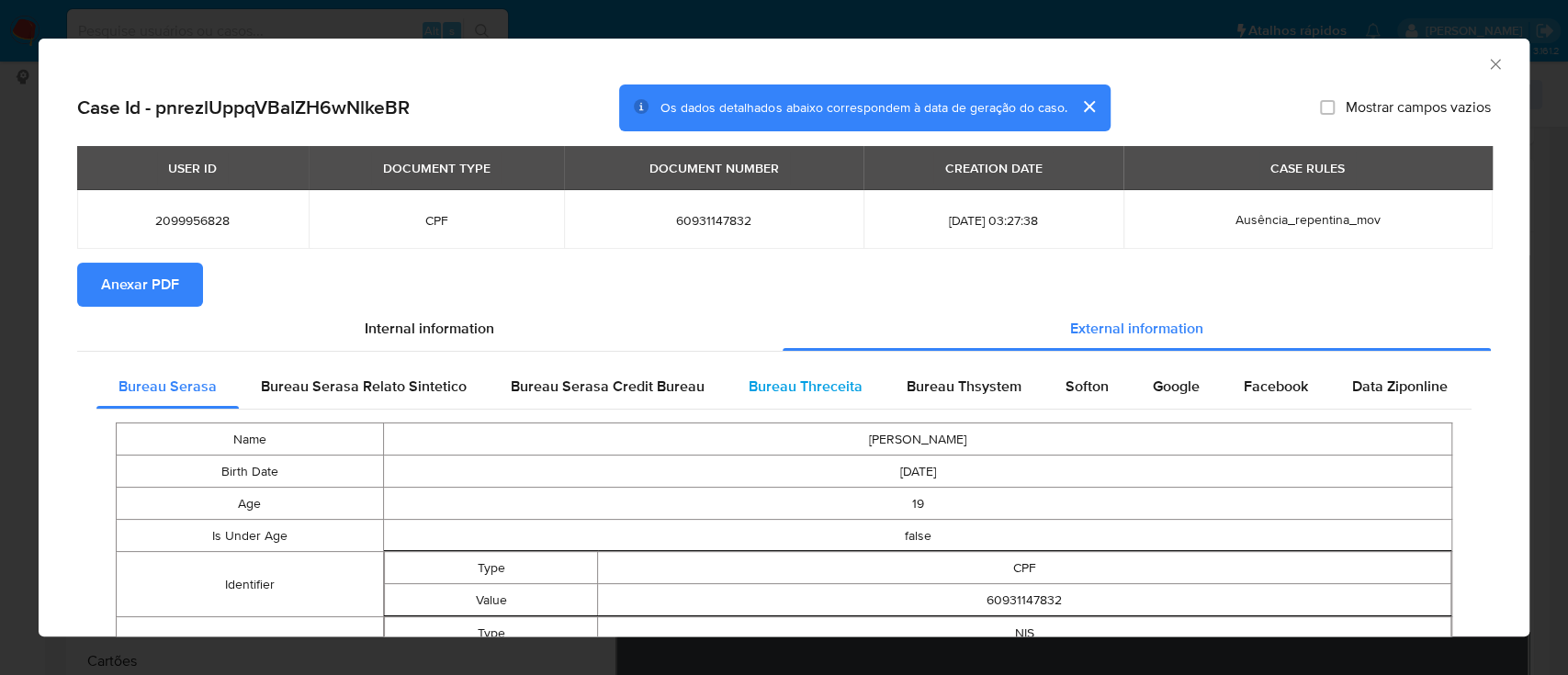
click at [805, 380] on span "Bureau Threceita" at bounding box center [805, 386] width 114 height 21
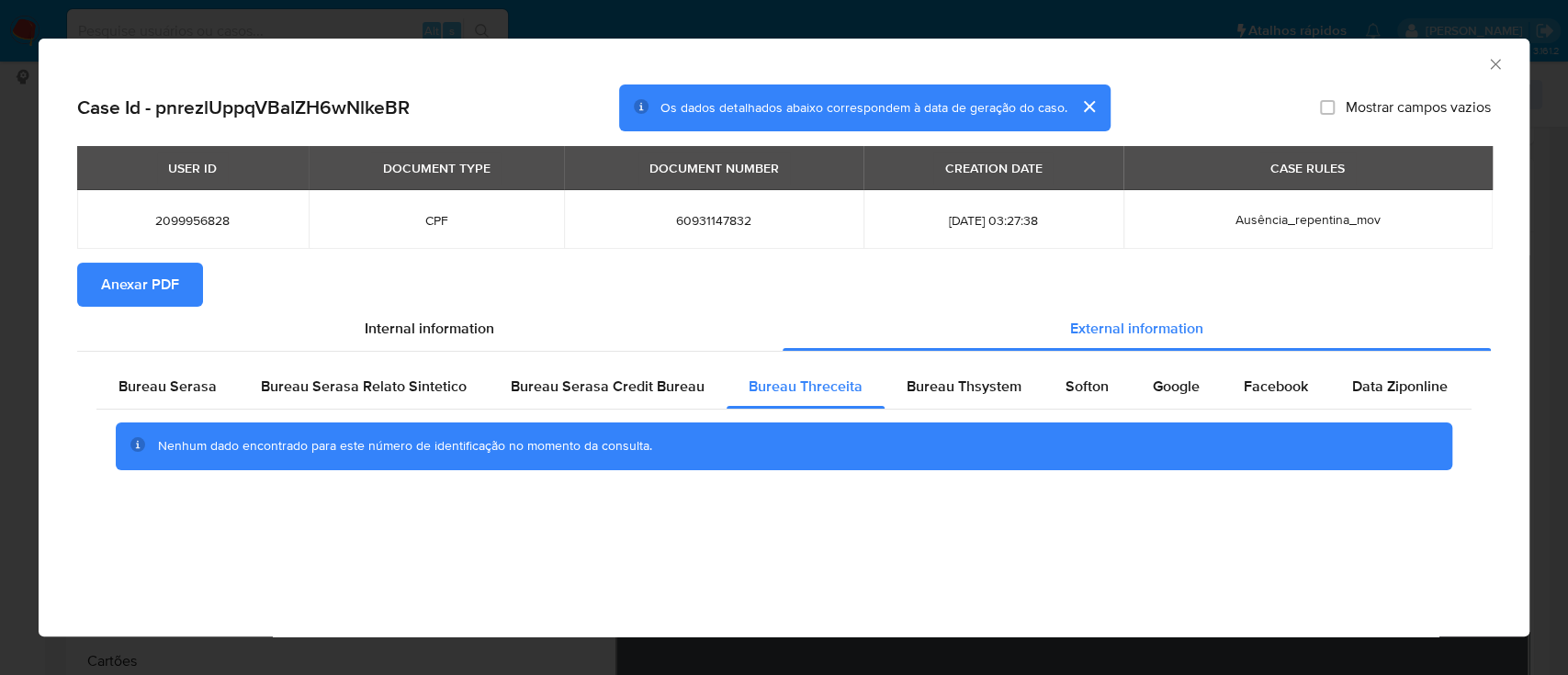
drag, startPoint x: 1388, startPoint y: 65, endPoint x: 1357, endPoint y: 64, distance: 31.0
click at [1368, 65] on div "AML Data Collector" at bounding box center [769, 62] width 1435 height 20
click at [978, 369] on div "Bureau Thsystem" at bounding box center [964, 387] width 159 height 44
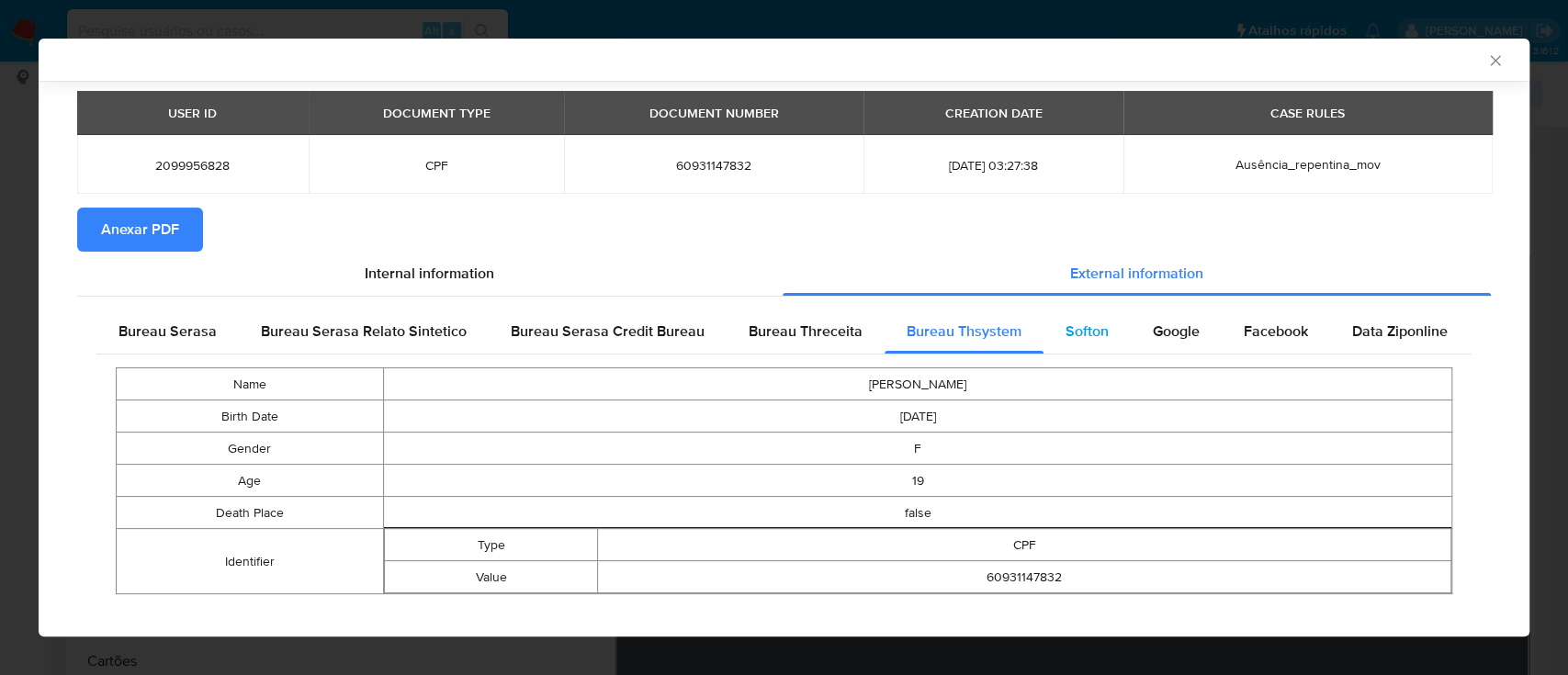
scroll to position [73, 0]
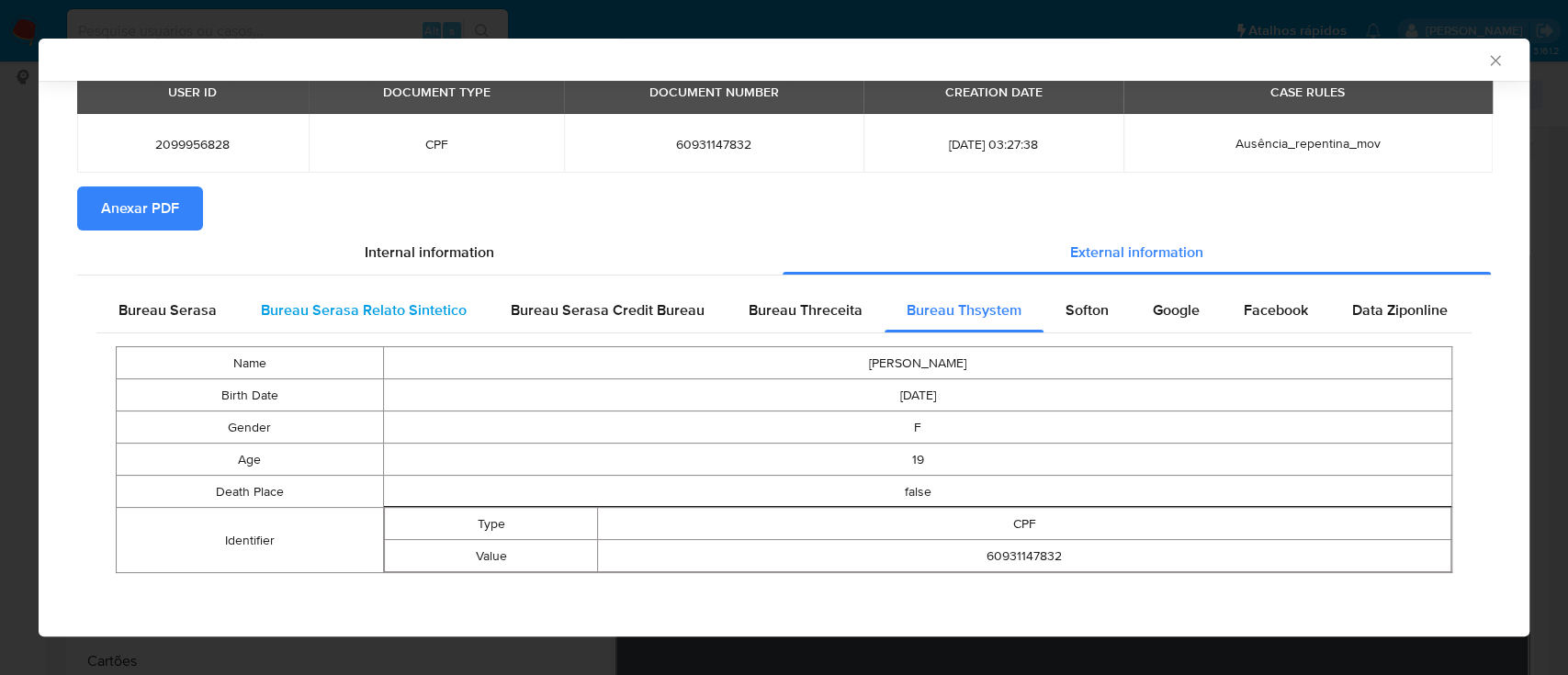
drag, startPoint x: 73, startPoint y: 356, endPoint x: 286, endPoint y: 291, distance: 222.7
click at [79, 356] on div "Case Id - pnrezlUppqVBaIZH6wNlkeBR Os dados detalhados abaixo correspondem à da…" at bounding box center [784, 323] width 1490 height 630
click at [1083, 327] on div "Softon" at bounding box center [1087, 310] width 87 height 44
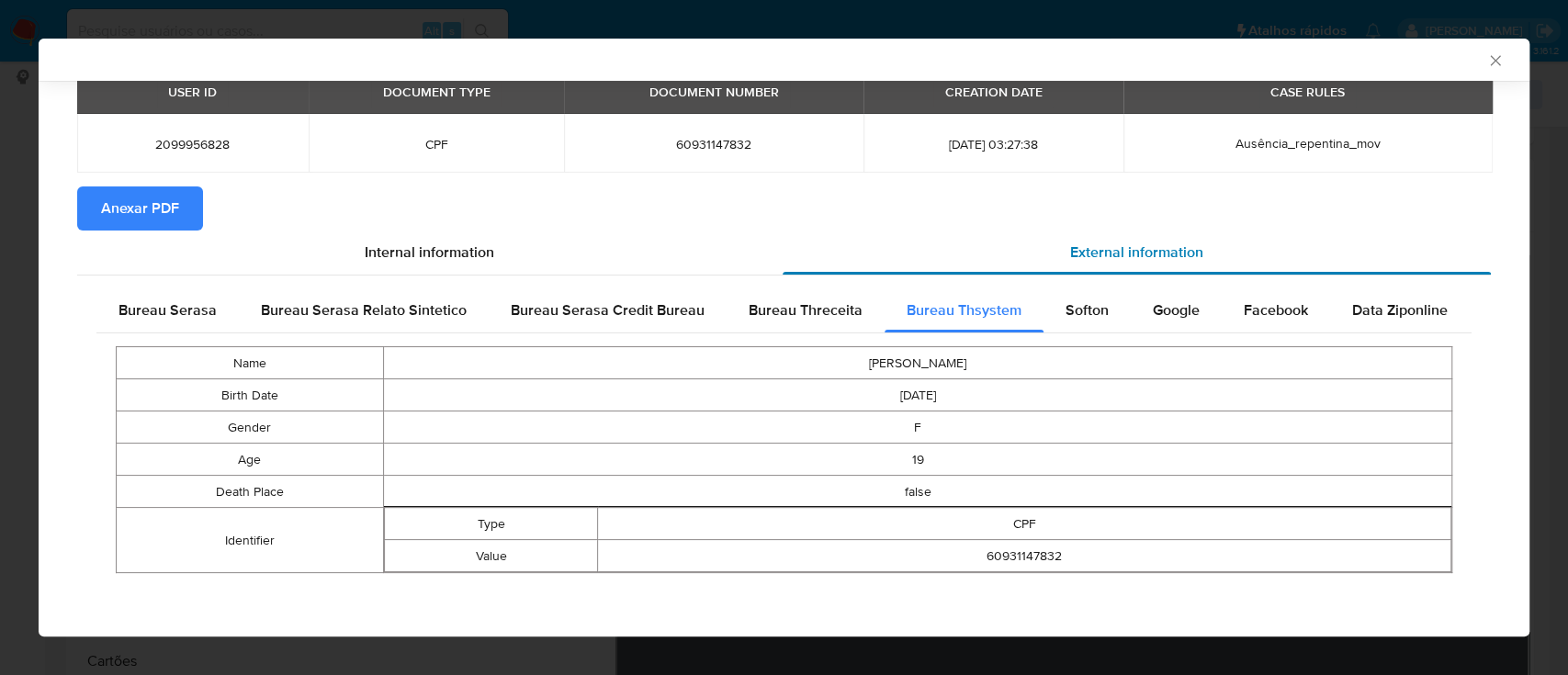
scroll to position [0, 0]
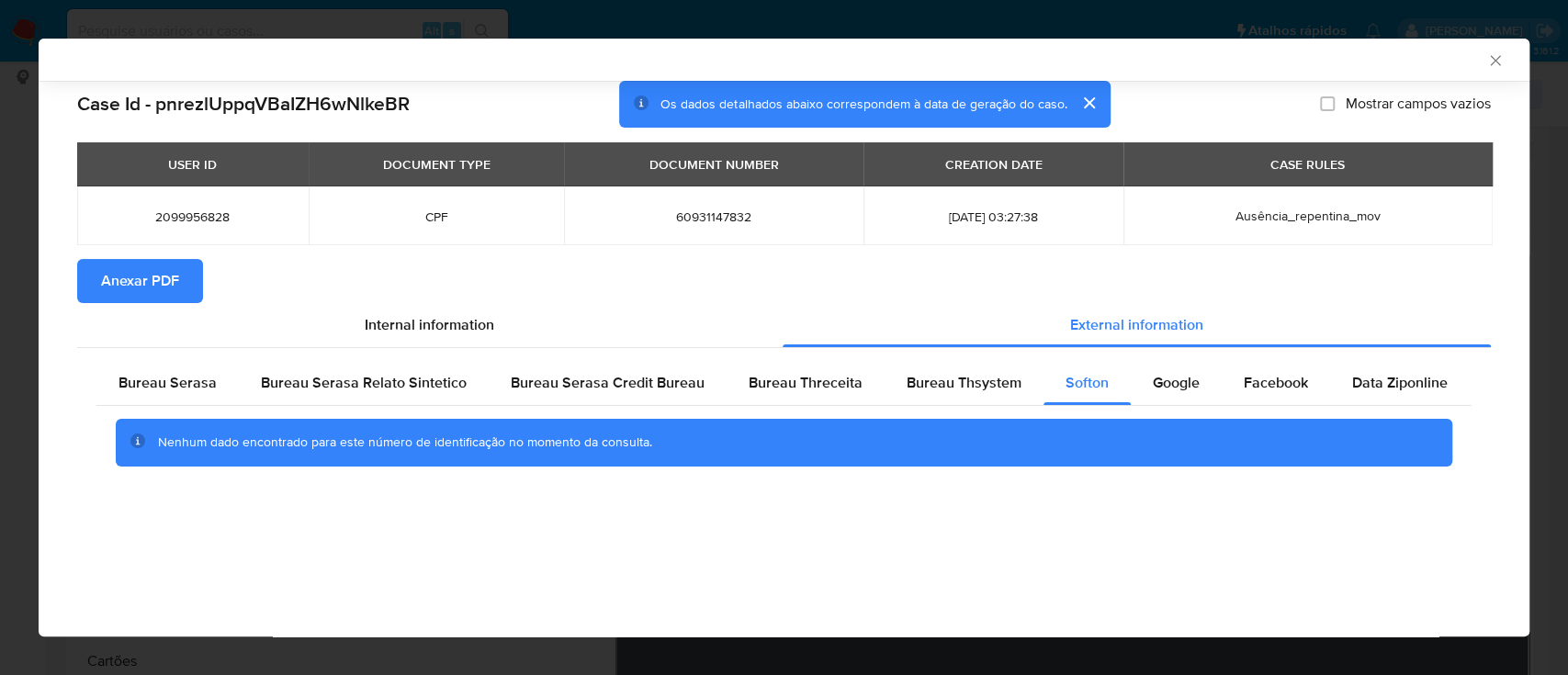
click at [1378, 77] on div "AML Data Collector" at bounding box center [784, 60] width 1490 height 42
click at [1178, 368] on div "Google" at bounding box center [1176, 383] width 91 height 44
click at [1367, 66] on div "AML Data Collector" at bounding box center [769, 60] width 1435 height 17
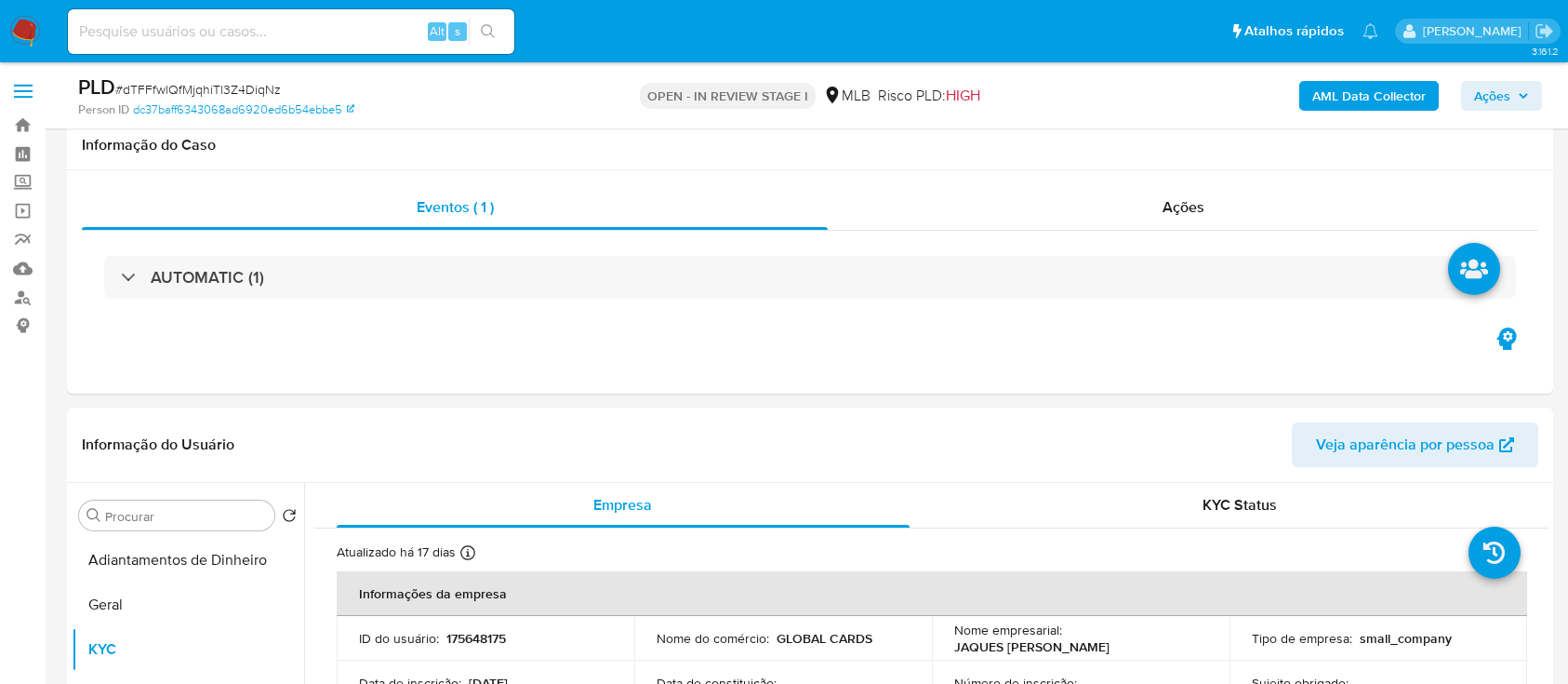
select select "10"
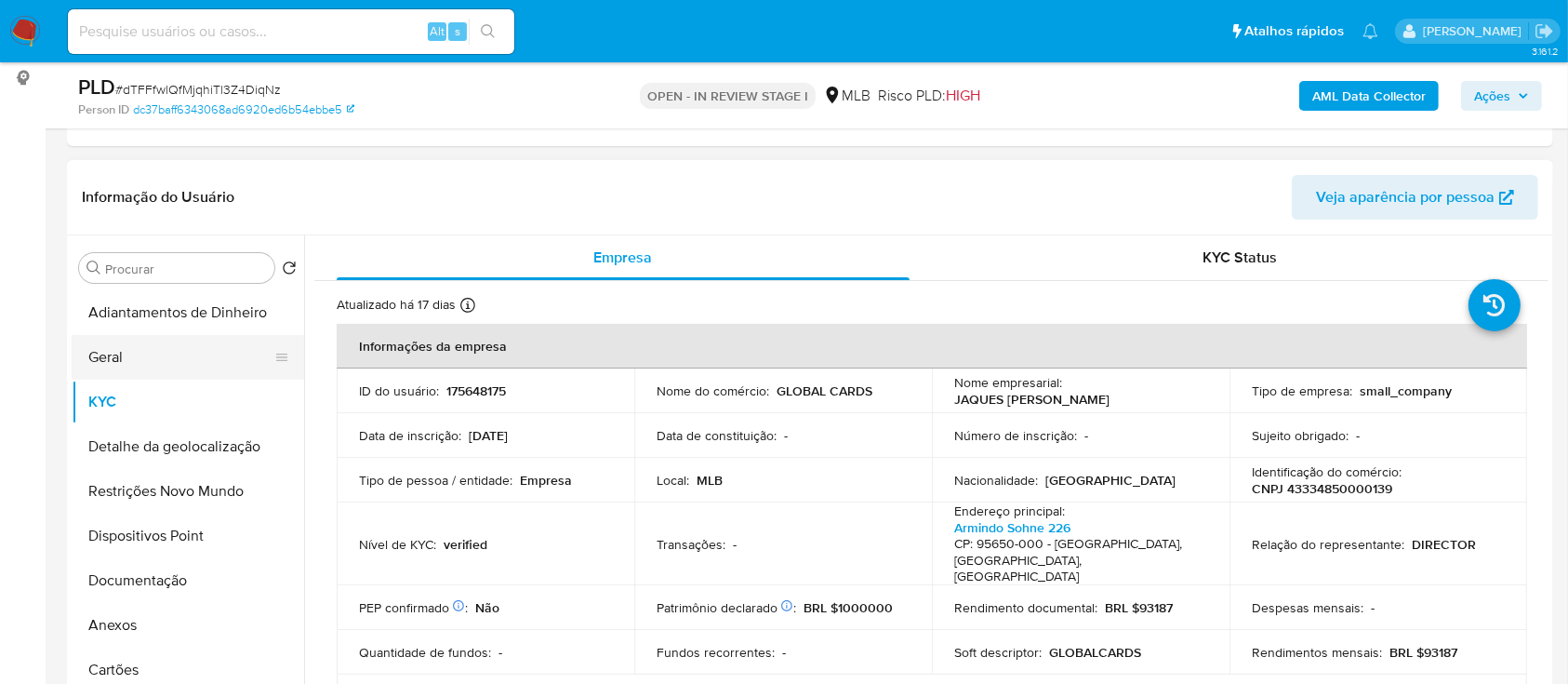
drag, startPoint x: 100, startPoint y: 337, endPoint x: 201, endPoint y: 339, distance: 101.0
click at [103, 339] on button "Geral" at bounding box center [181, 357] width 218 height 45
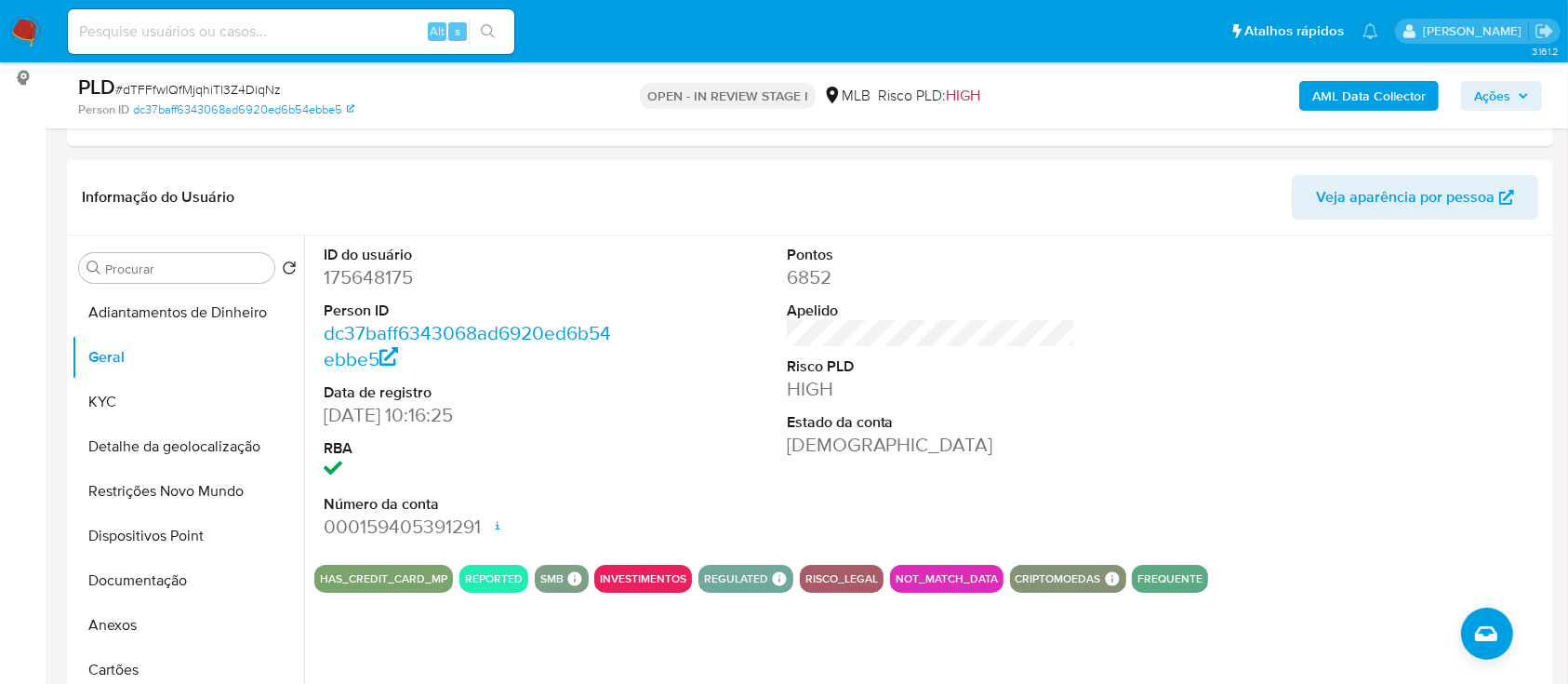
drag, startPoint x: 1416, startPoint y: 320, endPoint x: 1032, endPoint y: 17, distance: 489.1
click at [1416, 319] on div at bounding box center [1394, 393] width 309 height 314
click at [128, 397] on button "KYC" at bounding box center [181, 402] width 218 height 45
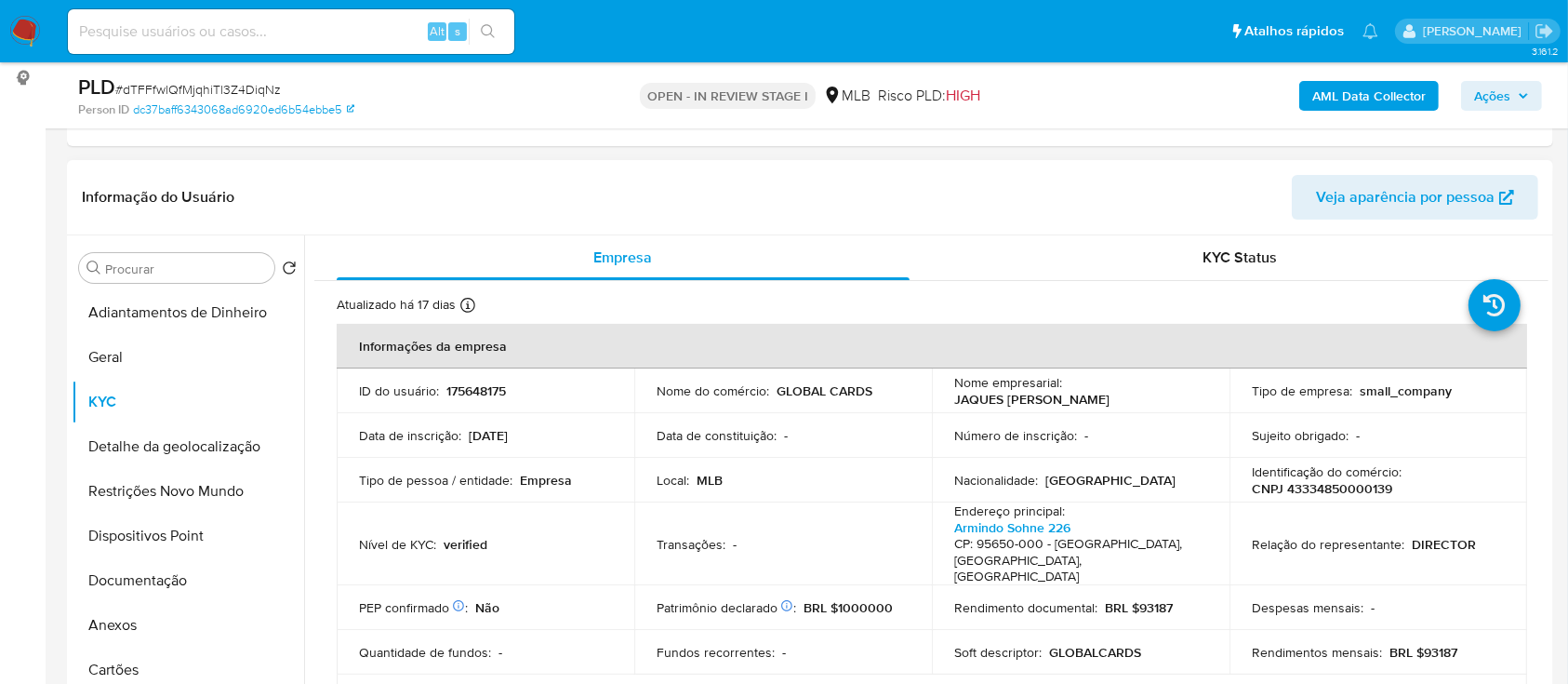
drag, startPoint x: 1540, startPoint y: 305, endPoint x: 1546, endPoint y: 332, distance: 27.7
click at [1546, 332] on div "Empresa KYC Status Atualizado há 17 dias Criado: [DATE] 22:32:58 Atualizado: [D…" at bounding box center [926, 473] width 1244 height 476
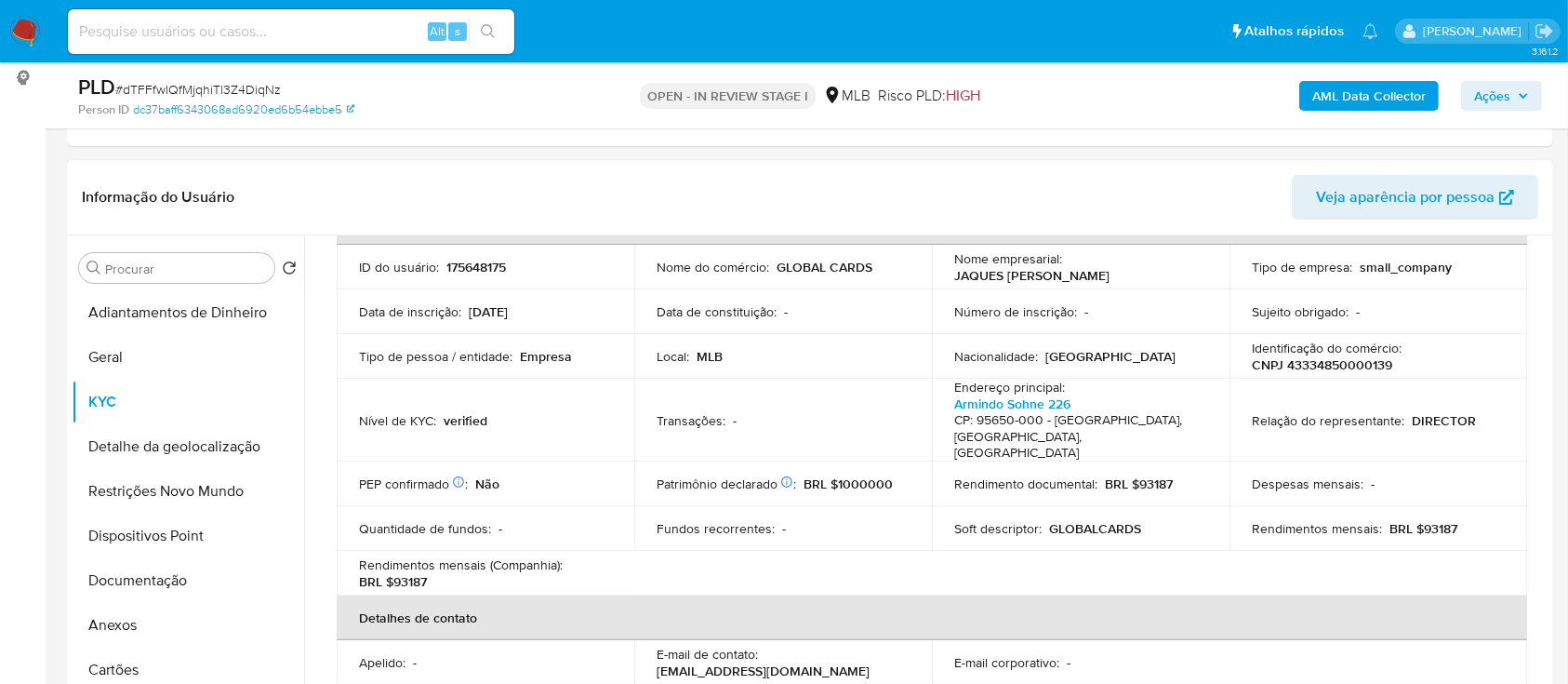
scroll to position [129, 0]
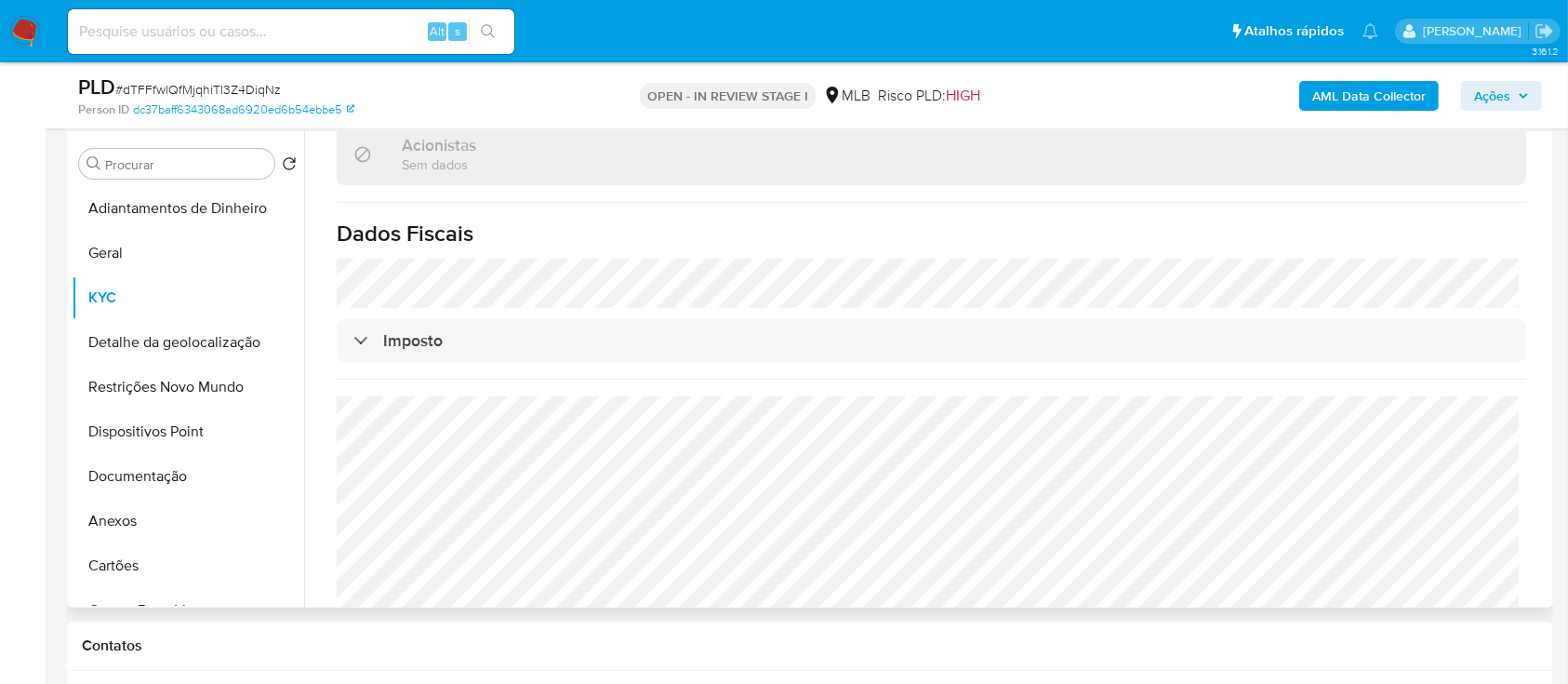
scroll to position [496, 0]
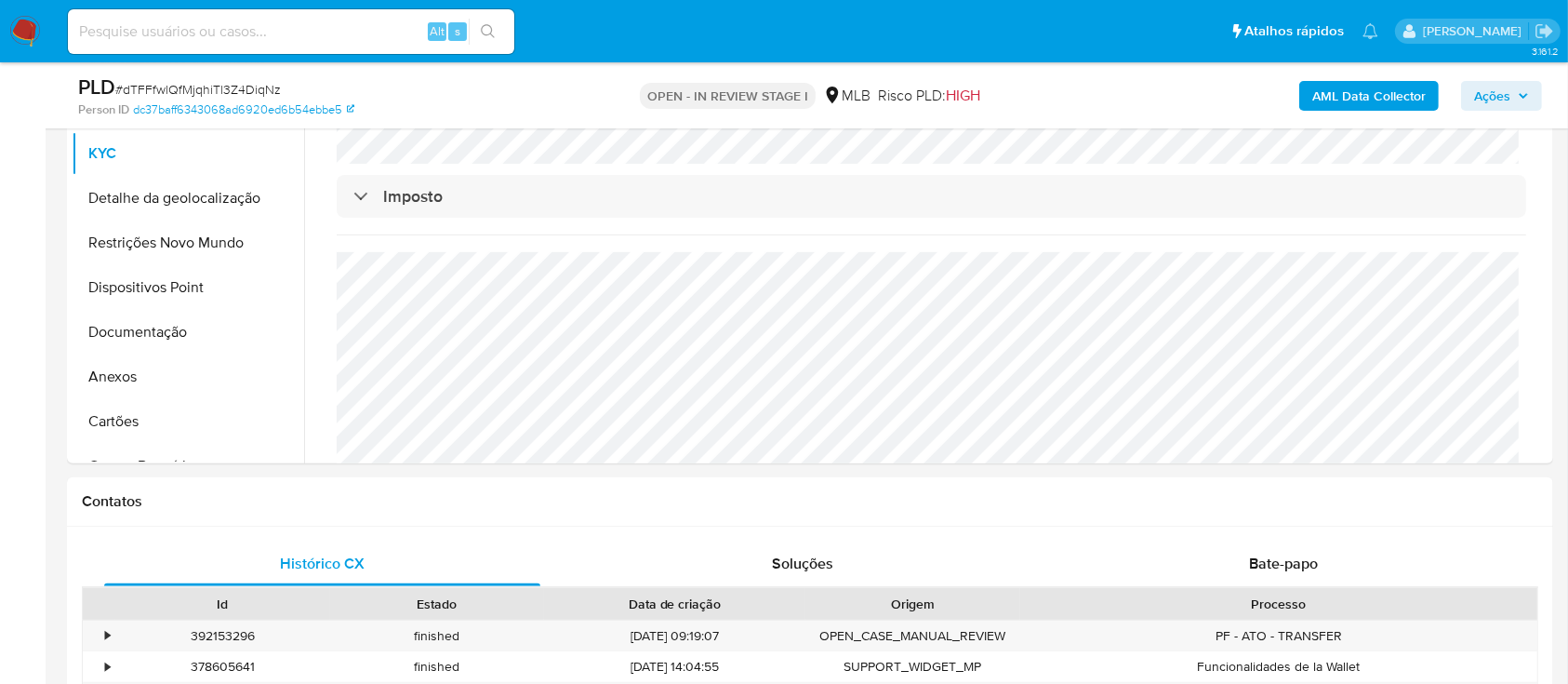
drag, startPoint x: 139, startPoint y: 204, endPoint x: 180, endPoint y: 215, distance: 42.4
click at [141, 204] on button "Detalhe da geolocalização" at bounding box center [181, 198] width 218 height 45
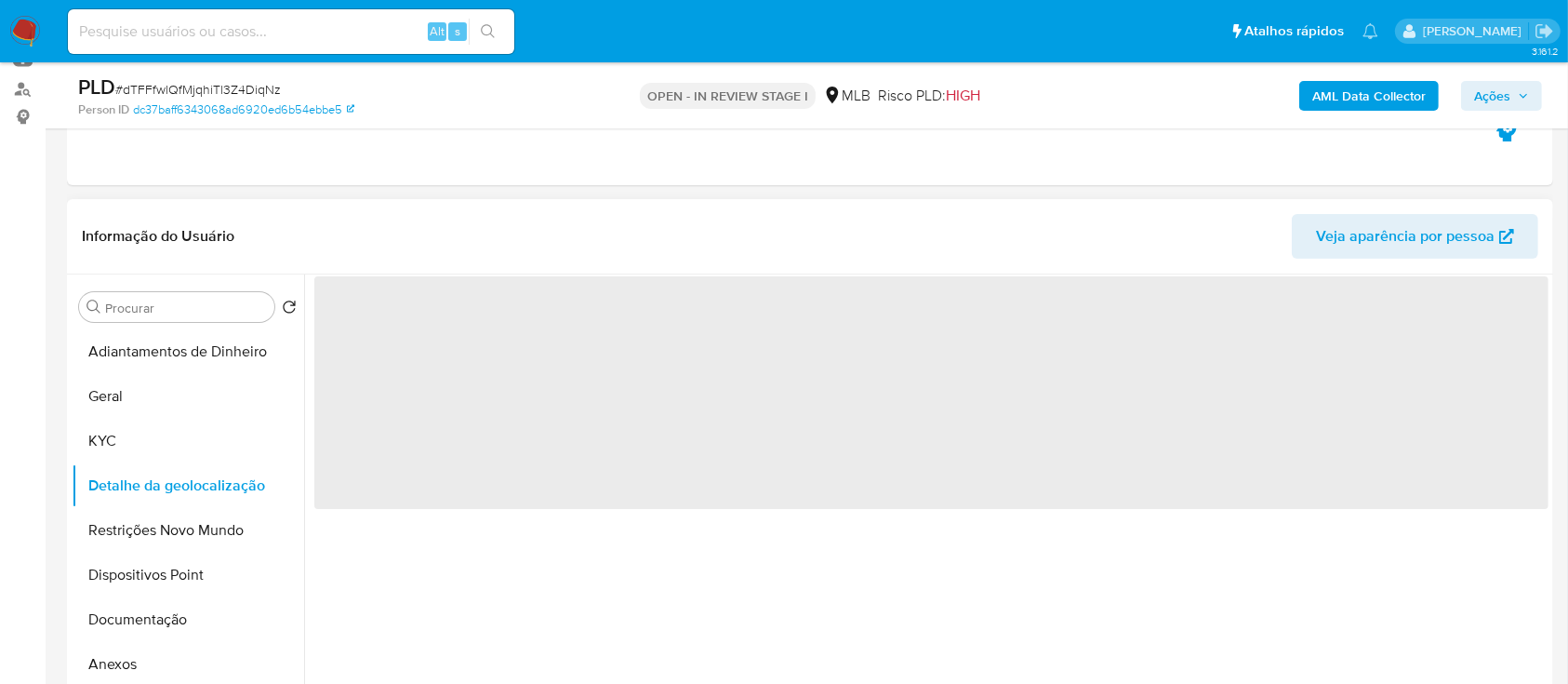
scroll to position [247, 0]
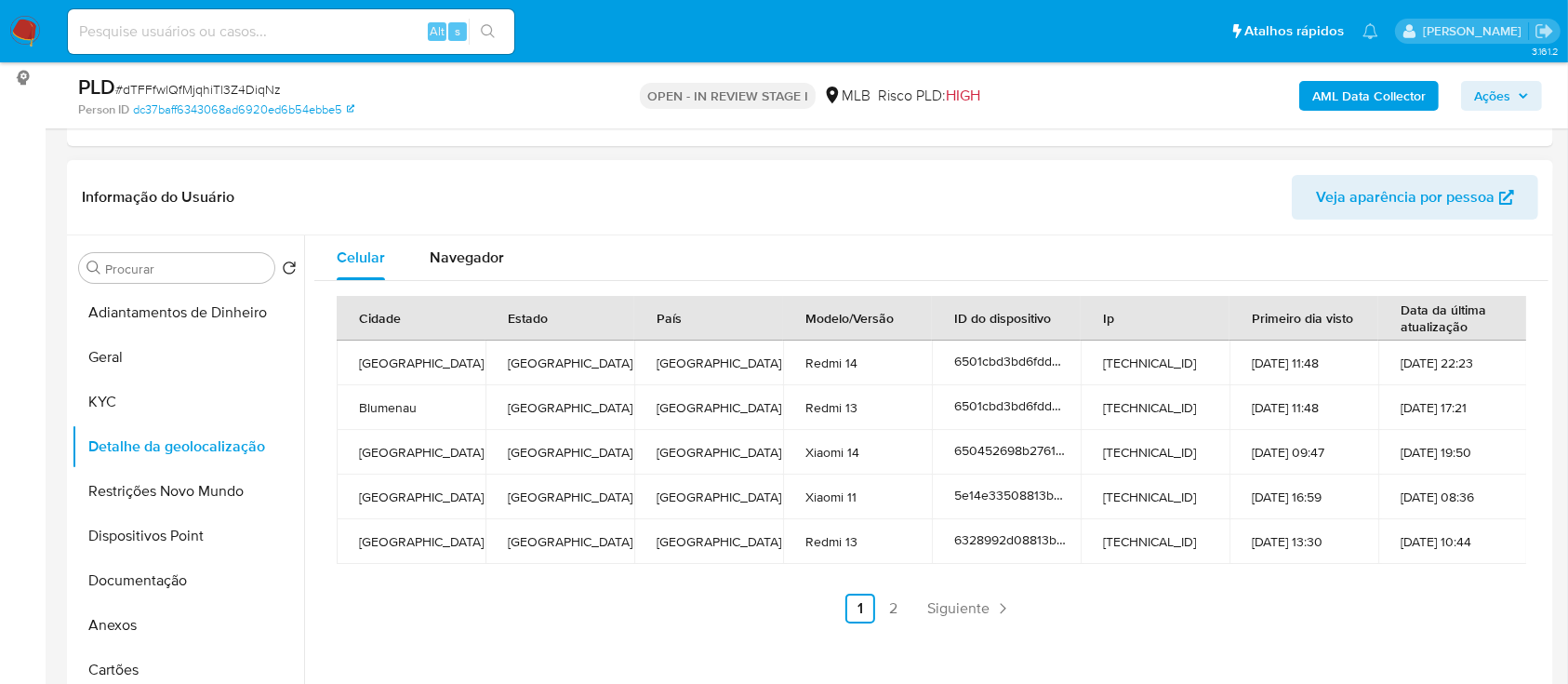
click at [891, 619] on link "2" at bounding box center [893, 608] width 30 height 30
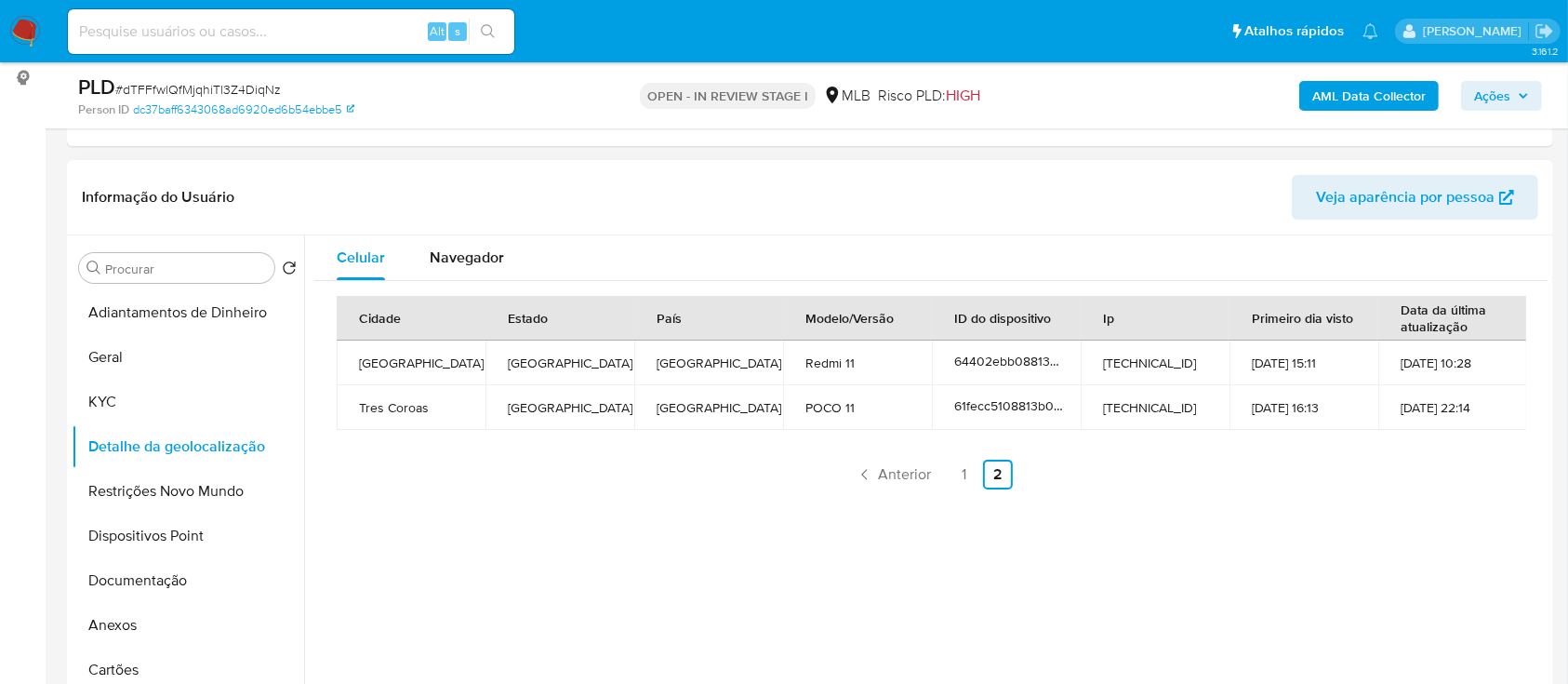
drag, startPoint x: 1373, startPoint y: 510, endPoint x: 1272, endPoint y: 328, distance: 208.1
click at [1373, 509] on div "Celular Navegador Cidade Estado País Modelo/Versão ID do dispositivo Ip Primeir…" at bounding box center [926, 473] width 1244 height 476
click at [127, 501] on button "Restrições Novo Mundo" at bounding box center [181, 491] width 218 height 45
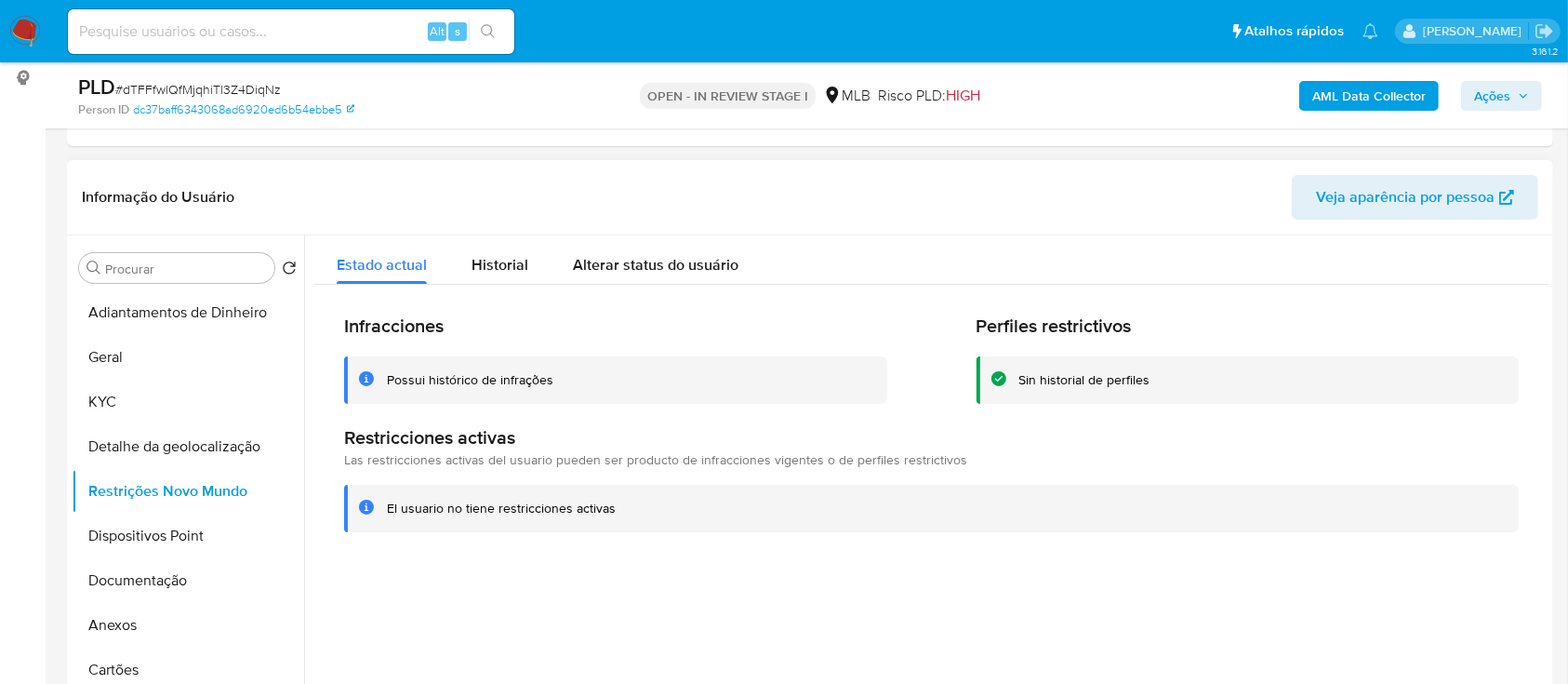
drag, startPoint x: 1288, startPoint y: 601, endPoint x: 1280, endPoint y: 591, distance: 12.8
click at [1286, 598] on div at bounding box center [926, 473] width 1244 height 476
click at [196, 539] on button "Dispositivos Point" at bounding box center [181, 536] width 218 height 45
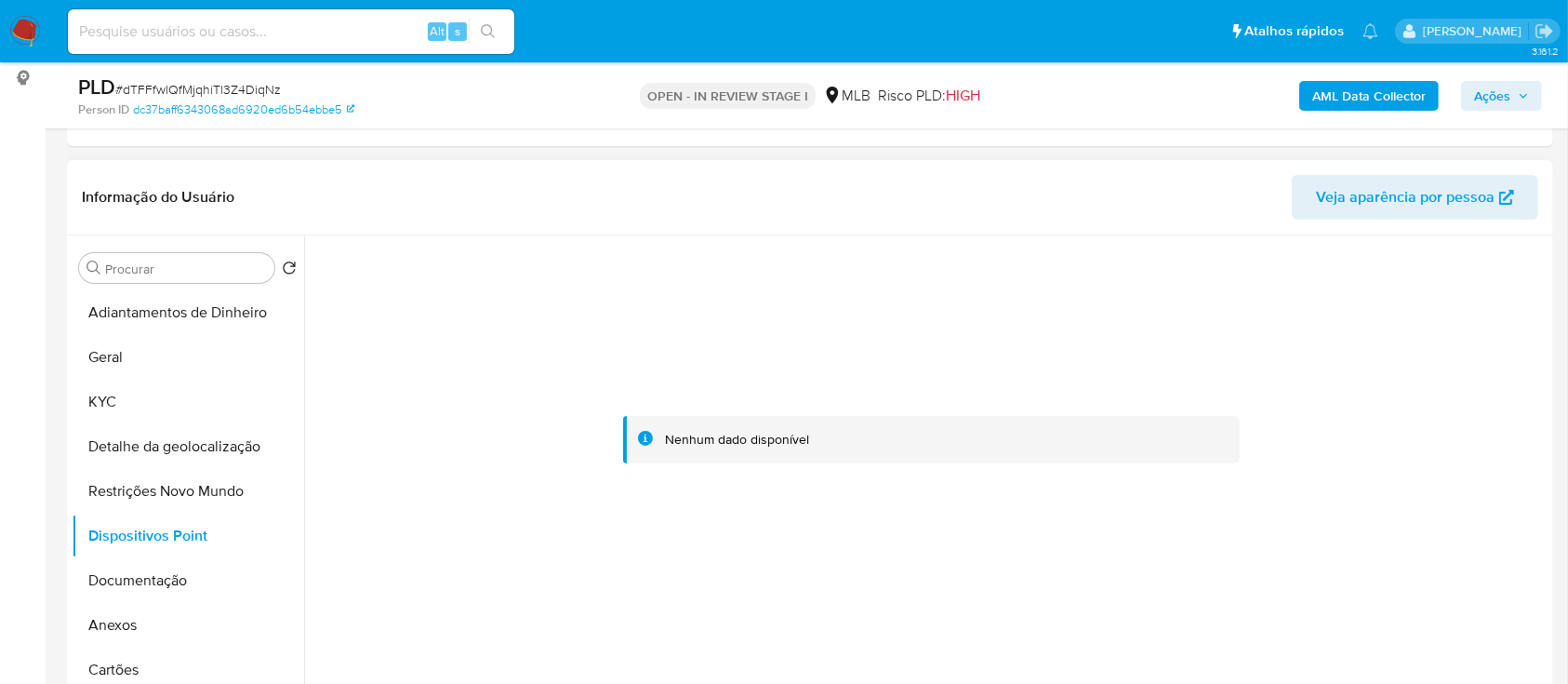
drag, startPoint x: 1360, startPoint y: 357, endPoint x: 1321, endPoint y: 323, distance: 51.7
click at [1359, 356] on div at bounding box center [931, 440] width 1234 height 409
click at [166, 594] on button "Documentação" at bounding box center [181, 580] width 218 height 45
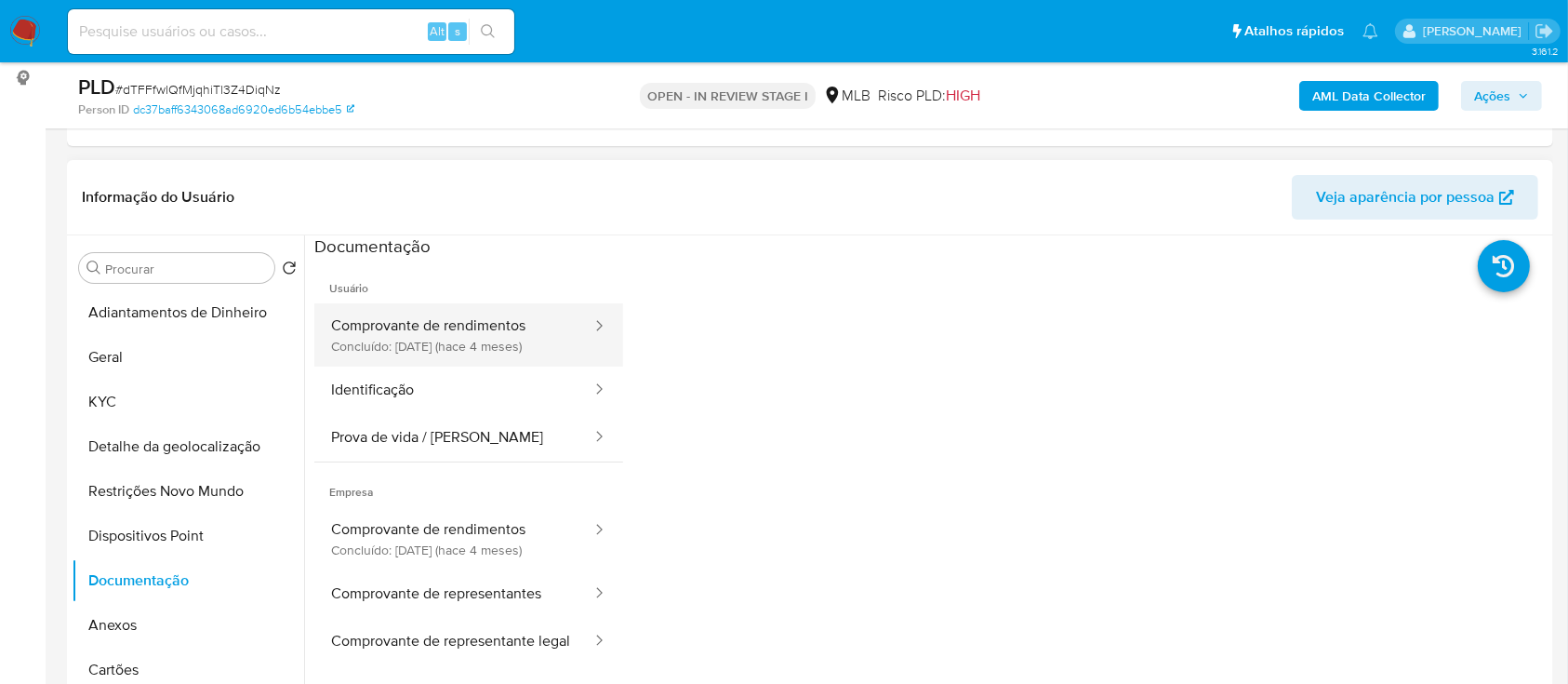
click at [466, 339] on button "Comprovante de rendimentos Concluído: 29/05/2025 (hace 4 meses)" at bounding box center [454, 335] width 279 height 64
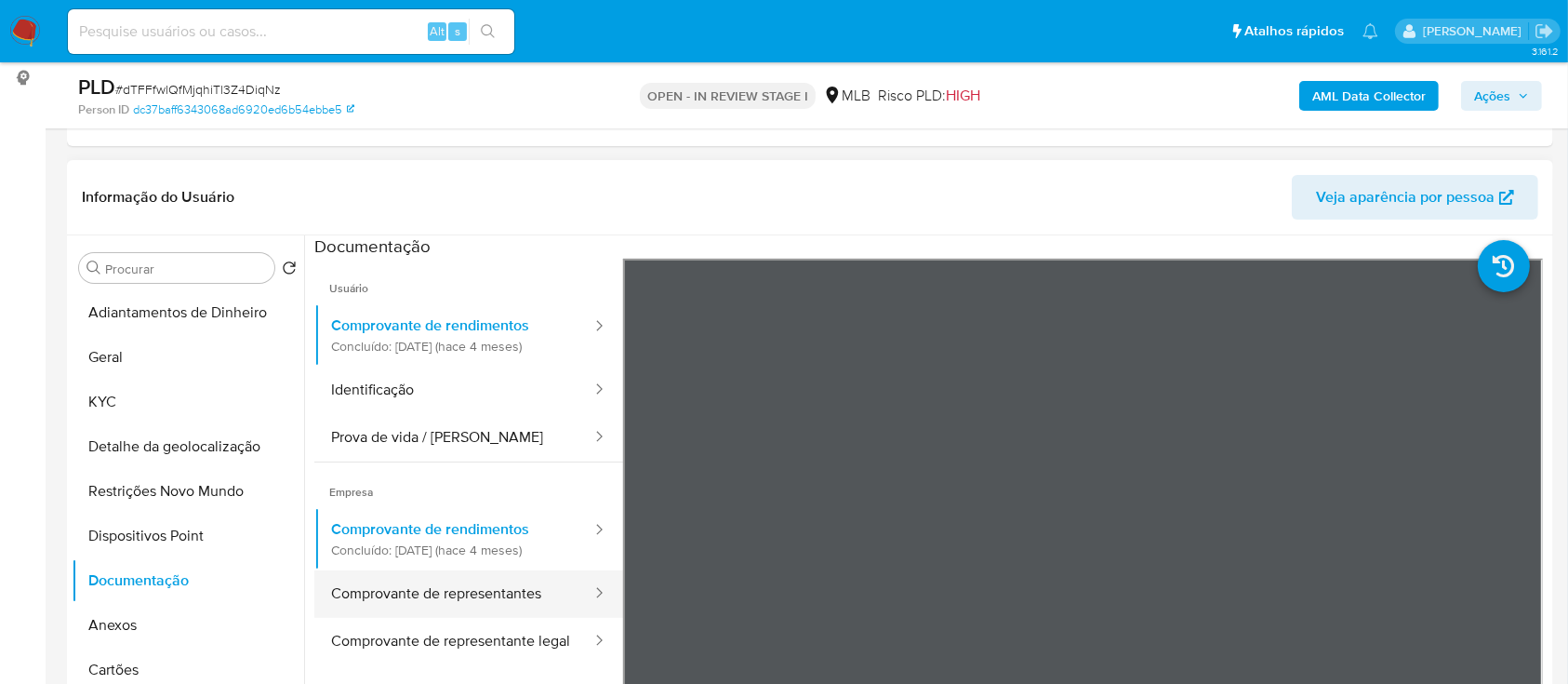
click at [428, 590] on button "Comprovante de representantes" at bounding box center [454, 593] width 279 height 48
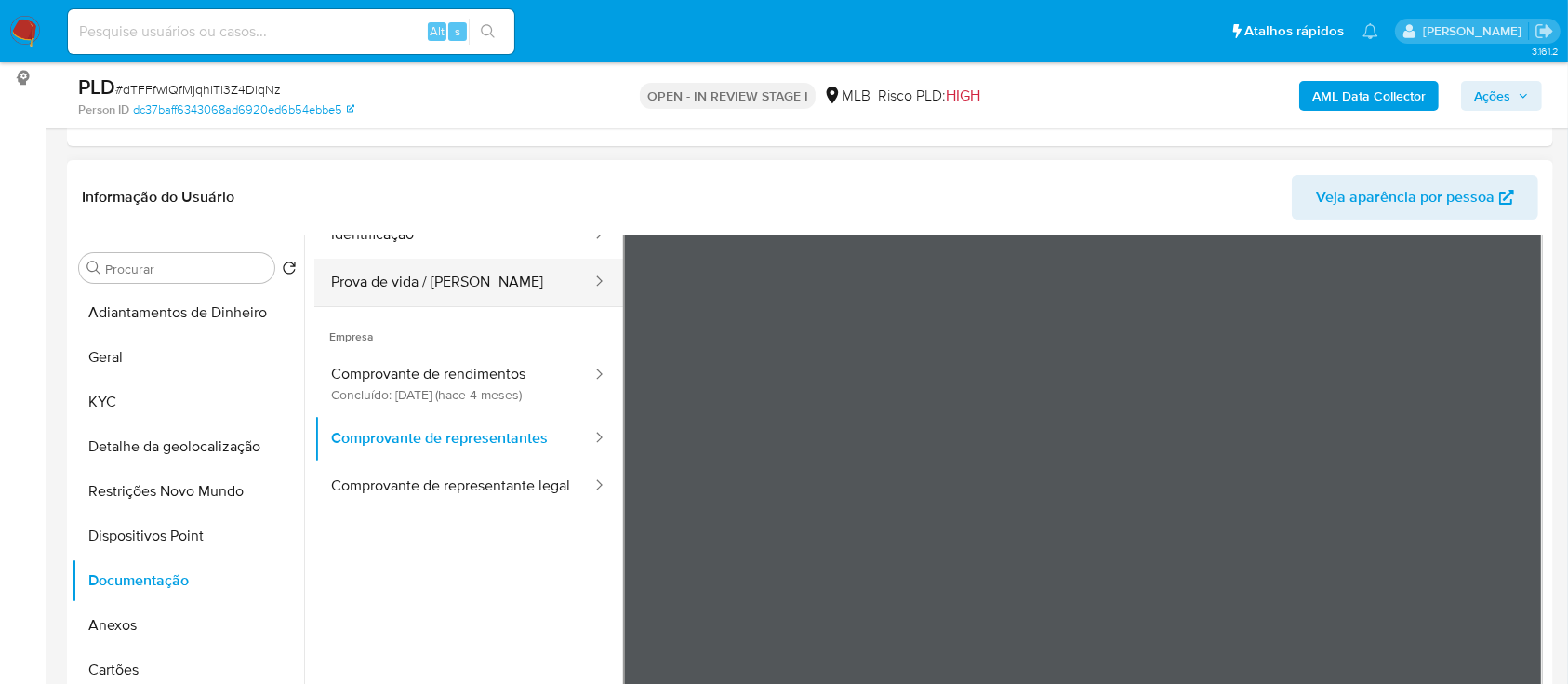
scroll to position [162, 0]
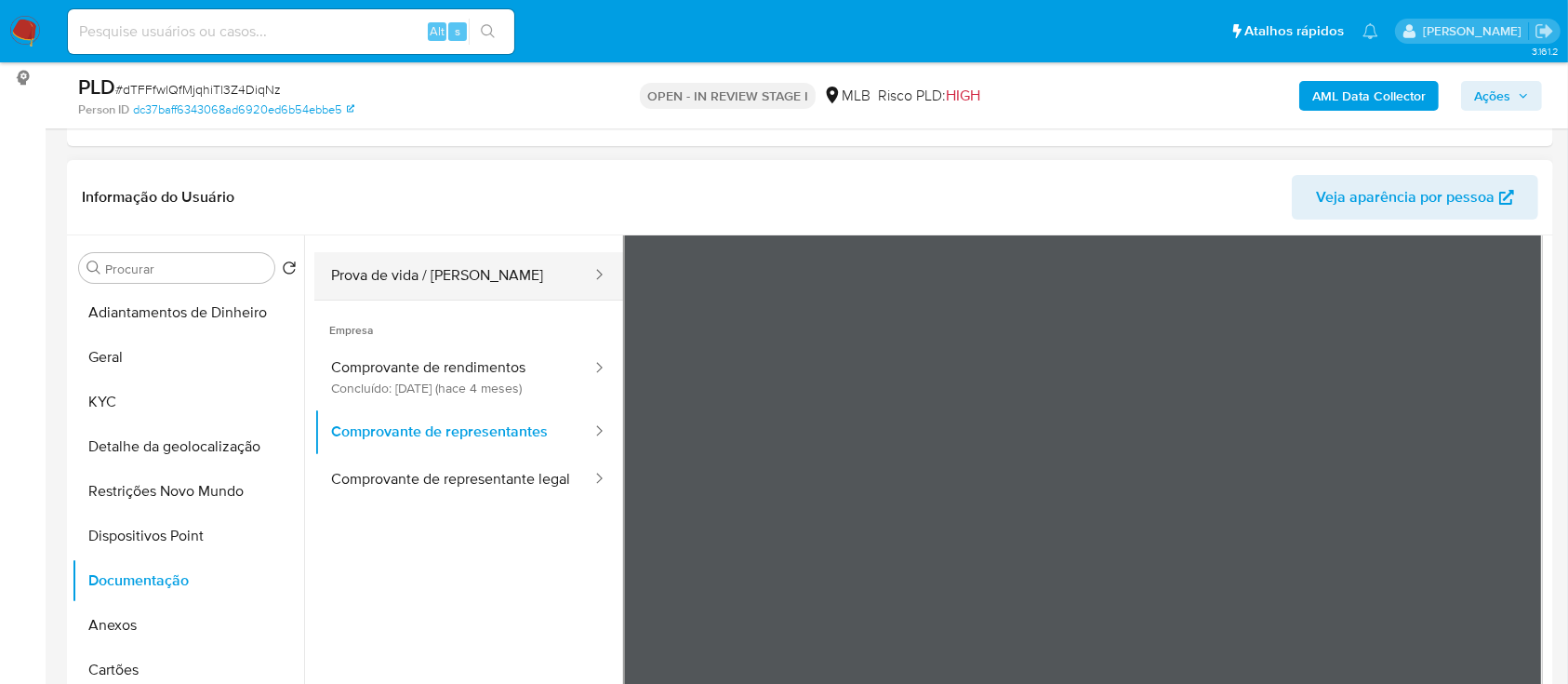
click at [408, 284] on button "Prova de vida / [PERSON_NAME]" at bounding box center [454, 275] width 279 height 48
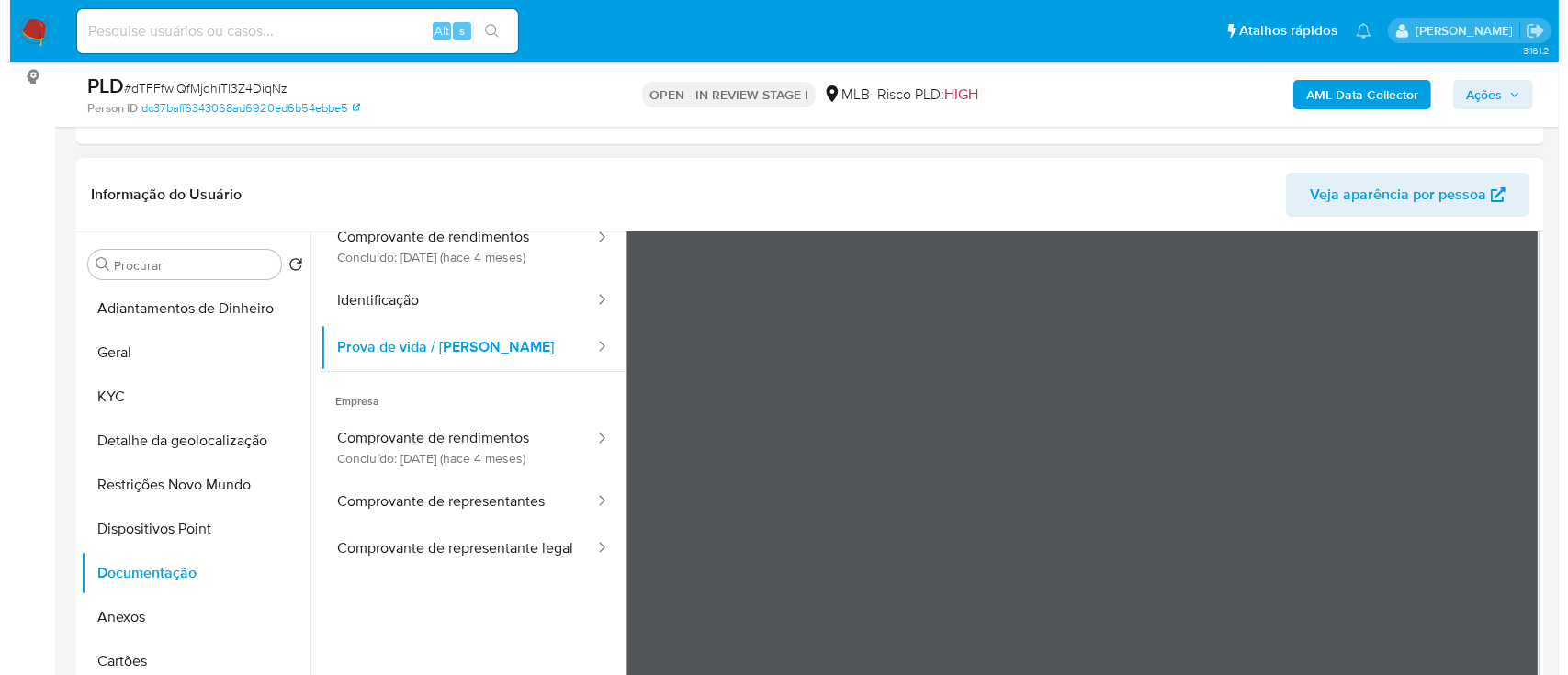
scroll to position [32, 0]
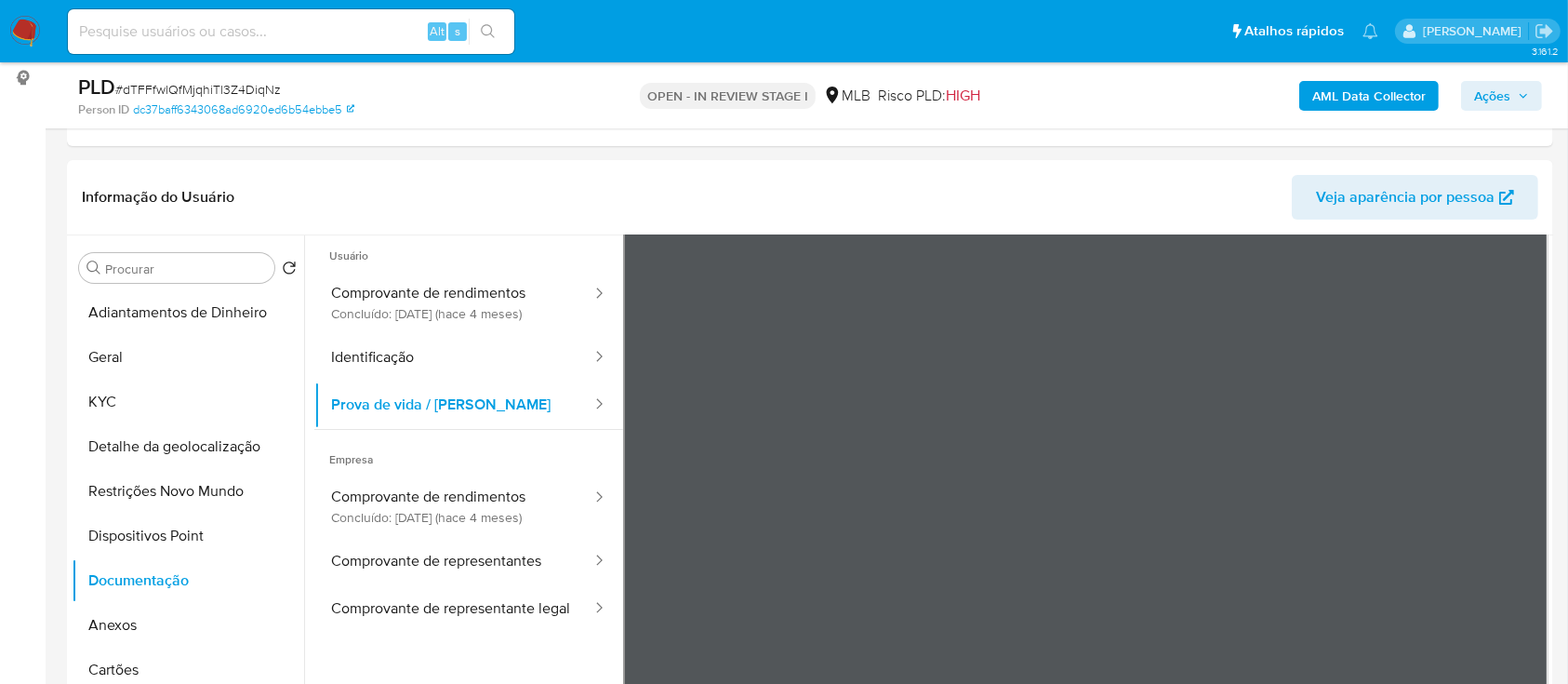
click at [1384, 100] on b "AML Data Collector" at bounding box center [1369, 95] width 113 height 30
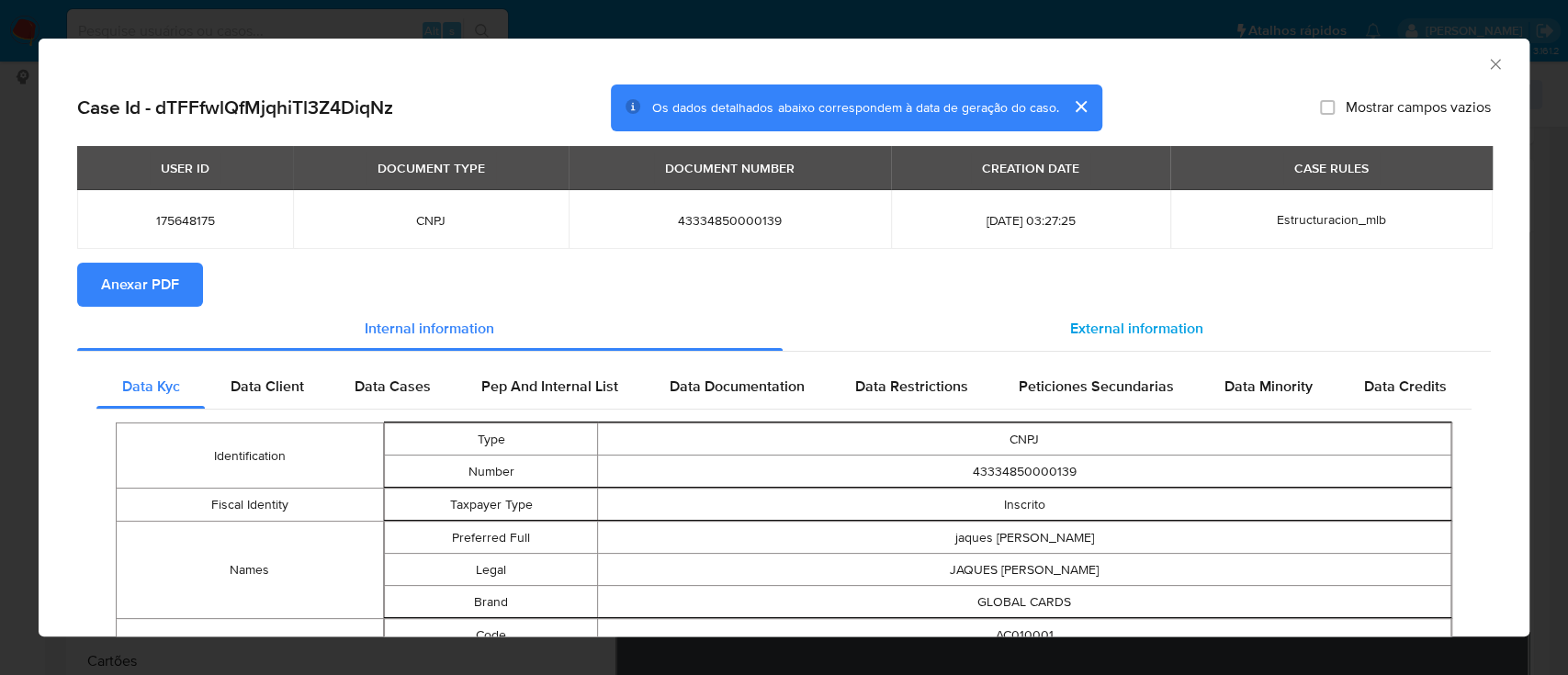
click at [1153, 327] on span "External information" at bounding box center [1136, 328] width 133 height 21
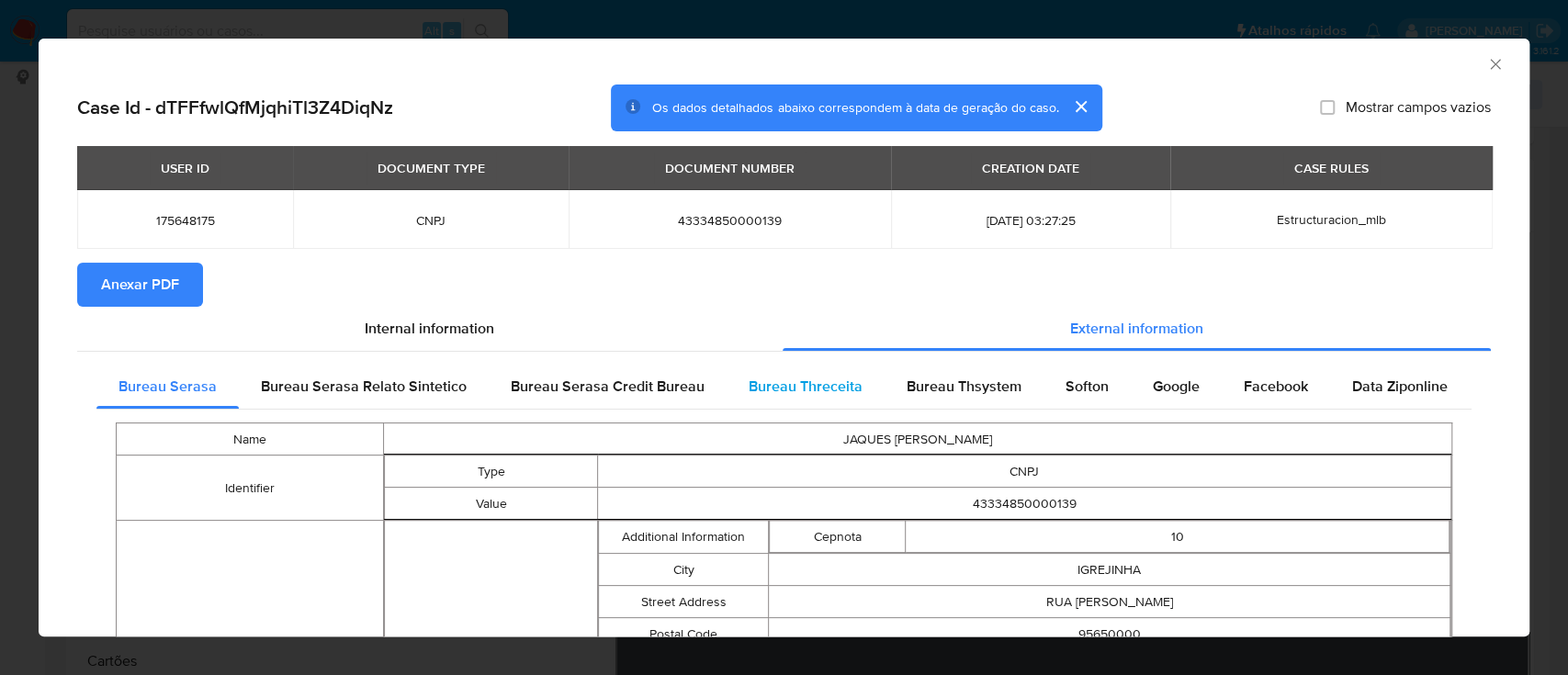
drag, startPoint x: 826, startPoint y: 389, endPoint x: 840, endPoint y: 387, distance: 14.1
click at [824, 389] on span "Bureau Threceita" at bounding box center [805, 386] width 114 height 21
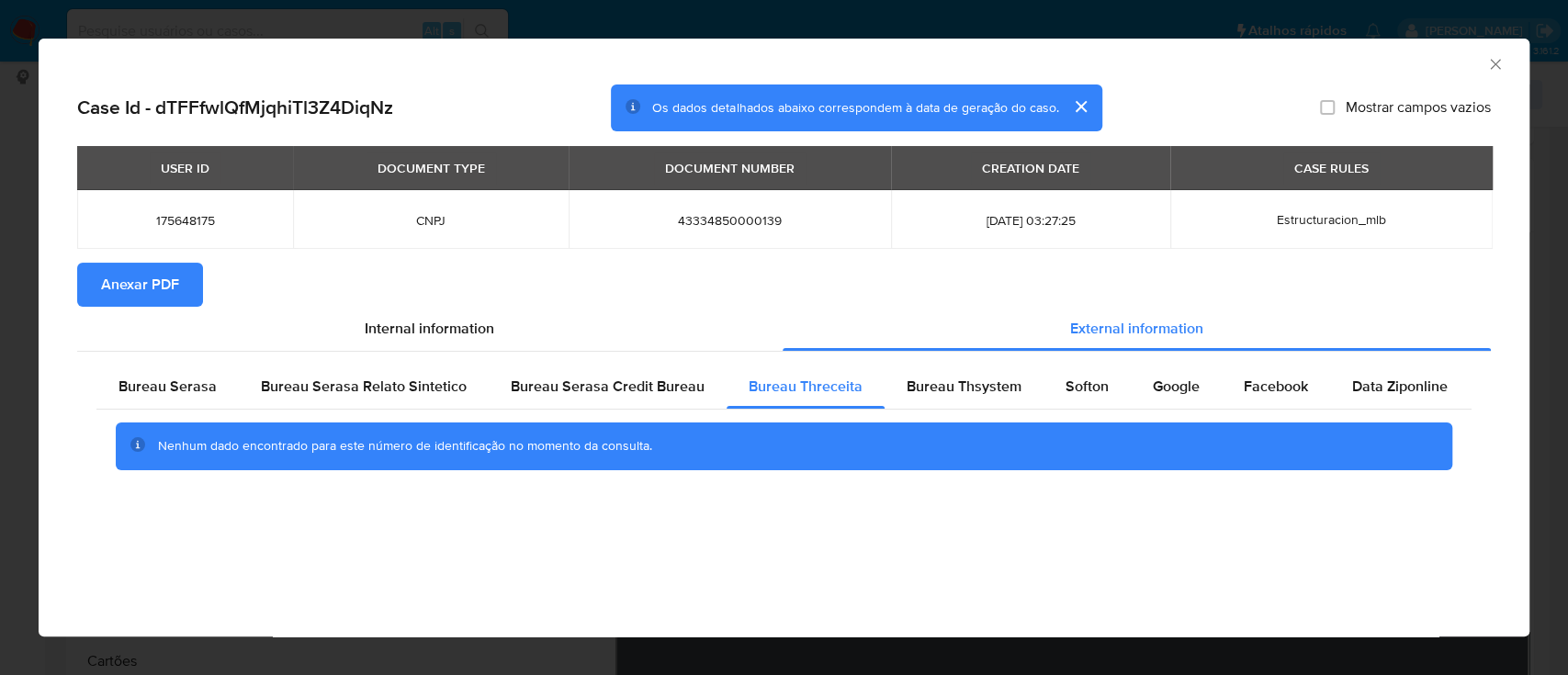
click at [1324, 67] on div "AML Data Collector" at bounding box center [769, 62] width 1435 height 20
click at [999, 380] on span "Bureau Thsystem" at bounding box center [964, 386] width 115 height 21
drag, startPoint x: 1354, startPoint y: 66, endPoint x: 1334, endPoint y: 65, distance: 20.0
click at [1354, 64] on div "AML Data Collector" at bounding box center [769, 62] width 1435 height 20
click at [1087, 390] on span "Softon" at bounding box center [1087, 386] width 43 height 21
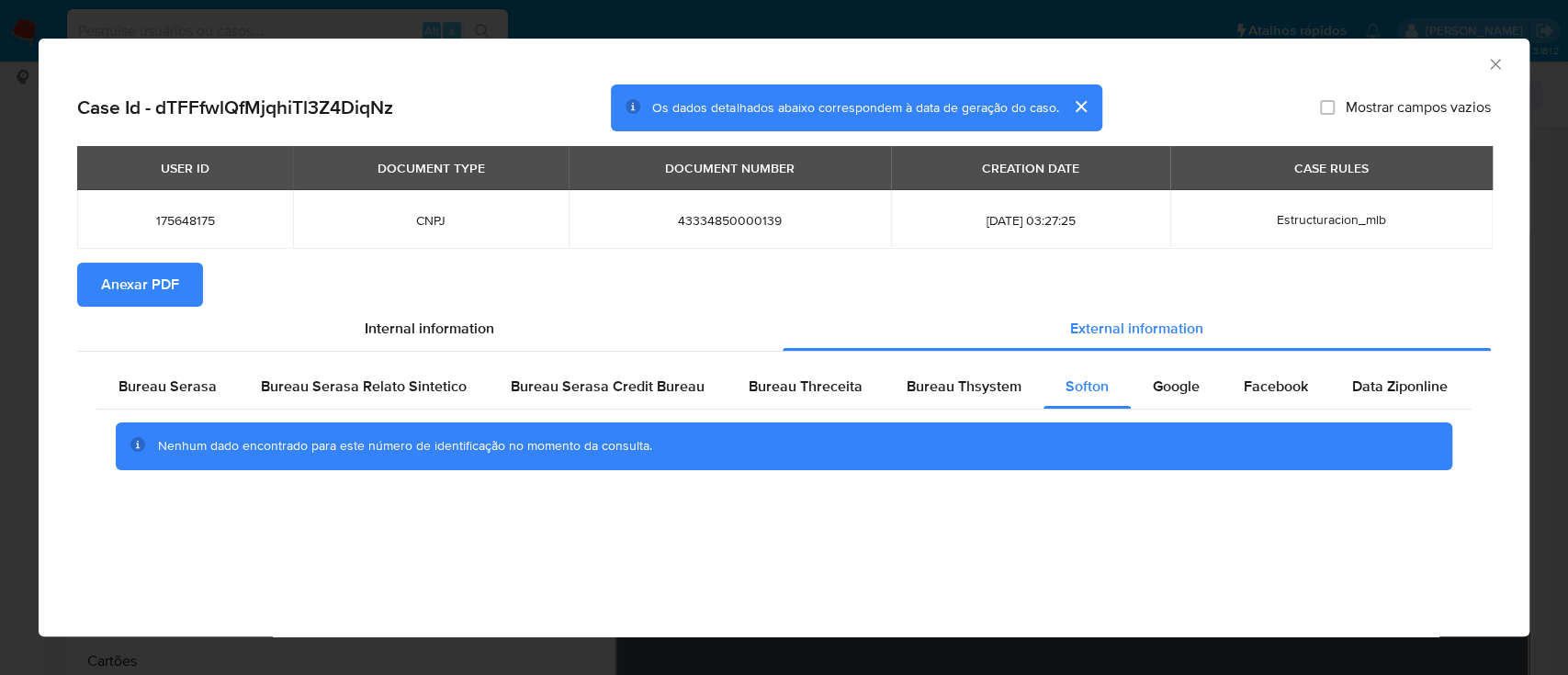
click at [1326, 59] on div "AML Data Collector" at bounding box center [769, 62] width 1435 height 20
click at [1179, 383] on span "Google" at bounding box center [1176, 386] width 47 height 21
click at [1304, 63] on div "AML Data Collector" at bounding box center [769, 62] width 1435 height 20
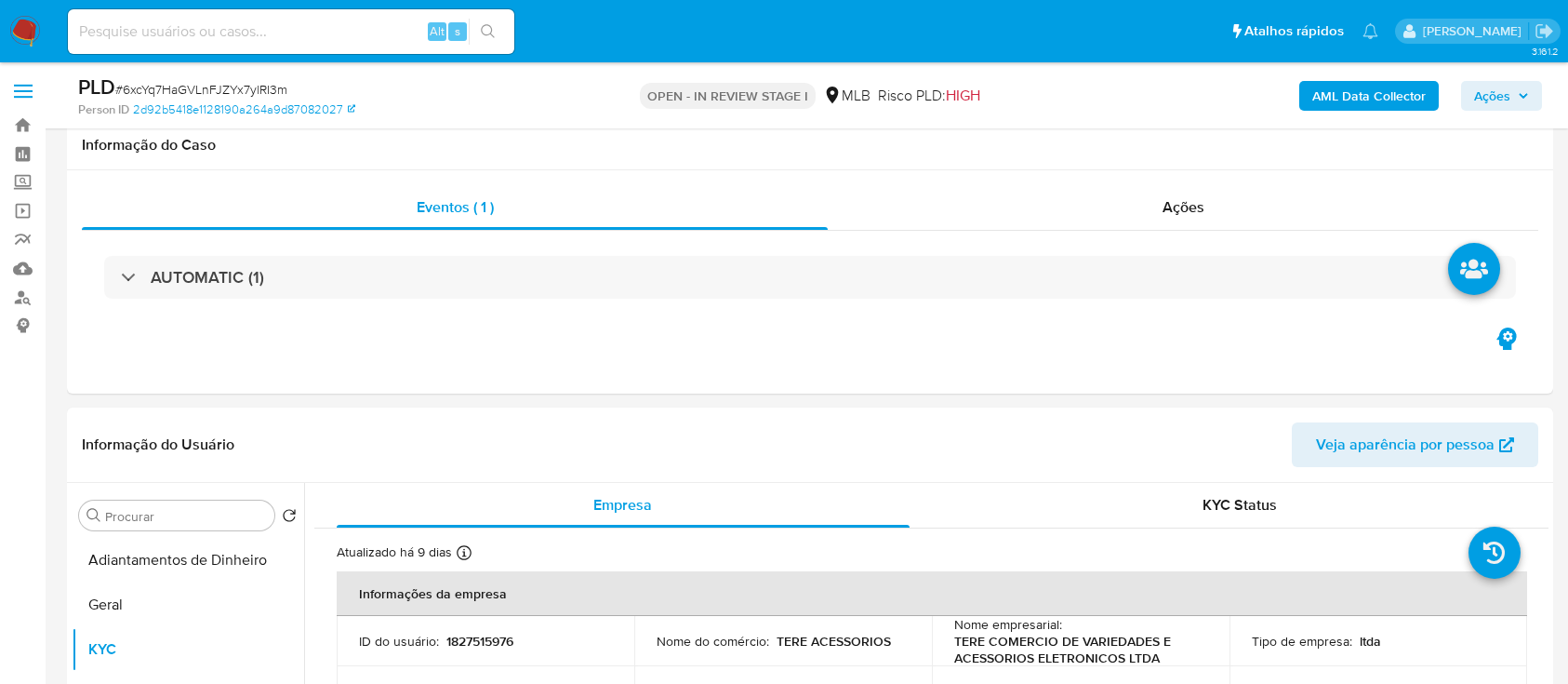
select select "10"
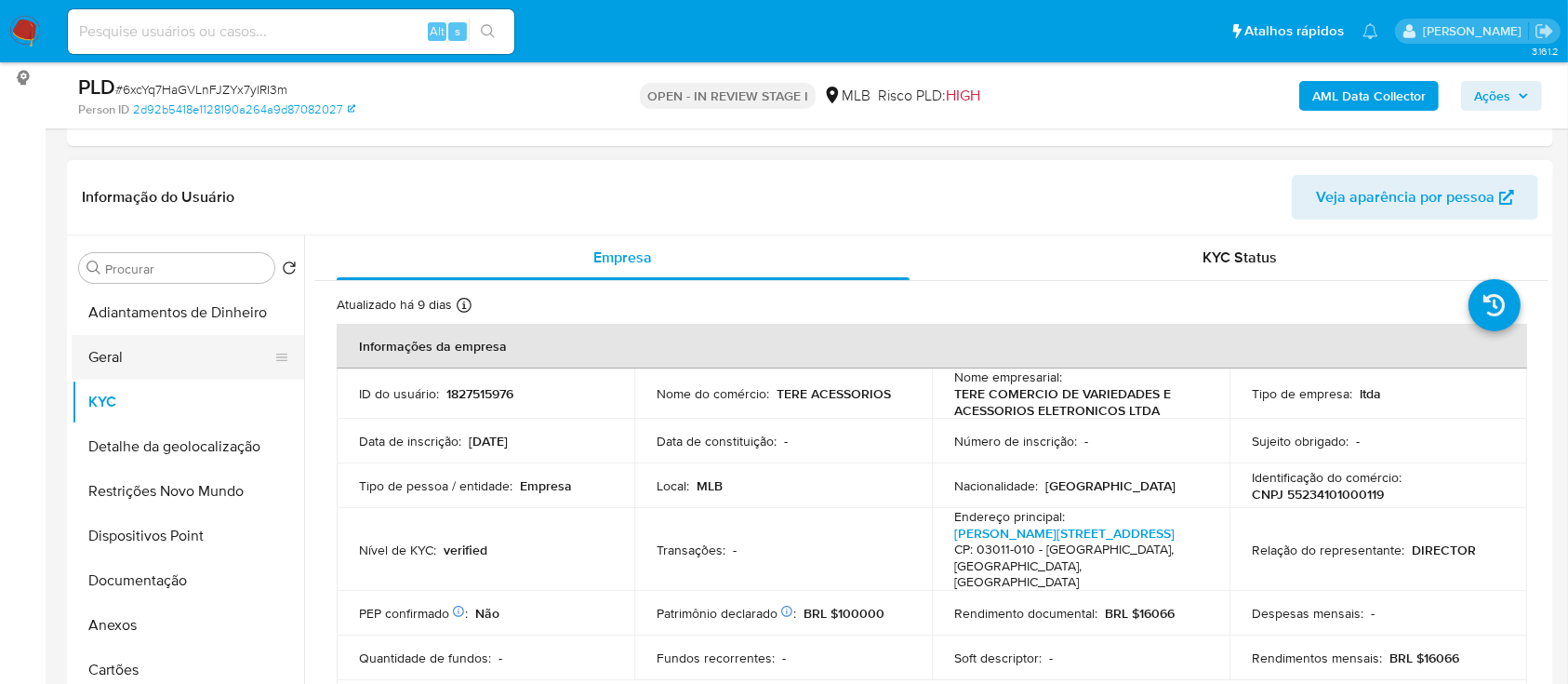
drag, startPoint x: 130, startPoint y: 354, endPoint x: 179, endPoint y: 342, distance: 50.4
click at [130, 355] on button "Geral" at bounding box center [181, 357] width 218 height 45
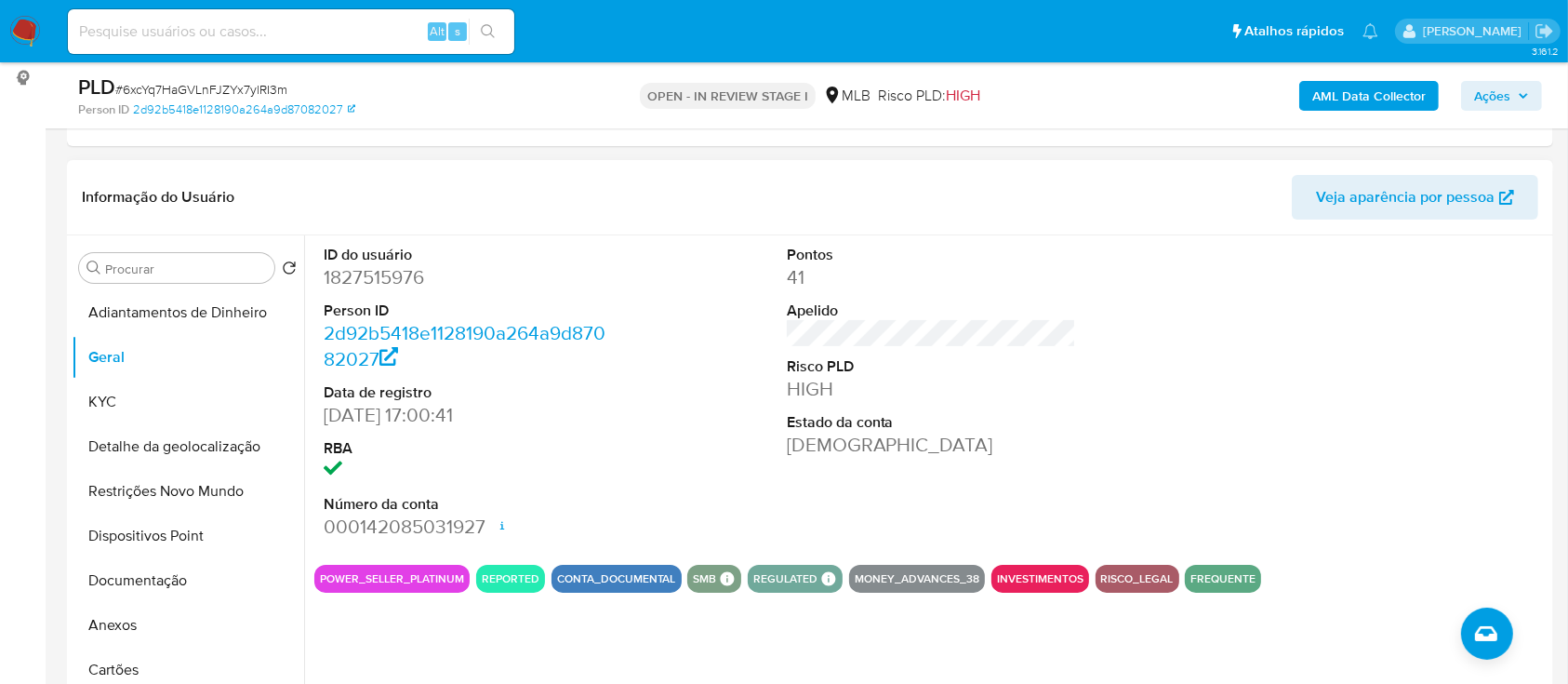
click at [1334, 340] on div at bounding box center [1394, 393] width 309 height 314
click at [106, 400] on button "KYC" at bounding box center [181, 402] width 218 height 45
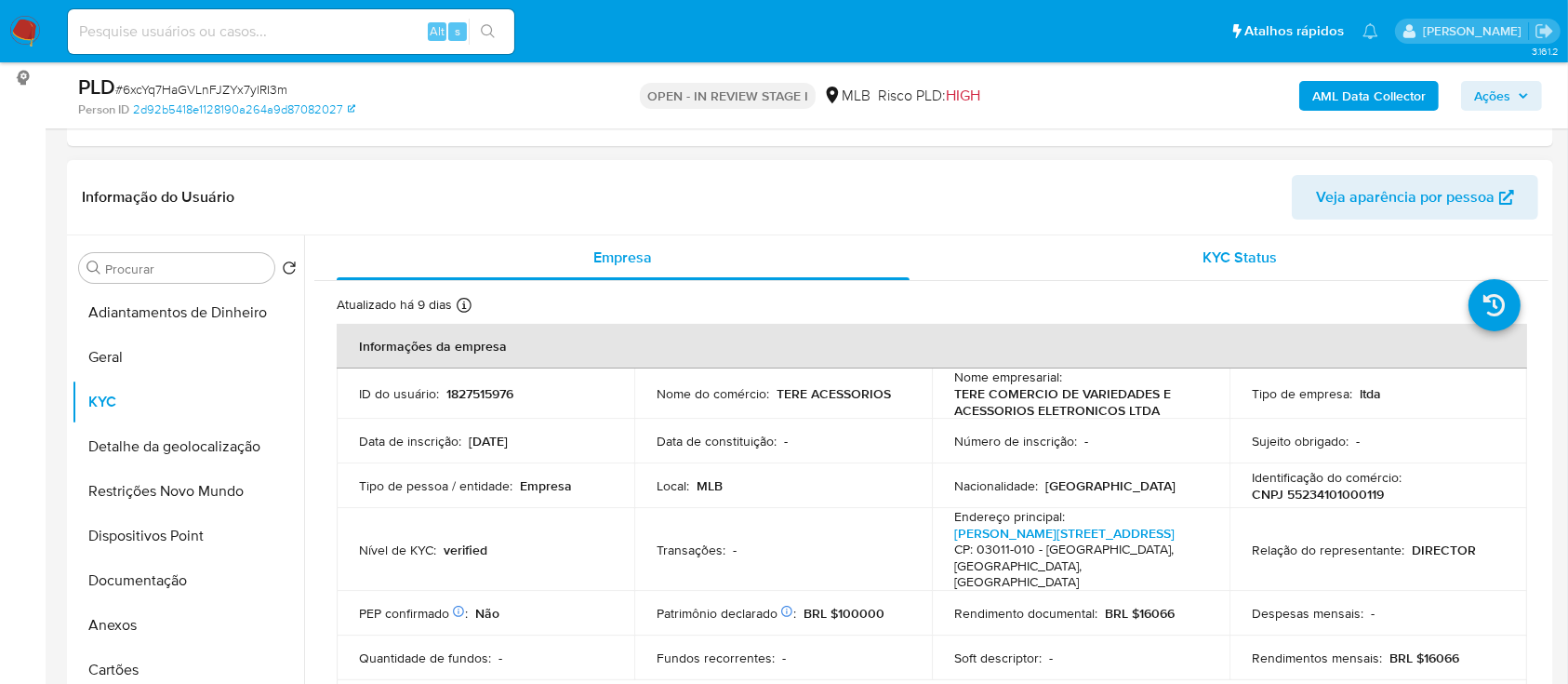
scroll to position [124, 0]
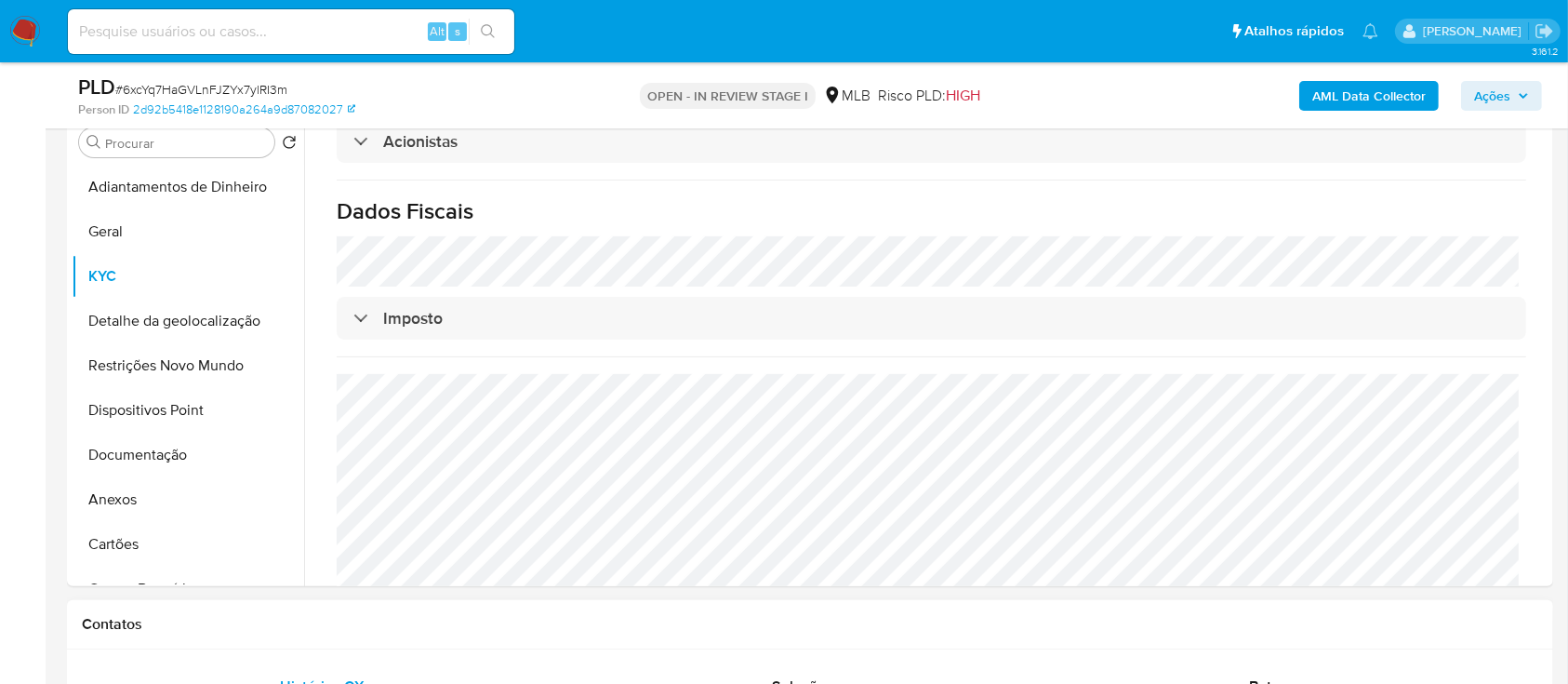
scroll to position [372, 0]
click at [1344, 198] on h1 "Dados Fiscais" at bounding box center [931, 212] width 1189 height 28
click at [109, 319] on button "Detalhe da geolocalização" at bounding box center [181, 322] width 218 height 45
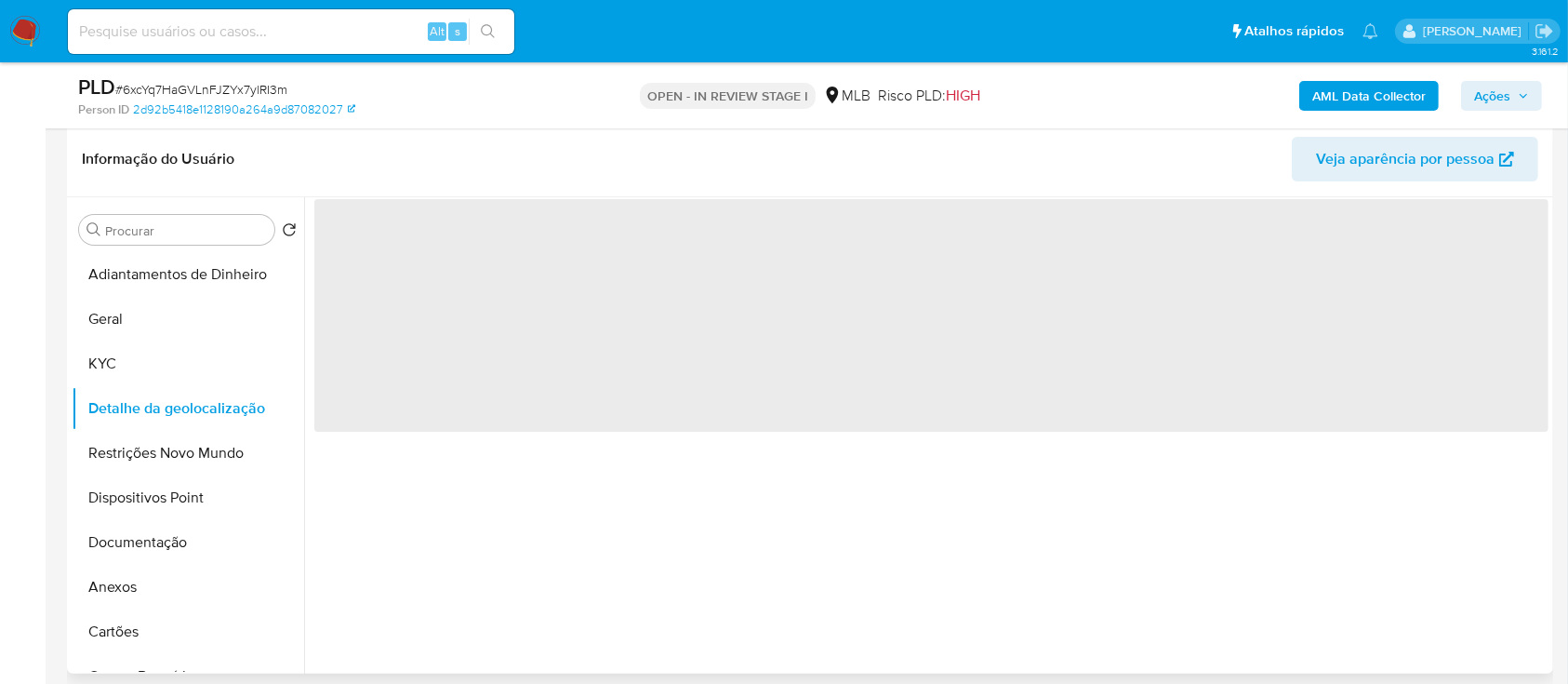
scroll to position [247, 0]
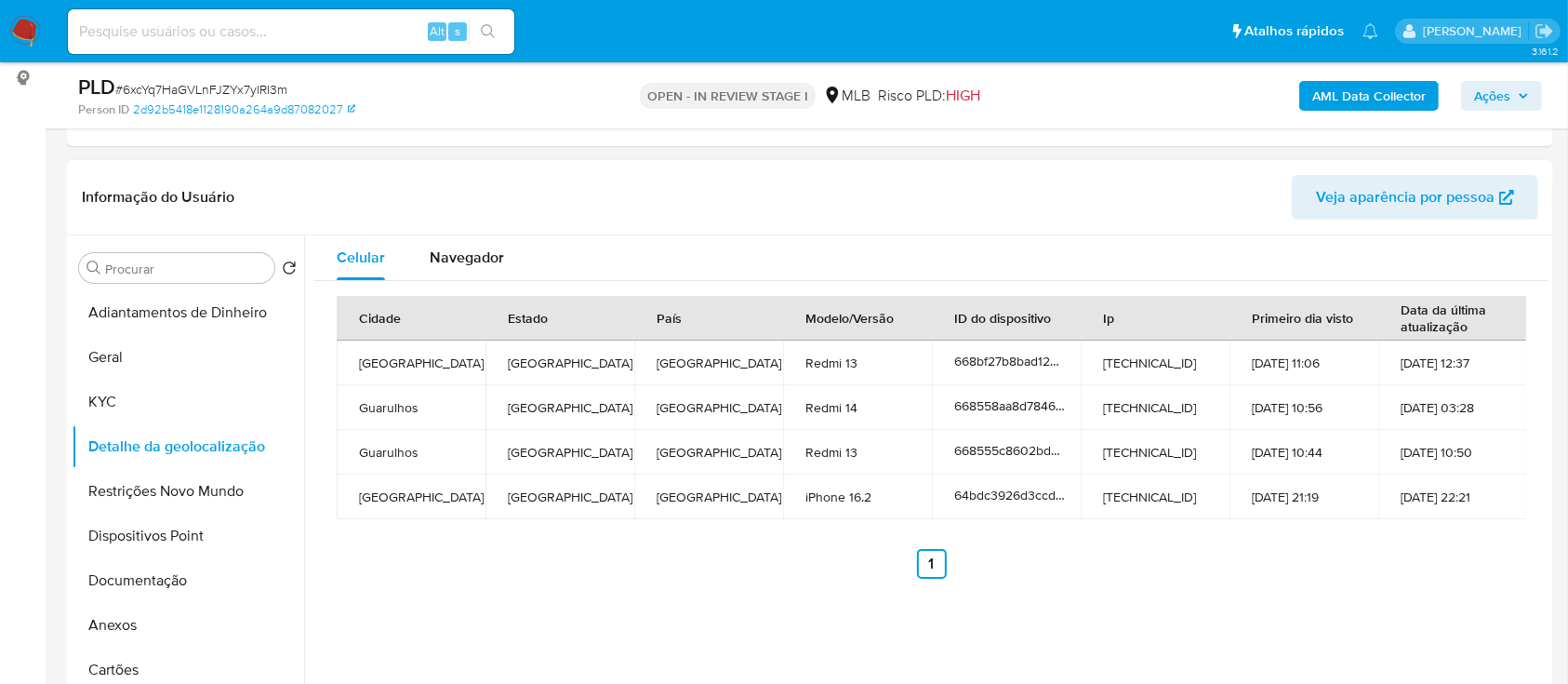
click at [1374, 610] on div "Celular Navegador Cidade Estado País Modelo/Versão ID do dispositivo Ip Primeir…" at bounding box center [926, 473] width 1244 height 476
click at [142, 492] on button "Restrições Novo Mundo" at bounding box center [181, 491] width 218 height 45
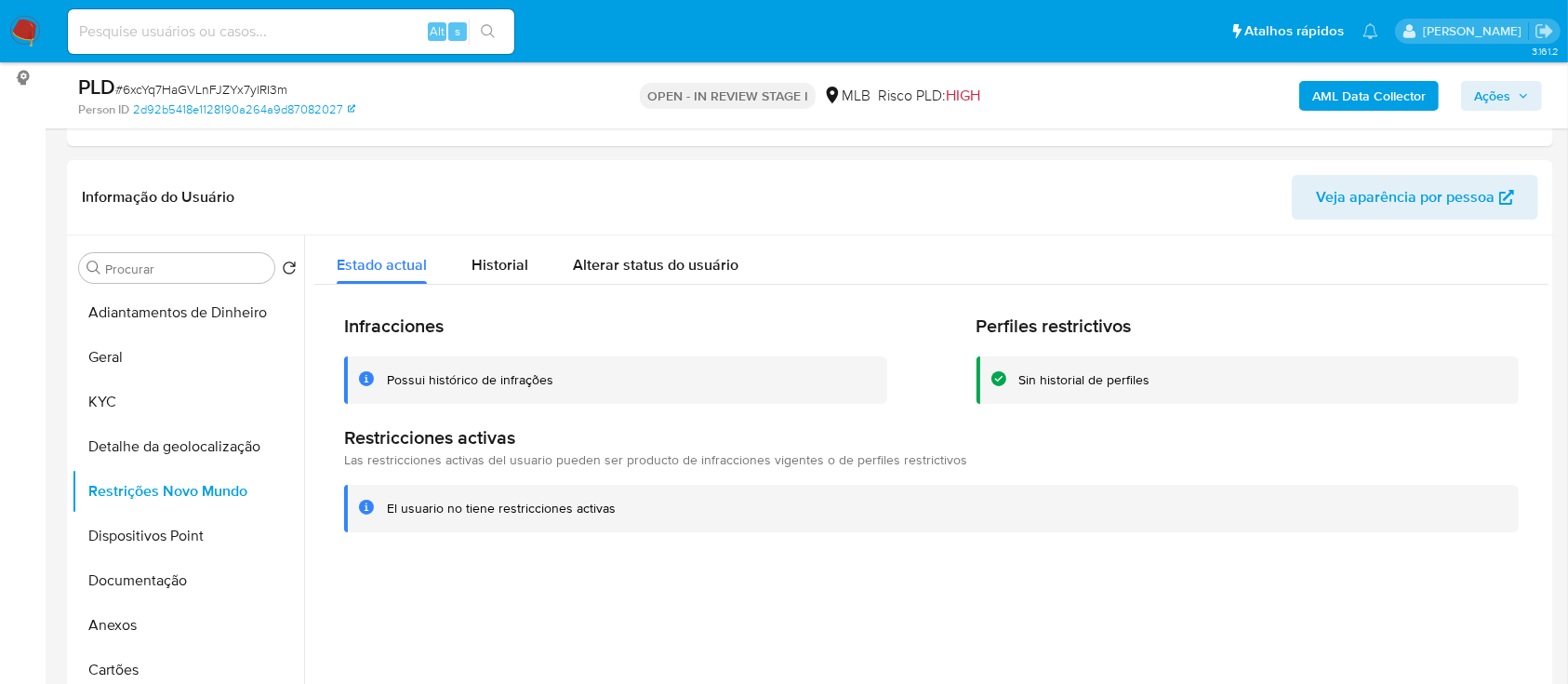
drag, startPoint x: 1378, startPoint y: 624, endPoint x: 1125, endPoint y: 64, distance: 614.5
click at [1378, 621] on div at bounding box center [926, 473] width 1244 height 476
click at [149, 541] on button "Dispositivos Point" at bounding box center [181, 536] width 218 height 45
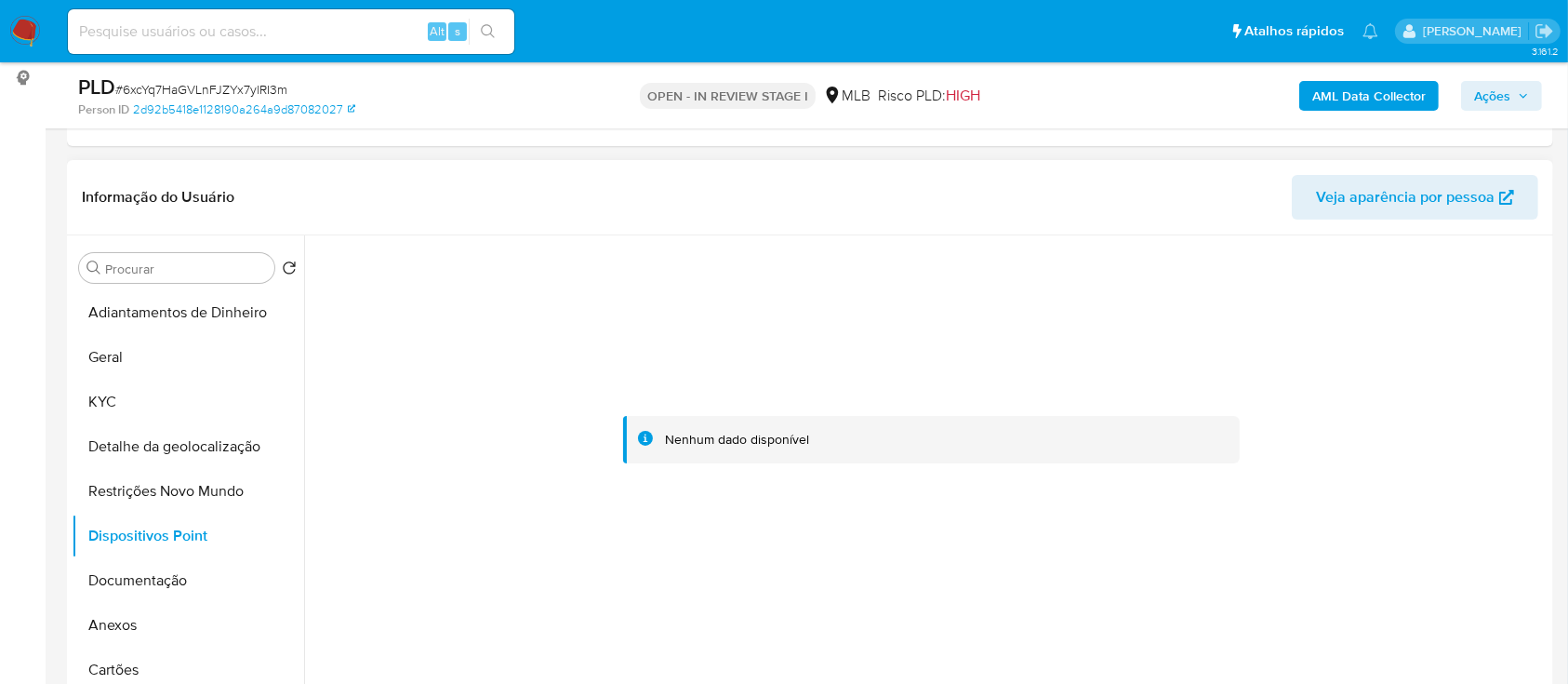
click at [1309, 336] on div at bounding box center [931, 440] width 1234 height 409
click at [155, 559] on button "Documentação" at bounding box center [181, 580] width 218 height 45
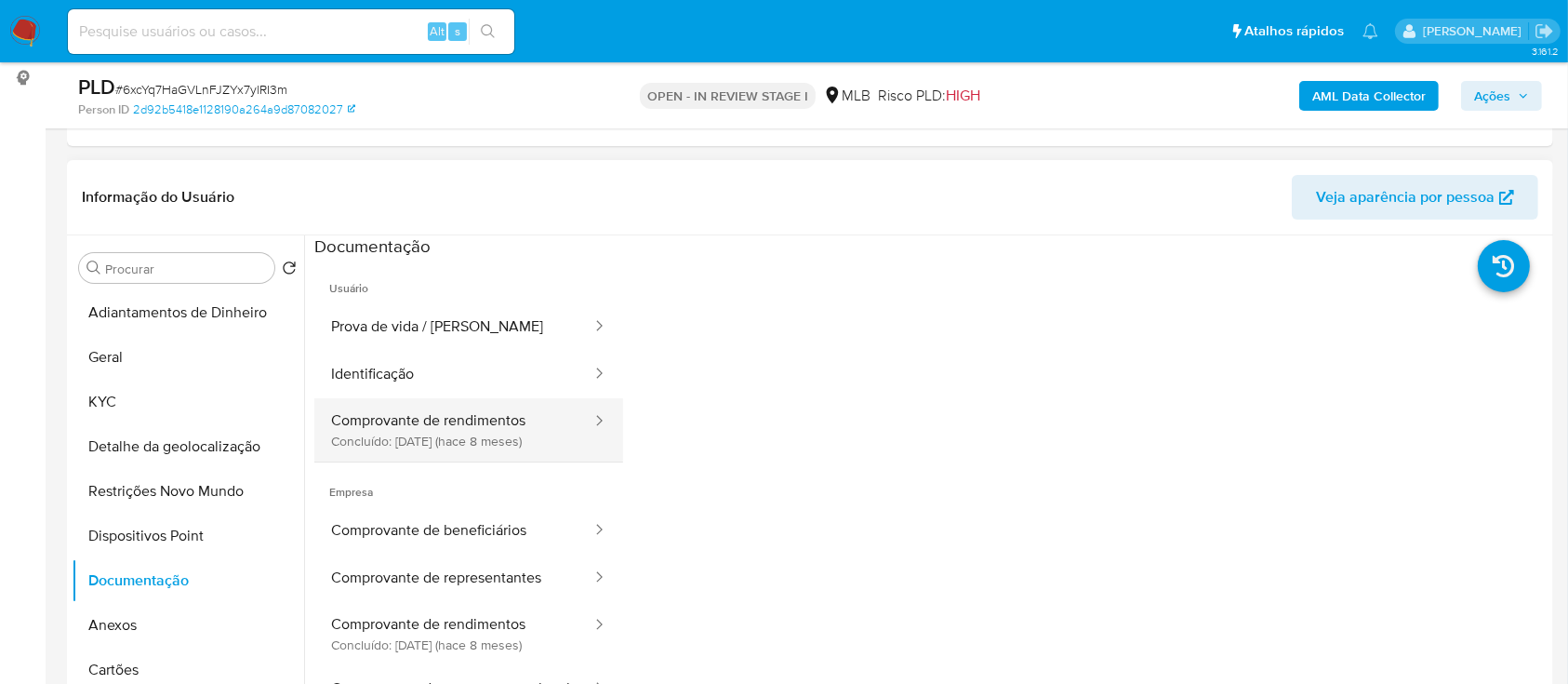
click at [446, 427] on button "Comprovante de rendimentos Concluído: [DATE] (hace 8 meses)" at bounding box center [454, 429] width 279 height 64
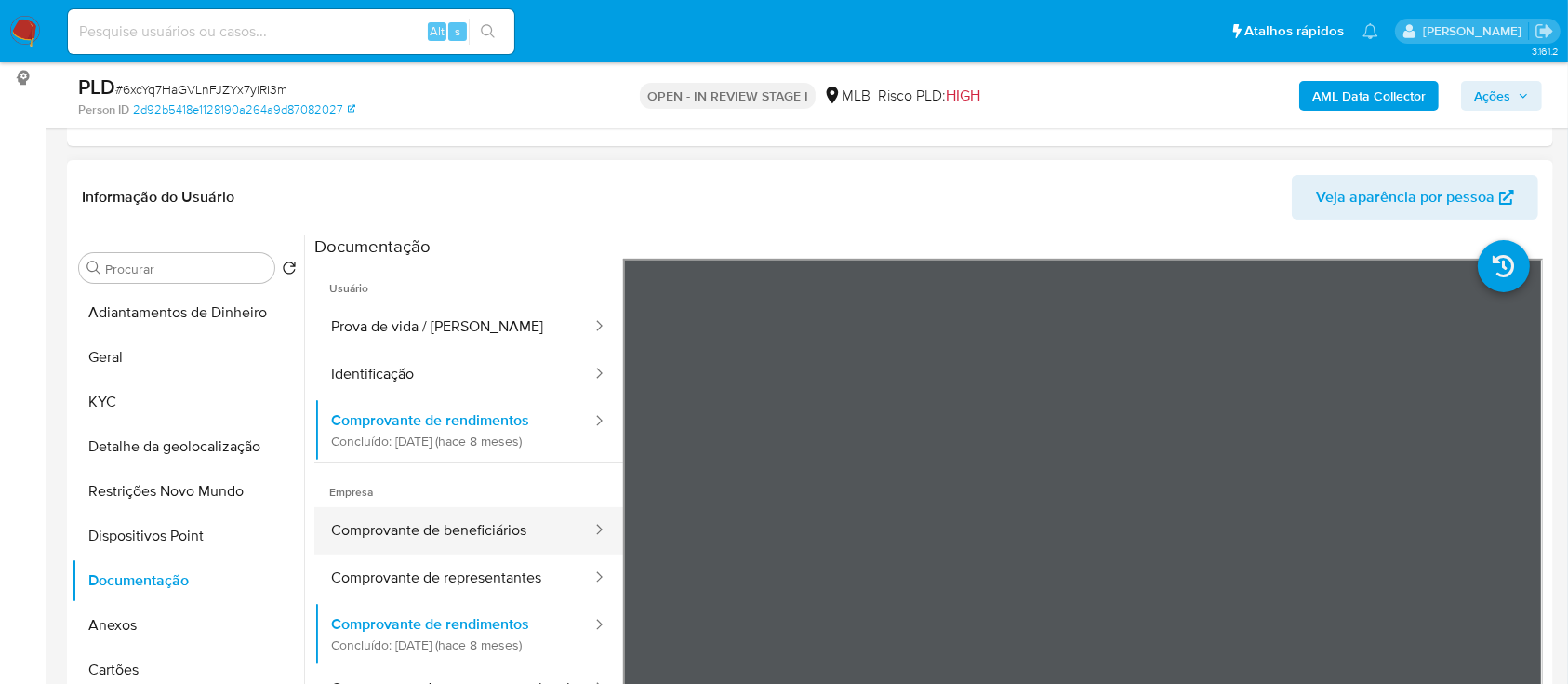
click at [464, 525] on button "Comprovante de beneficiários" at bounding box center [454, 531] width 279 height 48
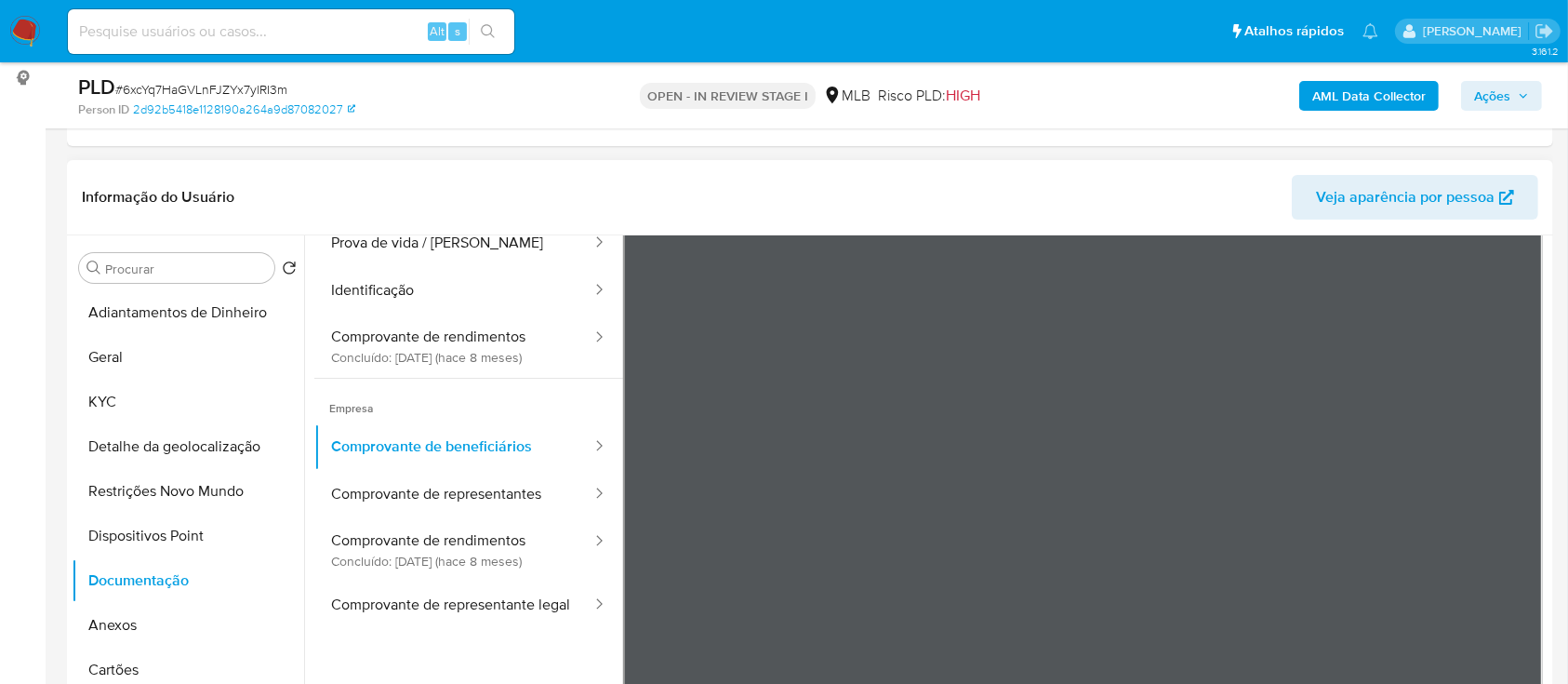
scroll to position [162, 0]
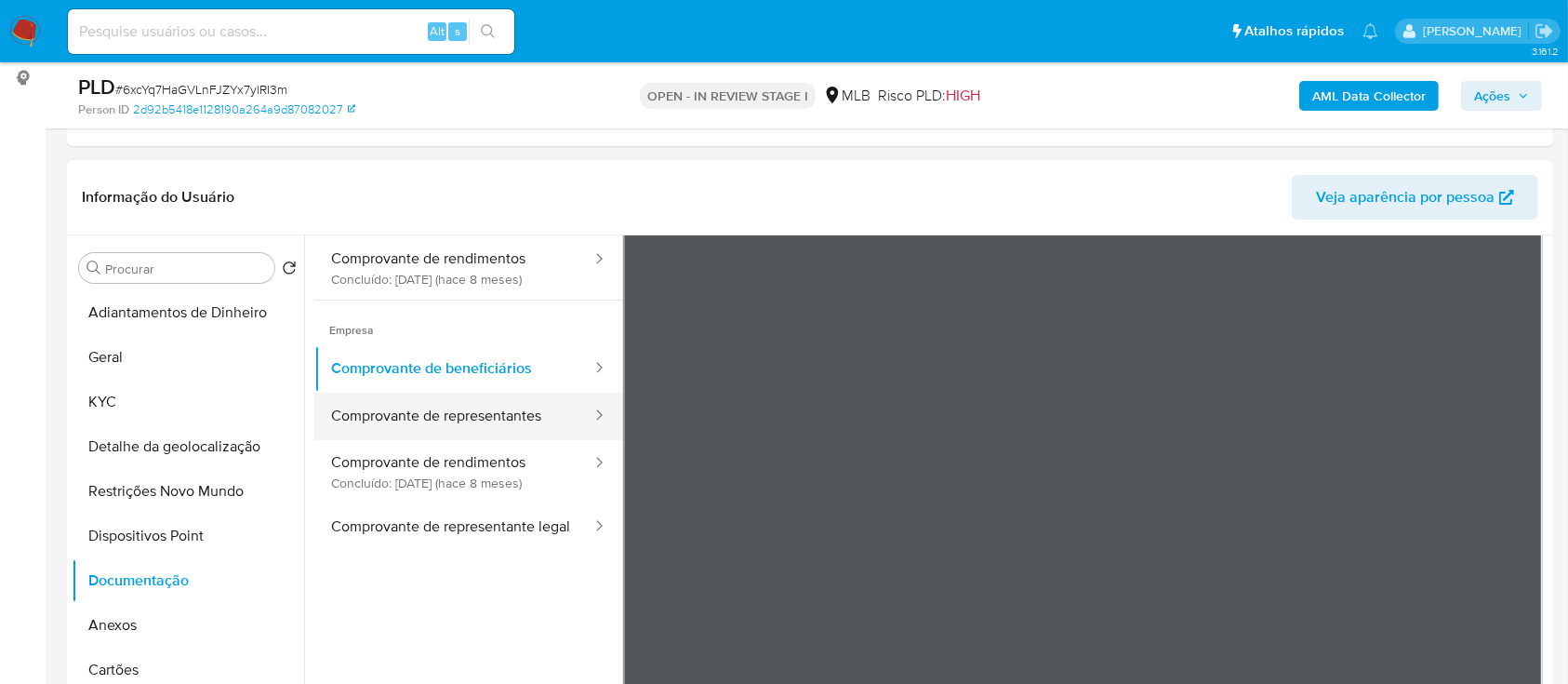
click at [450, 424] on button "Comprovante de representantes" at bounding box center [454, 416] width 279 height 48
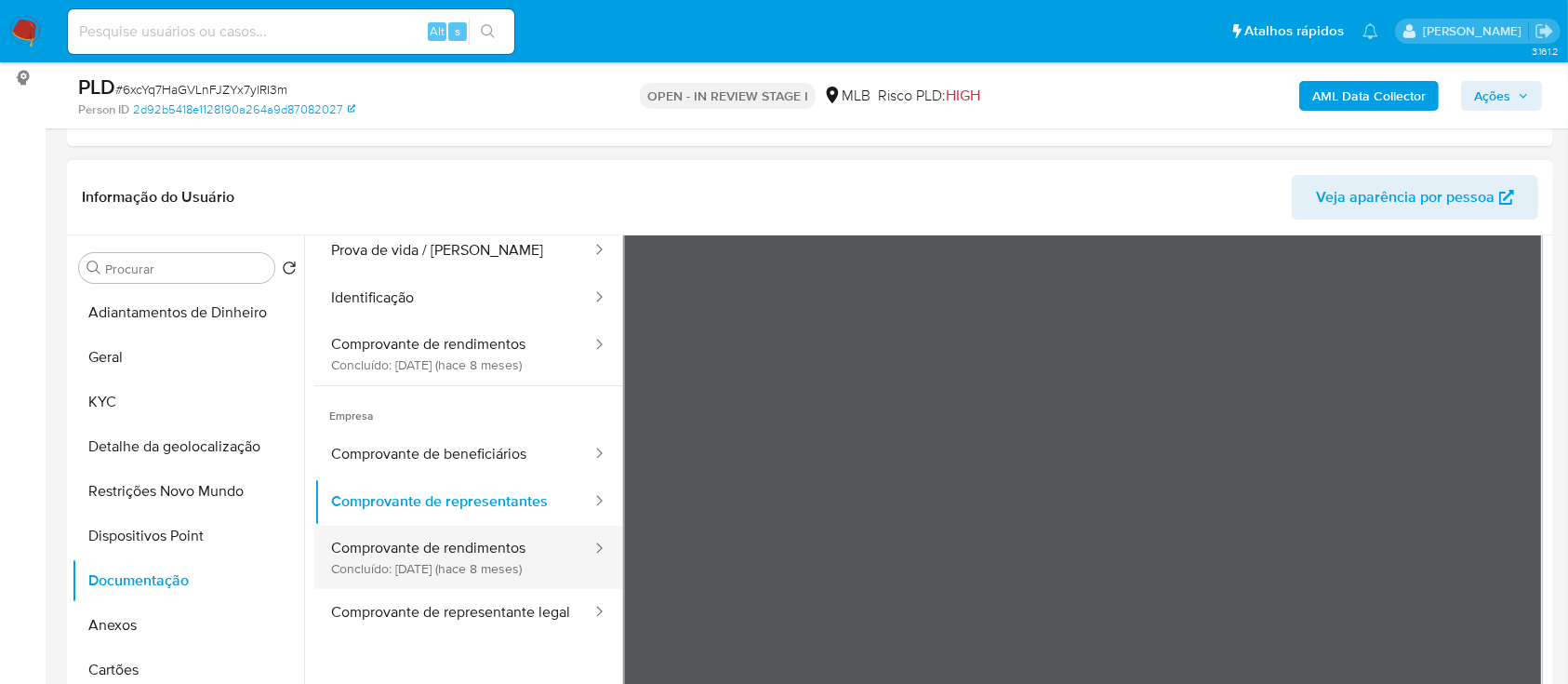
scroll to position [0, 0]
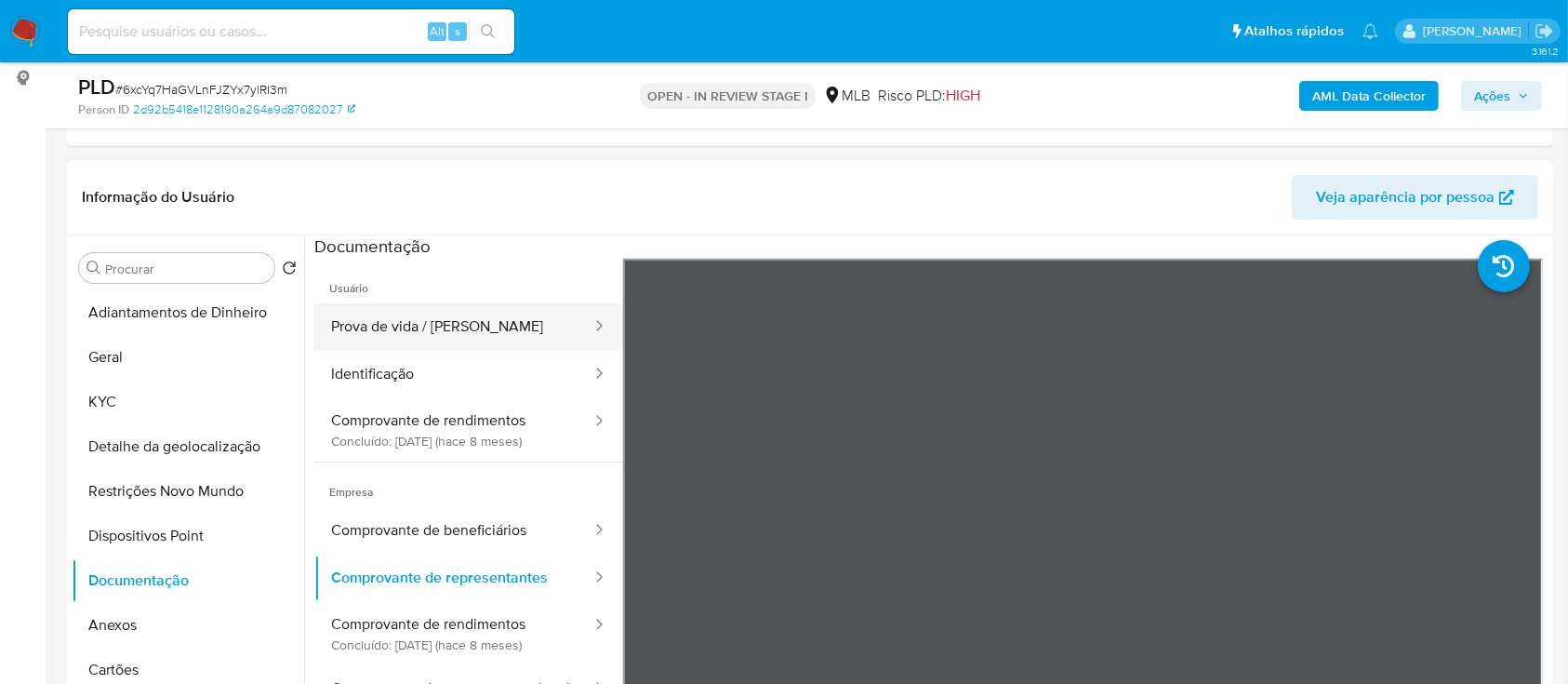
click at [416, 327] on button "Prova de vida / [PERSON_NAME]" at bounding box center [454, 327] width 279 height 48
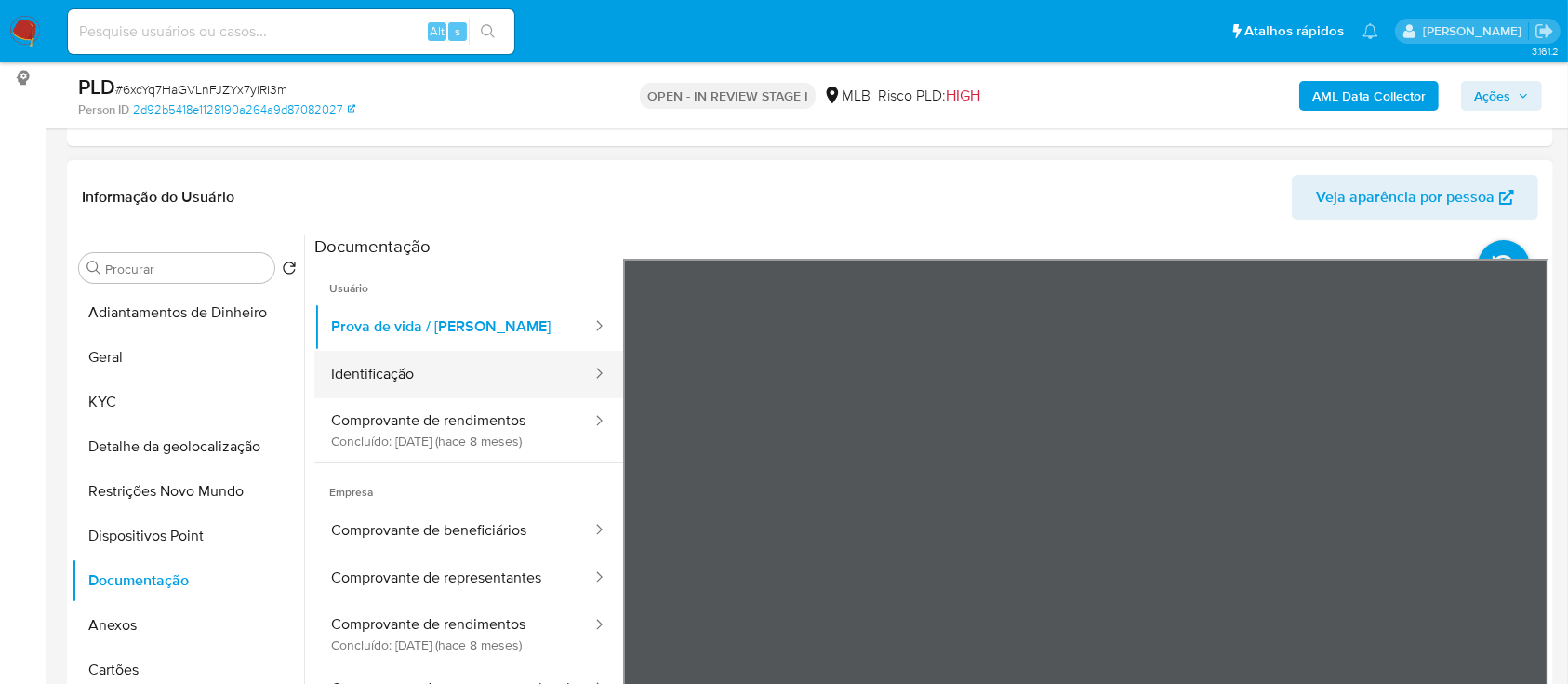
drag, startPoint x: 399, startPoint y: 361, endPoint x: 534, endPoint y: 351, distance: 135.4
click at [399, 361] on button "Identificação" at bounding box center [454, 374] width 279 height 48
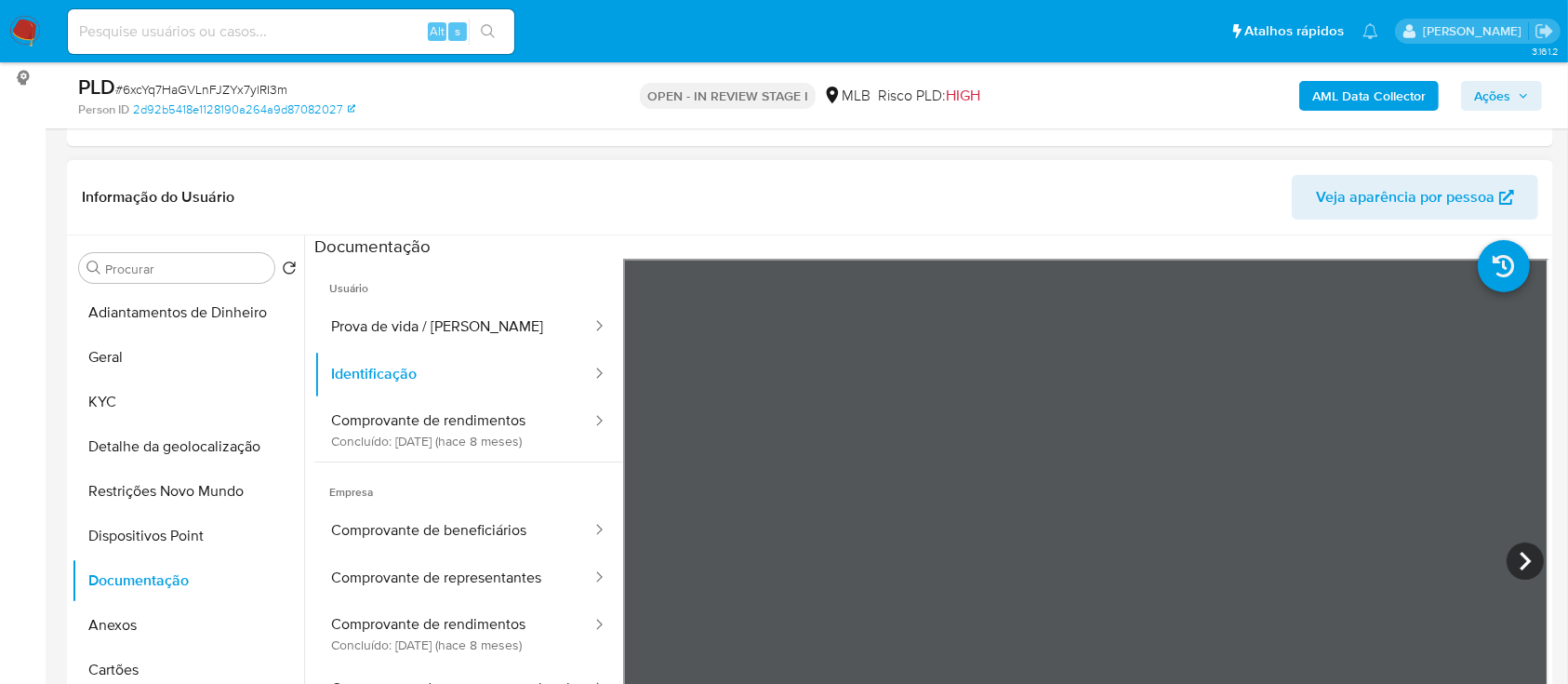
scroll to position [64, 0]
click at [1384, 85] on b "AML Data Collector" at bounding box center [1369, 95] width 113 height 30
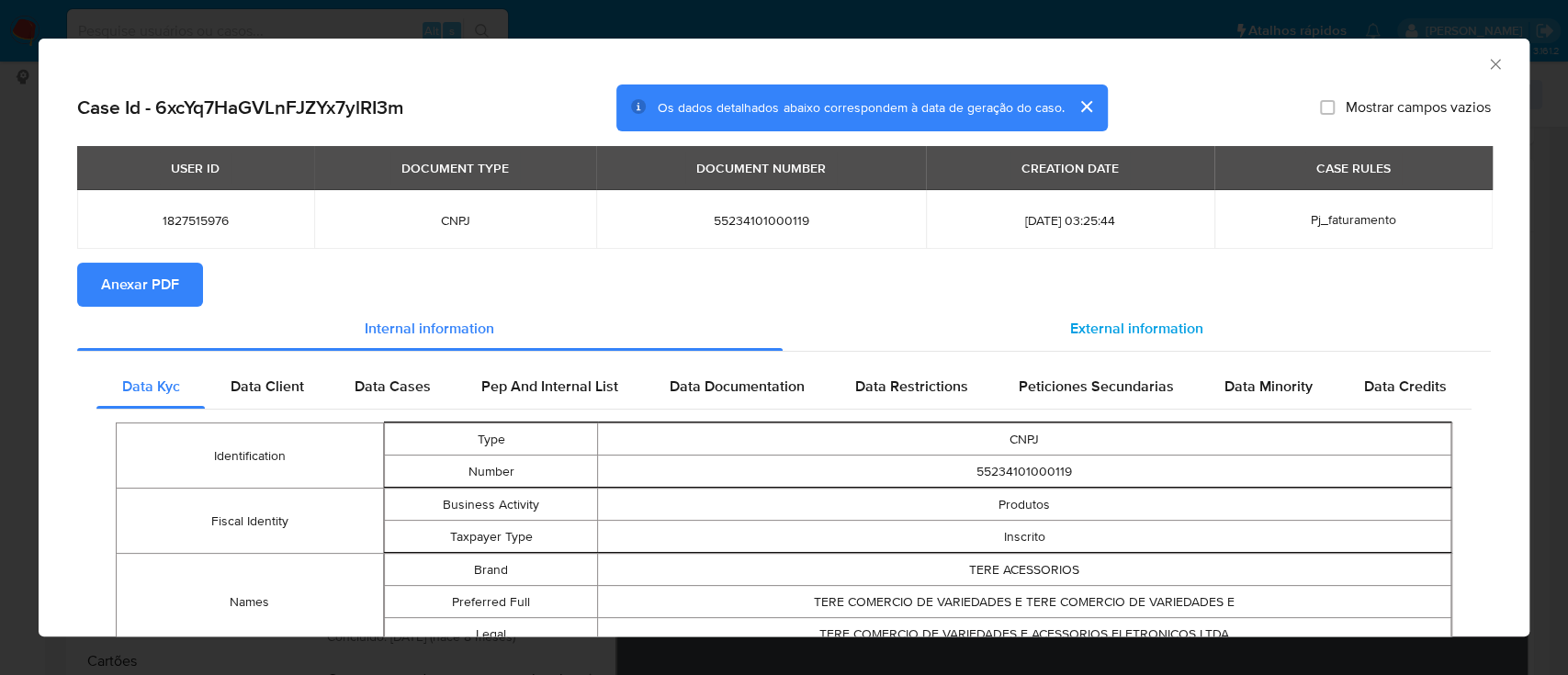
click at [1124, 314] on div "External information" at bounding box center [1136, 329] width 709 height 44
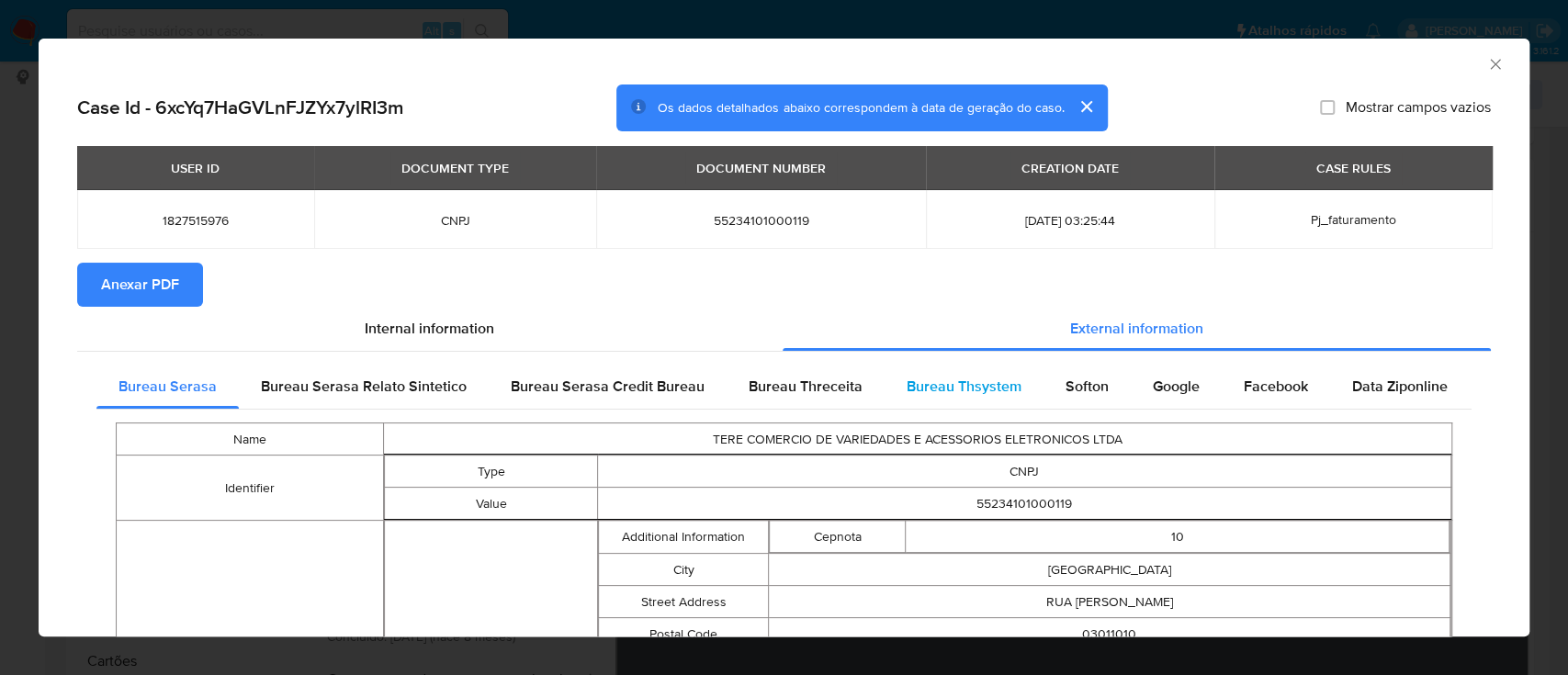
click at [936, 404] on div "Bureau Thsystem" at bounding box center [964, 387] width 159 height 44
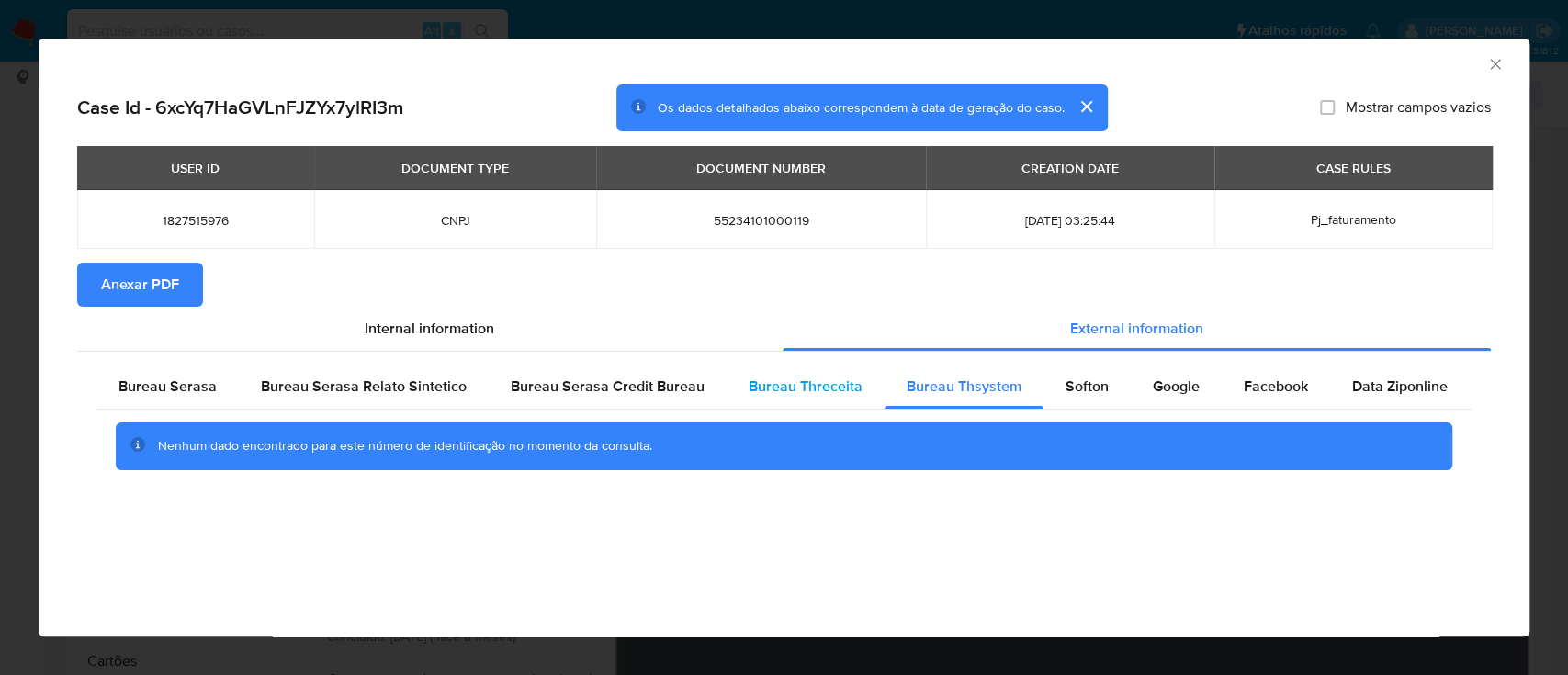
click at [814, 391] on span "Bureau Threceita" at bounding box center [805, 386] width 114 height 21
drag, startPoint x: 1354, startPoint y: 66, endPoint x: 1327, endPoint y: 59, distance: 27.9
click at [1346, 64] on div "AML Data Collector" at bounding box center [769, 62] width 1435 height 20
click at [944, 380] on span "Bureau Thsystem" at bounding box center [964, 386] width 115 height 21
drag, startPoint x: 1380, startPoint y: 68, endPoint x: 1308, endPoint y: 61, distance: 72.3
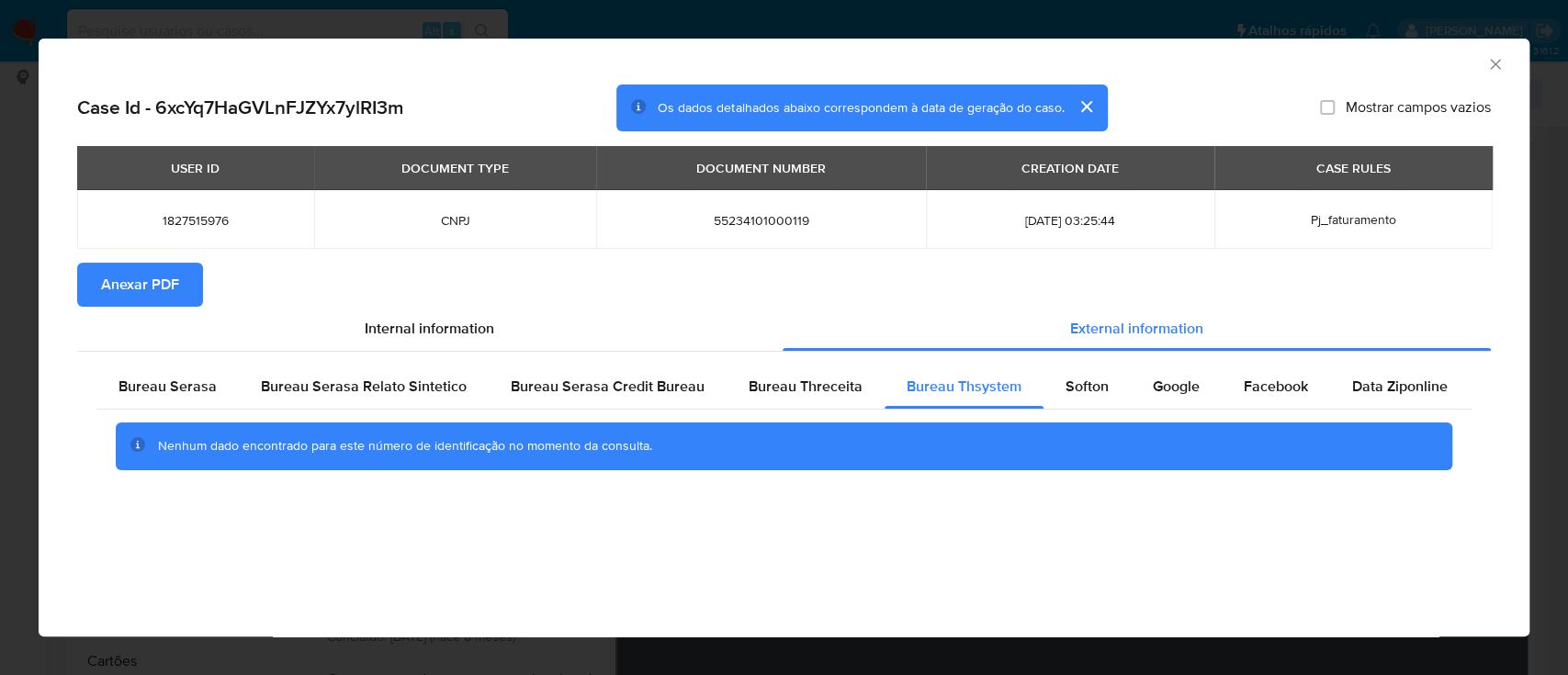
click at [1340, 66] on div "AML Data Collector" at bounding box center [769, 62] width 1435 height 20
click at [1100, 398] on div "Softon" at bounding box center [1087, 387] width 87 height 44
click at [1331, 67] on div "AML Data Collector" at bounding box center [769, 62] width 1435 height 20
drag, startPoint x: 1141, startPoint y: 372, endPoint x: 1150, endPoint y: 384, distance: 15.0
click at [1141, 374] on div "Google" at bounding box center [1176, 387] width 91 height 44
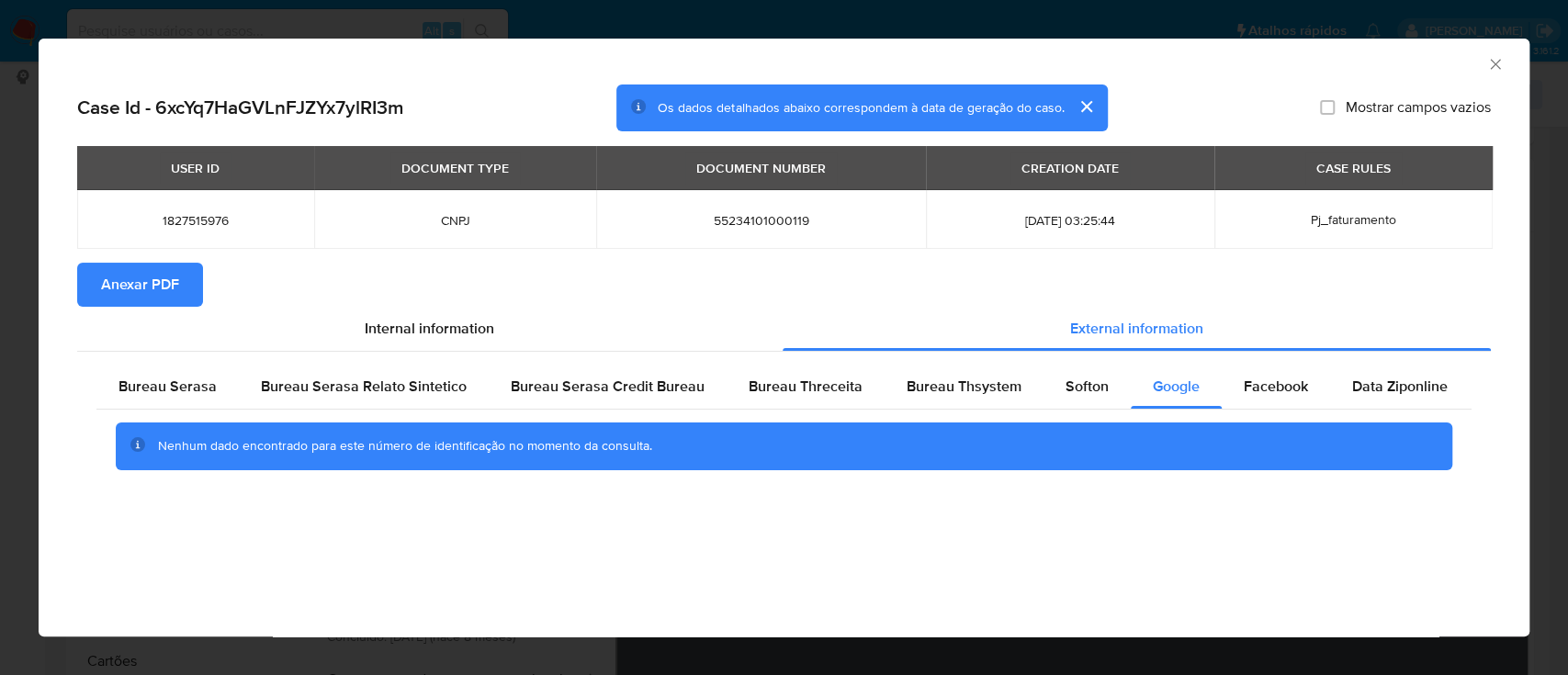
click at [1327, 64] on div "AML Data Collector" at bounding box center [769, 62] width 1435 height 20
click at [1486, 67] on icon "Fechar a janela" at bounding box center [1495, 65] width 18 height 18
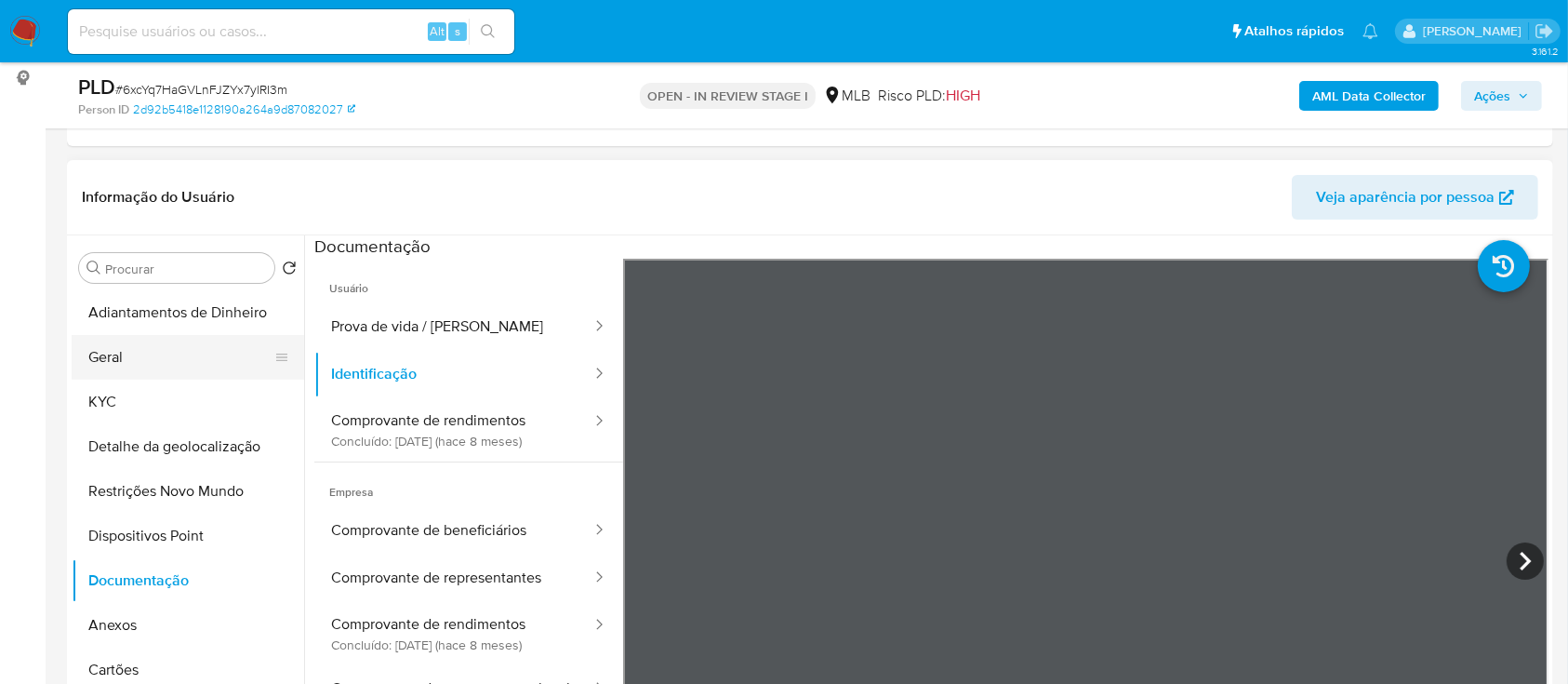
click at [166, 354] on button "Geral" at bounding box center [181, 357] width 218 height 45
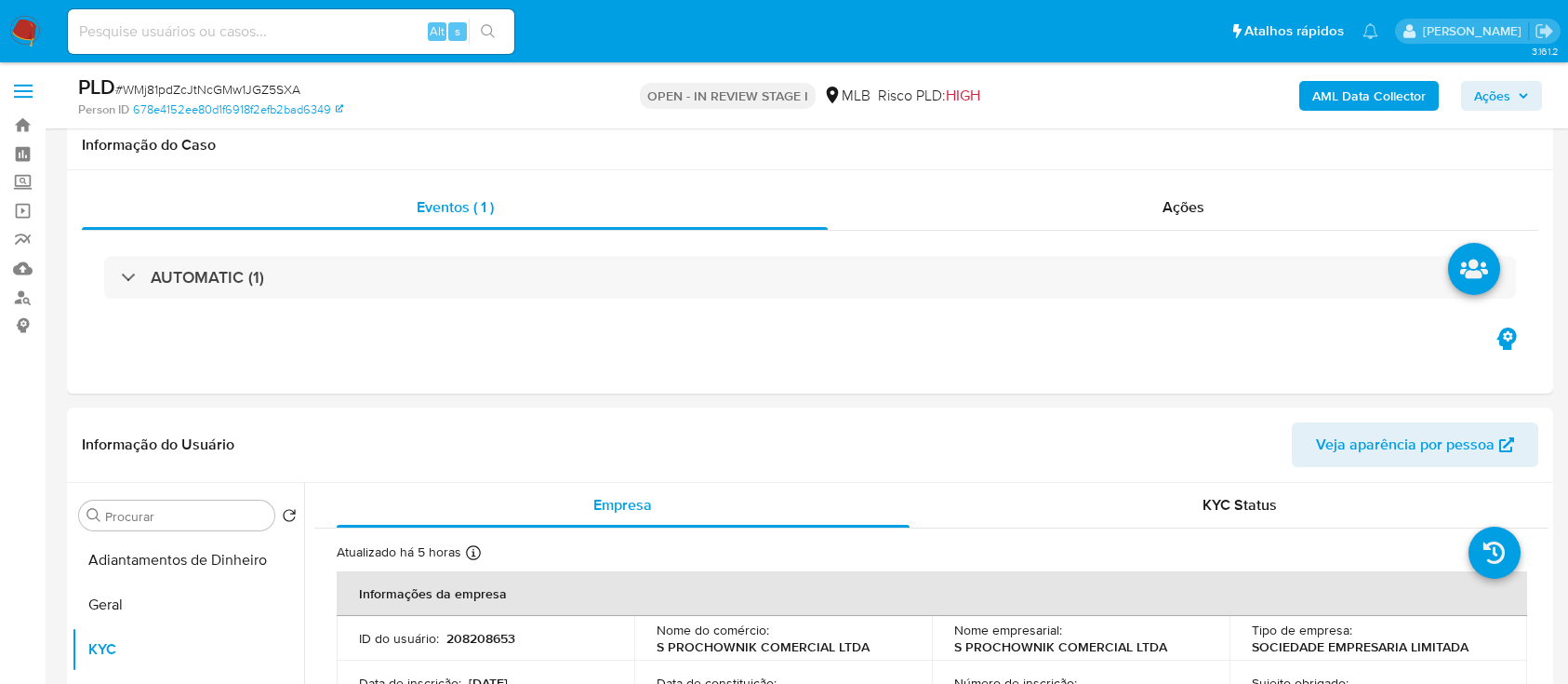
select select "10"
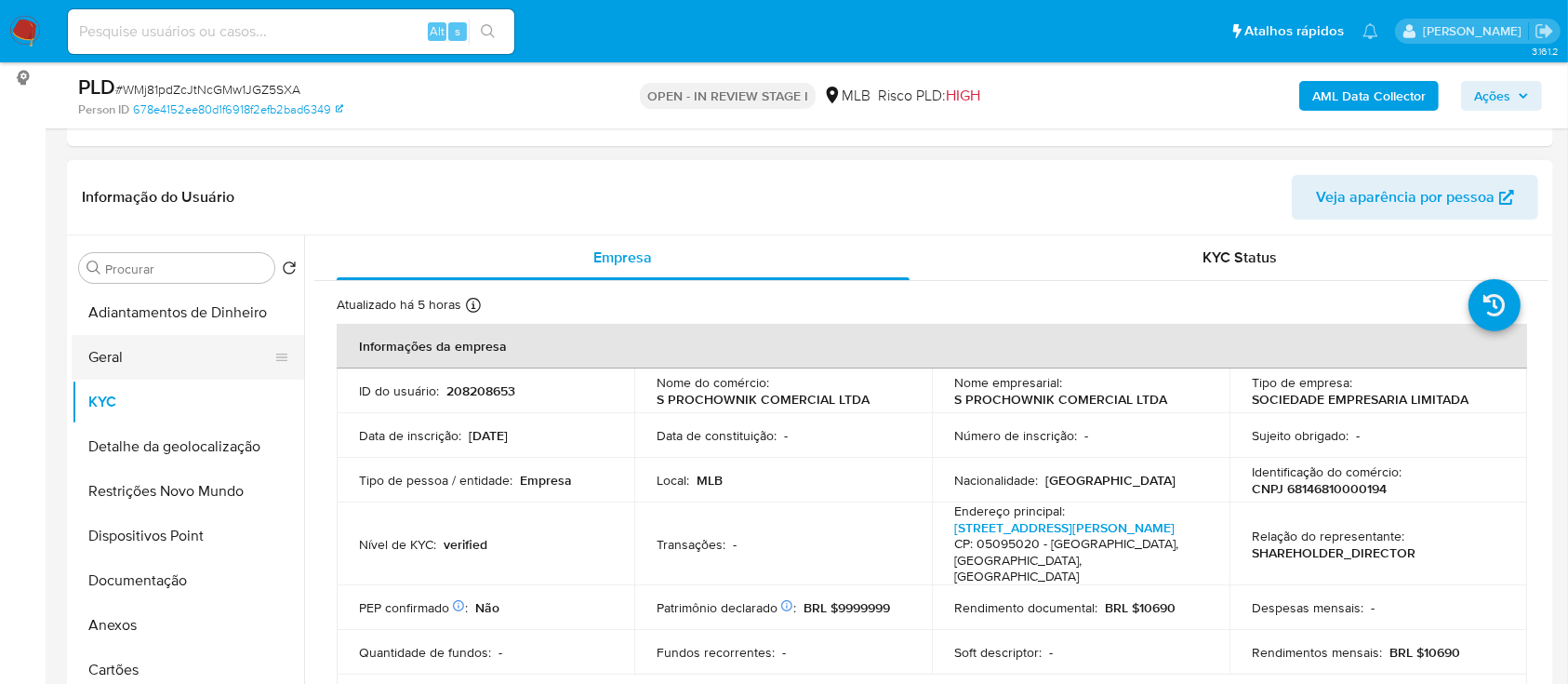
click at [166, 356] on button "Geral" at bounding box center [181, 357] width 218 height 45
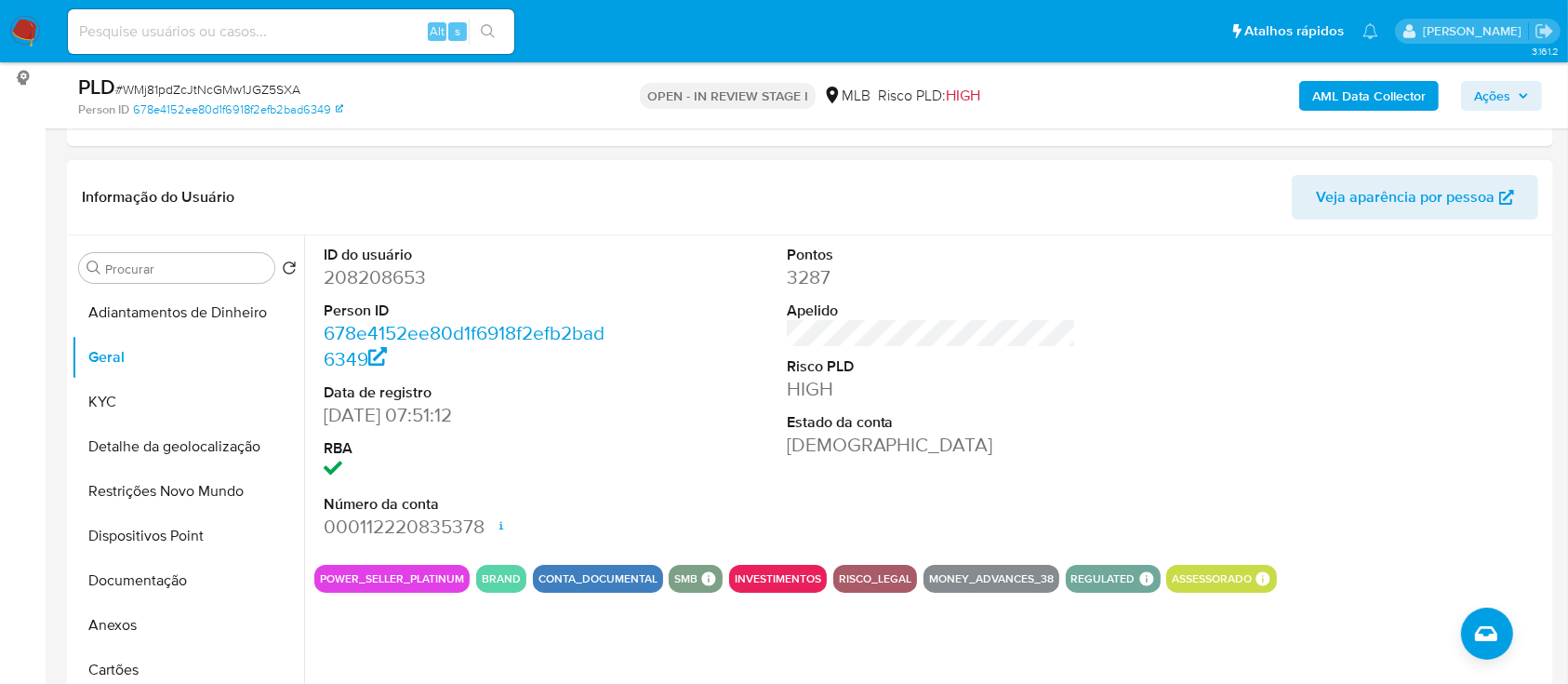
drag, startPoint x: 1328, startPoint y: 305, endPoint x: 1290, endPoint y: 182, distance: 128.7
click at [1325, 284] on div at bounding box center [1394, 393] width 309 height 314
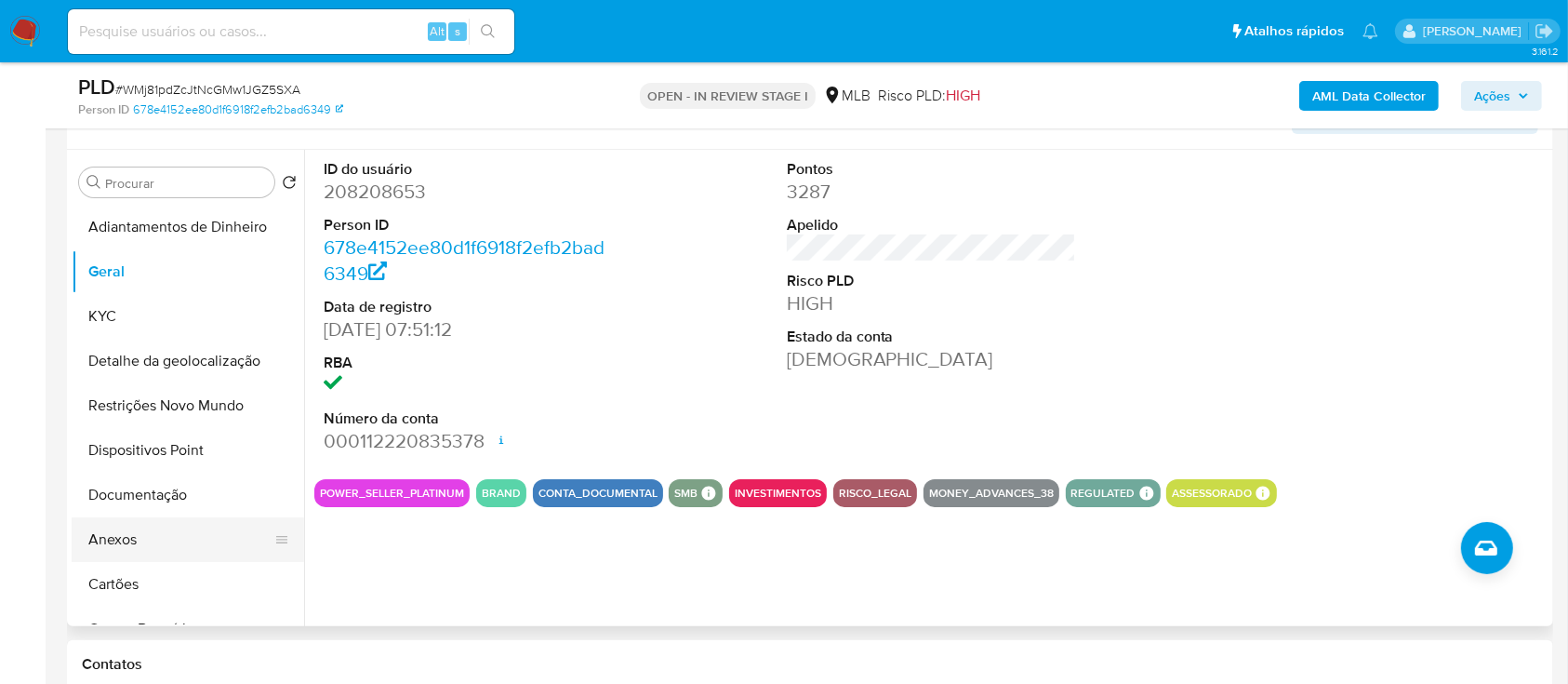
scroll to position [372, 0]
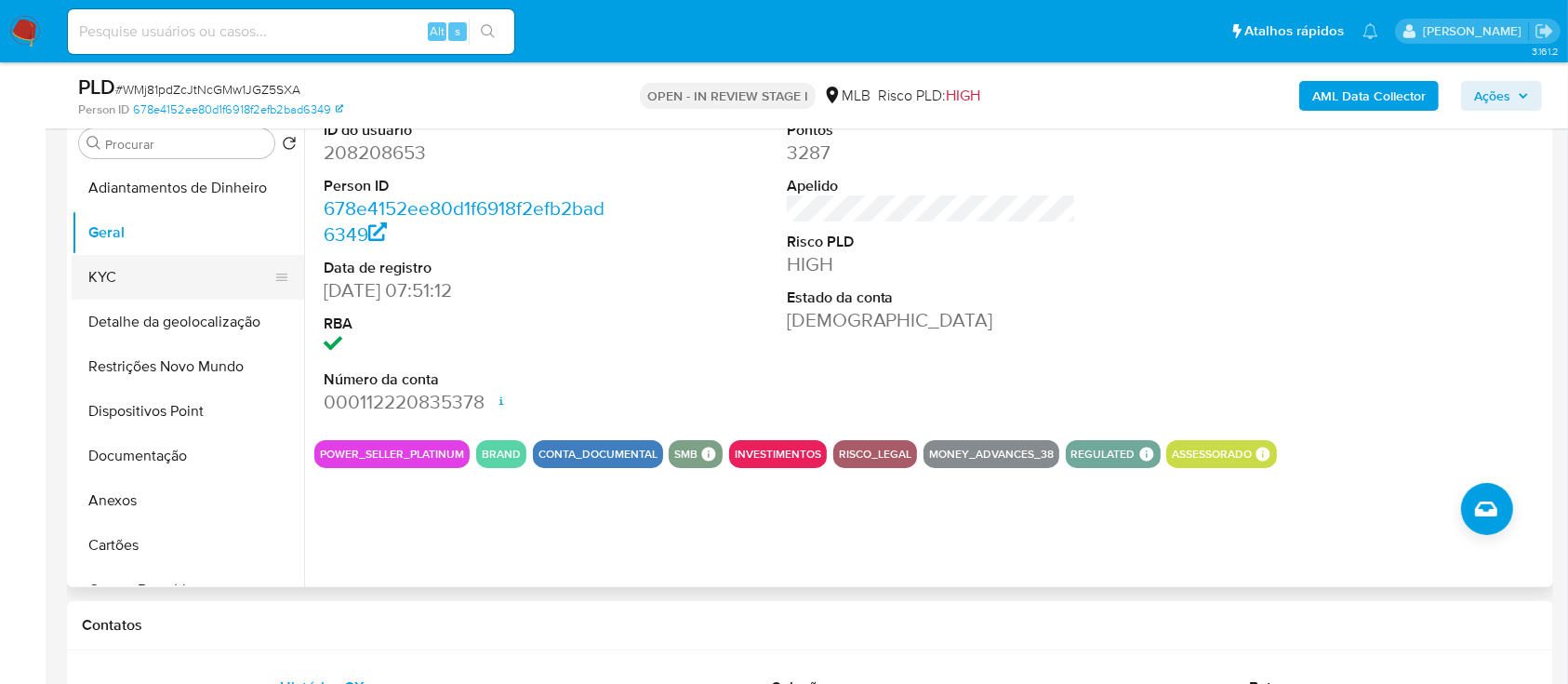
click at [88, 276] on button "KYC" at bounding box center [181, 277] width 218 height 45
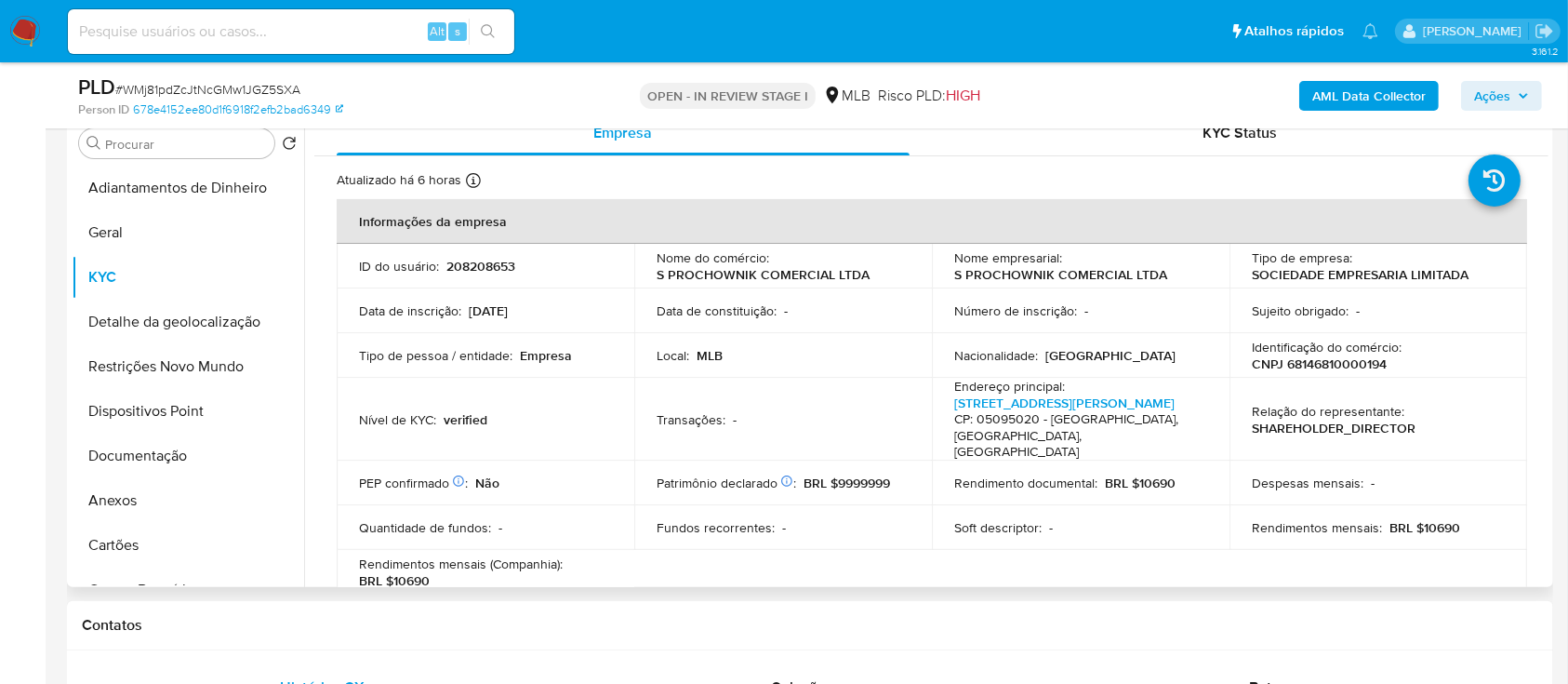
scroll to position [124, 0]
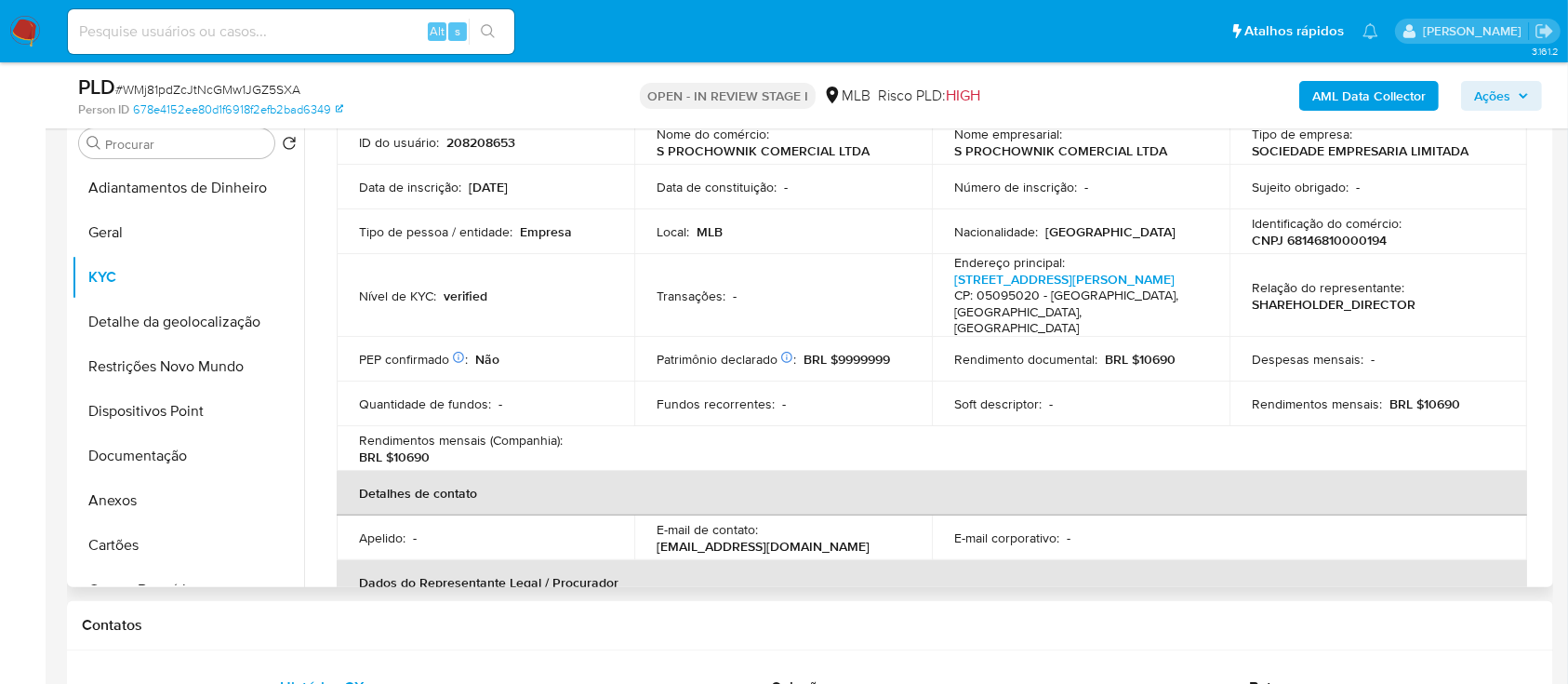
drag, startPoint x: 37, startPoint y: 304, endPoint x: 545, endPoint y: 167, distance: 526.1
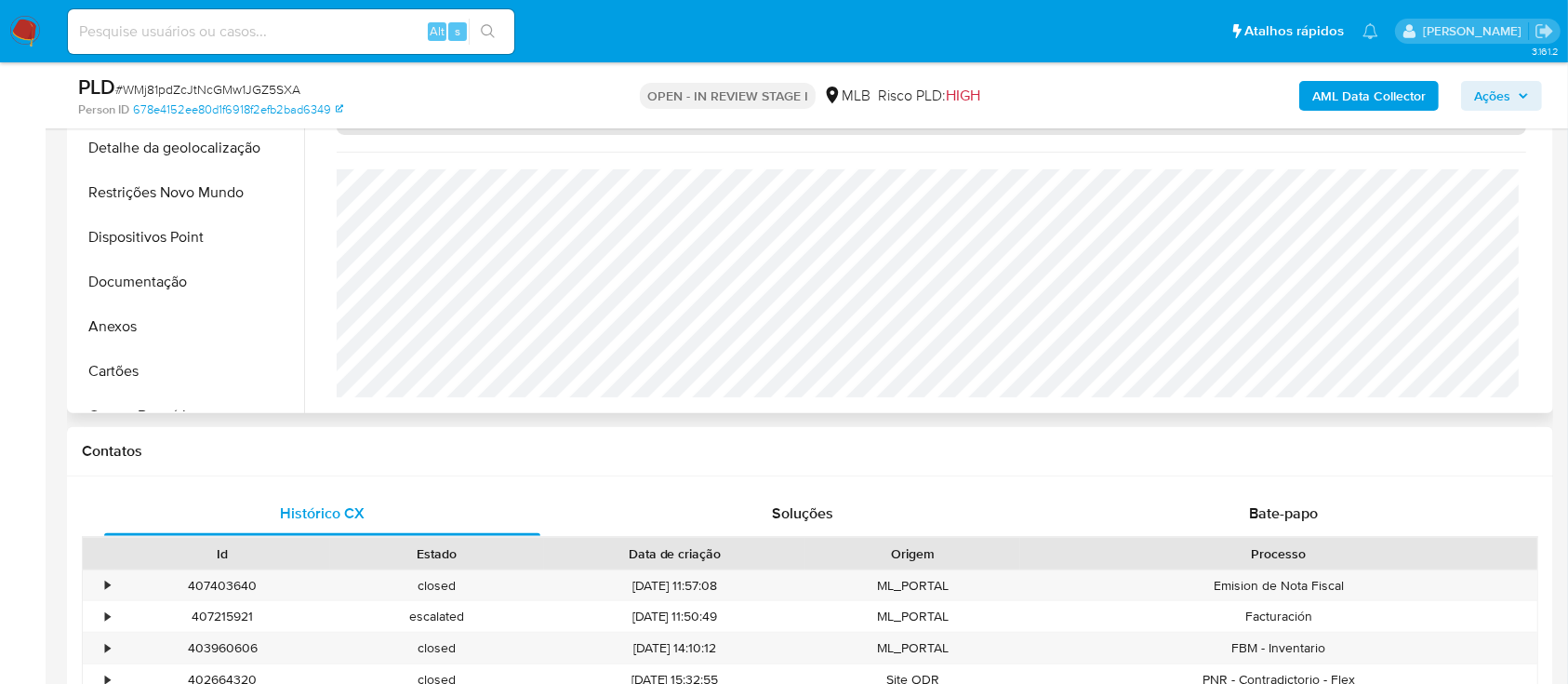
scroll to position [496, 0]
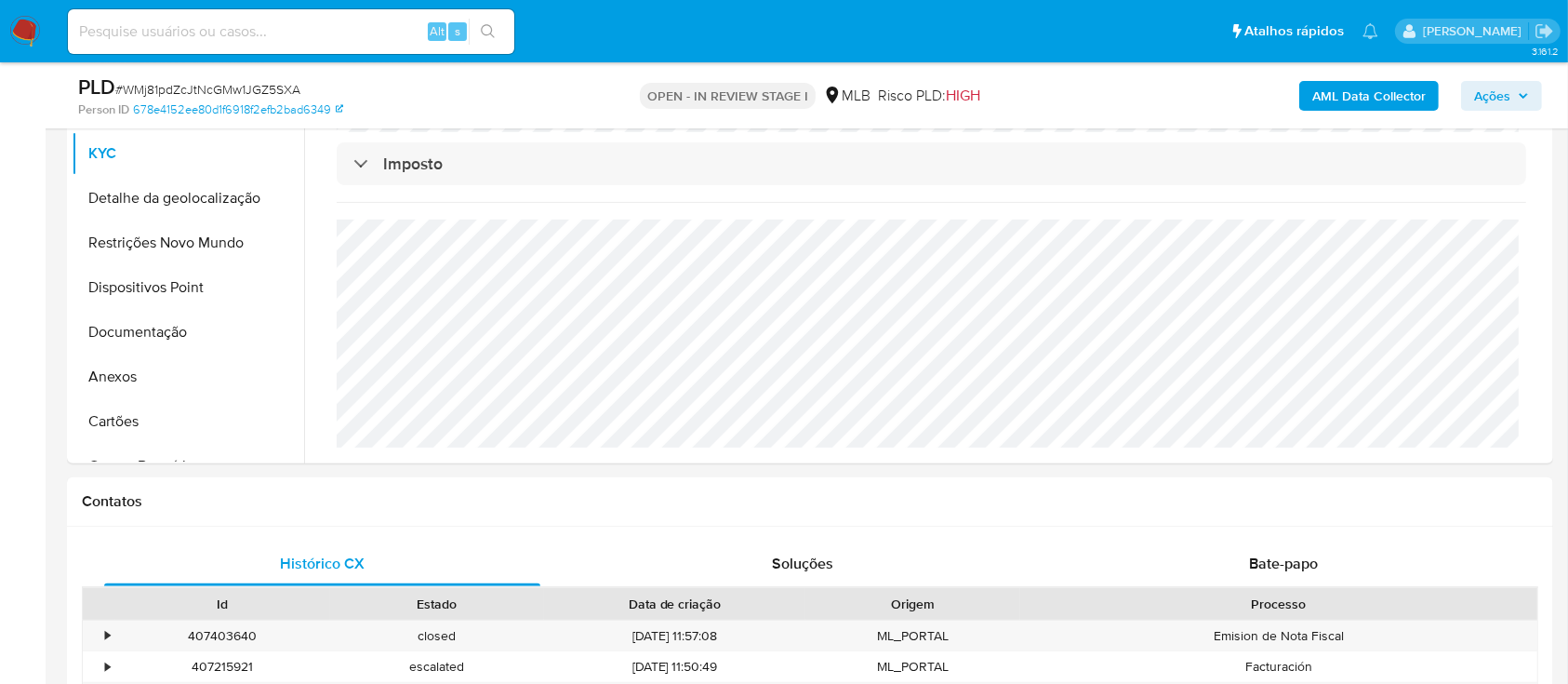
click at [145, 203] on button "Detalhe da geolocalização" at bounding box center [181, 198] width 218 height 45
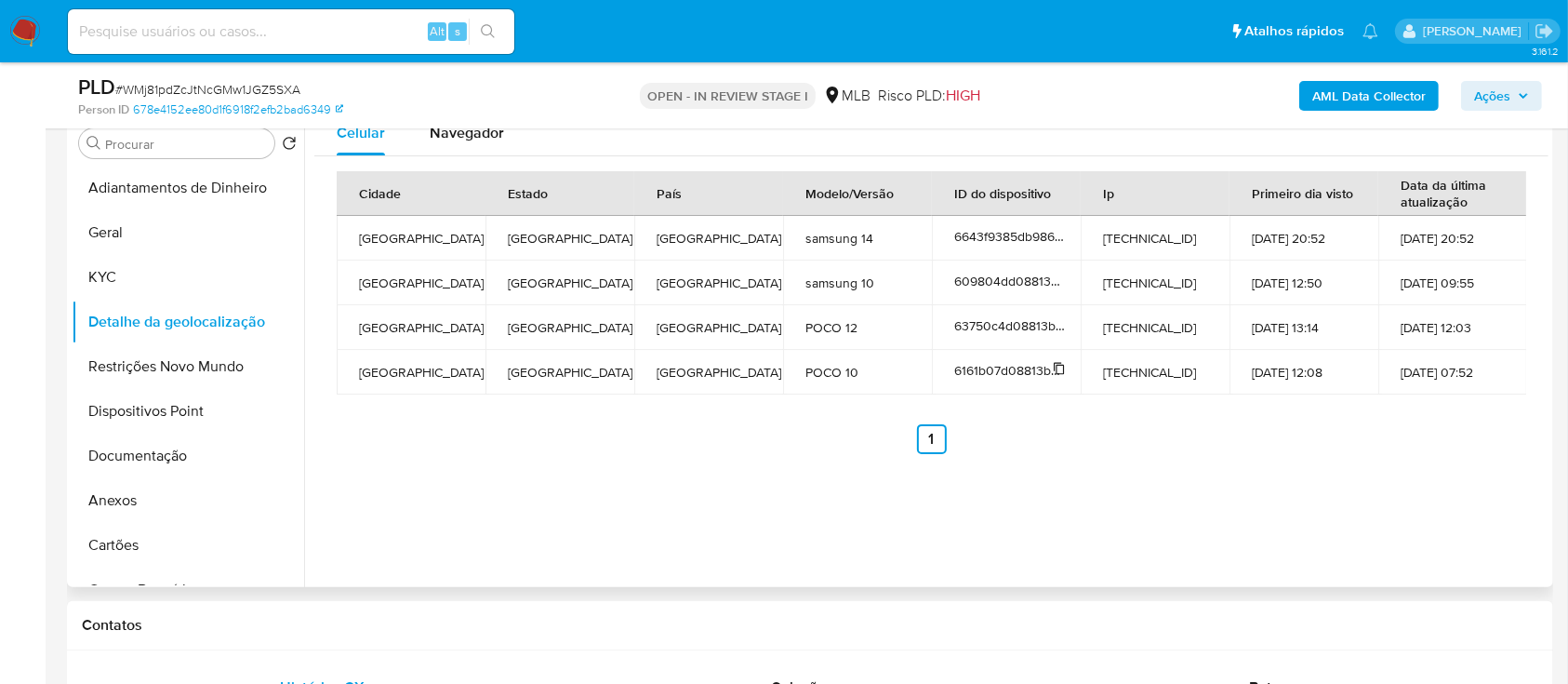
scroll to position [247, 0]
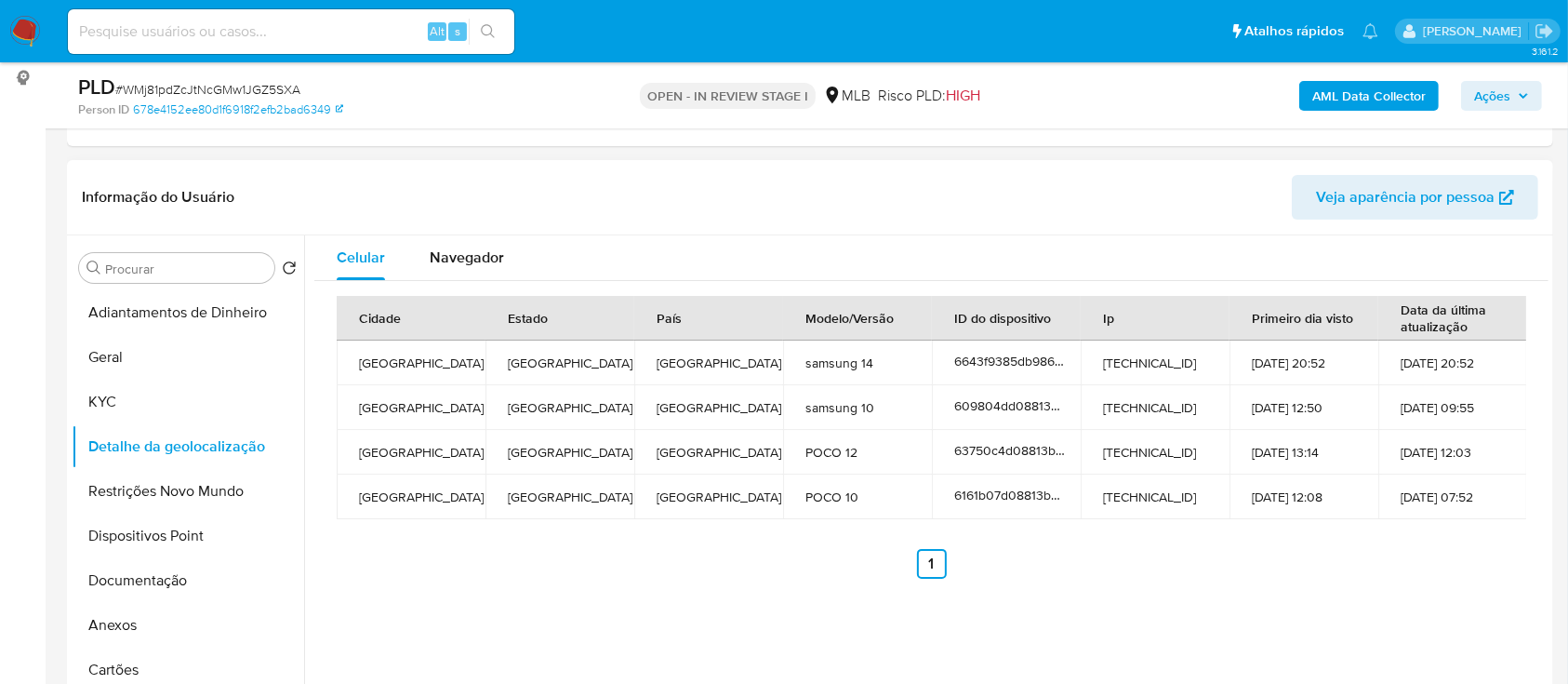
click at [1211, 598] on div "Celular Navegador Cidade Estado País Modelo/Versão ID do dispositivo Ip Primeir…" at bounding box center [926, 473] width 1244 height 476
click at [137, 484] on button "Restrições Novo Mundo" at bounding box center [181, 491] width 218 height 45
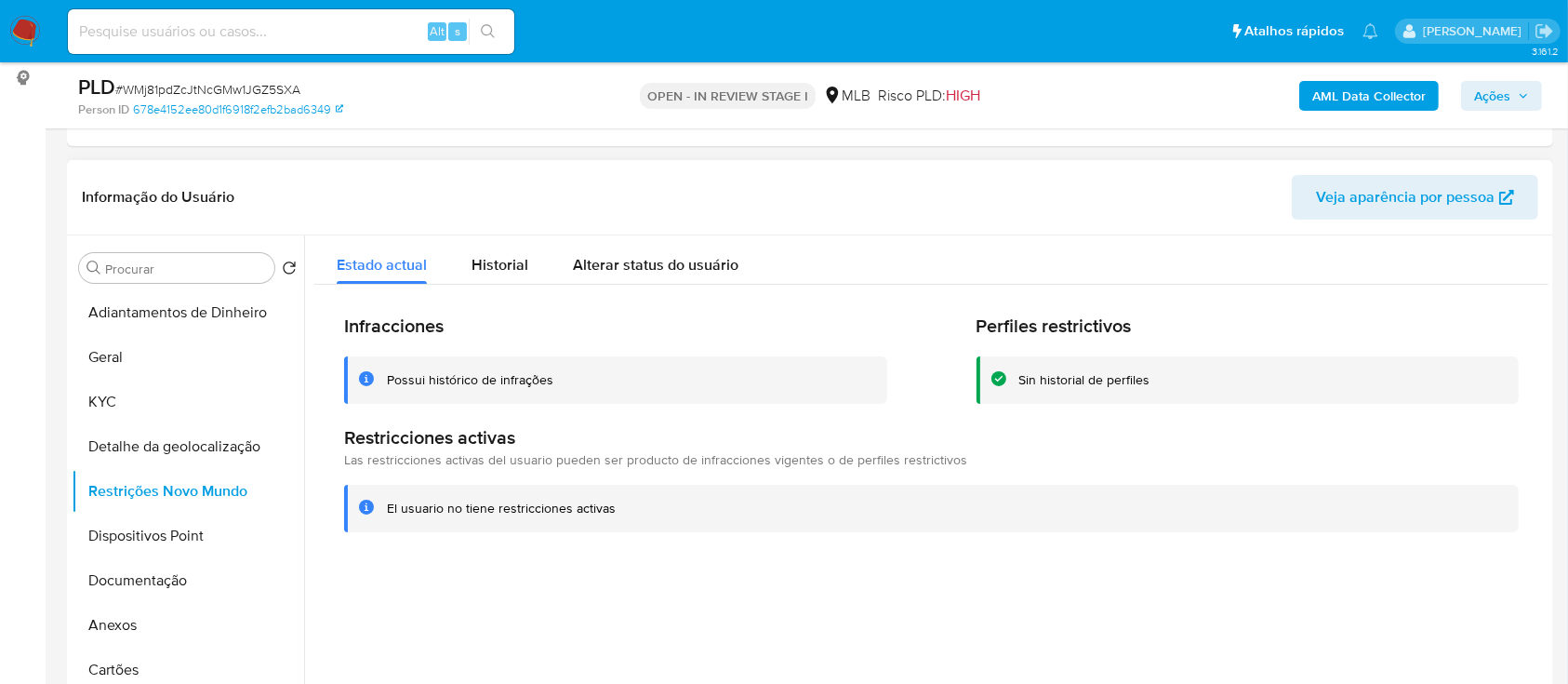
click at [1140, 203] on header "Informação do Usuário Veja aparência por pessoa" at bounding box center [809, 197] width 1457 height 45
click at [171, 546] on button "Dispositivos Point" at bounding box center [181, 536] width 218 height 45
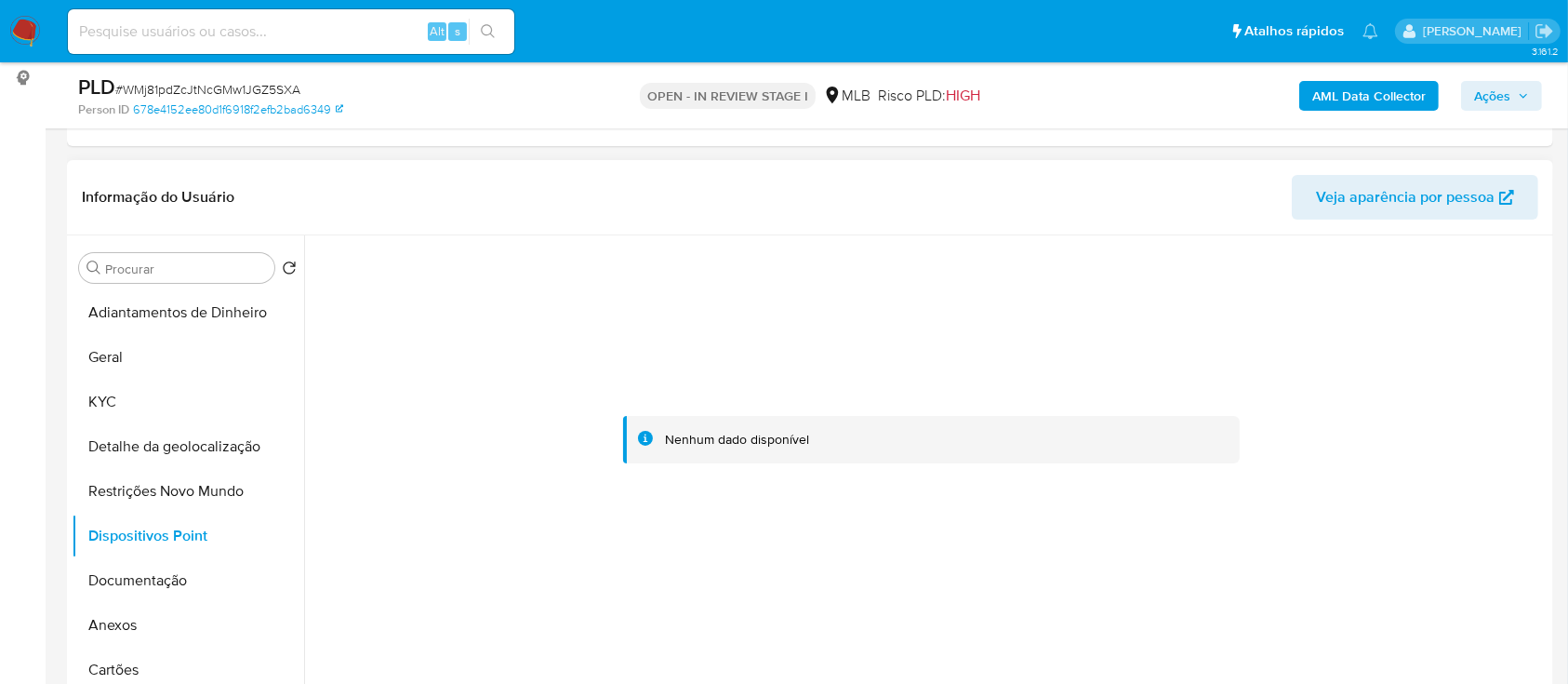
click at [1248, 358] on div at bounding box center [931, 440] width 1234 height 409
click at [133, 591] on button "Documentação" at bounding box center [181, 580] width 218 height 45
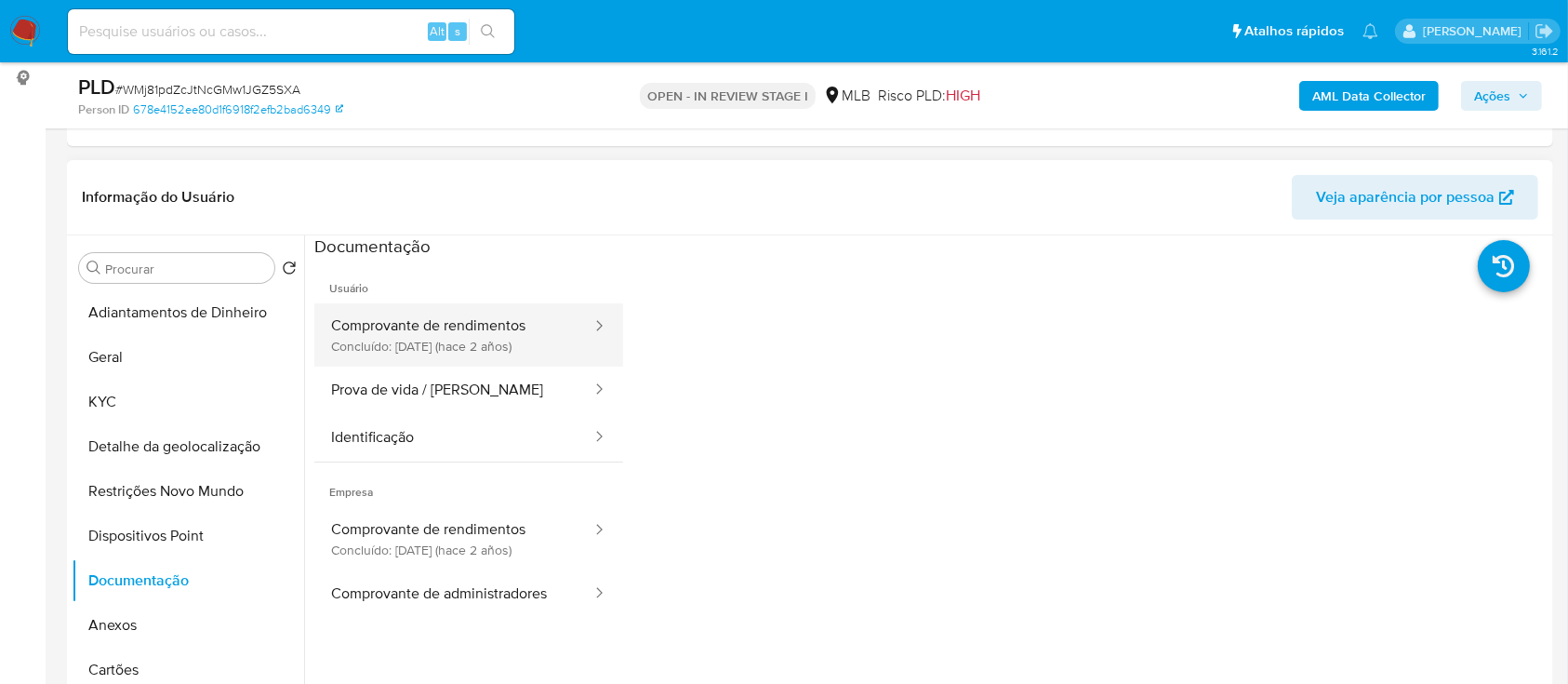
click at [411, 333] on button "Comprovante de rendimentos Concluído: 19/04/2023 (hace 2 años)" at bounding box center [454, 335] width 279 height 64
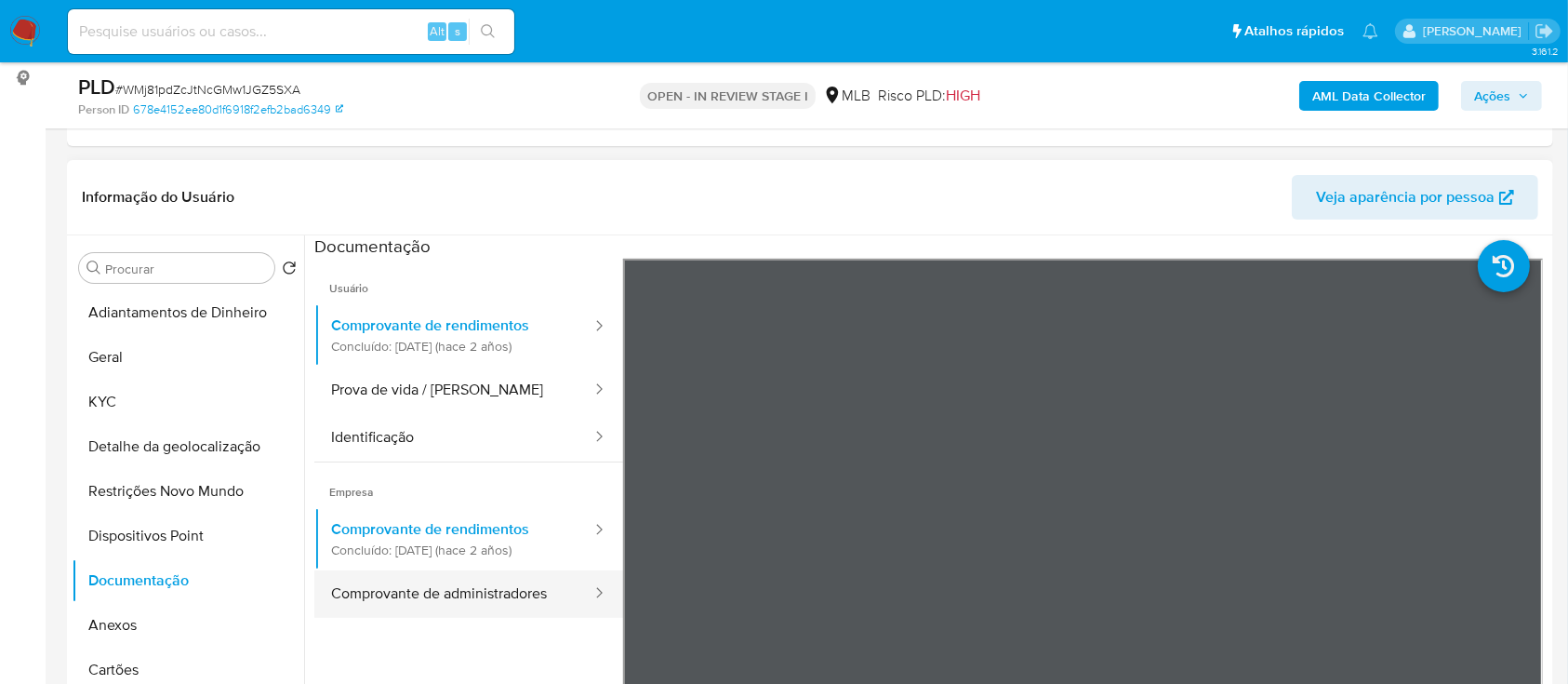
click at [485, 586] on button "Comprovante de administradores" at bounding box center [454, 593] width 279 height 48
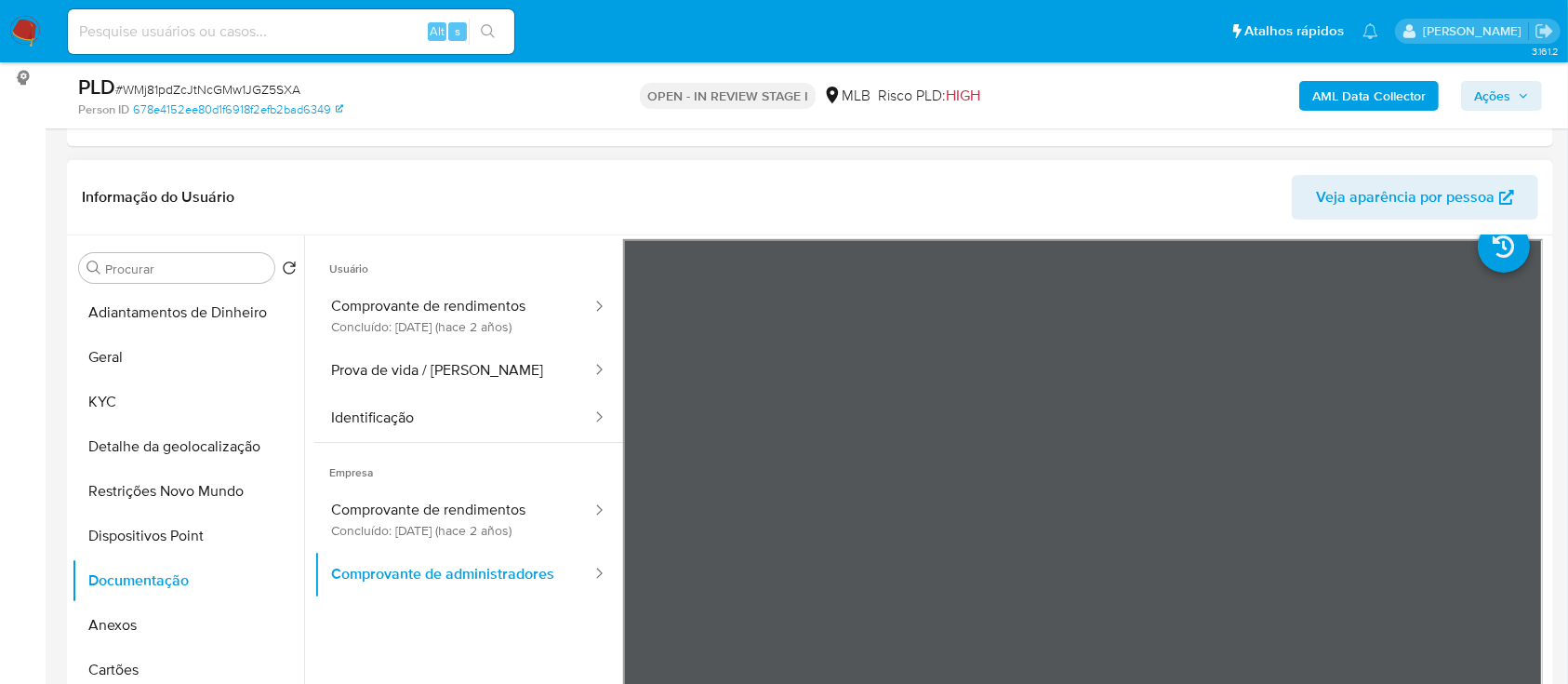
scroll to position [0, 0]
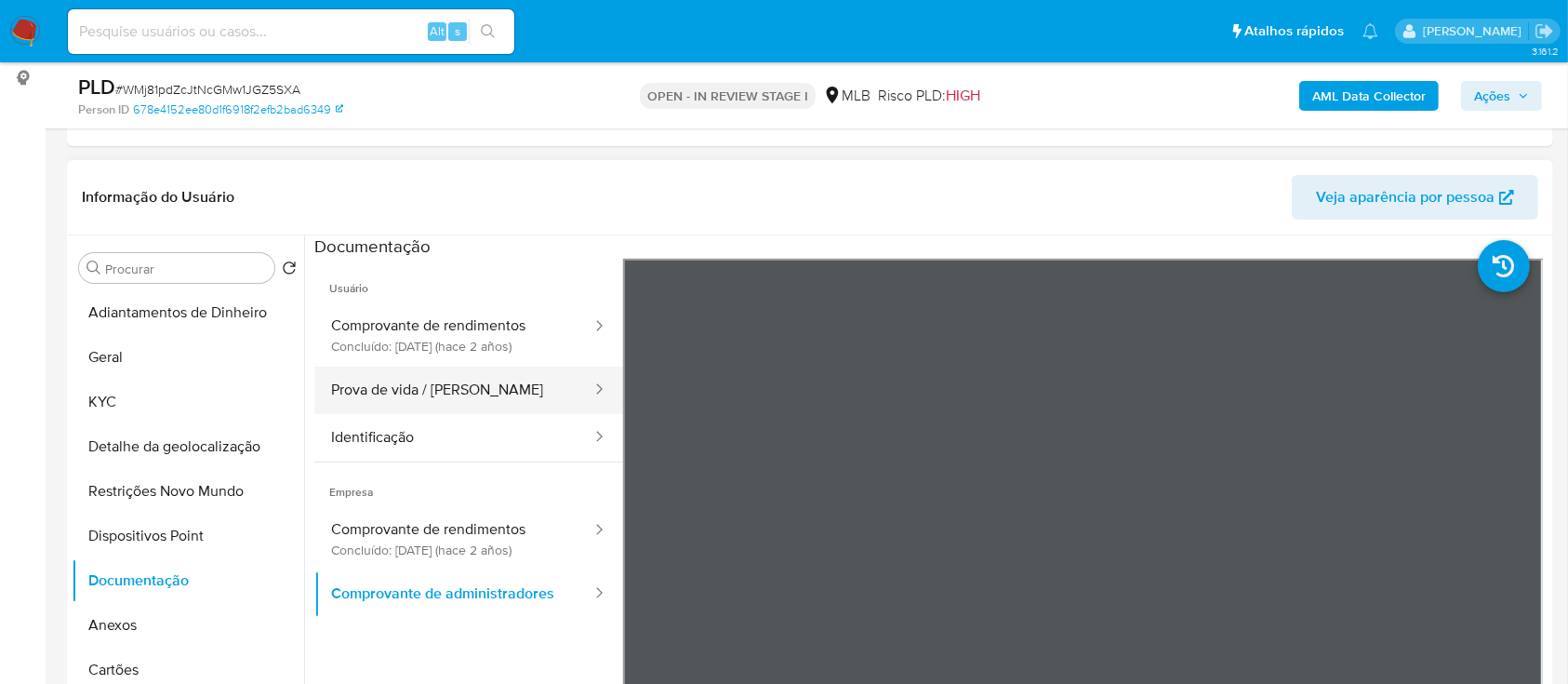
click at [407, 376] on button "Prova de vida / Selfie" at bounding box center [454, 390] width 279 height 48
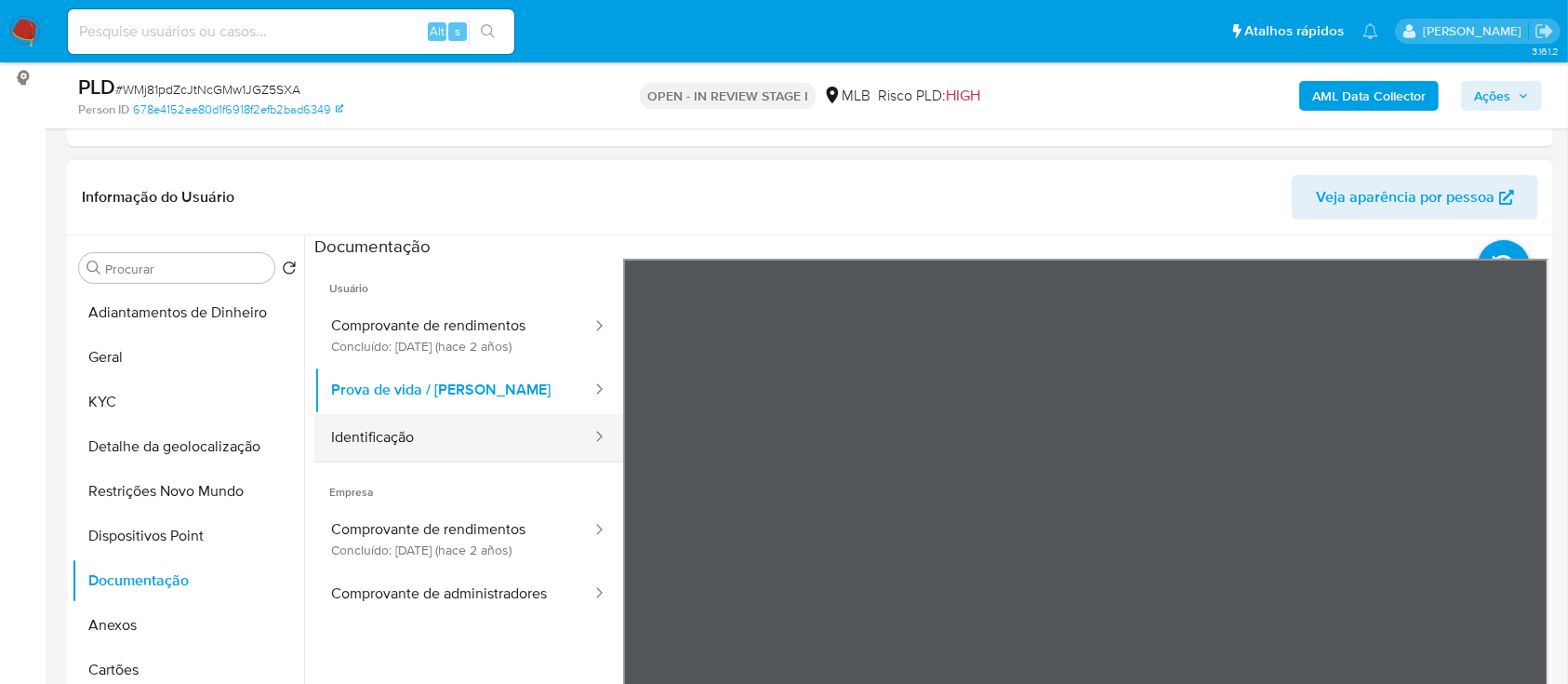
drag, startPoint x: 484, startPoint y: 436, endPoint x: 513, endPoint y: 443, distance: 29.8
click at [484, 437] on button "Identificação" at bounding box center [454, 437] width 279 height 48
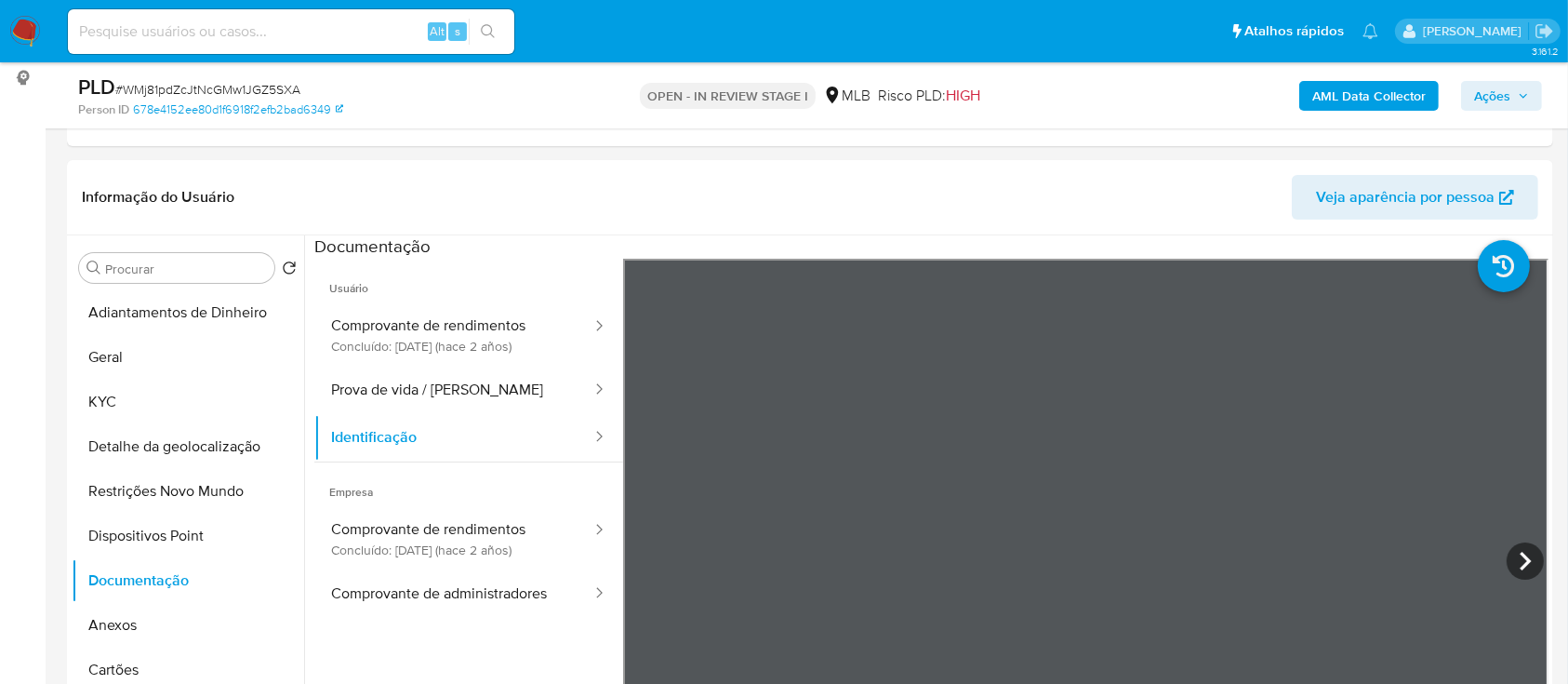
click at [1387, 93] on b "AML Data Collector" at bounding box center [1369, 95] width 113 height 30
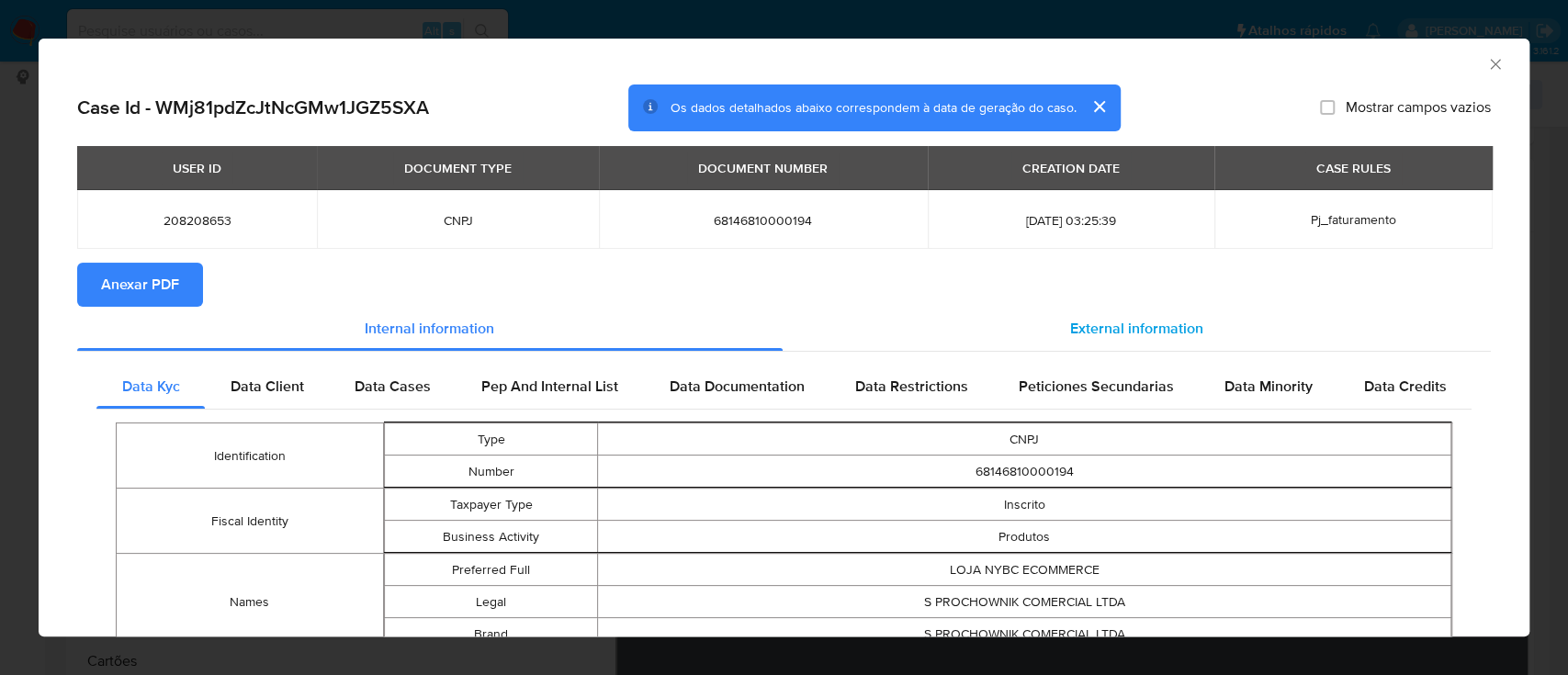
click at [1120, 327] on span "External information" at bounding box center [1136, 328] width 133 height 21
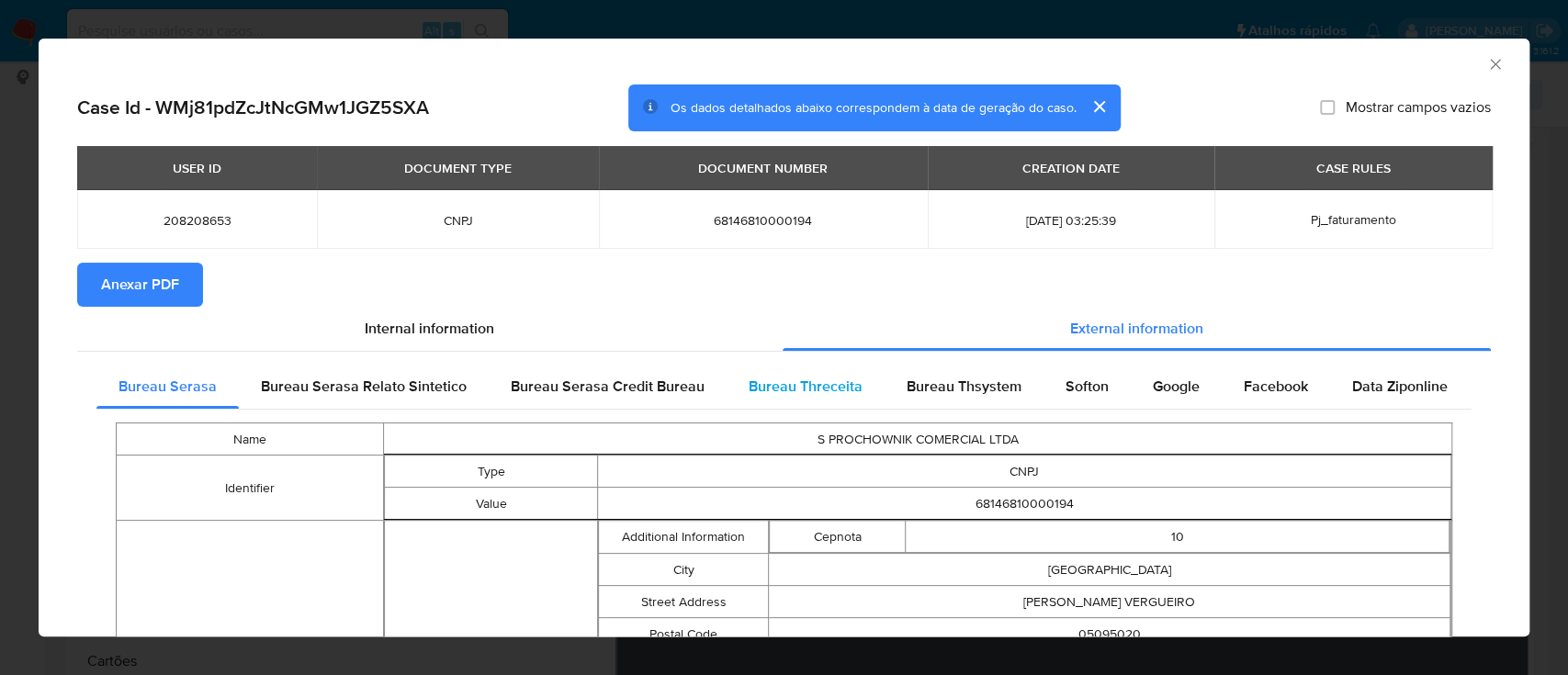
click at [821, 377] on div "Bureau Threceita" at bounding box center [805, 387] width 158 height 44
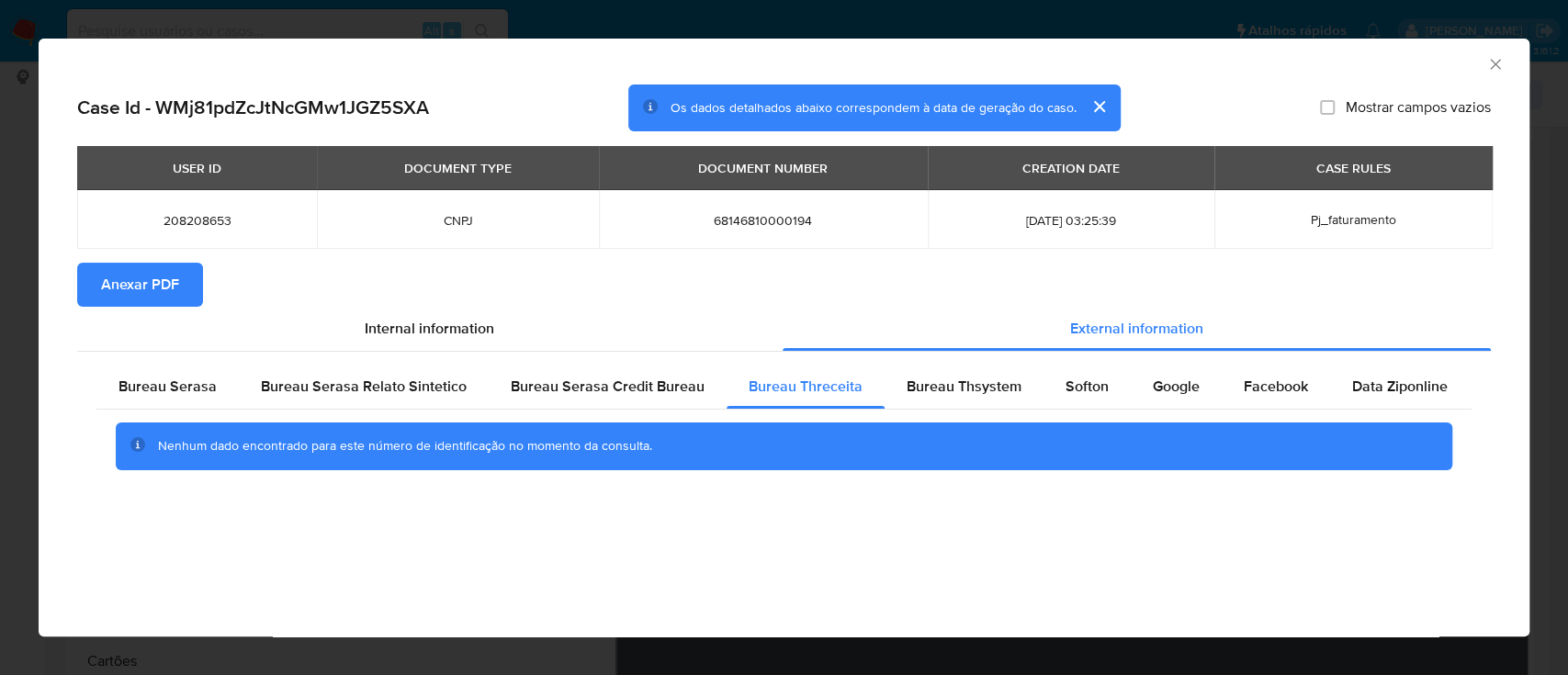
click at [1348, 52] on div "AML Data Collector" at bounding box center [769, 62] width 1435 height 20
click at [967, 379] on span "Bureau Thsystem" at bounding box center [964, 386] width 115 height 21
click at [1368, 68] on div "AML Data Collector" at bounding box center [769, 62] width 1435 height 20
click at [1090, 386] on span "Softon" at bounding box center [1087, 386] width 43 height 21
click at [1271, 58] on div "AML Data Collector" at bounding box center [769, 62] width 1435 height 20
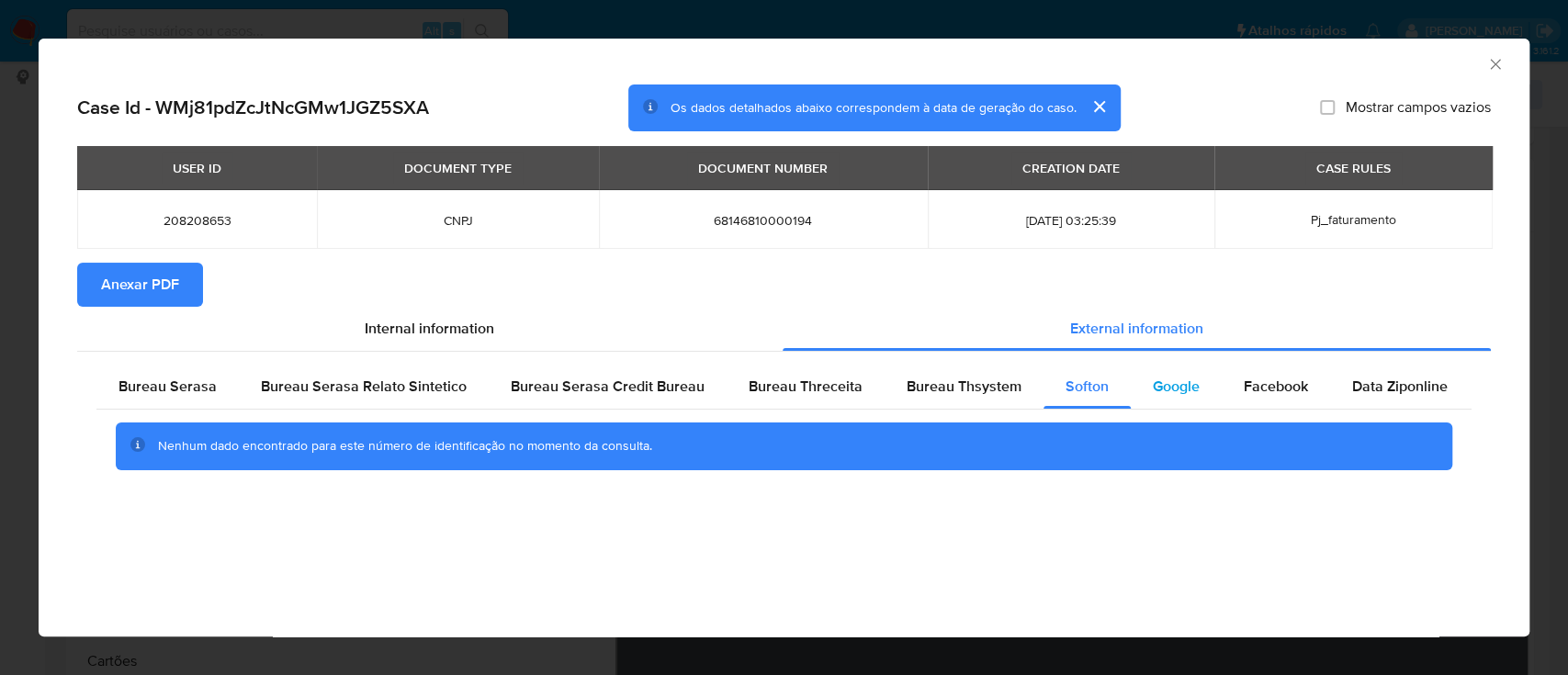
click at [1171, 373] on div "Google" at bounding box center [1176, 387] width 91 height 44
click at [1270, 54] on div "AML Data Collector" at bounding box center [769, 62] width 1435 height 20
click at [1491, 61] on icon "Fechar a janela" at bounding box center [1494, 64] width 10 height 10
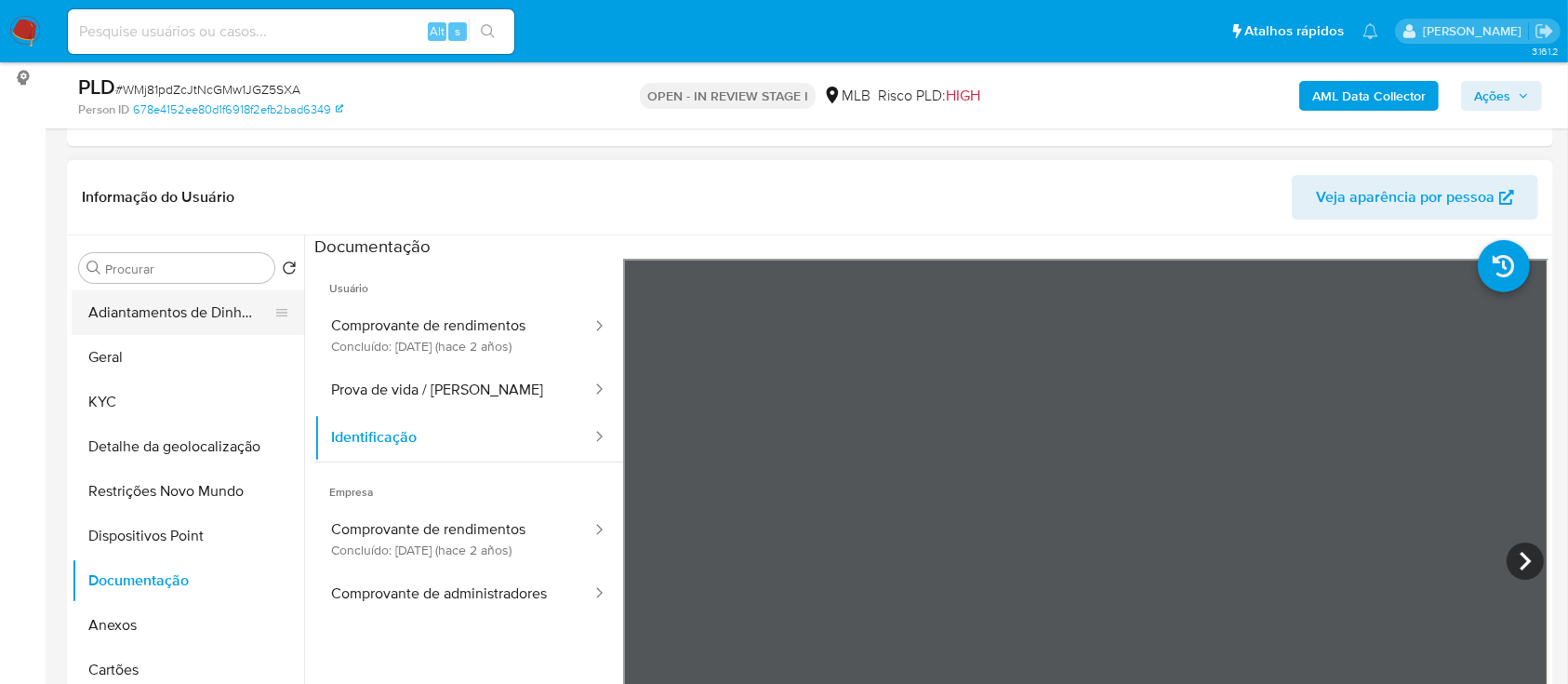
drag, startPoint x: 128, startPoint y: 357, endPoint x: 264, endPoint y: 330, distance: 138.7
click at [128, 358] on button "Geral" at bounding box center [188, 357] width 233 height 45
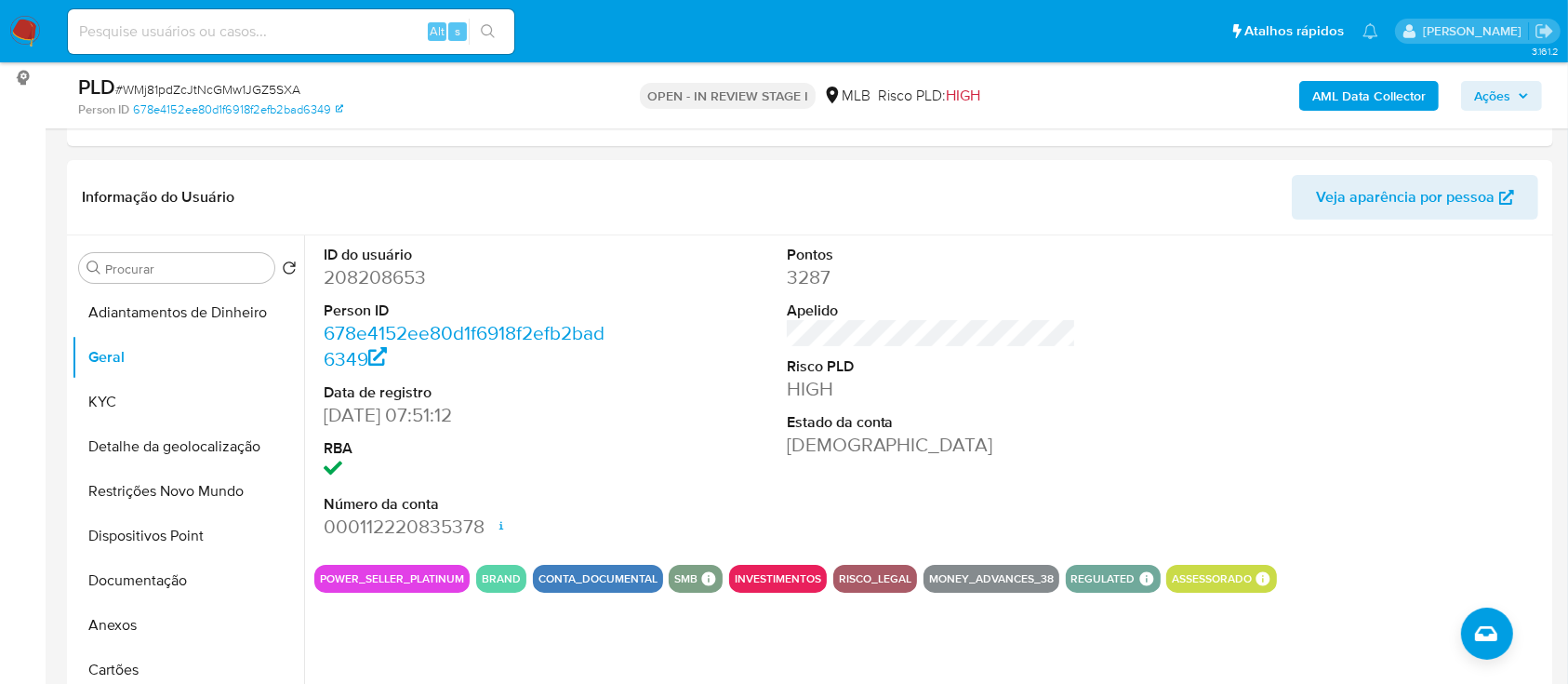
drag, startPoint x: 337, startPoint y: 203, endPoint x: 812, endPoint y: 71, distance: 493.0
click at [341, 202] on header "Informação do Usuário Veja aparência por pessoa" at bounding box center [809, 197] width 1457 height 45
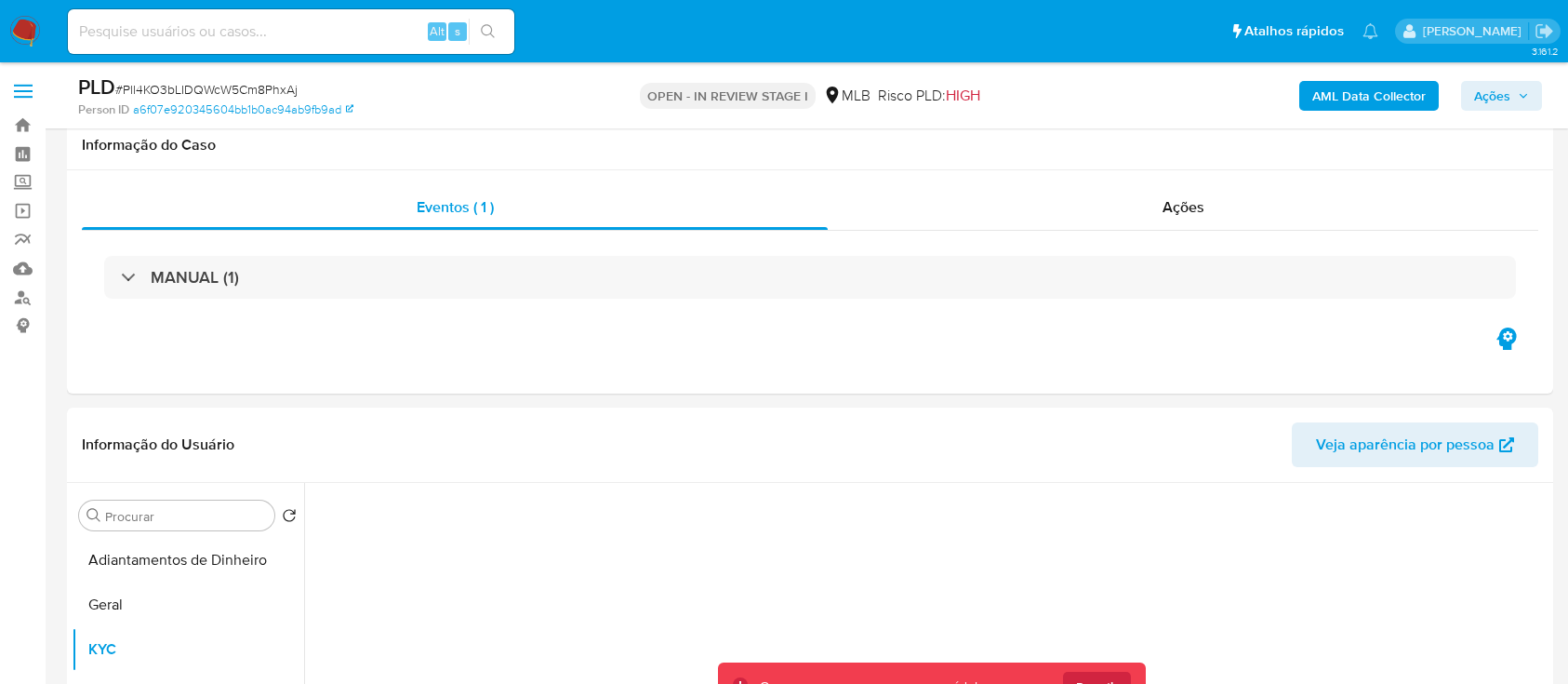
select select "10"
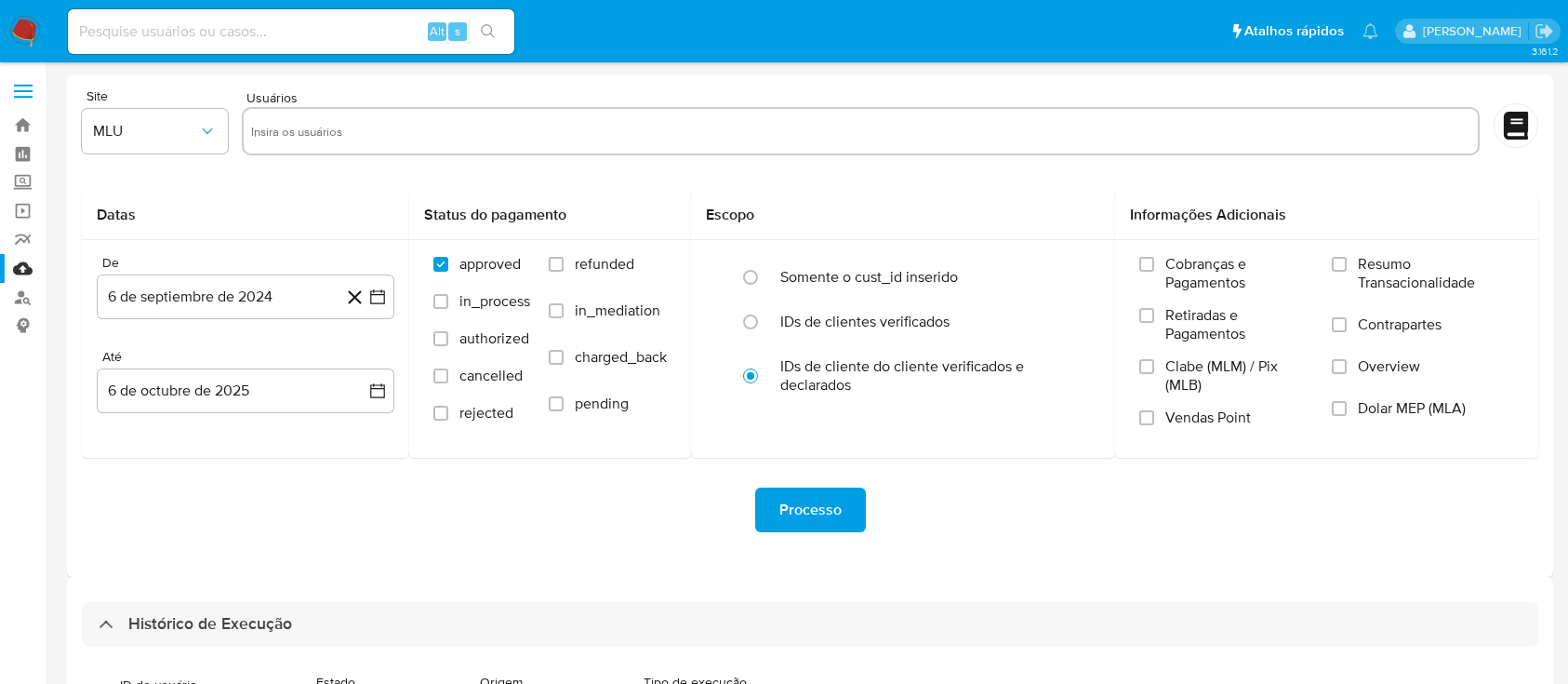
select select "10"
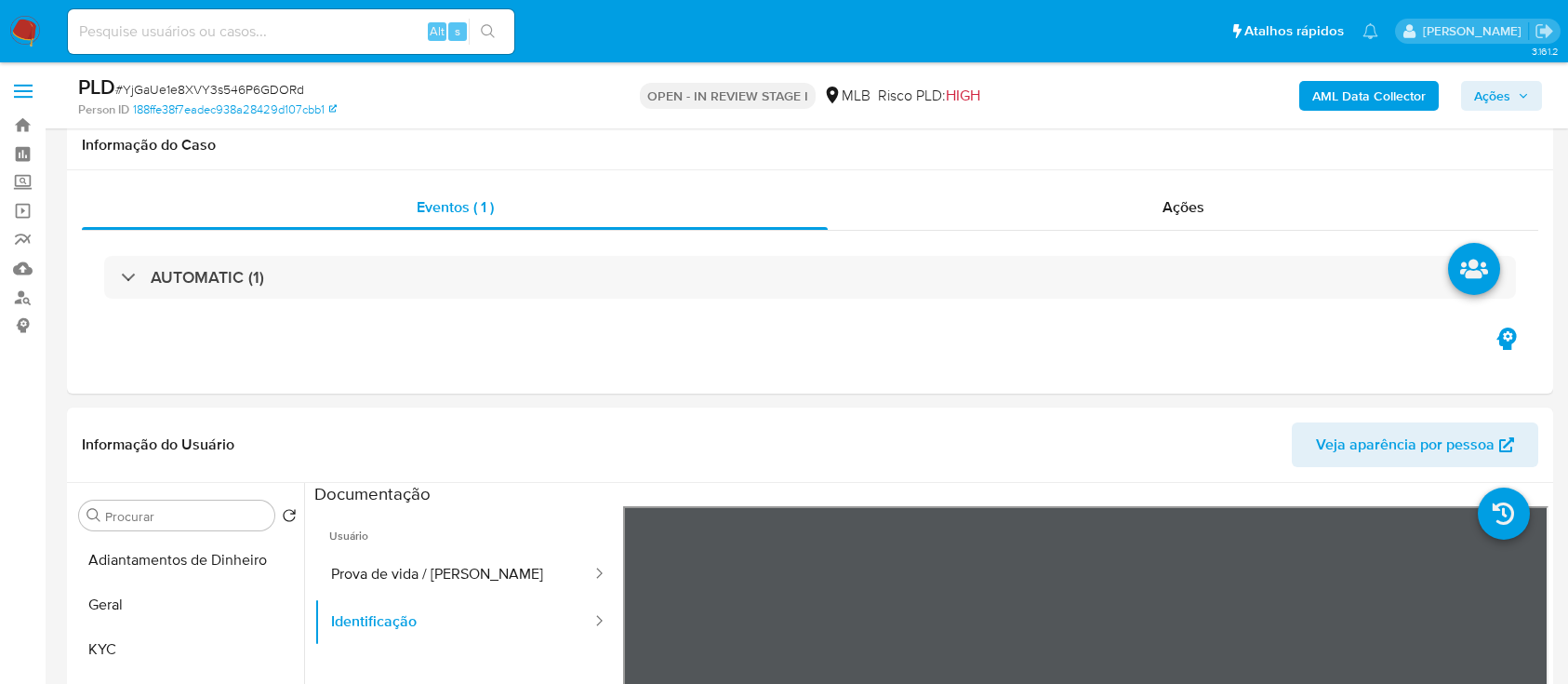
select select "10"
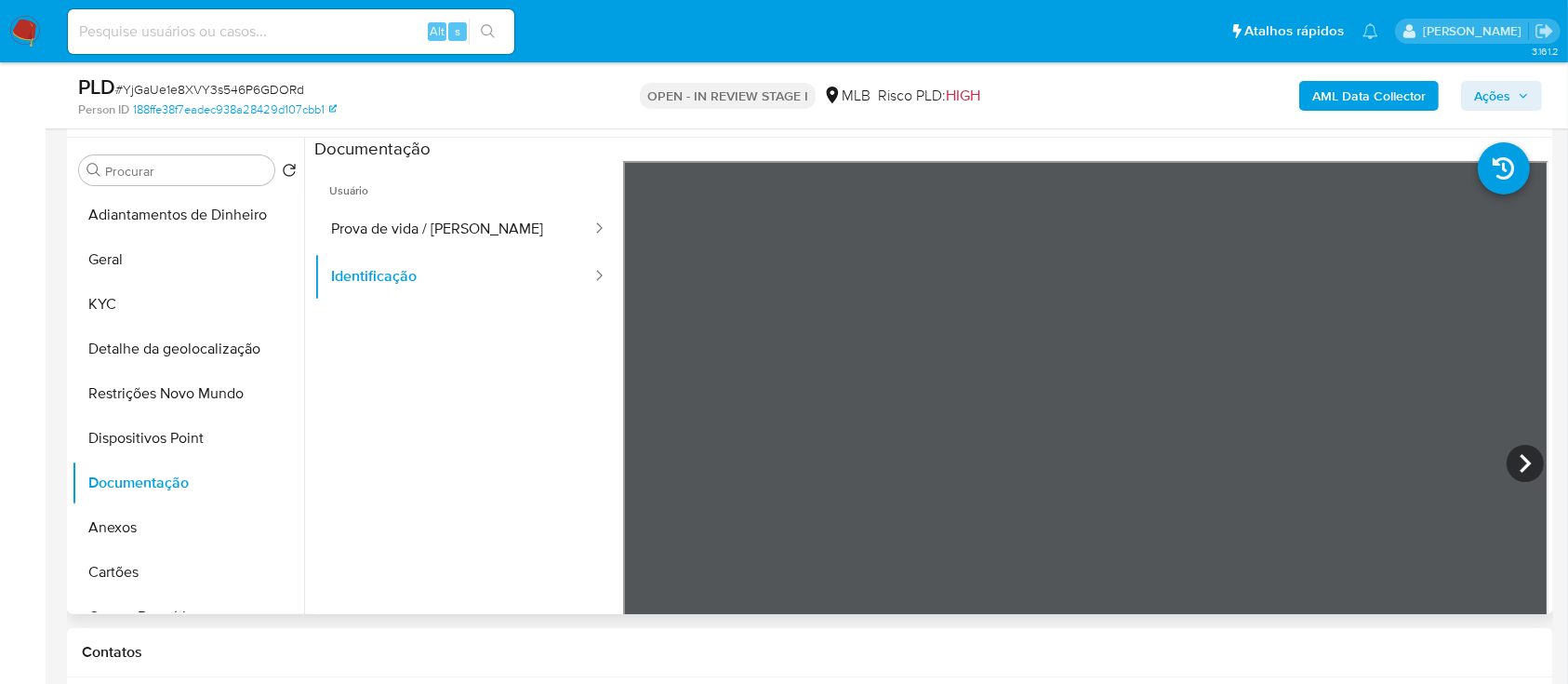
scroll to position [369, 0]
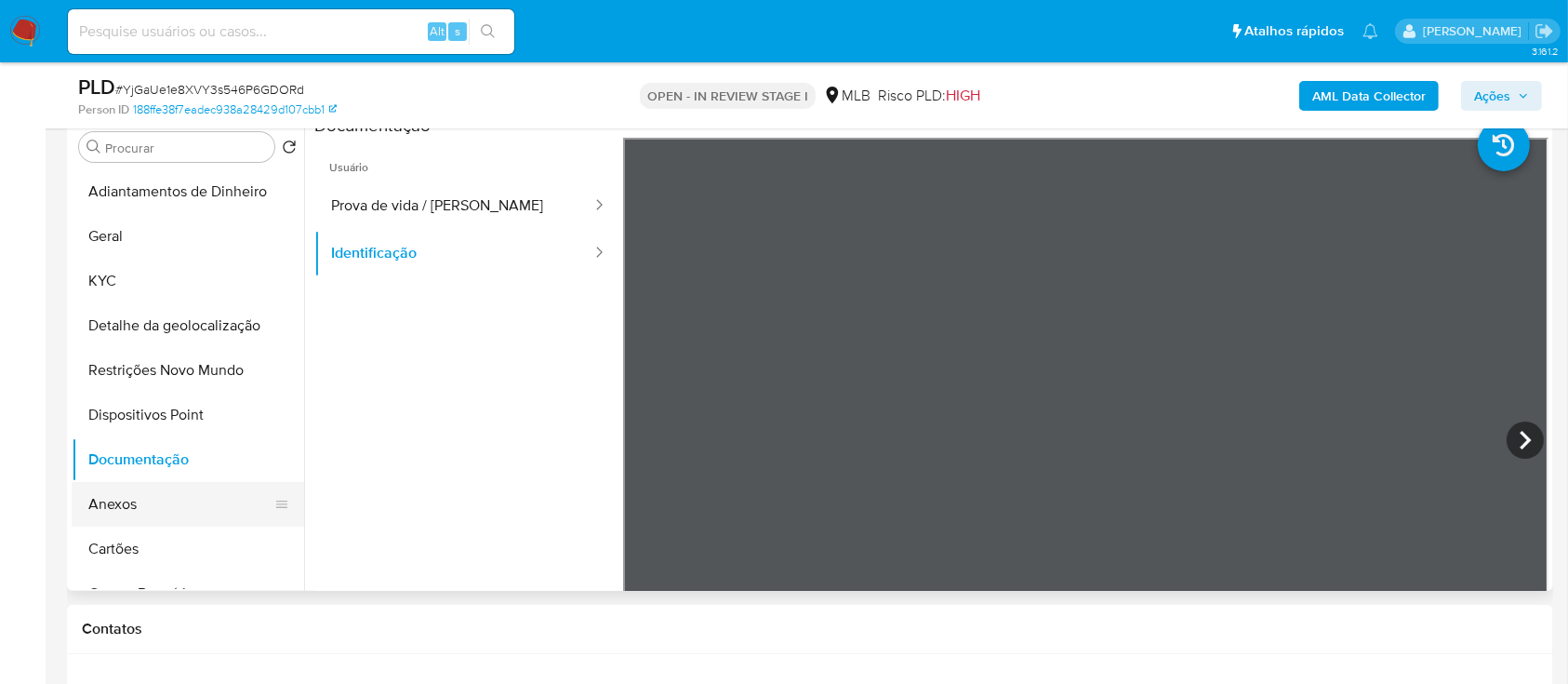
click at [149, 494] on button "Anexos" at bounding box center [181, 504] width 218 height 45
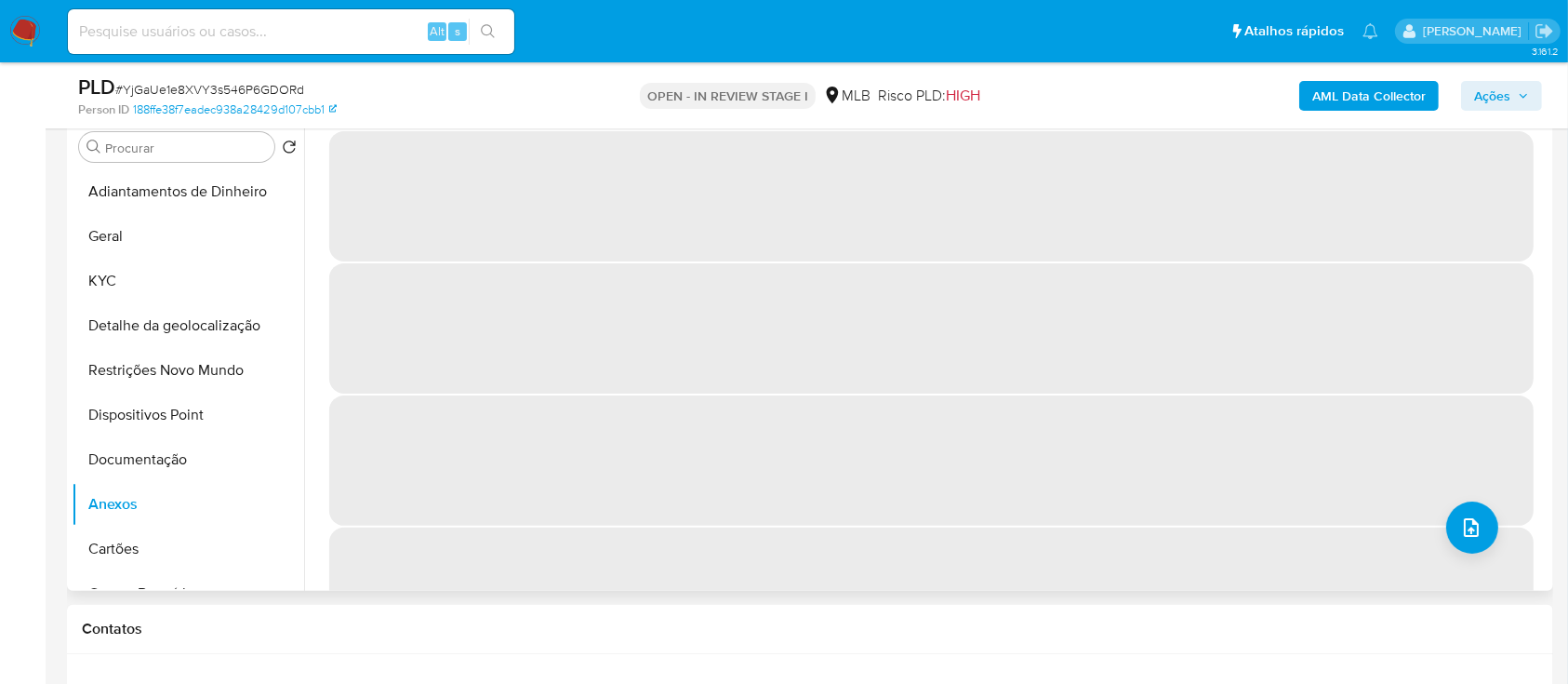
scroll to position [244, 0]
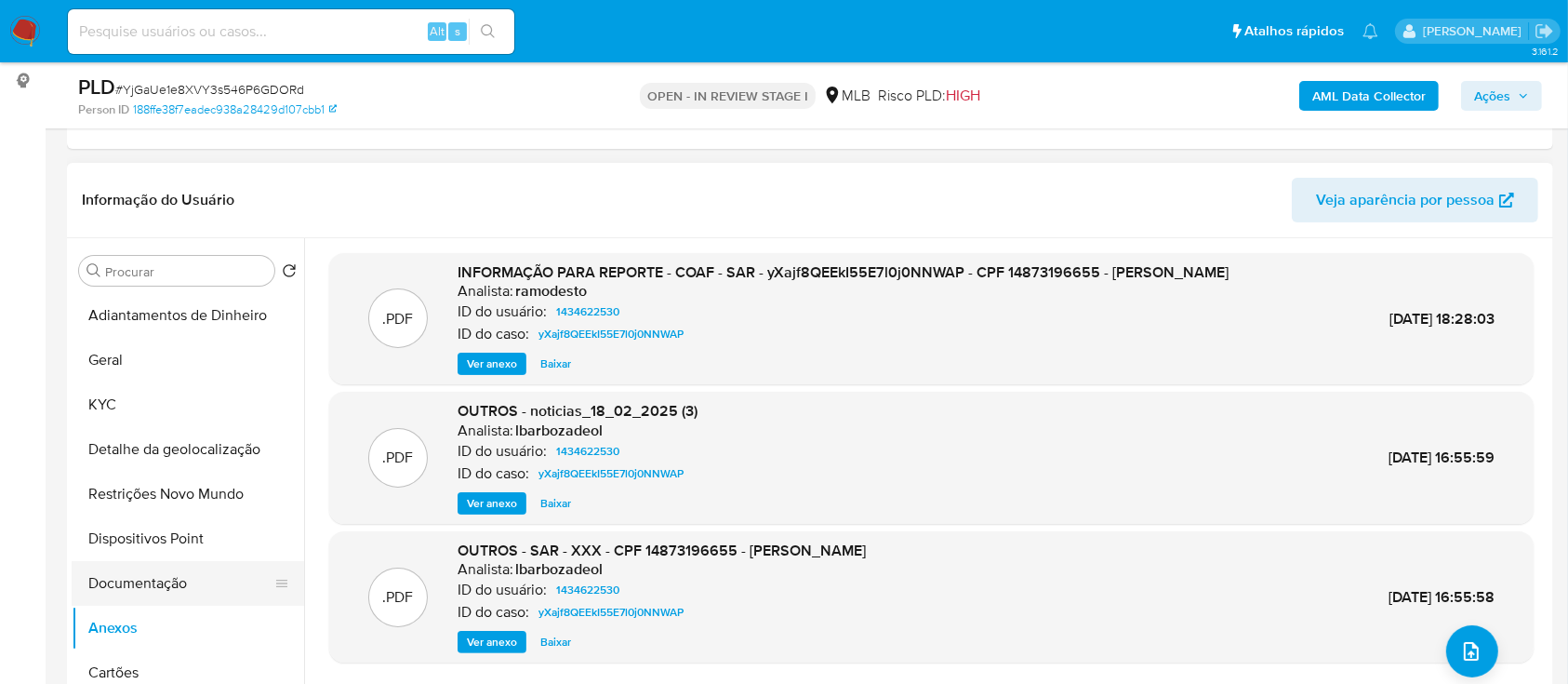
click at [141, 584] on button "Documentação" at bounding box center [181, 583] width 218 height 45
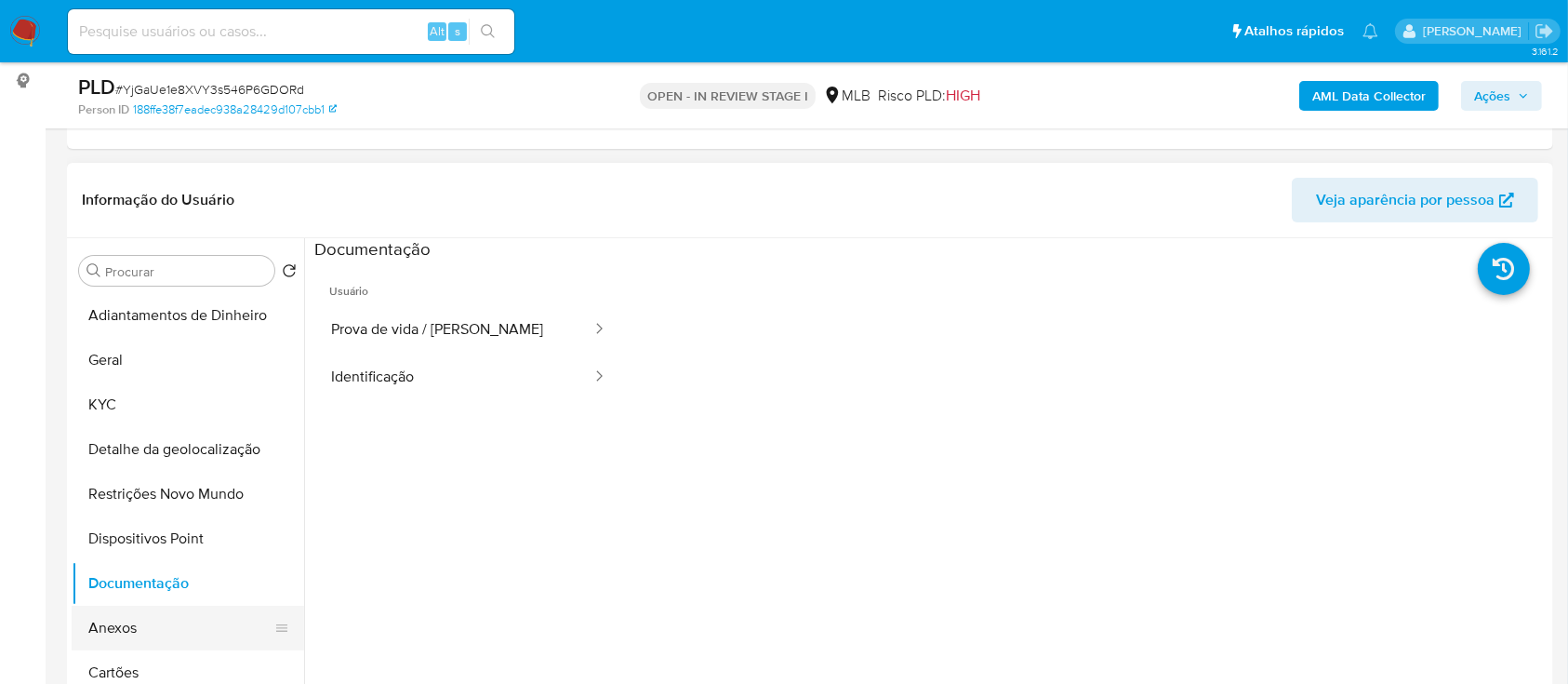
click at [125, 630] on button "Anexos" at bounding box center [181, 628] width 218 height 45
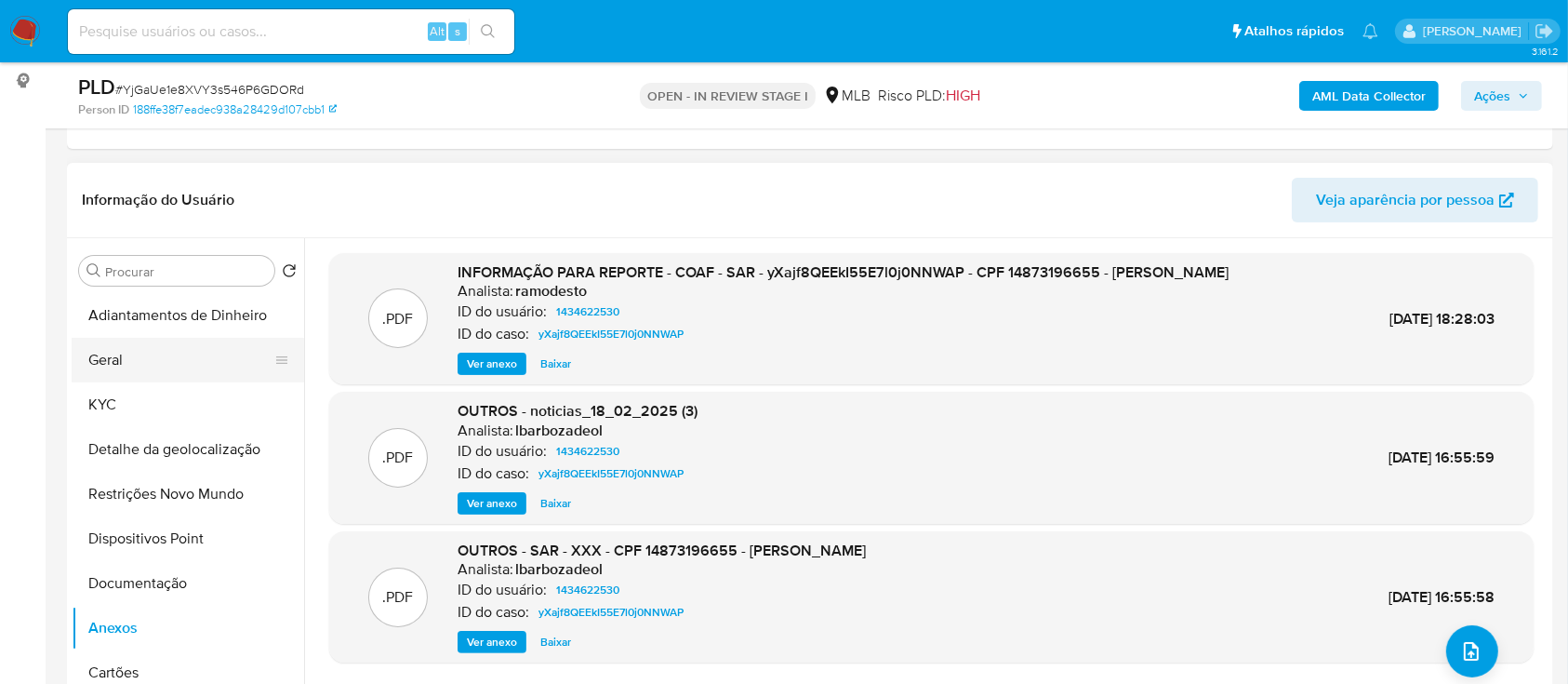
click at [105, 355] on button "Geral" at bounding box center [181, 360] width 218 height 45
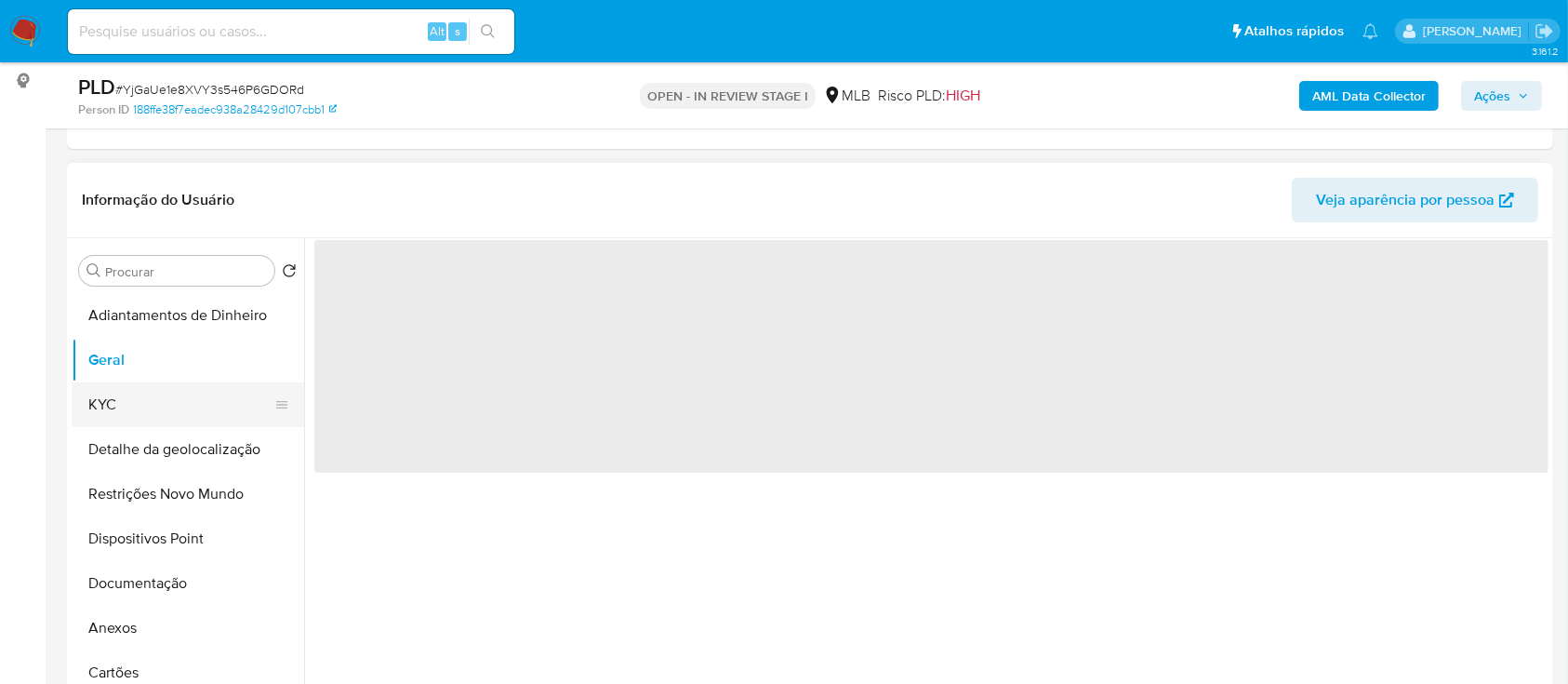
click at [125, 421] on button "KYC" at bounding box center [181, 405] width 218 height 45
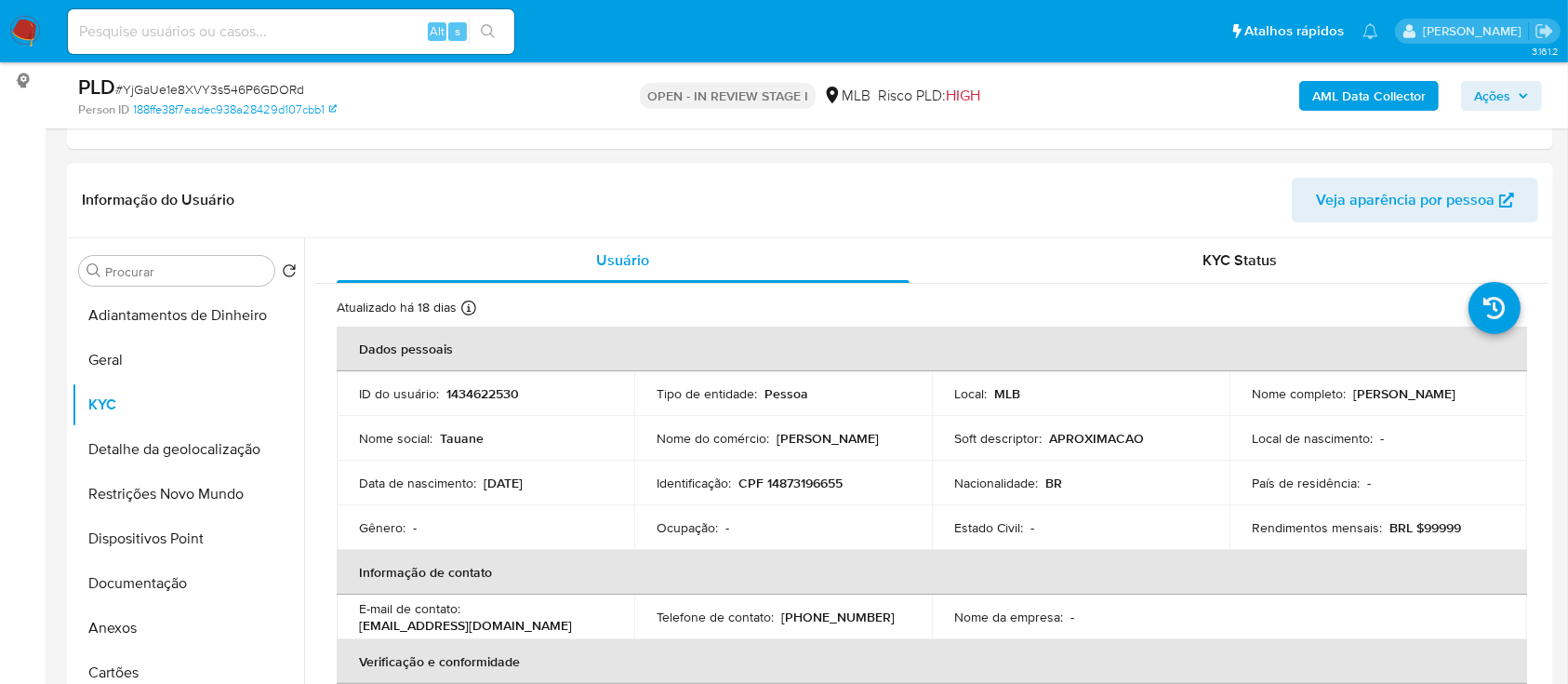
drag, startPoint x: 567, startPoint y: 492, endPoint x: 575, endPoint y: 501, distance: 12.0
click at [485, 488] on div "Data de nascimento : [DEMOGRAPHIC_DATA]" at bounding box center [486, 483] width 253 height 17
copy p "[DATE]"
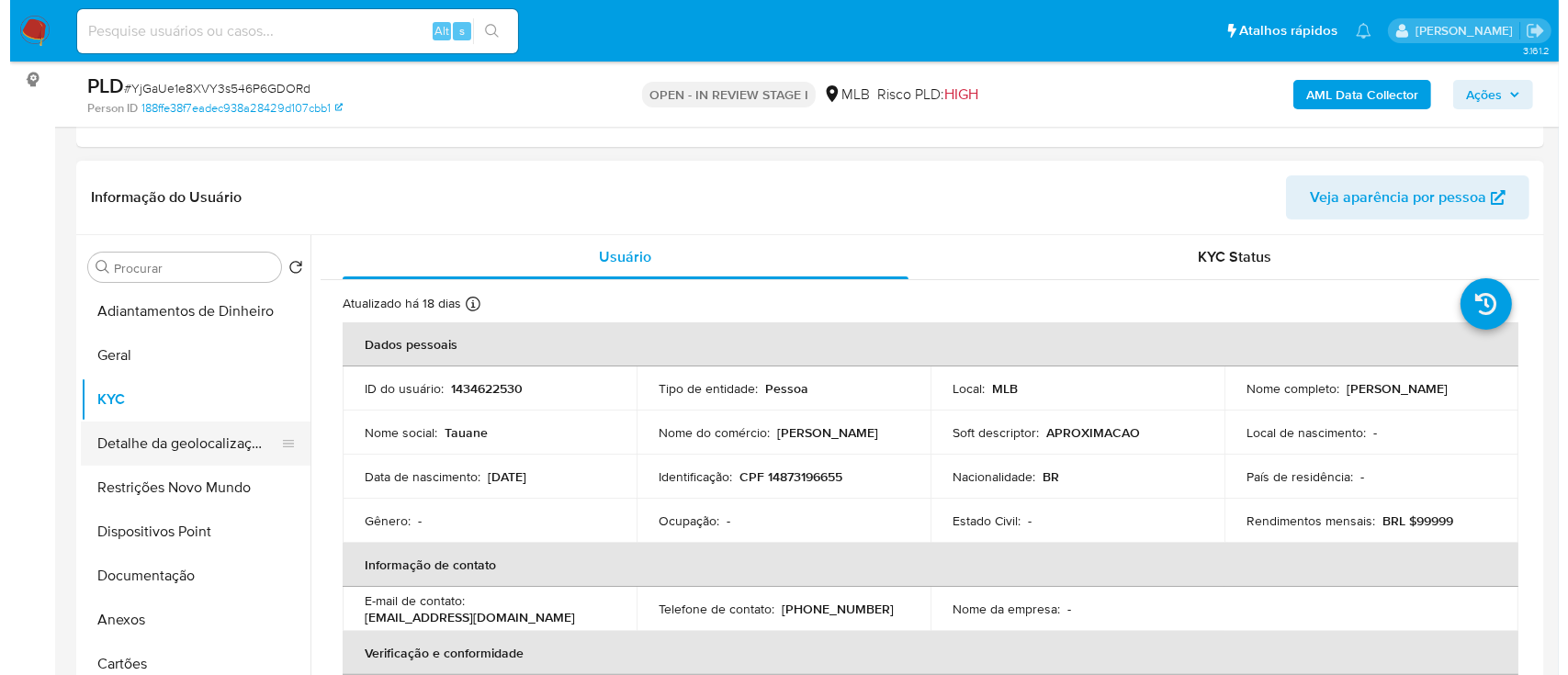
scroll to position [122, 0]
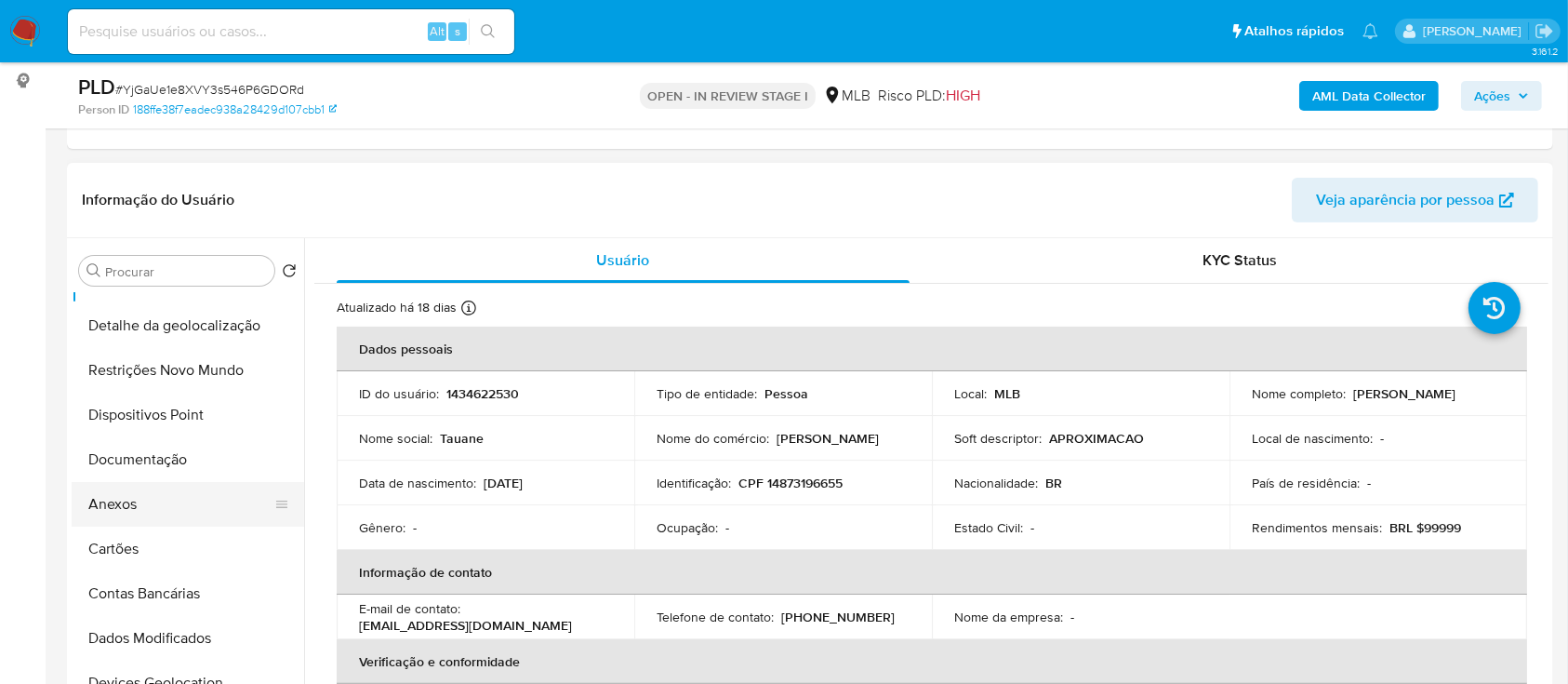
click at [134, 503] on button "Anexos" at bounding box center [181, 504] width 218 height 45
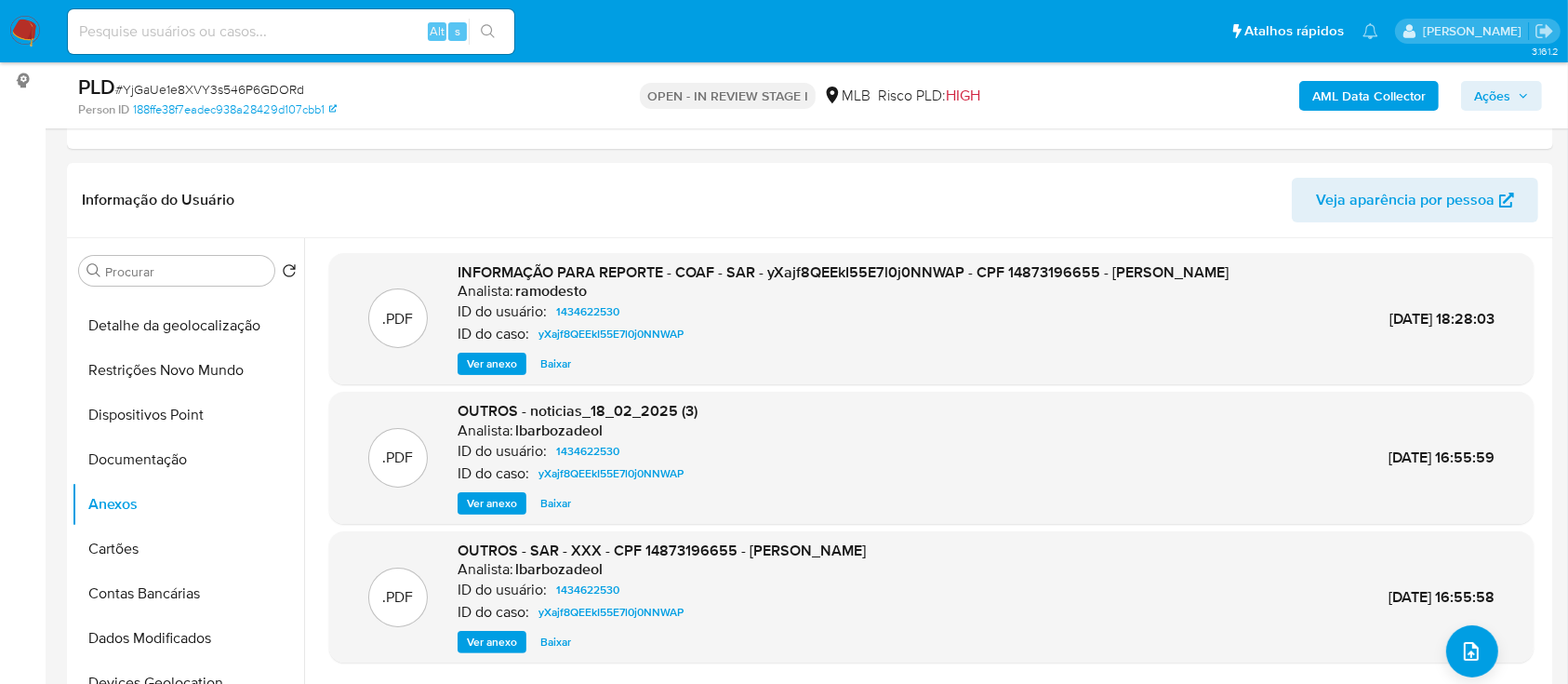
click at [1340, 87] on b "AML Data Collector" at bounding box center [1369, 95] width 113 height 30
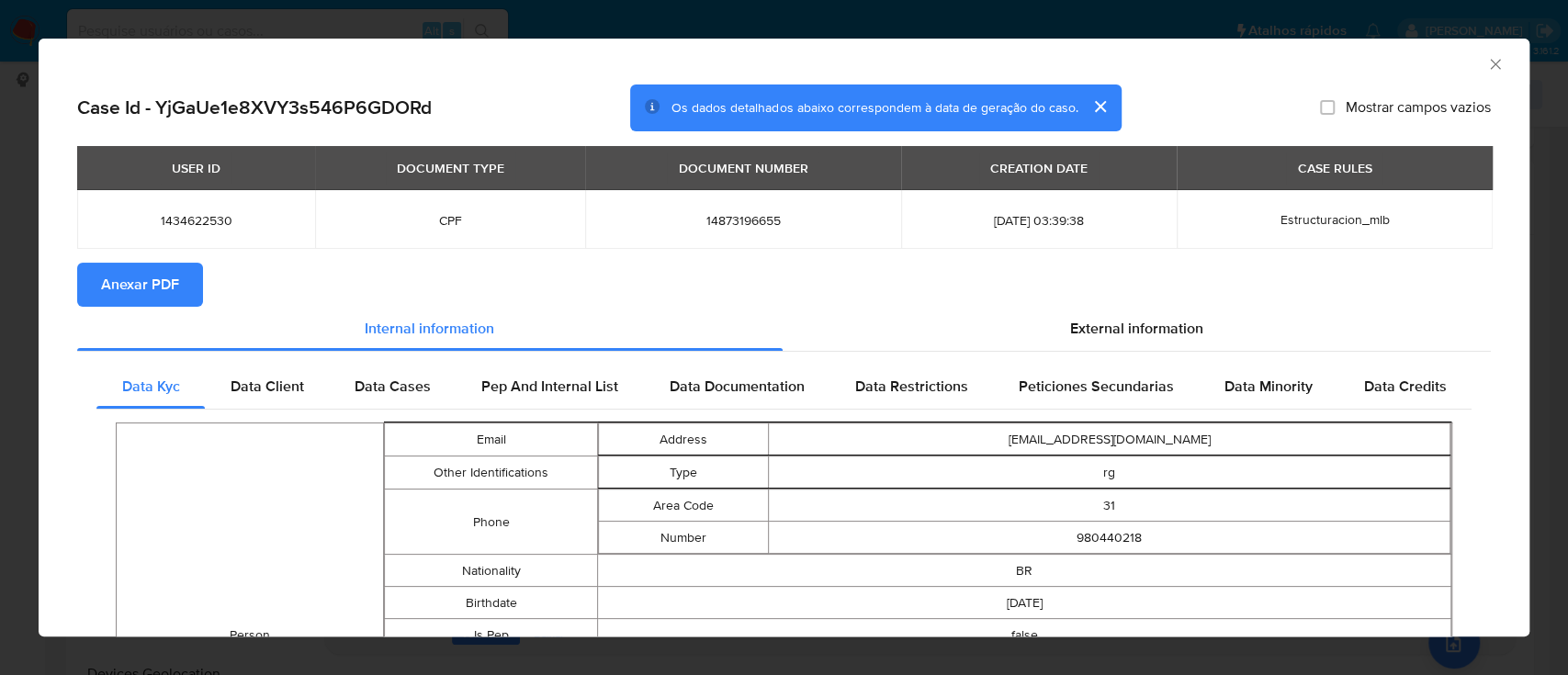
click at [162, 280] on span "Anexar PDF" at bounding box center [140, 284] width 78 height 41
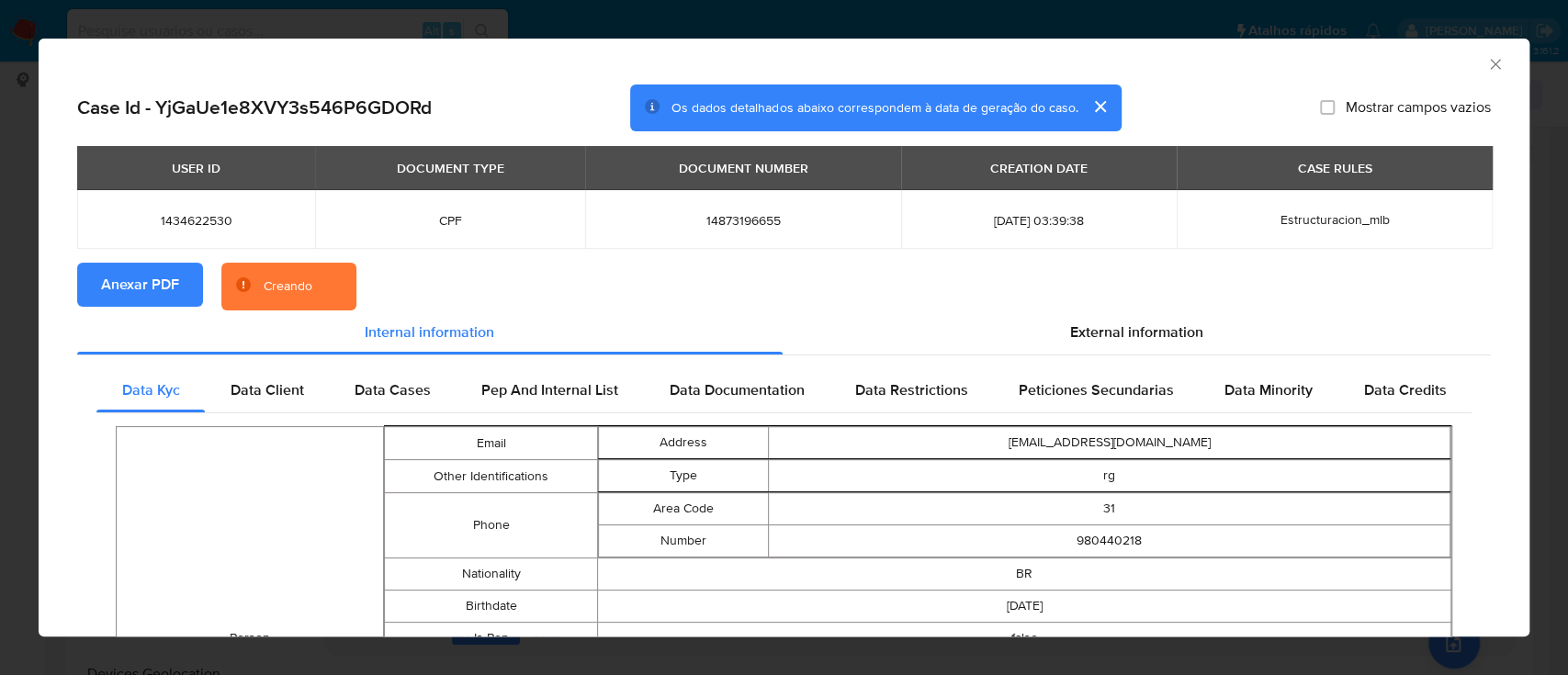
click at [1463, 64] on div "AML Data Collector" at bounding box center [769, 62] width 1435 height 20
click at [1486, 63] on icon "Fechar a janela" at bounding box center [1495, 65] width 18 height 18
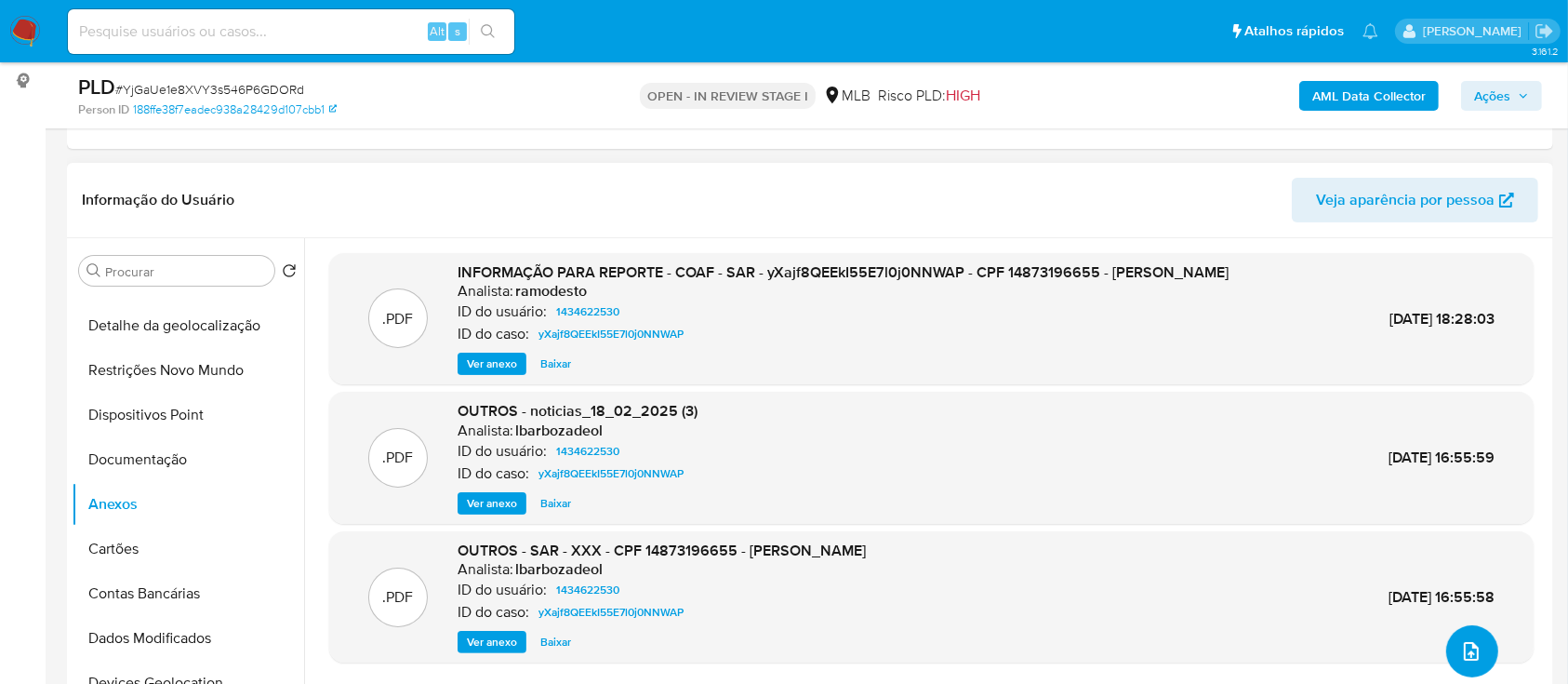
click at [1468, 651] on icon "upload-file" at bounding box center [1472, 651] width 22 height 22
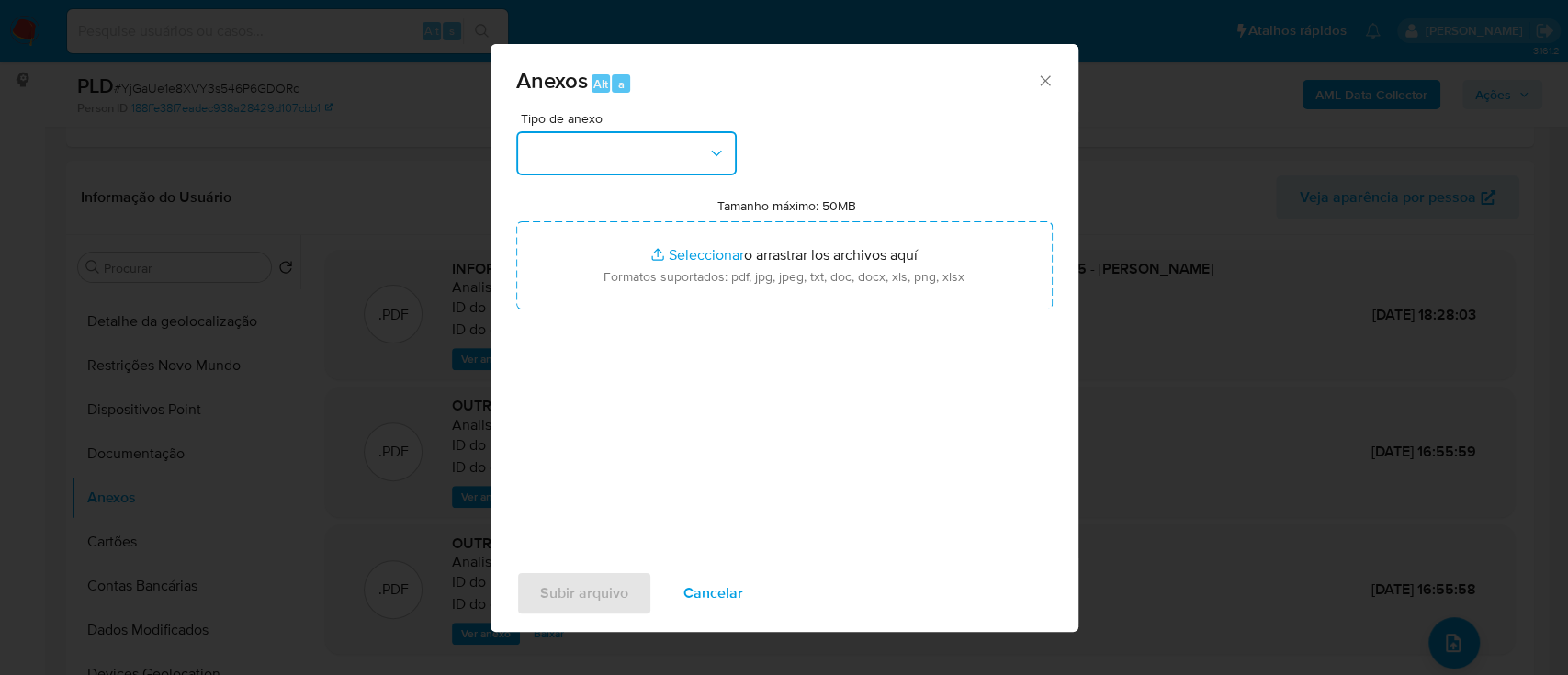
click at [568, 146] on button "button" at bounding box center [626, 153] width 221 height 44
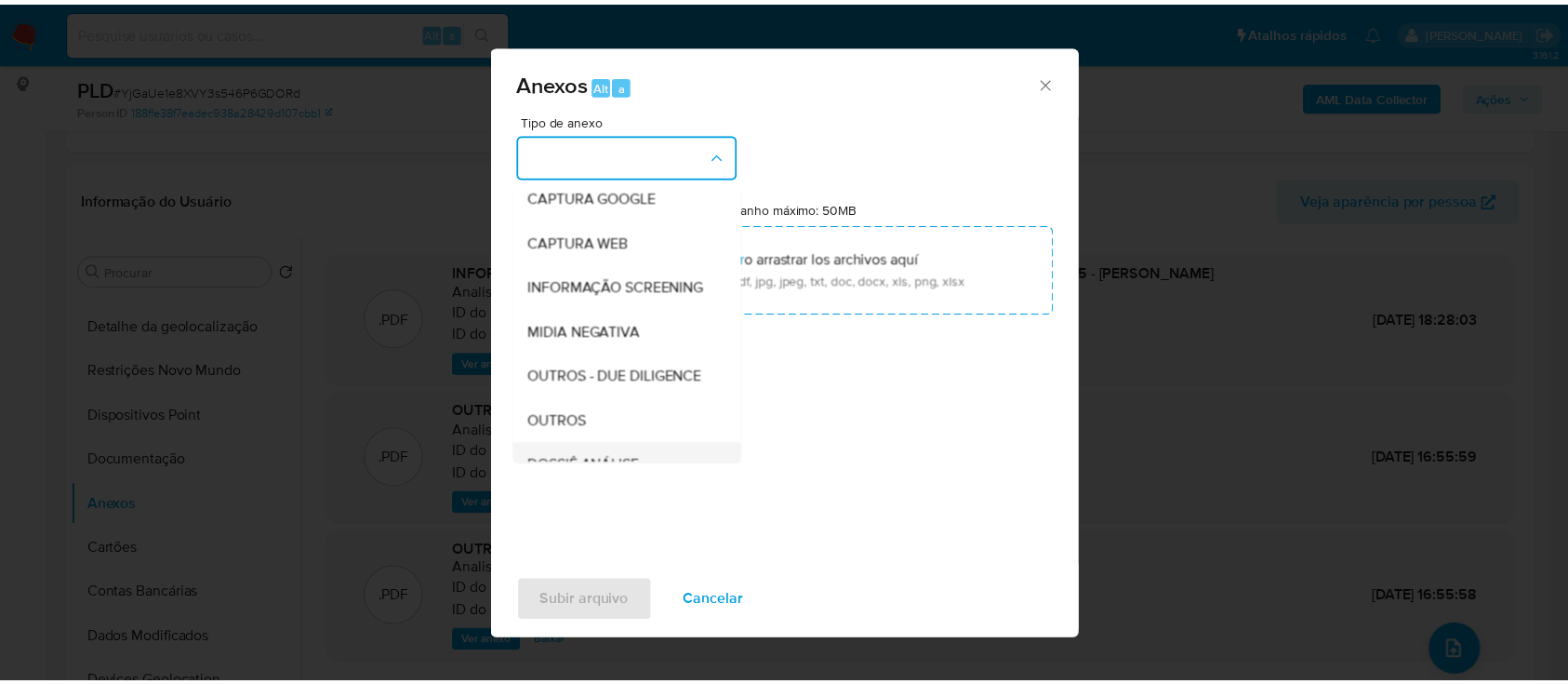
scroll to position [247, 0]
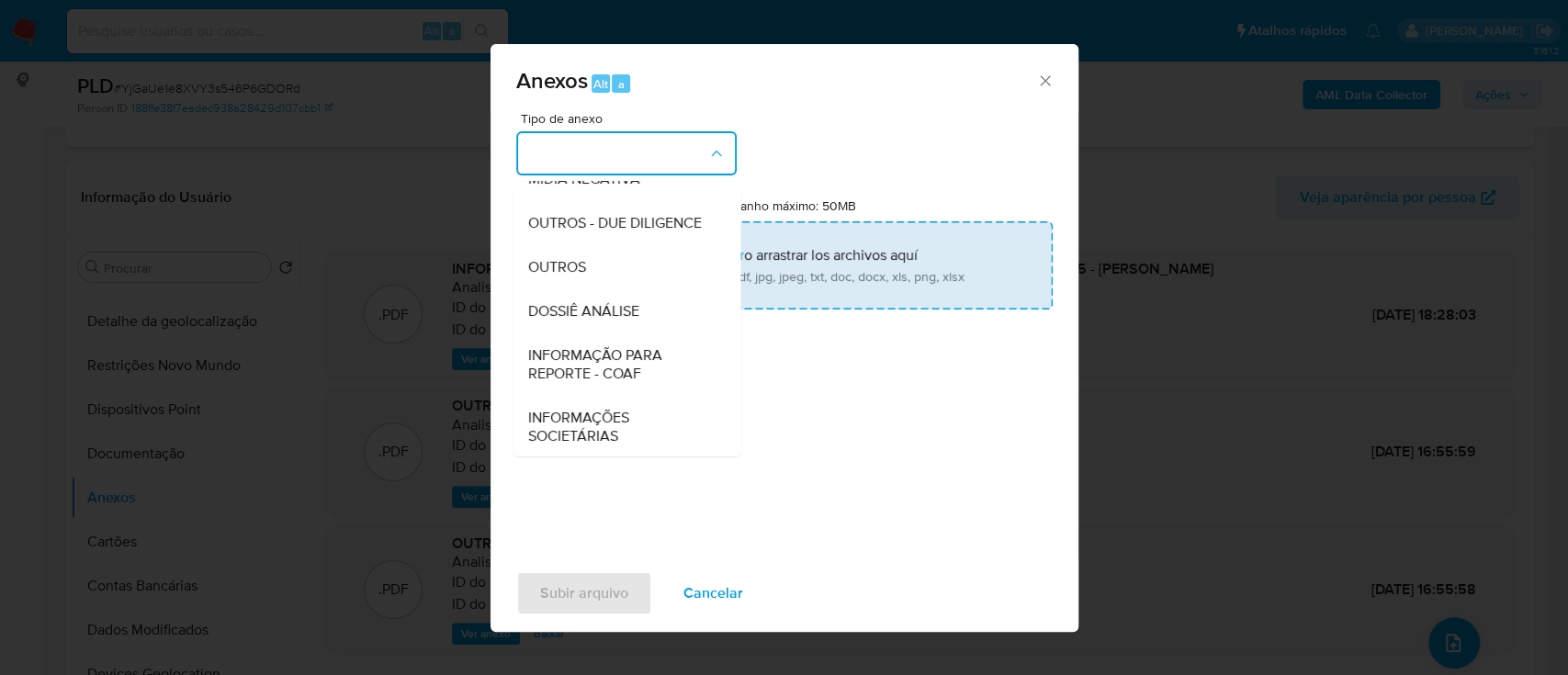
drag, startPoint x: 578, startPoint y: 307, endPoint x: 613, endPoint y: 293, distance: 37.7
click at [579, 276] on span "OUTROS" at bounding box center [556, 267] width 58 height 18
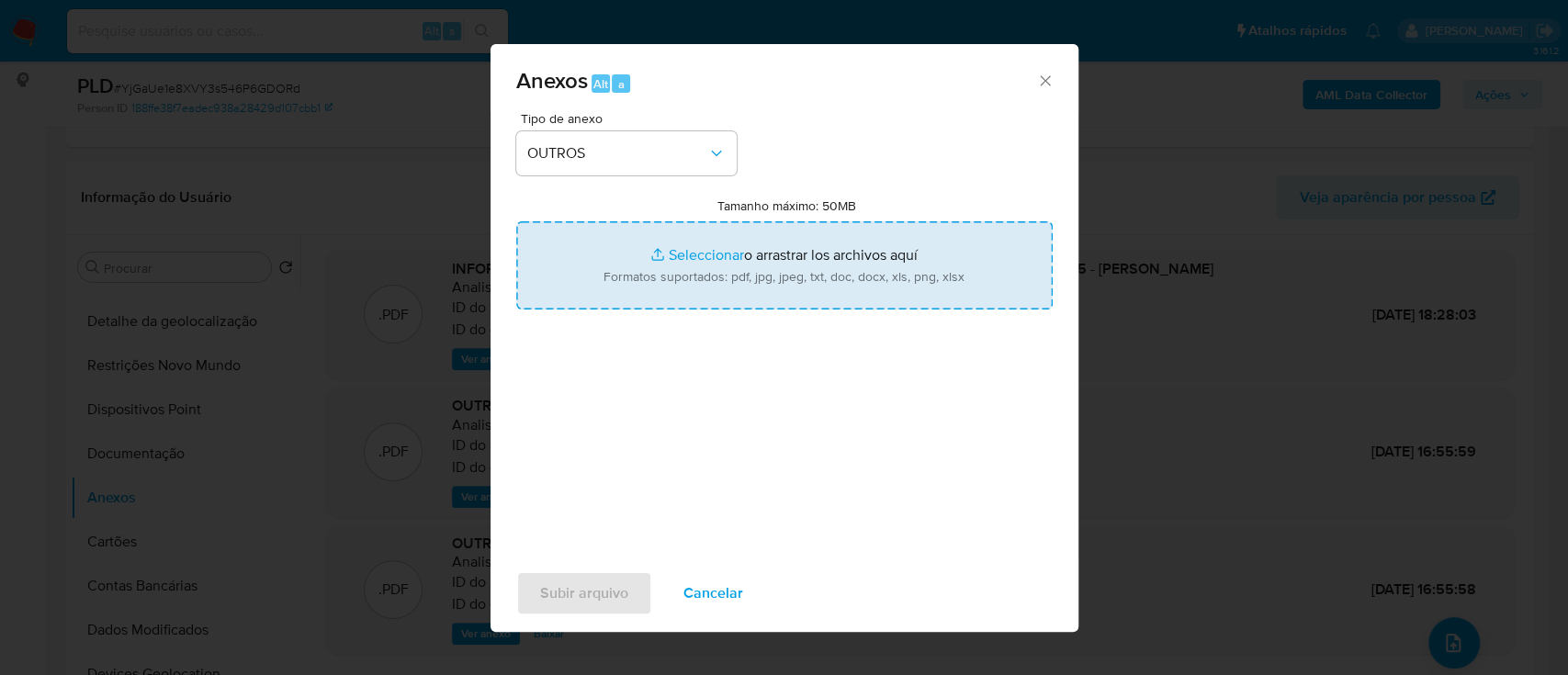
click at [676, 254] on input "Tamanho máximo: 50MB Seleccionar archivos" at bounding box center [784, 265] width 537 height 88
type input "C:\fakepath\2º SAR - xxx - CPF 14873196655 - TAUANE FAUSTINA DE SOUZA NUNES DO …"
click at [700, 253] on input "Tamanho máximo: 50MB Seleccionar archivos" at bounding box center [784, 265] width 537 height 88
type input "C:\fakepath\Mulan 1434622530_2025_10_03_16_19_52.xlsx"
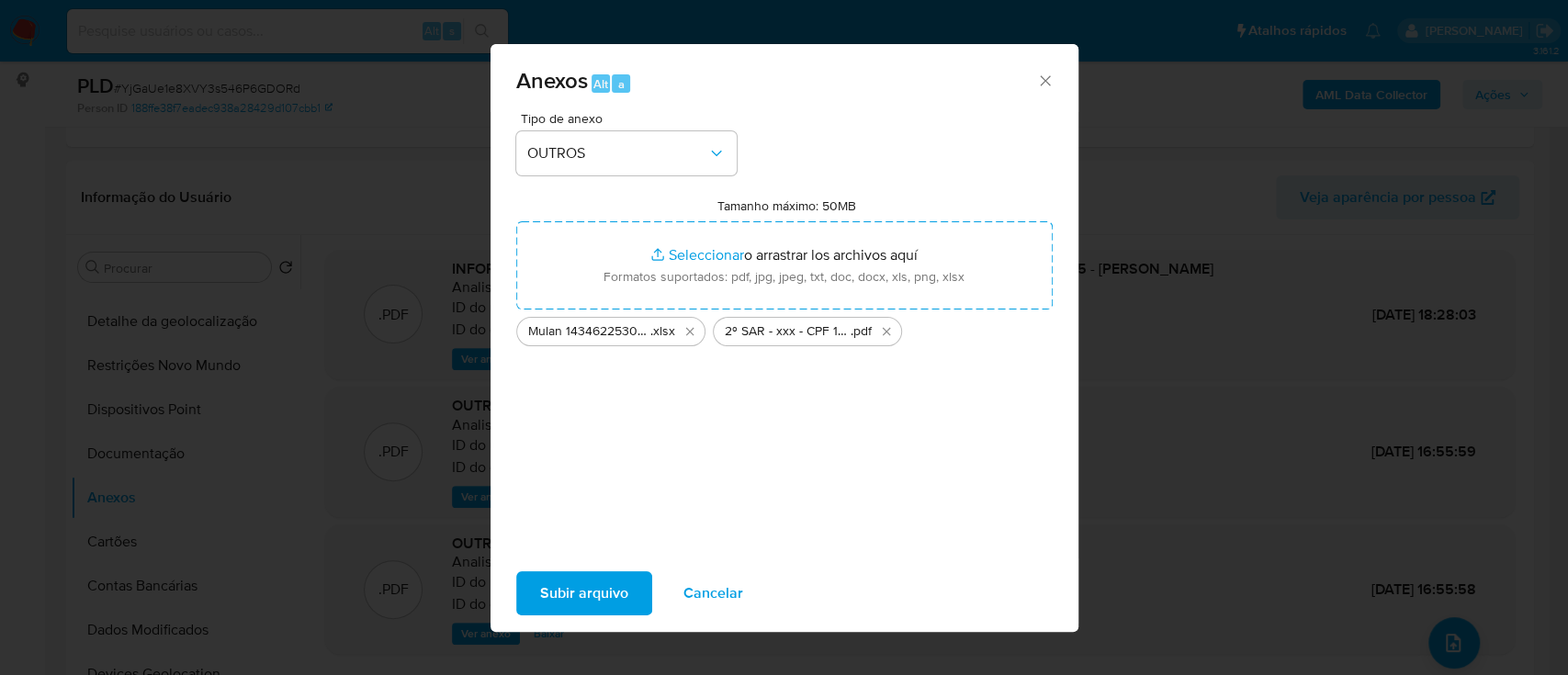
click at [552, 591] on span "Subir arquivo" at bounding box center [584, 593] width 88 height 41
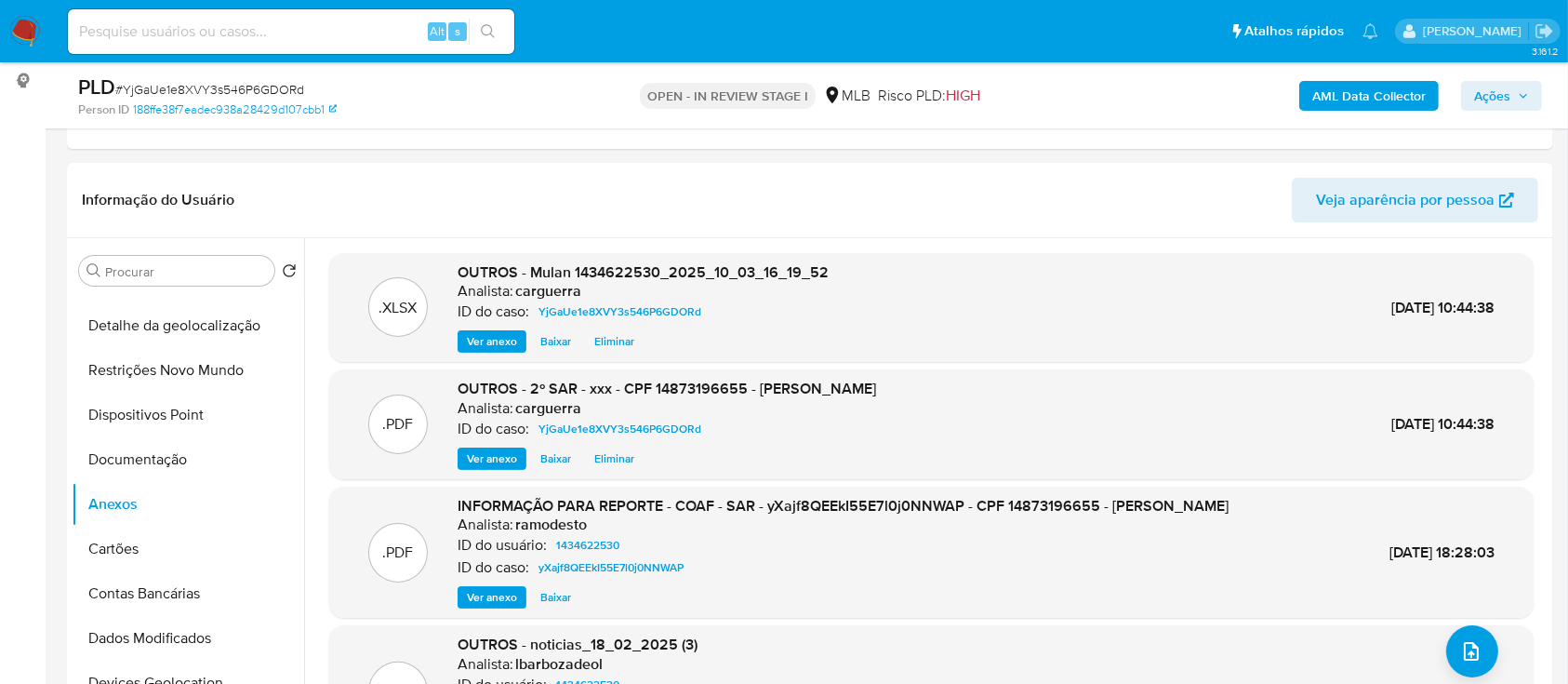
click at [1498, 81] on span "Ações" at bounding box center [1492, 95] width 36 height 30
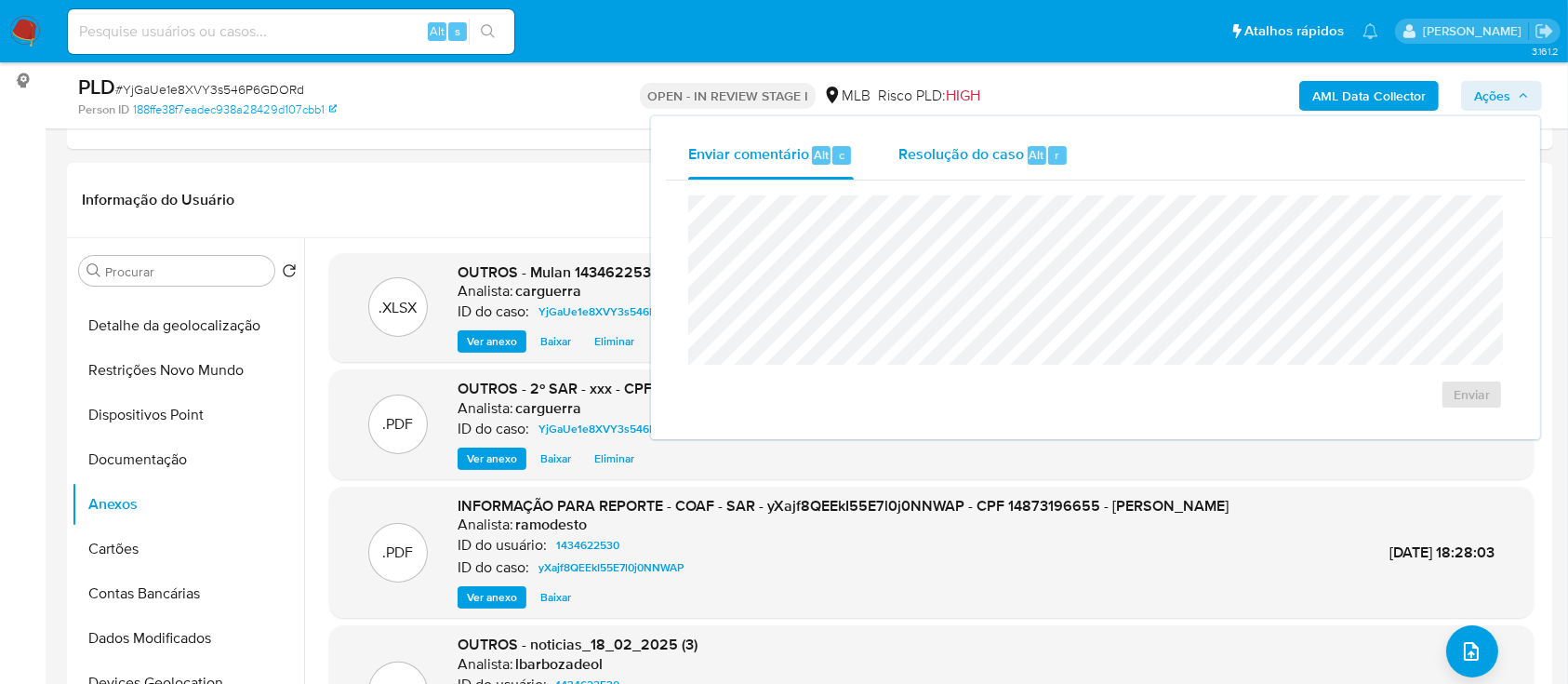
click at [976, 134] on div "Resolução do caso Alt r" at bounding box center [983, 155] width 170 height 49
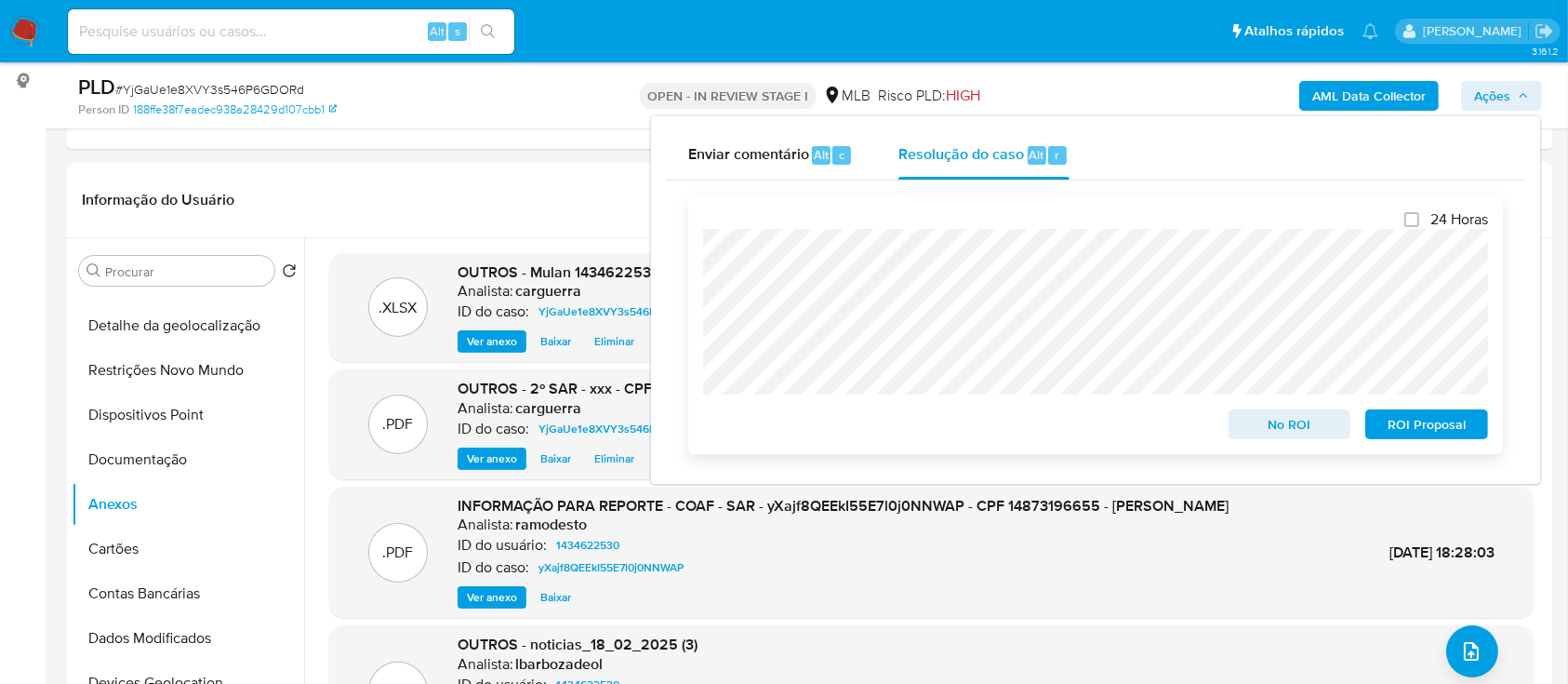
click at [1403, 430] on span "ROI Proposal" at bounding box center [1426, 424] width 96 height 26
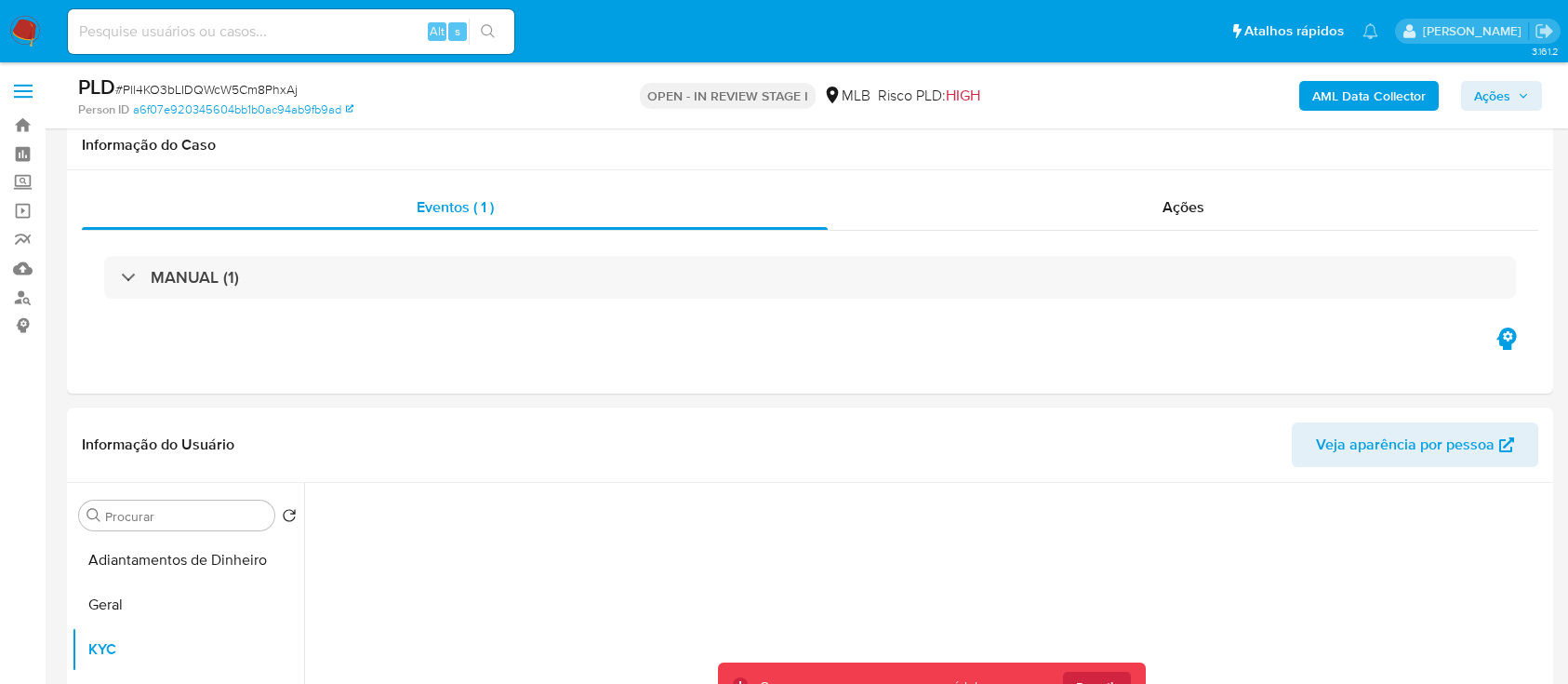
select select "10"
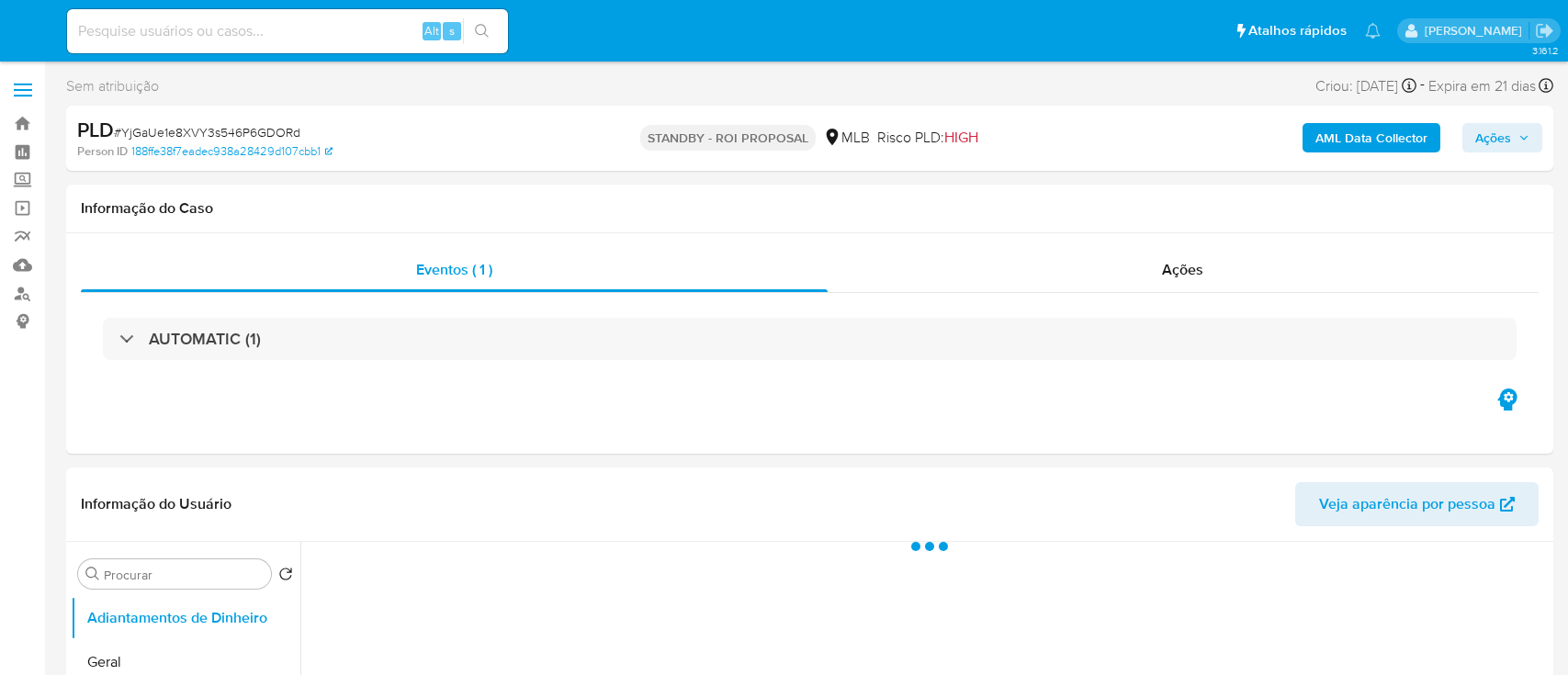
select select "10"
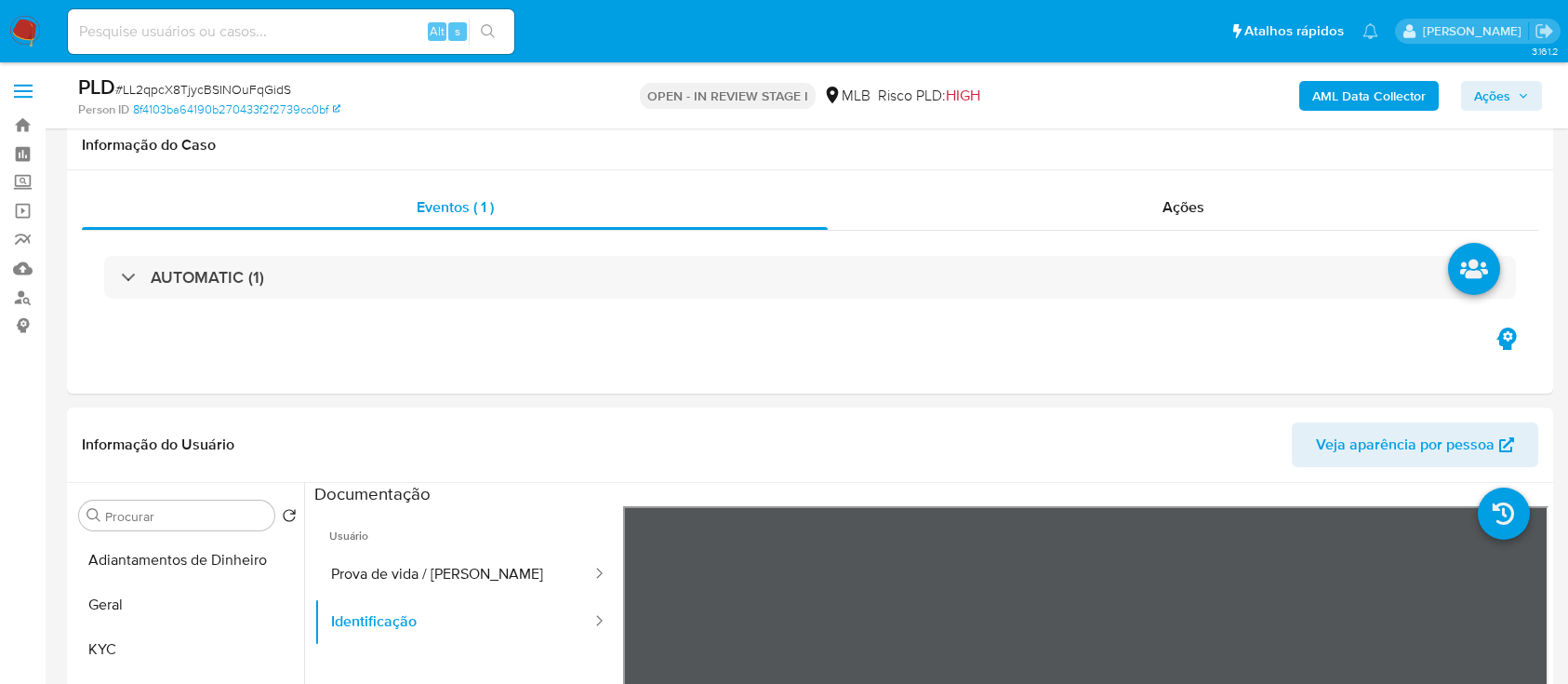
select select "10"
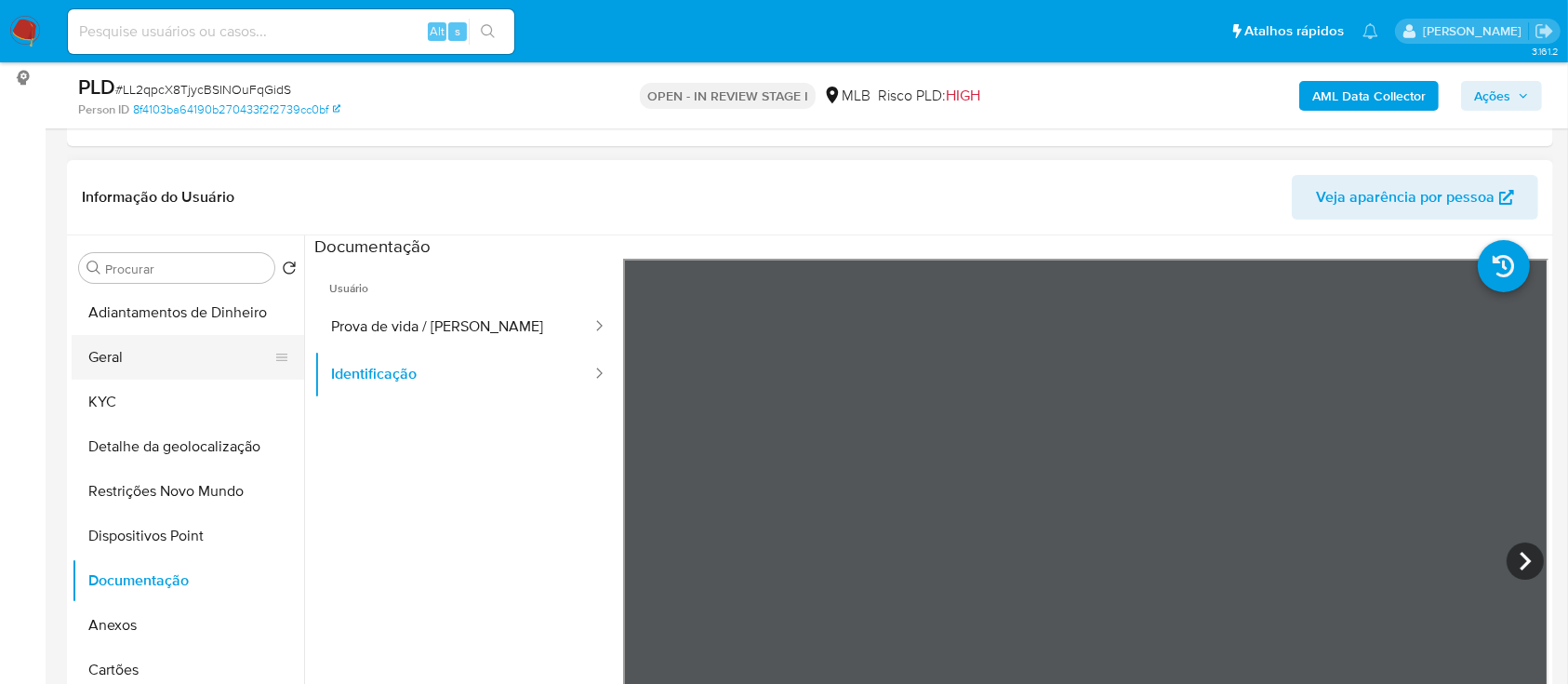
click at [139, 362] on button "Geral" at bounding box center [181, 357] width 218 height 45
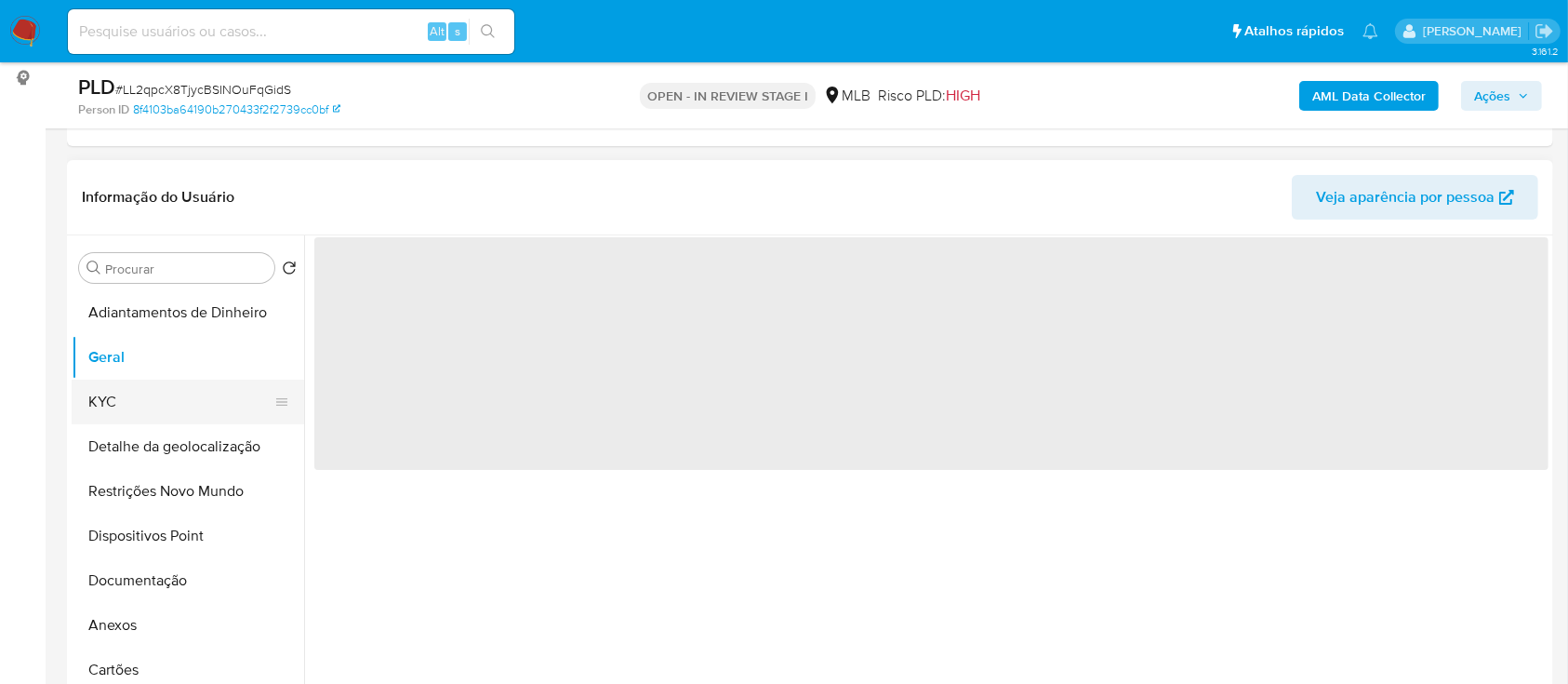
click at [115, 402] on button "KYC" at bounding box center [181, 402] width 218 height 45
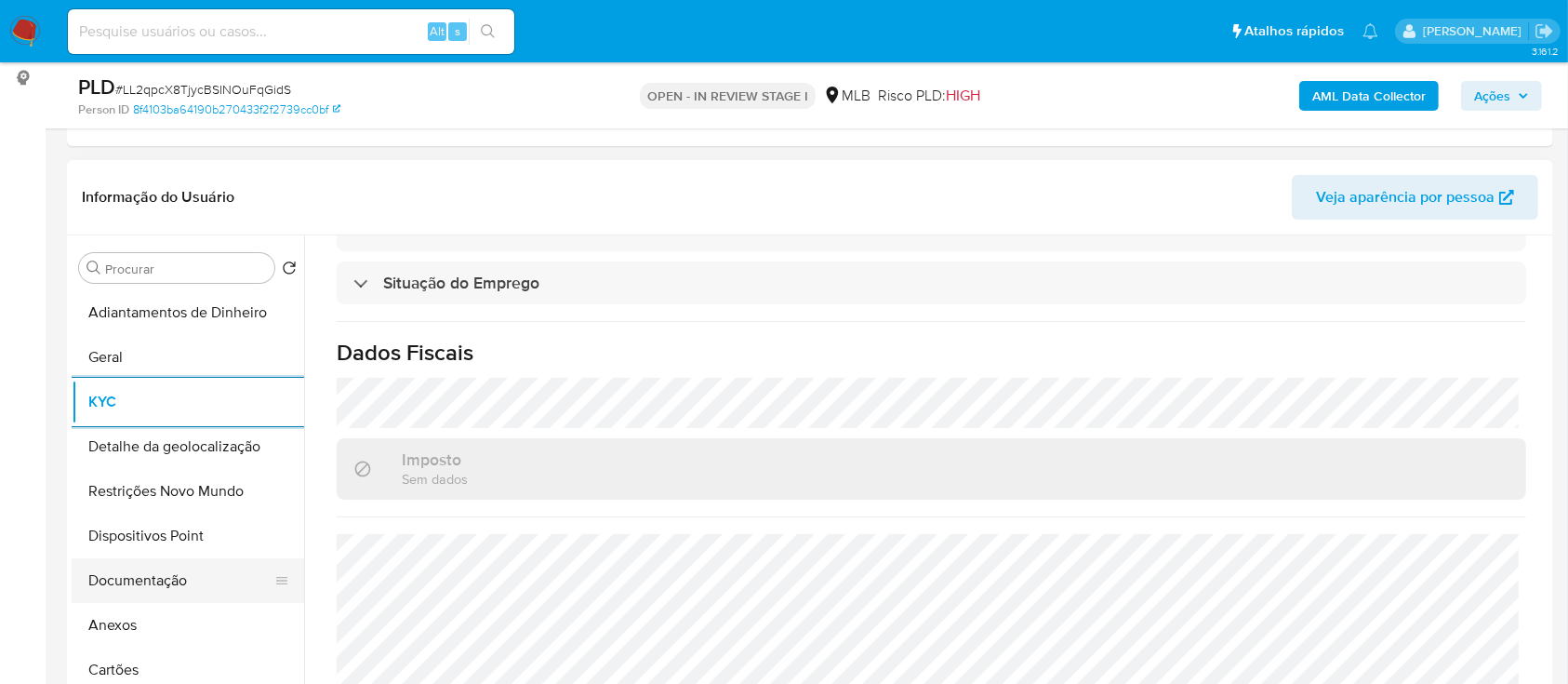
scroll to position [124, 0]
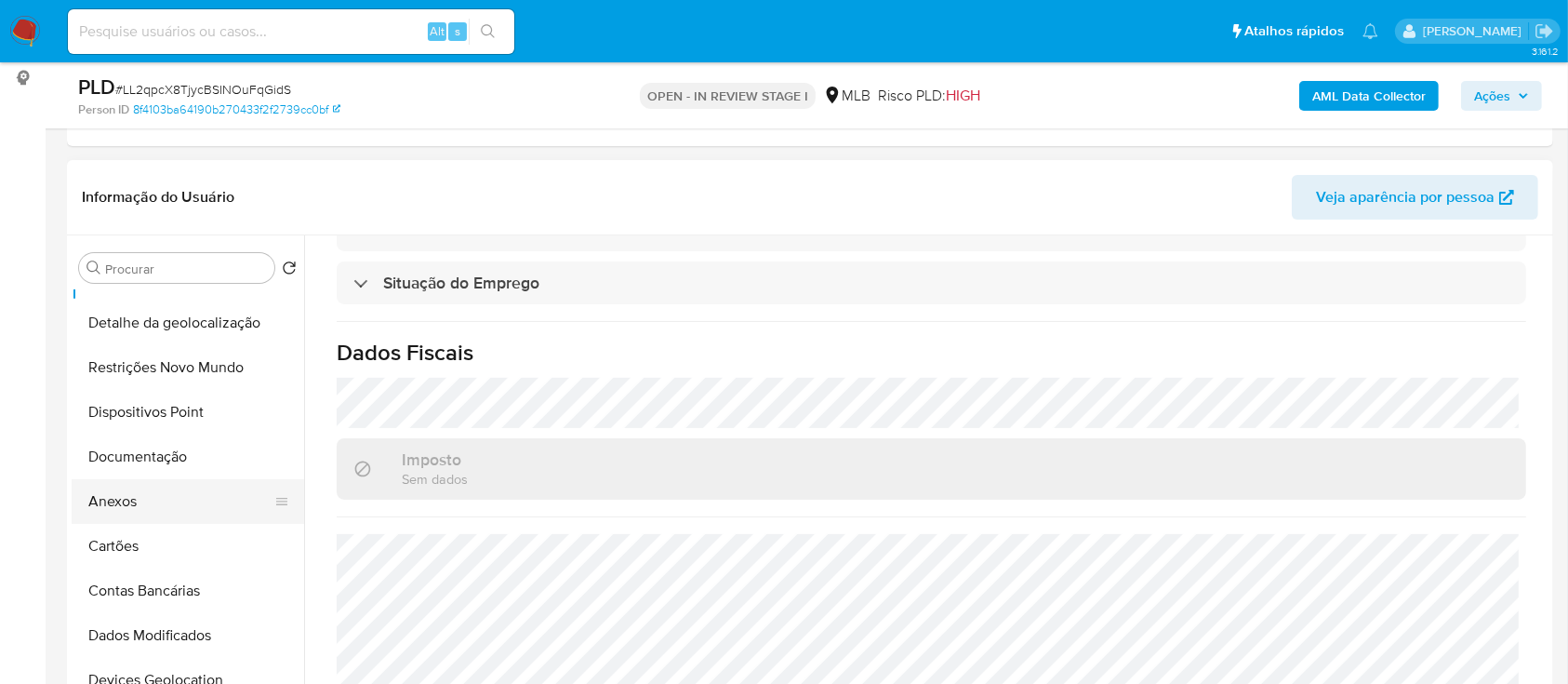
click at [166, 495] on button "Anexos" at bounding box center [181, 502] width 218 height 45
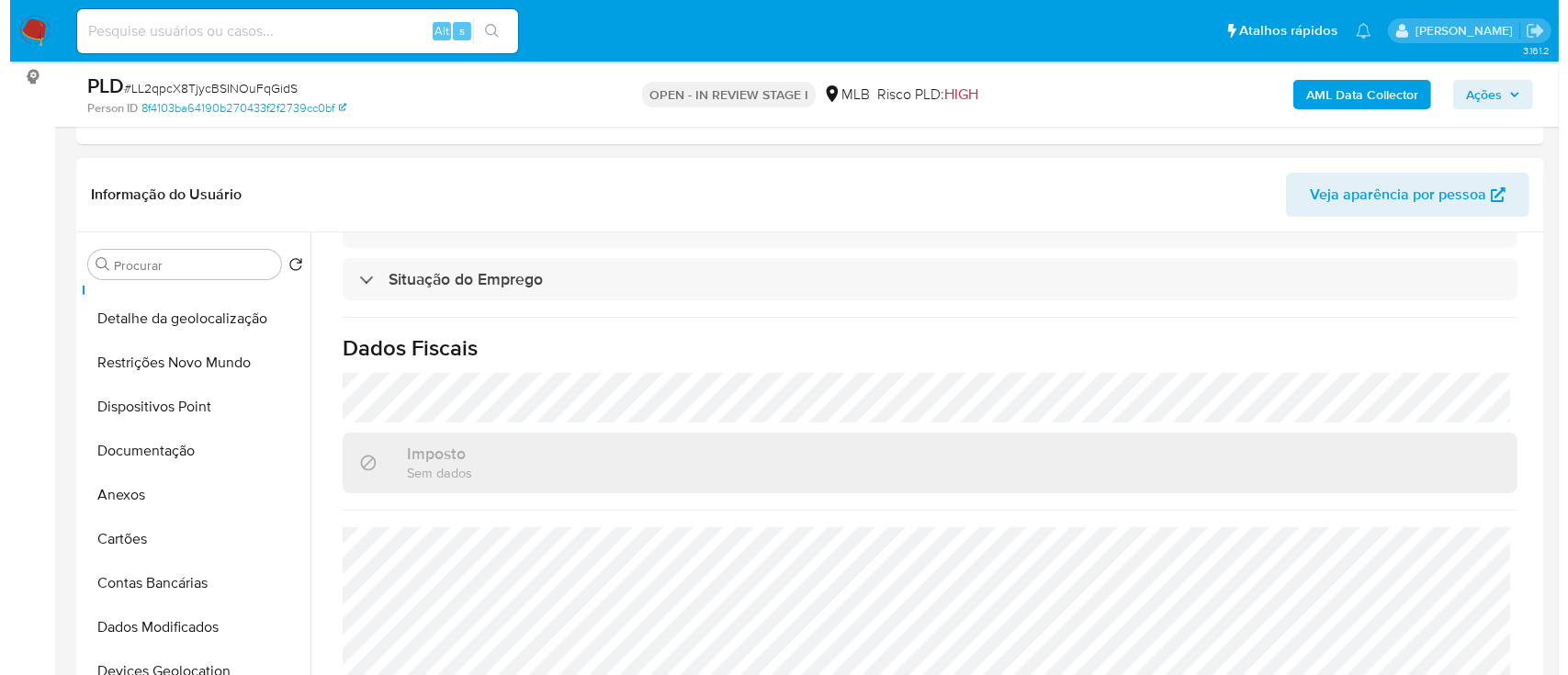
scroll to position [0, 0]
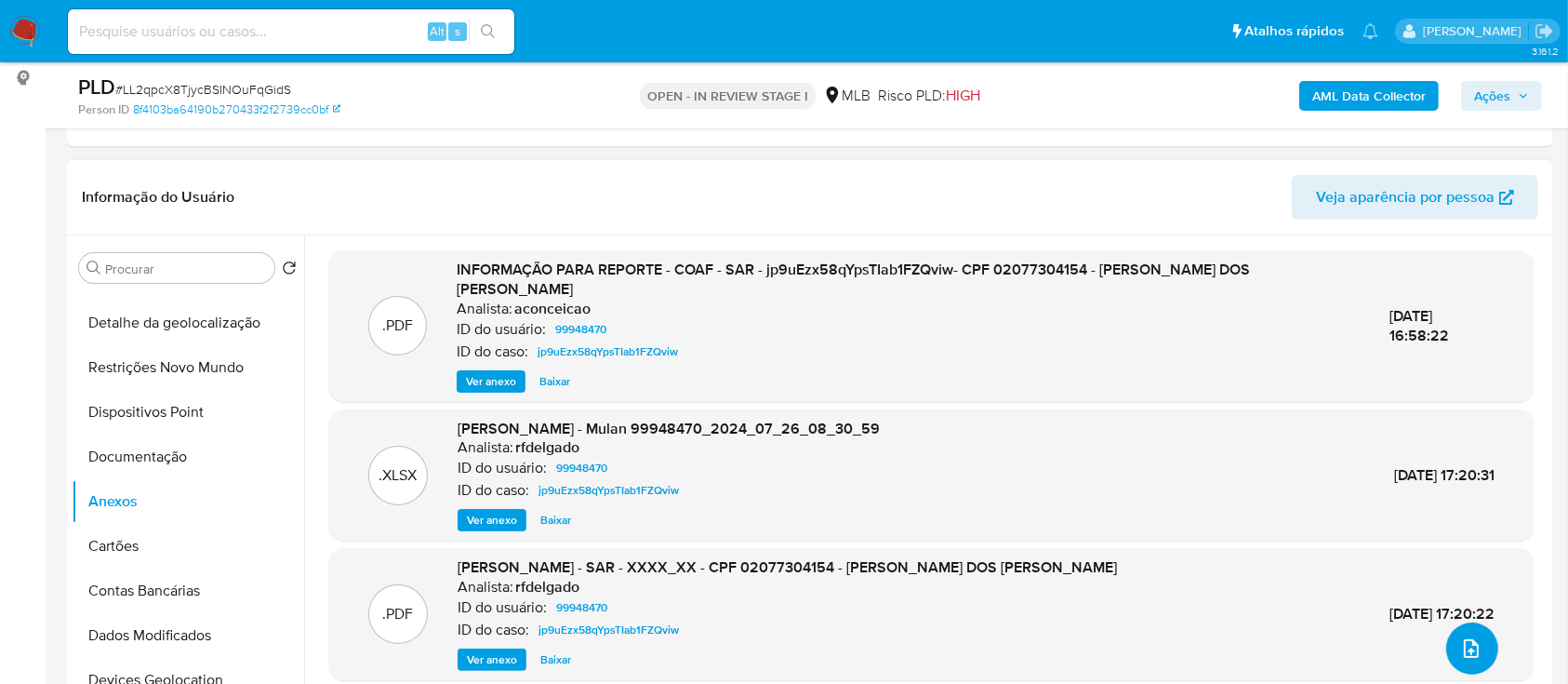
click at [1465, 641] on icon "upload-file" at bounding box center [1472, 648] width 22 height 22
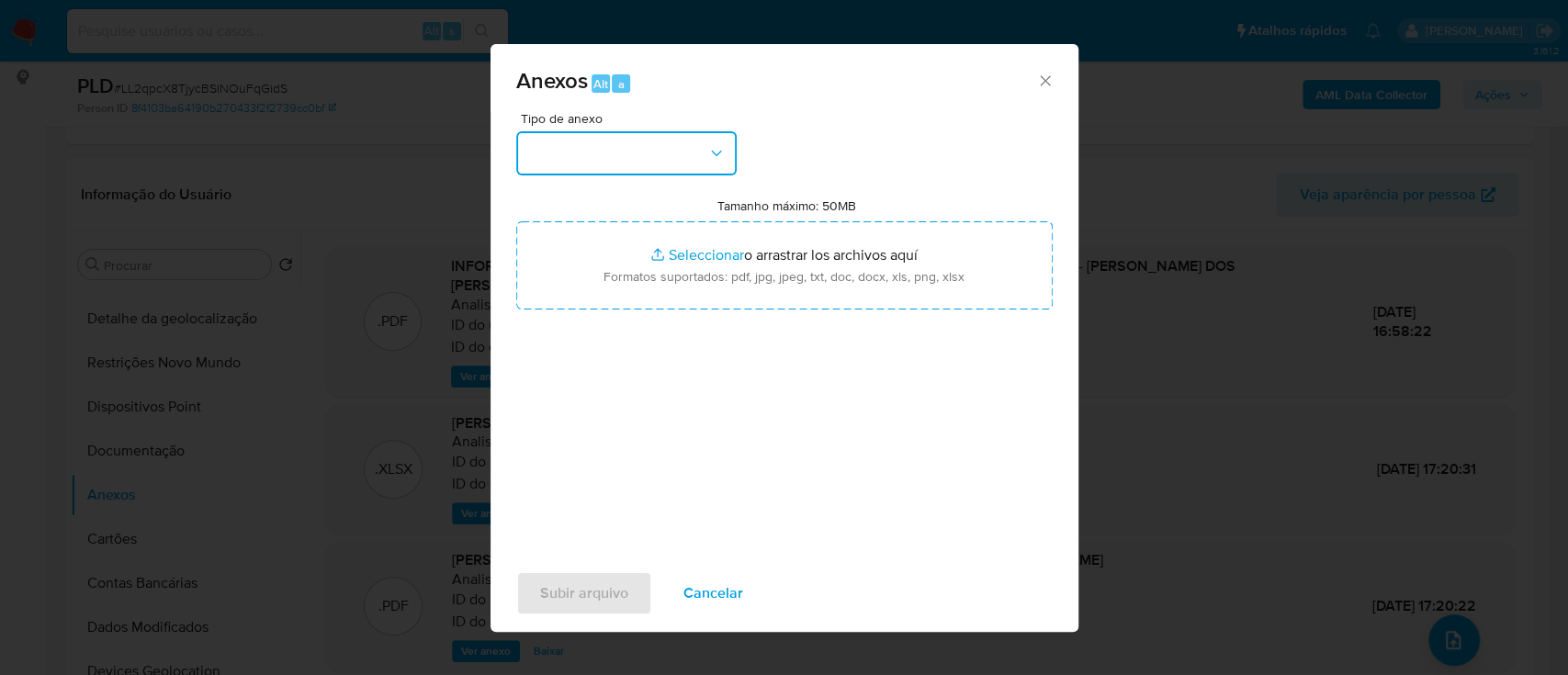
click at [637, 149] on button "button" at bounding box center [626, 153] width 221 height 44
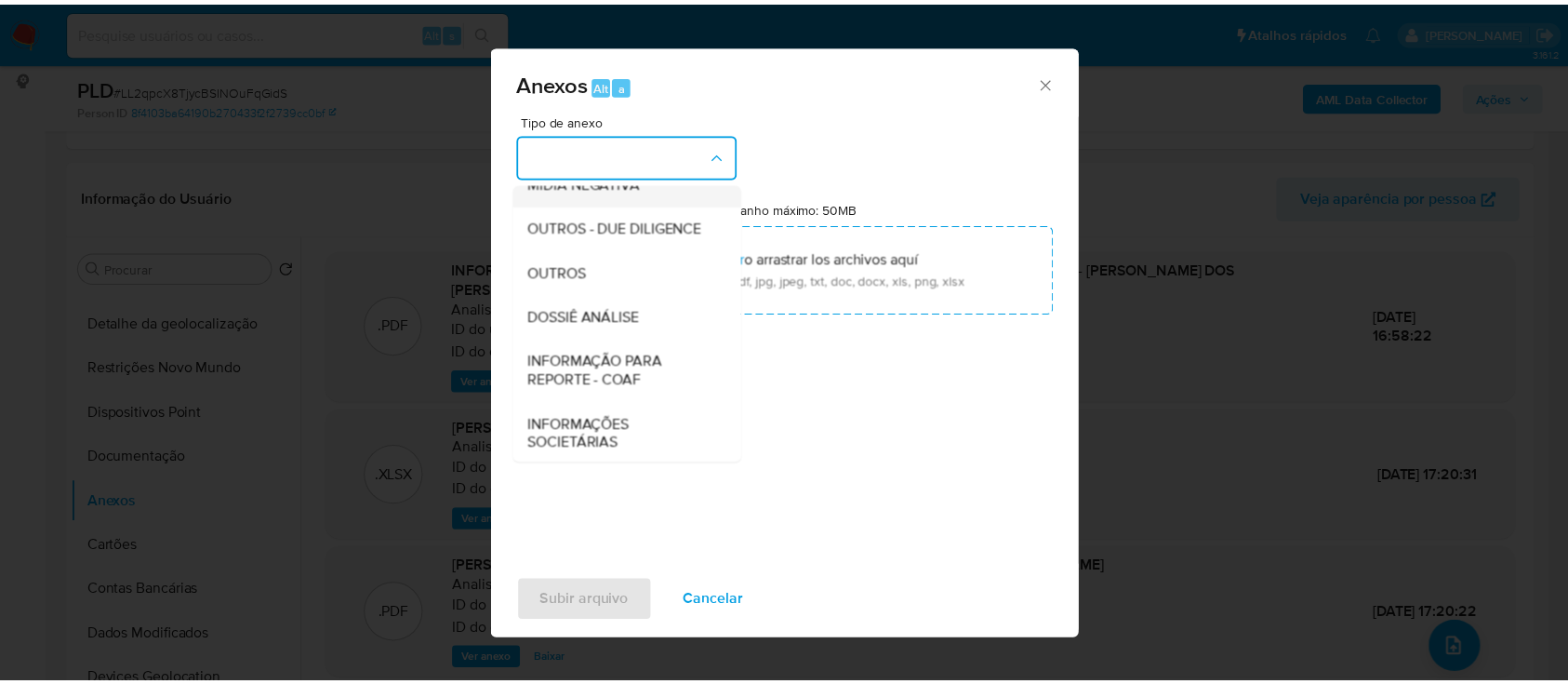
scroll to position [247, 0]
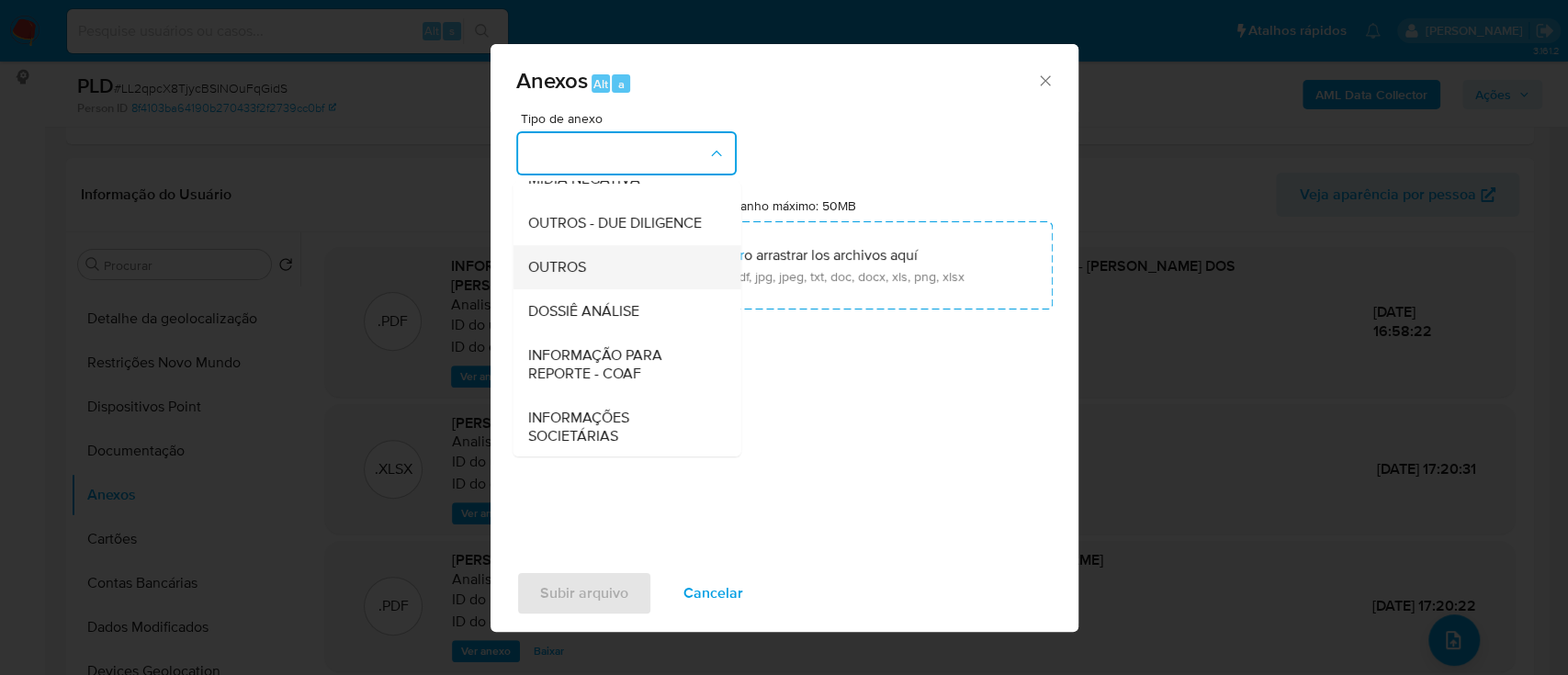
click at [590, 289] on div "OUTROS" at bounding box center [621, 267] width 188 height 44
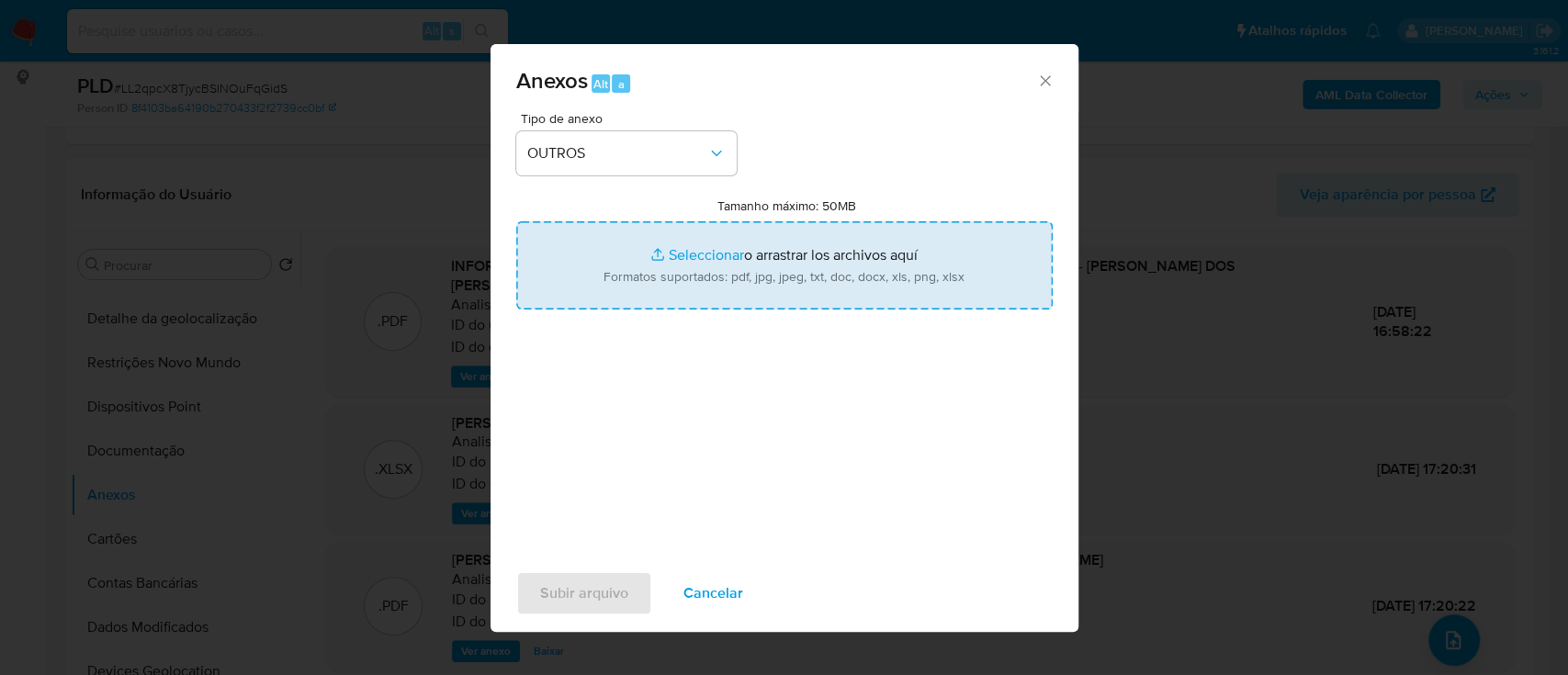
click at [693, 247] on input "Tamanho máximo: 50MB Seleccionar archivos" at bounding box center [784, 265] width 537 height 88
type input "C:\fakepath\2º SAR - xxx - CPF 02077304154 - SUELEN FERNANDES DOS SANTOS.pdf"
click at [683, 249] on input "Tamanho máximo: 50MB Seleccionar archivos" at bounding box center [784, 265] width 537 height 88
click at [727, 259] on input "Tamanho máximo: 50MB Seleccionar archivos" at bounding box center [784, 265] width 537 height 88
type input "C:\fakepath\Mulan 99948470_2025_10_03_16_20_46.xlsx"
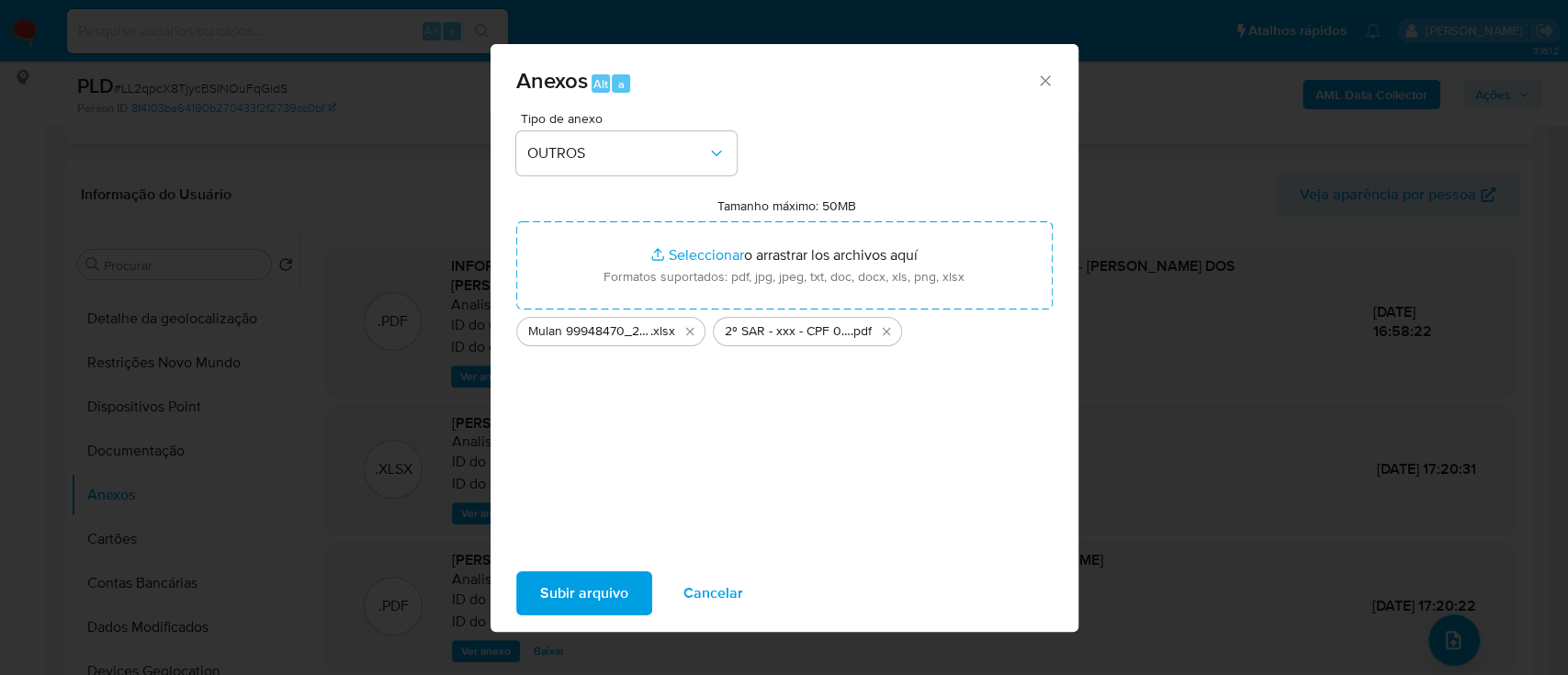
click at [564, 590] on span "Subir arquivo" at bounding box center [584, 593] width 88 height 41
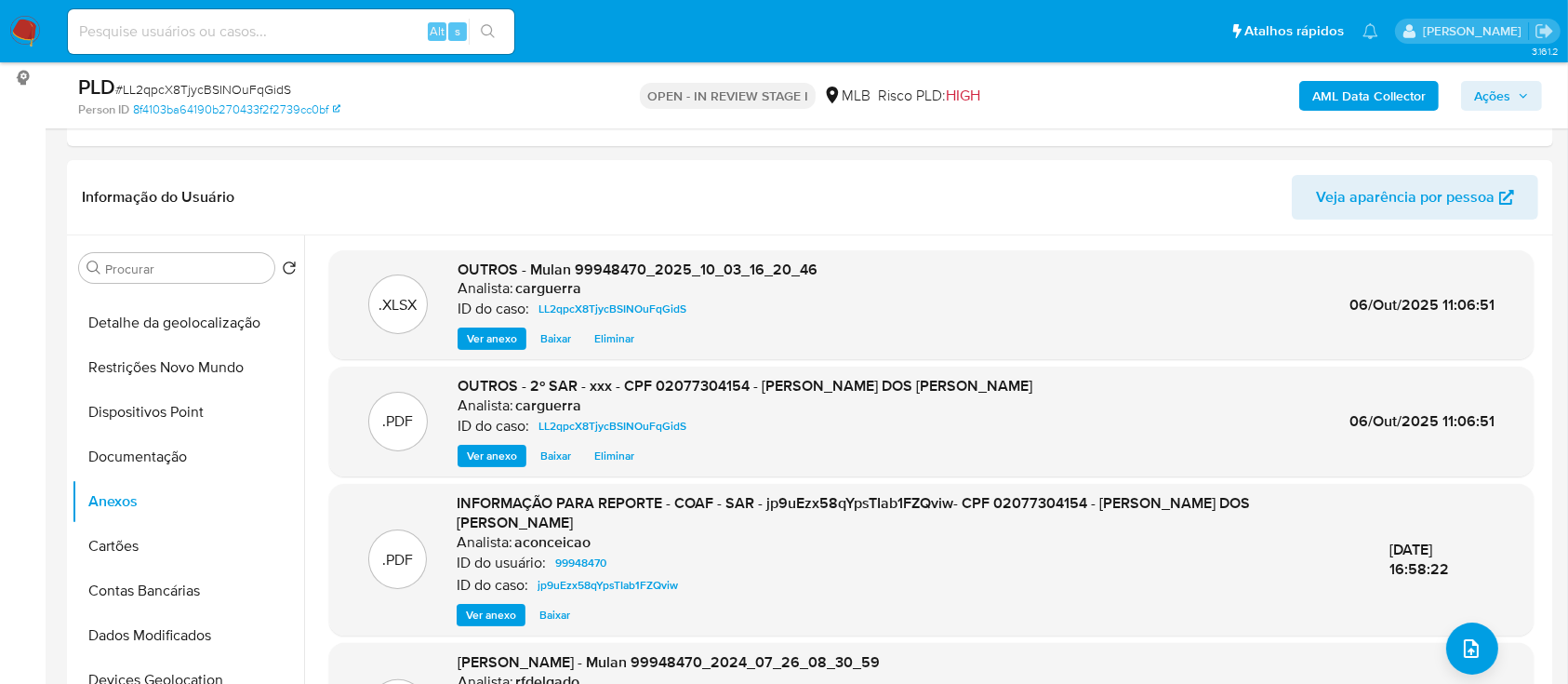
click at [1399, 100] on b "AML Data Collector" at bounding box center [1369, 95] width 113 height 30
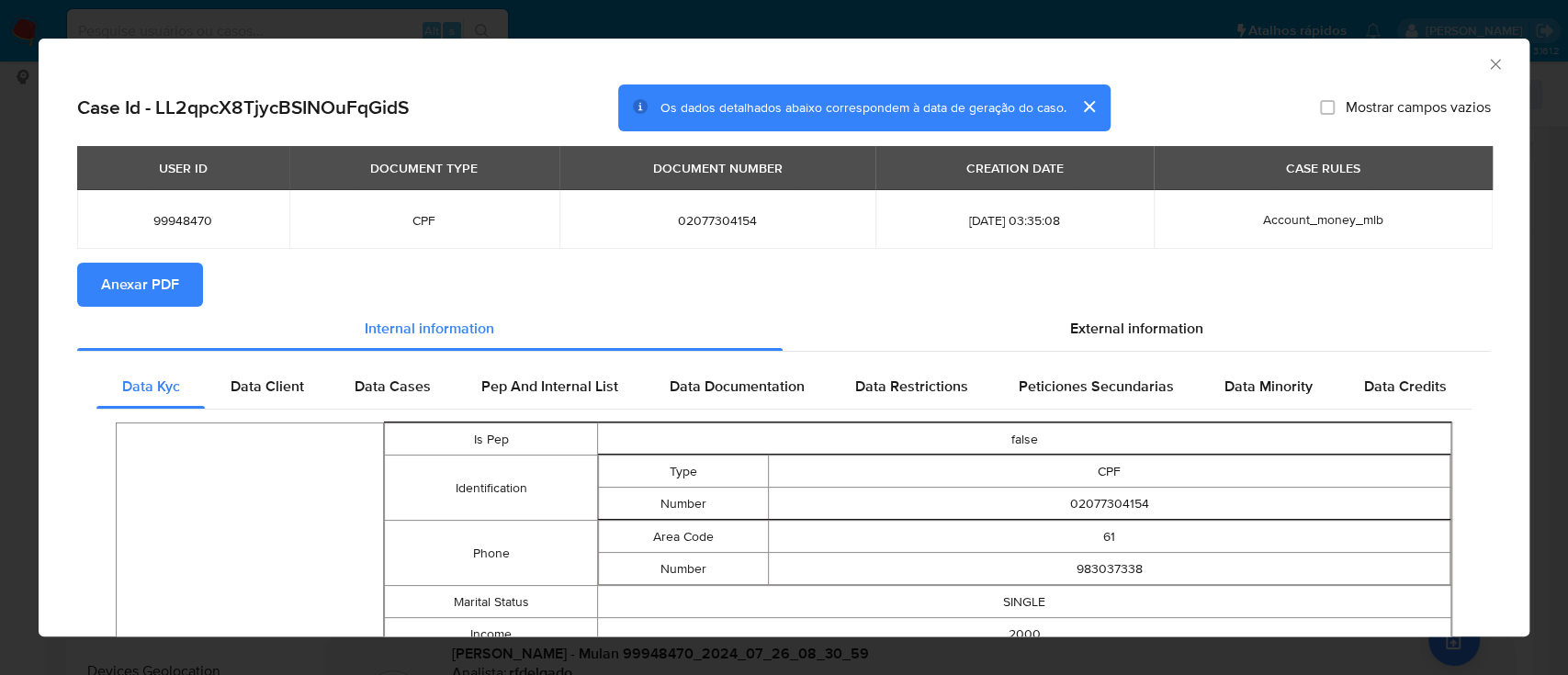
click at [164, 294] on span "Anexar PDF" at bounding box center [140, 284] width 78 height 41
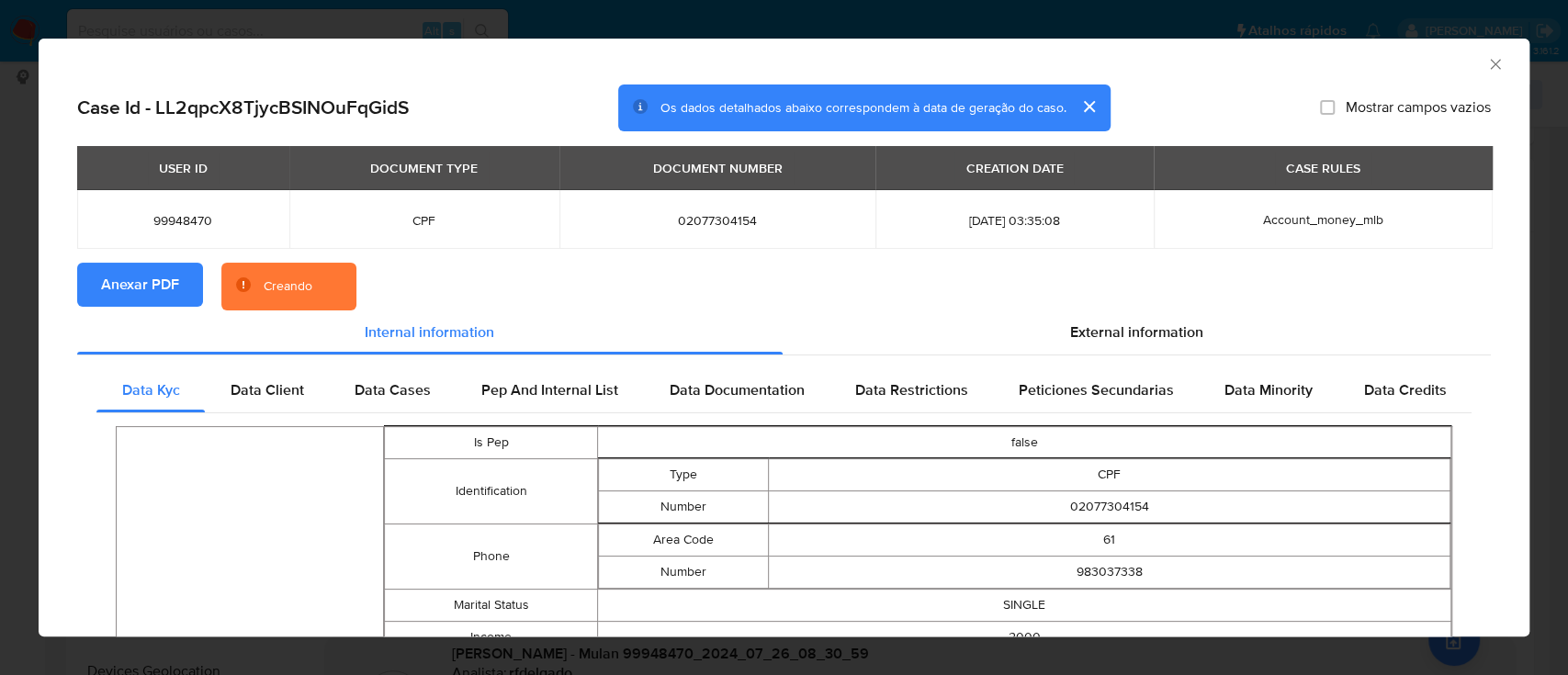
click at [1486, 58] on icon "Fechar a janela" at bounding box center [1495, 65] width 18 height 18
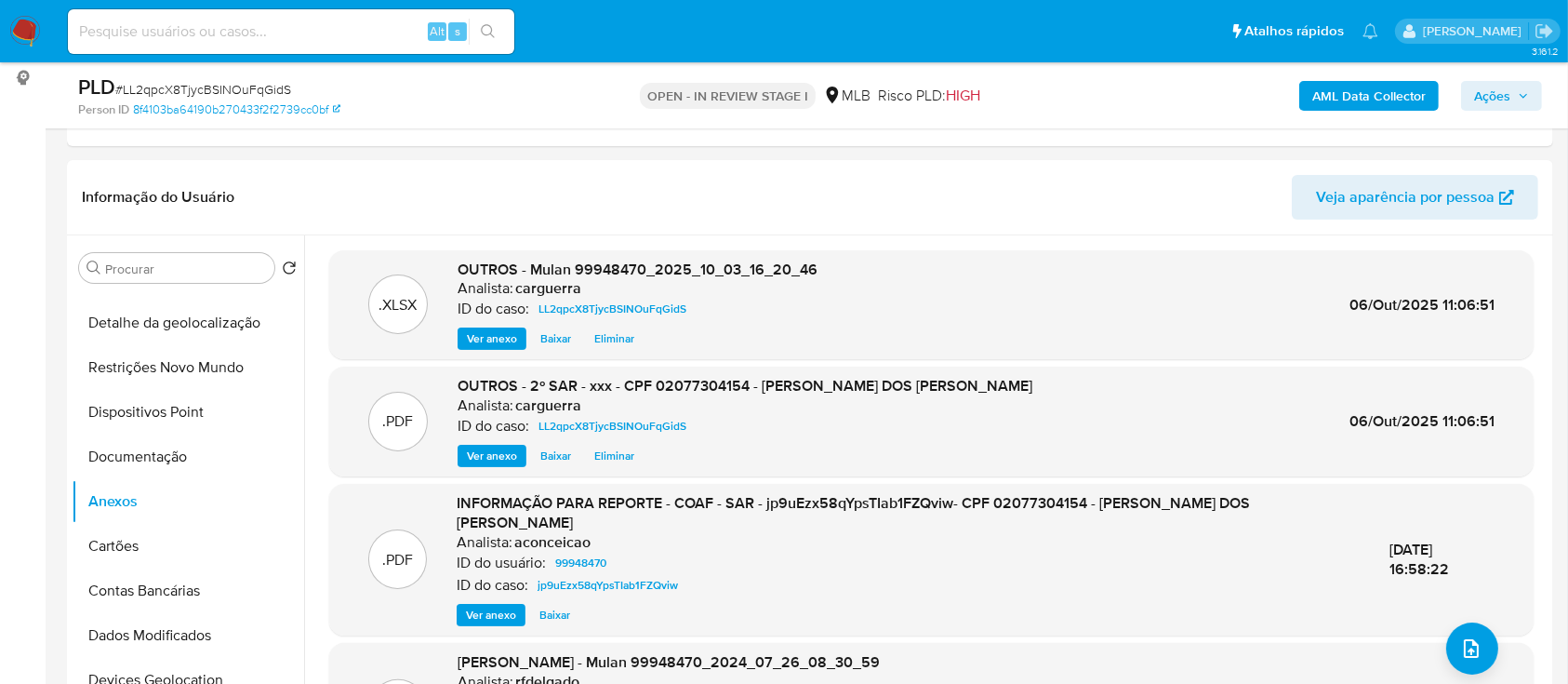
click at [1525, 91] on icon "button" at bounding box center [1523, 95] width 11 height 11
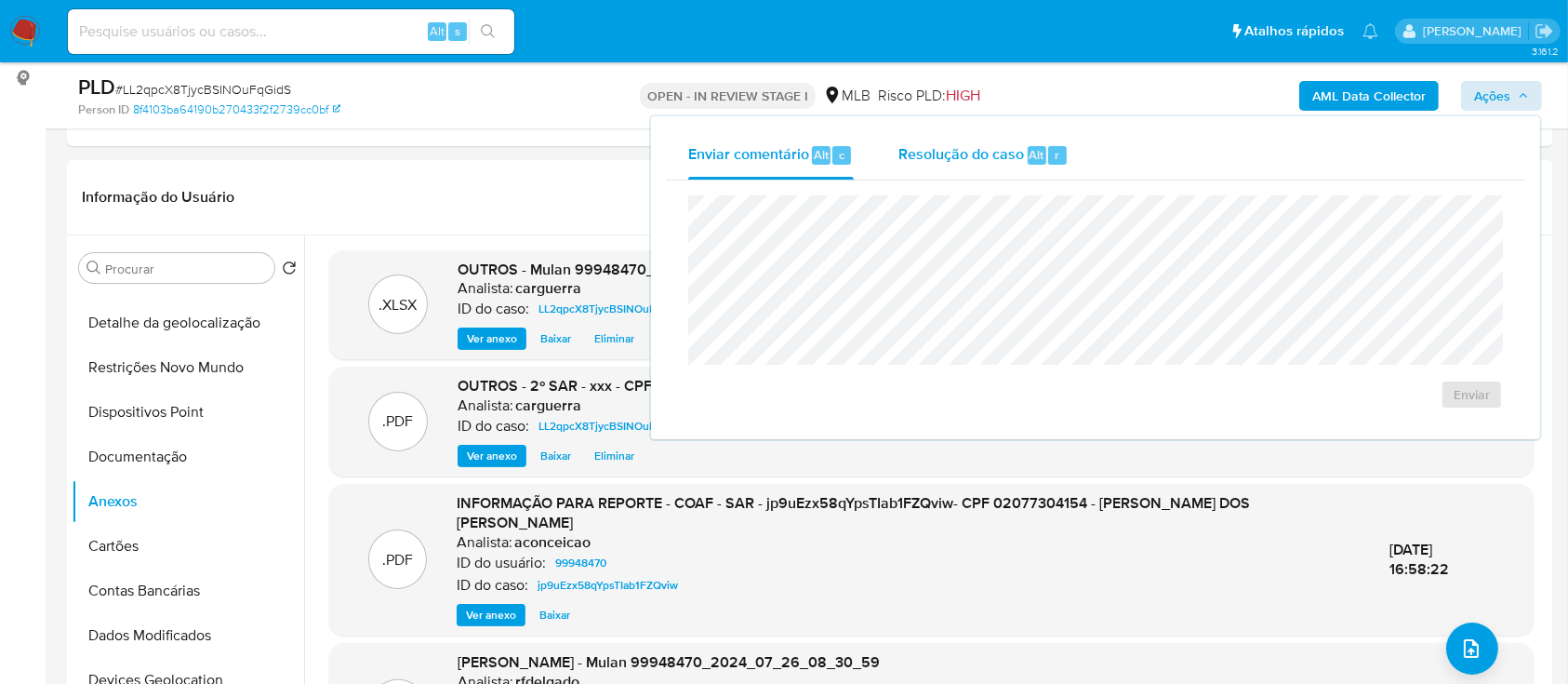
click at [909, 160] on span "Resolução do caso" at bounding box center [961, 153] width 125 height 22
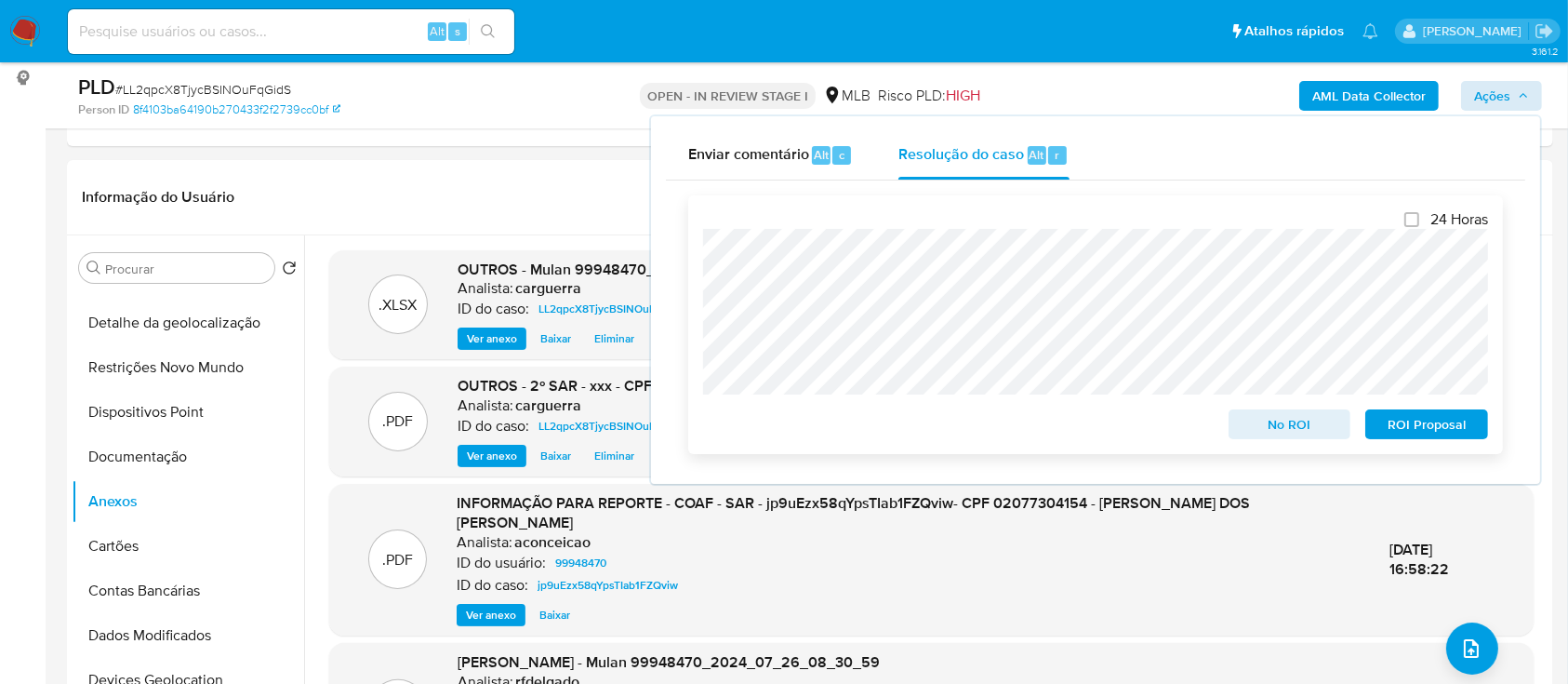
click at [1431, 428] on span "ROI Proposal" at bounding box center [1426, 424] width 96 height 26
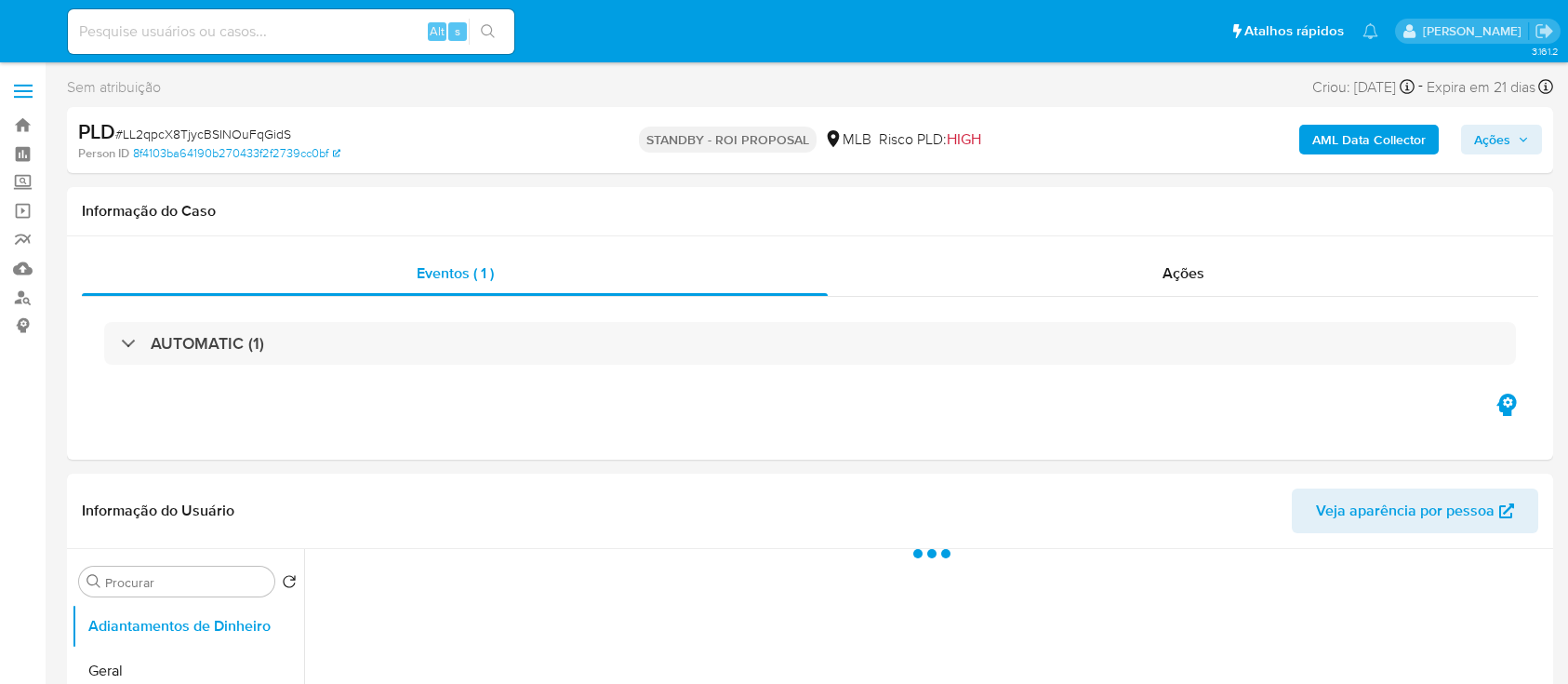
select select "10"
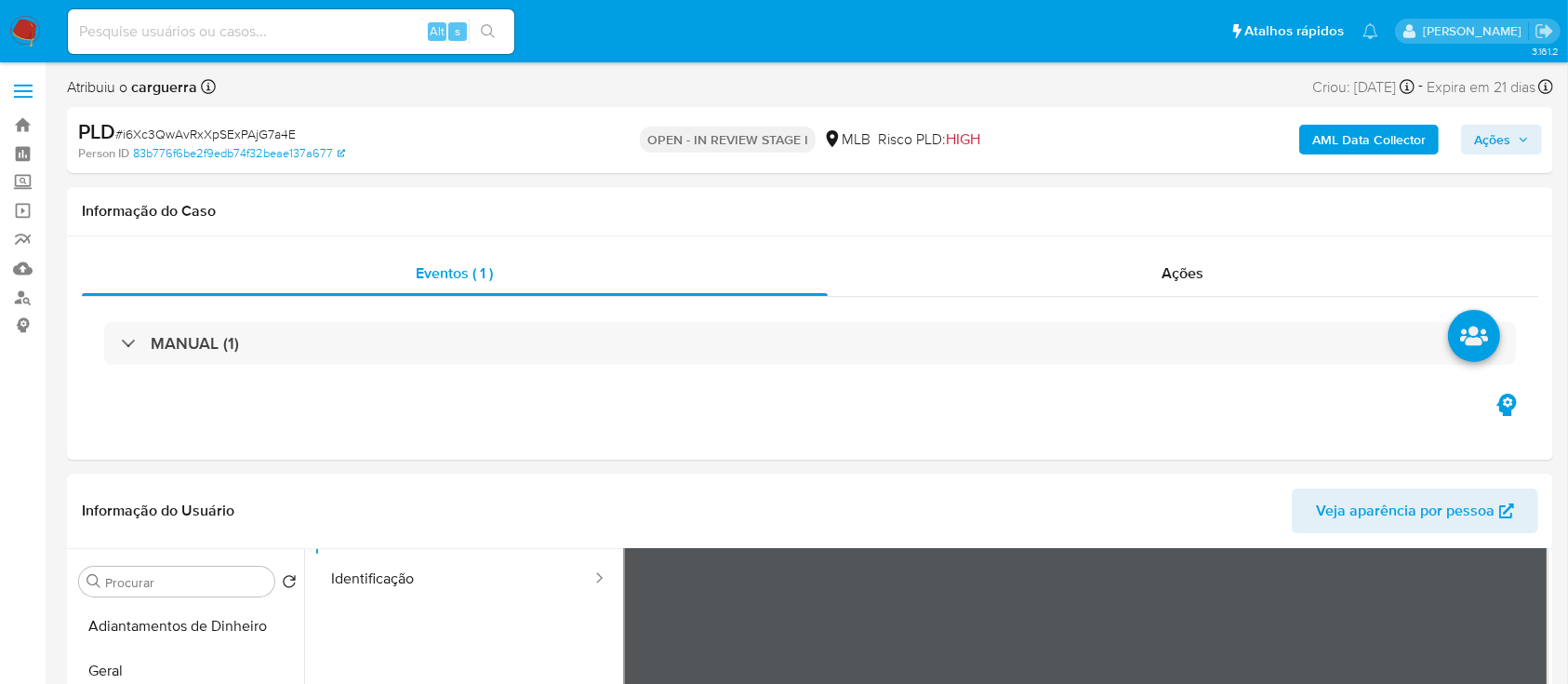
scroll to position [247, 0]
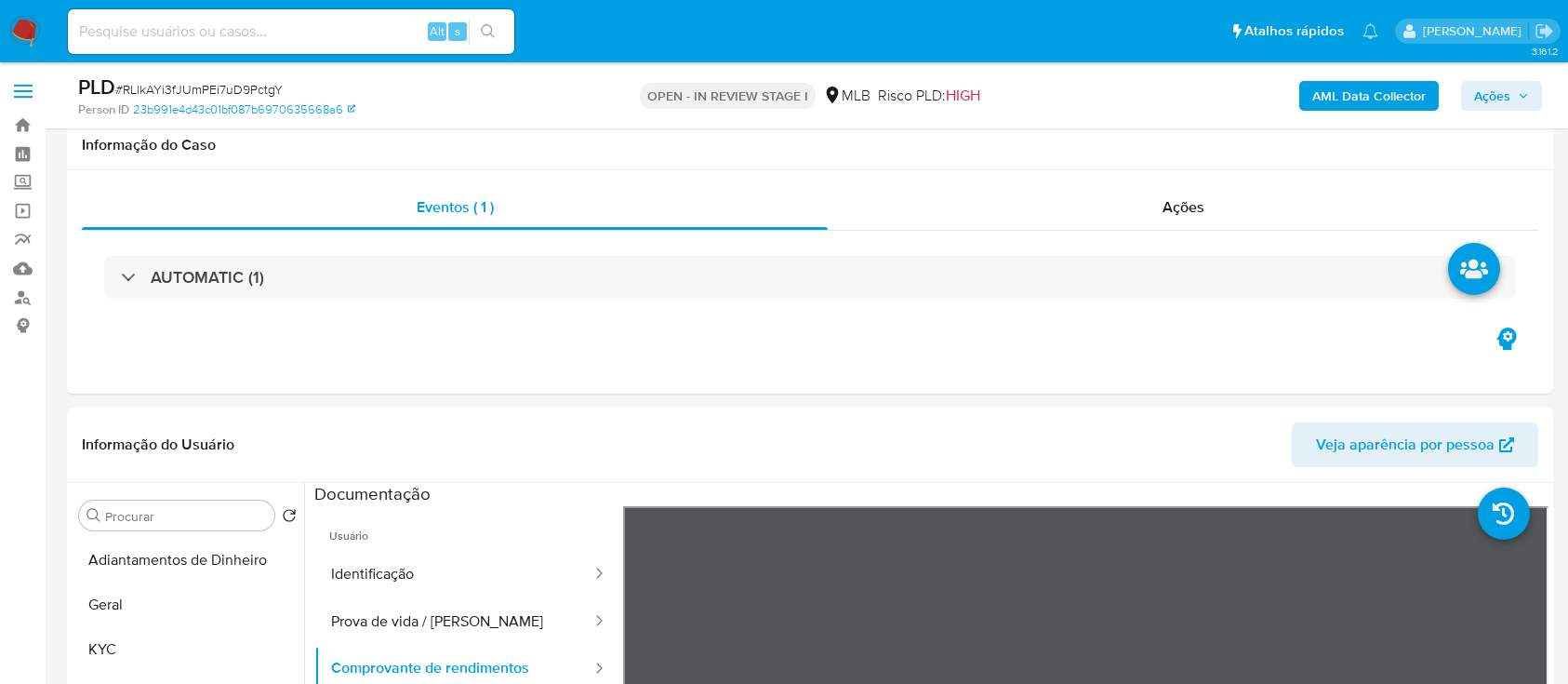
select select "10"
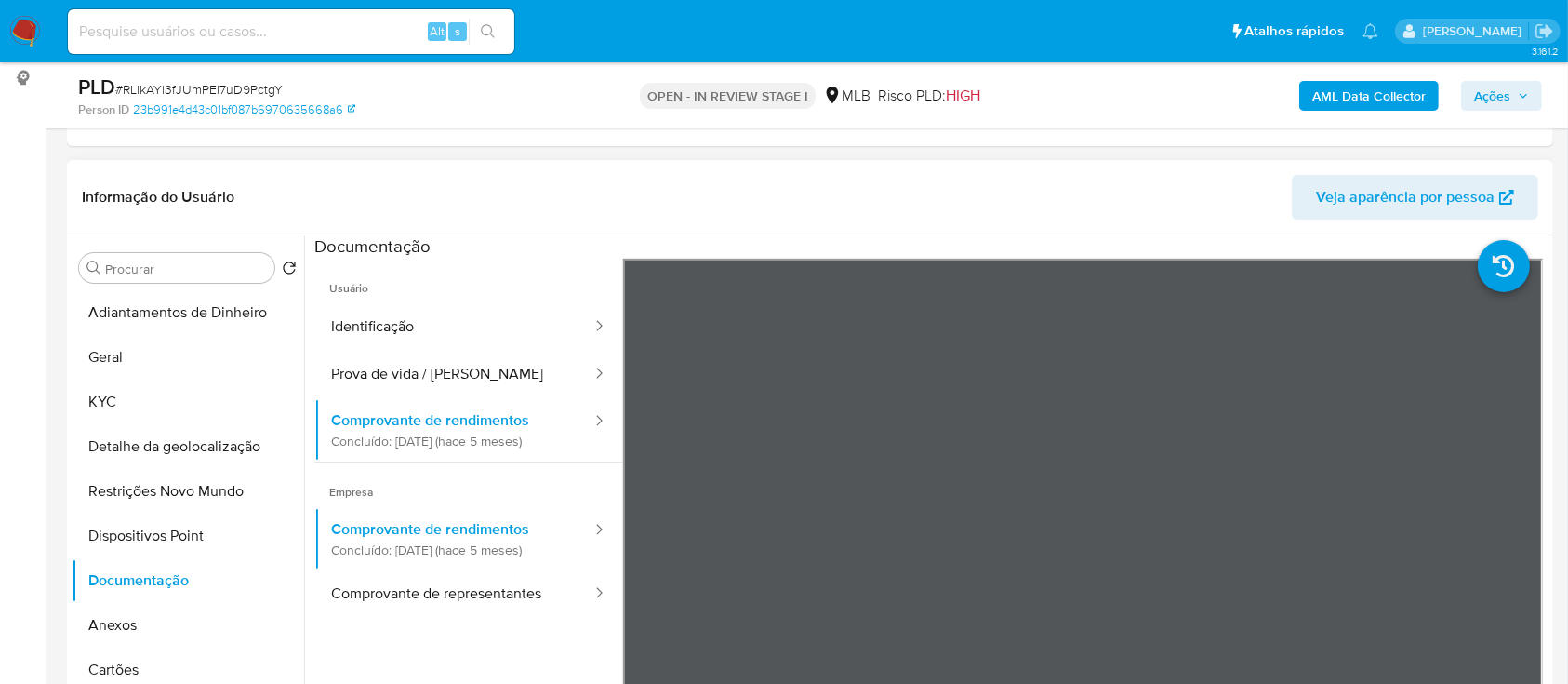
click at [575, 182] on header "Informação do Usuário Veja aparência por pessoa" at bounding box center [809, 197] width 1457 height 45
